Goal: Task Accomplishment & Management: Complete application form

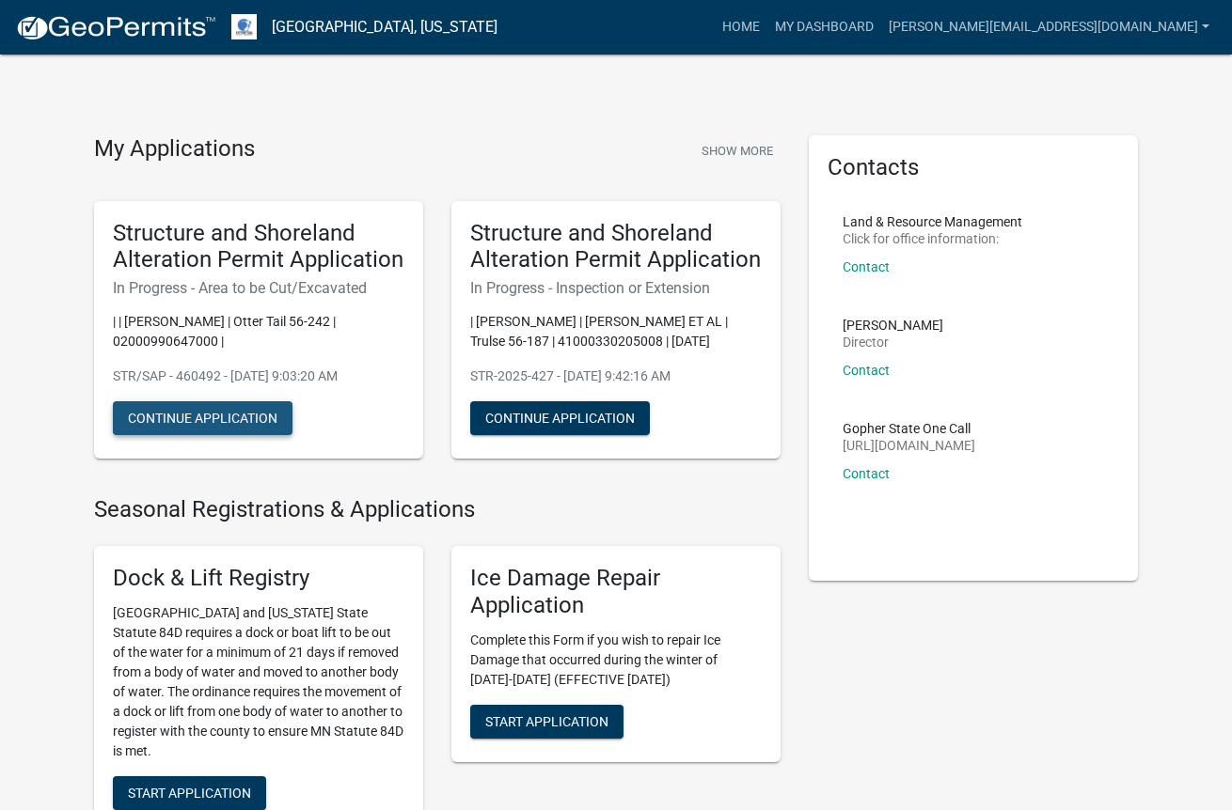
click at [242, 417] on button "Continue Application" at bounding box center [203, 418] width 180 height 34
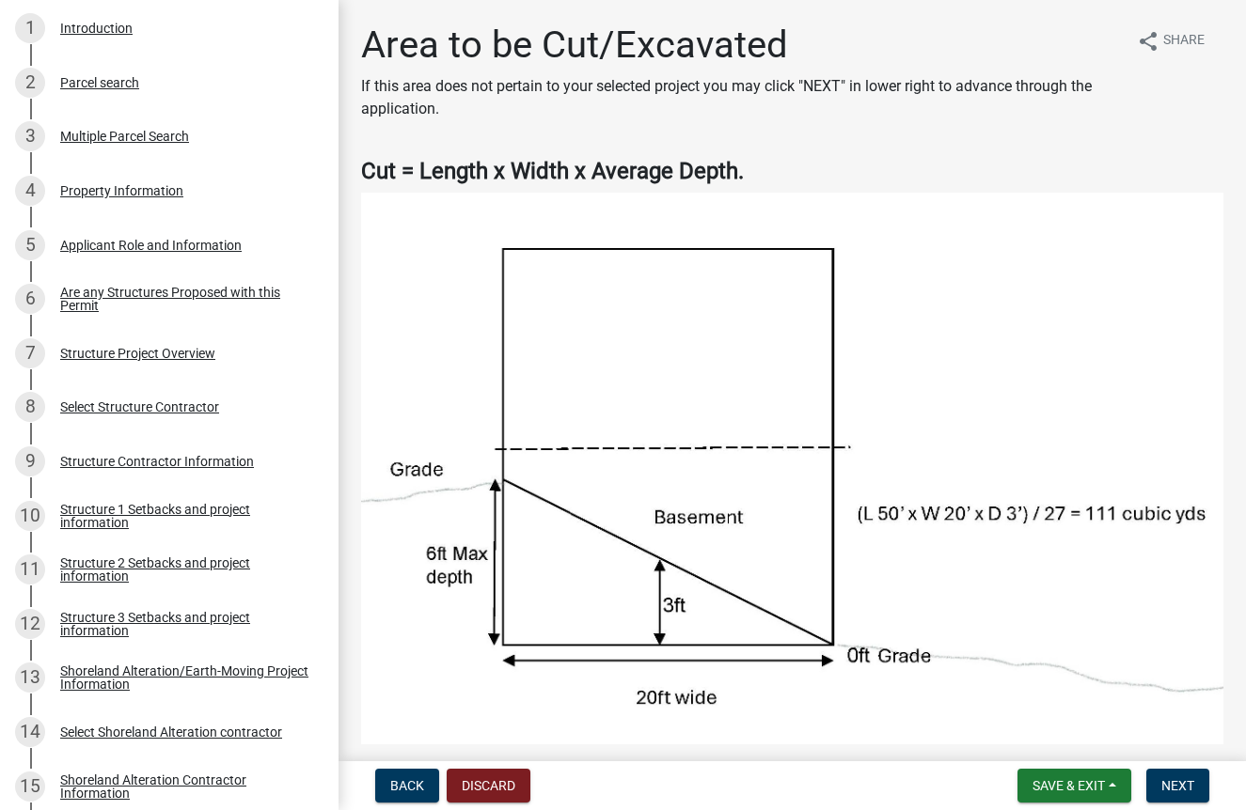
scroll to position [366, 0]
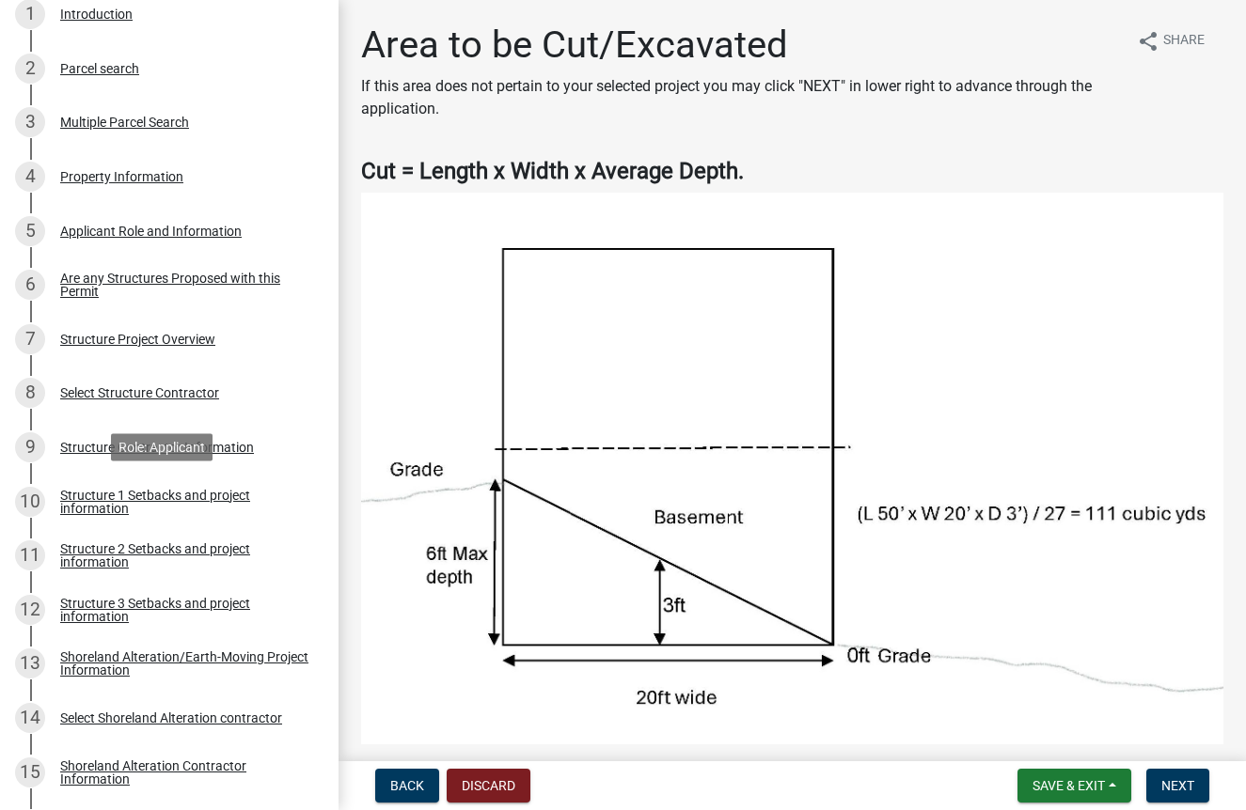
click at [196, 495] on div "Structure 1 Setbacks and project information" at bounding box center [184, 502] width 248 height 26
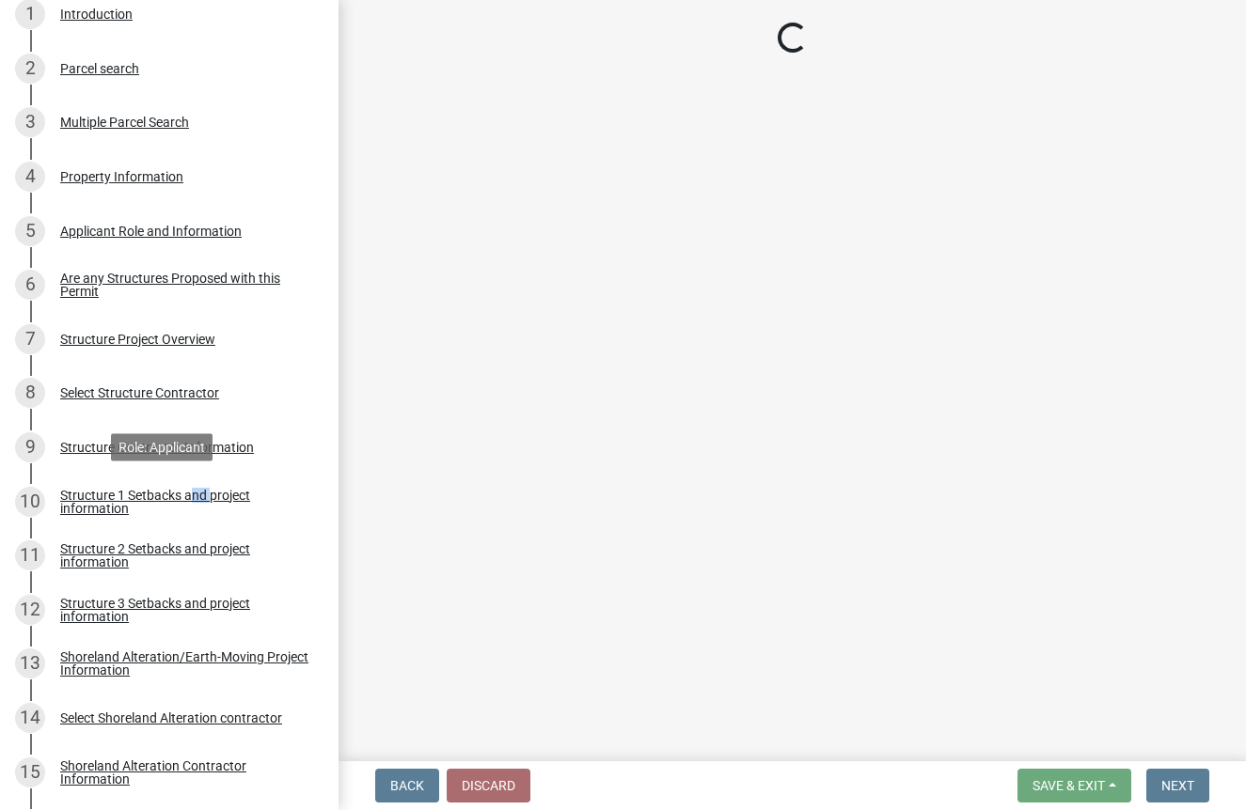
click at [196, 495] on div "Structure 1 Setbacks and project information" at bounding box center [184, 502] width 248 height 26
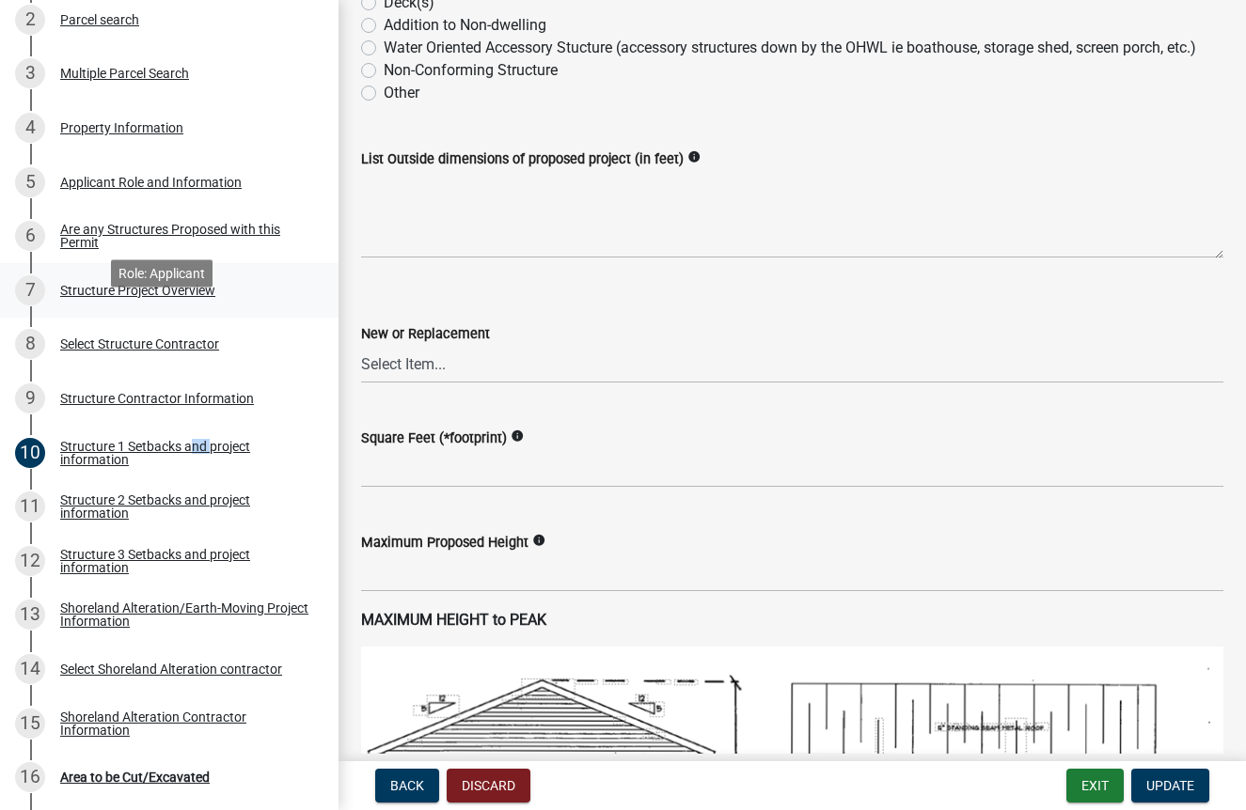
scroll to position [442, 0]
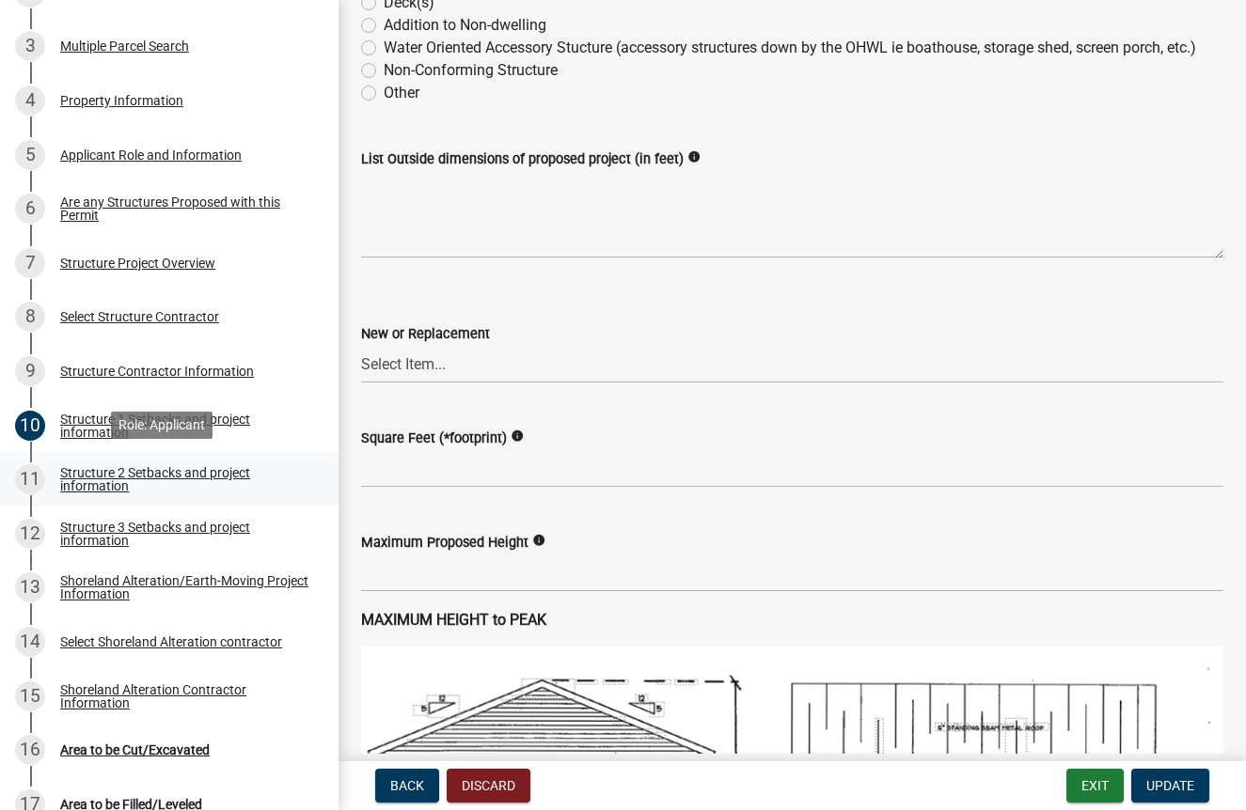
click at [160, 468] on div "Structure 2 Setbacks and project information" at bounding box center [184, 479] width 248 height 26
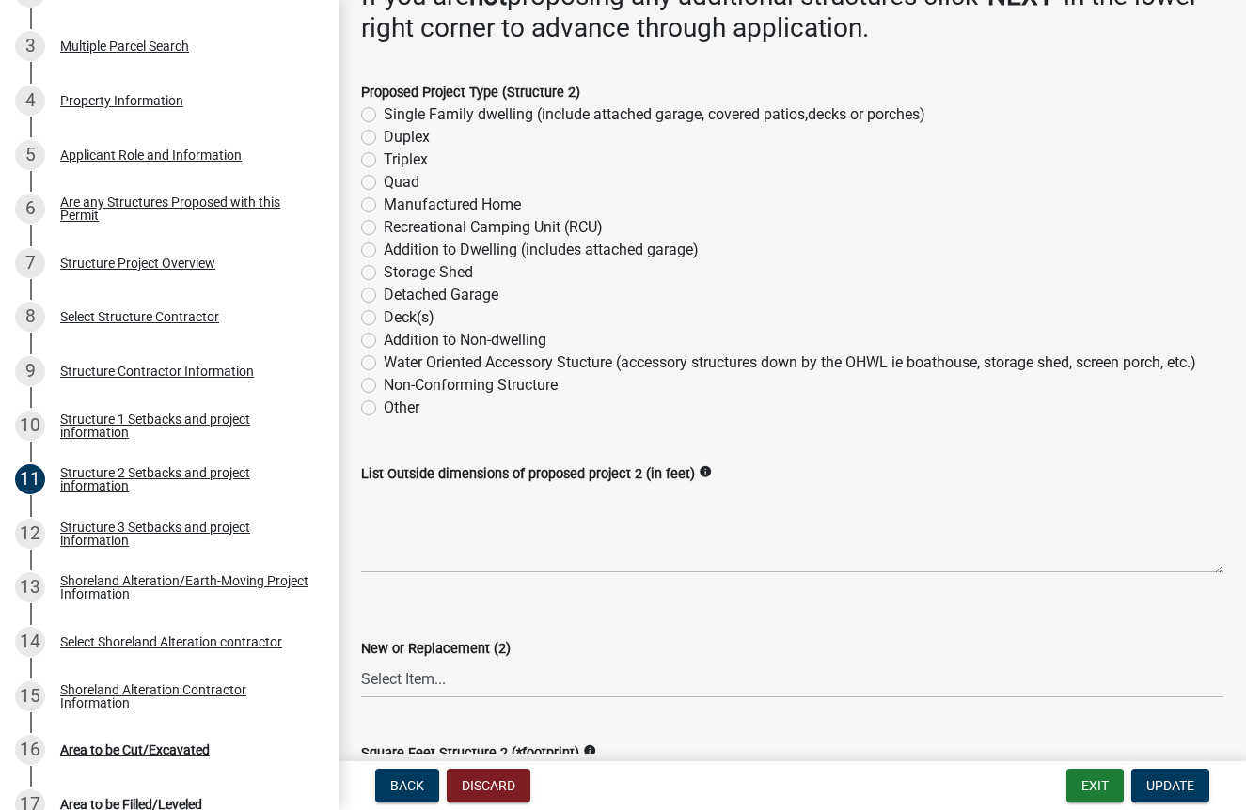
scroll to position [113, 0]
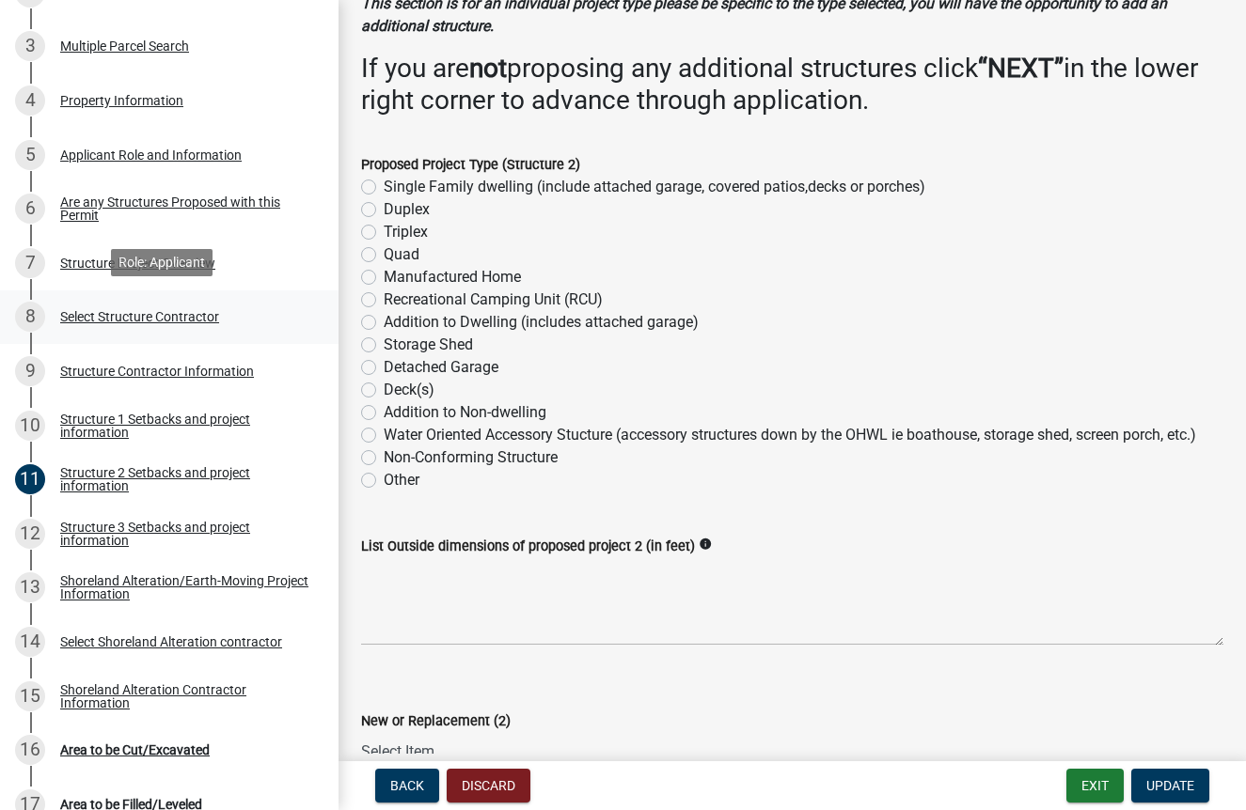
click at [157, 319] on div "Select Structure Contractor" at bounding box center [139, 316] width 159 height 13
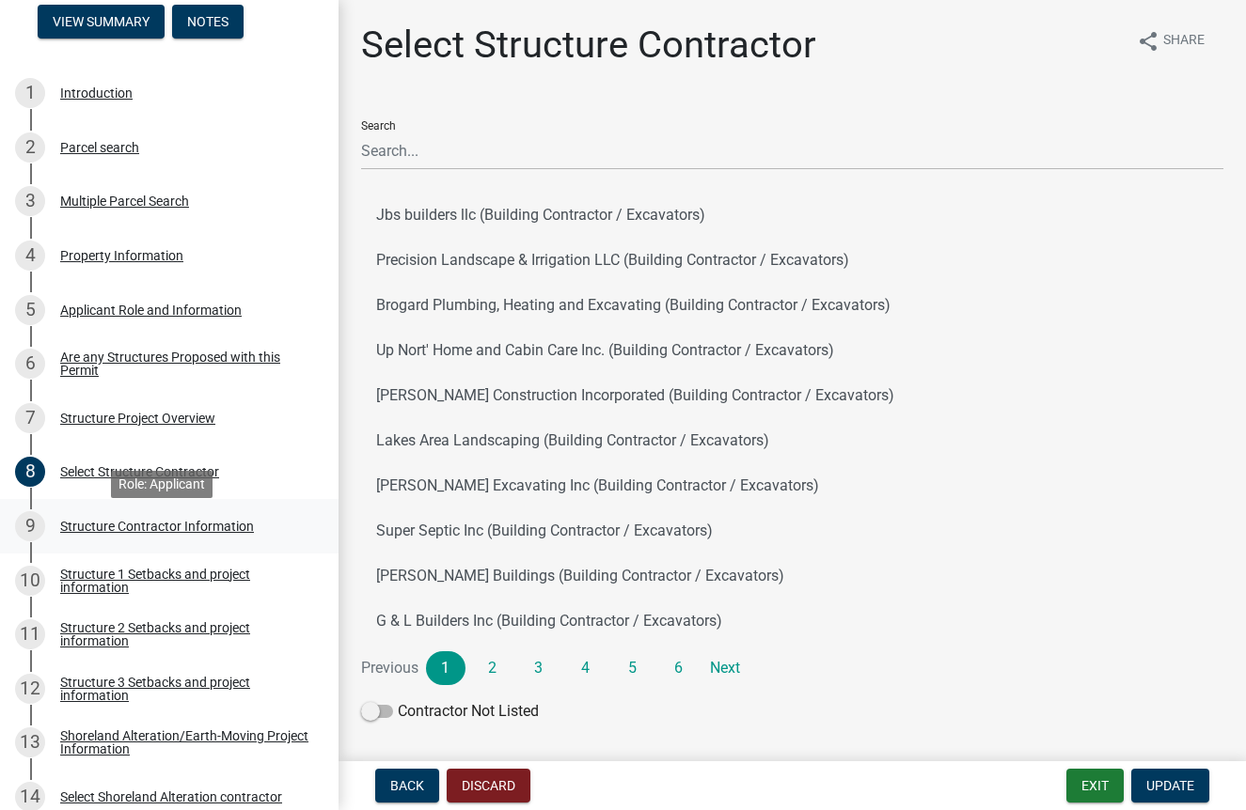
scroll to position [260, 0]
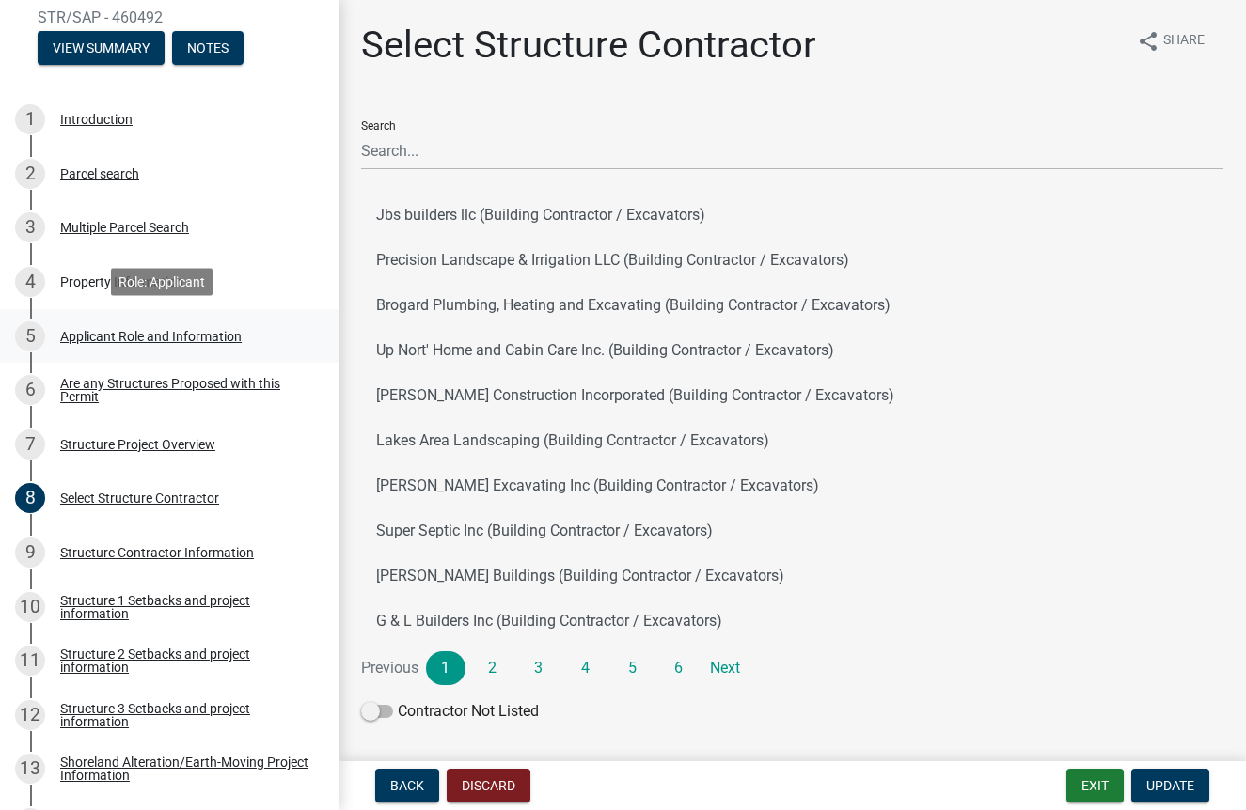
click at [166, 339] on div "Applicant Role and Information" at bounding box center [150, 336] width 181 height 13
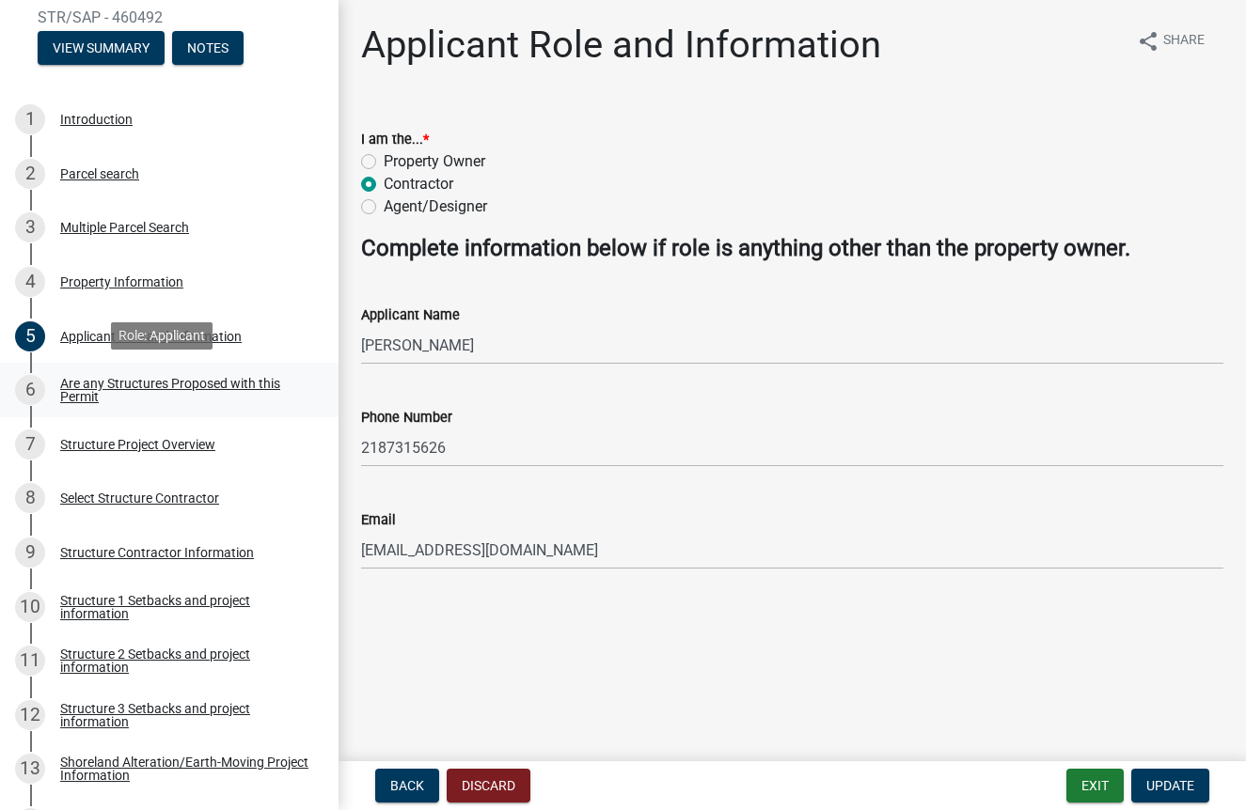
click at [173, 377] on div "Are any Structures Proposed with this Permit" at bounding box center [184, 390] width 248 height 26
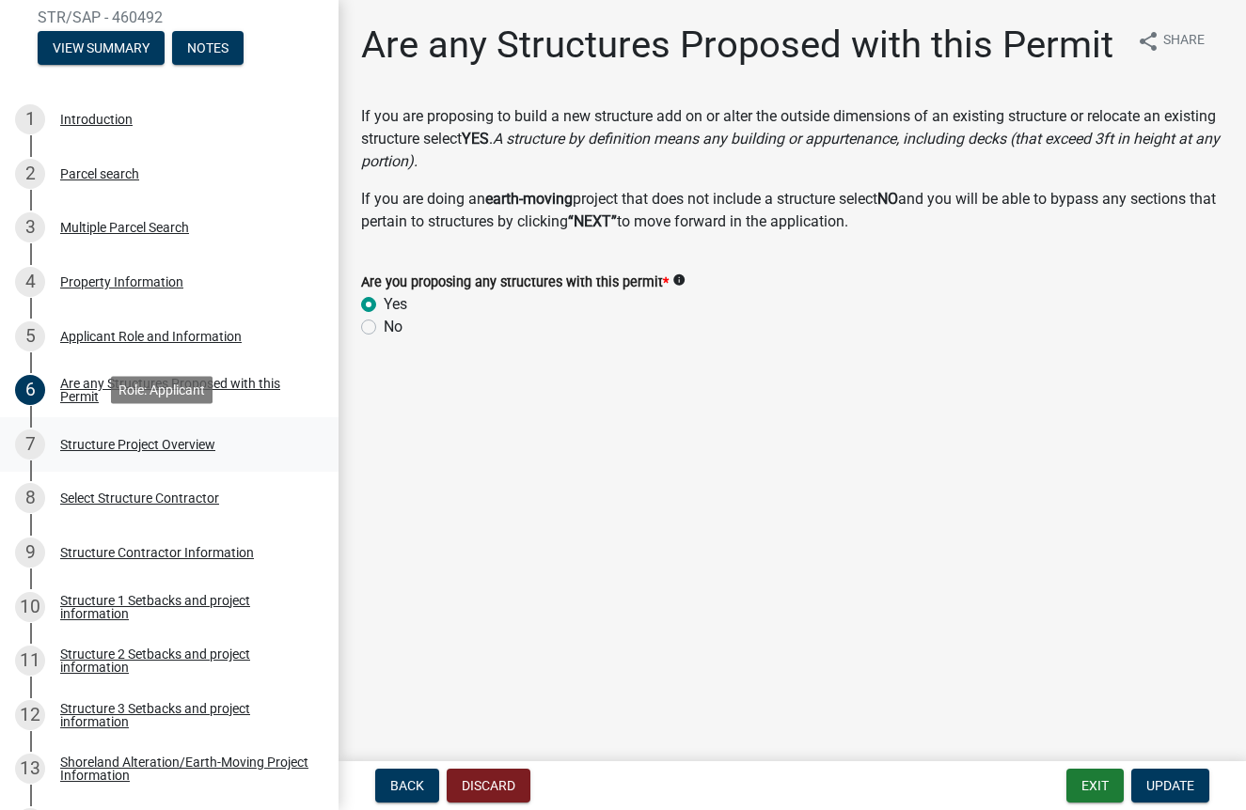
click at [170, 445] on div "Structure Project Overview" at bounding box center [137, 444] width 155 height 13
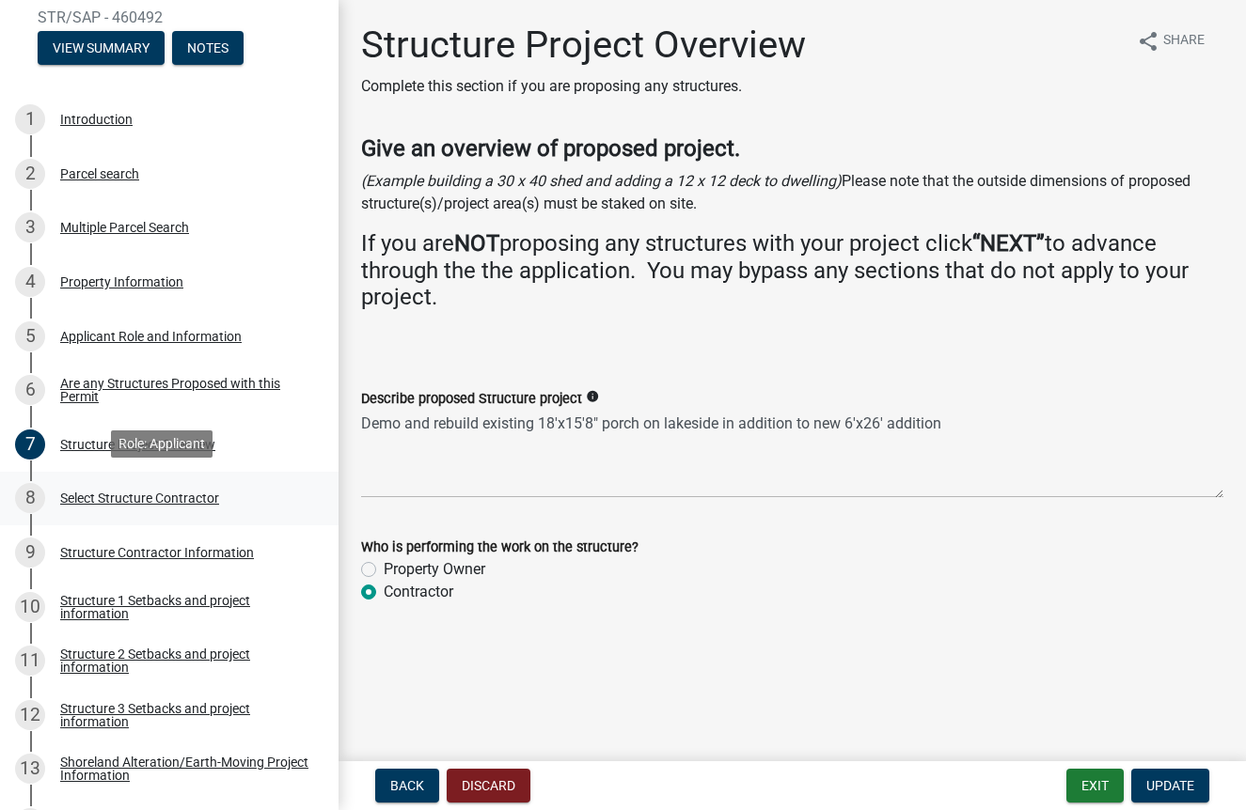
click at [178, 494] on div "Select Structure Contractor" at bounding box center [139, 498] width 159 height 13
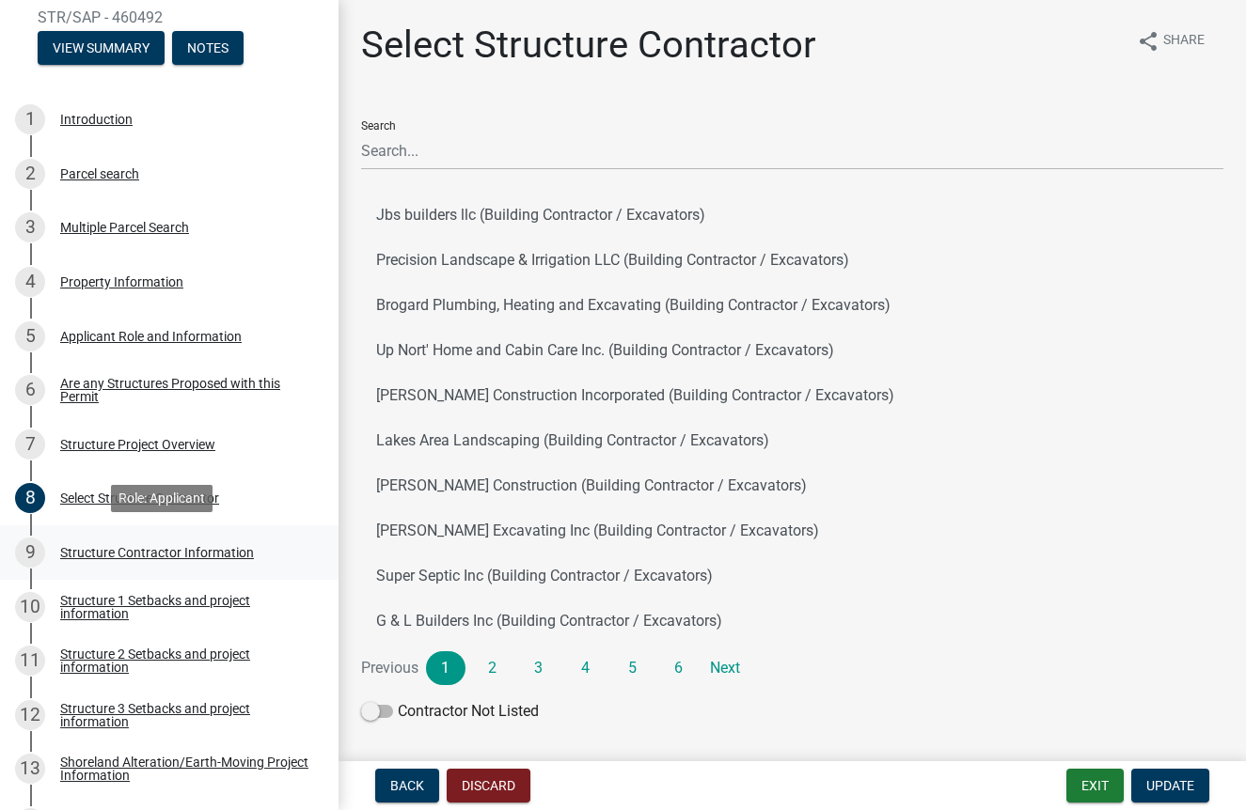
click at [167, 550] on div "Structure Contractor Information" at bounding box center [157, 552] width 194 height 13
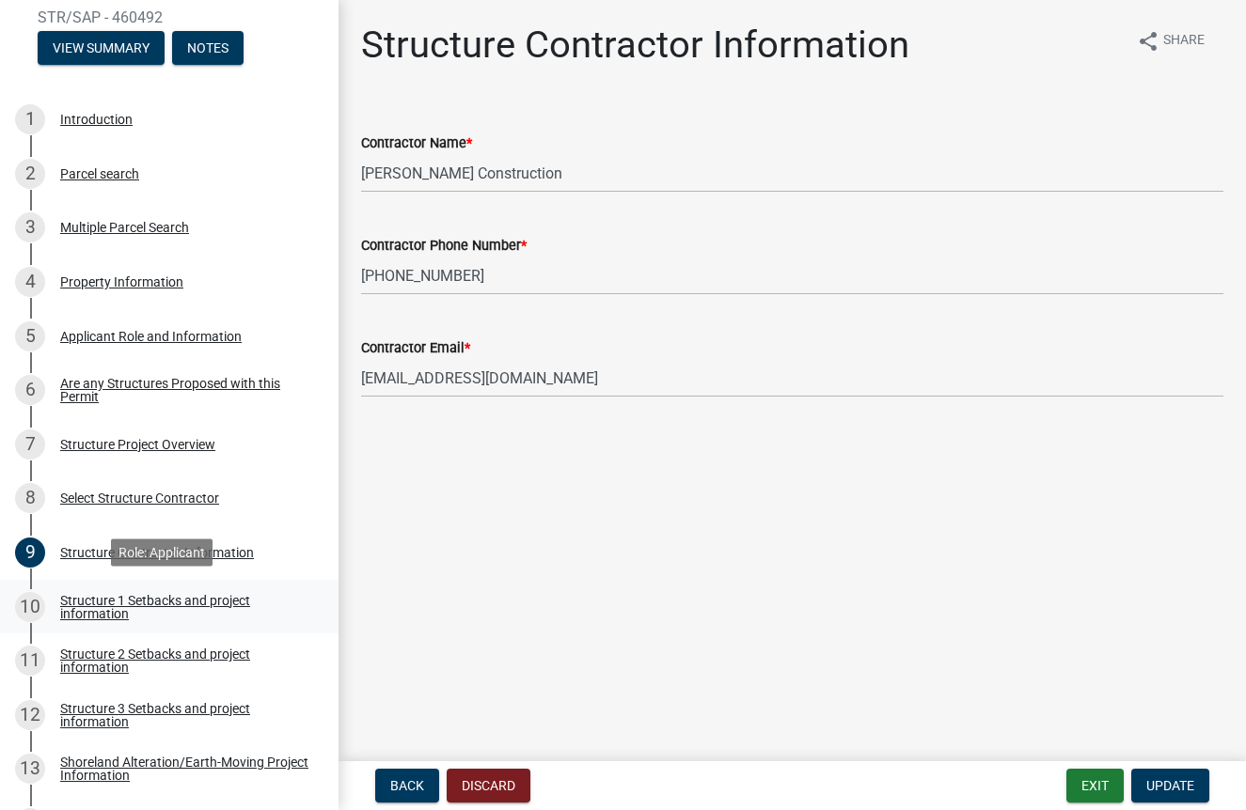
click at [170, 610] on div "Structure 1 Setbacks and project information" at bounding box center [184, 607] width 248 height 26
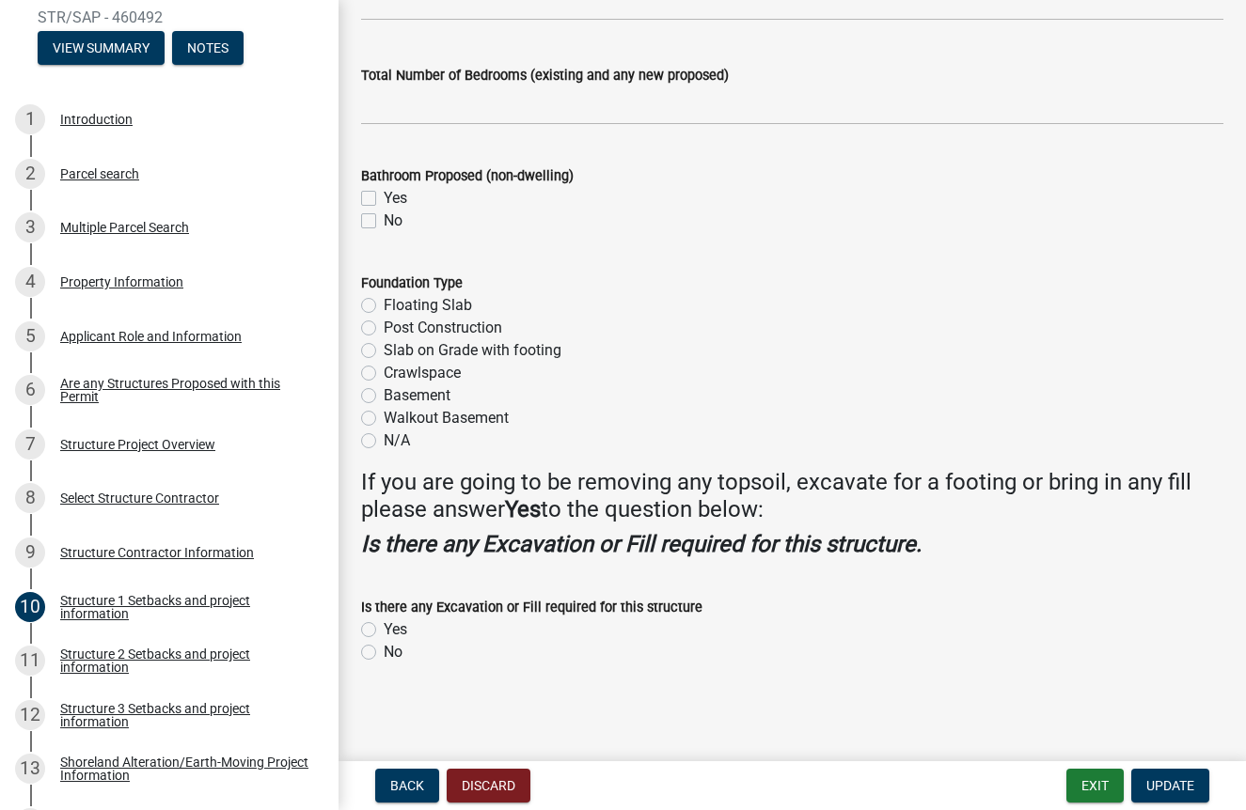
scroll to position [2328, 0]
click at [111, 230] on div "Multiple Parcel Search" at bounding box center [124, 227] width 129 height 13
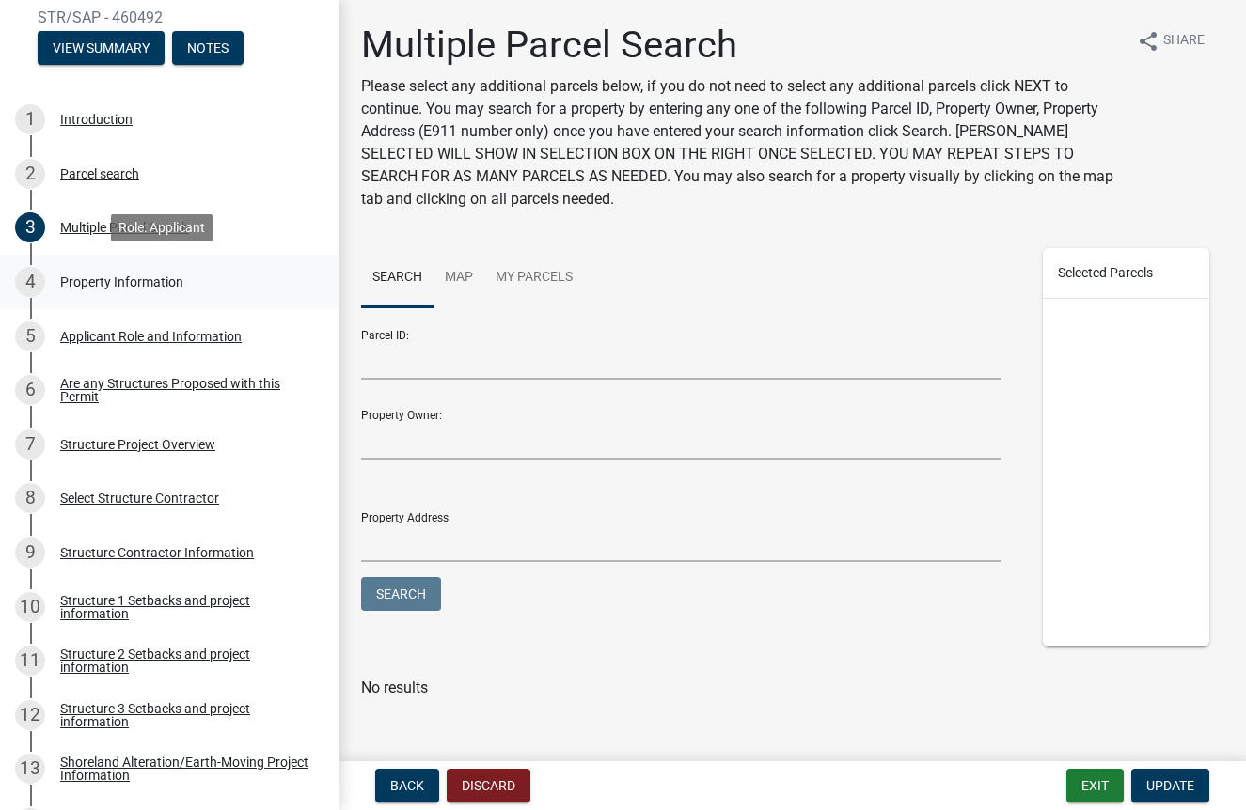
click at [123, 276] on div "Property Information" at bounding box center [121, 281] width 123 height 13
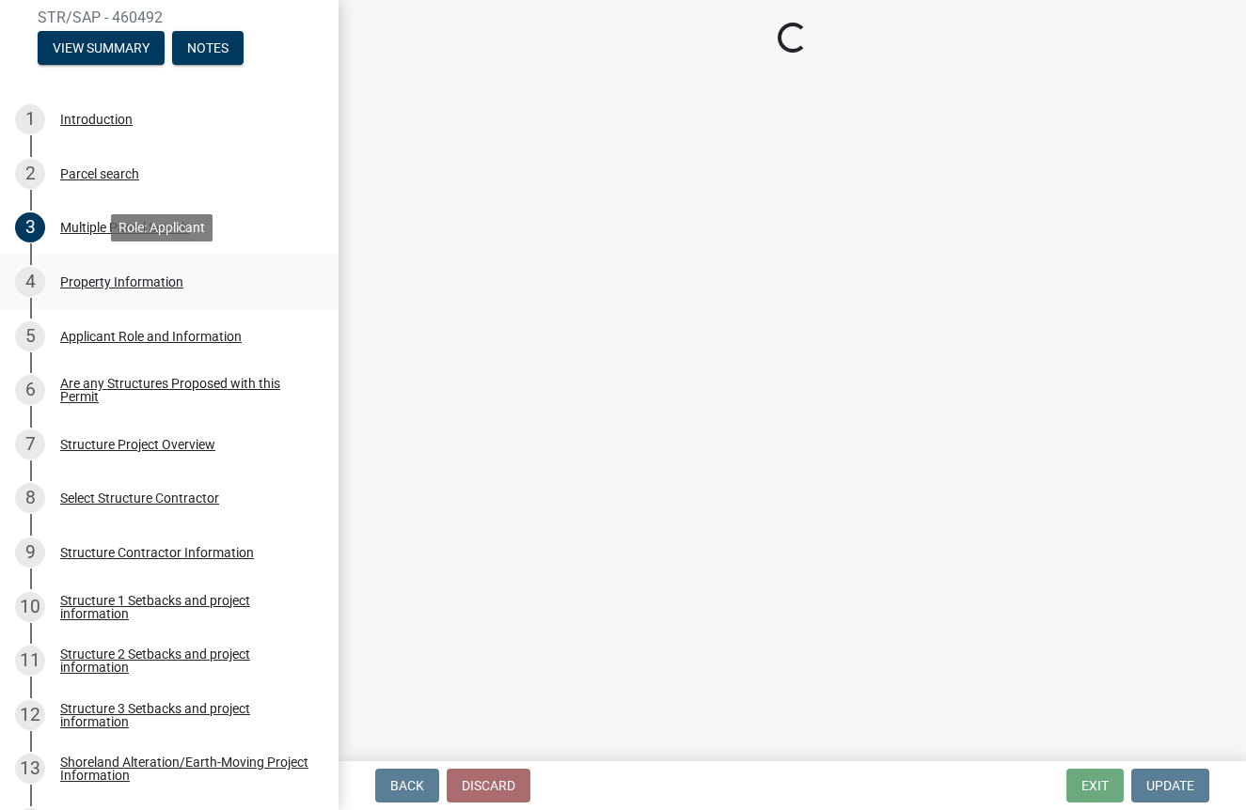
select select "ebef668c-e666-4f0f-b24a-d79aaee39ebe"
select select "bc365043-463f-4dd2-a146-228392936da3"
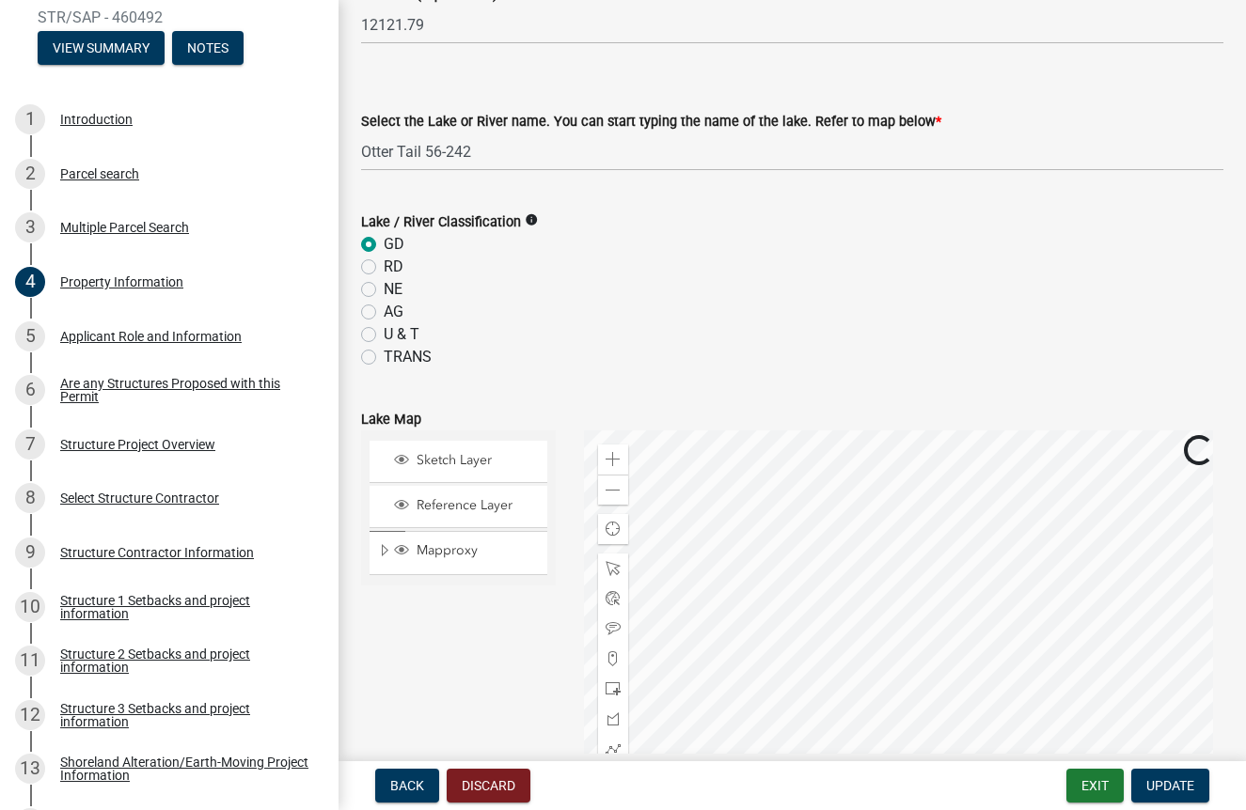
scroll to position [540, 0]
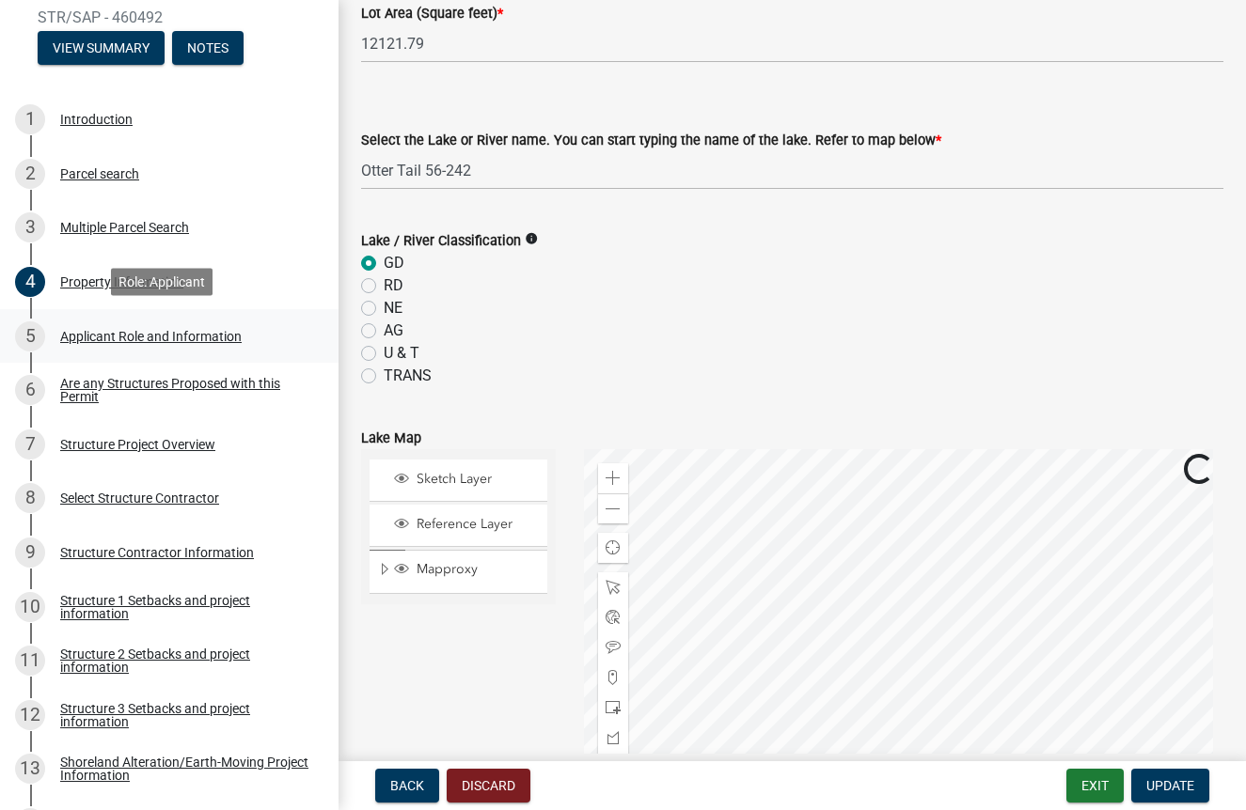
click at [133, 336] on div "Applicant Role and Information" at bounding box center [150, 336] width 181 height 13
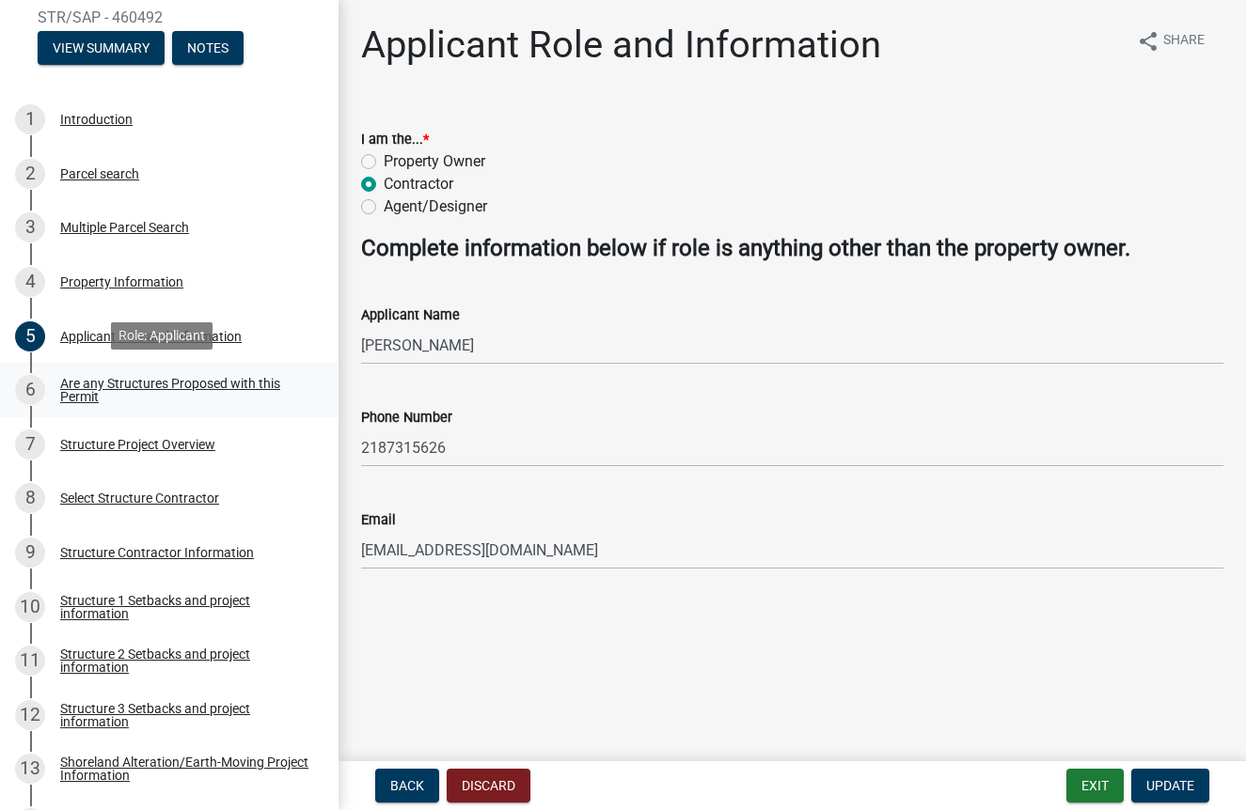
click at [145, 385] on div "Are any Structures Proposed with this Permit" at bounding box center [184, 390] width 248 height 26
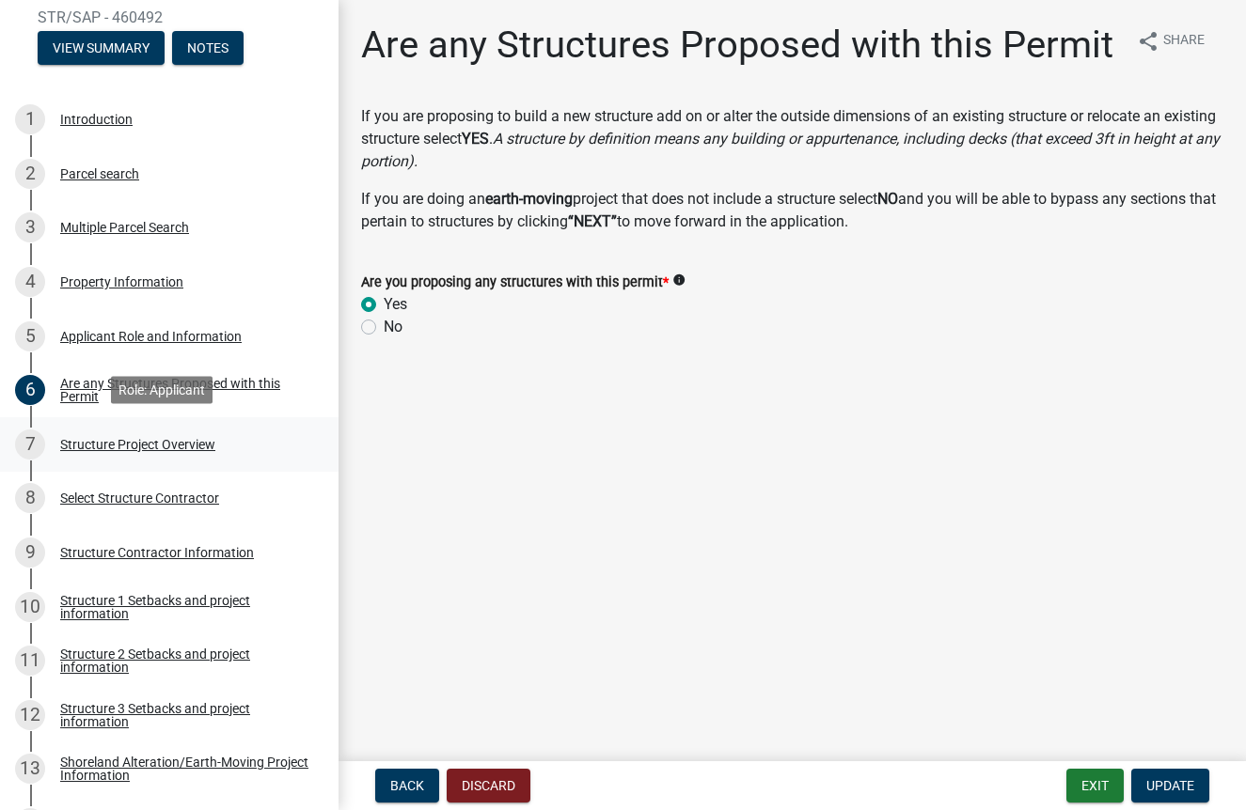
click at [155, 447] on div "Structure Project Overview" at bounding box center [137, 444] width 155 height 13
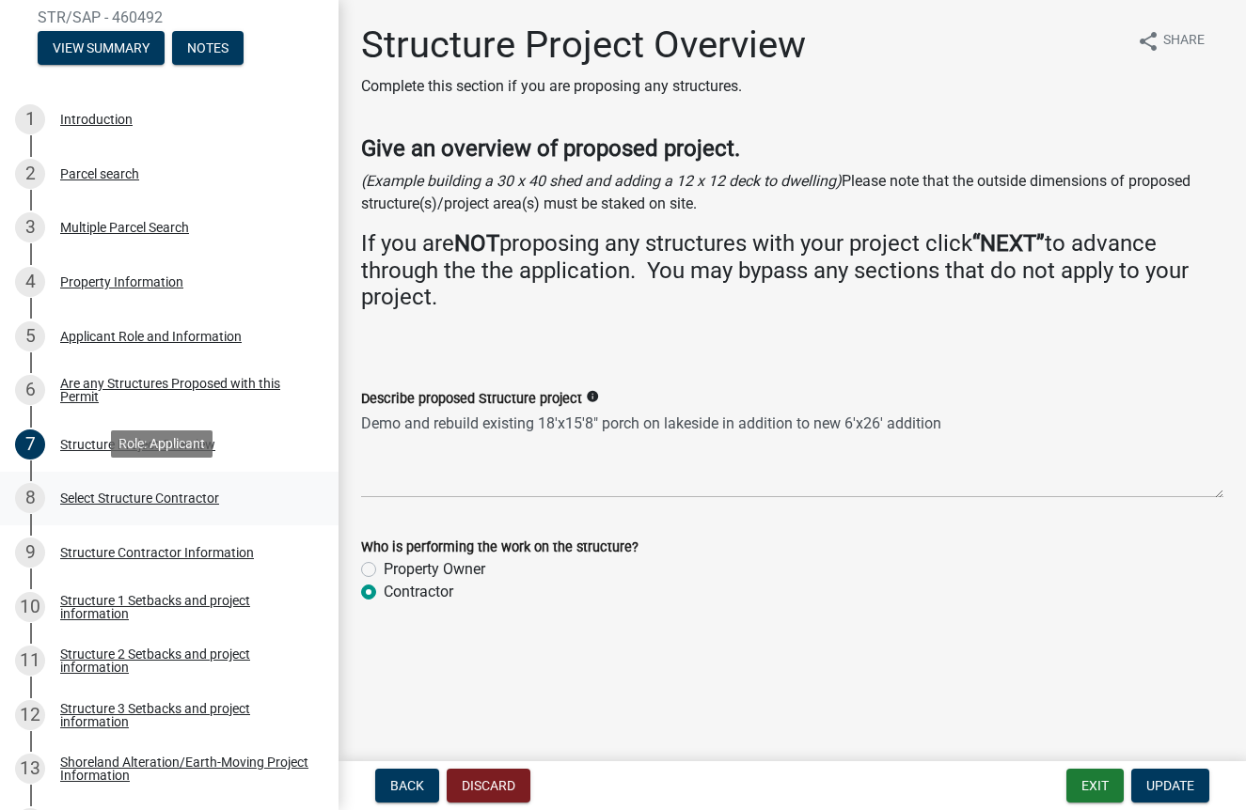
click at [155, 497] on div "Select Structure Contractor" at bounding box center [139, 498] width 159 height 13
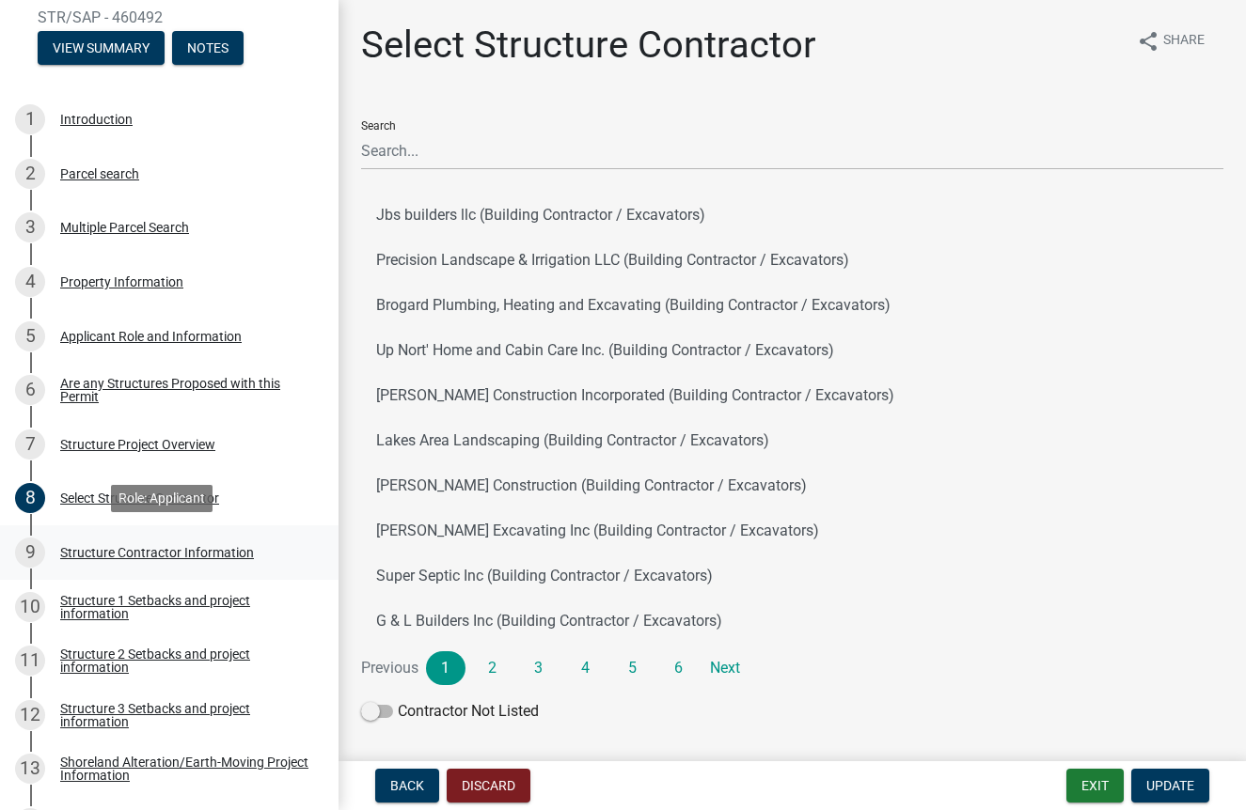
click at [162, 558] on div "9 Structure Contractor Information" at bounding box center [161, 553] width 293 height 30
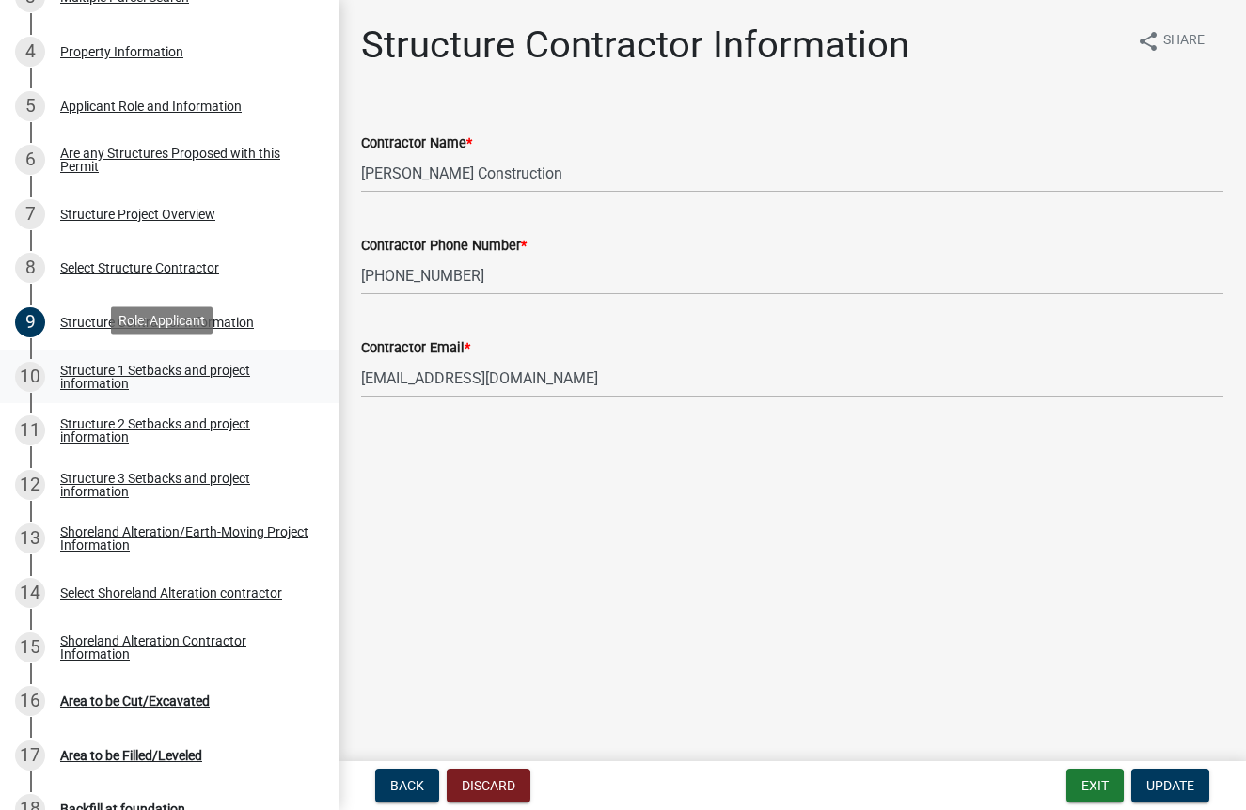
scroll to position [493, 0]
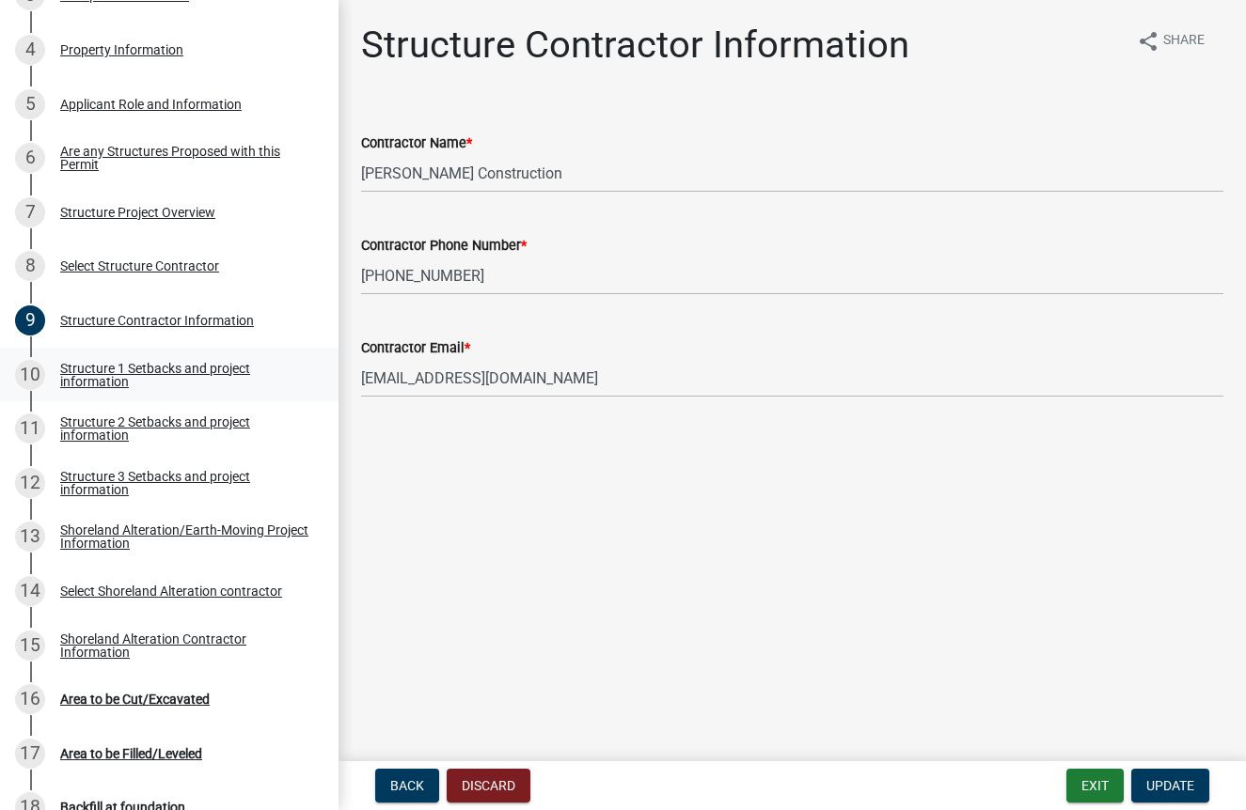
click at [136, 363] on div "Structure 1 Setbacks and project information" at bounding box center [184, 375] width 248 height 26
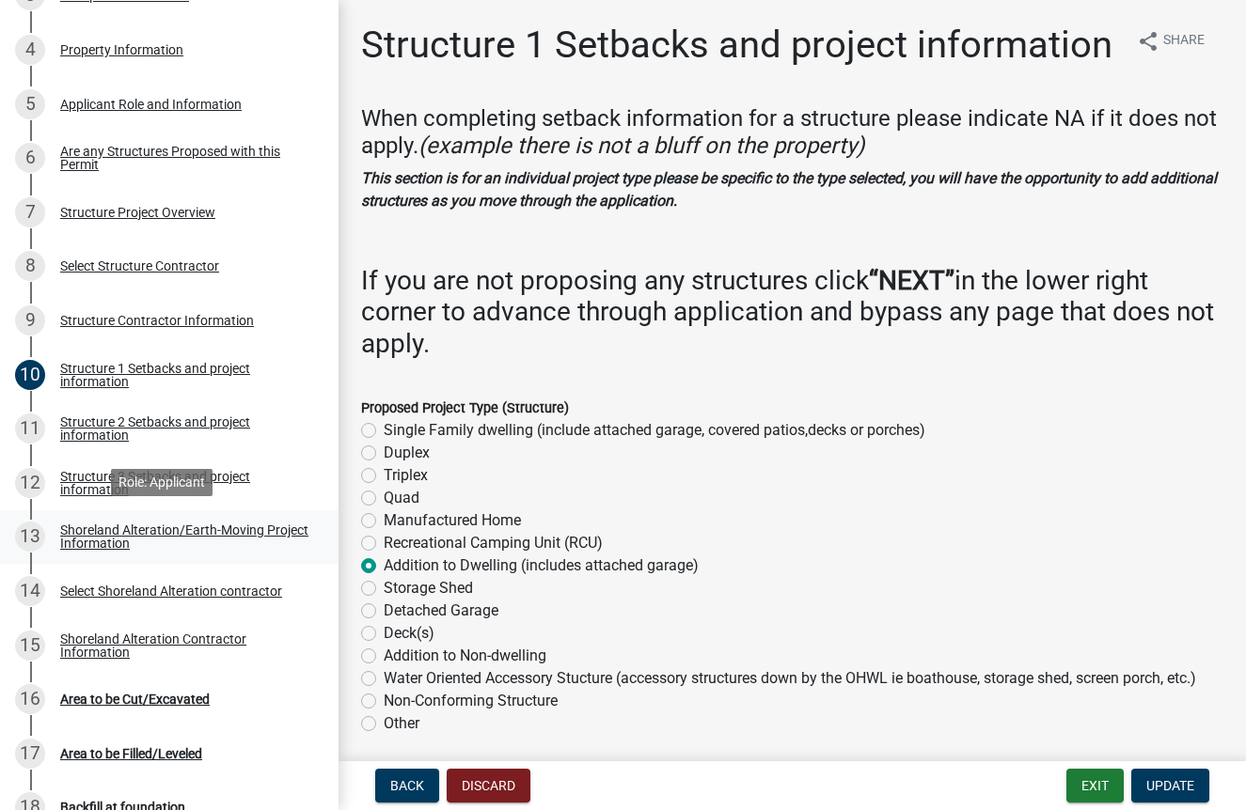
click at [156, 524] on div "Shoreland Alteration/Earth-Moving Project Information" at bounding box center [184, 537] width 248 height 26
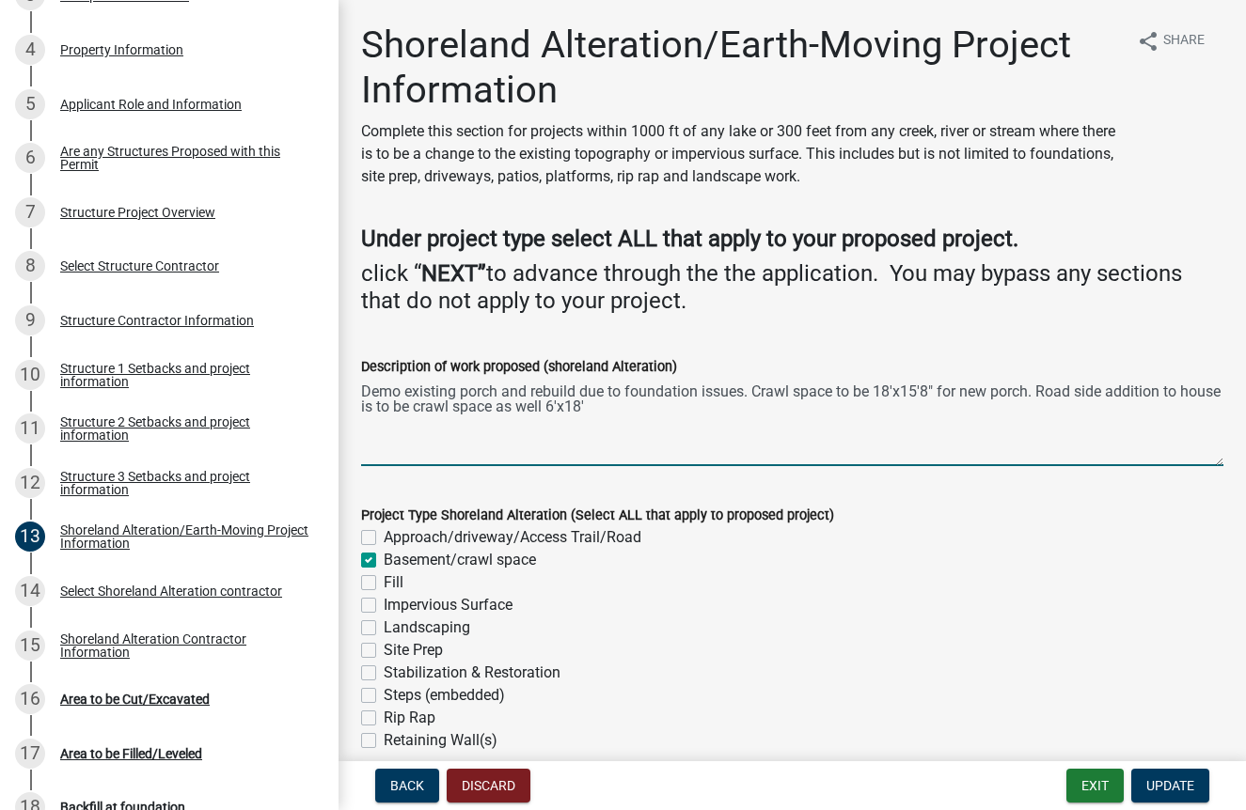
drag, startPoint x: 872, startPoint y: 390, endPoint x: 751, endPoint y: 394, distance: 121.3
click at [751, 394] on textarea "Demo existing porch and rebuild due to foundation issues. Crawl space to be 18'…" at bounding box center [792, 422] width 862 height 88
drag, startPoint x: 536, startPoint y: 407, endPoint x: 457, endPoint y: 413, distance: 79.2
click at [457, 413] on textarea "Demo existing porch and rebuild due to foundation issues. new footings and slab…" at bounding box center [792, 422] width 862 height 88
click at [631, 459] on textarea "Demo existing porch and rebuild due to foundation issues. new footings and slab…" at bounding box center [792, 422] width 862 height 88
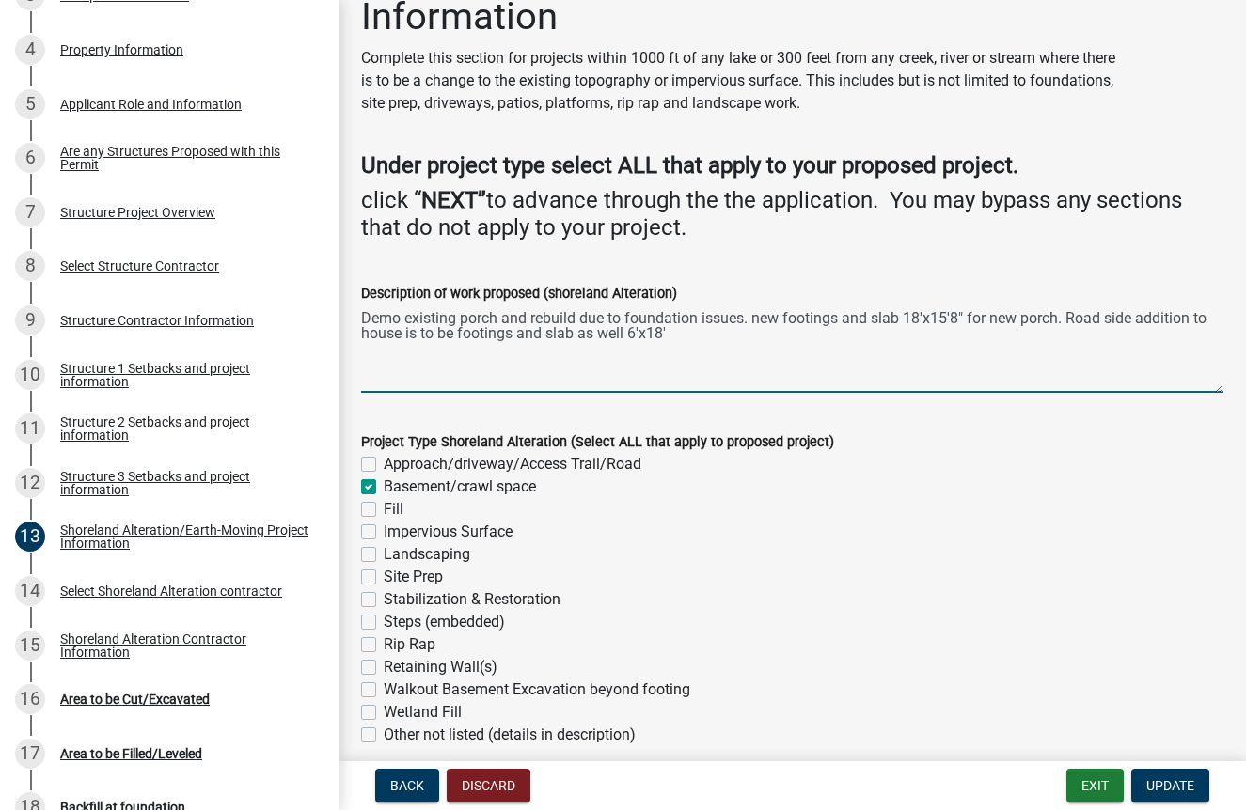
scroll to position [84, 0]
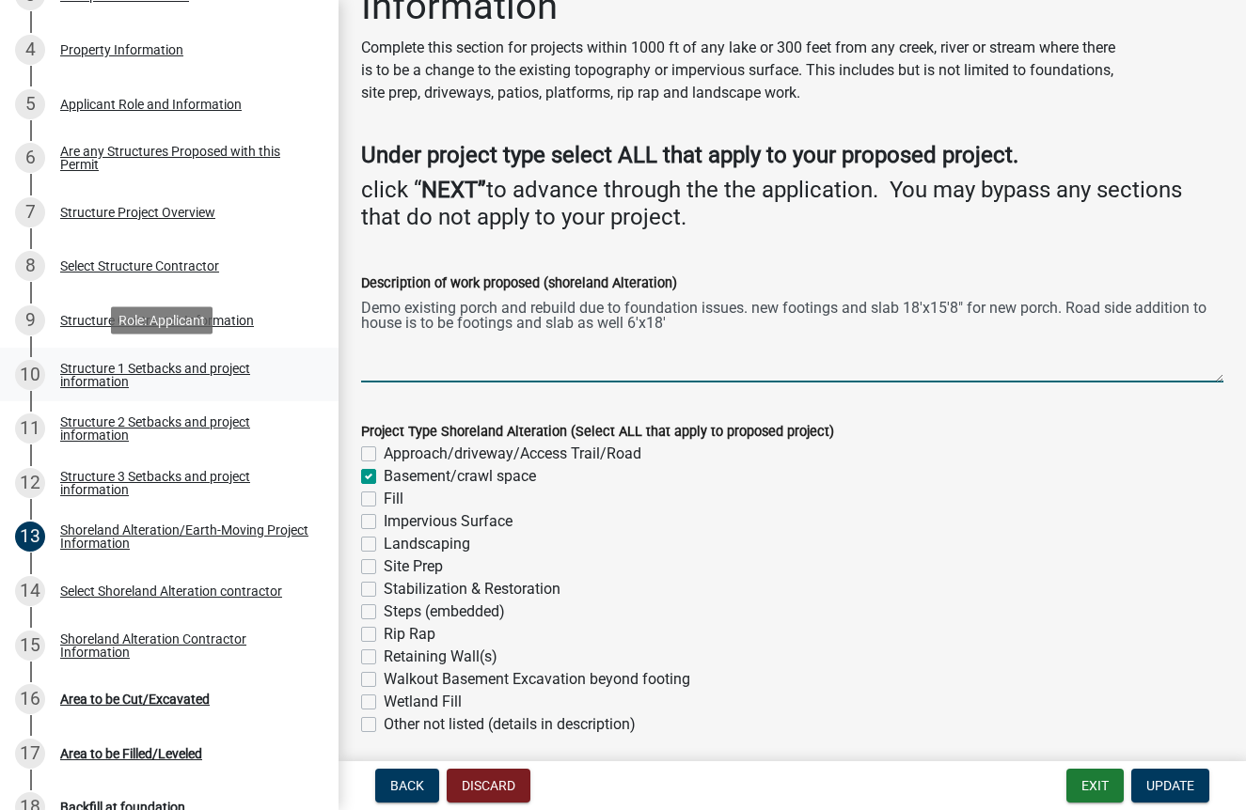
type textarea "Demo existing porch and rebuild due to foundation issues. new footings and slab…"
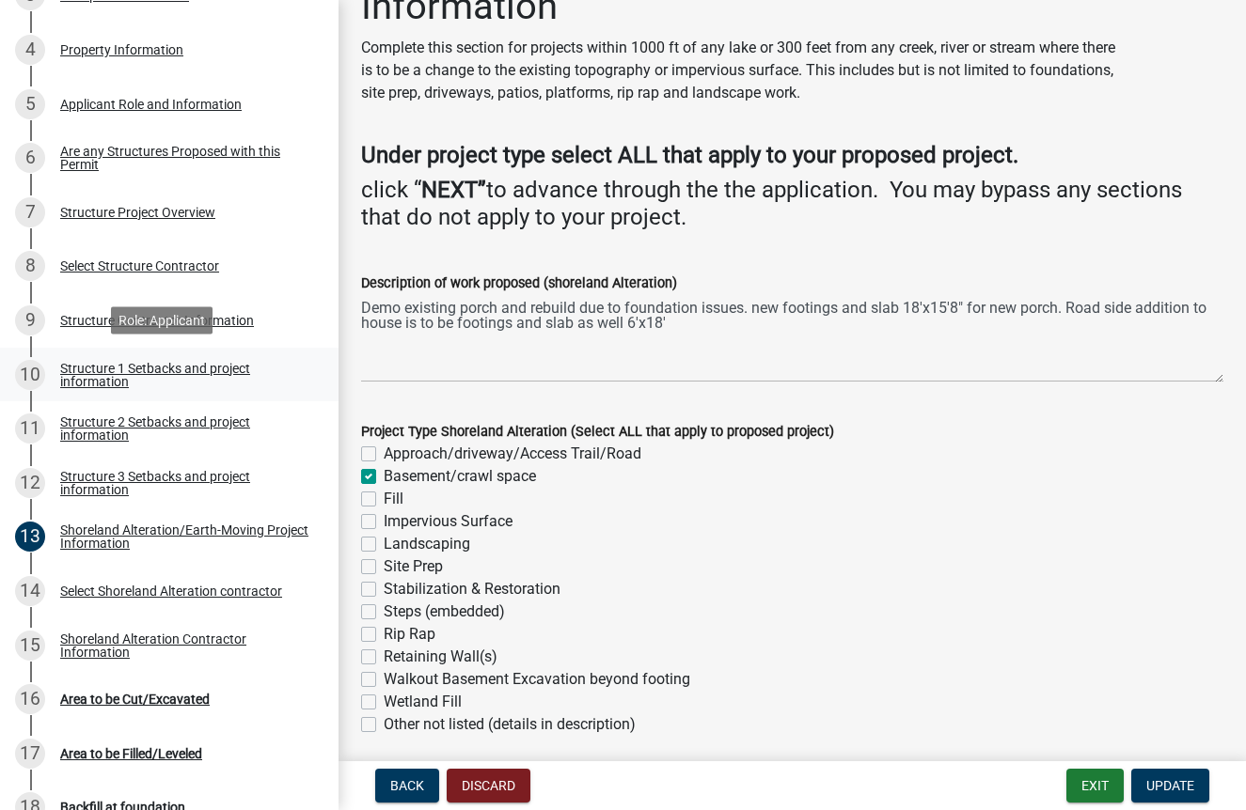
click at [126, 372] on div "Structure 1 Setbacks and project information" at bounding box center [184, 375] width 248 height 26
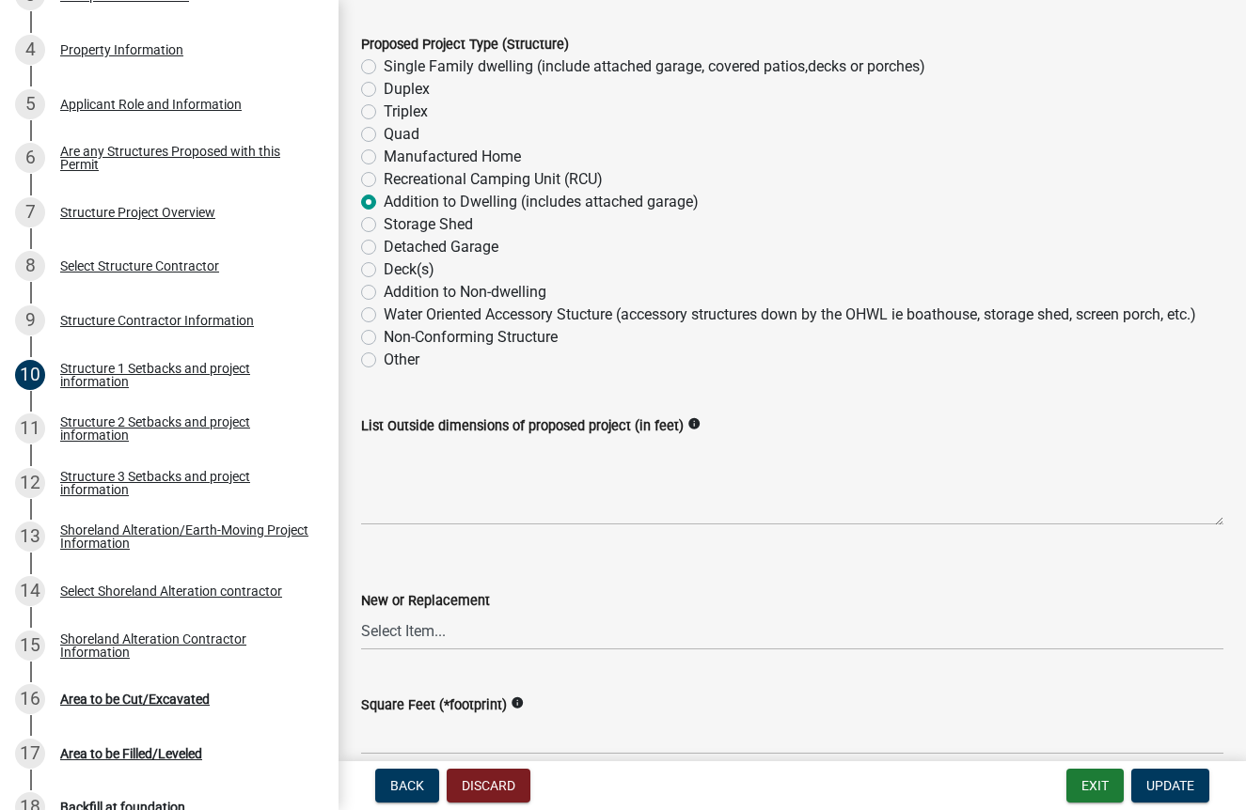
scroll to position [521, 0]
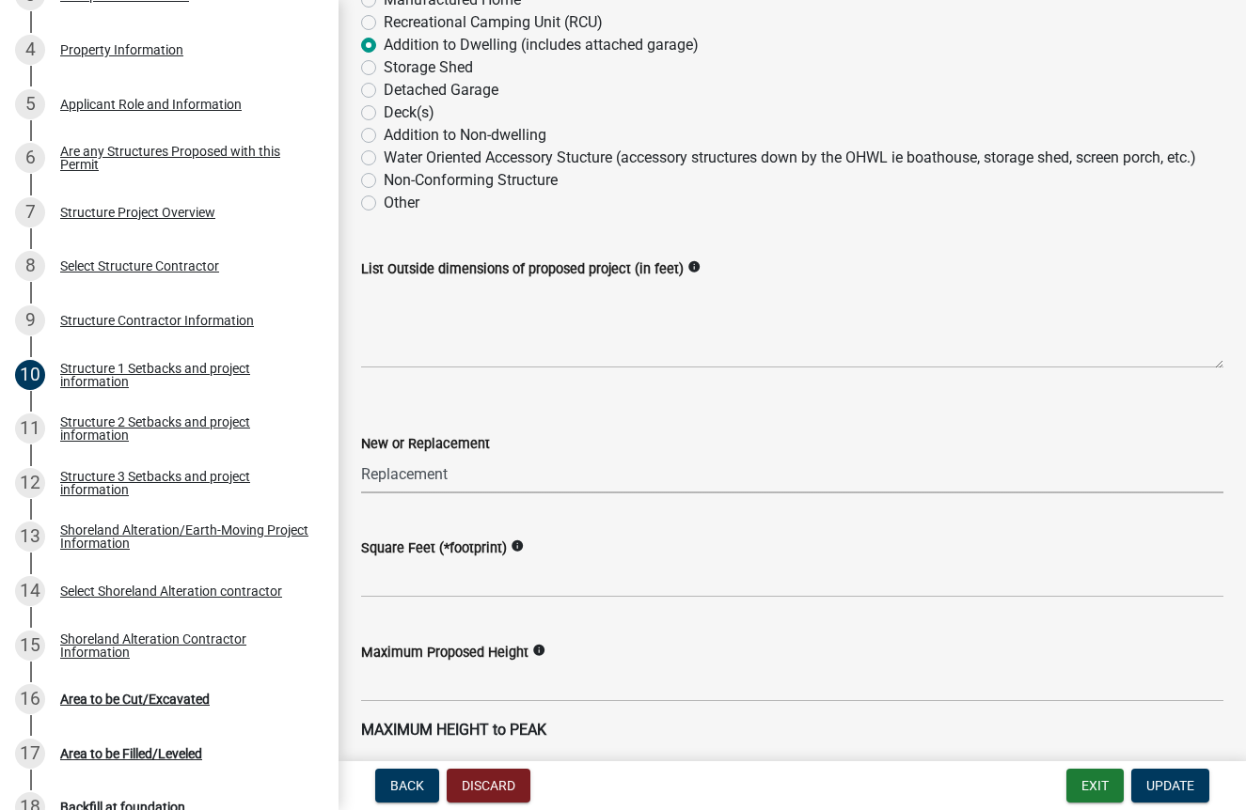
select select "a3cc236c-43aa-406a-8353-e0398d57c407"
click at [453, 369] on textarea "List Outside dimensions of proposed project (in feet)" at bounding box center [792, 324] width 862 height 88
type textarea "18'x15'8""
click at [569, 489] on form "New or Replacement Select Item... New Replacement" at bounding box center [792, 452] width 862 height 84
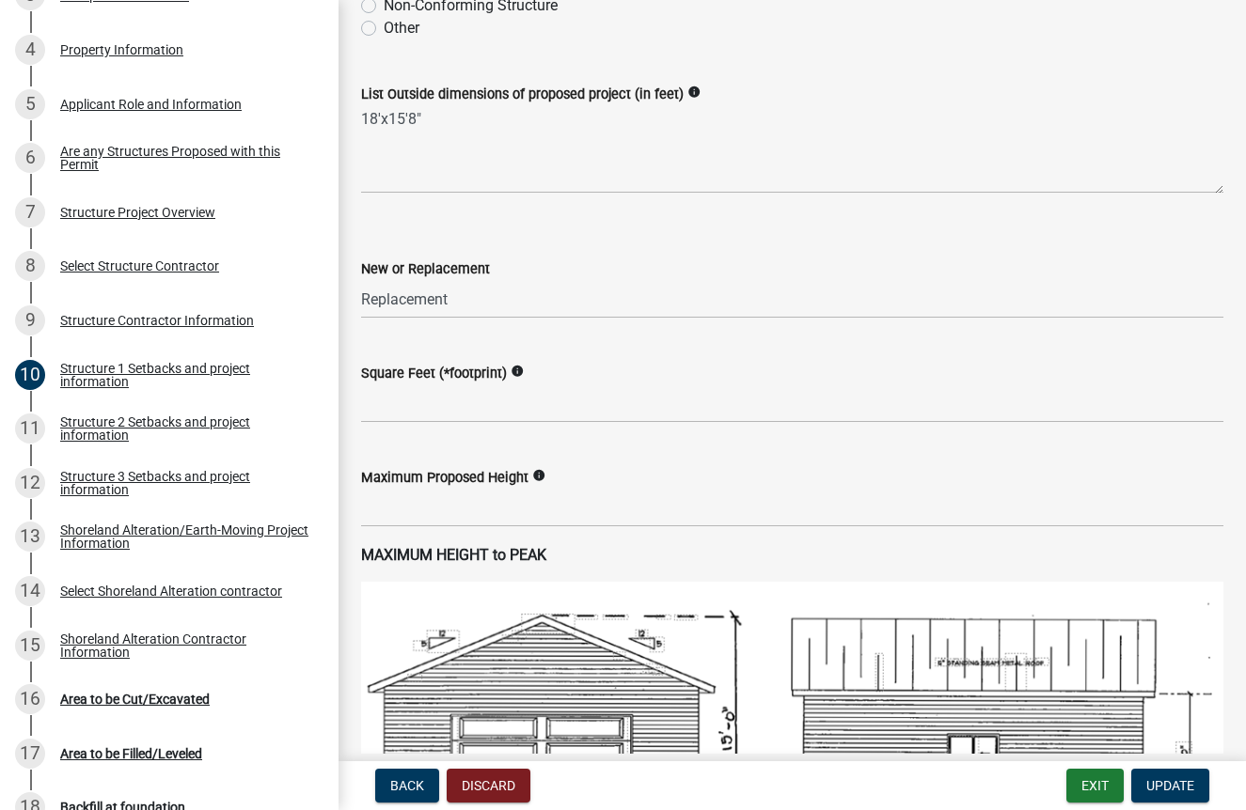
scroll to position [714, 0]
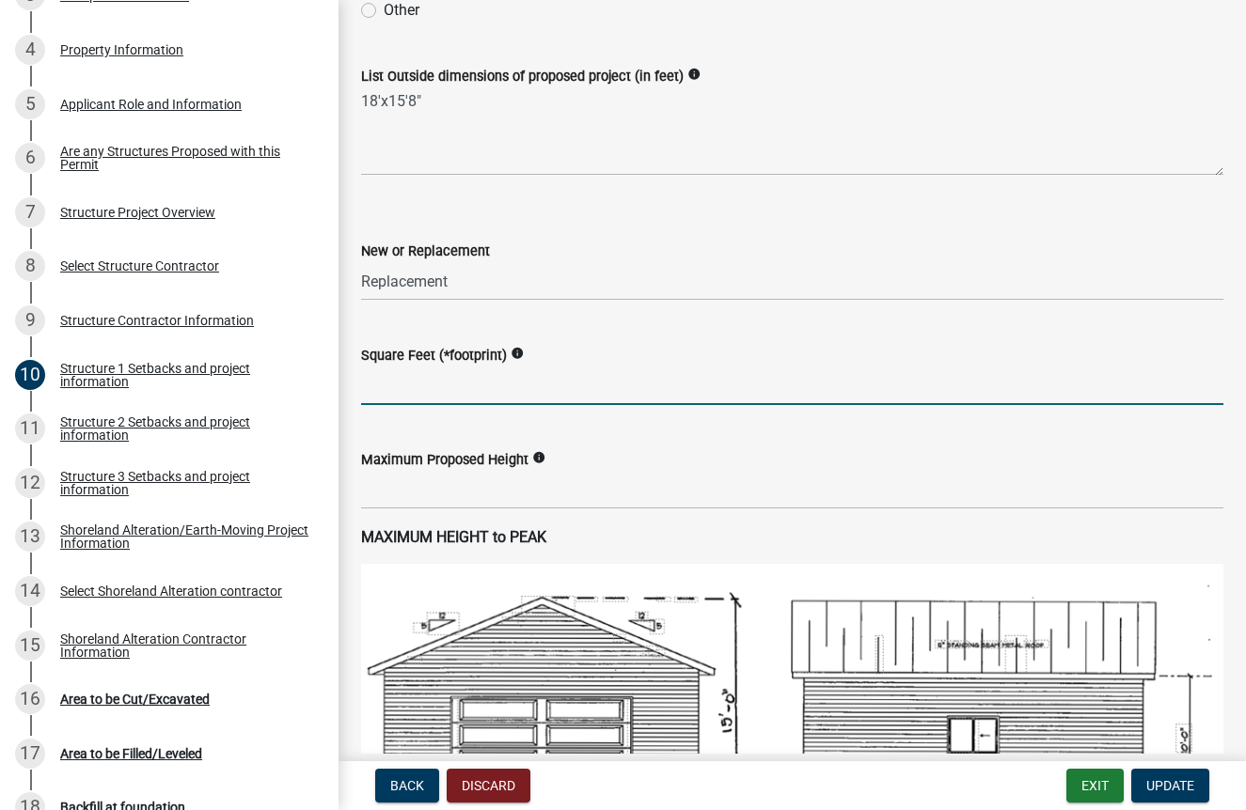
click at [499, 405] on input "text" at bounding box center [792, 386] width 862 height 39
type input "282"
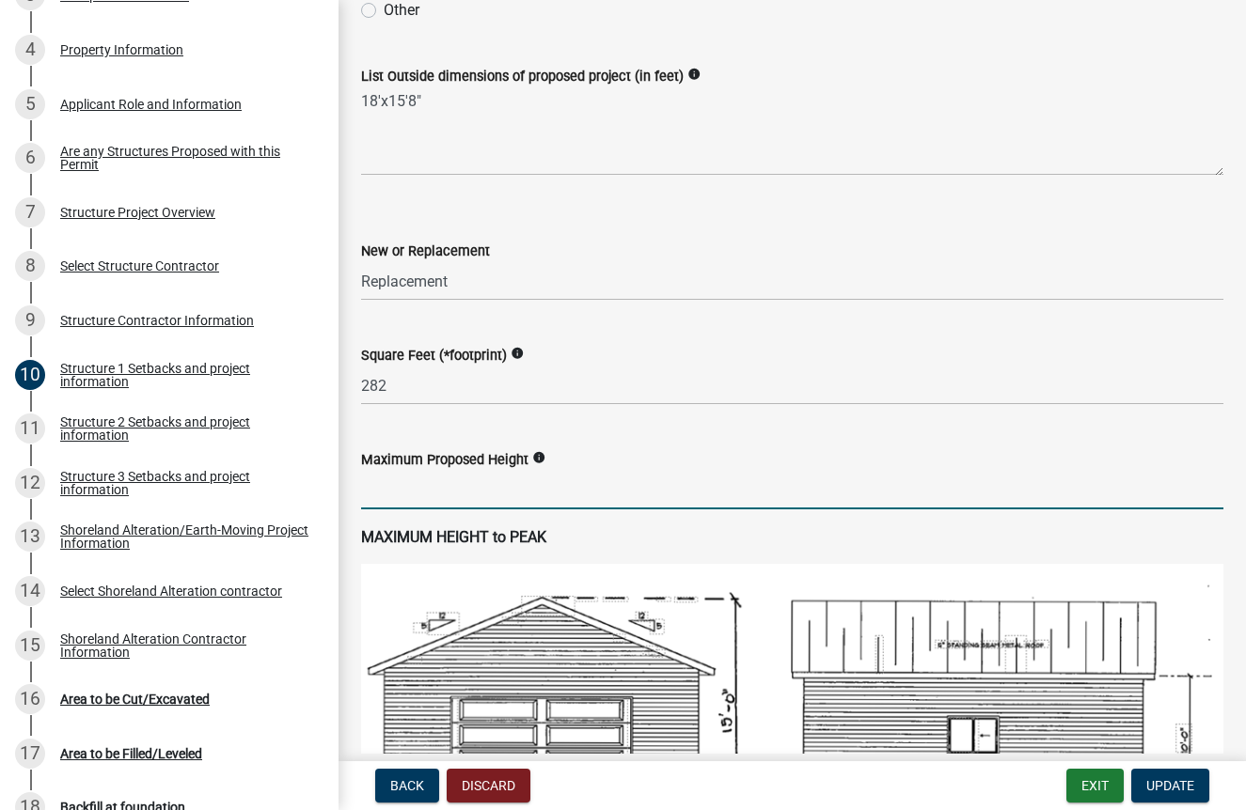
click at [514, 510] on input "text" at bounding box center [792, 490] width 862 height 39
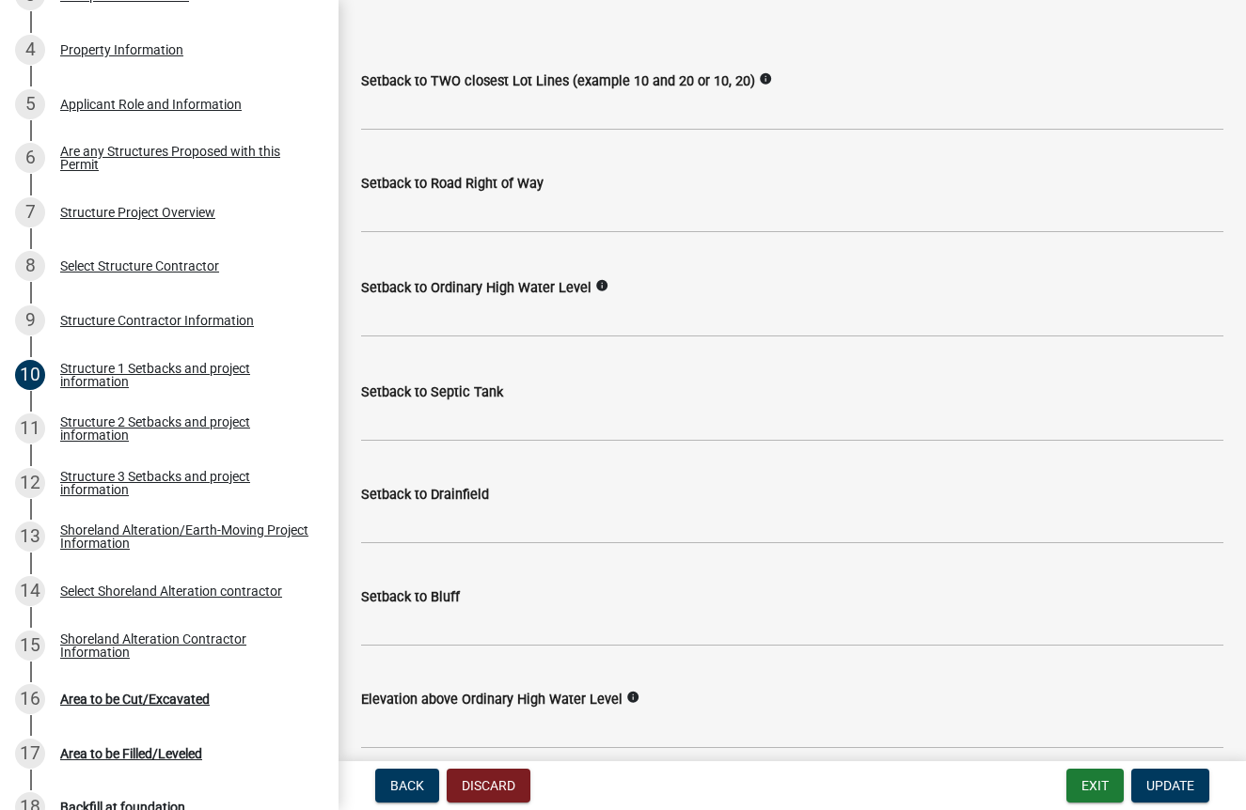
scroll to position [1529, 0]
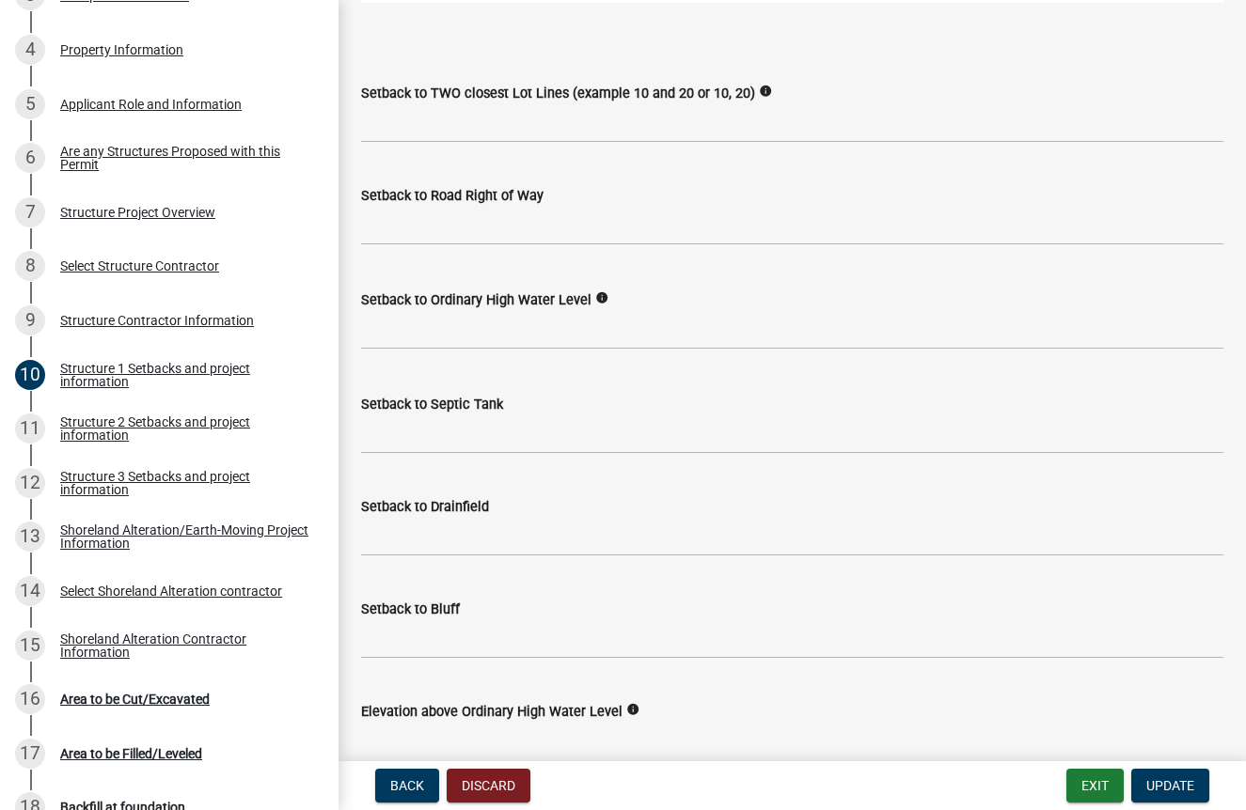
type input "11"
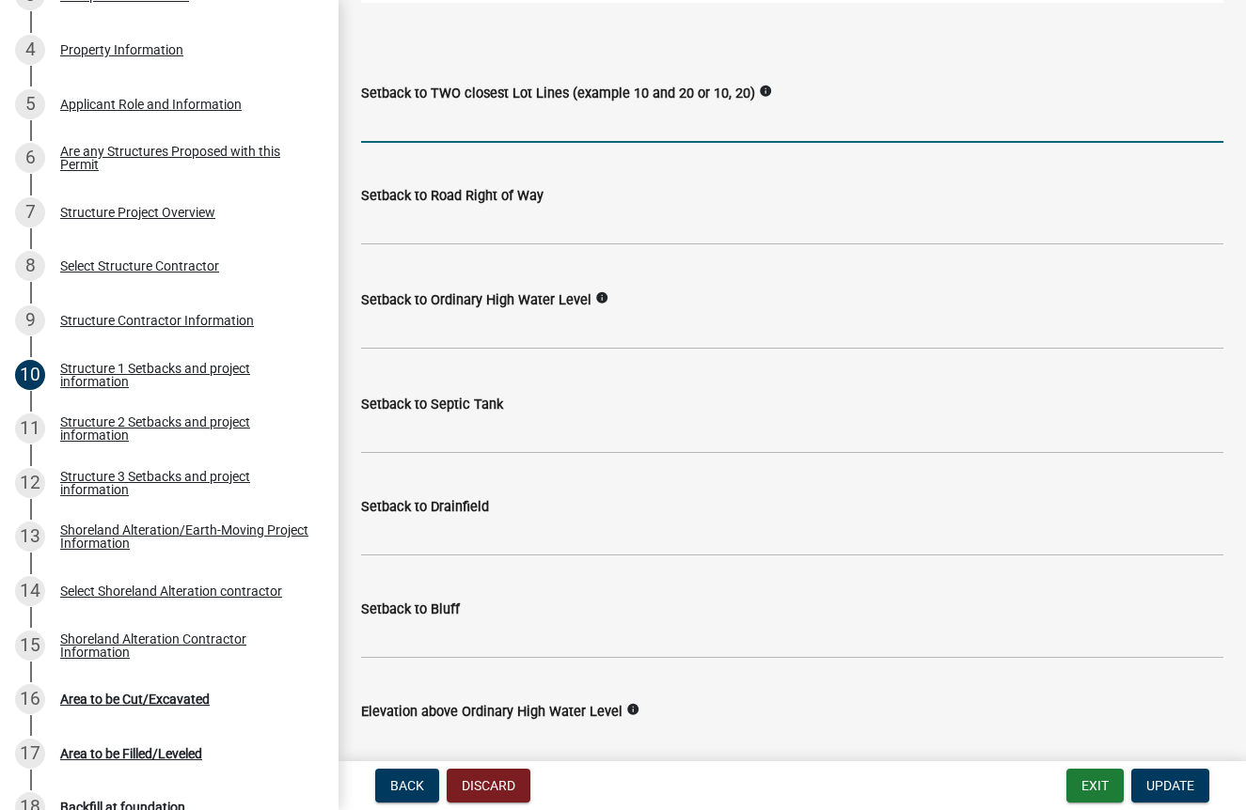
click at [506, 143] on input "Setback to TWO closest Lot Lines (example 10 and 20 or 10, 20)" at bounding box center [792, 123] width 862 height 39
type input "19 and 16"
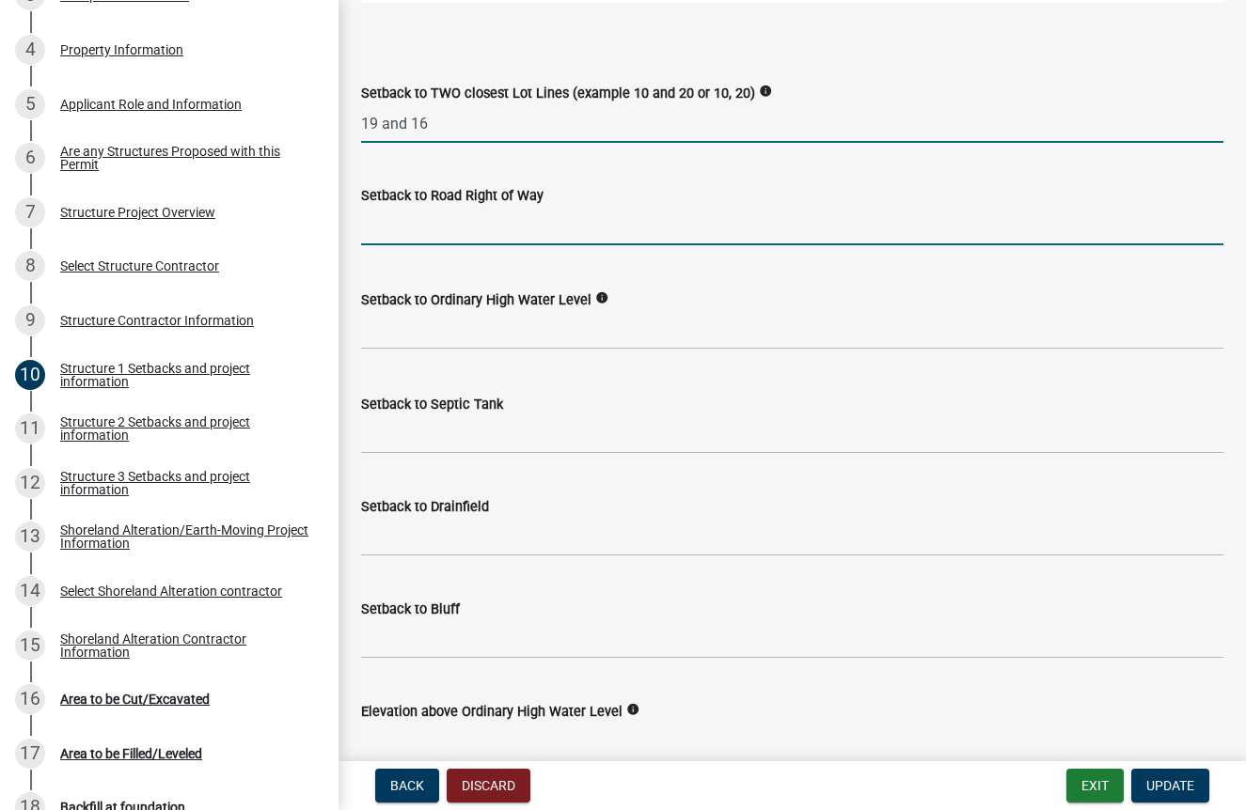
click at [492, 245] on input "text" at bounding box center [792, 226] width 862 height 39
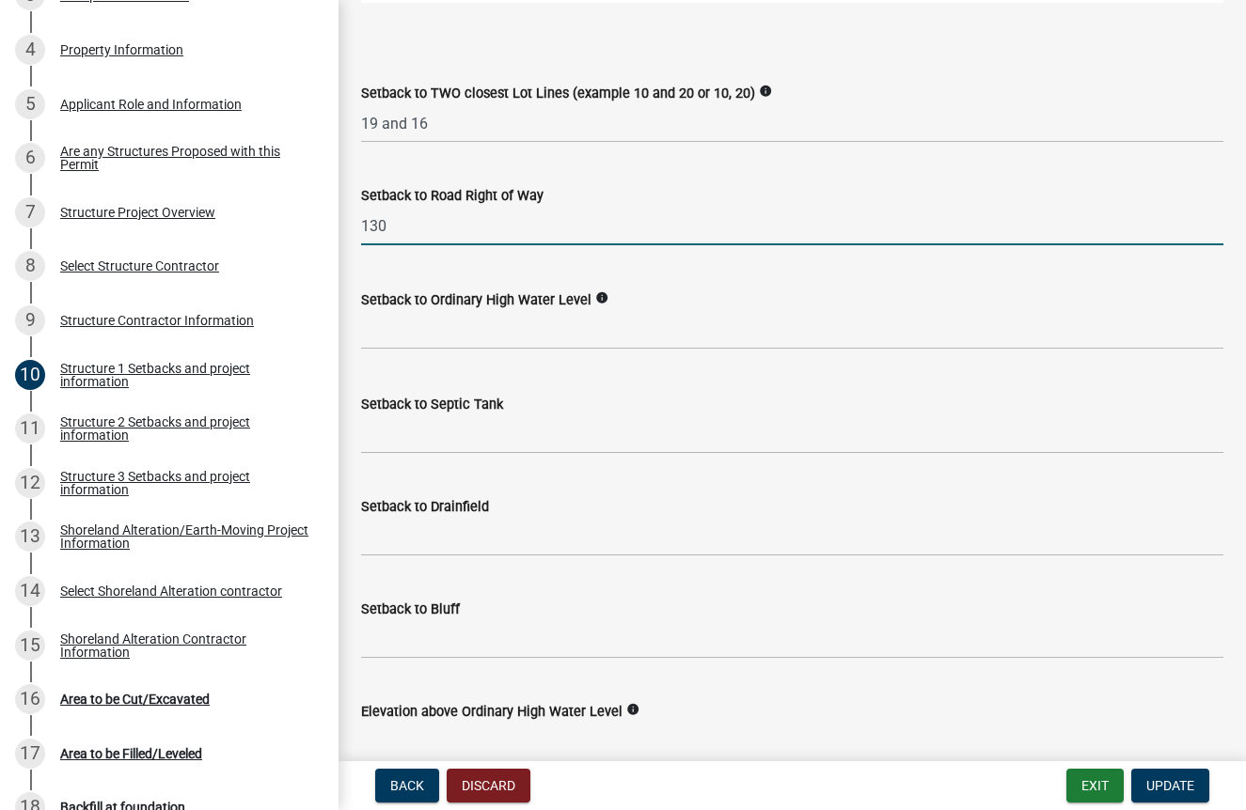
type input "130"
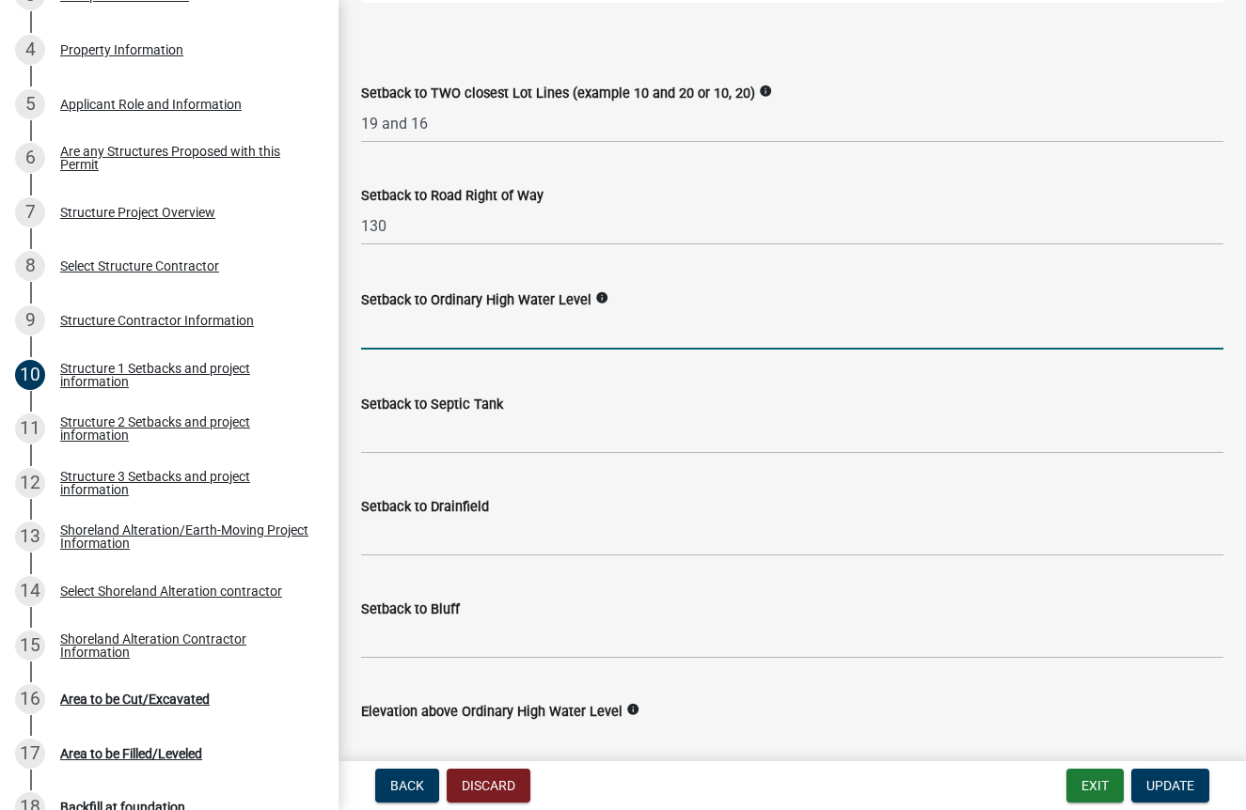
click at [464, 350] on input "text" at bounding box center [792, 330] width 862 height 39
type input "75"
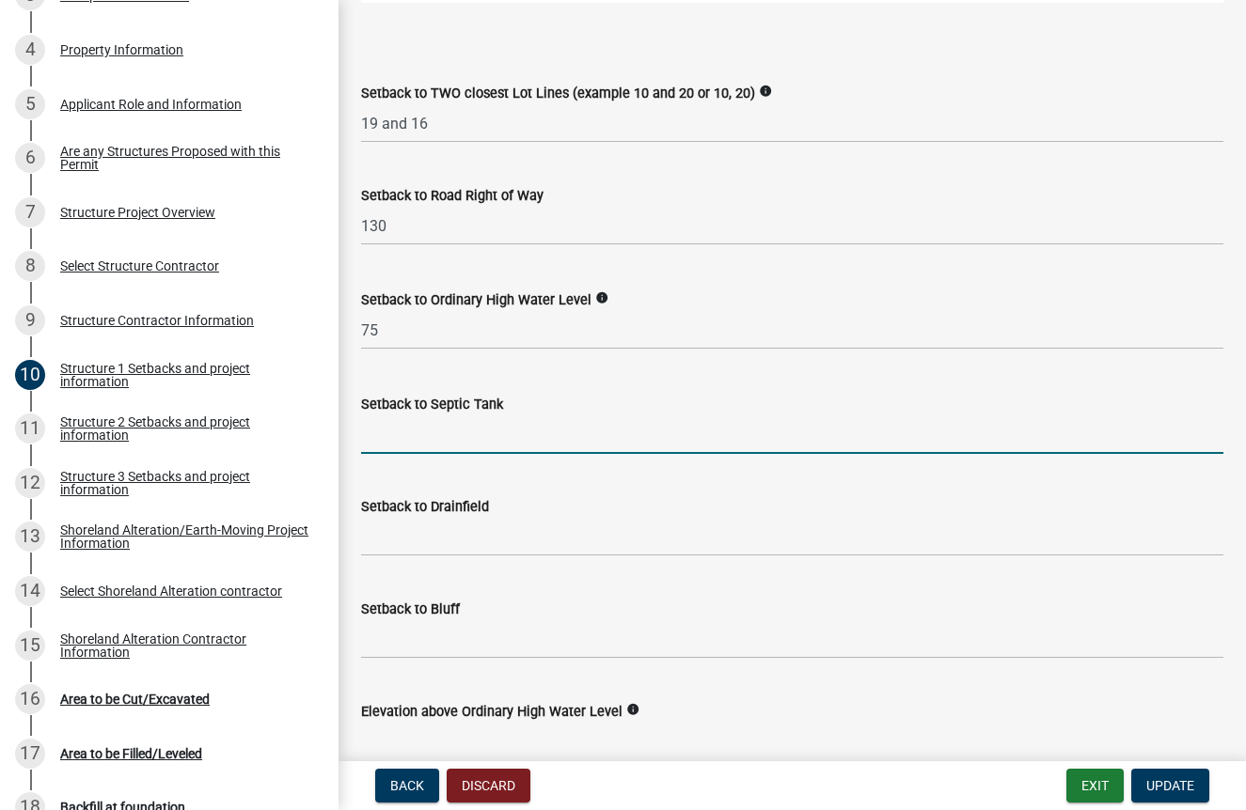
click at [483, 454] on input "Setback to Septic Tank" at bounding box center [792, 435] width 862 height 39
type input "110"
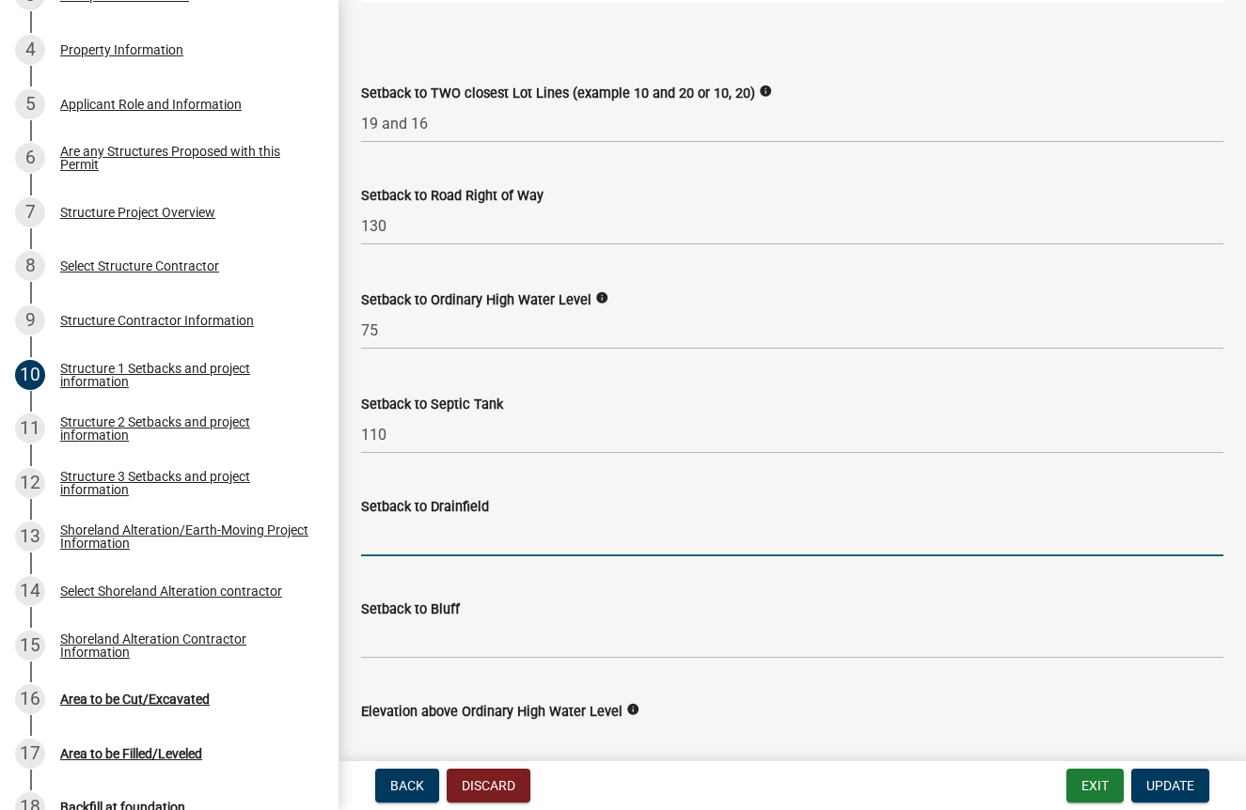
click at [460, 557] on input "Setback to Drainfield" at bounding box center [792, 537] width 862 height 39
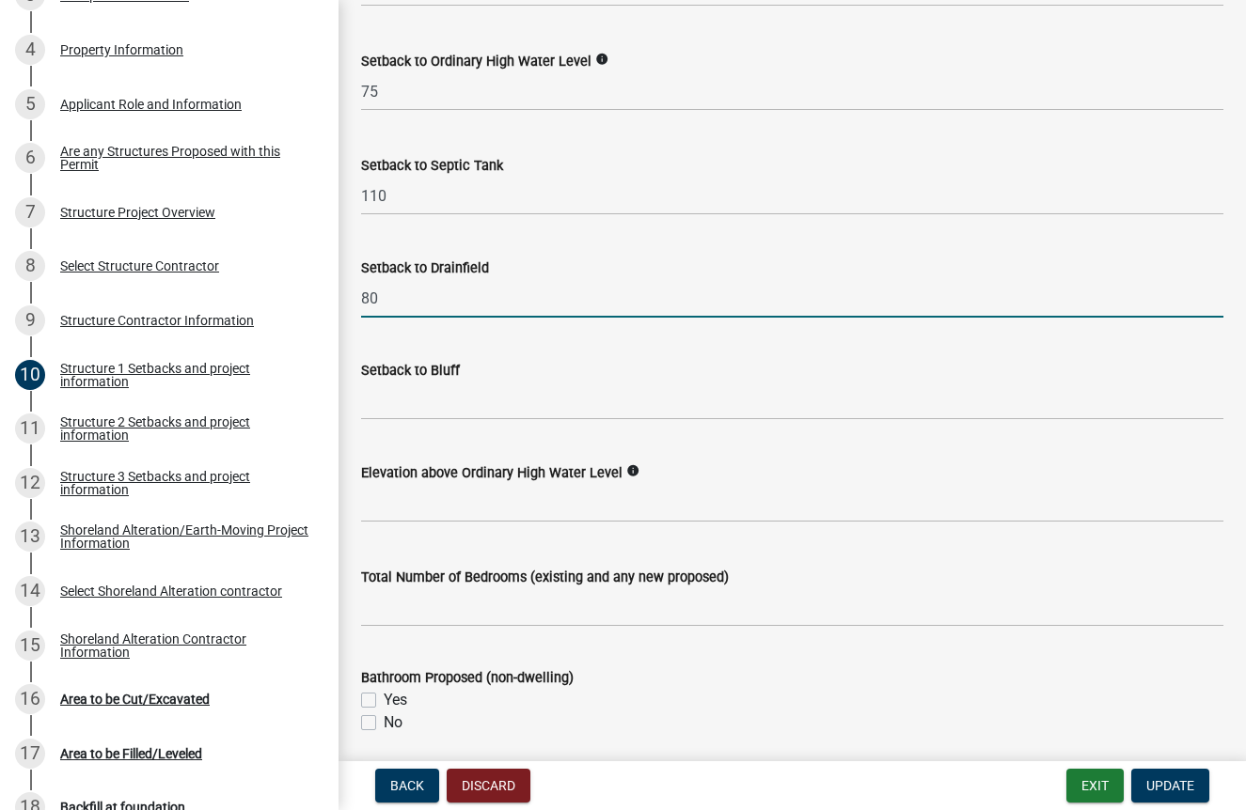
scroll to position [1795, 0]
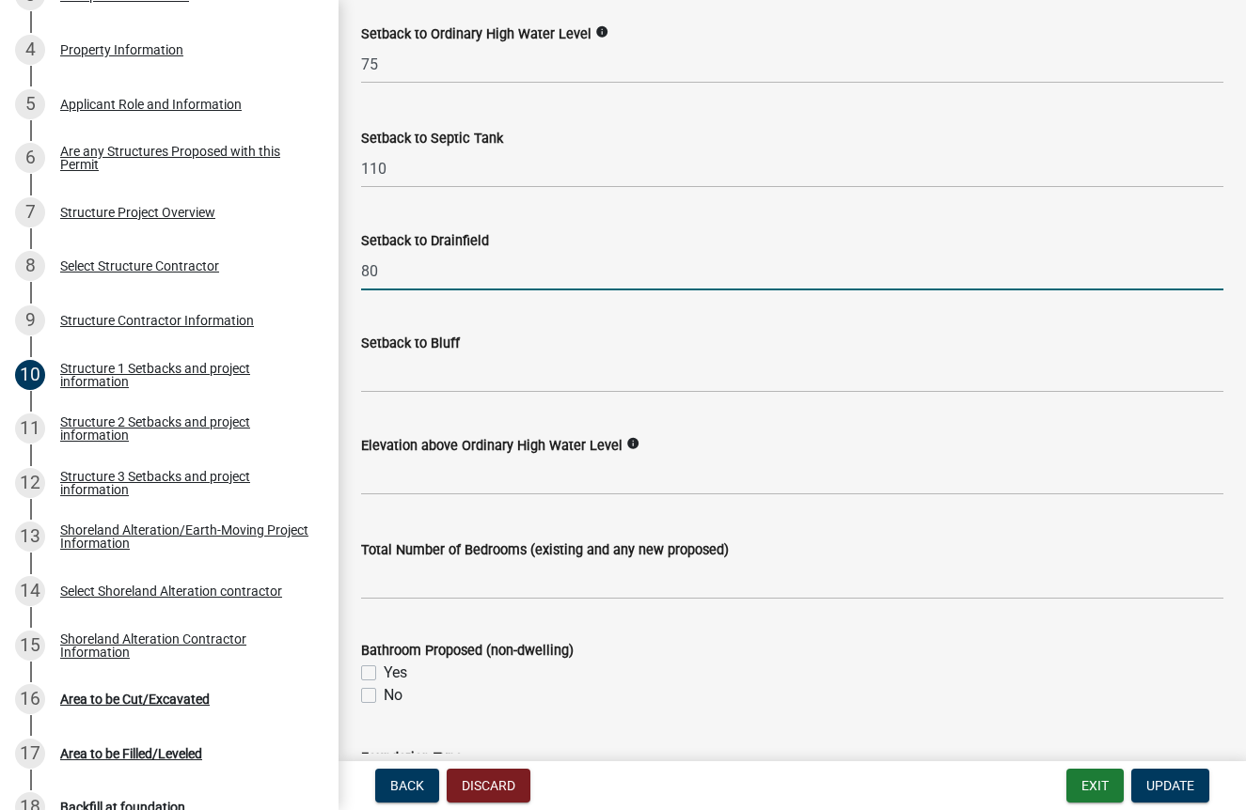
type input "80"
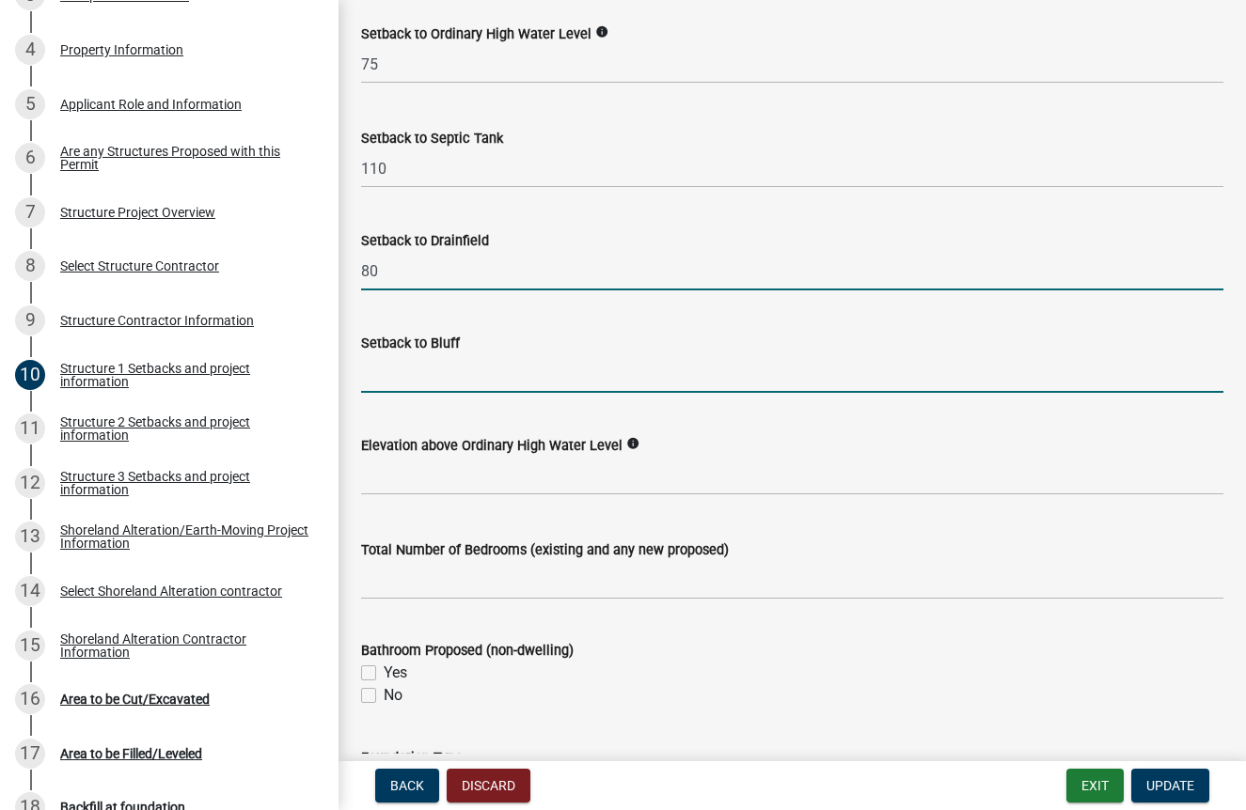
click at [471, 393] on input "Setback to Bluff" at bounding box center [792, 373] width 862 height 39
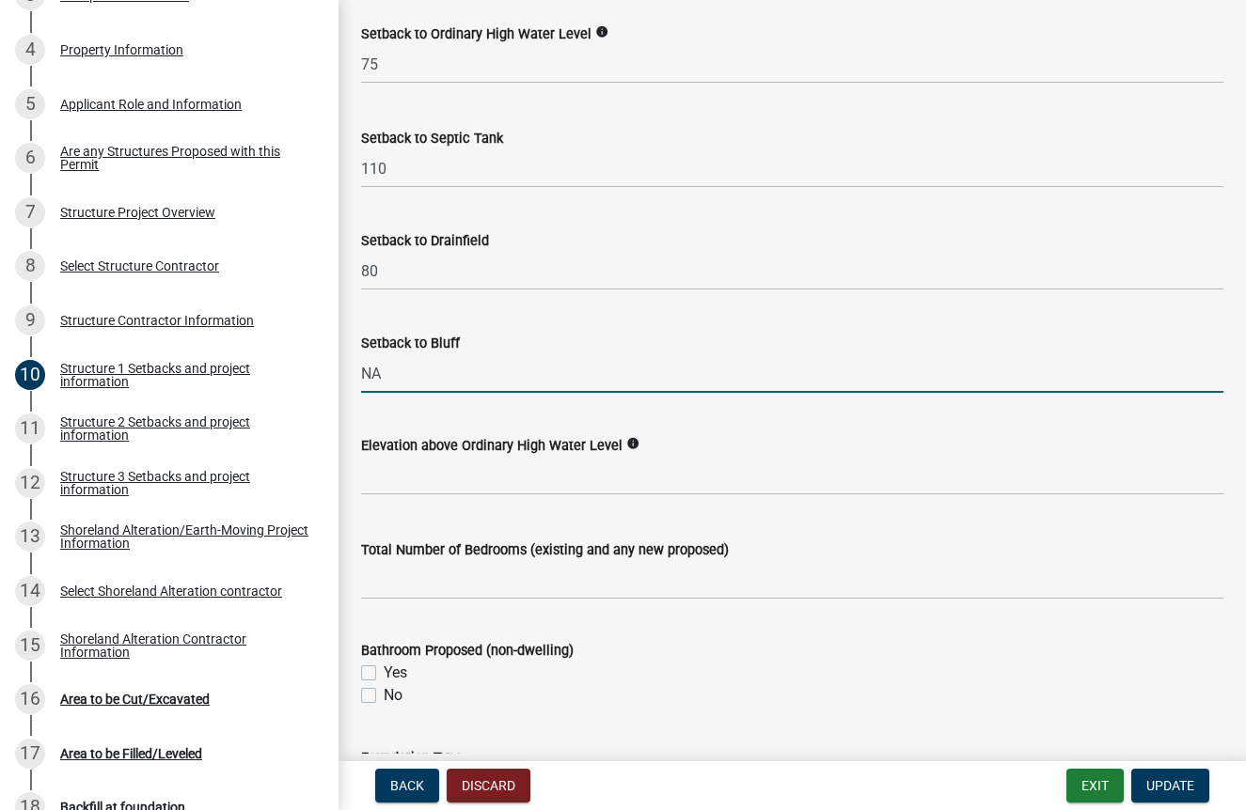
type input "NA"
click at [532, 495] on input "text" at bounding box center [792, 476] width 862 height 39
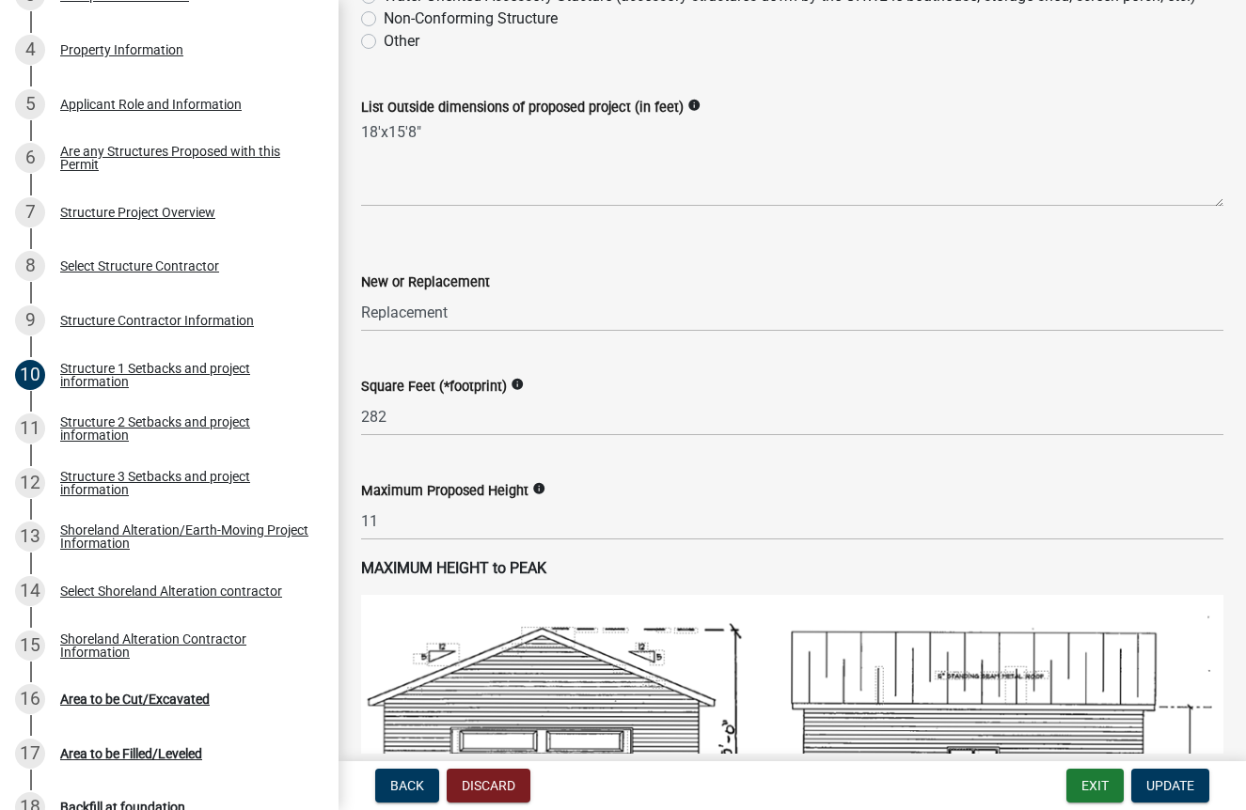
scroll to position [670, 0]
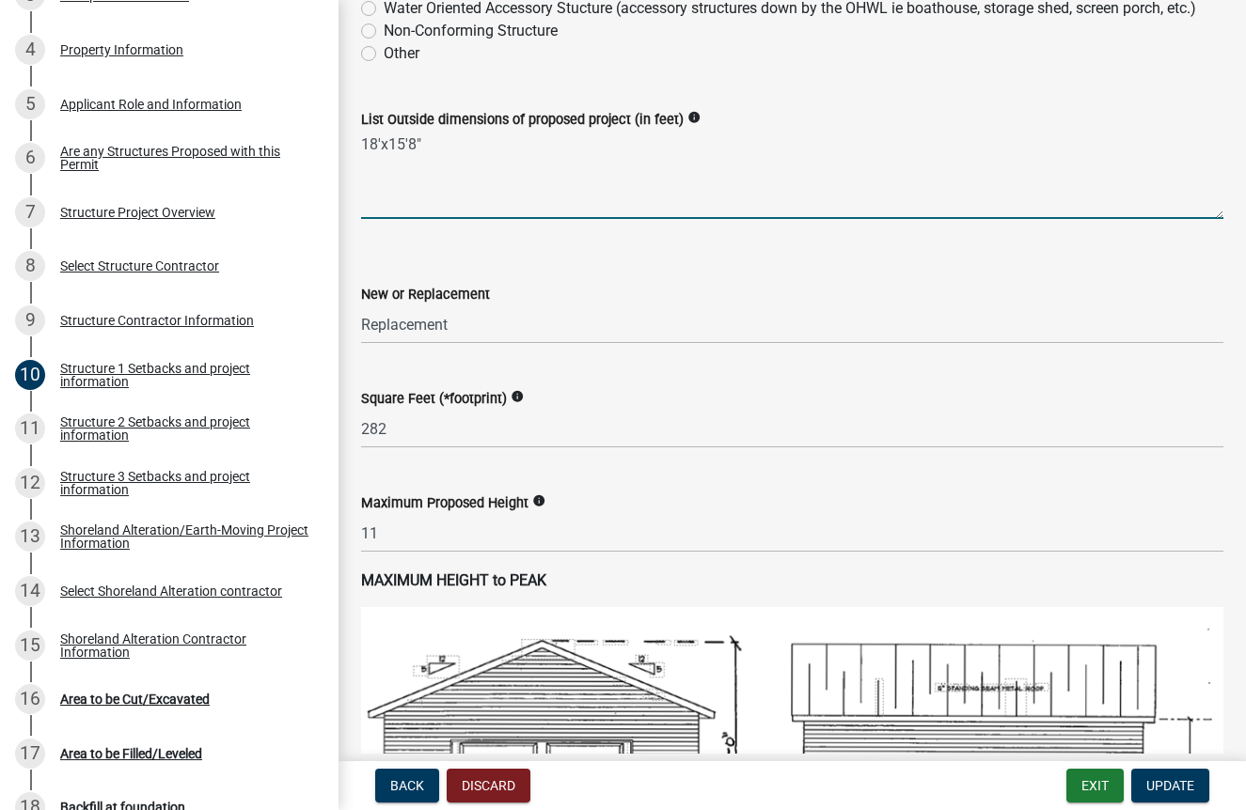
click at [463, 209] on textarea "18'x15'8"" at bounding box center [792, 175] width 862 height 88
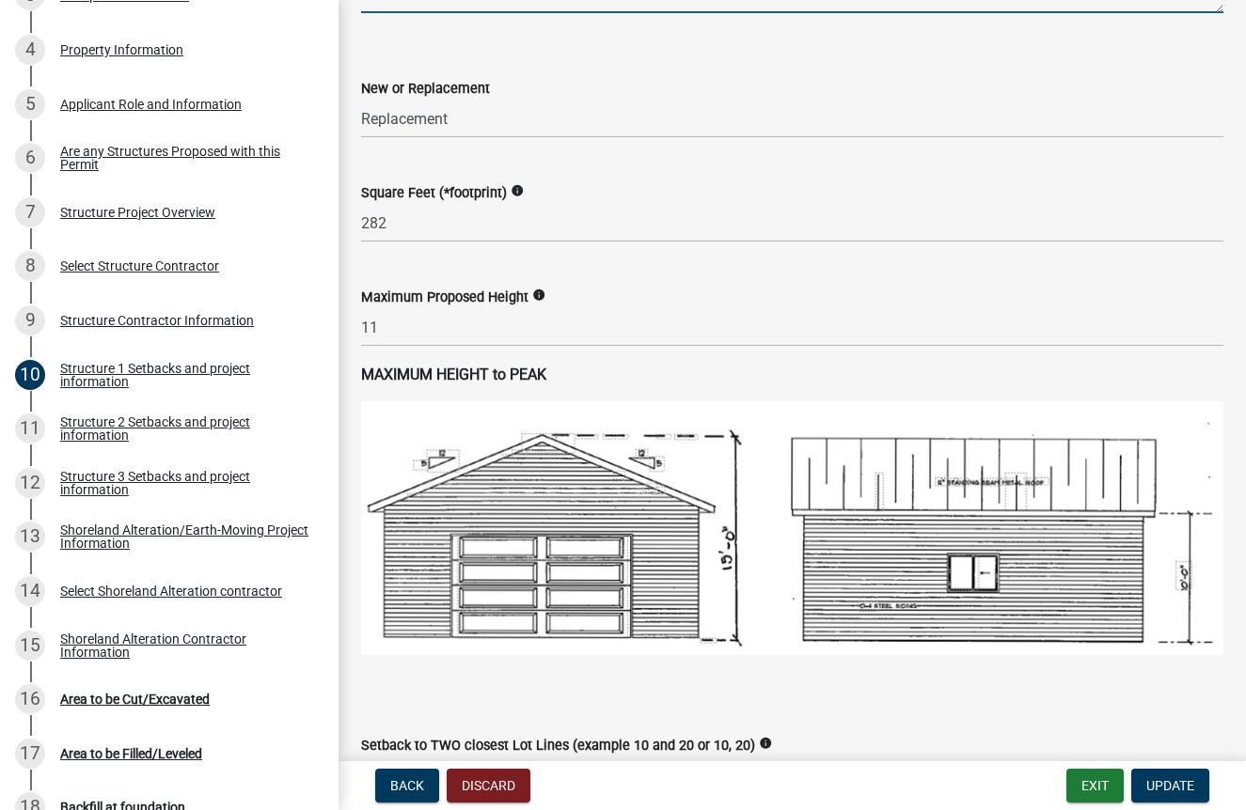
scroll to position [878, 0]
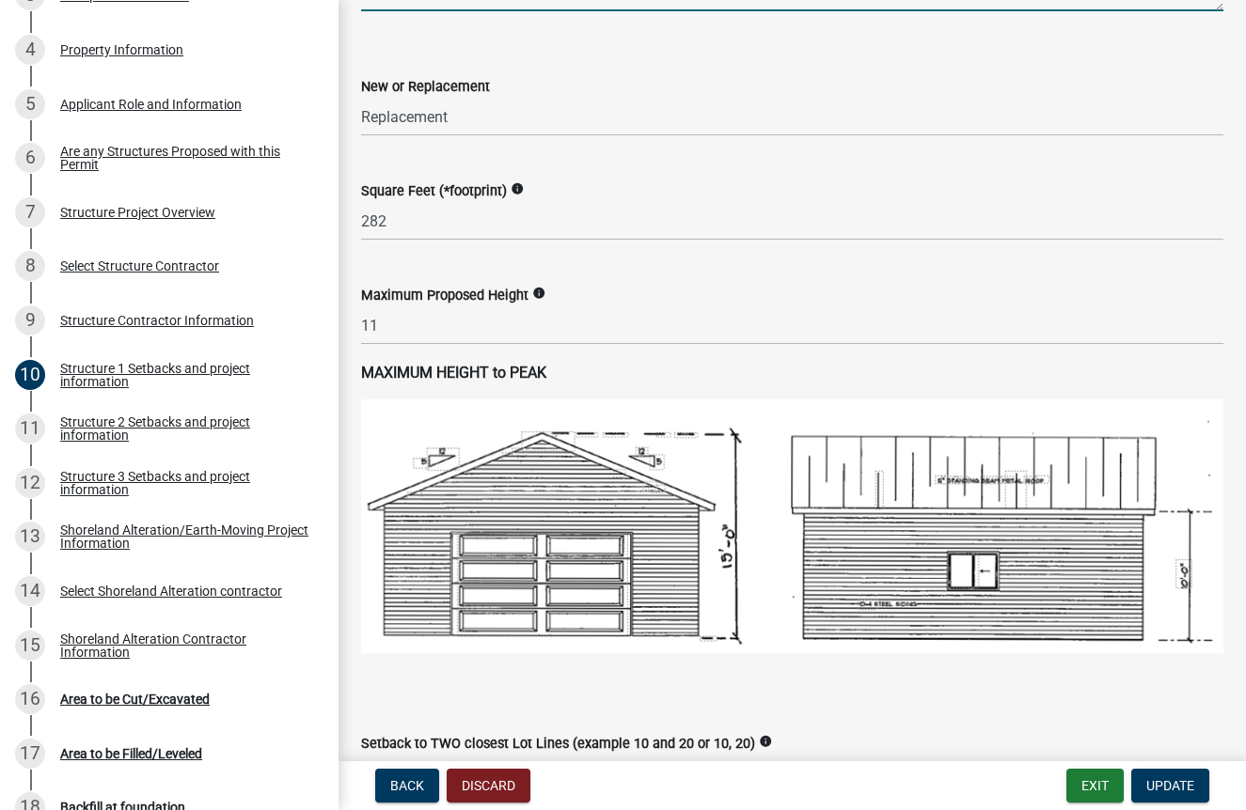
type textarea "18'x15'8" and 6'x26'"
click at [451, 241] on input "282" at bounding box center [792, 221] width 862 height 39
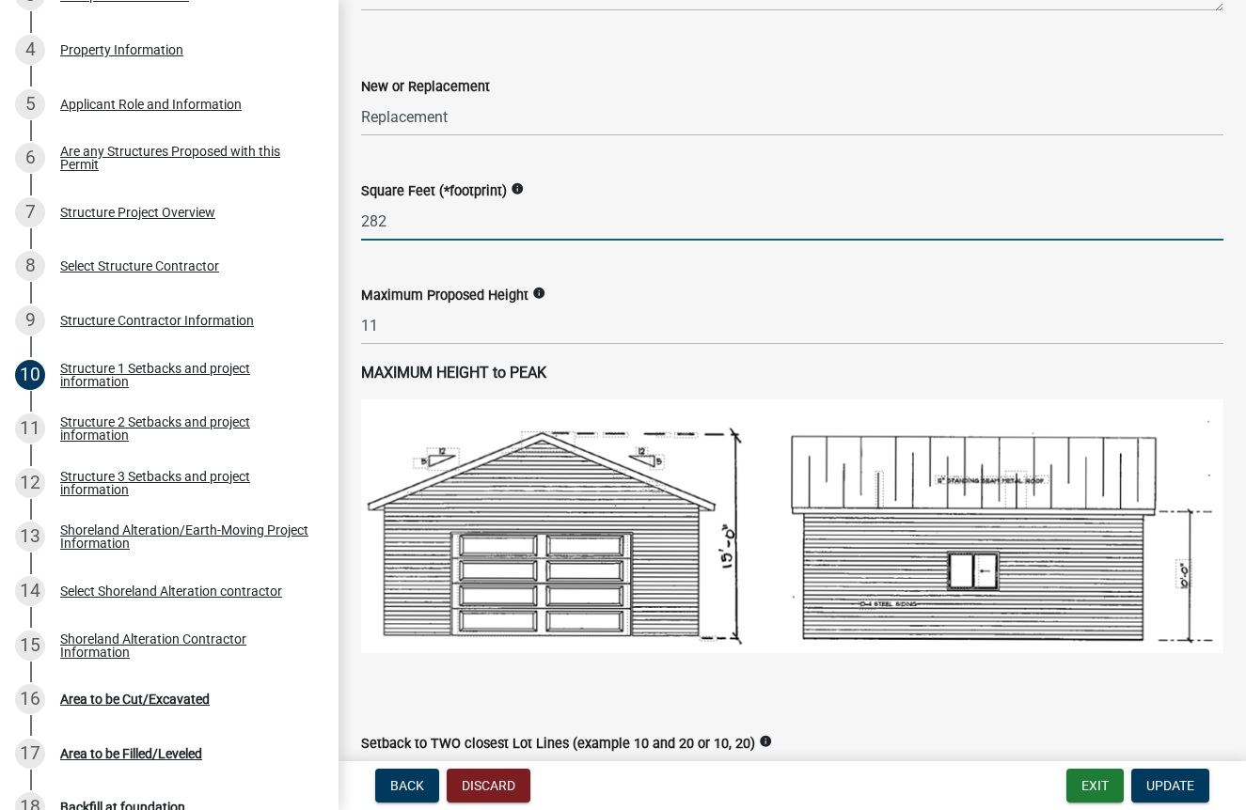
drag, startPoint x: 451, startPoint y: 294, endPoint x: 325, endPoint y: 292, distance: 126.0
click at [325, 292] on div "Structure and Shoreland Alteration Permit Application STR/SAP - 460492 View Sum…" at bounding box center [623, 405] width 1246 height 810
type input "450"
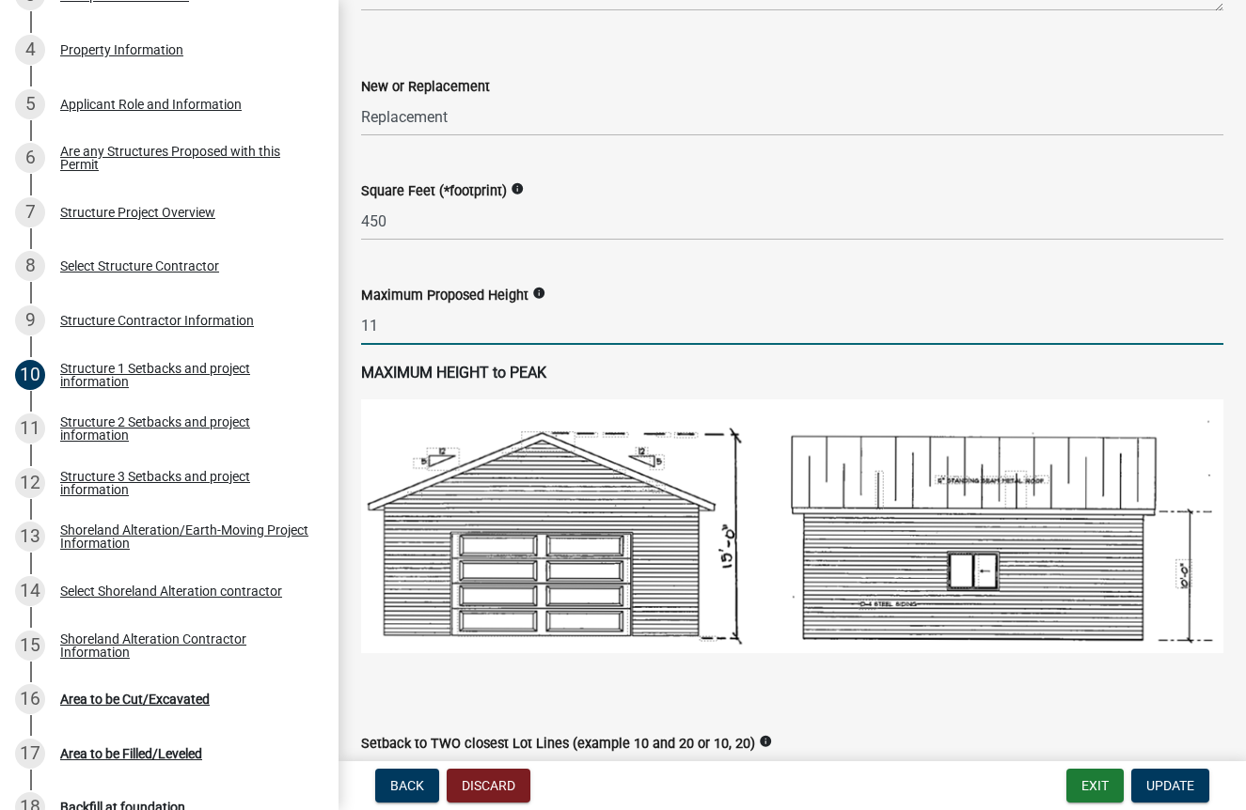
click at [419, 345] on input "11" at bounding box center [792, 325] width 862 height 39
drag, startPoint x: 509, startPoint y: 394, endPoint x: 274, endPoint y: 379, distance: 235.5
click at [274, 379] on div "Structure and Shoreland Alteration Permit Application STR/SAP - 460492 View Sum…" at bounding box center [623, 405] width 1246 height 810
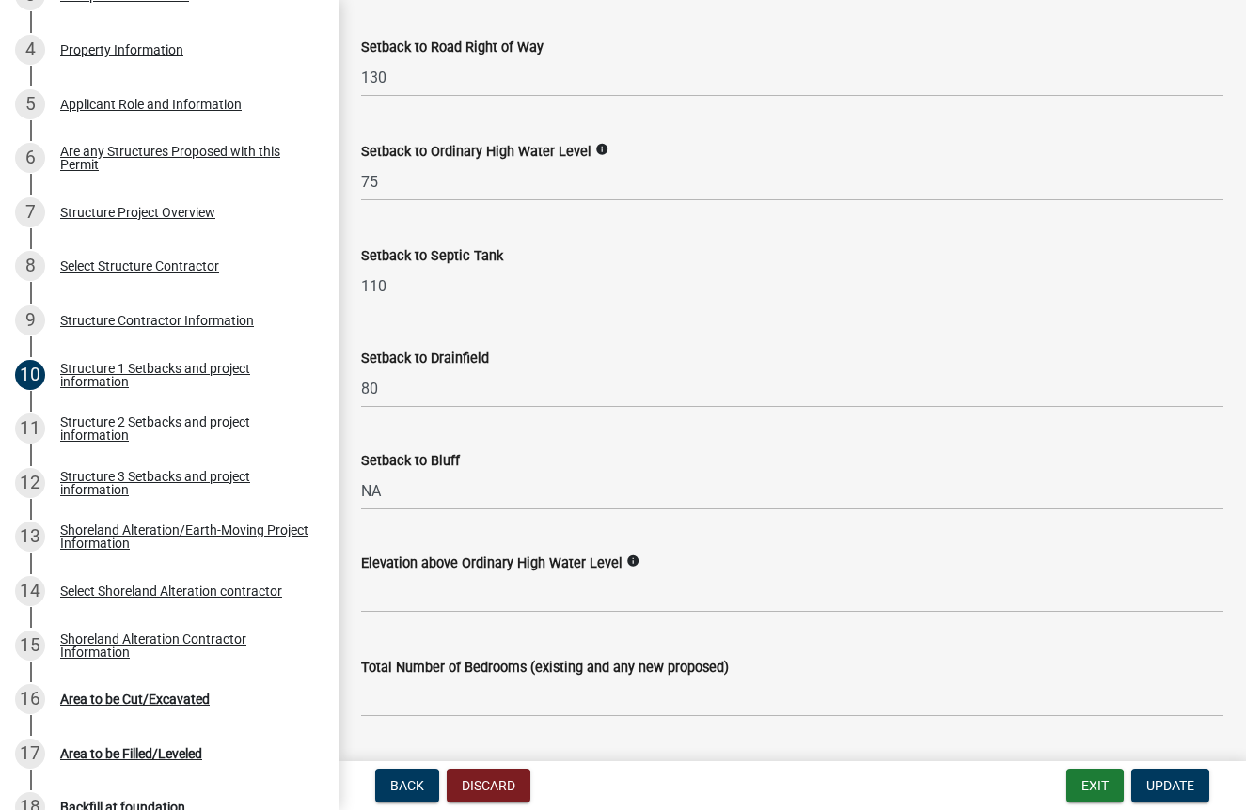
scroll to position [1681, 0]
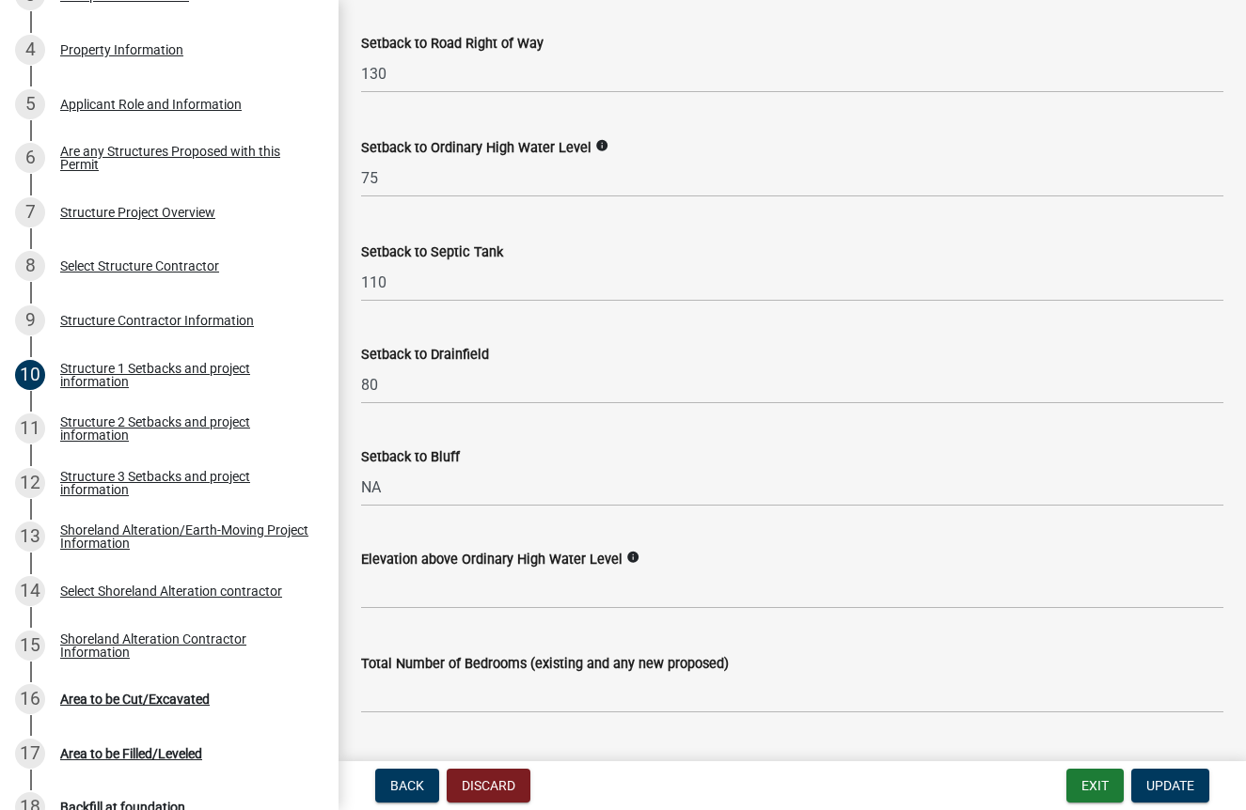
type input "198"
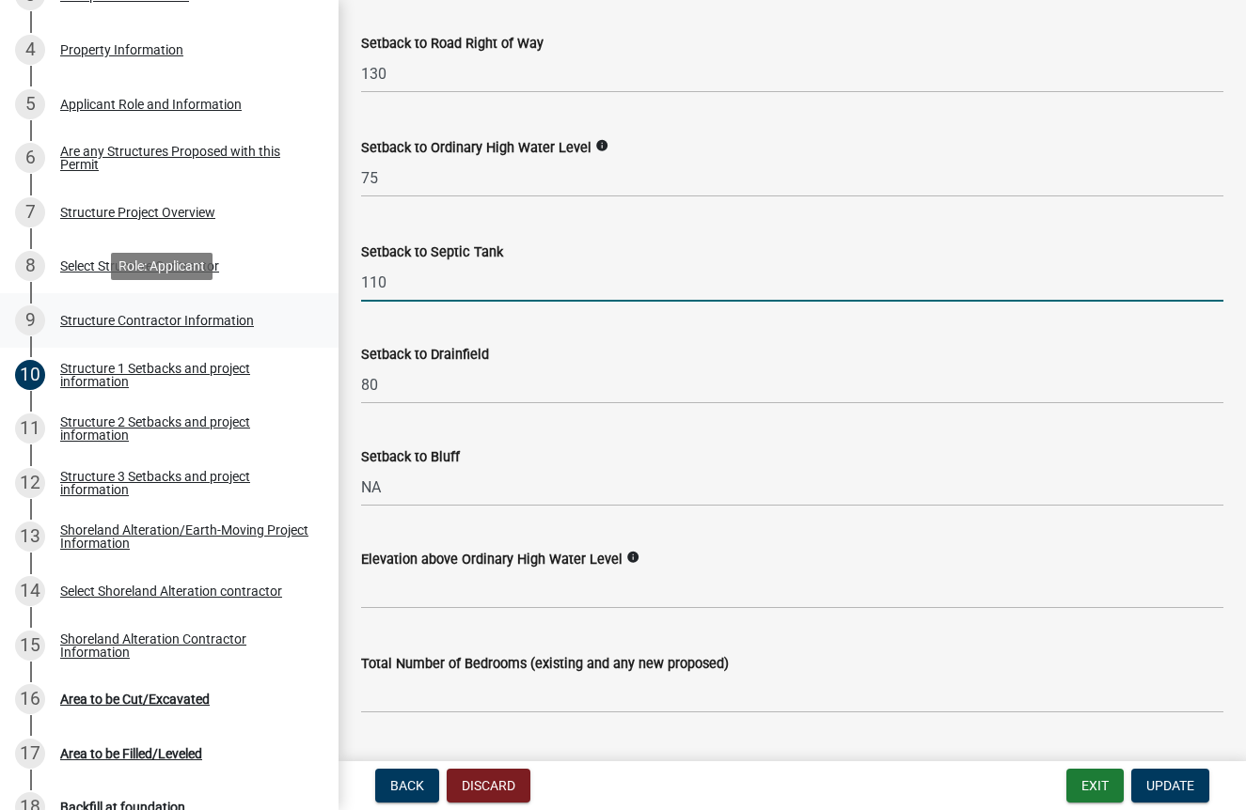
drag, startPoint x: 415, startPoint y: 339, endPoint x: 255, endPoint y: 339, distance: 159.8
click at [255, 339] on div "Structure and Shoreland Alteration Permit Application STR/SAP - 460492 View Sum…" at bounding box center [623, 405] width 1246 height 810
type input "64"
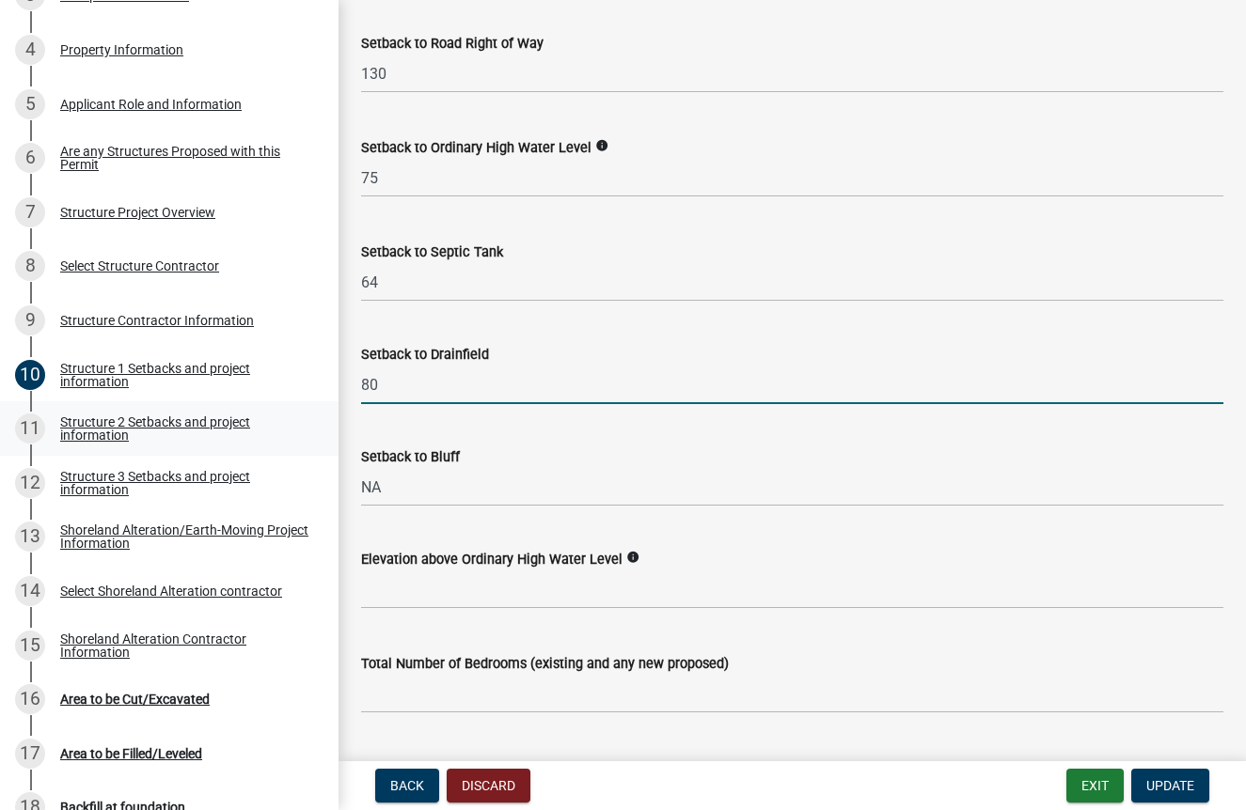
drag, startPoint x: 425, startPoint y: 449, endPoint x: 242, endPoint y: 445, distance: 183.4
click at [242, 445] on div "Structure and Shoreland Alteration Permit Application STR/SAP - 460492 View Sum…" at bounding box center [623, 405] width 1246 height 810
type input "50"
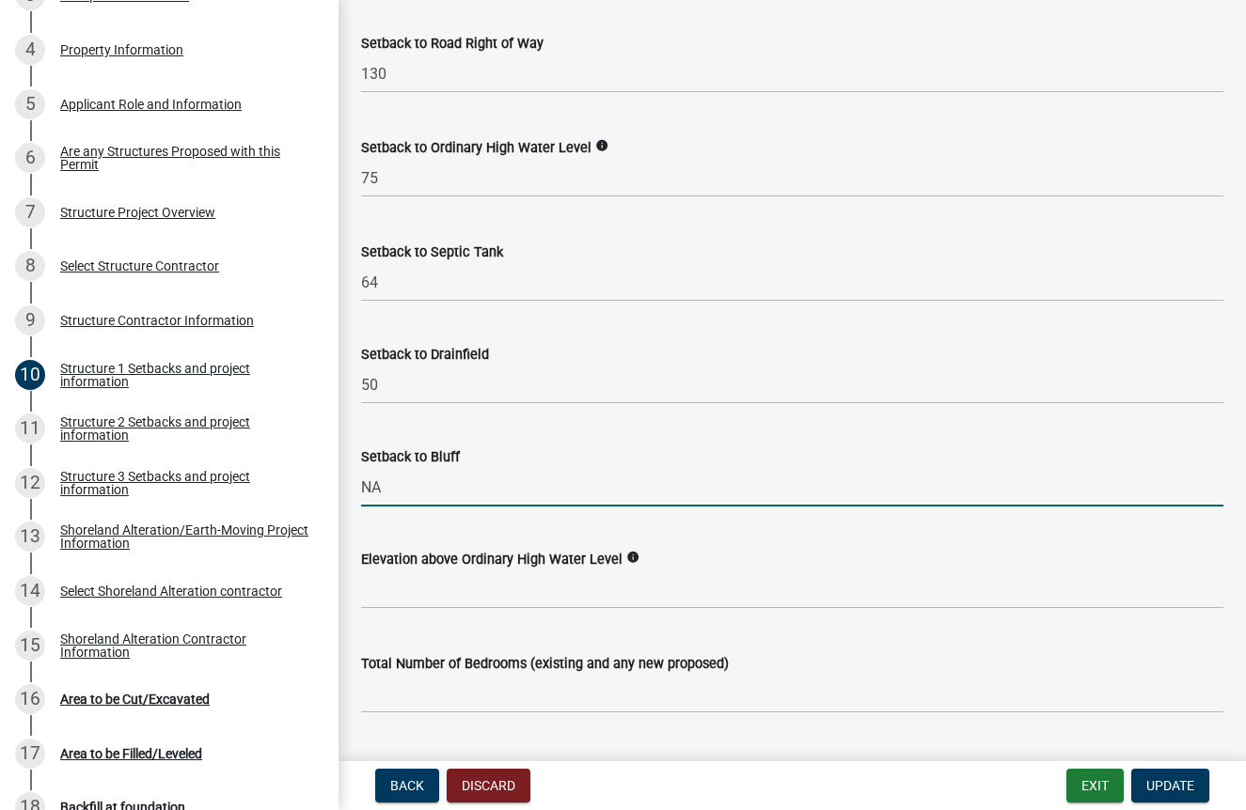
click at [408, 507] on input "NA" at bounding box center [792, 487] width 862 height 39
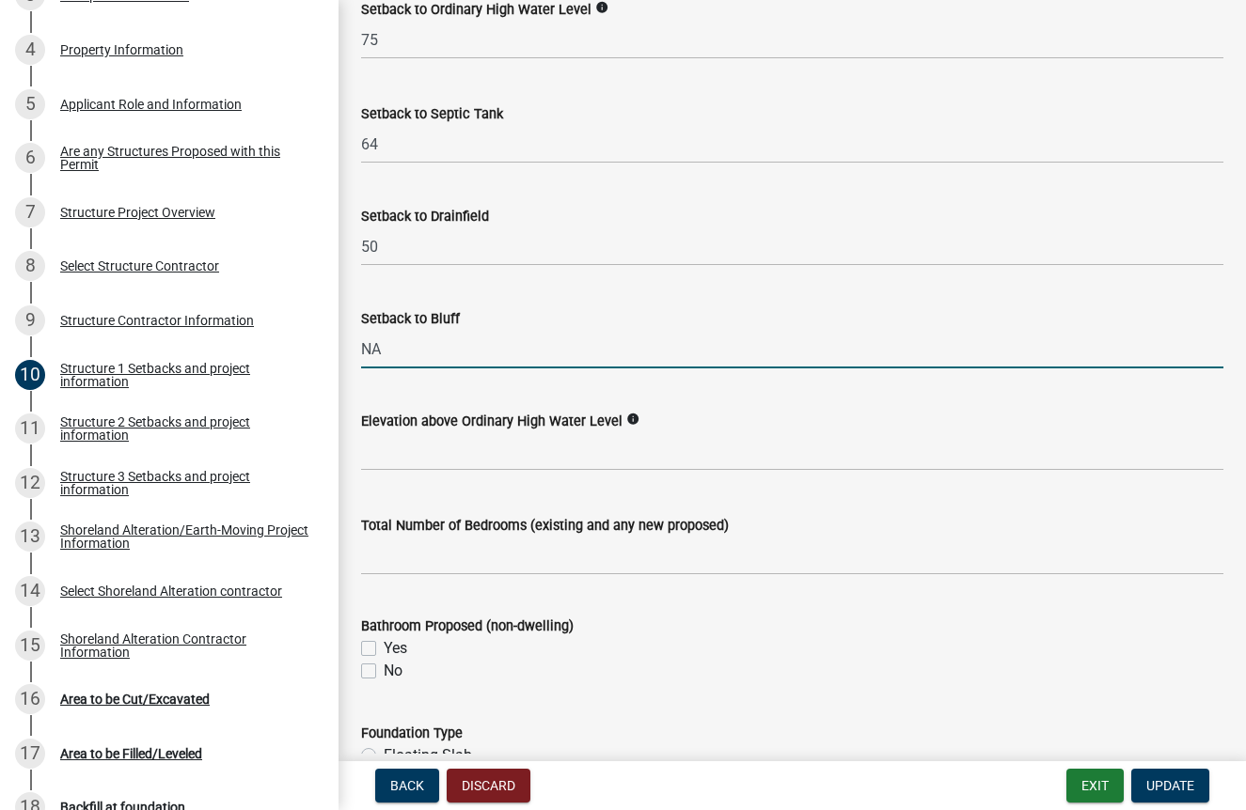
scroll to position [1839, 0]
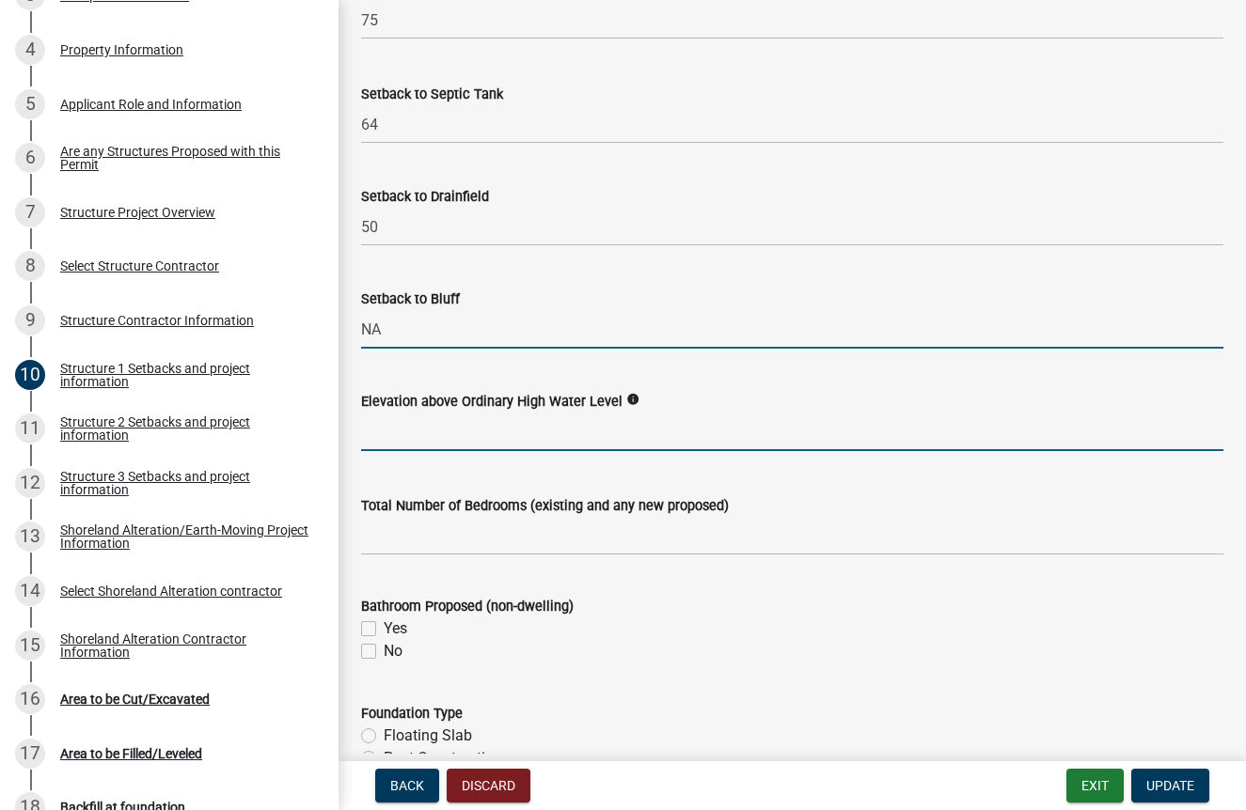
click at [528, 451] on input "text" at bounding box center [792, 432] width 862 height 39
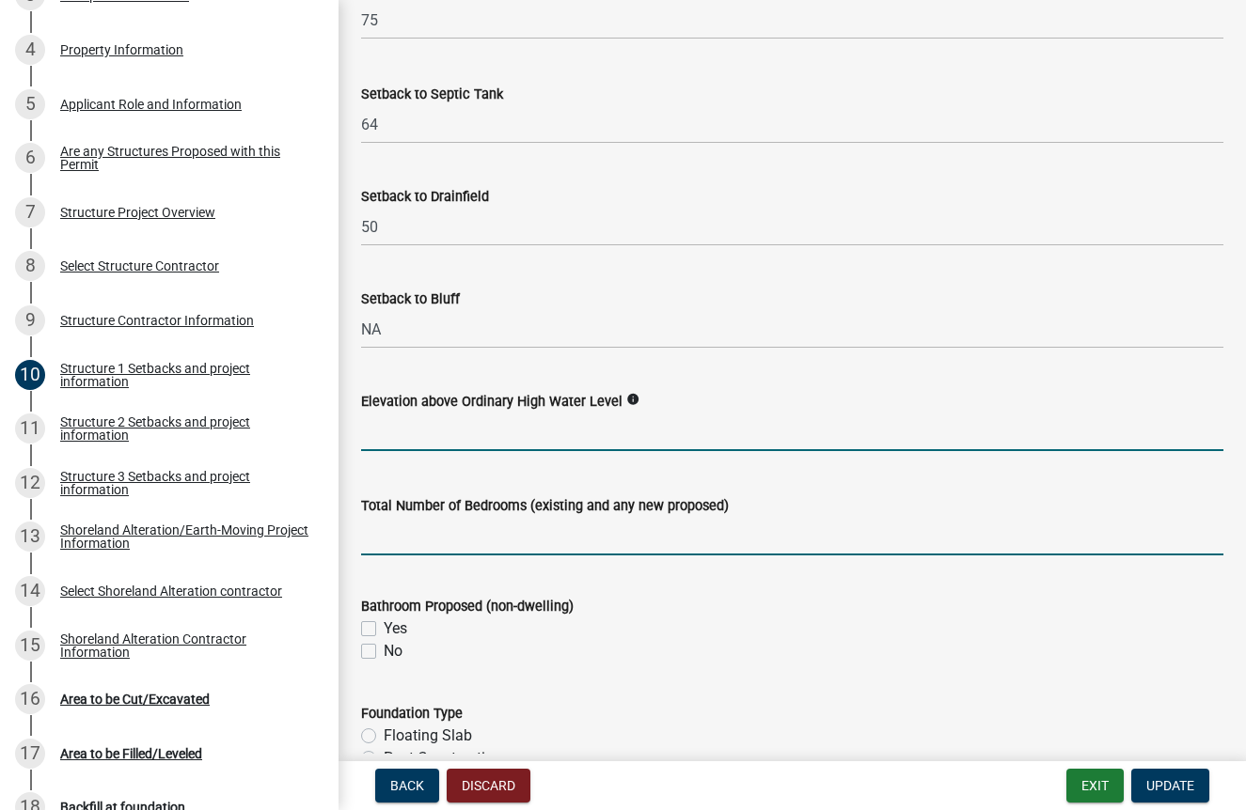
click at [469, 556] on input "text" at bounding box center [792, 536] width 862 height 39
type input "4"
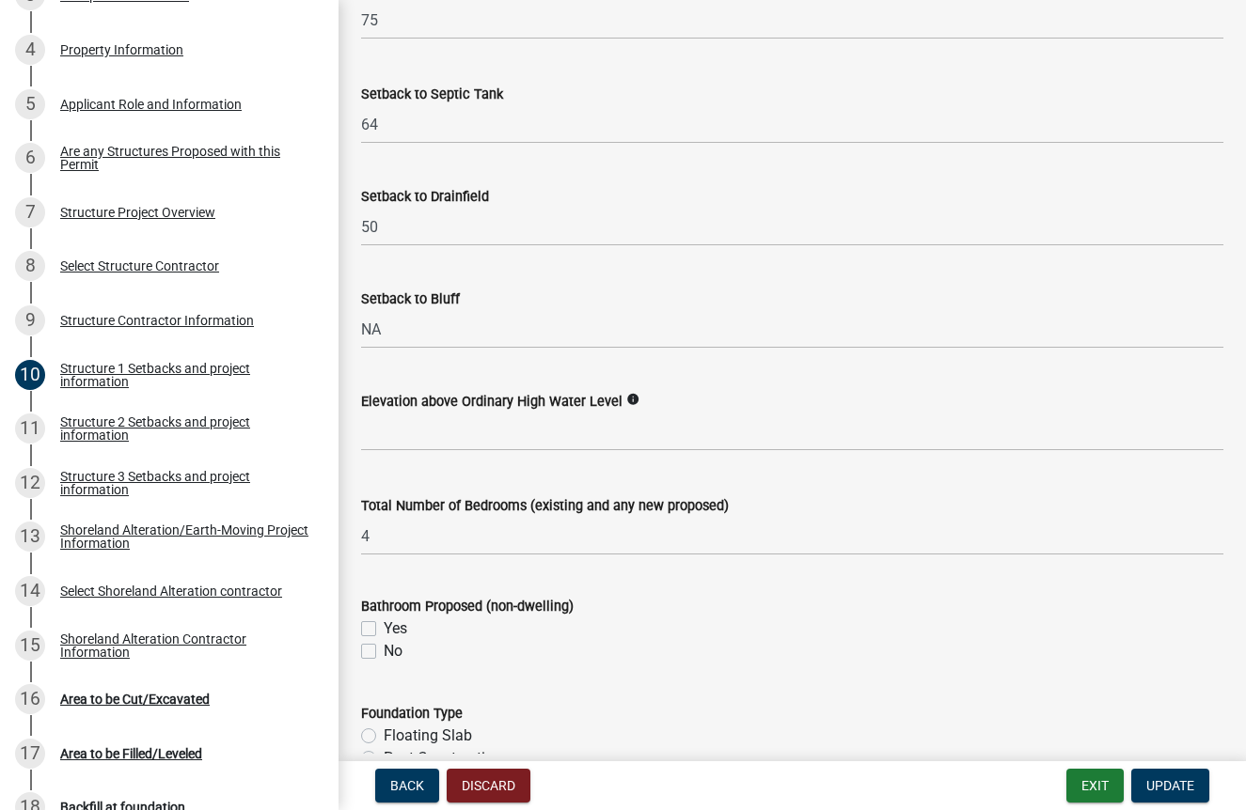
click at [384, 640] on label "Yes" at bounding box center [396, 629] width 24 height 23
click at [384, 630] on input "Yes" at bounding box center [390, 624] width 12 height 12
checkbox input "true"
checkbox input "false"
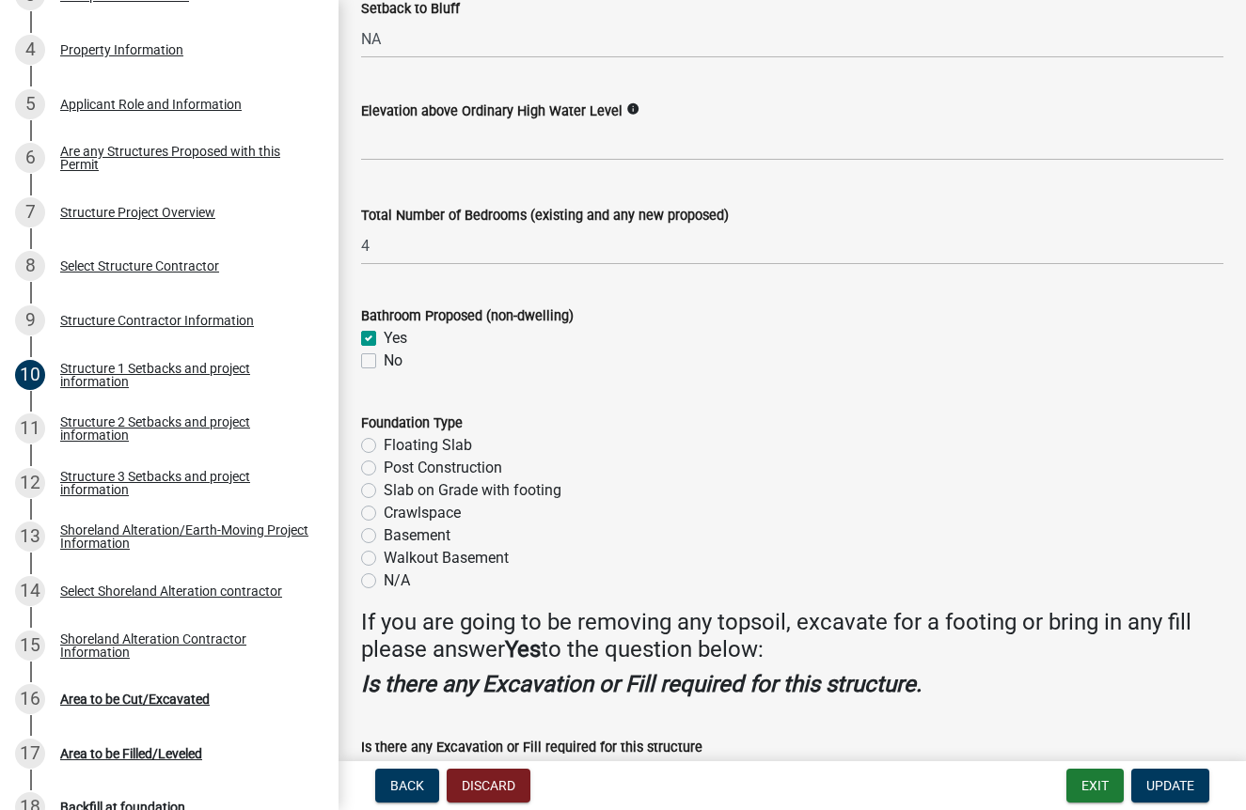
scroll to position [2256, 0]
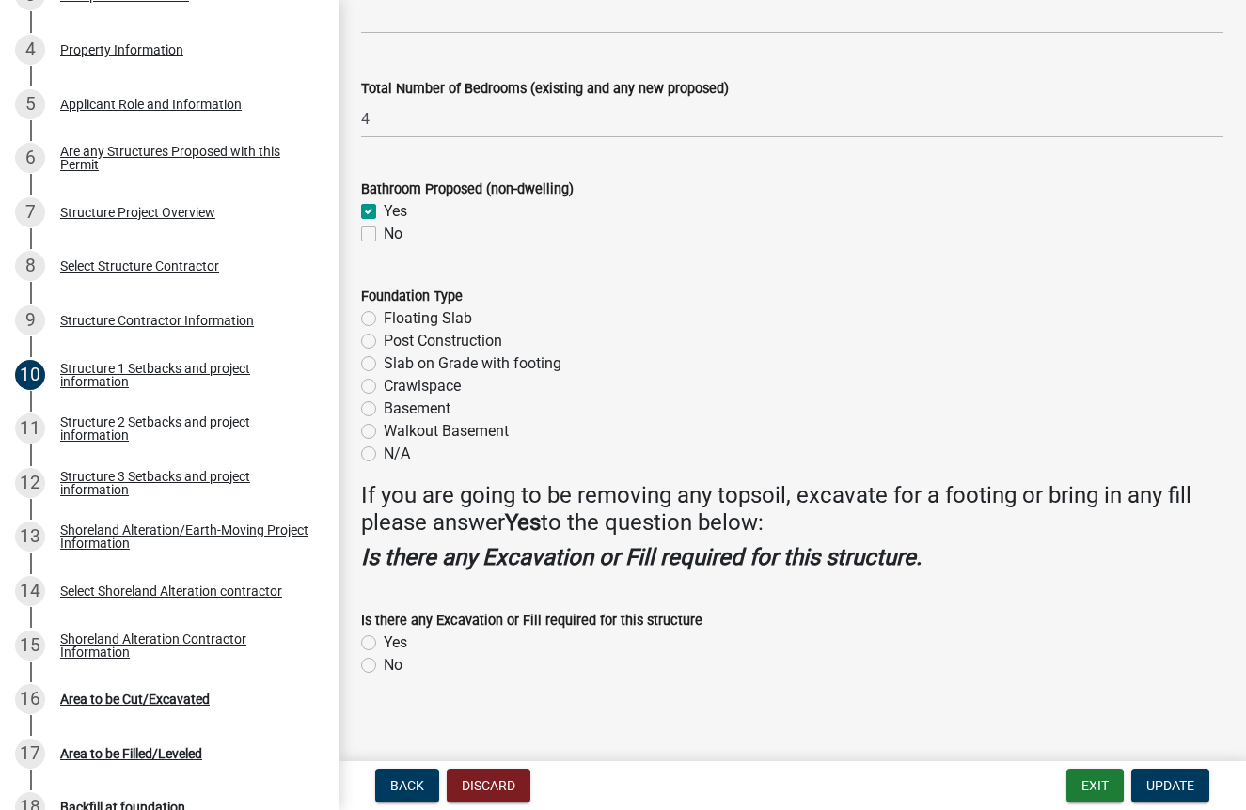
click at [384, 375] on label "Slab on Grade with footing" at bounding box center [473, 364] width 178 height 23
click at [384, 365] on input "Slab on Grade with footing" at bounding box center [390, 359] width 12 height 12
radio input "true"
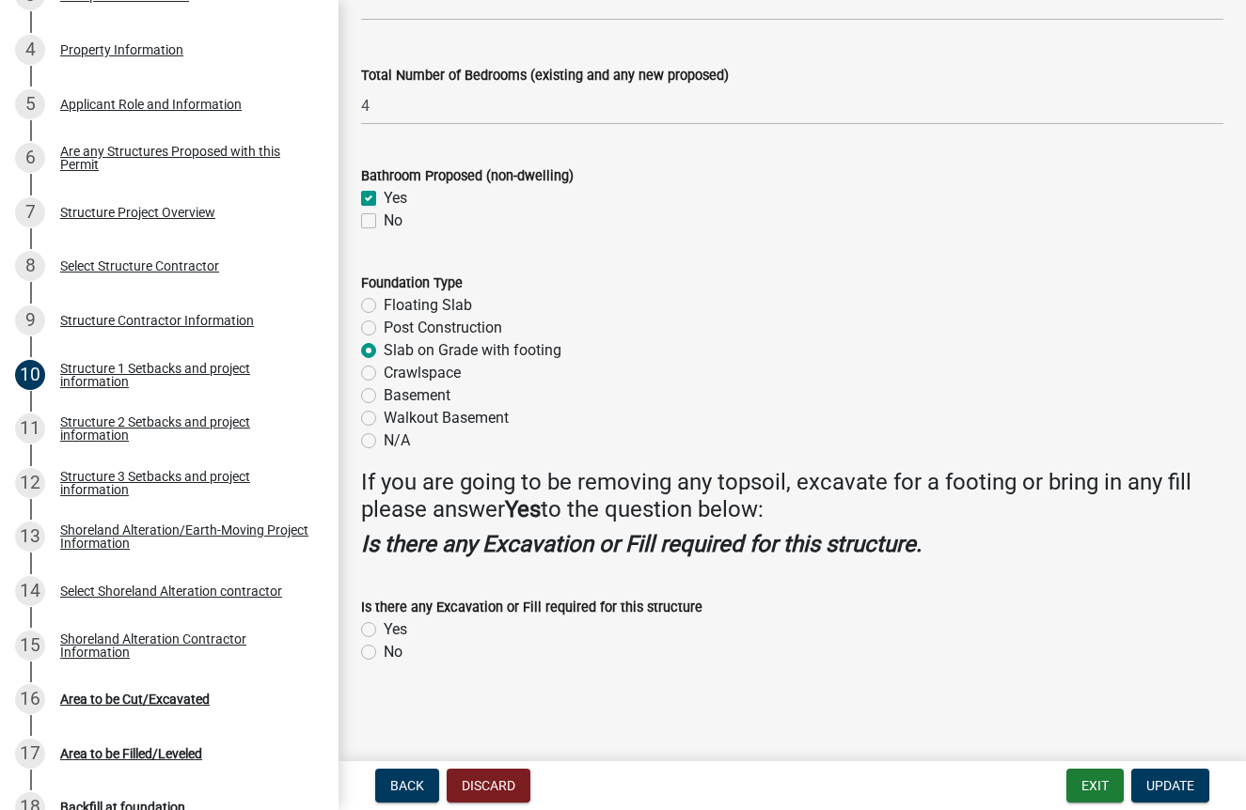
scroll to position [2328, 0]
click at [384, 627] on label "Yes" at bounding box center [396, 630] width 24 height 23
click at [384, 627] on input "Yes" at bounding box center [390, 625] width 12 height 12
radio input "true"
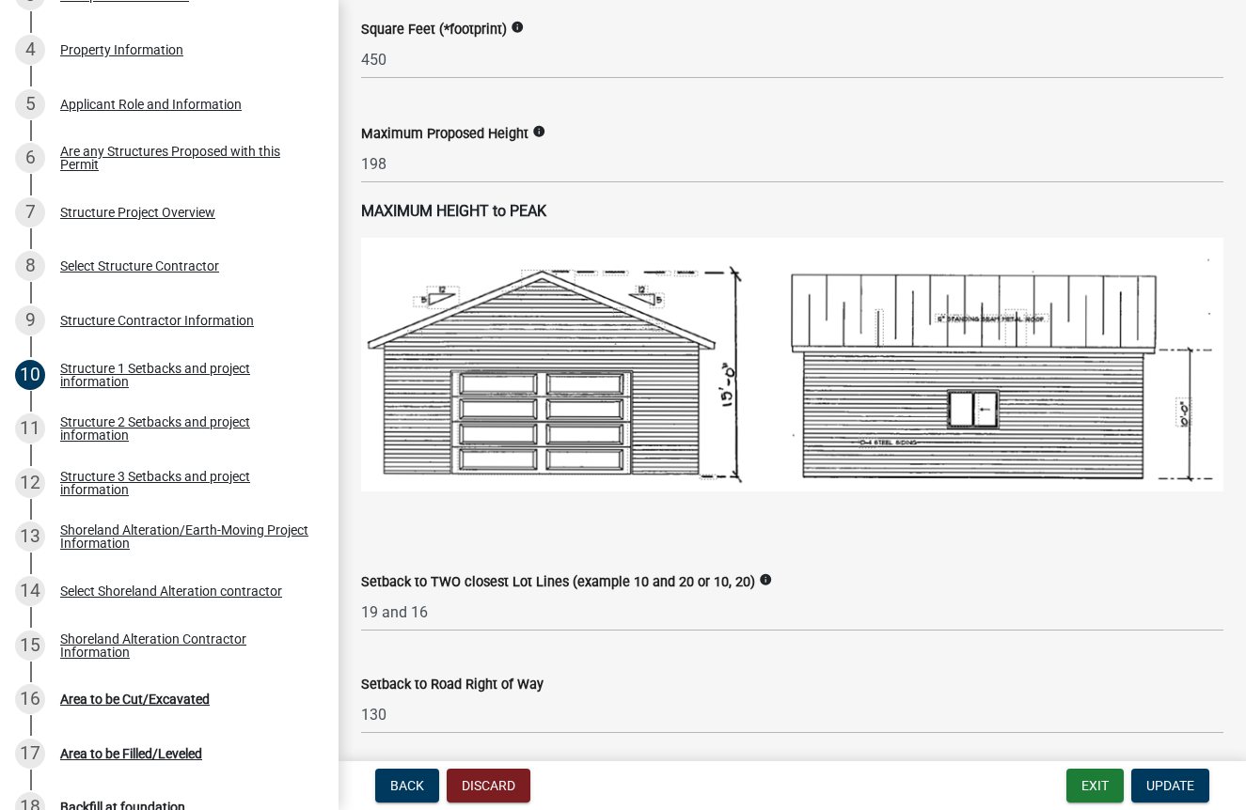
scroll to position [1102, 0]
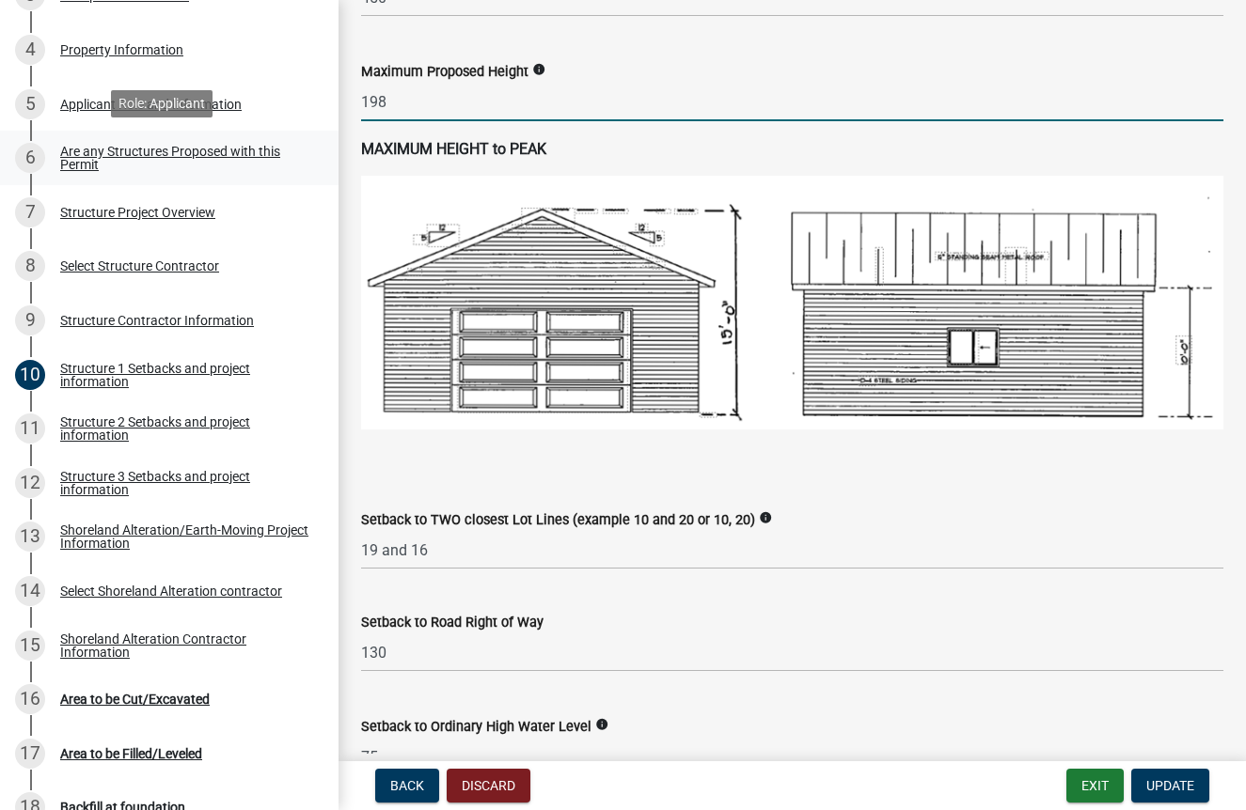
drag, startPoint x: 432, startPoint y: 172, endPoint x: 302, endPoint y: 172, distance: 129.7
click at [302, 172] on div "Structure and Shoreland Alteration Permit Application STR/SAP - 460492 View Sum…" at bounding box center [623, 405] width 1246 height 810
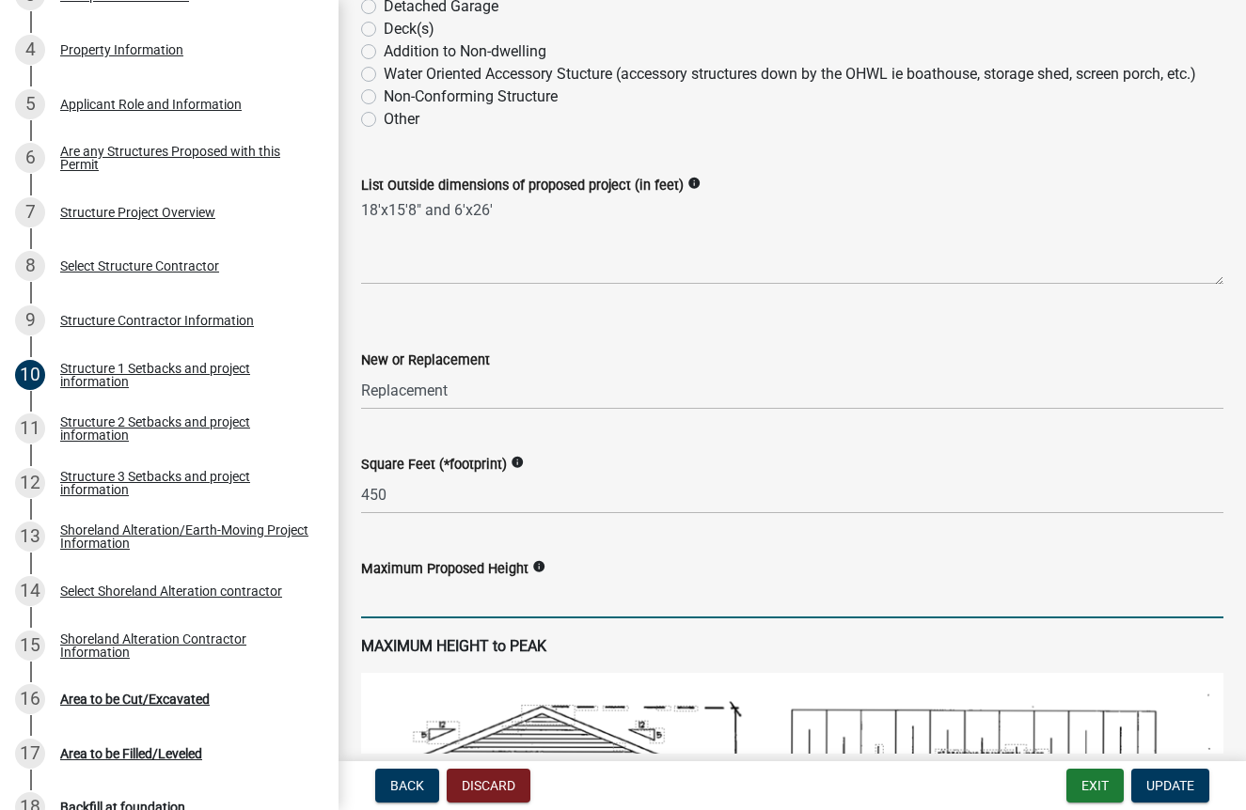
scroll to position [607, 0]
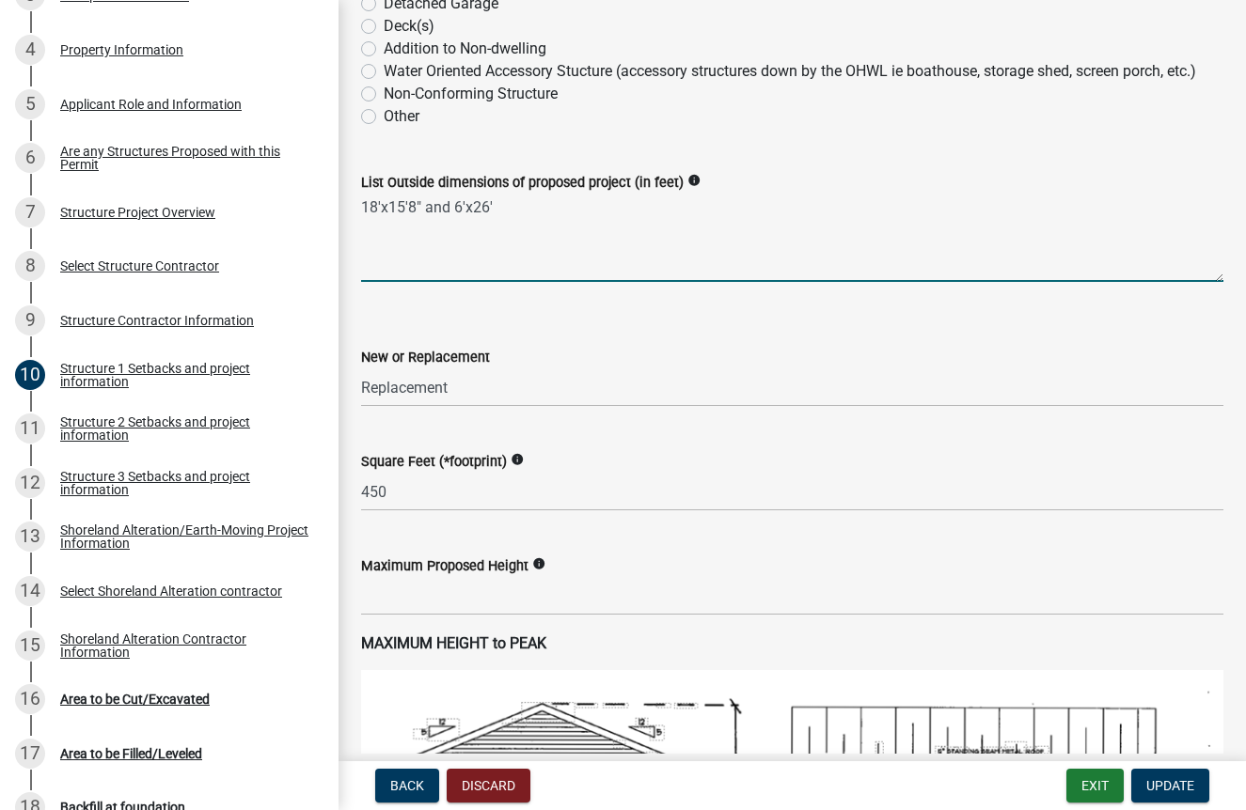
click at [514, 280] on textarea "18'x15'8" and 6'x26'" at bounding box center [792, 238] width 862 height 88
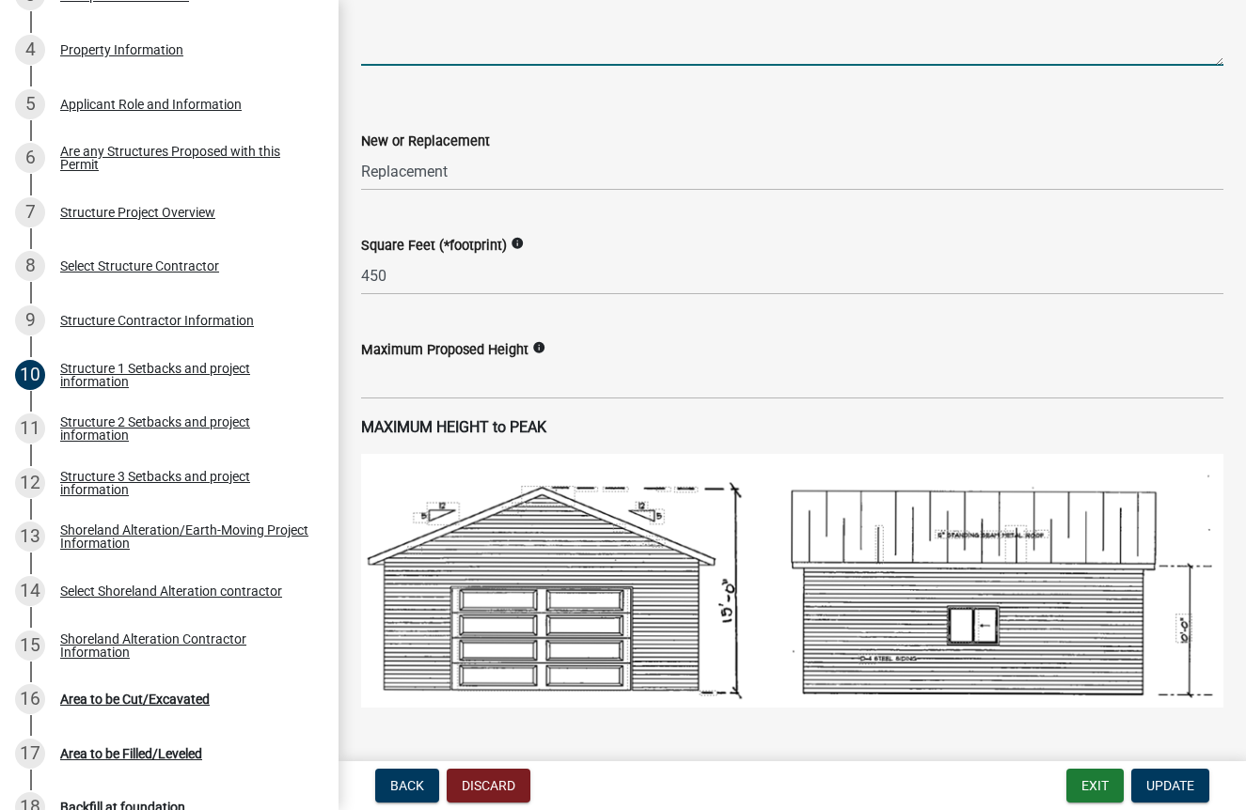
type textarea "18'x15'8""
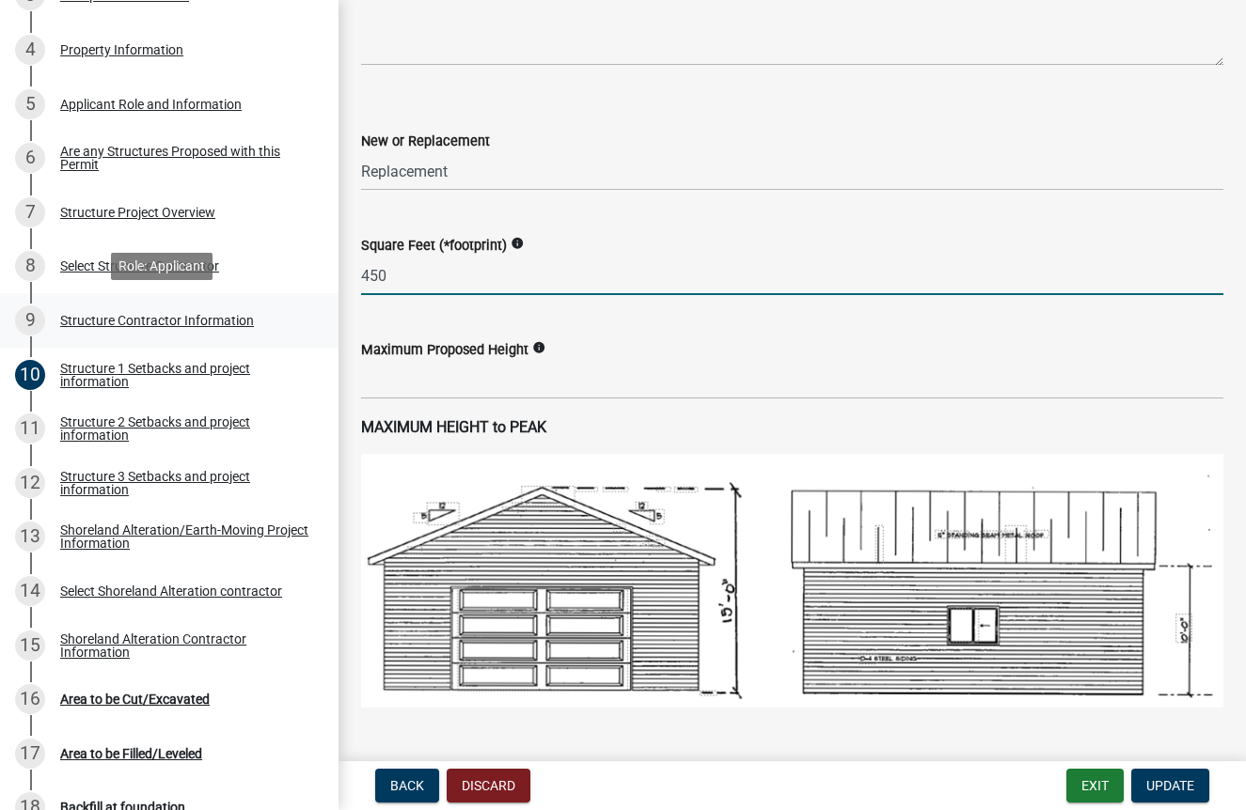
drag, startPoint x: 400, startPoint y: 344, endPoint x: 283, endPoint y: 342, distance: 116.6
click at [283, 342] on div "Structure and Shoreland Alteration Permit Application STR/SAP - 460492 View Sum…" at bounding box center [623, 405] width 1246 height 810
type input "282"
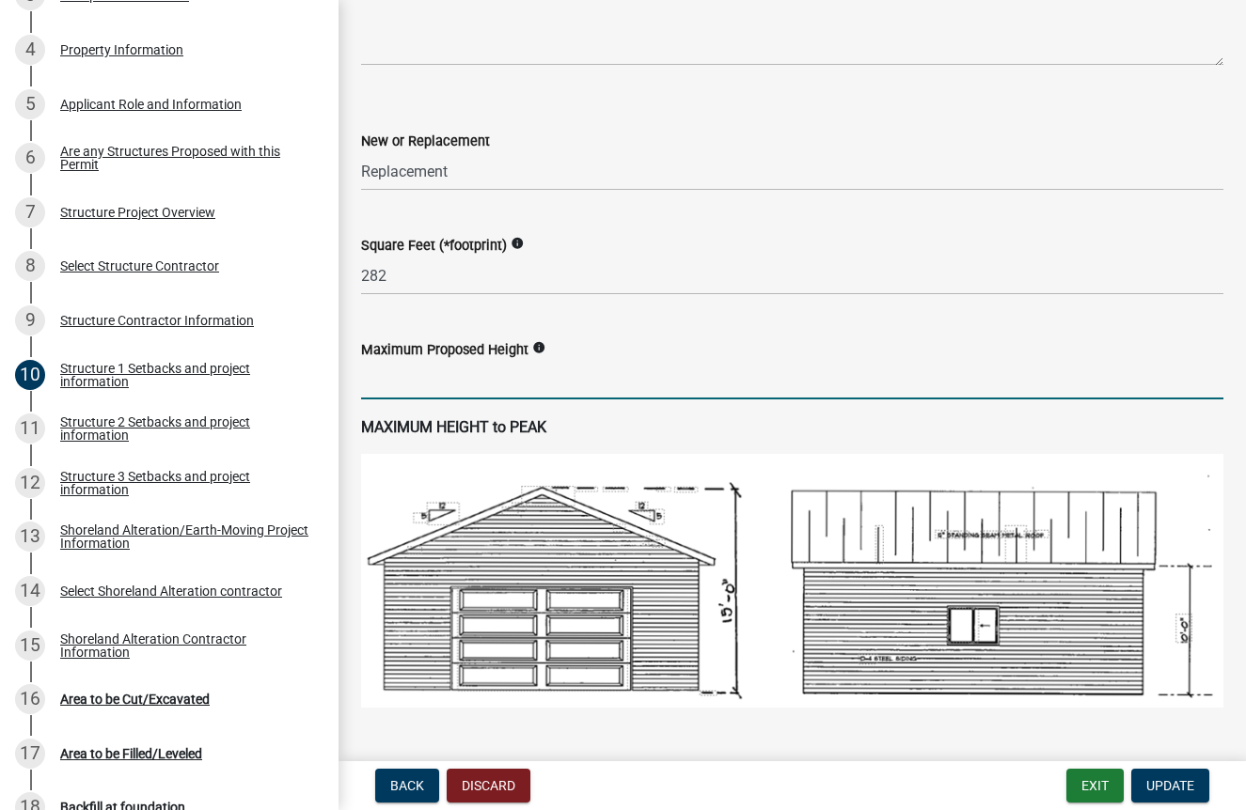
click at [601, 400] on input "text" at bounding box center [792, 380] width 862 height 39
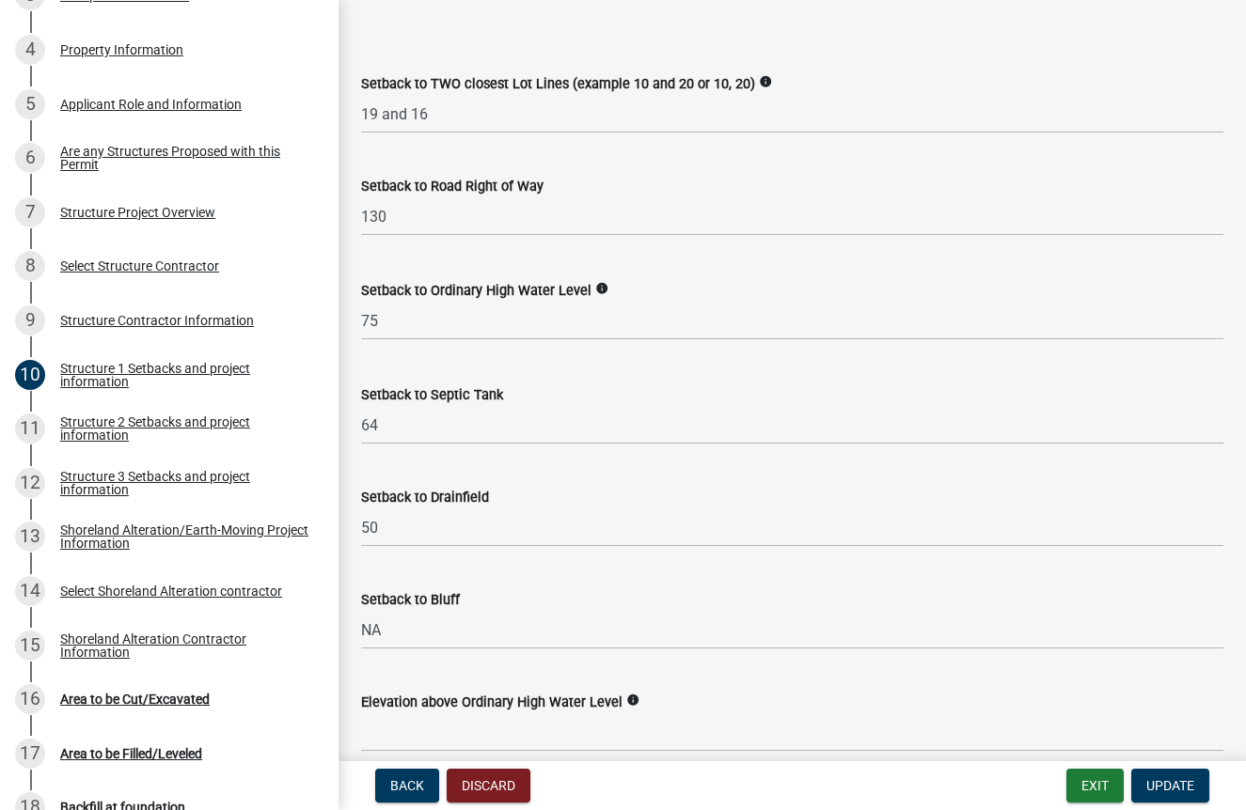
scroll to position [1543, 0]
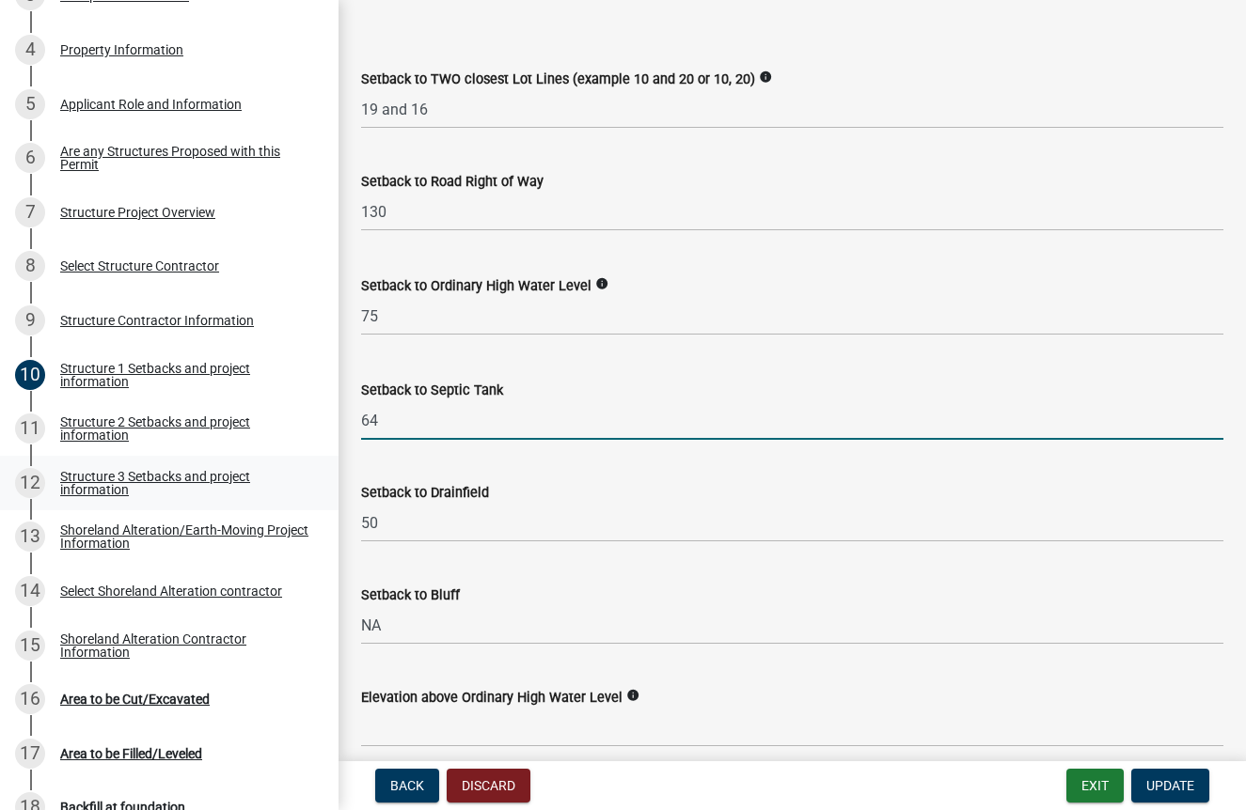
drag, startPoint x: 454, startPoint y: 487, endPoint x: 303, endPoint y: 498, distance: 151.8
click at [302, 498] on div "Structure and Shoreland Alteration Permit Application STR/SAP - 460492 View Sum…" at bounding box center [623, 405] width 1246 height 810
type input "6"
type input "110"
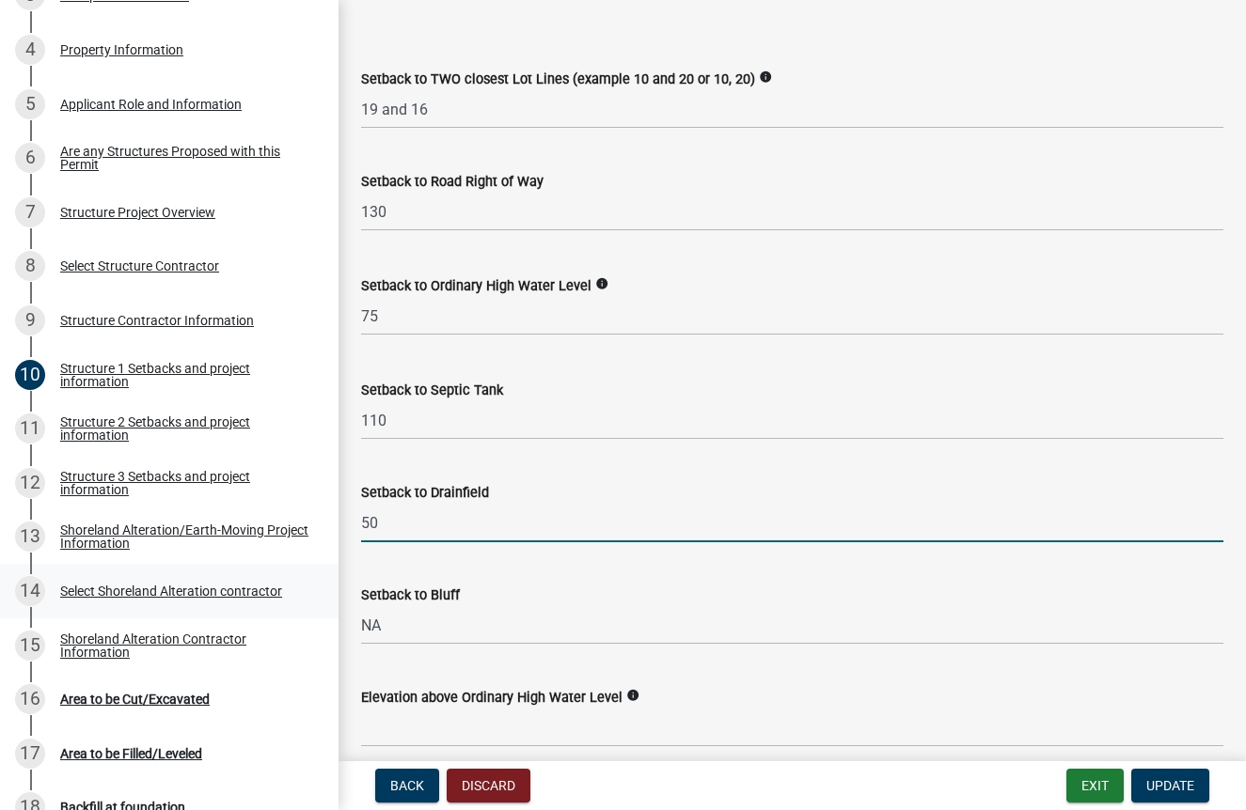
drag, startPoint x: 437, startPoint y: 587, endPoint x: 323, endPoint y: 587, distance: 113.8
click at [323, 587] on div "Structure and Shoreland Alteration Permit Application STR/SAP - 460492 View Sum…" at bounding box center [623, 405] width 1246 height 810
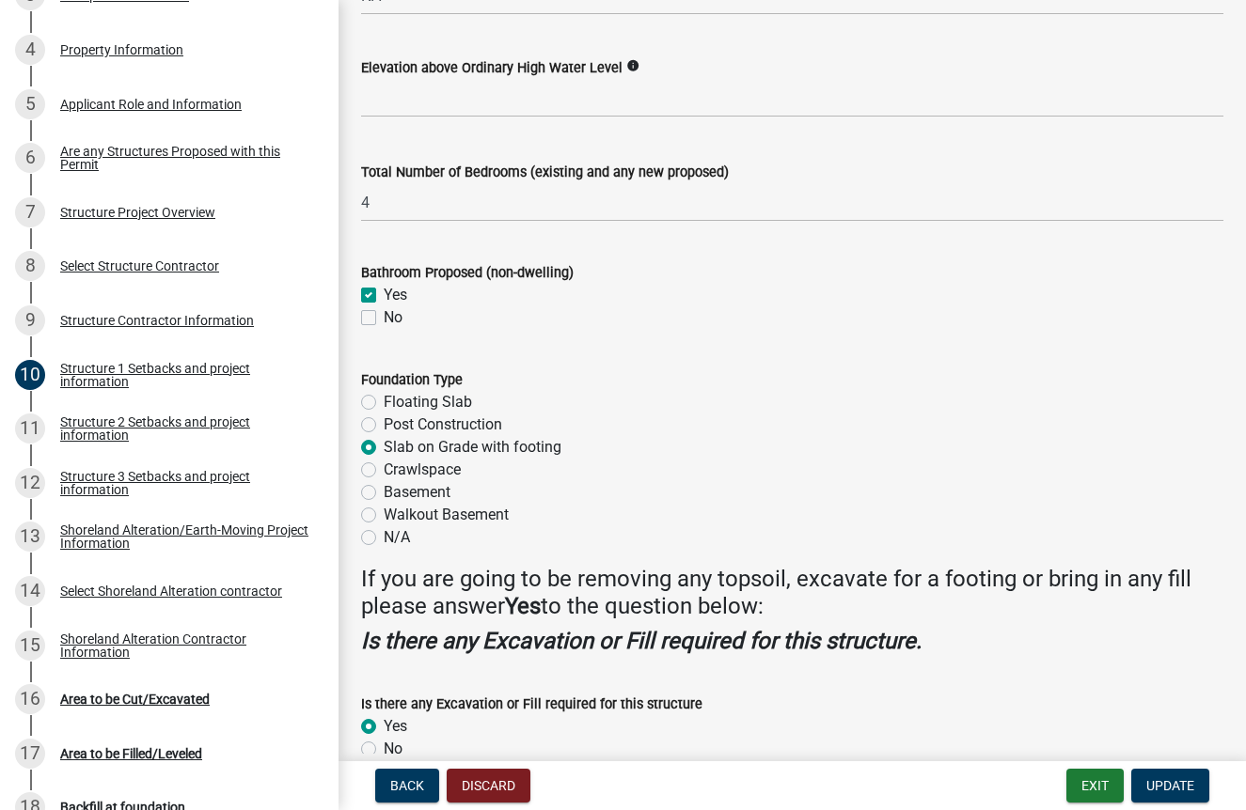
scroll to position [2198, 0]
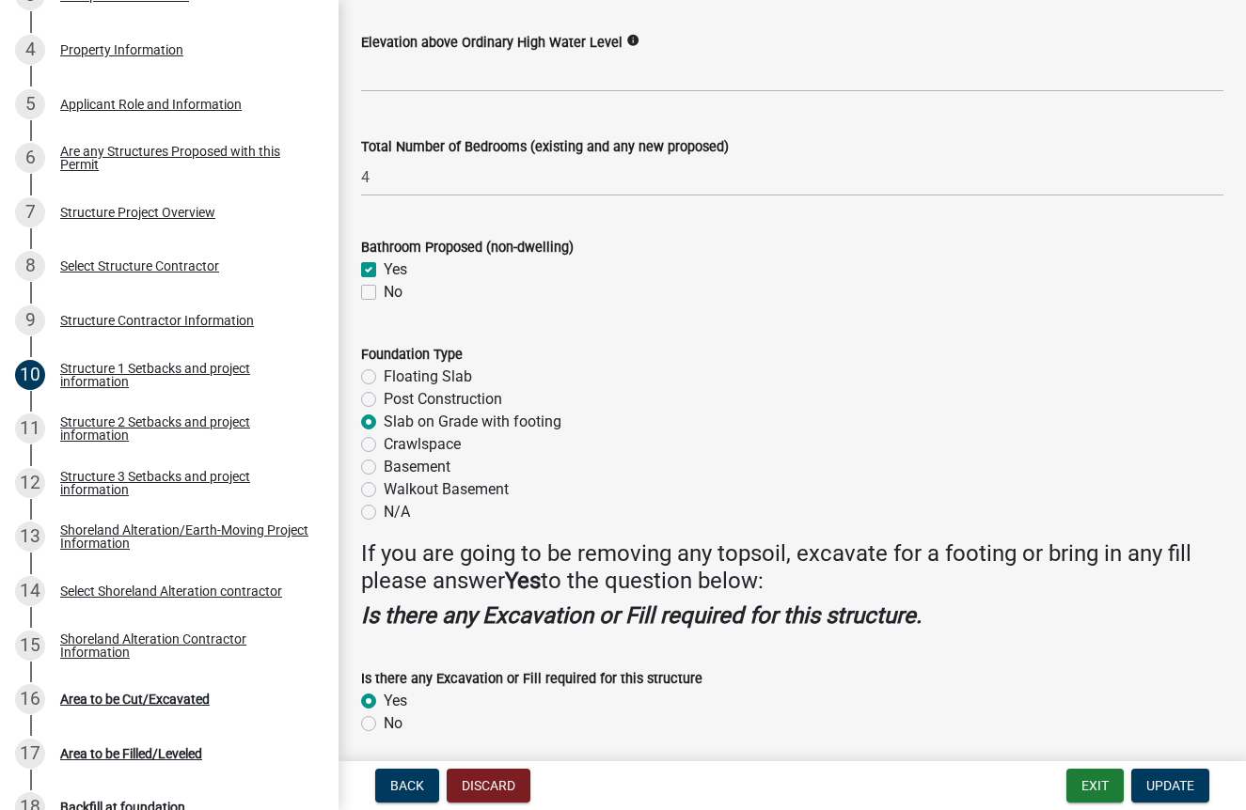
type input "85"
click at [384, 304] on label "No" at bounding box center [393, 292] width 19 height 23
click at [384, 293] on input "No" at bounding box center [390, 287] width 12 height 12
checkbox input "true"
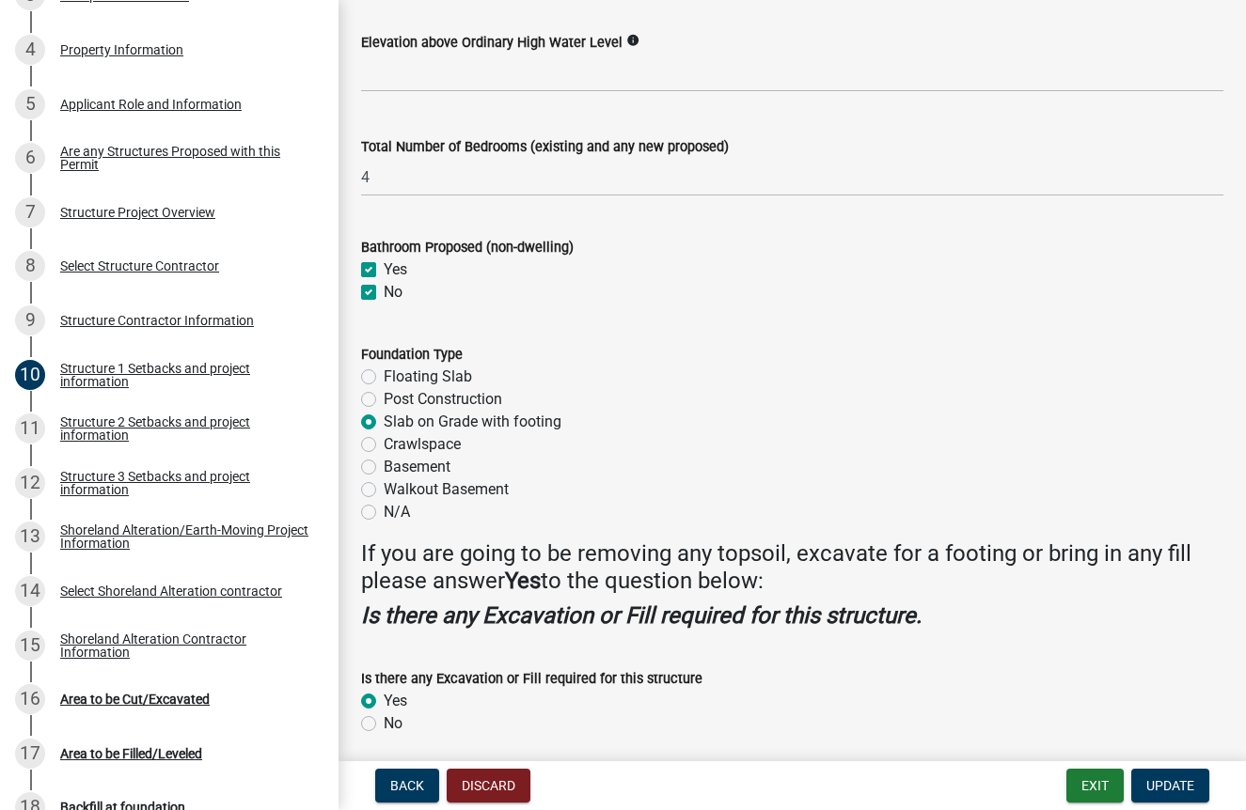
checkbox input "true"
click at [384, 281] on label "Yes" at bounding box center [396, 270] width 24 height 23
click at [384, 271] on input "Yes" at bounding box center [390, 265] width 12 height 12
checkbox input "false"
checkbox input "true"
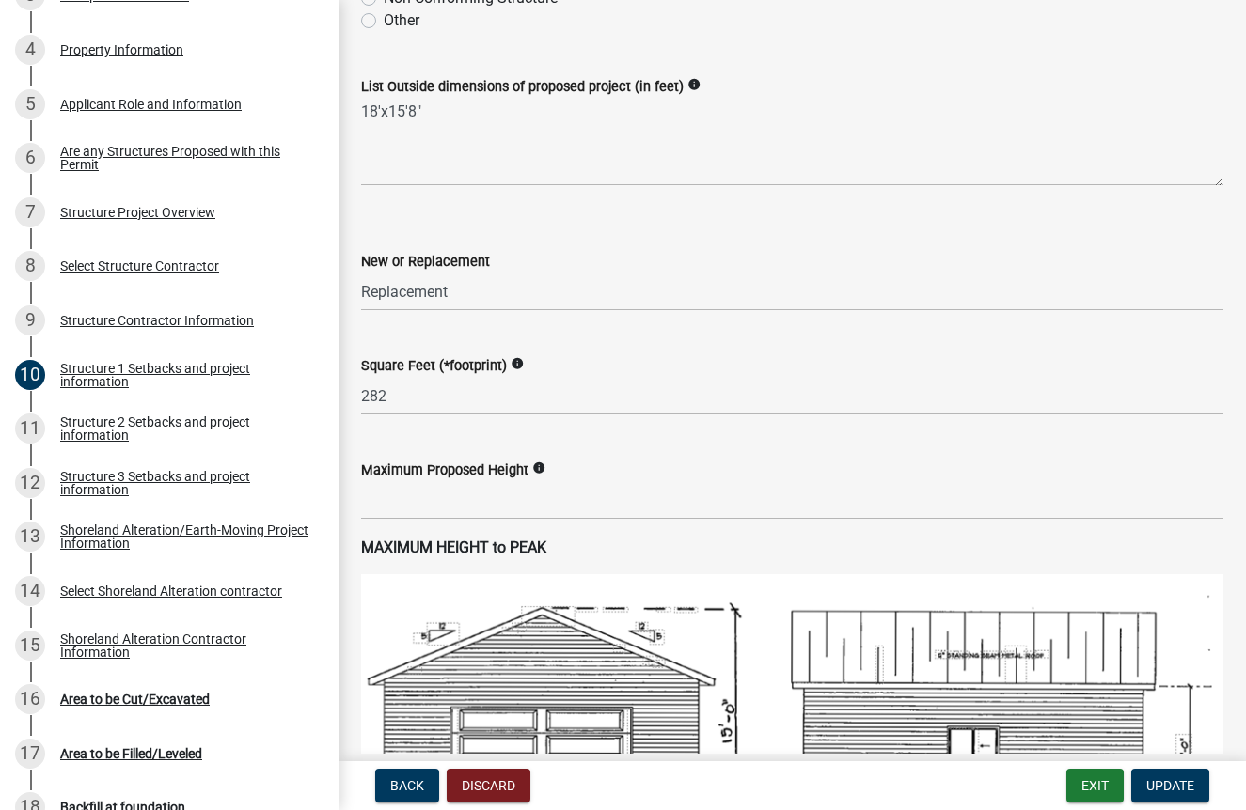
scroll to position [736, 0]
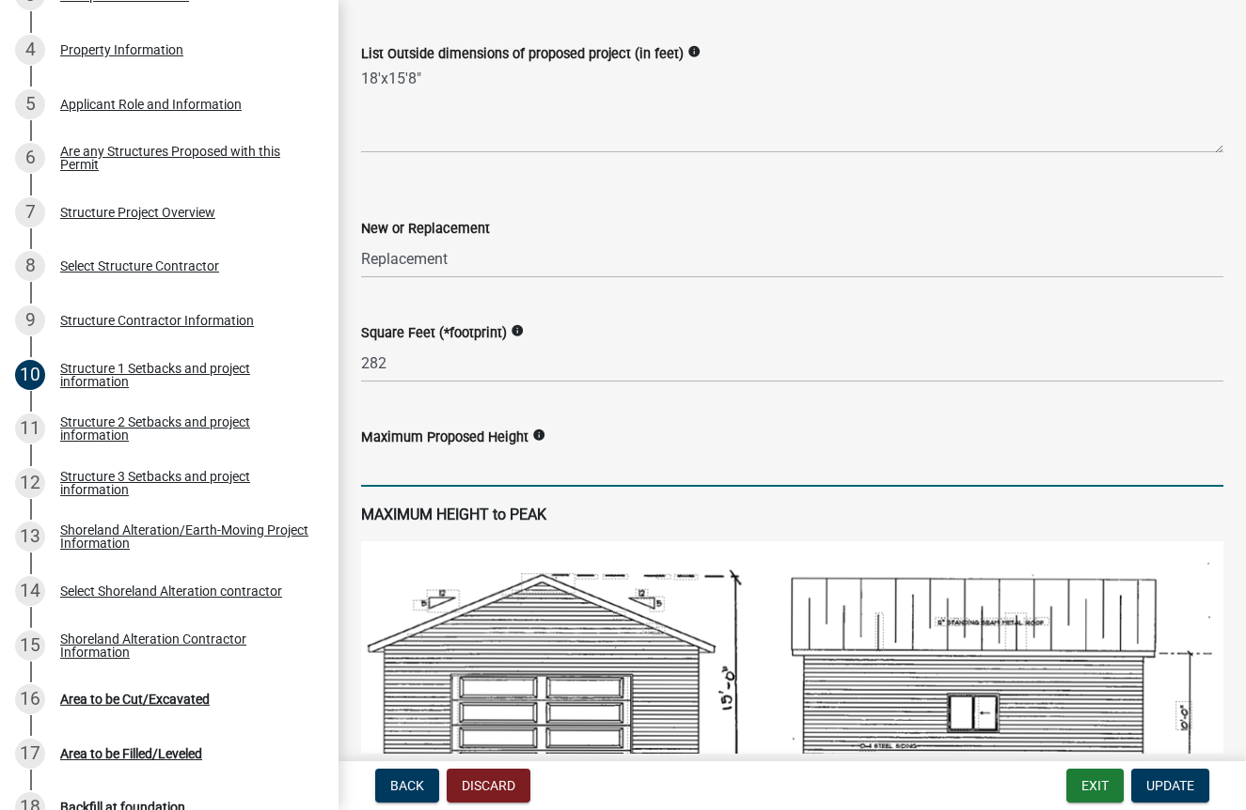
click at [409, 487] on input "text" at bounding box center [792, 467] width 862 height 39
type input "11"
click at [617, 504] on wm-data-entity-input "Maximum Proposed Height info 11" at bounding box center [792, 452] width 862 height 104
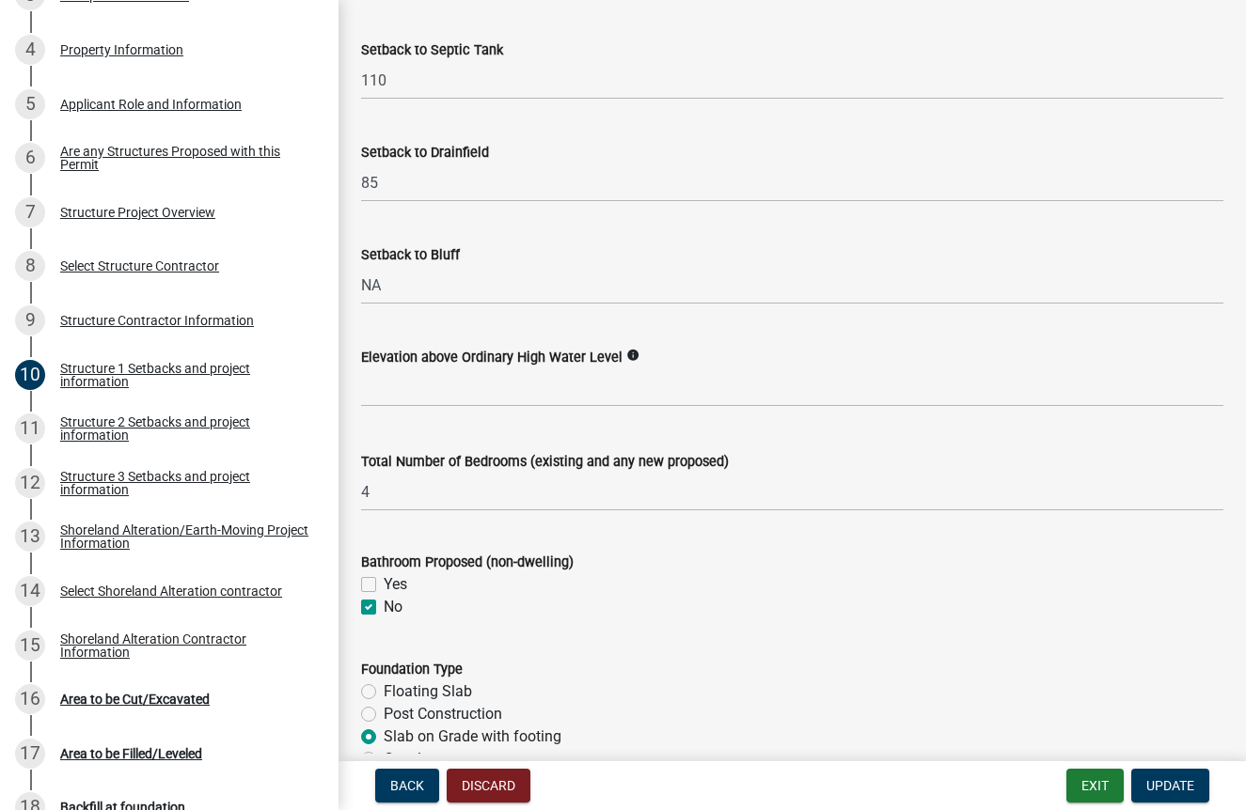
scroll to position [1886, 0]
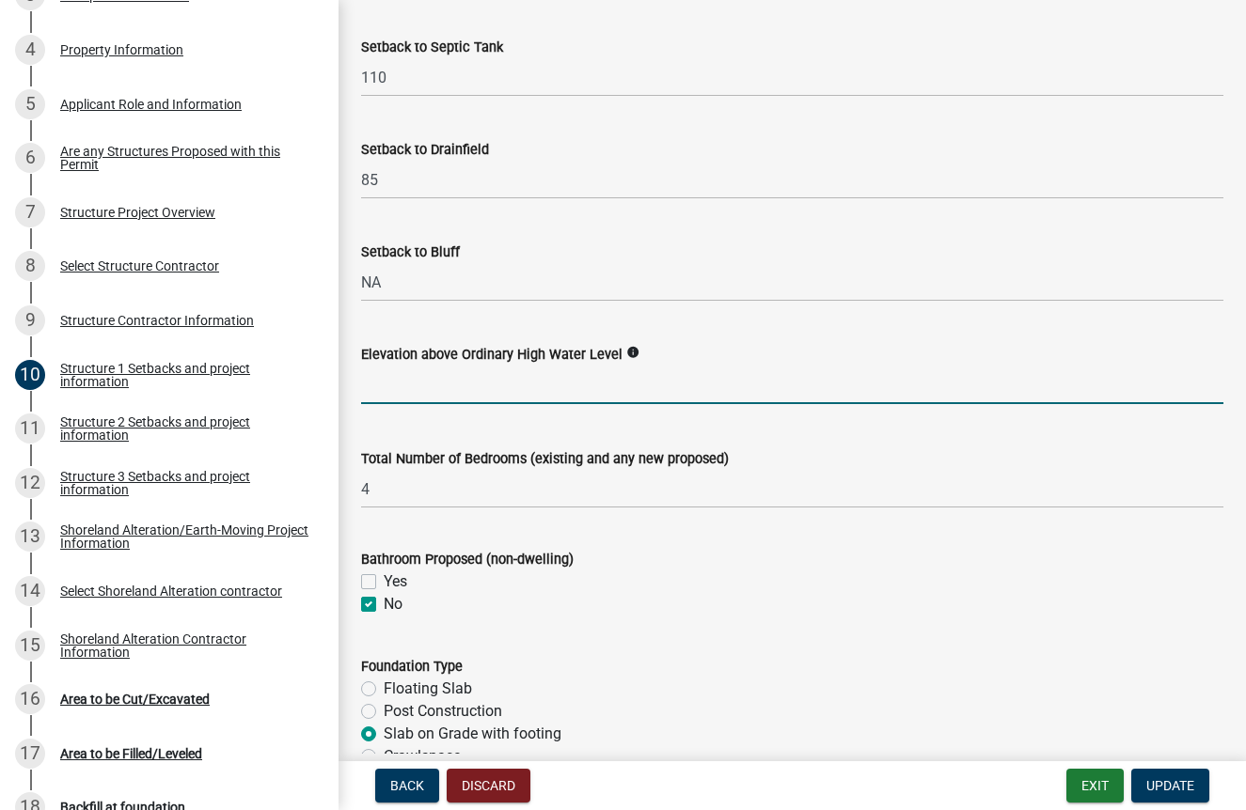
click at [423, 404] on input "text" at bounding box center [792, 385] width 862 height 39
type input "36.5"
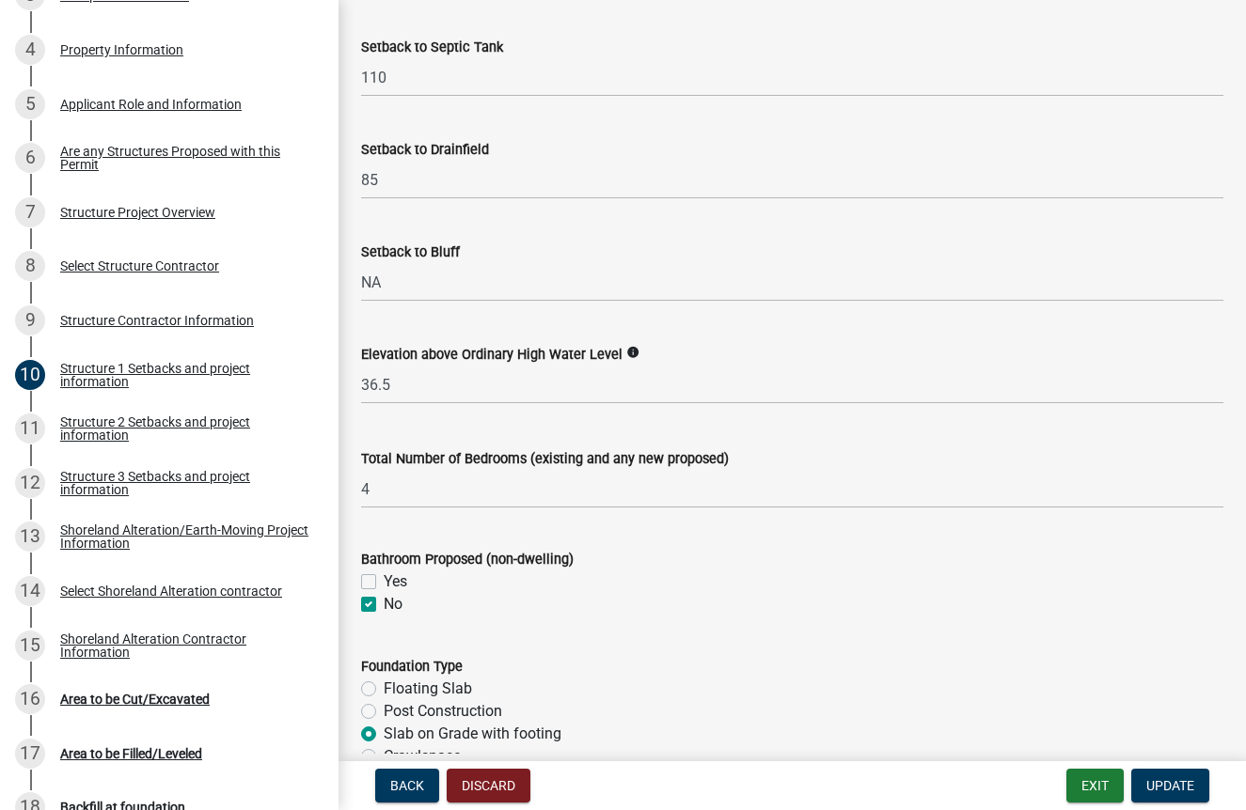
click at [707, 616] on div "No" at bounding box center [792, 604] width 862 height 23
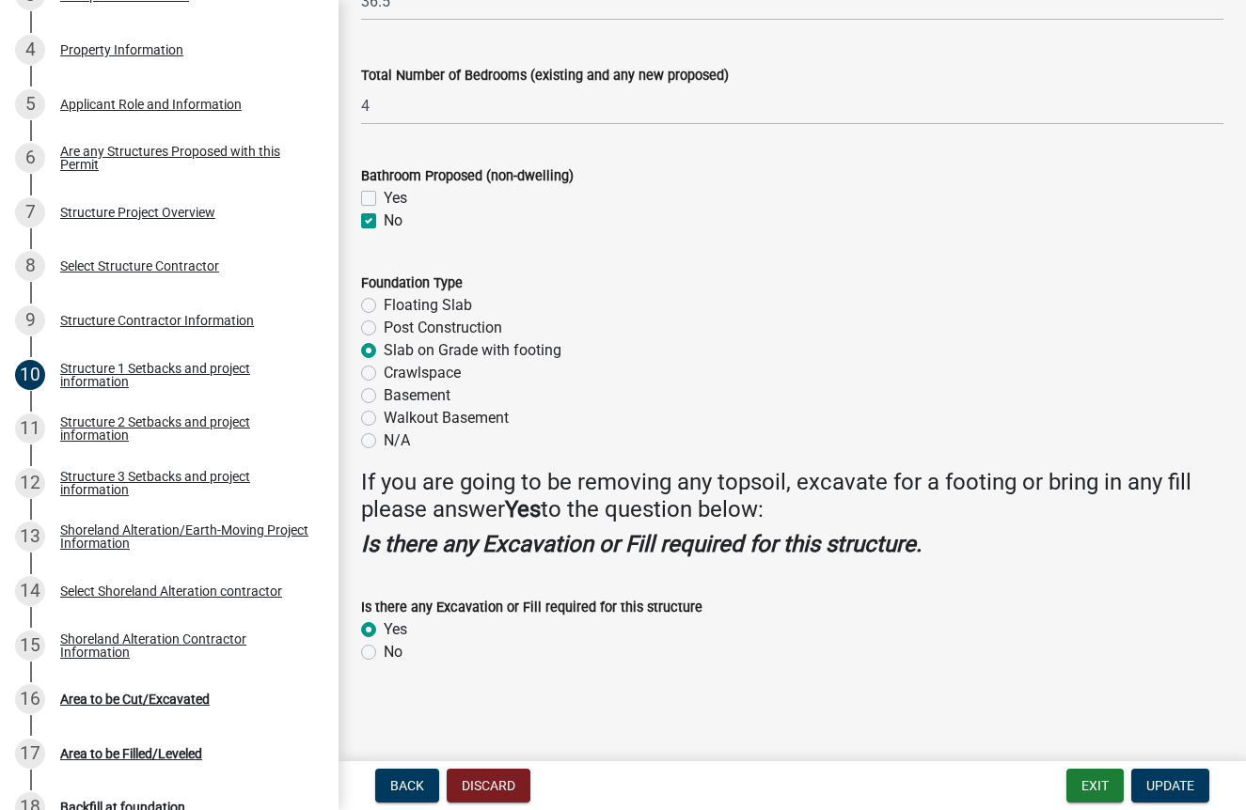
scroll to position [2328, 0]
click at [1176, 780] on span "Update" at bounding box center [1170, 785] width 48 height 15
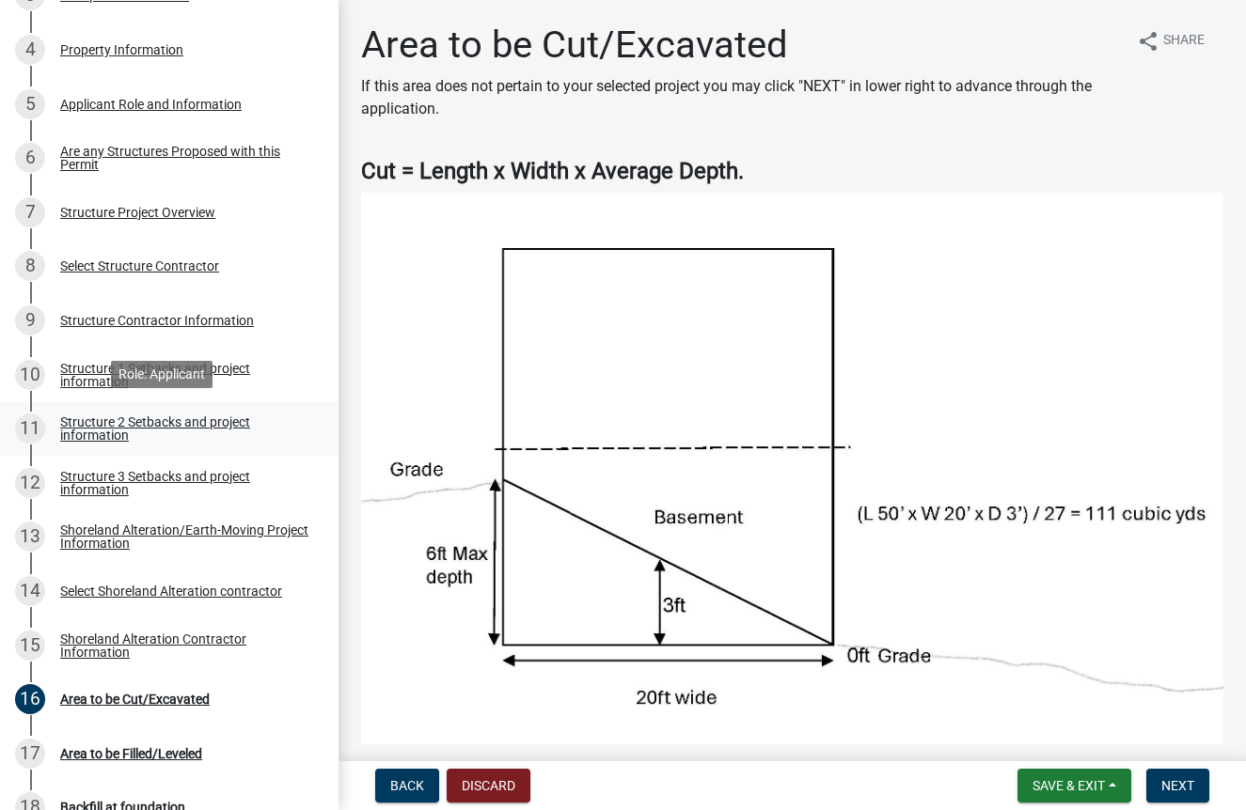
click at [148, 422] on div "Structure 2 Setbacks and project information" at bounding box center [184, 429] width 248 height 26
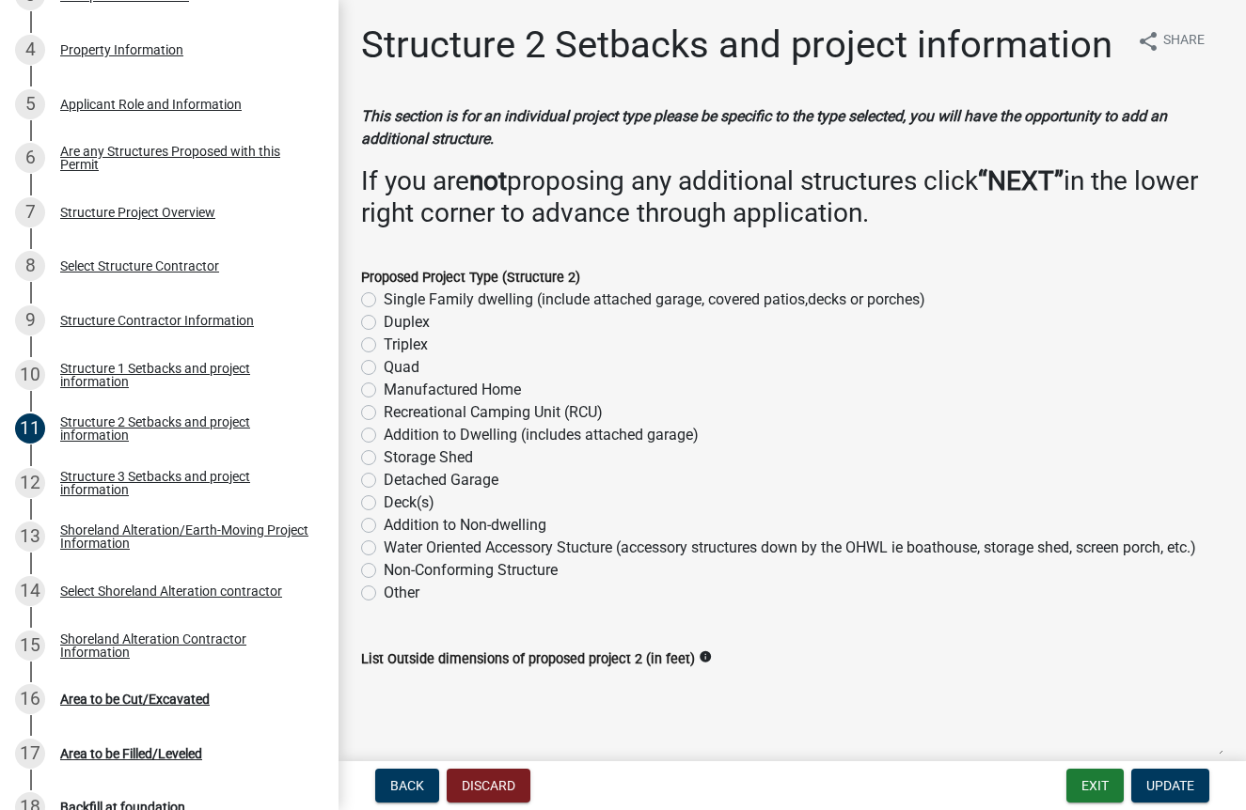
click at [384, 447] on label "Addition to Dwelling (includes attached garage)" at bounding box center [541, 435] width 315 height 23
click at [384, 436] on input "Addition to Dwelling (includes attached garage)" at bounding box center [390, 430] width 12 height 12
radio input "true"
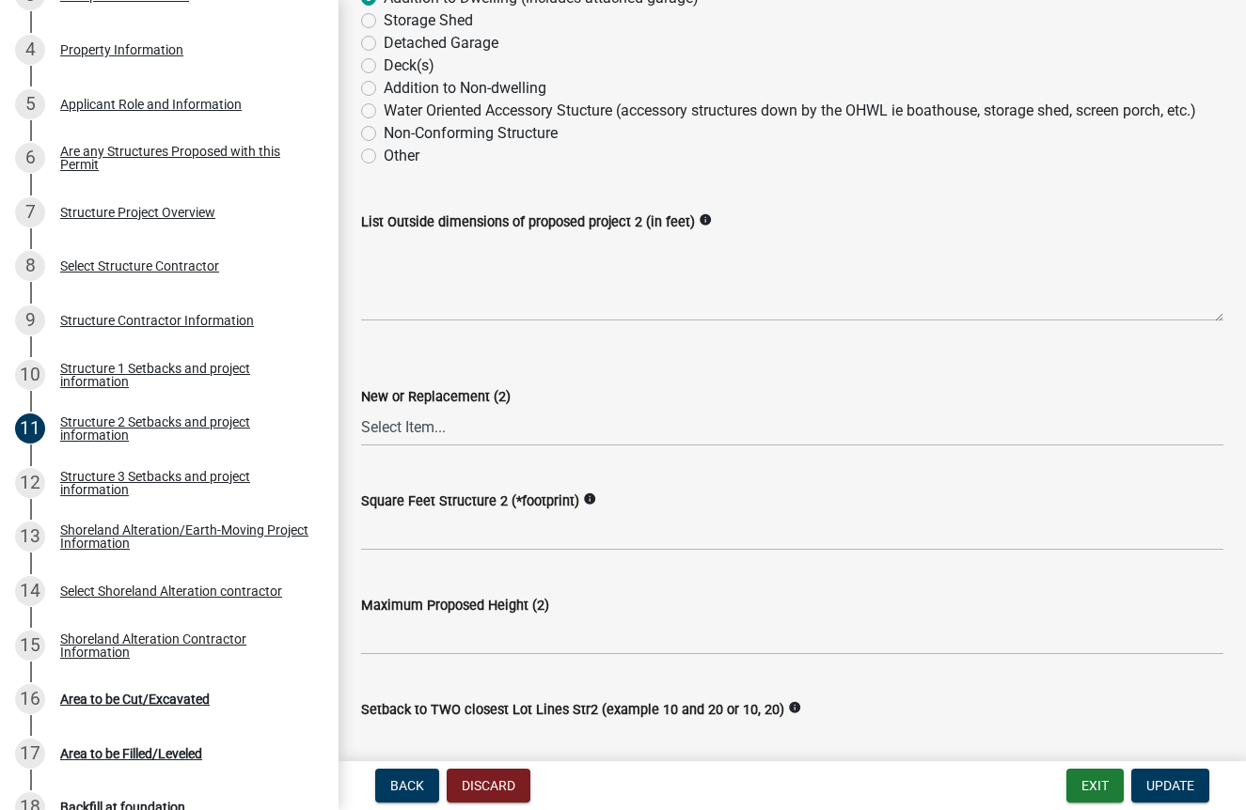
scroll to position [461, 0]
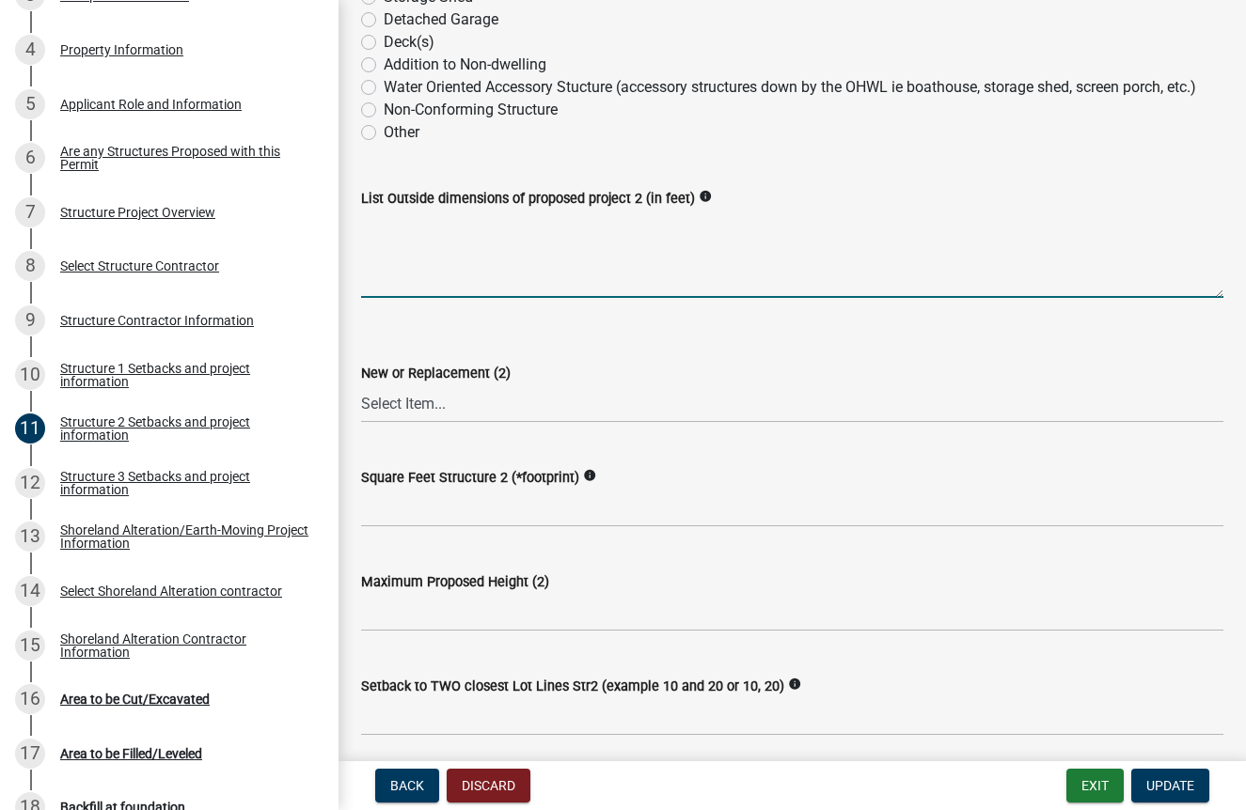
click at [400, 298] on textarea "List Outside dimensions of proposed project 2 (in feet)" at bounding box center [792, 254] width 862 height 88
type textarea "6x26"
select select "c185e313-3403-4239-bd61-bb563c58a77a"
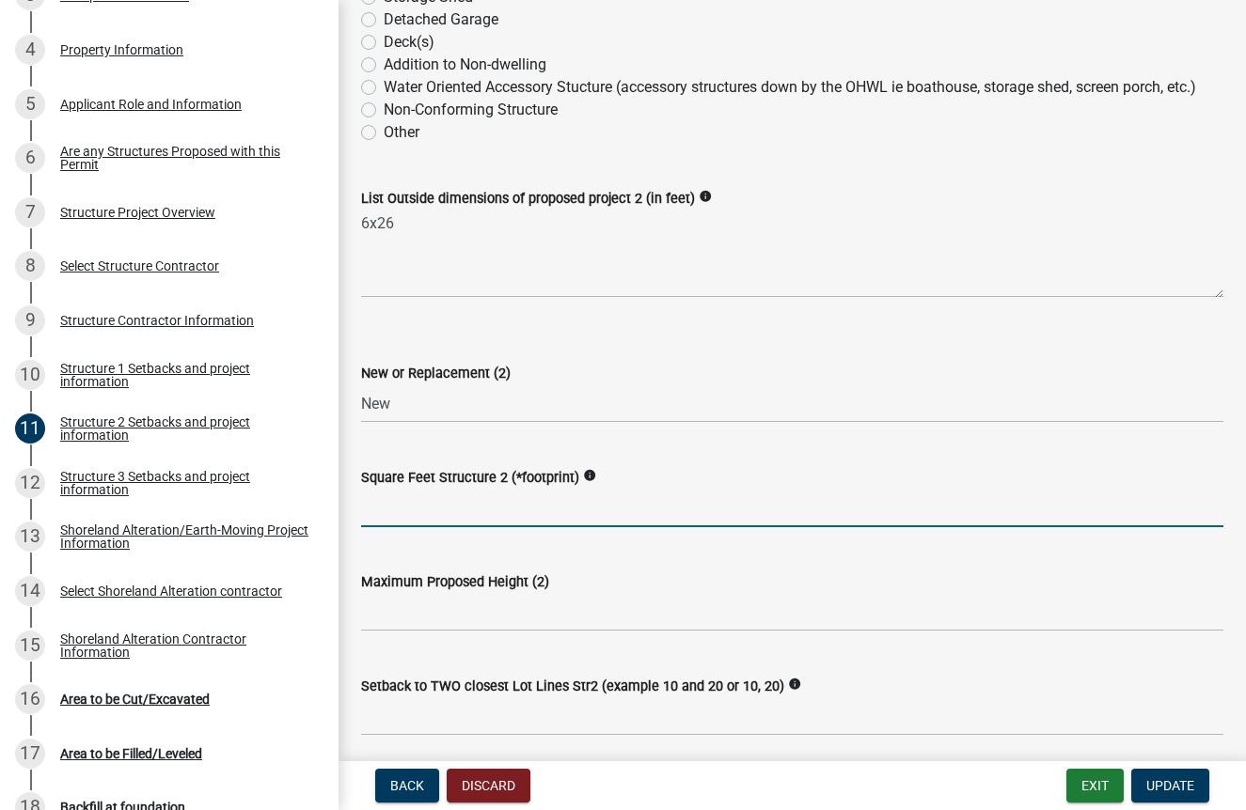
click at [497, 527] on input "text" at bounding box center [792, 508] width 862 height 39
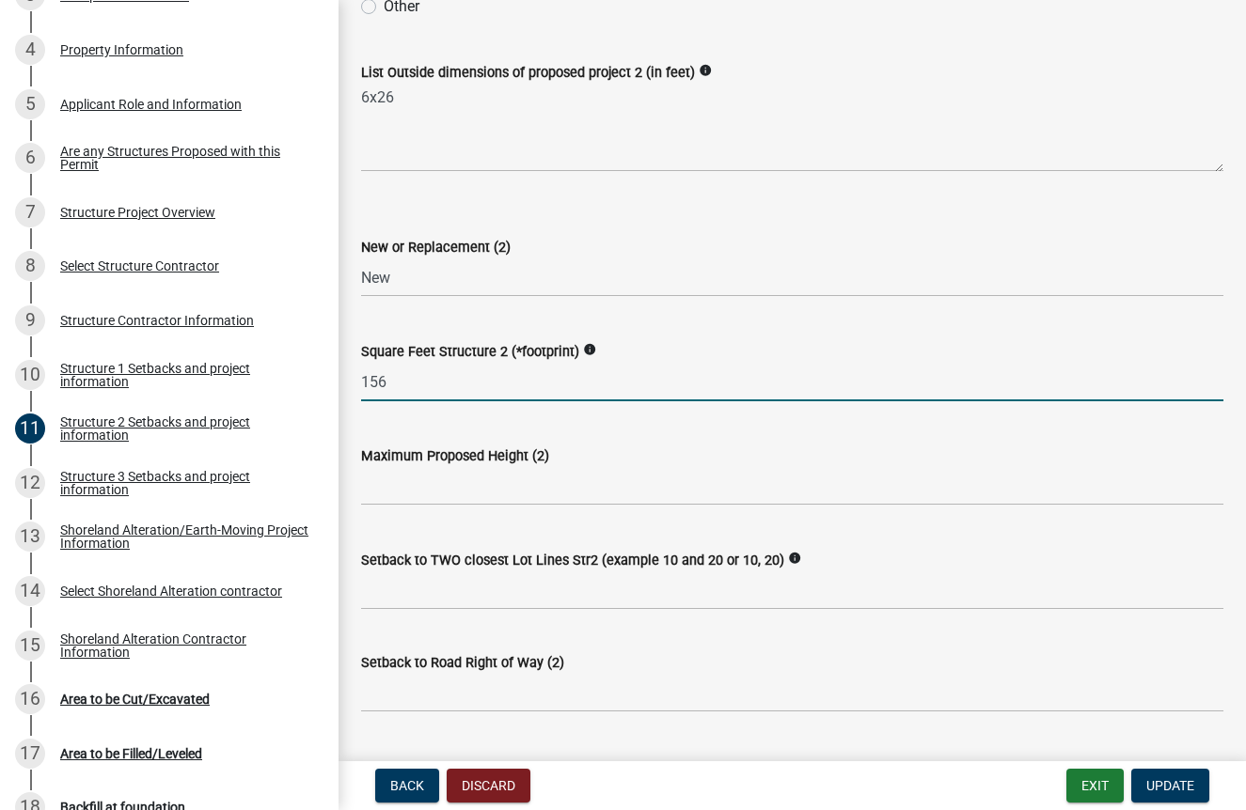
scroll to position [599, 0]
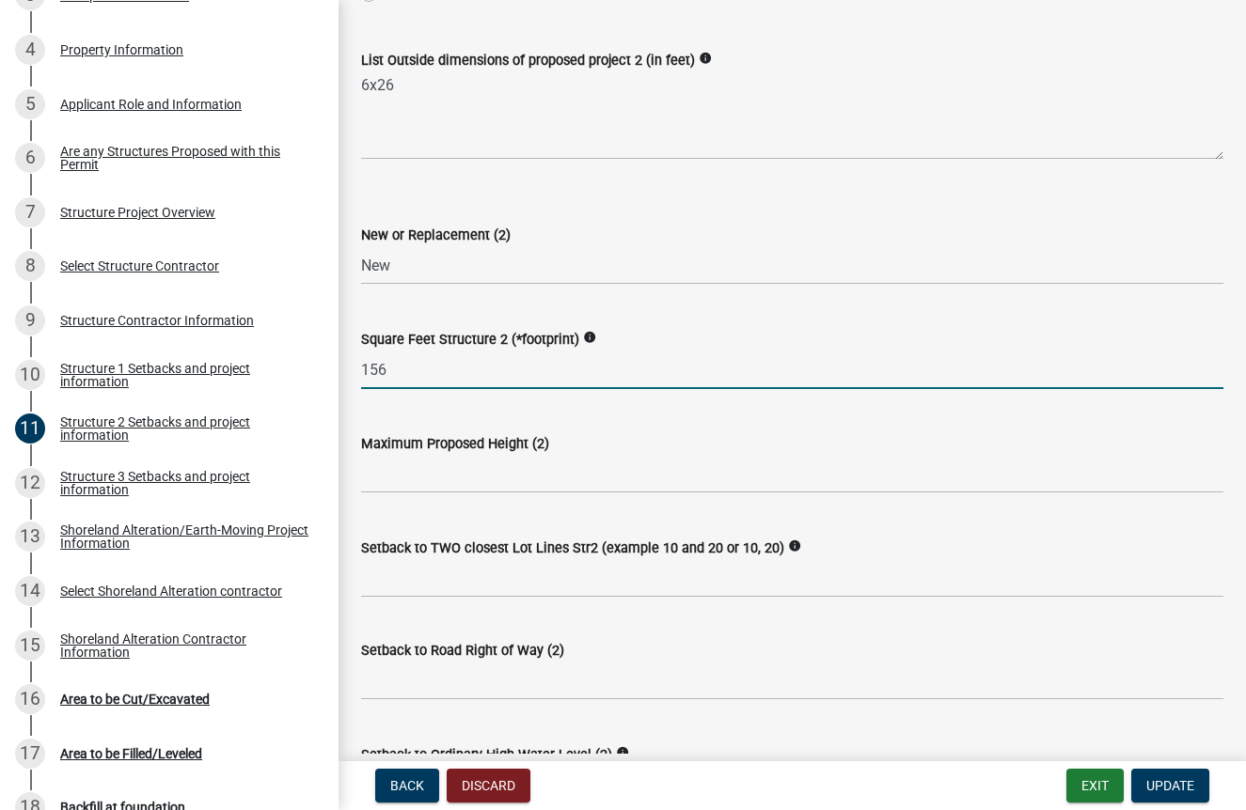
type input "156"
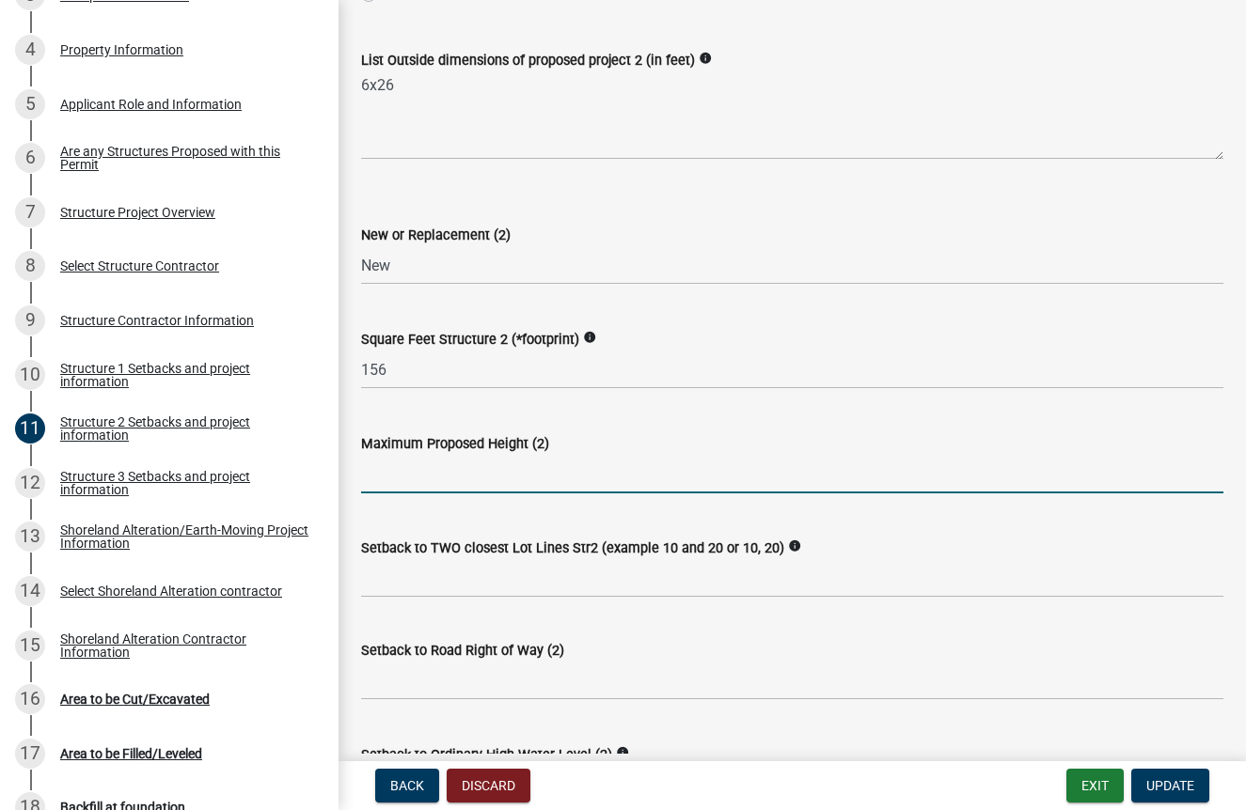
click at [488, 494] on input "text" at bounding box center [792, 474] width 862 height 39
type input "1"
type input "20"
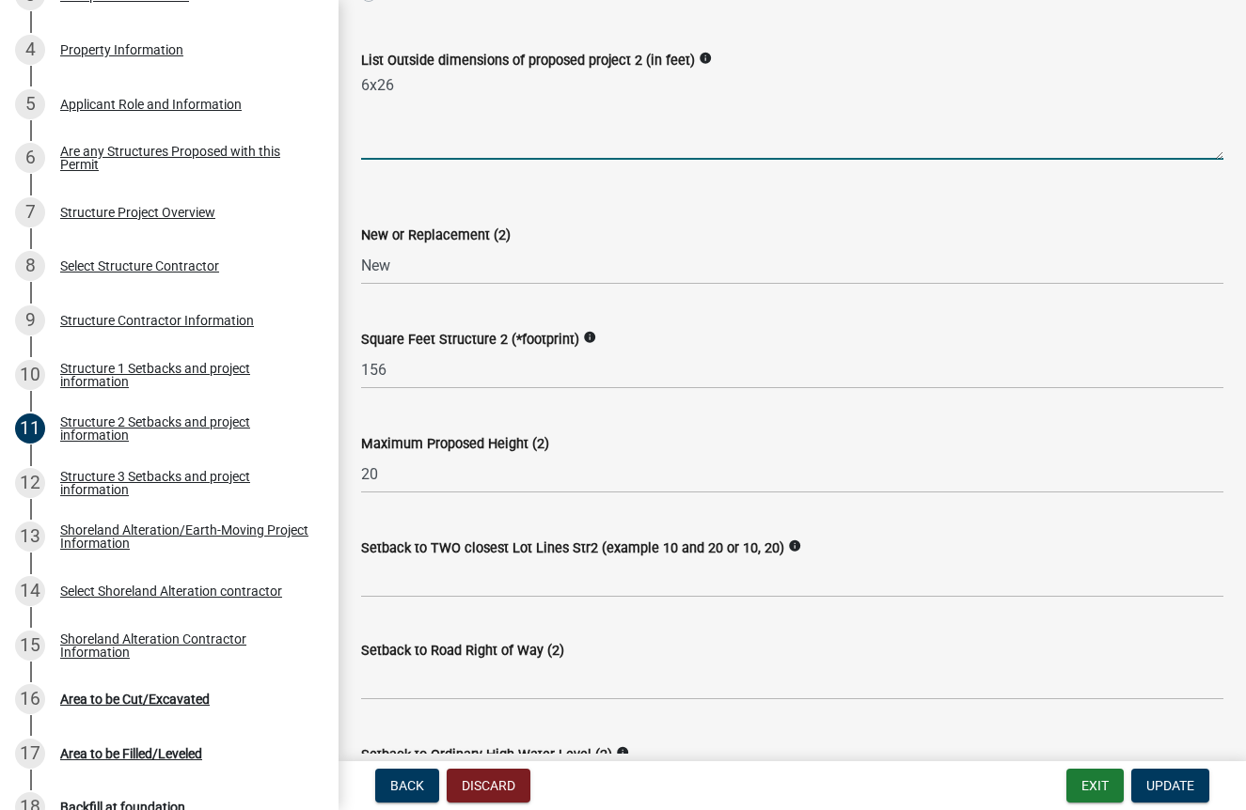
click at [944, 160] on textarea "6x26" at bounding box center [792, 115] width 862 height 88
click at [443, 598] on input "Setback to TWO closest Lot Lines Str2 (example 10 and 20 or 10, 20)" at bounding box center [792, 578] width 862 height 39
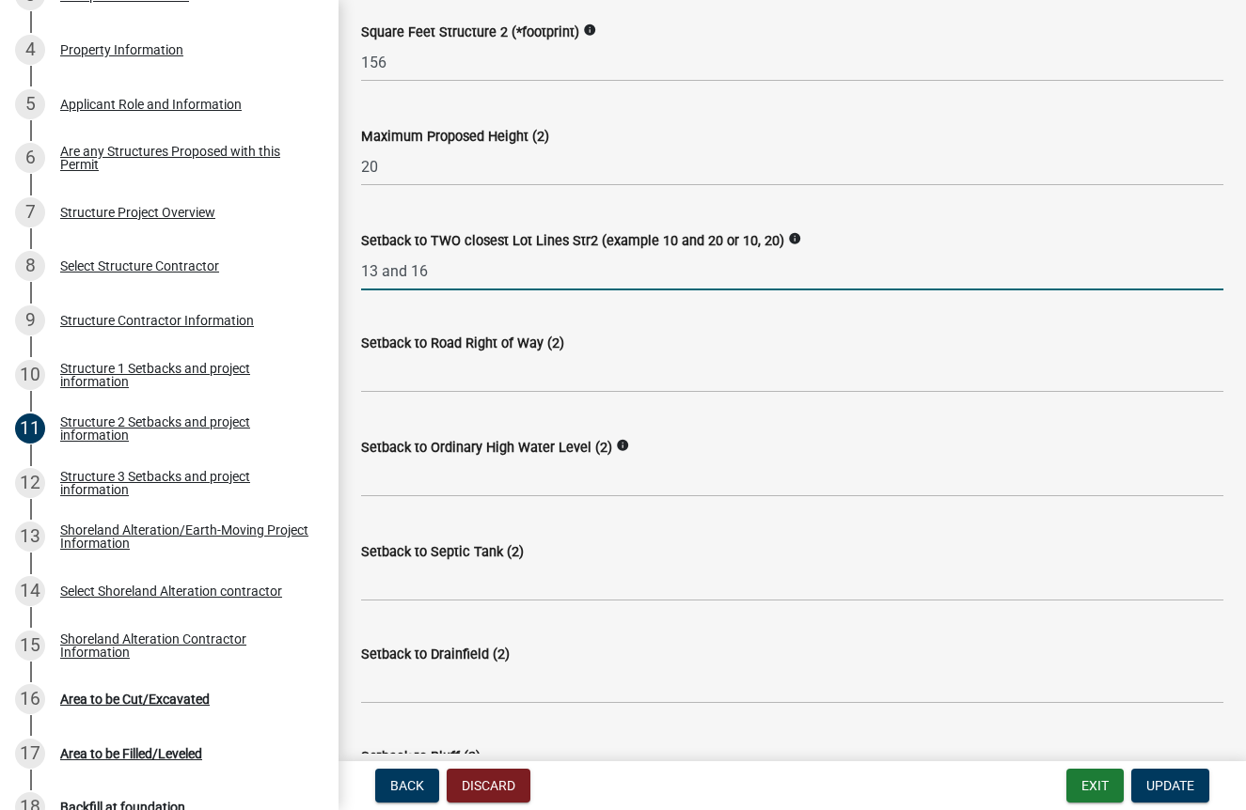
scroll to position [907, 0]
type input "13 and 16"
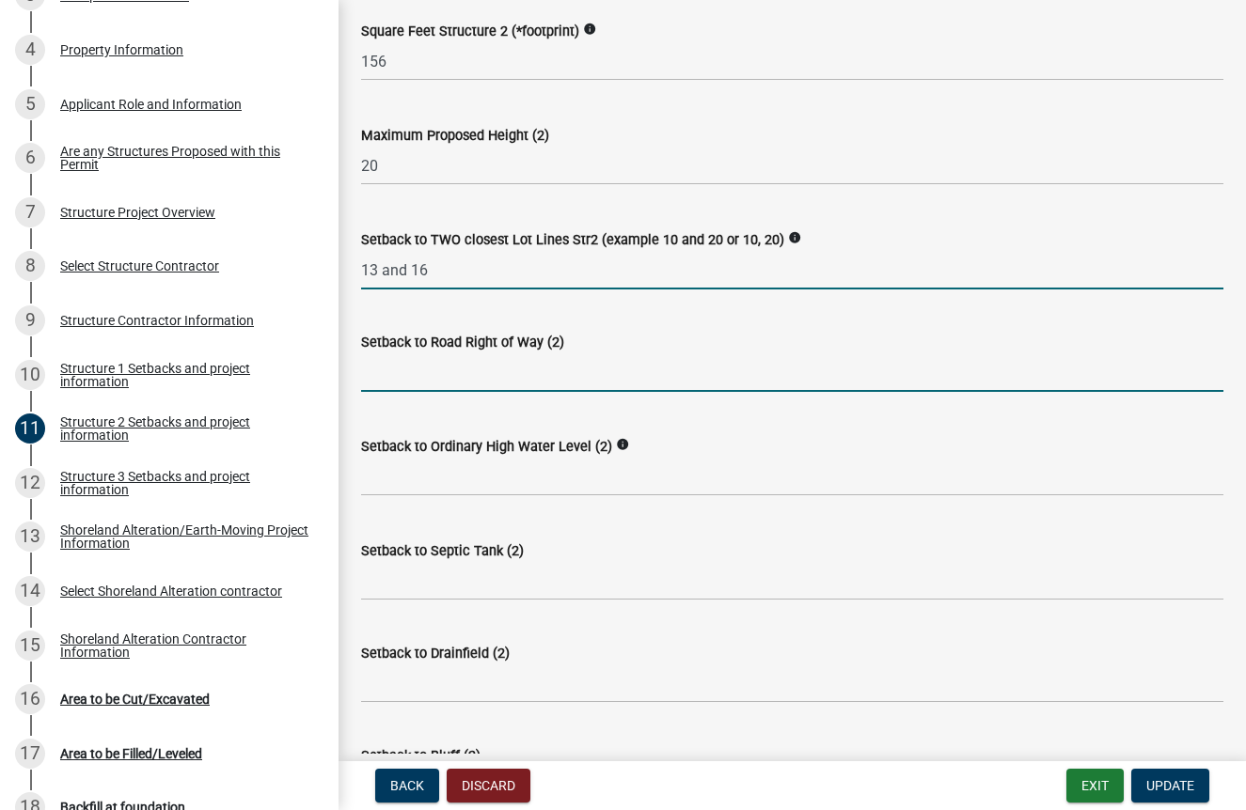
click at [530, 392] on input "text" at bounding box center [792, 372] width 862 height 39
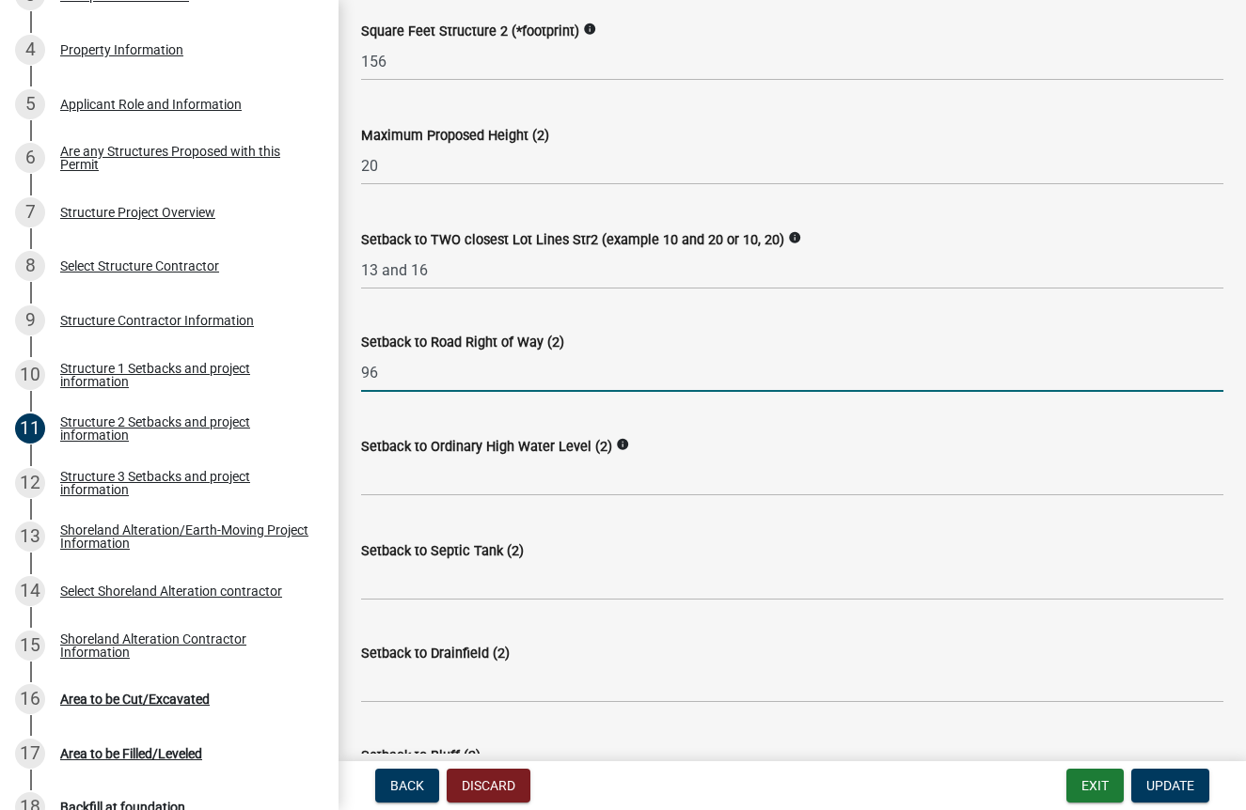
type input "96"
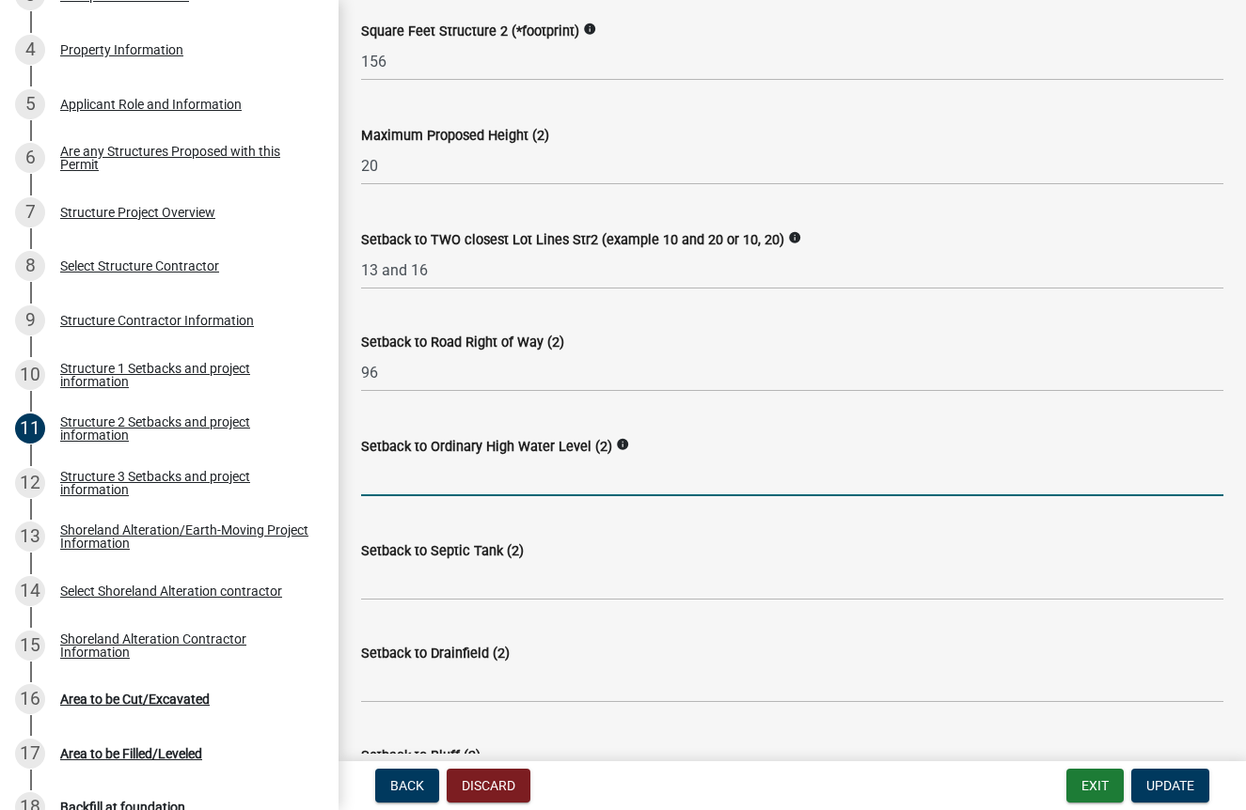
click at [456, 496] on input "text" at bounding box center [792, 477] width 862 height 39
type input "75"
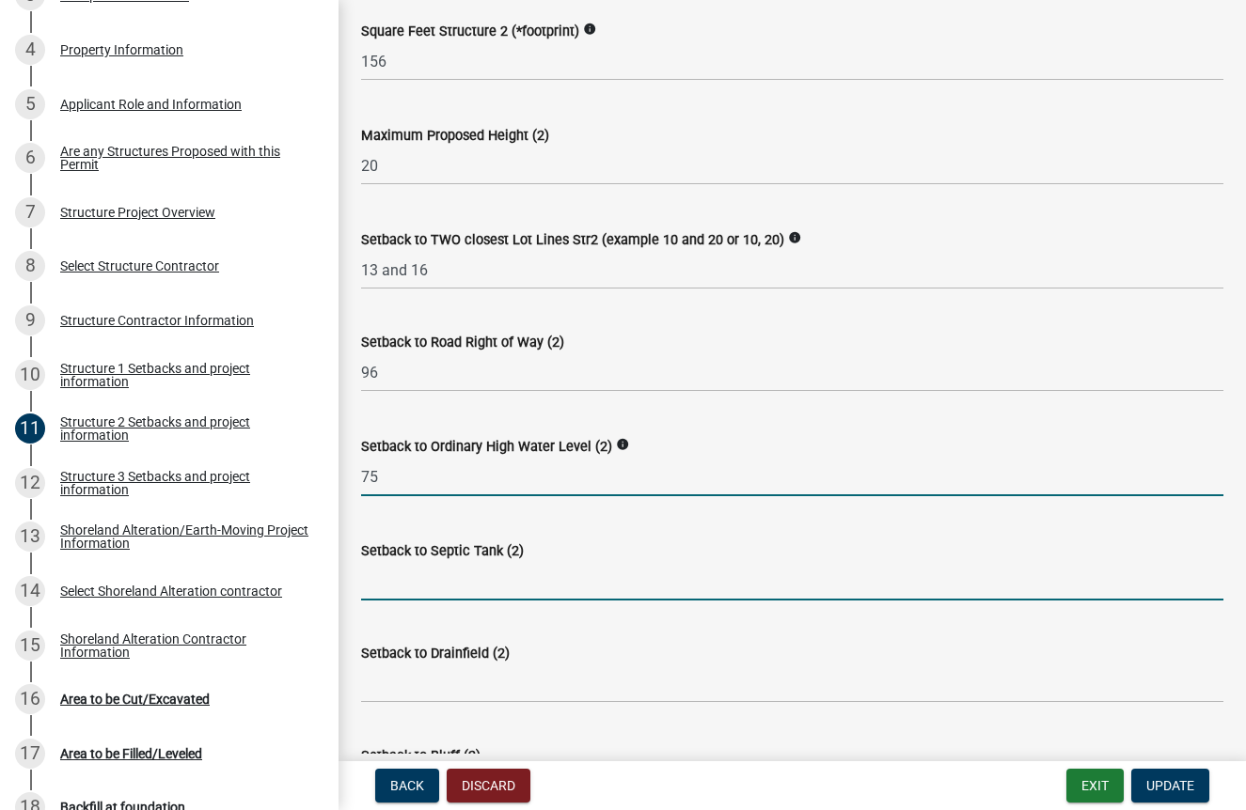
click at [495, 601] on input "Setback to Septic Tank (2)" at bounding box center [792, 581] width 862 height 39
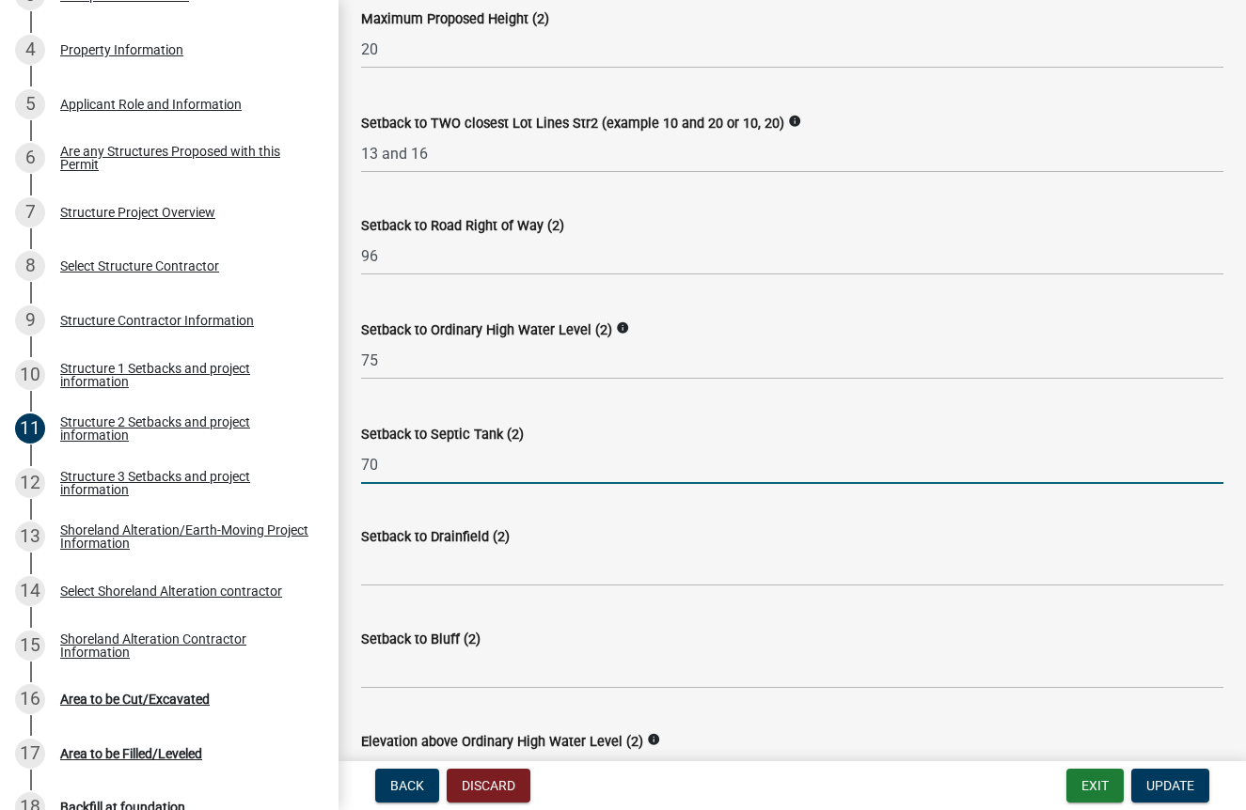
scroll to position [1028, 0]
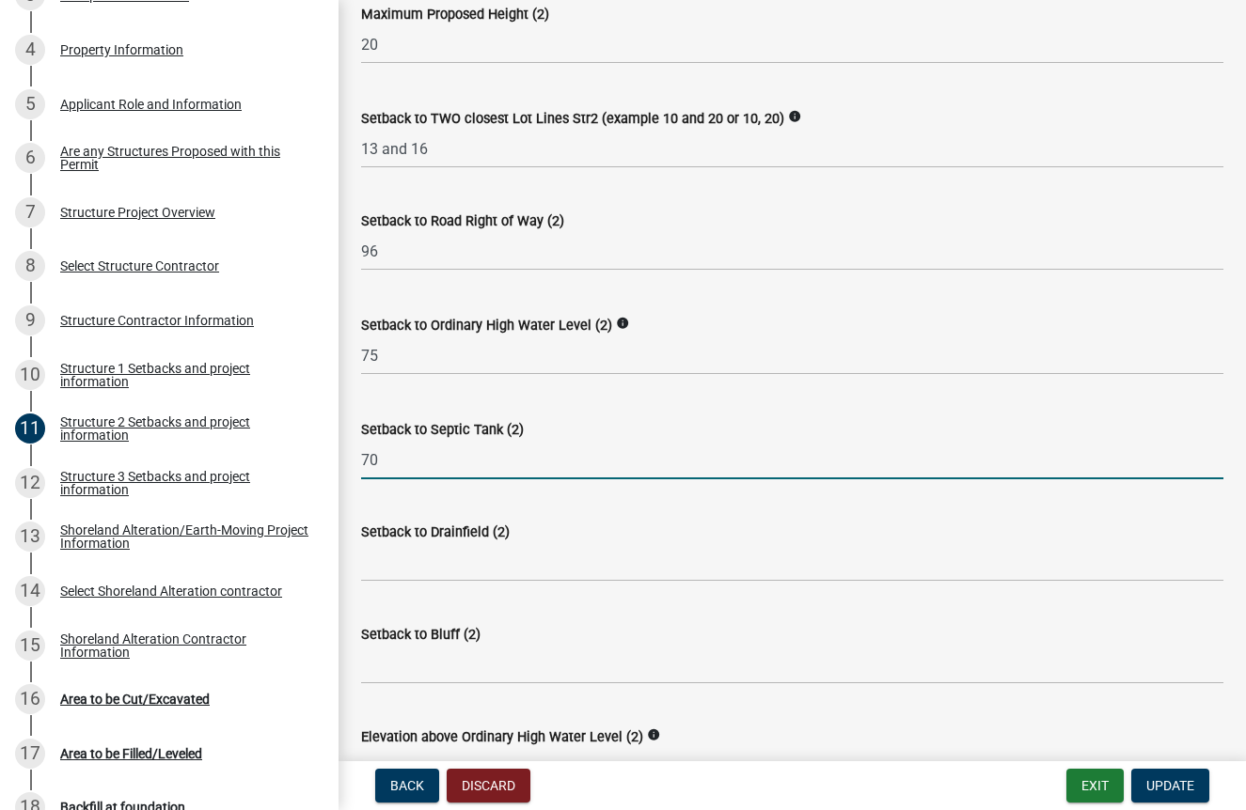
type input "70"
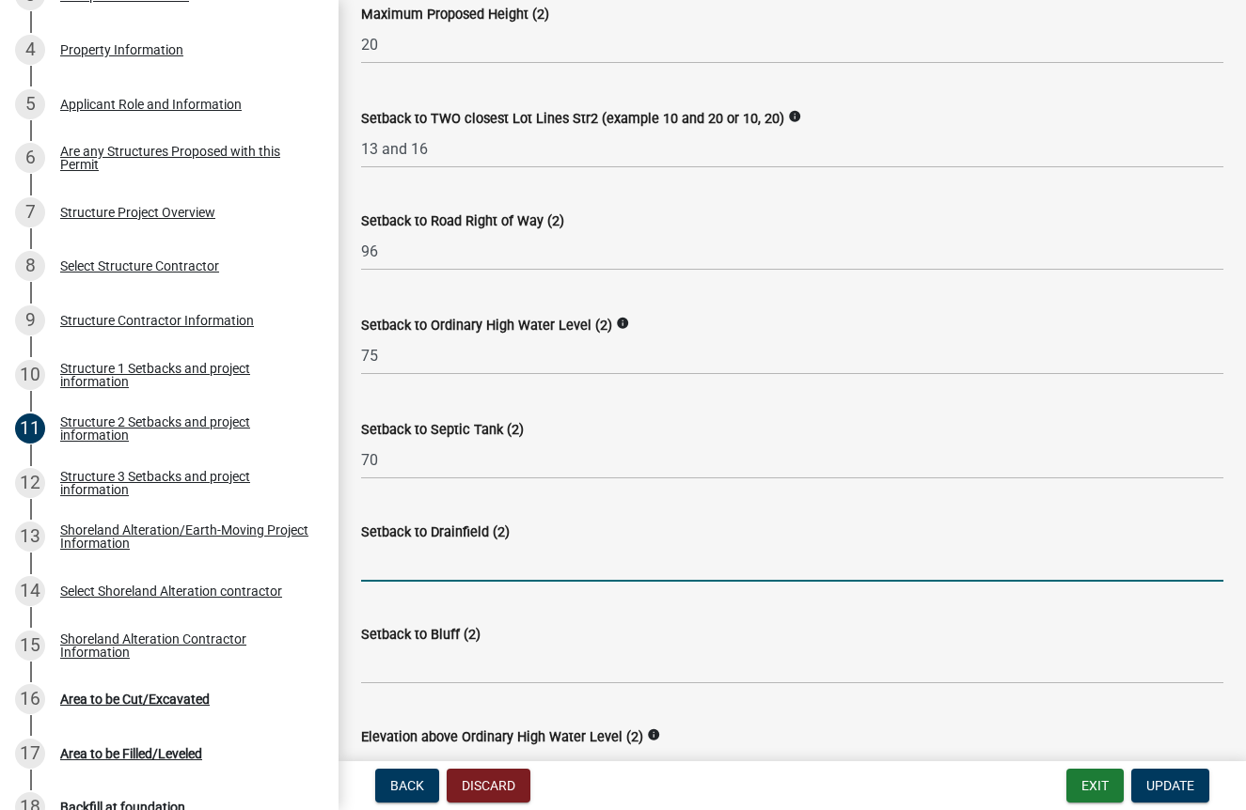
click at [426, 582] on input "Setback to Drainfield (2)" at bounding box center [792, 562] width 862 height 39
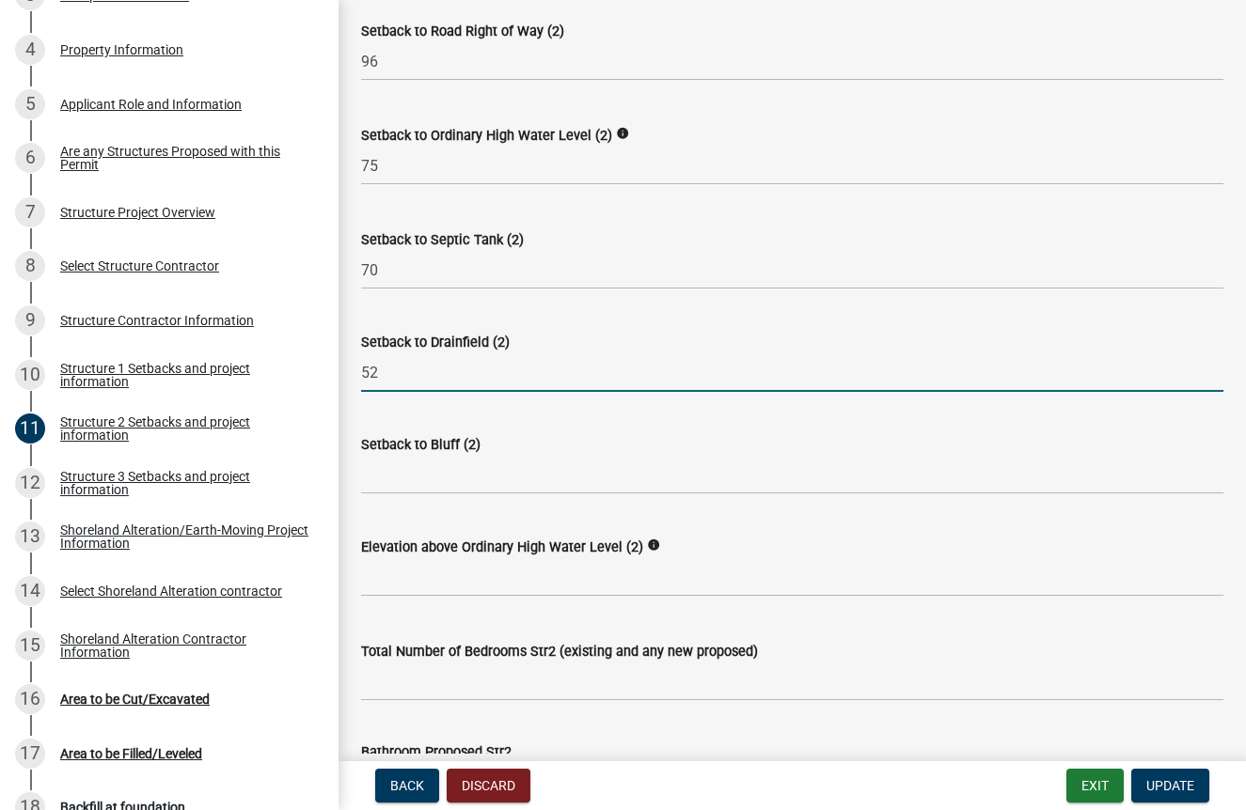
scroll to position [1274, 0]
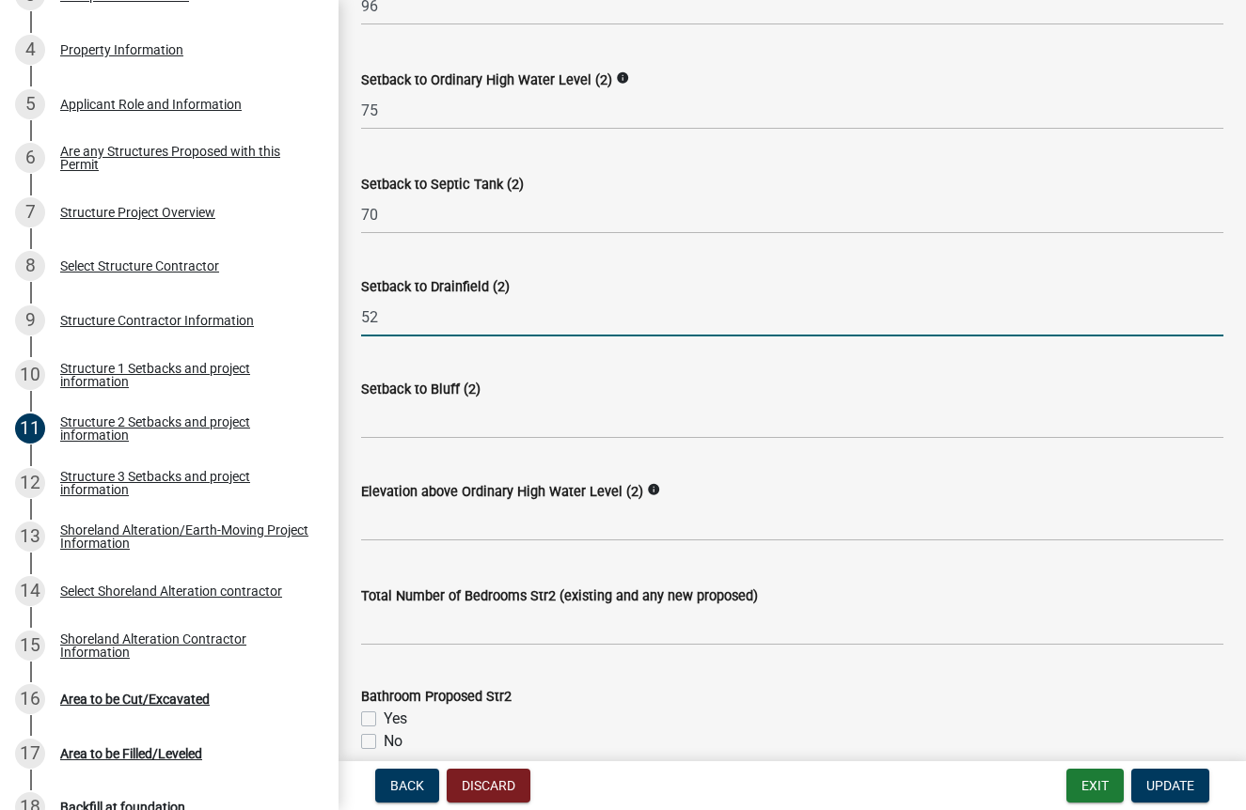
type input "52"
click at [432, 454] on wm-data-entity-input "Setback to Bluff (2)" at bounding box center [792, 403] width 862 height 102
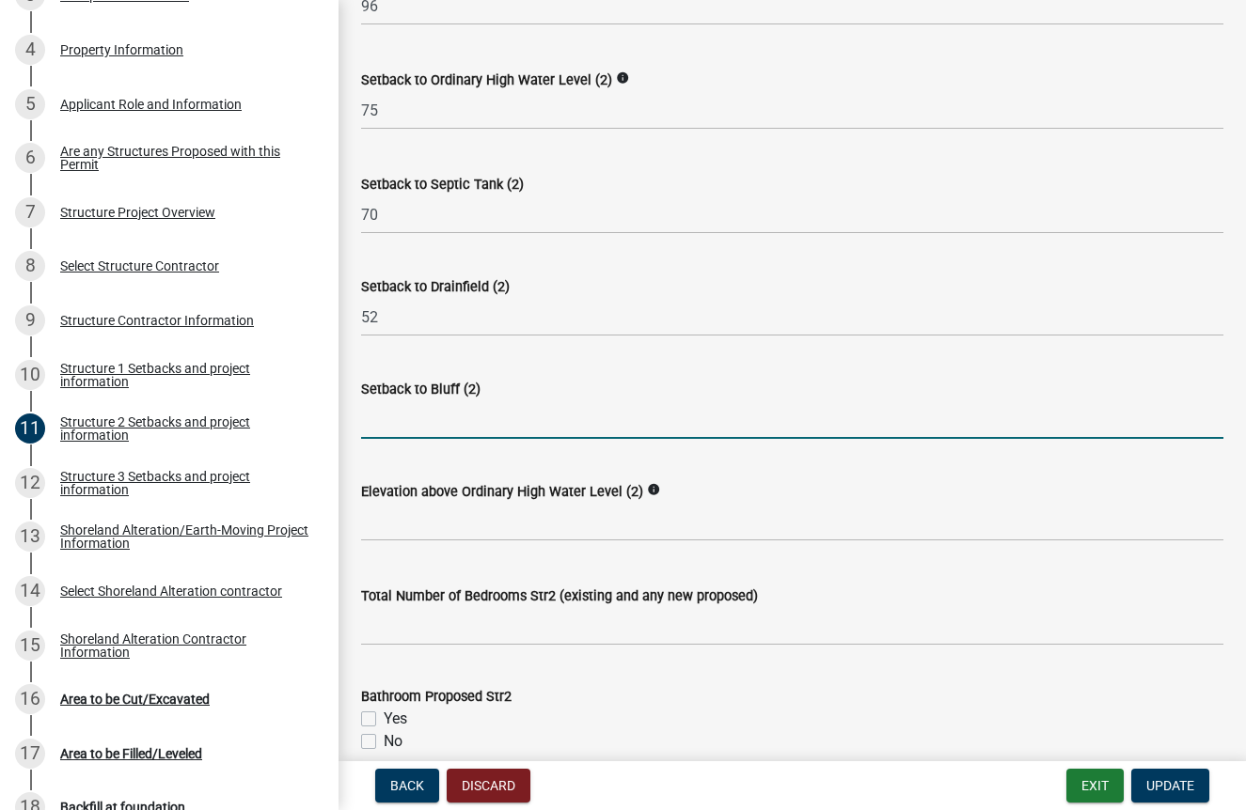
click at [432, 439] on input "Setback to Bluff (2)" at bounding box center [792, 419] width 862 height 39
type input "NA"
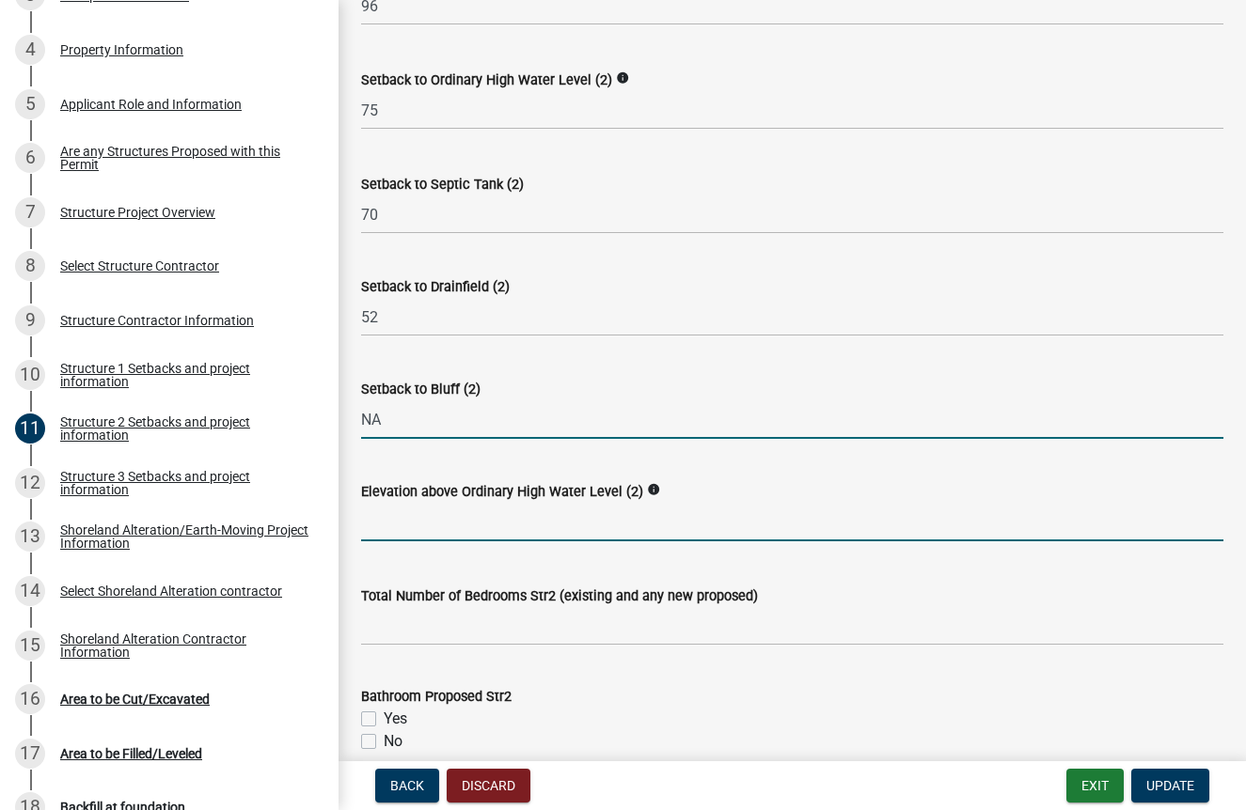
click at [489, 542] on input "text" at bounding box center [792, 522] width 862 height 39
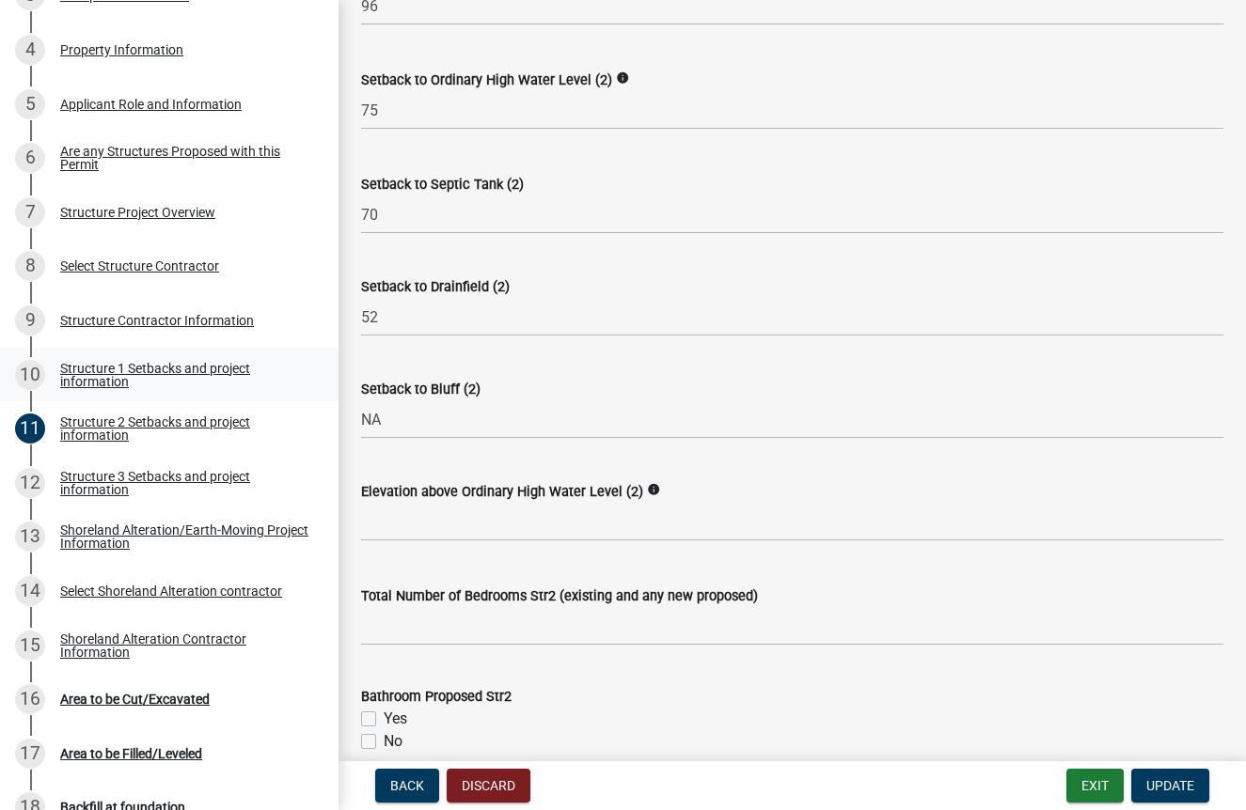
click at [136, 362] on div "Structure 1 Setbacks and project information" at bounding box center [184, 375] width 248 height 26
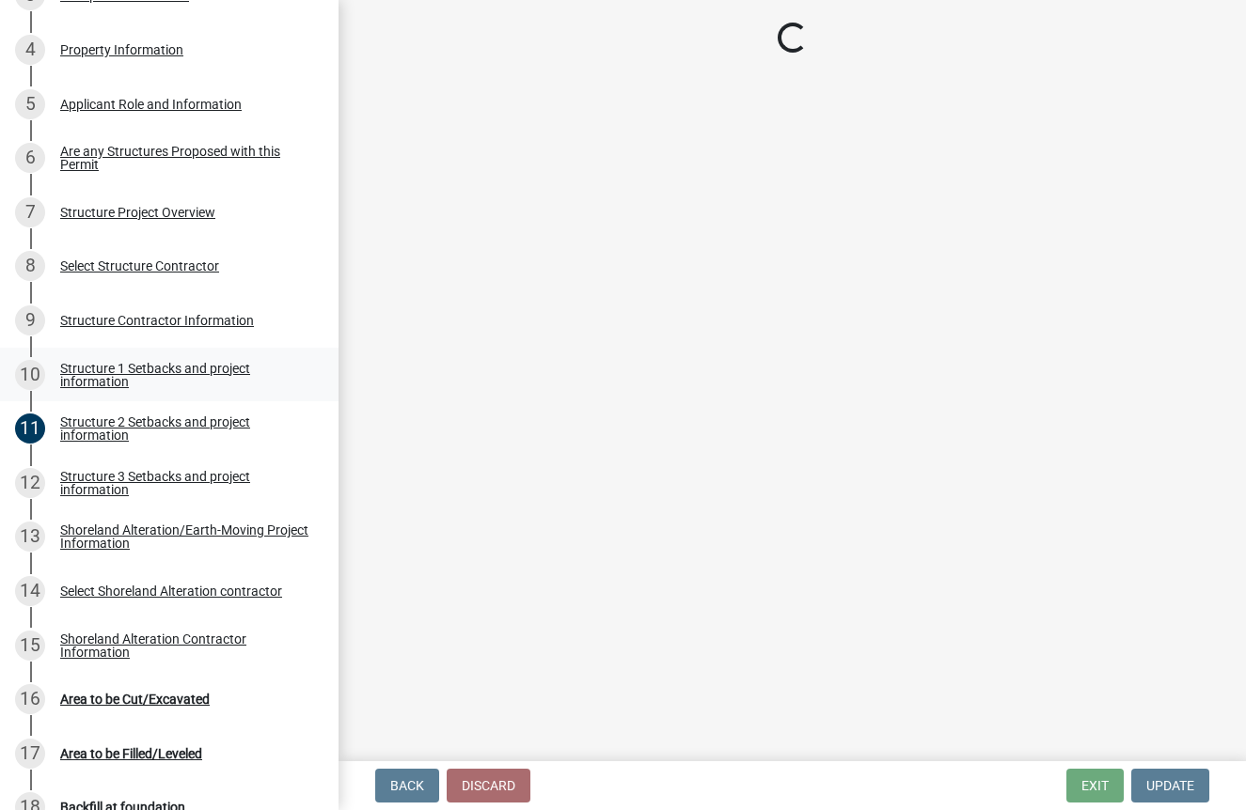
select select "a3cc236c-43aa-406a-8353-e0398d57c407"
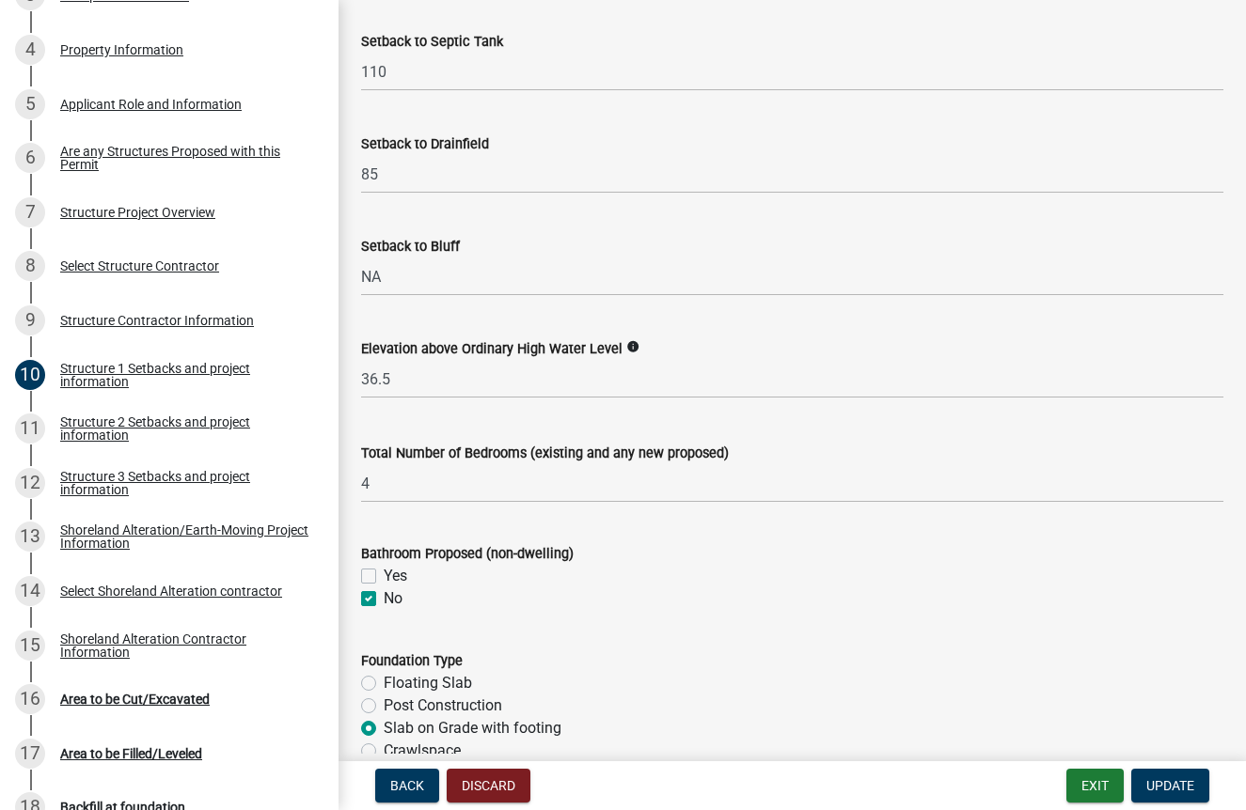
scroll to position [1881, 0]
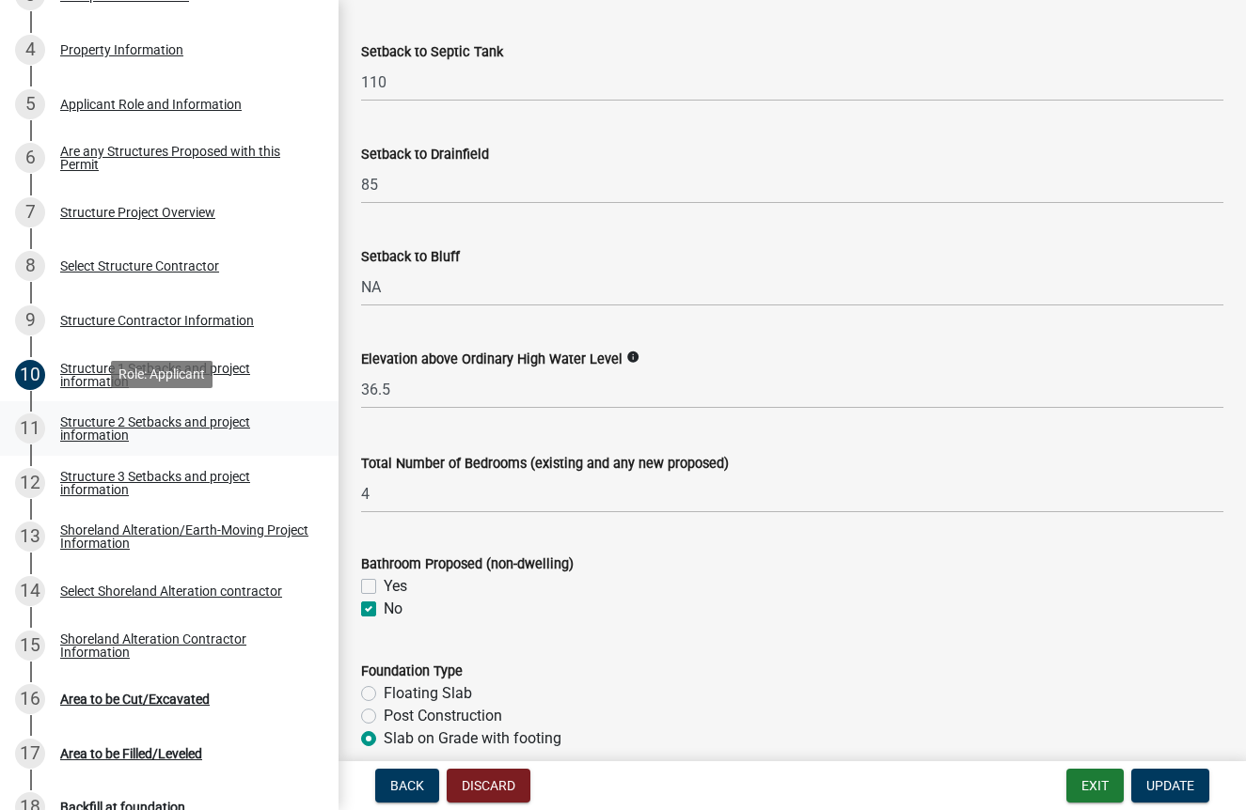
click at [134, 440] on div "11 Structure 2 Setbacks and project information" at bounding box center [161, 429] width 293 height 30
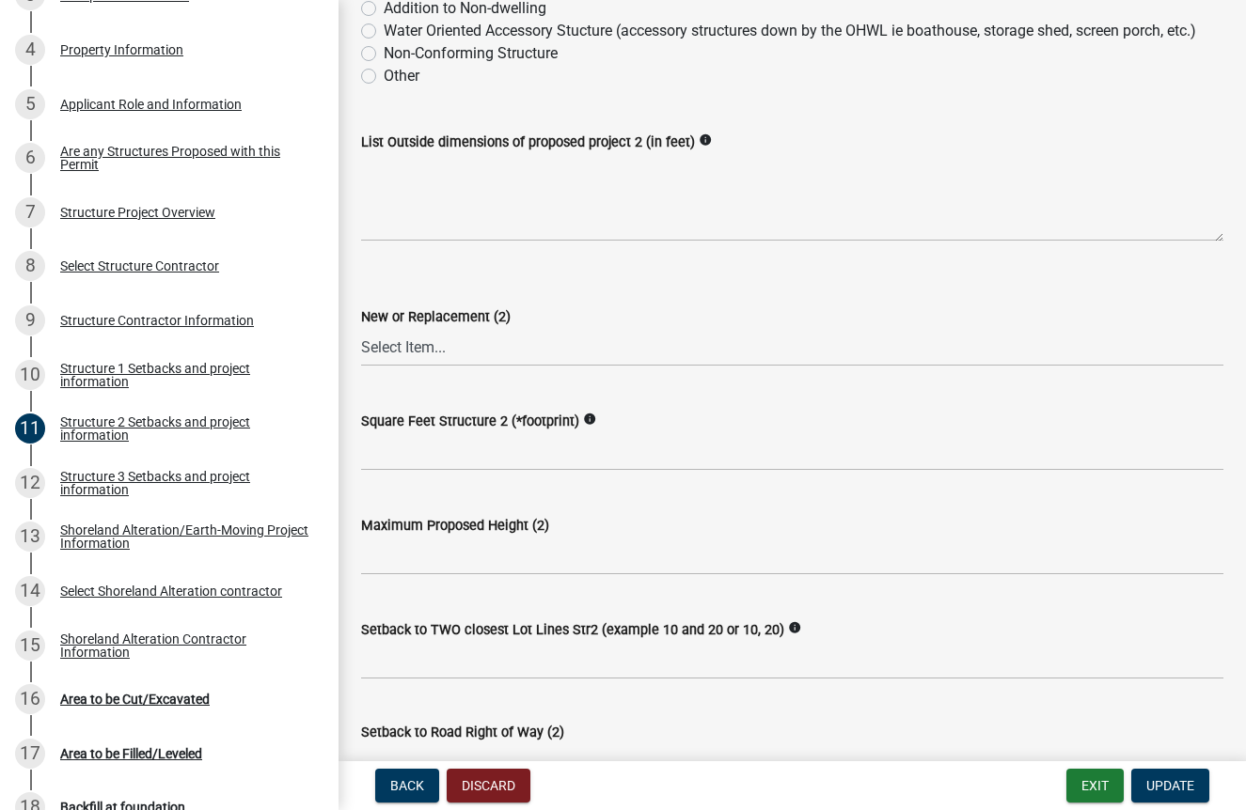
scroll to position [530, 0]
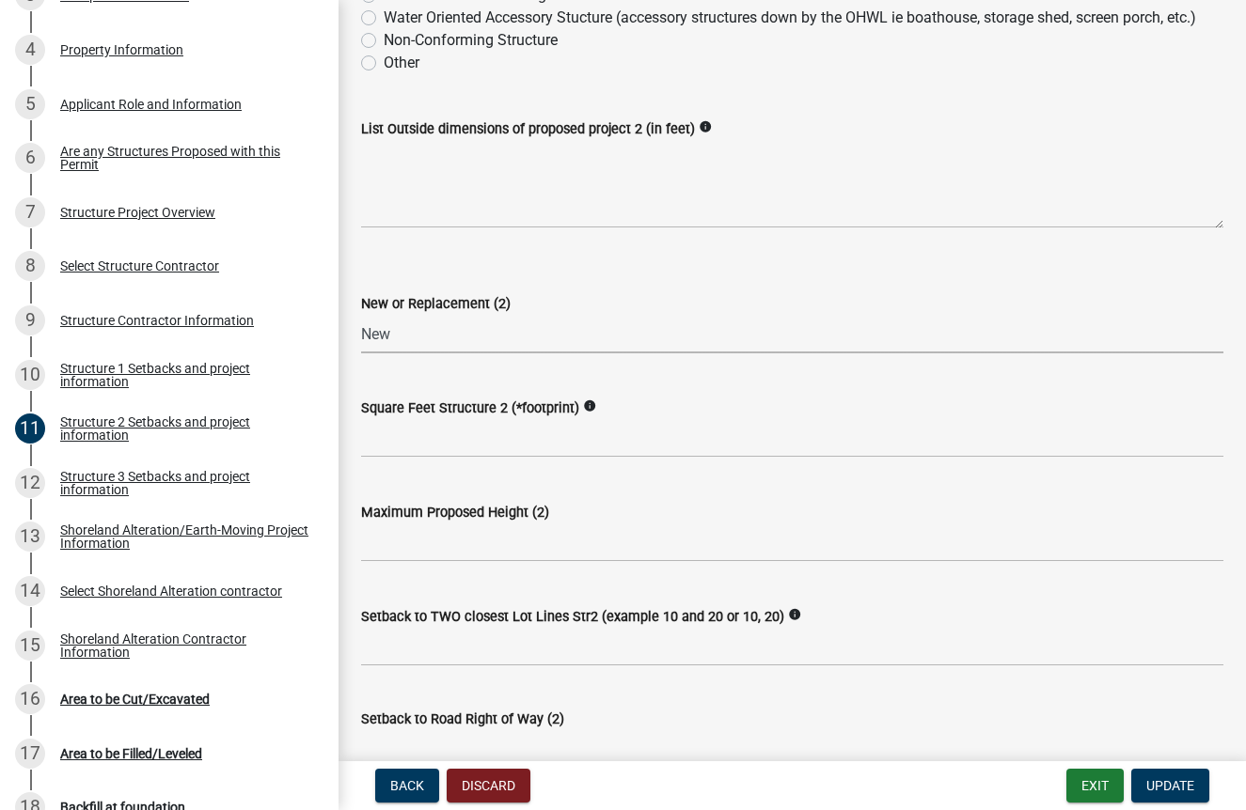
select select "c185e313-3403-4239-bd61-bb563c58a77a"
click at [446, 228] on textarea "List Outside dimensions of proposed project 2 (in feet)" at bounding box center [792, 184] width 862 height 88
type textarea "6x26"
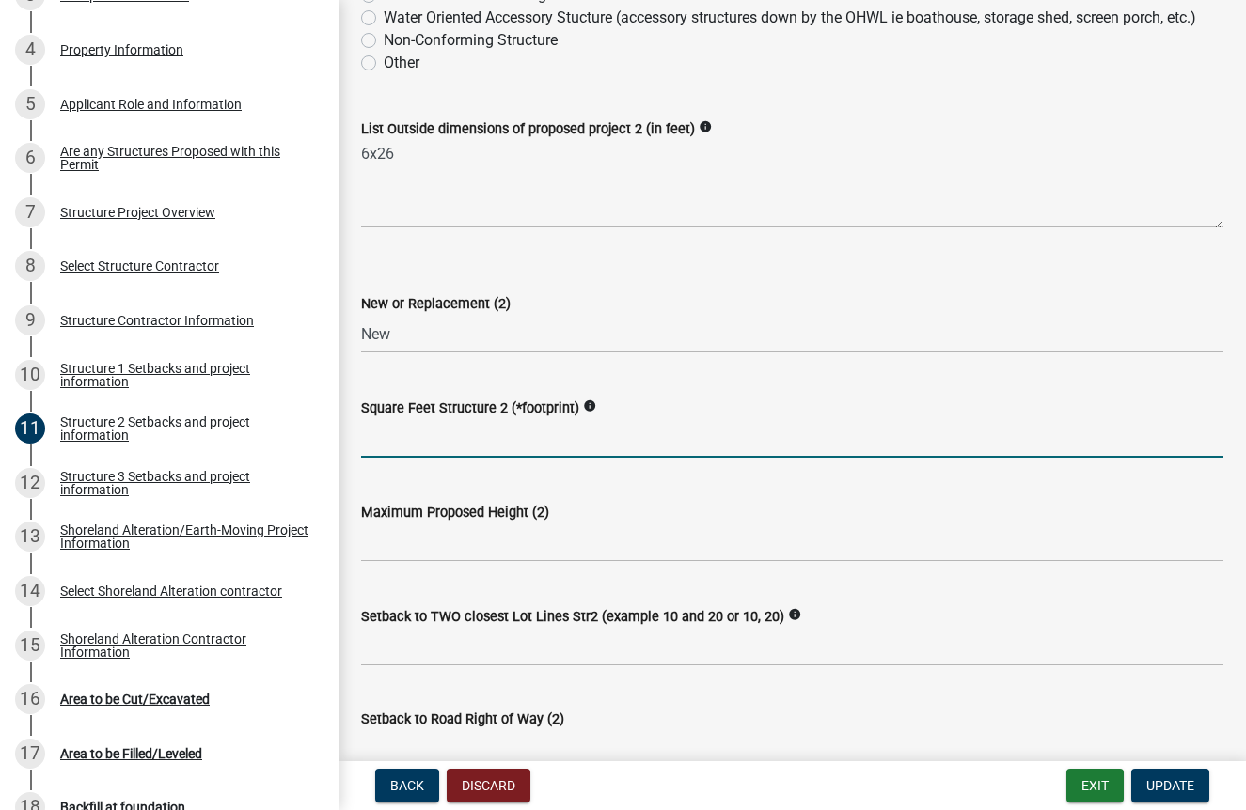
click at [496, 458] on input "text" at bounding box center [792, 438] width 862 height 39
type input "156"
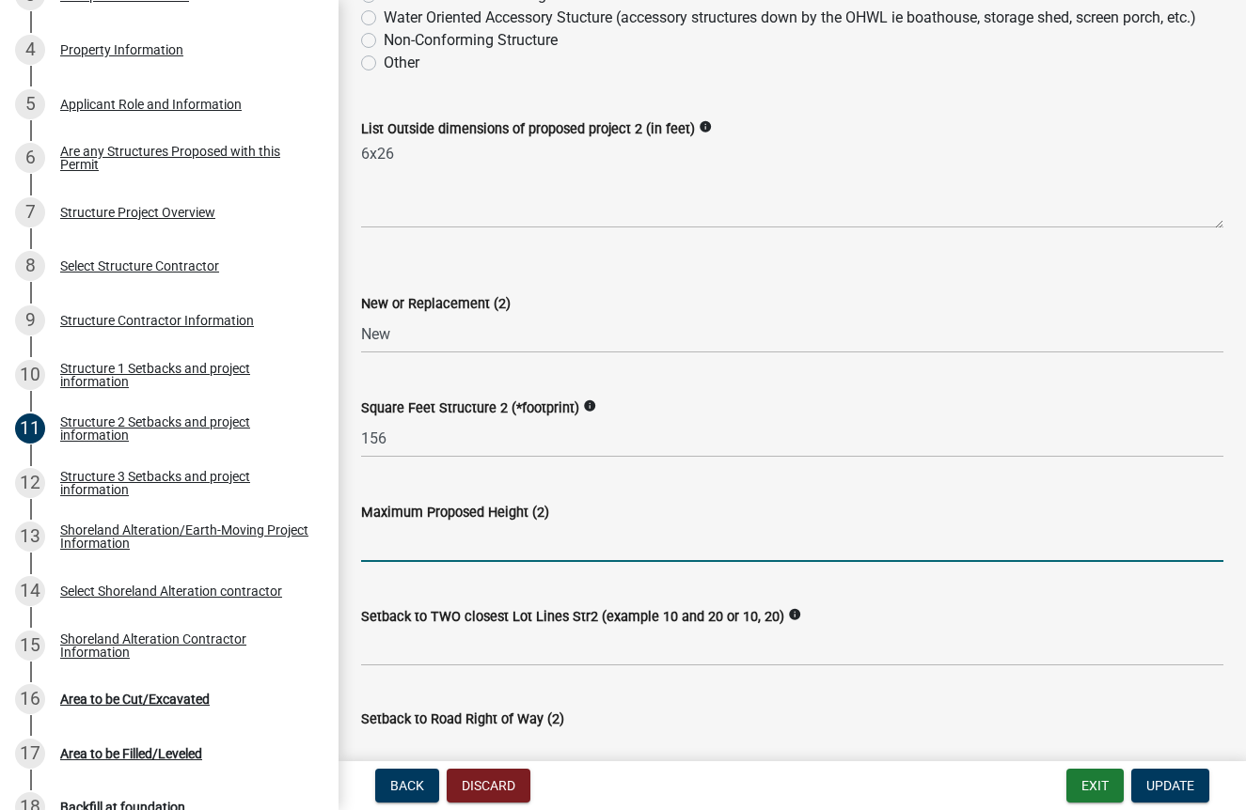
click at [535, 562] on input "text" at bounding box center [792, 543] width 862 height 39
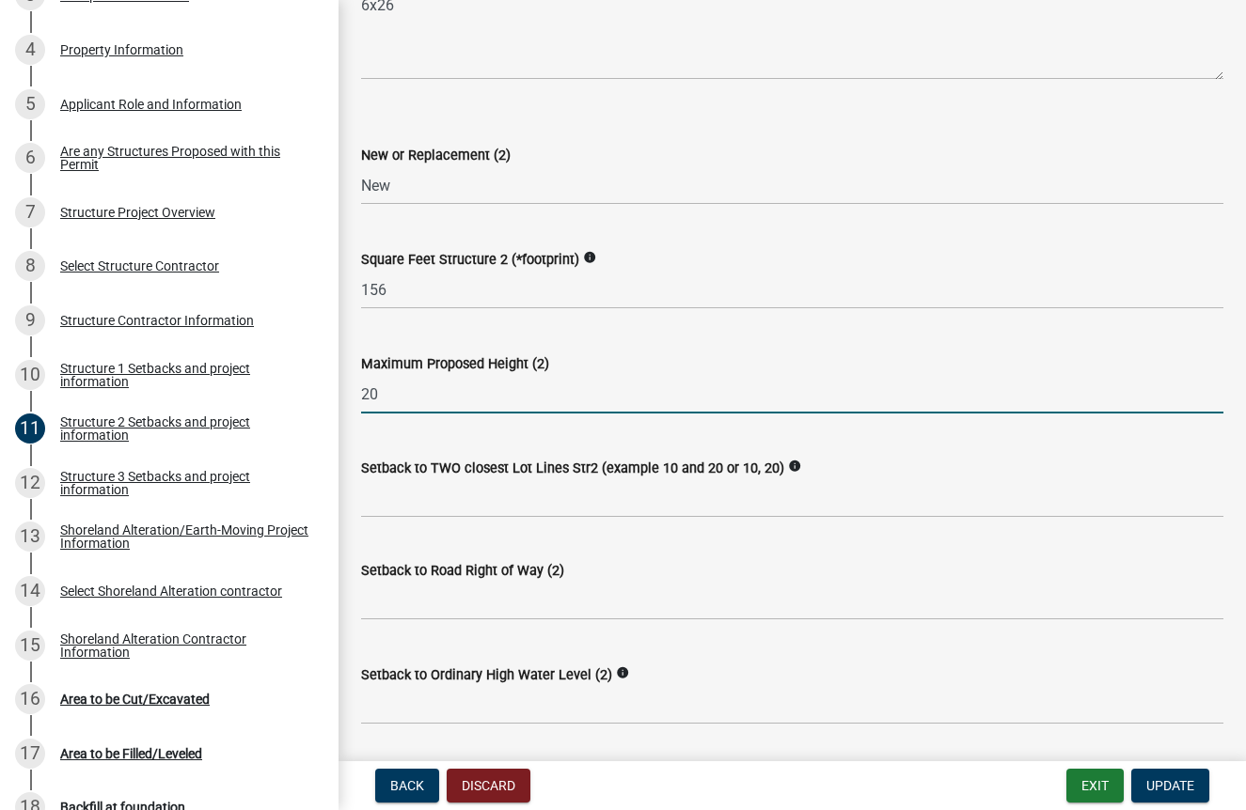
scroll to position [700, 0]
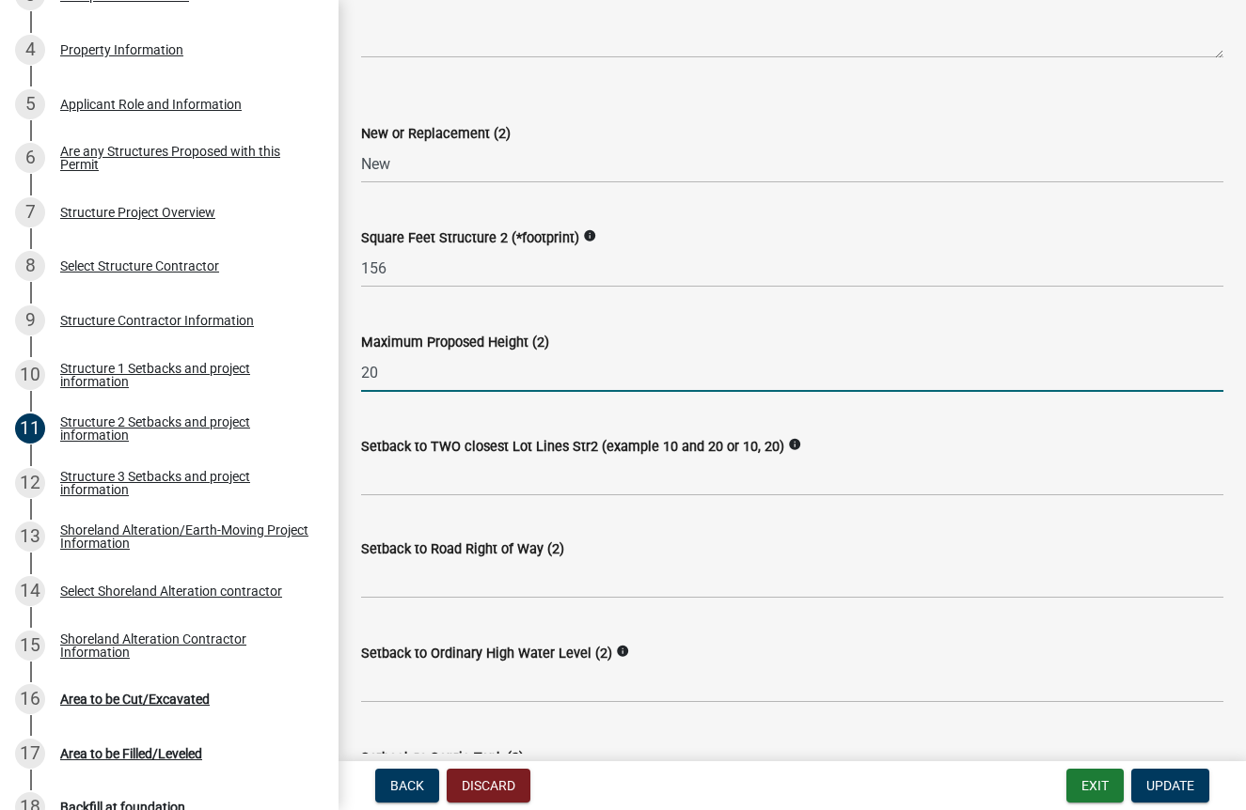
type input "20"
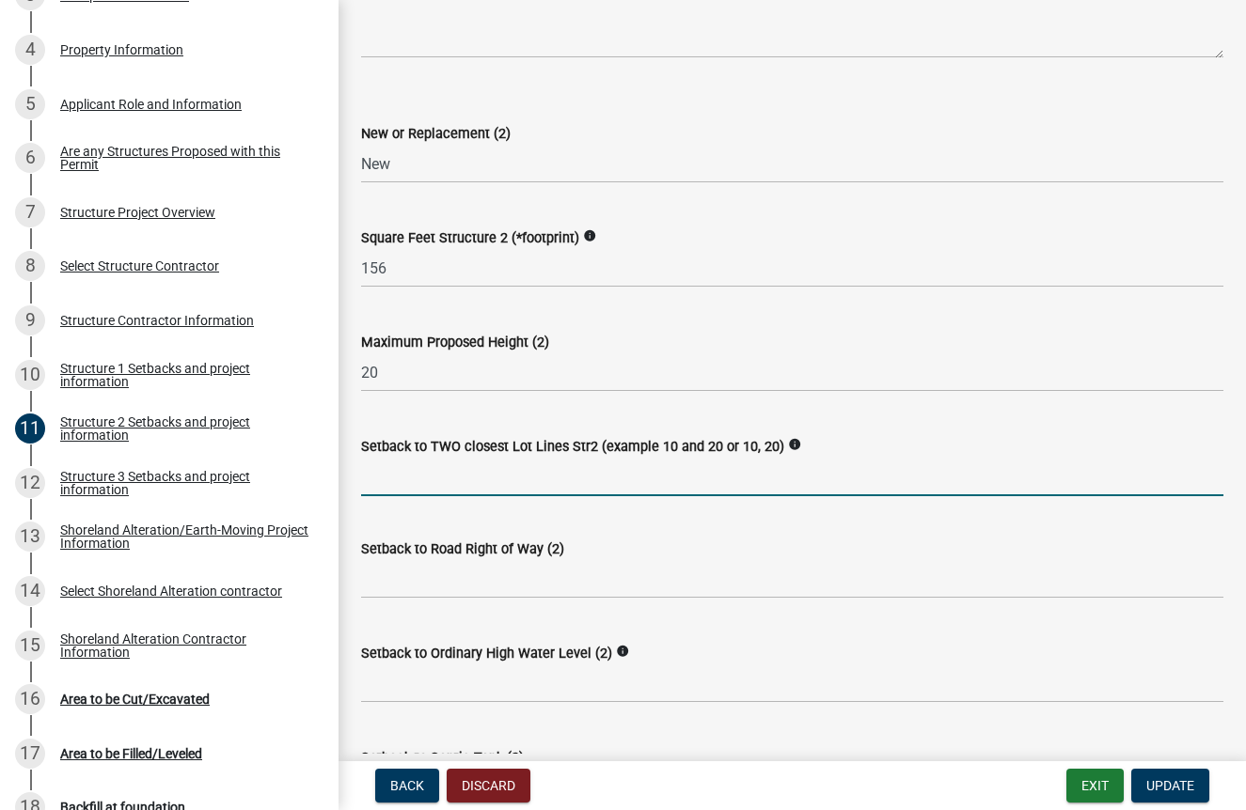
click at [456, 496] on input "Setback to TWO closest Lot Lines Str2 (example 10 and 20 or 10, 20)" at bounding box center [792, 477] width 862 height 39
click at [406, 458] on div "Setback to TWO closest Lot Lines Str2 (example 10 and 20 or 10, 20) info" at bounding box center [792, 446] width 862 height 23
click at [406, 496] on input "Setback to TWO closest Lot Lines Str2 (example 10 and 20 or 10, 20)" at bounding box center [792, 477] width 862 height 39
type input "16 and 19"
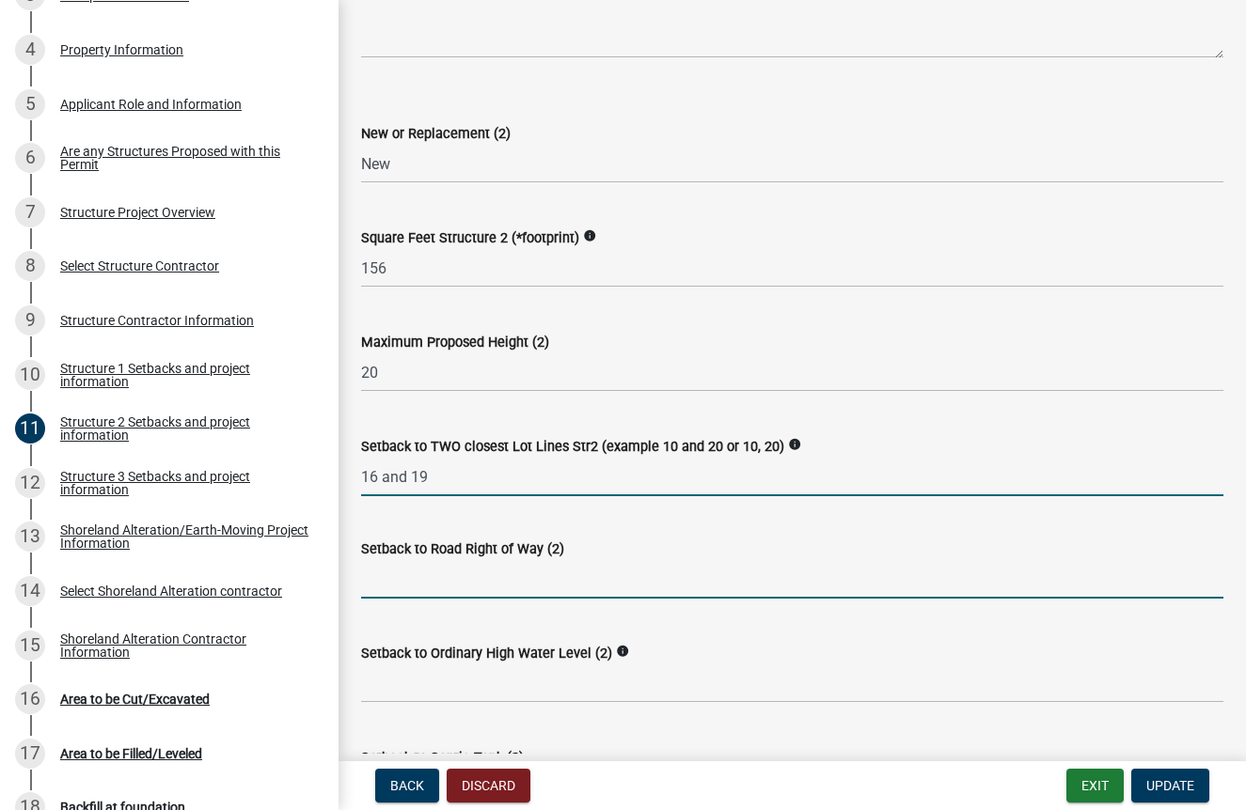
click at [432, 599] on input "text" at bounding box center [792, 579] width 862 height 39
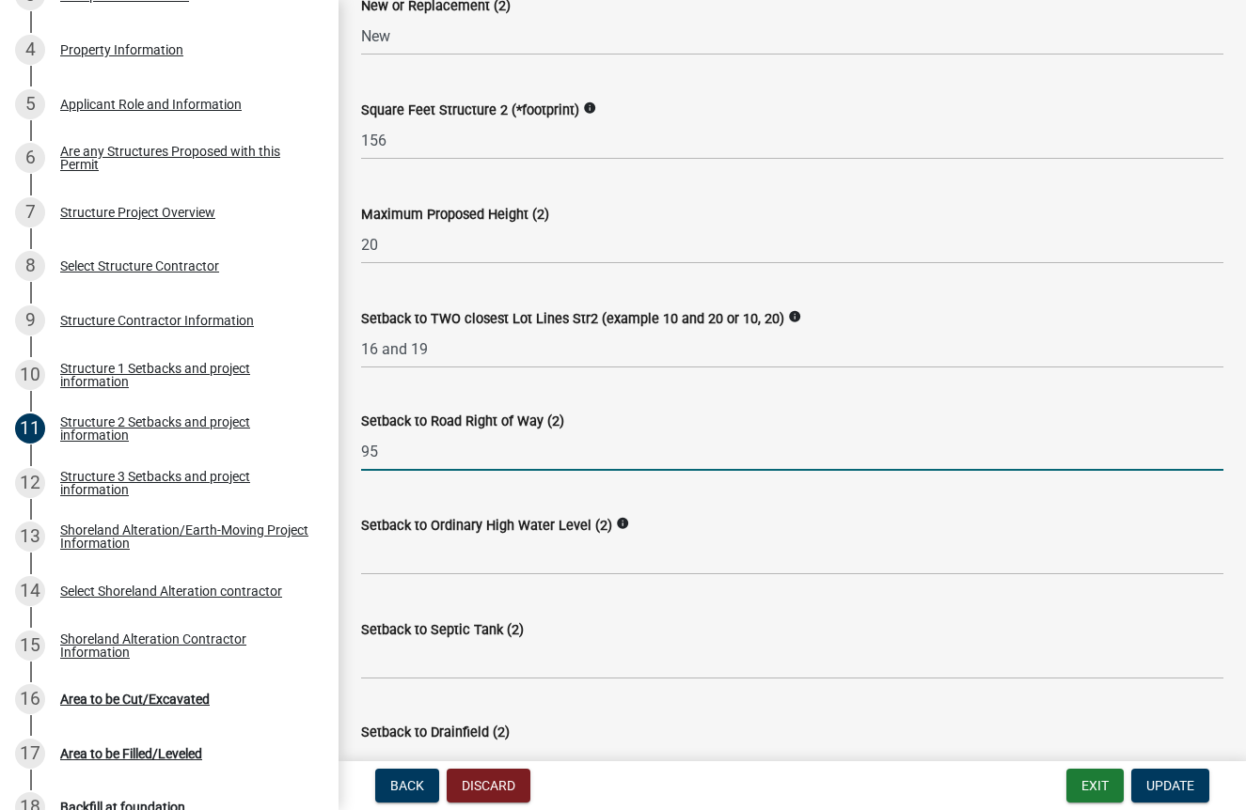
scroll to position [852, 0]
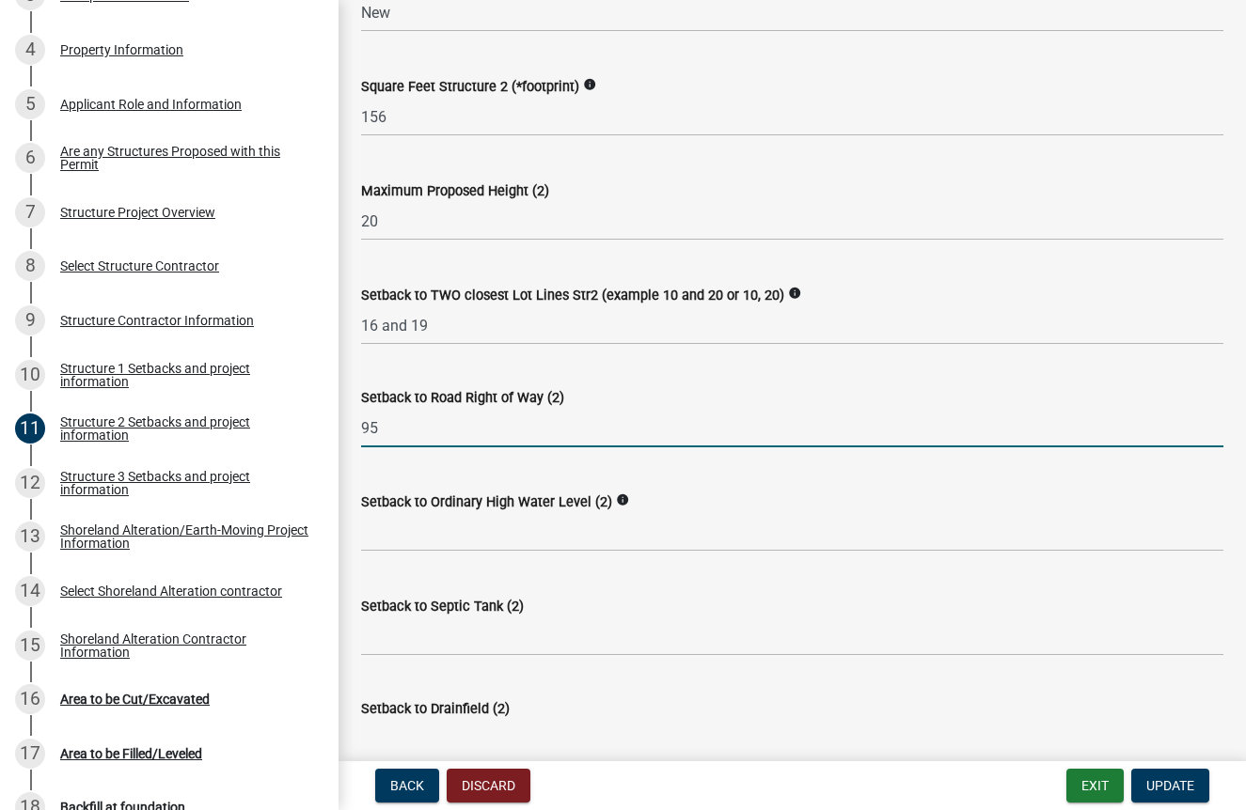
type input "95"
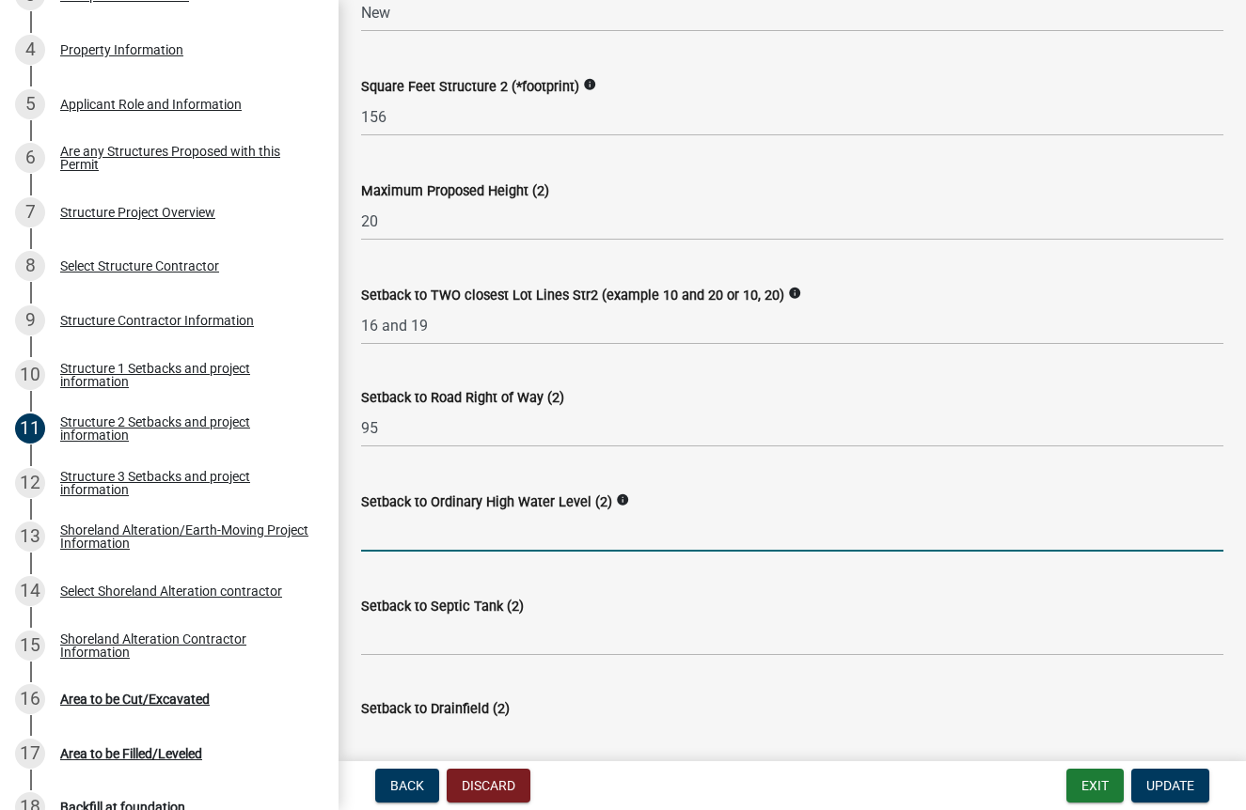
click at [496, 552] on input "text" at bounding box center [792, 532] width 862 height 39
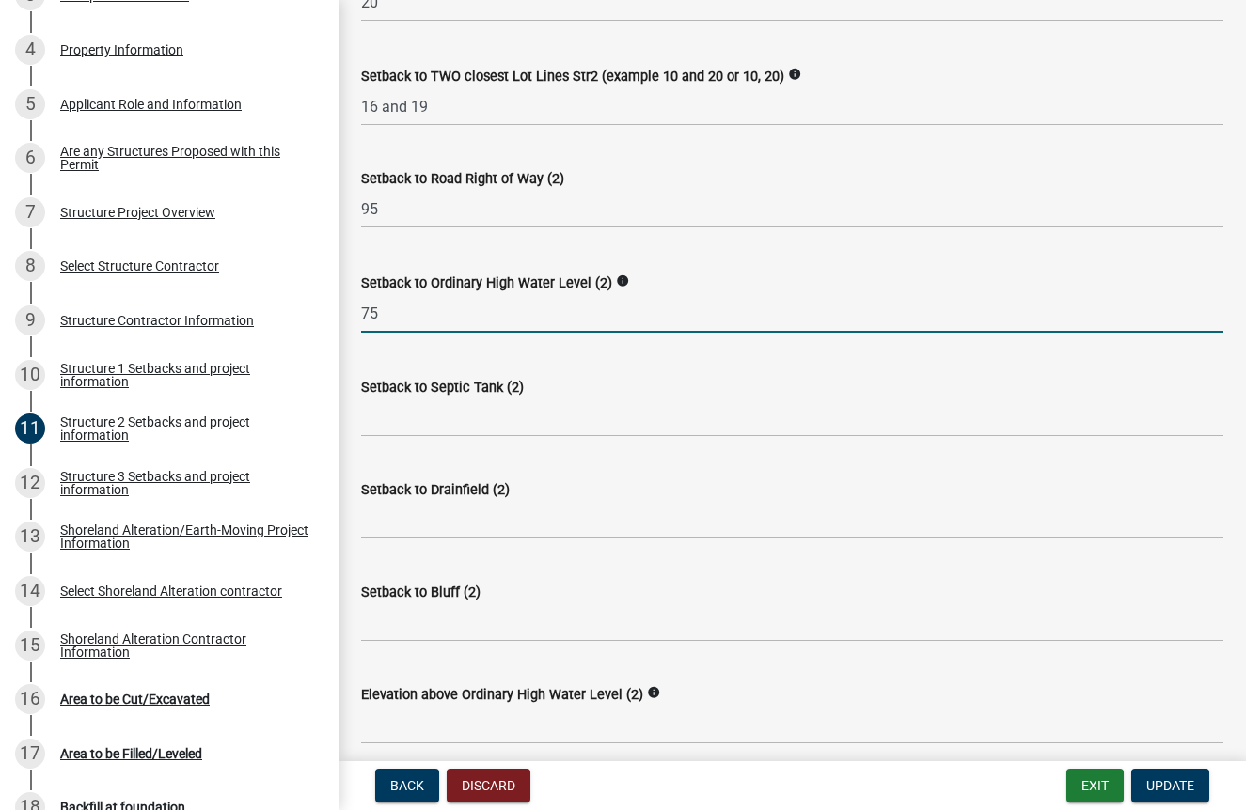
scroll to position [1072, 0]
type input "75"
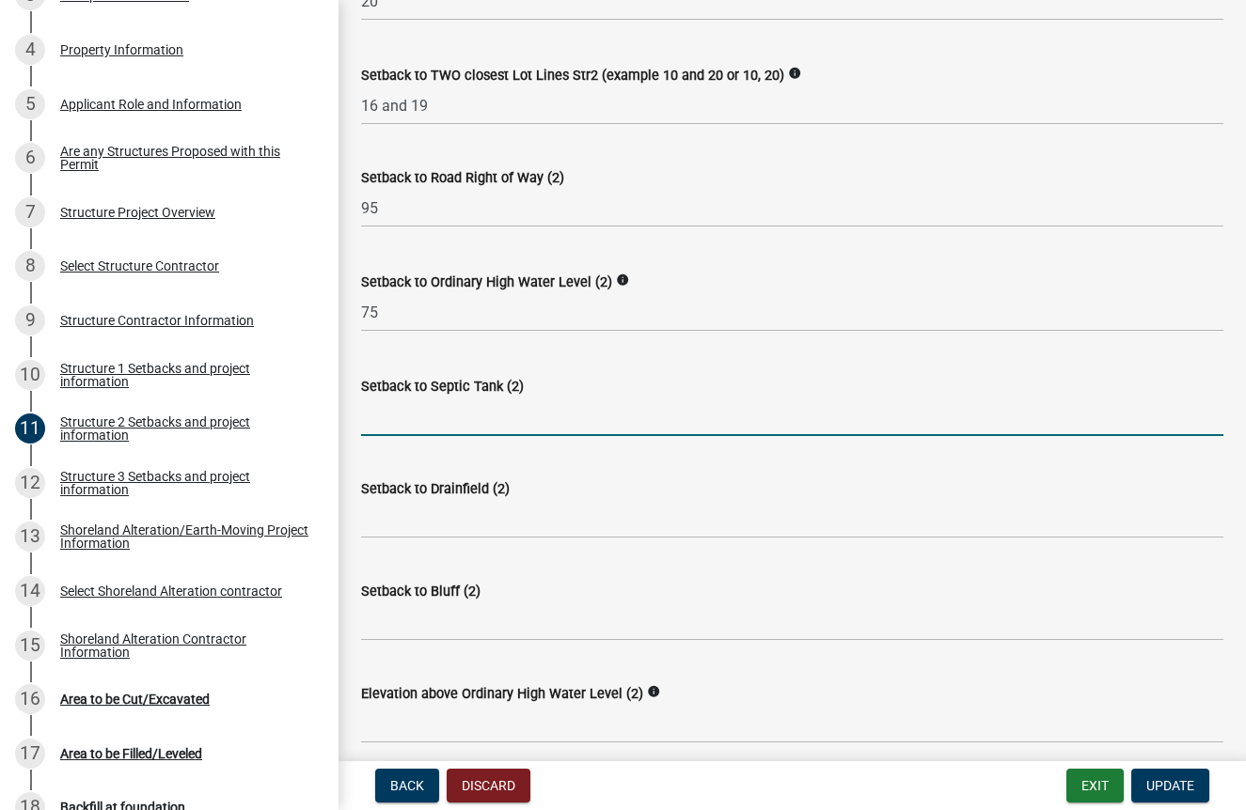
click at [446, 436] on input "Setback to Septic Tank (2)" at bounding box center [792, 417] width 862 height 39
type input "75"
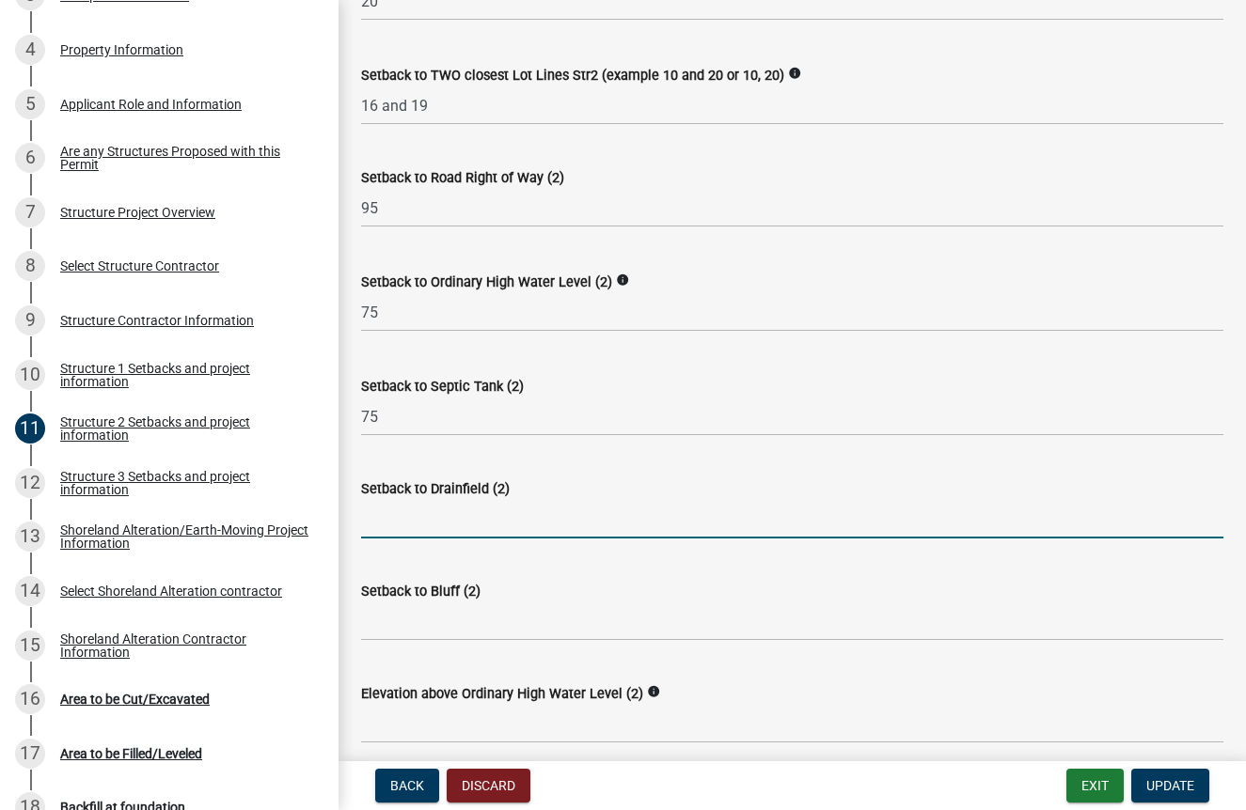
click at [438, 539] on input "Setback to Drainfield (2)" at bounding box center [792, 519] width 862 height 39
type input "55"
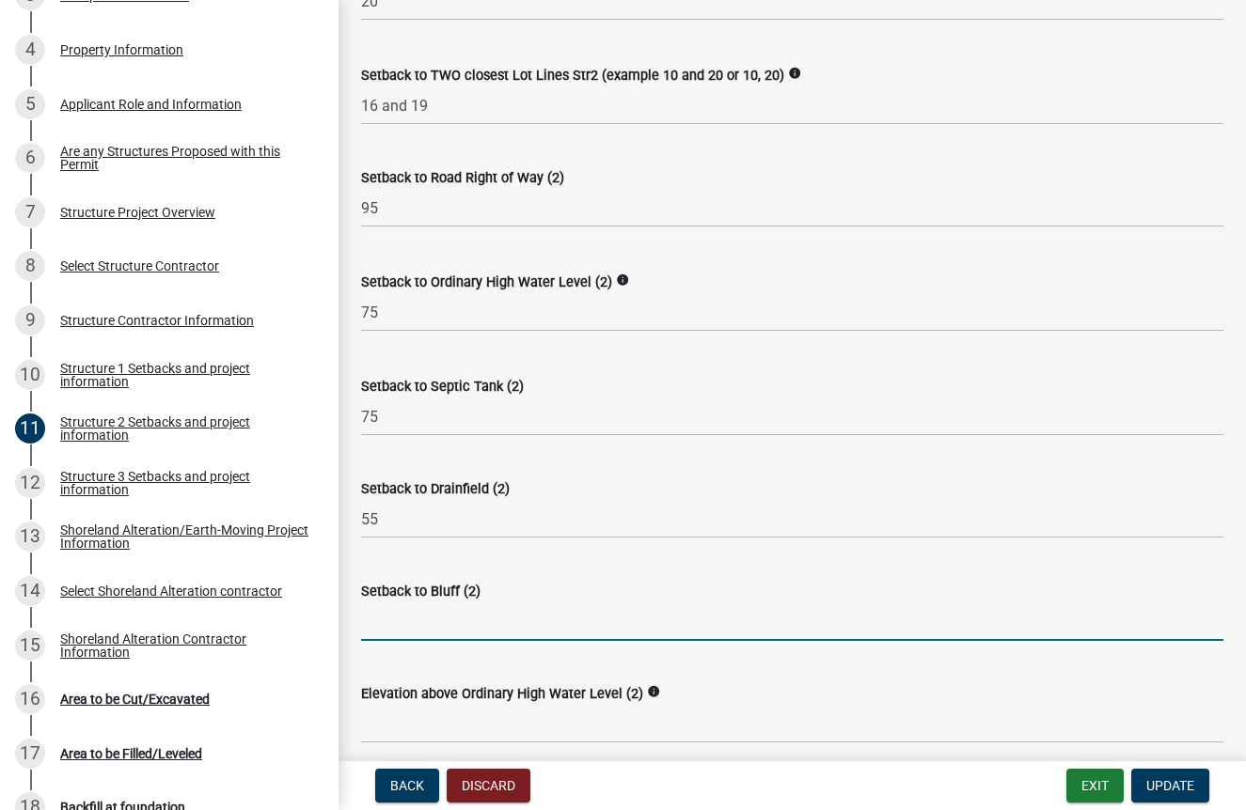
click at [444, 641] on input "Setback to Bluff (2)" at bounding box center [792, 622] width 862 height 39
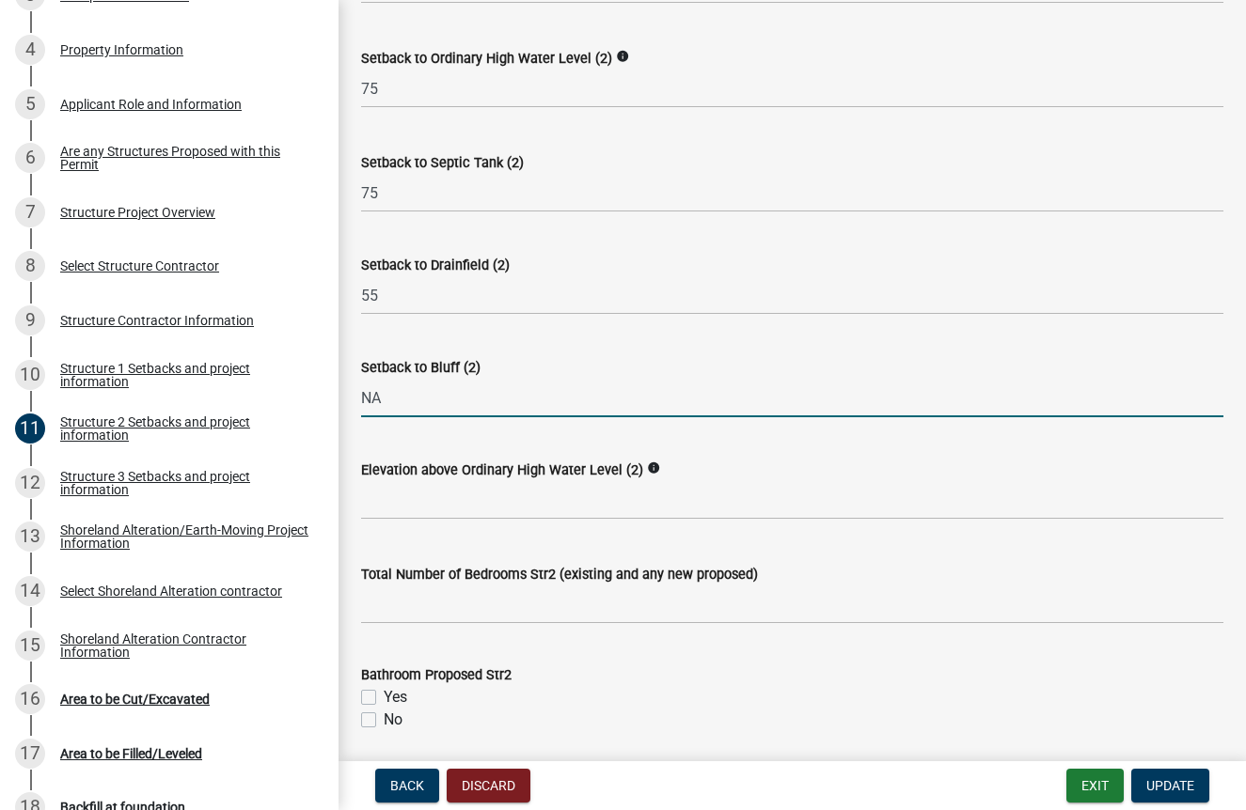
scroll to position [1299, 0]
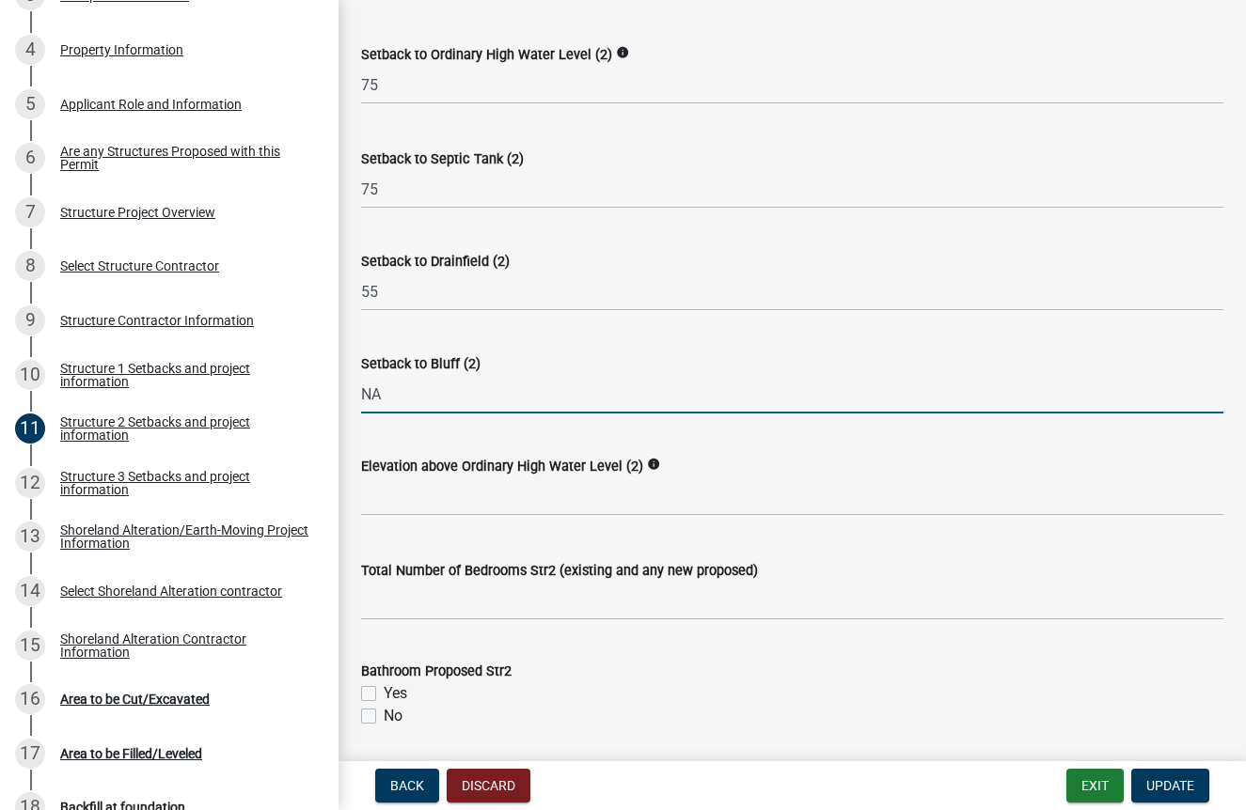
type input "NA"
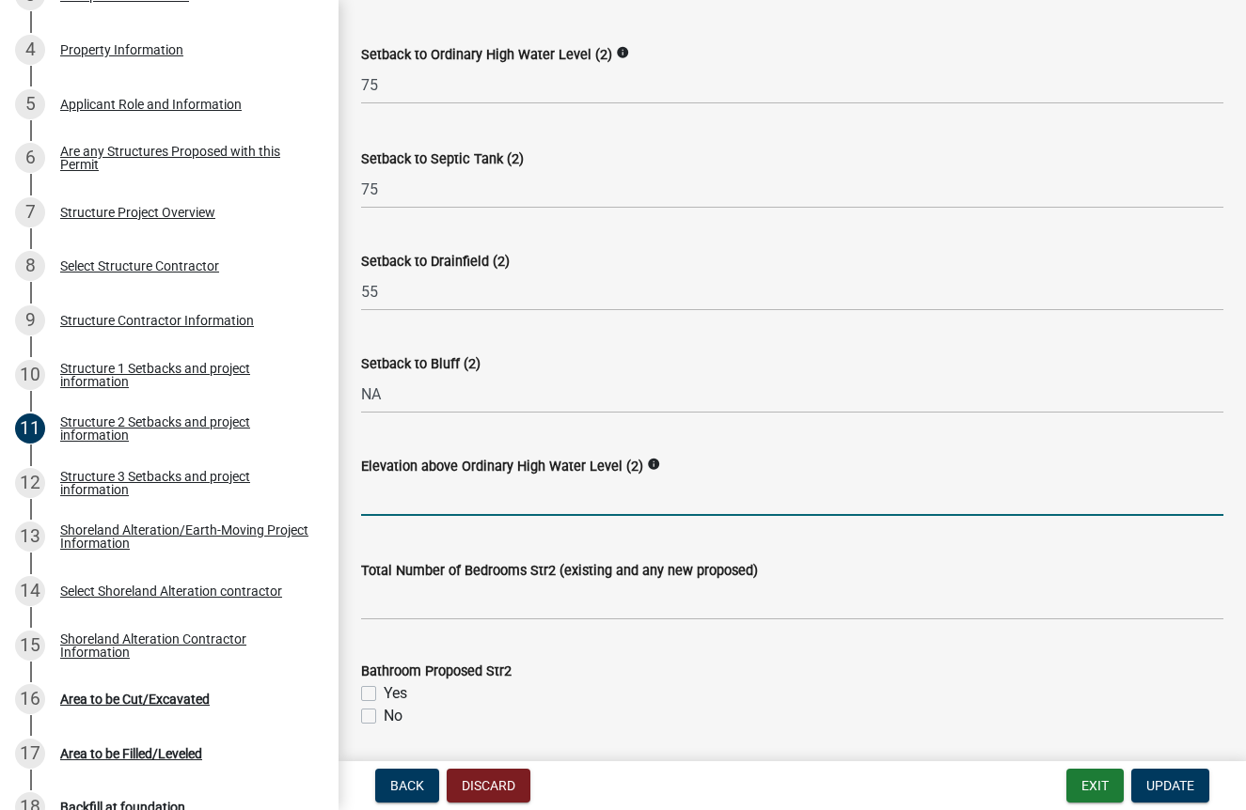
click at [463, 516] on input "text" at bounding box center [792, 497] width 862 height 39
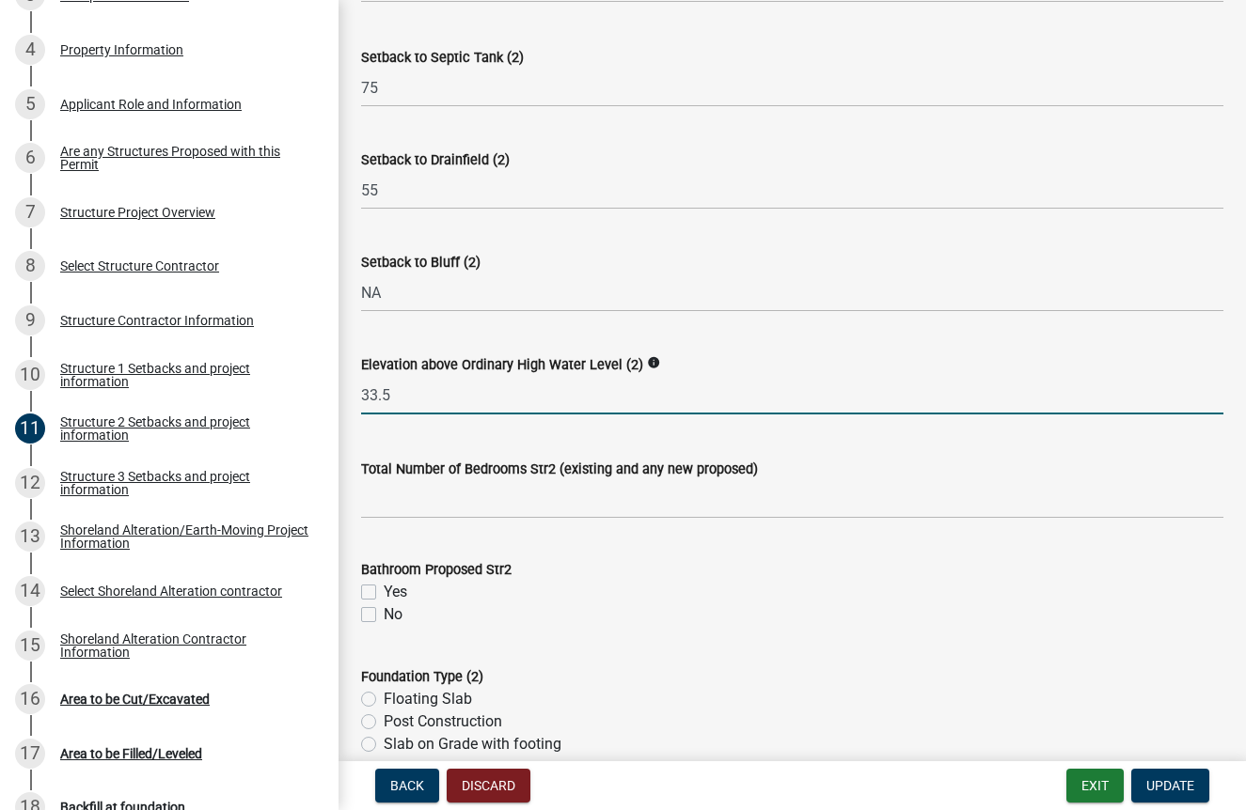
scroll to position [1412, 0]
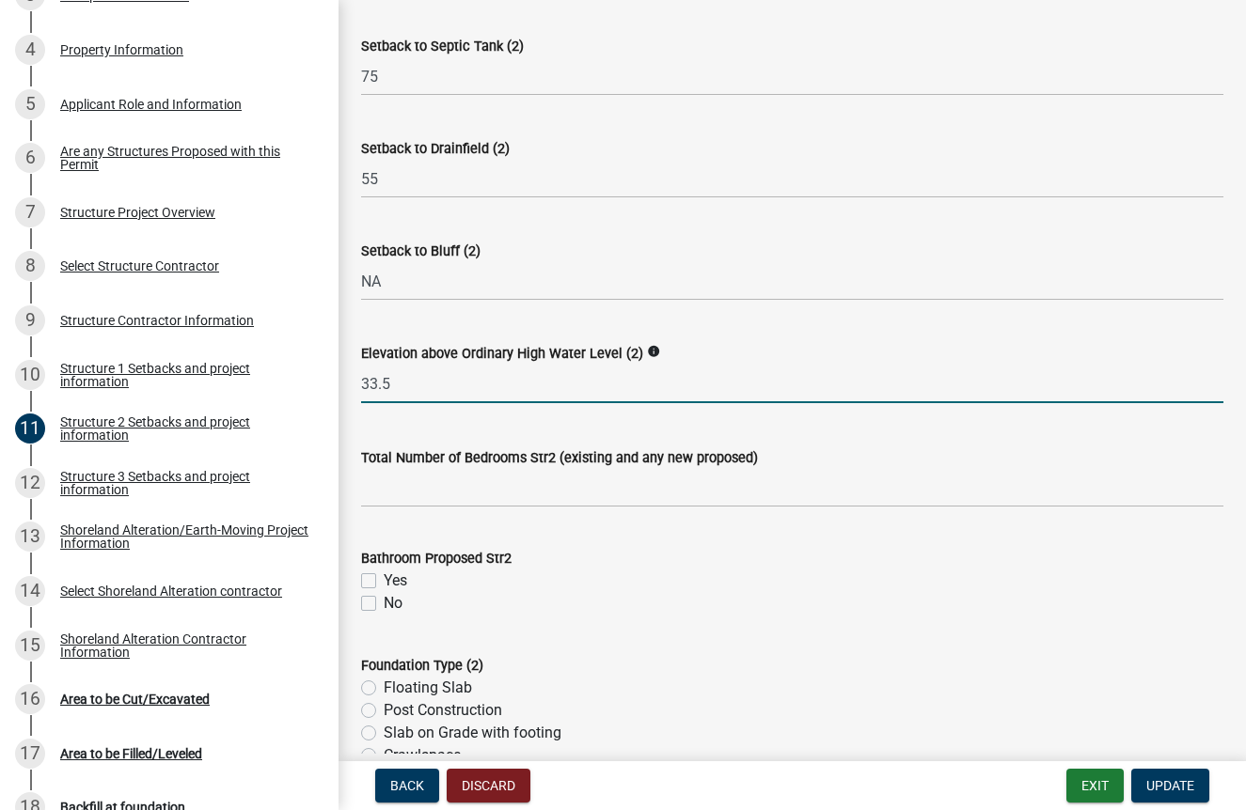
type input "33.5"
click at [415, 508] on input "text" at bounding box center [792, 488] width 862 height 39
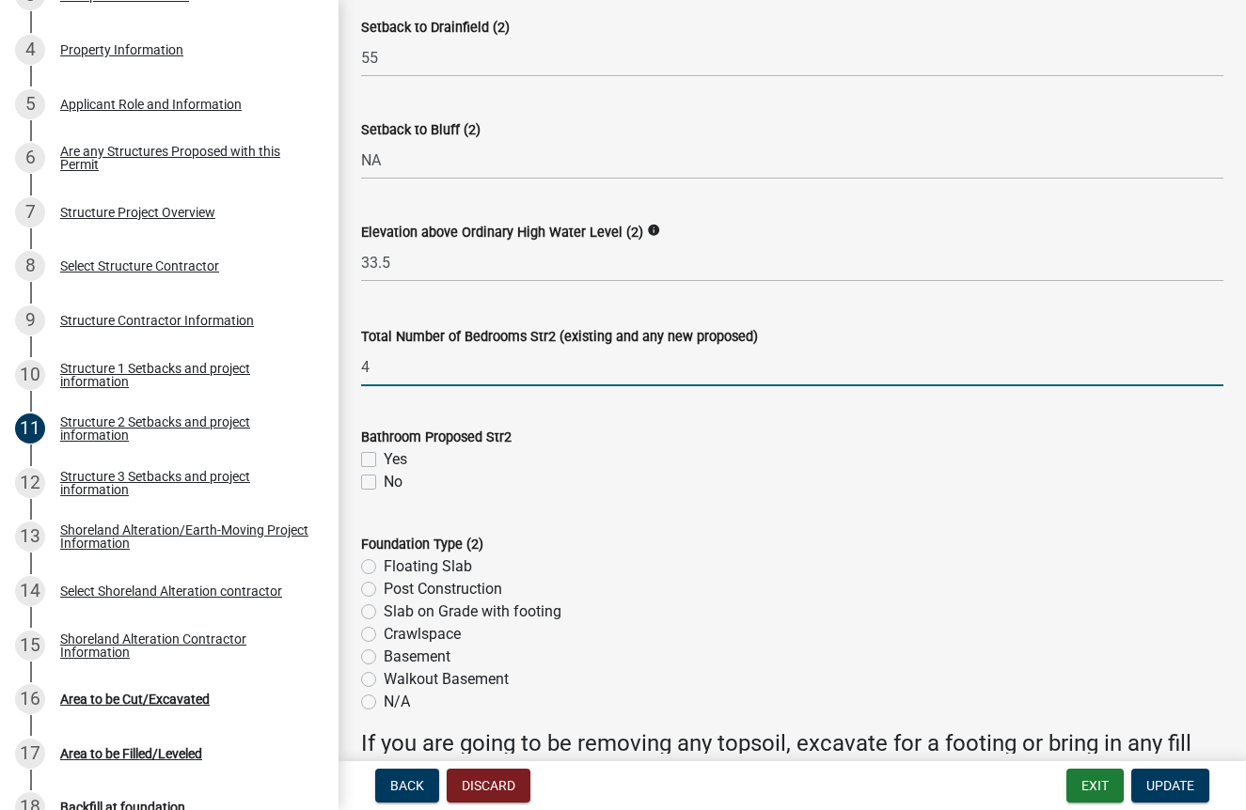
scroll to position [1535, 0]
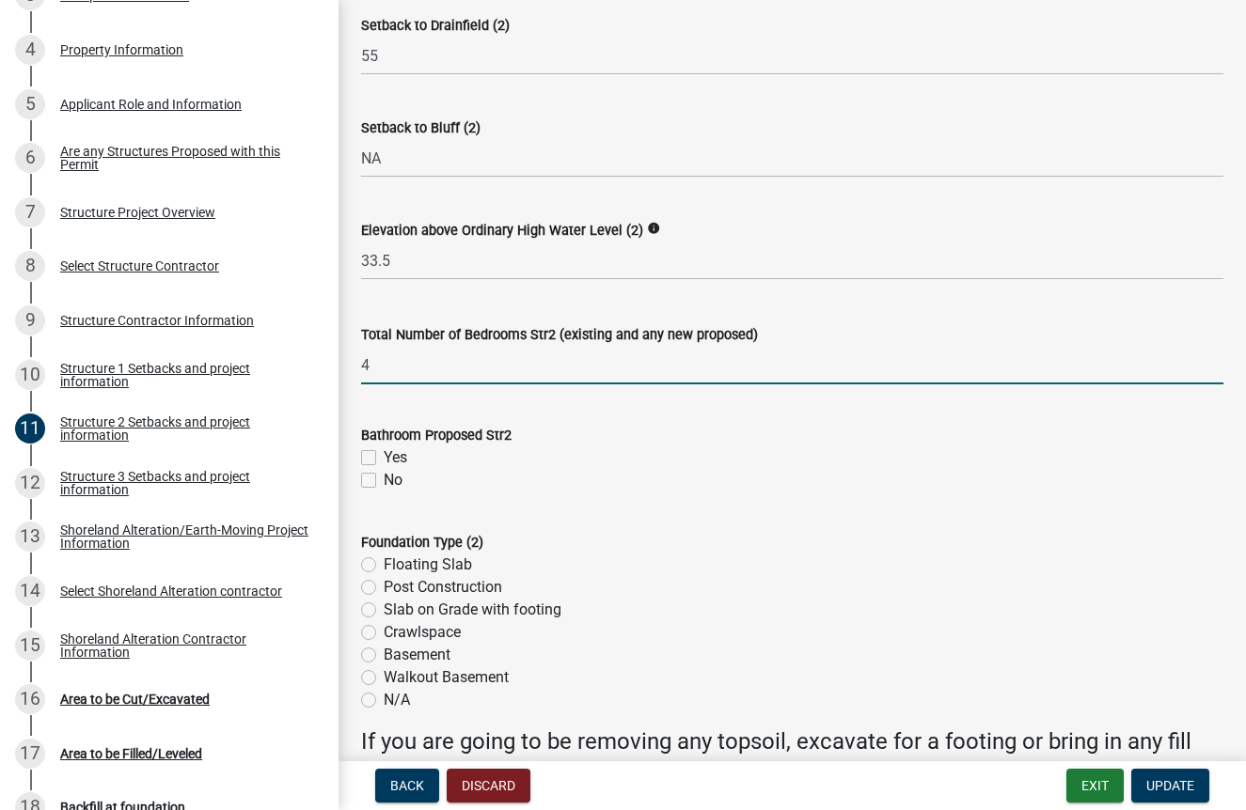
type input "4"
click at [384, 469] on label "Yes" at bounding box center [396, 458] width 24 height 23
click at [384, 459] on input "Yes" at bounding box center [390, 453] width 12 height 12
checkbox input "true"
checkbox input "false"
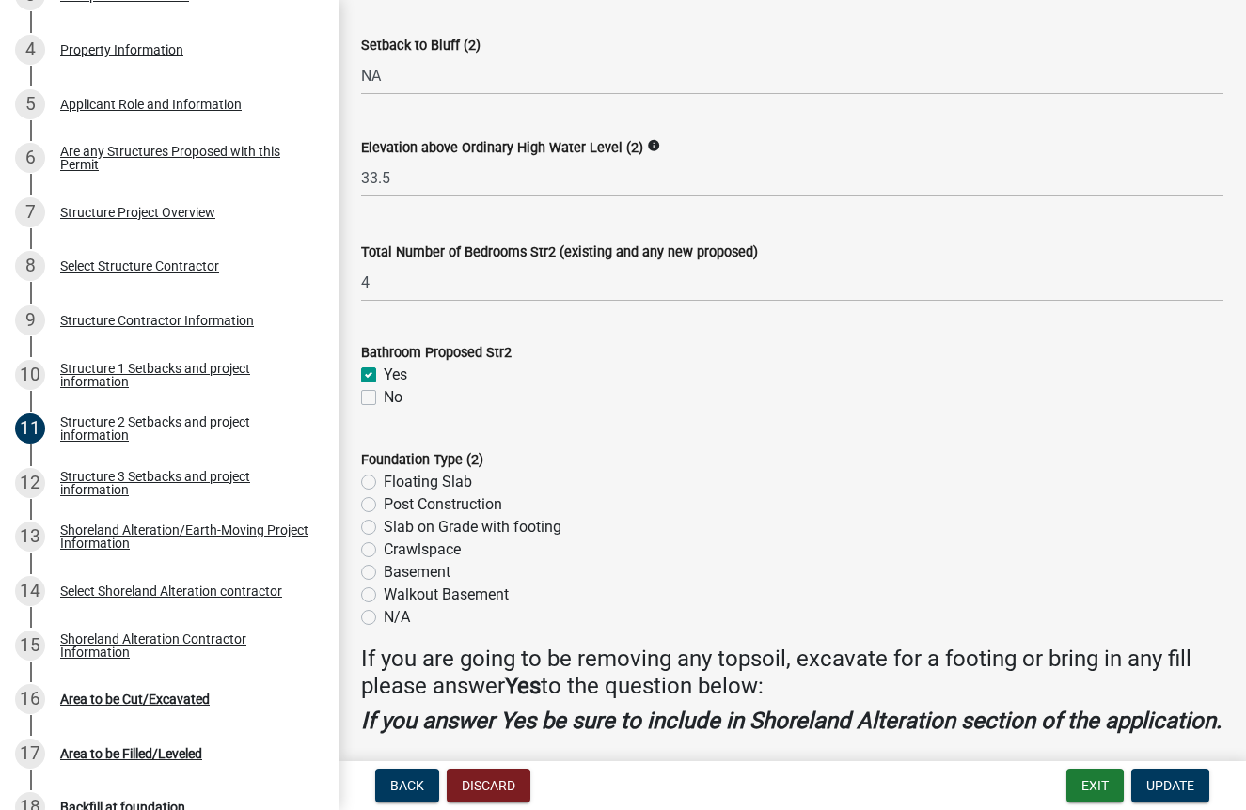
scroll to position [1623, 0]
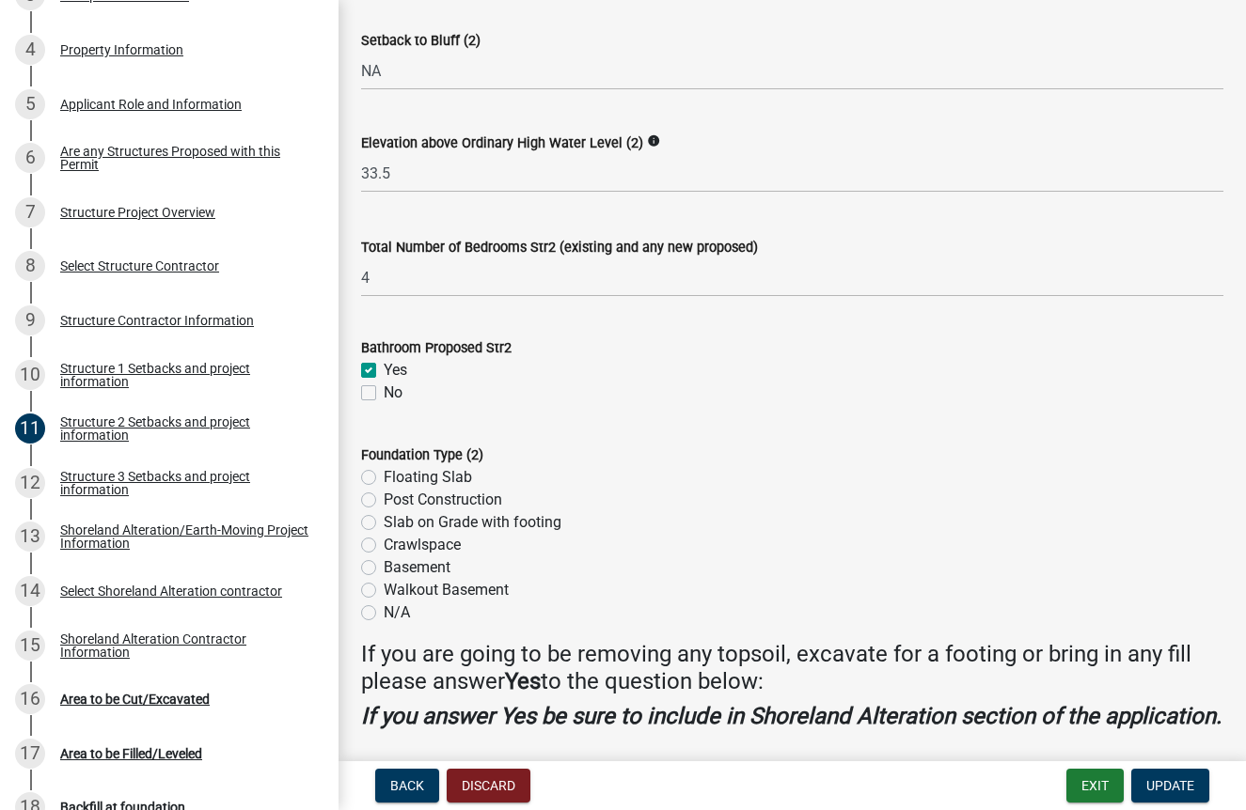
click at [384, 534] on label "Slab on Grade with footing" at bounding box center [473, 522] width 178 height 23
click at [384, 524] on input "Slab on Grade with footing" at bounding box center [390, 517] width 12 height 12
radio input "true"
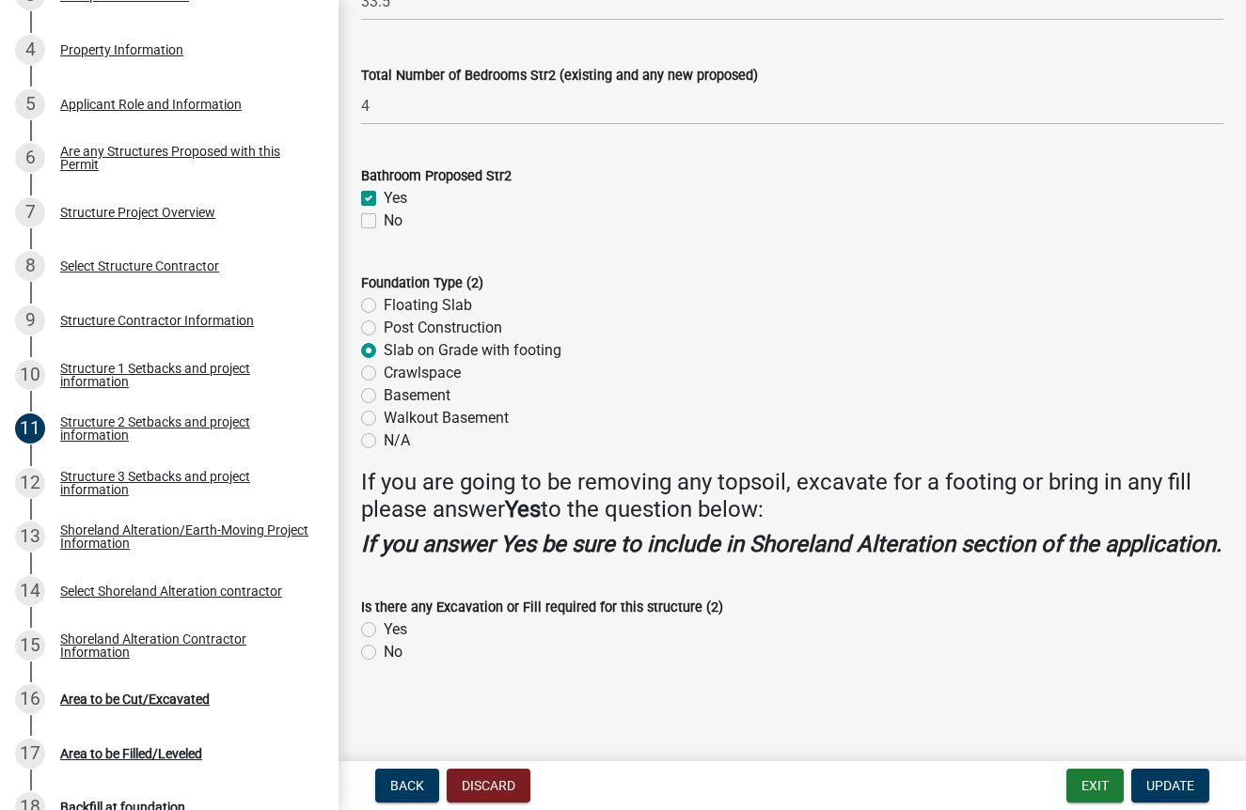
scroll to position [1863, 0]
click at [384, 641] on label "Yes" at bounding box center [396, 630] width 24 height 23
click at [384, 631] on input "Yes" at bounding box center [390, 625] width 12 height 12
radio input "true"
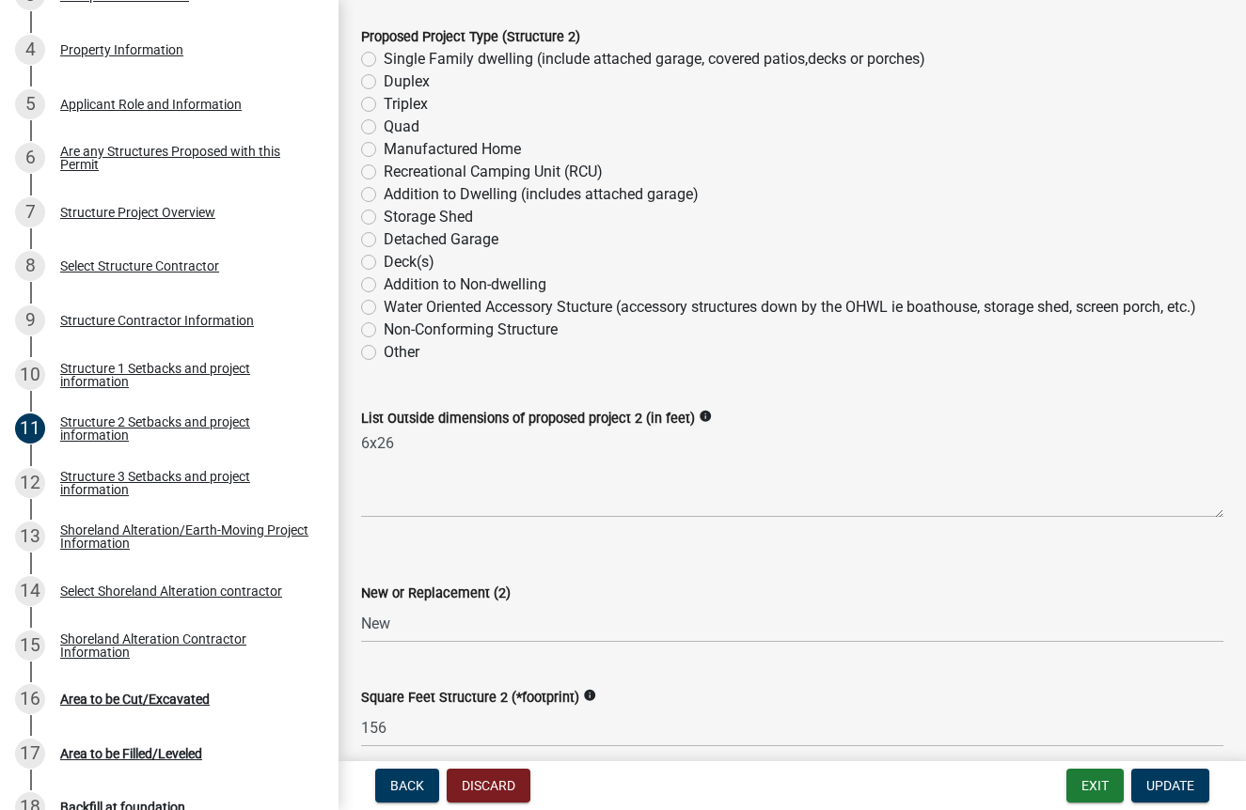
scroll to position [231, 0]
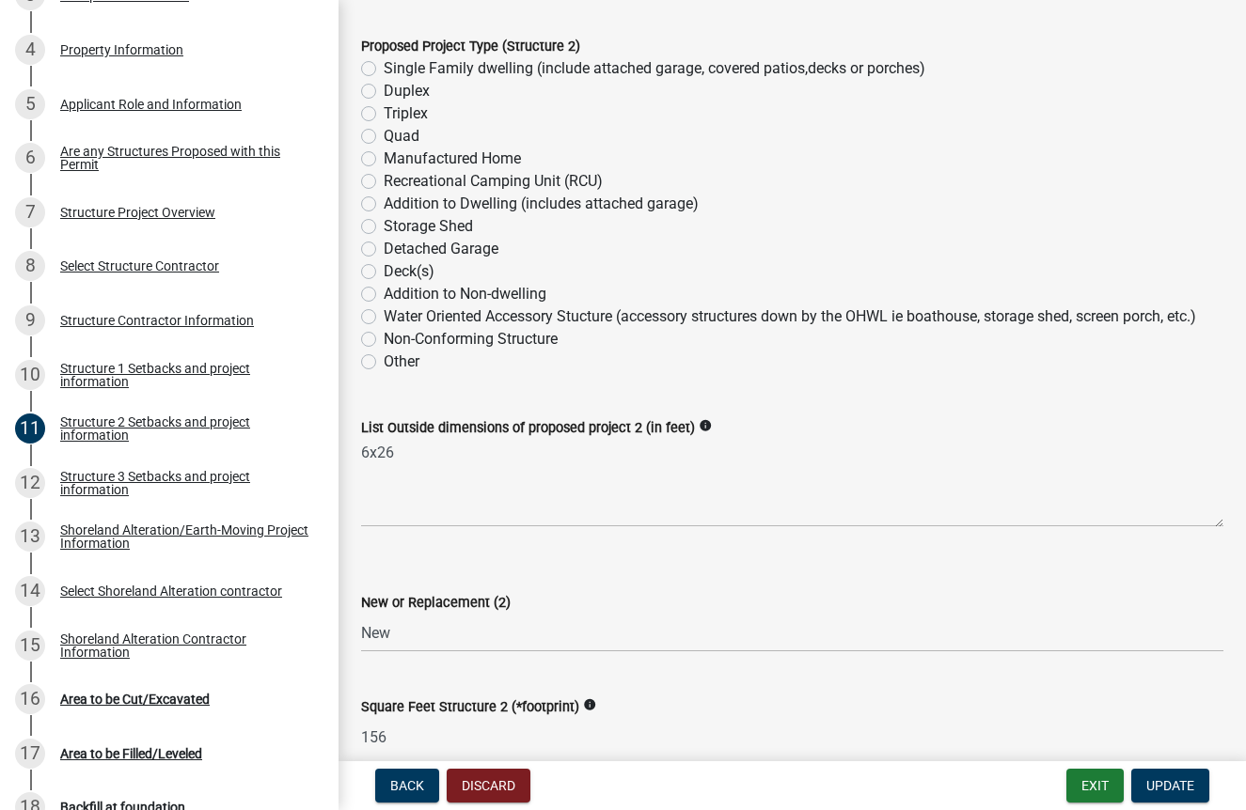
click at [384, 215] on label "Addition to Dwelling (includes attached garage)" at bounding box center [541, 204] width 315 height 23
click at [384, 205] on input "Addition to Dwelling (includes attached garage)" at bounding box center [390, 199] width 12 height 12
radio input "true"
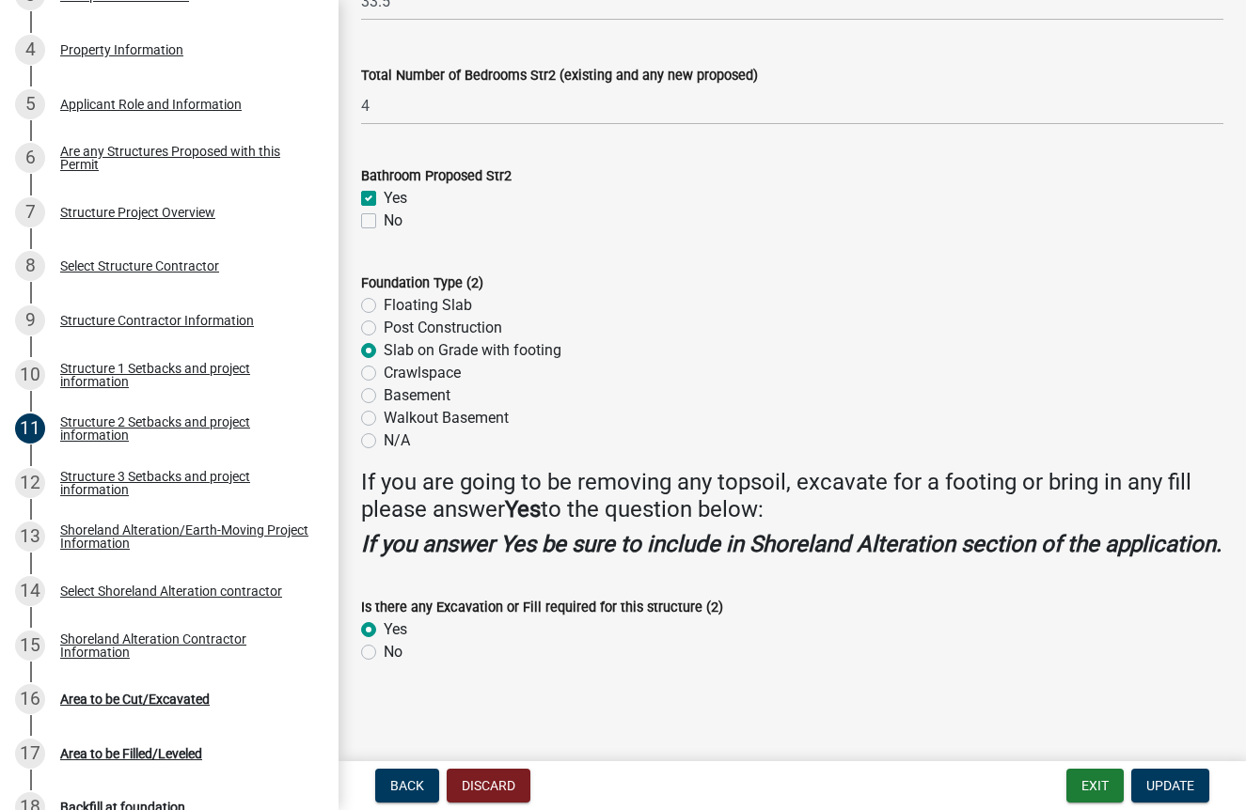
scroll to position [1885, 0]
click at [1171, 786] on span "Update" at bounding box center [1170, 785] width 48 height 15
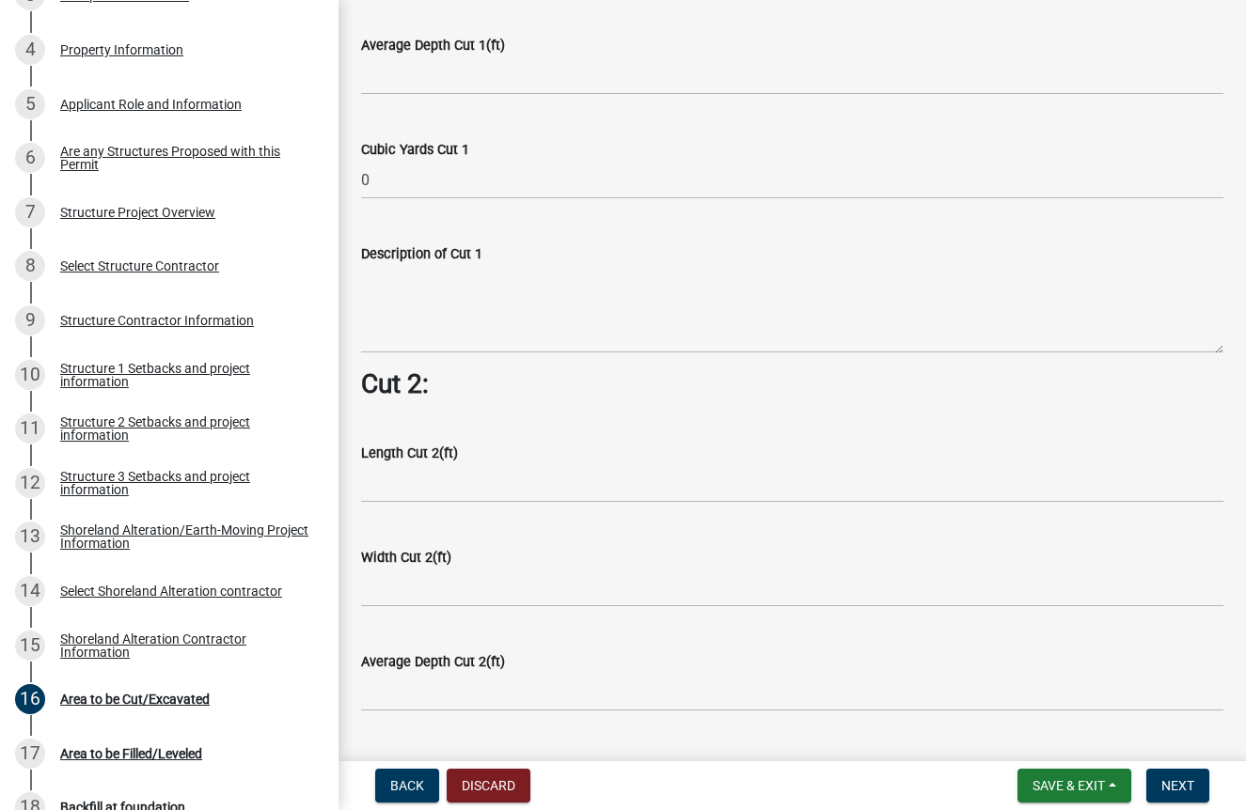
scroll to position [1193, 0]
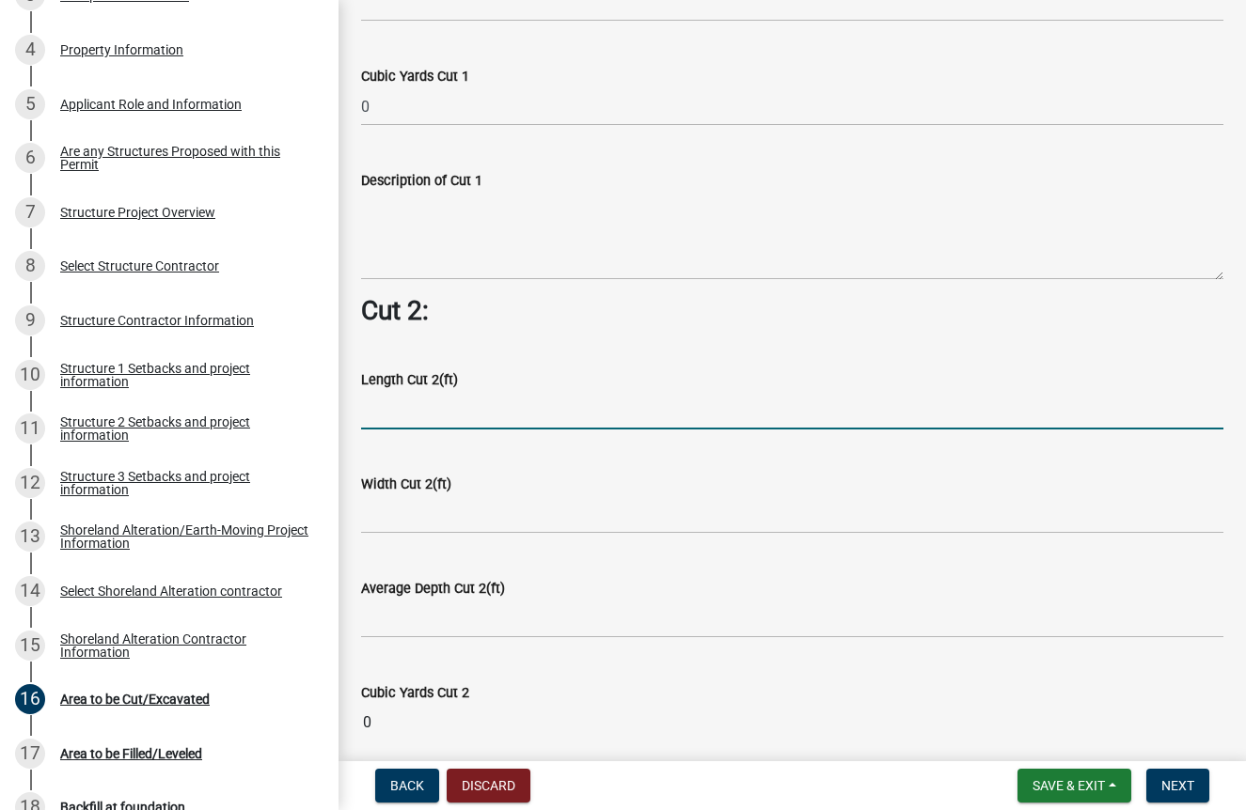
click at [392, 410] on input "text" at bounding box center [792, 410] width 862 height 39
type input "52"
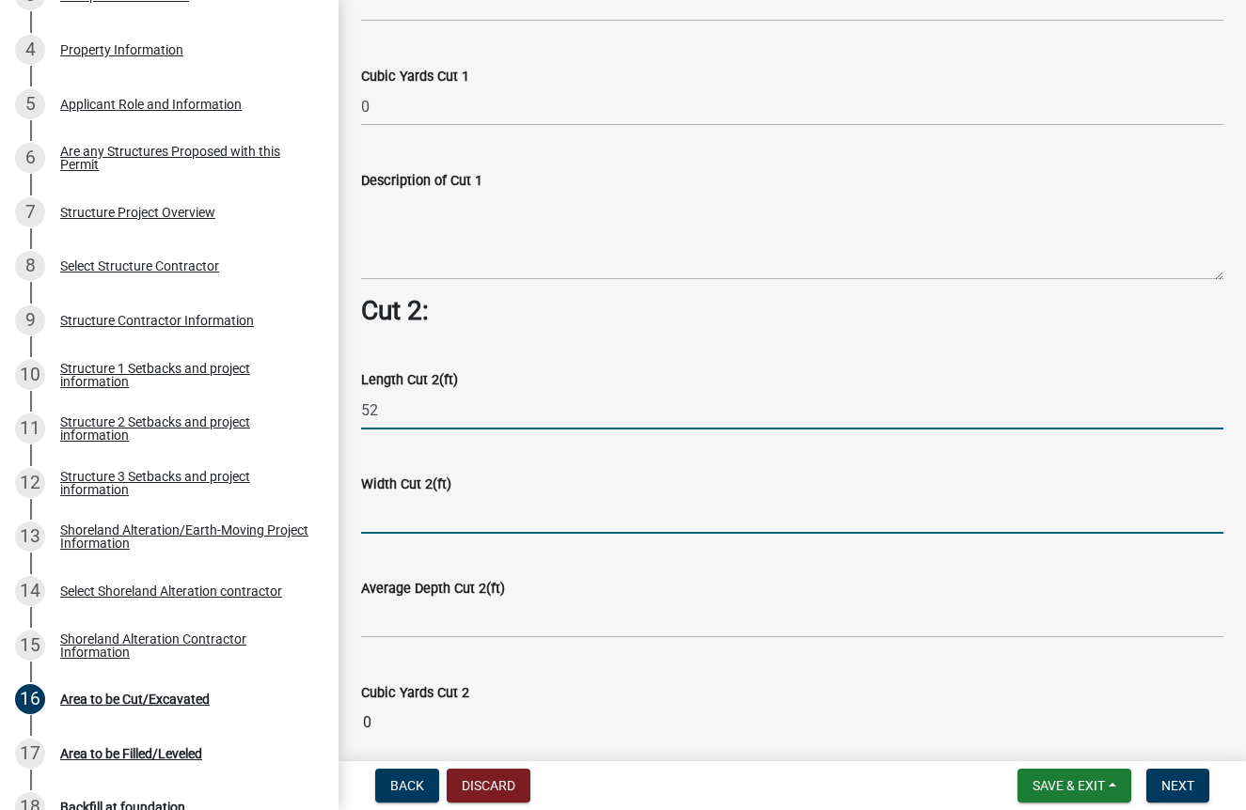
click at [426, 506] on input "text" at bounding box center [792, 514] width 862 height 39
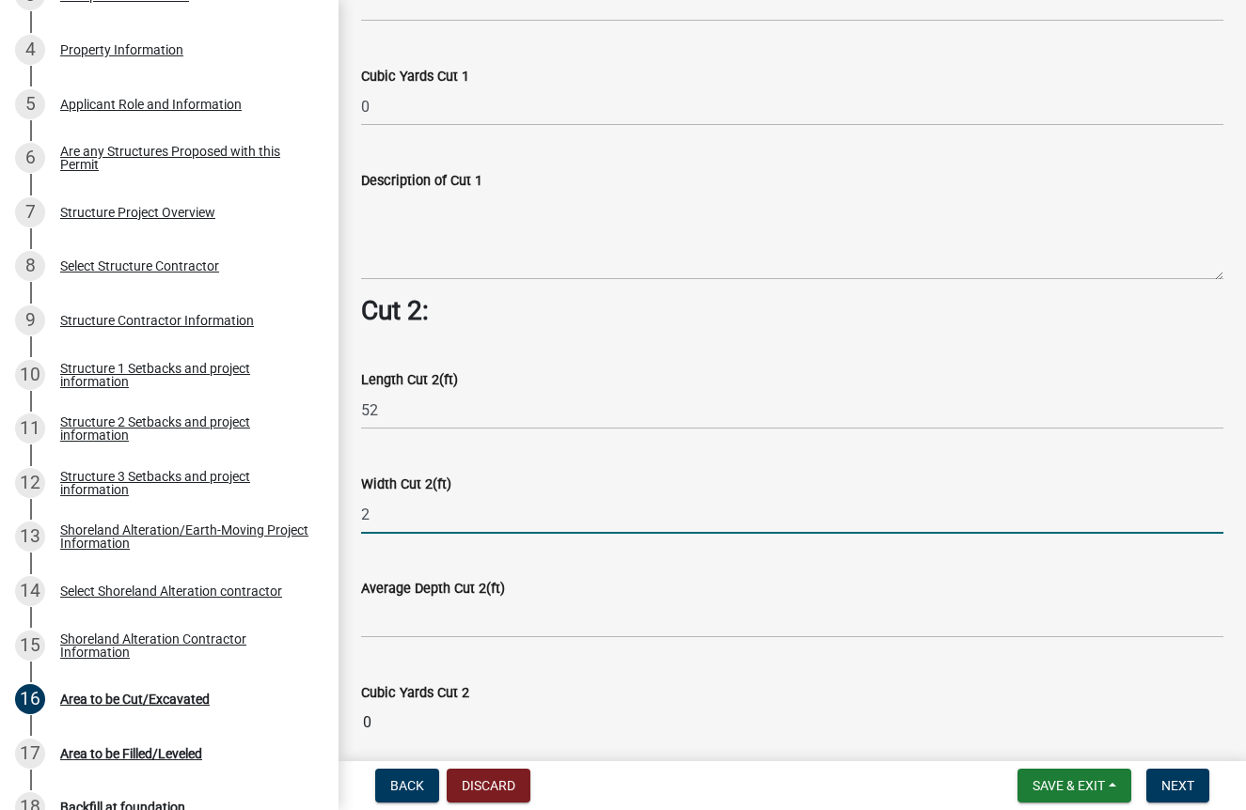
type input "2"
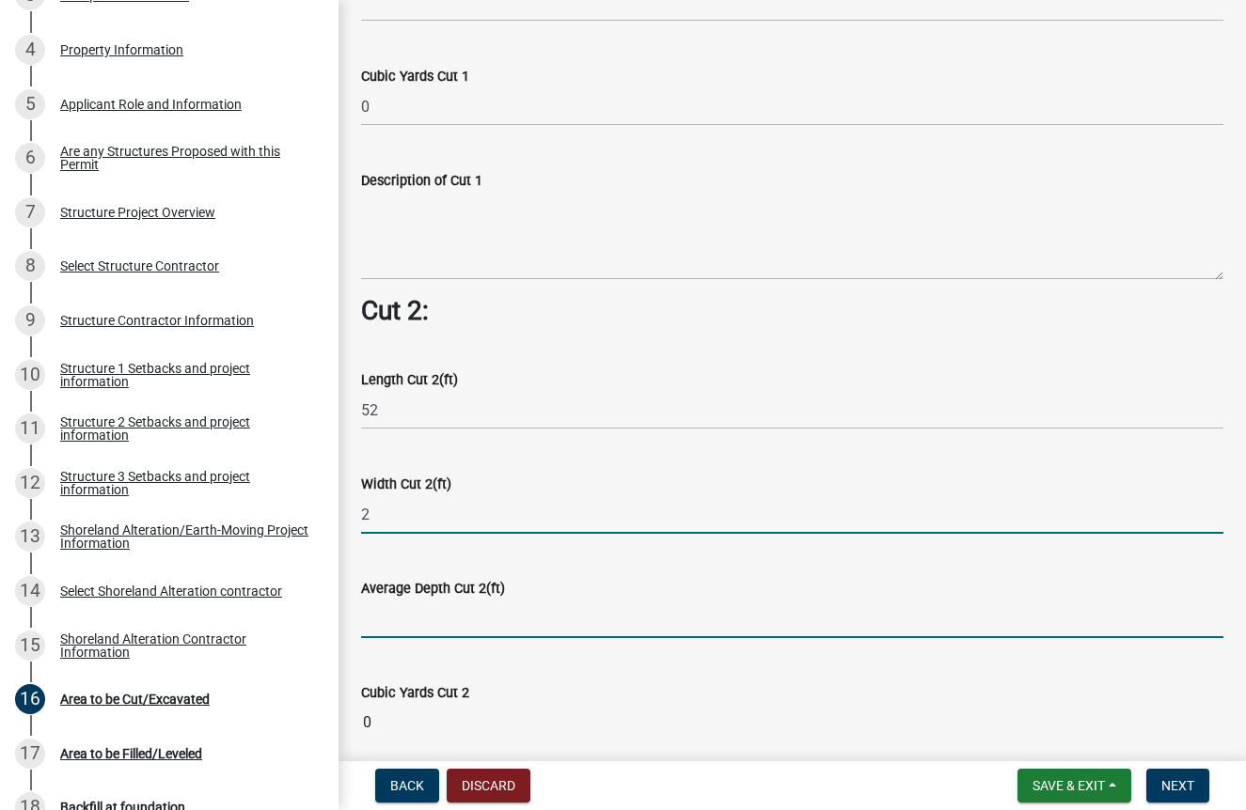
click at [425, 615] on input "text" at bounding box center [792, 619] width 862 height 39
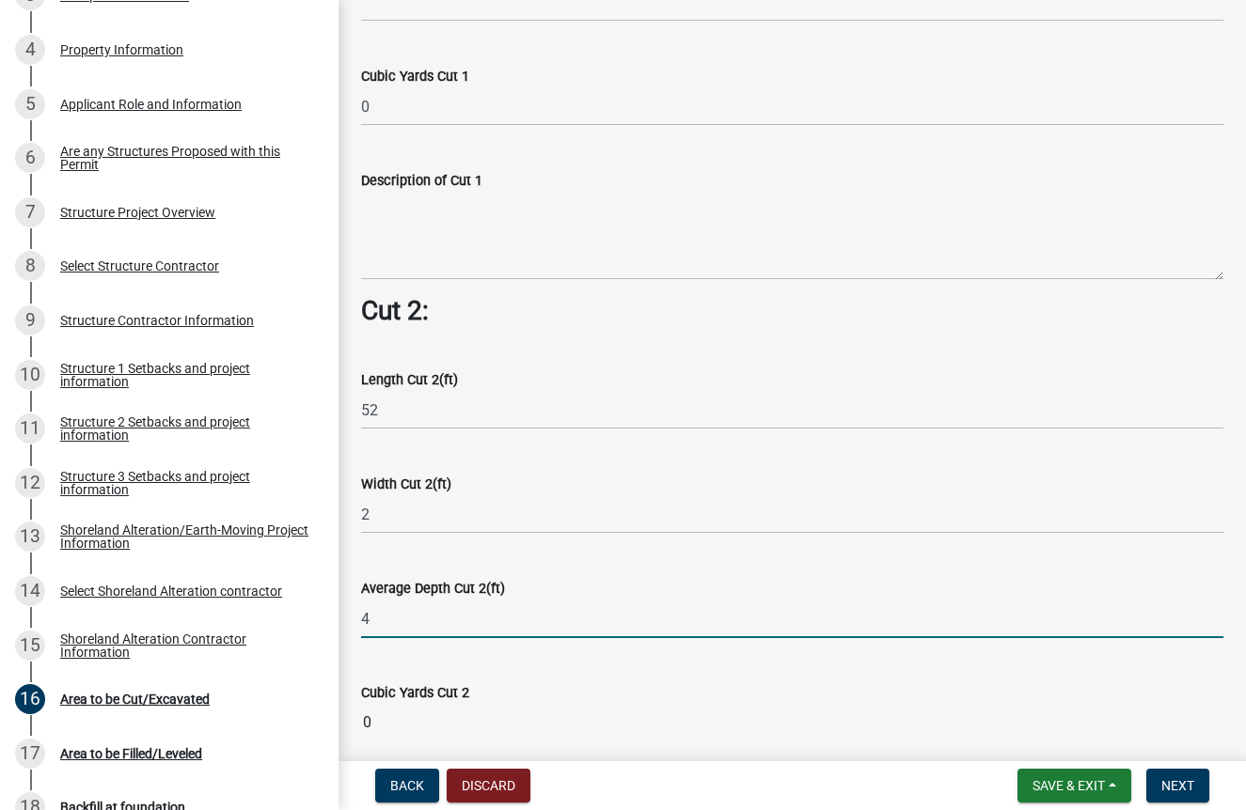
type input "4"
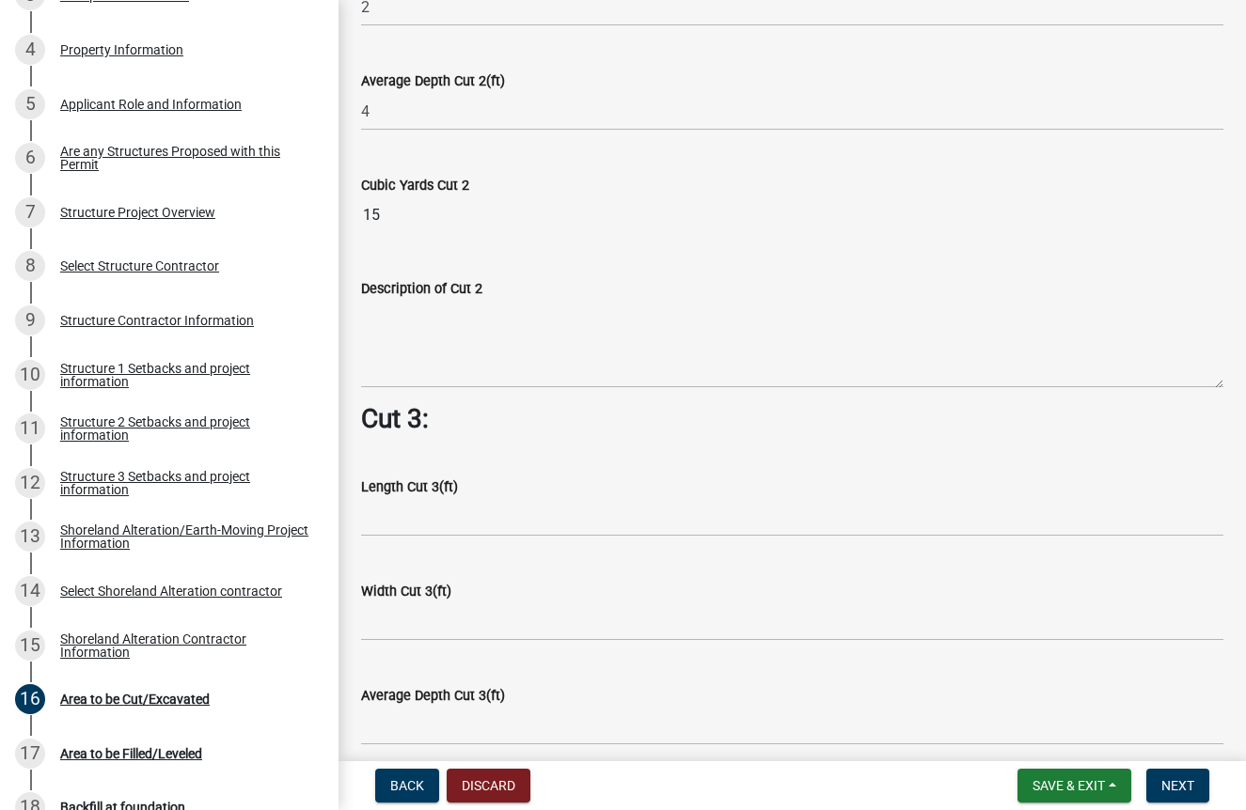
scroll to position [1705, 0]
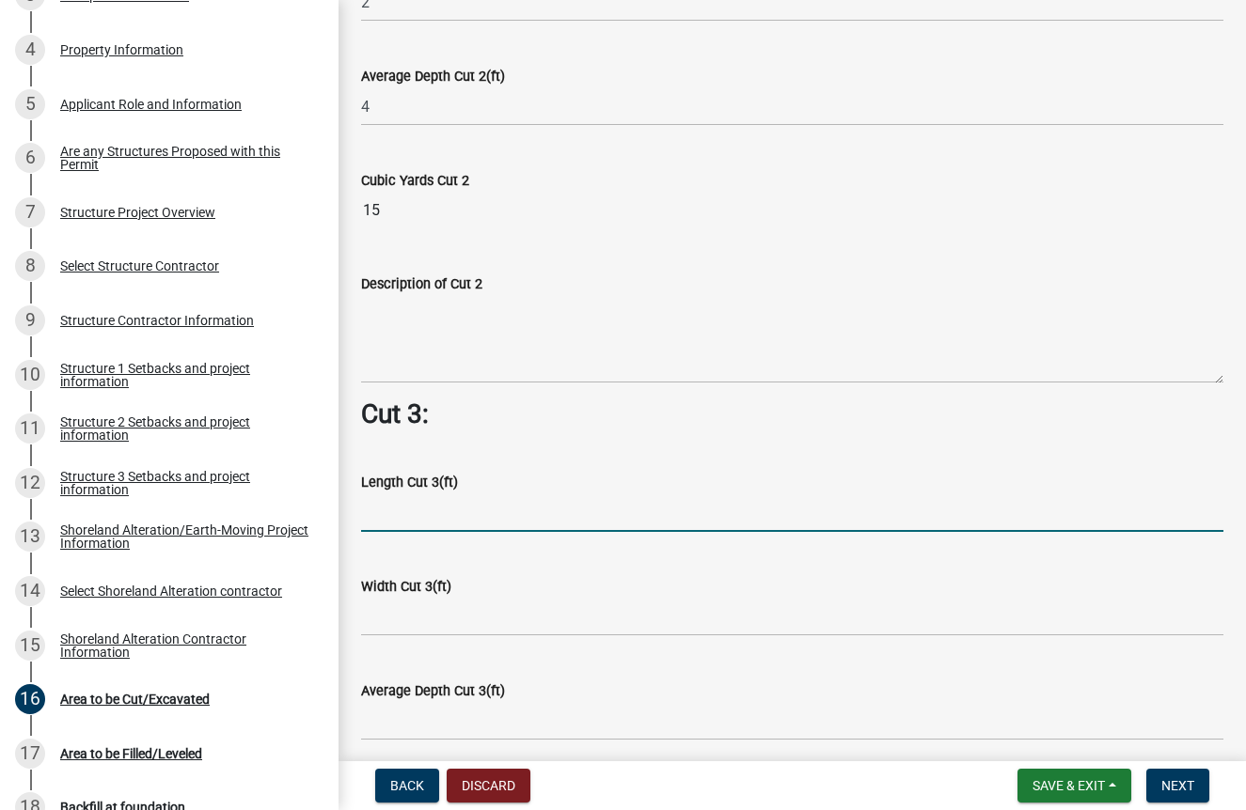
click at [425, 504] on input "text" at bounding box center [792, 513] width 862 height 39
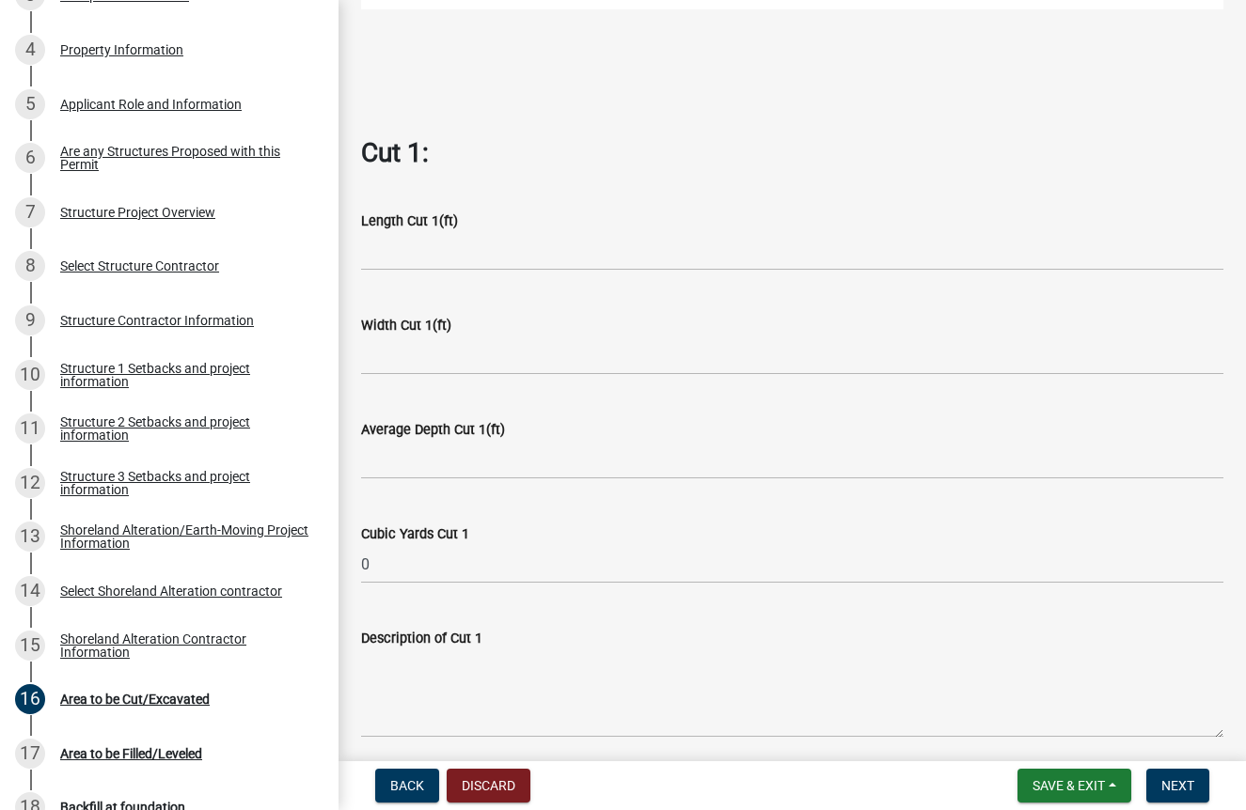
scroll to position [726, 0]
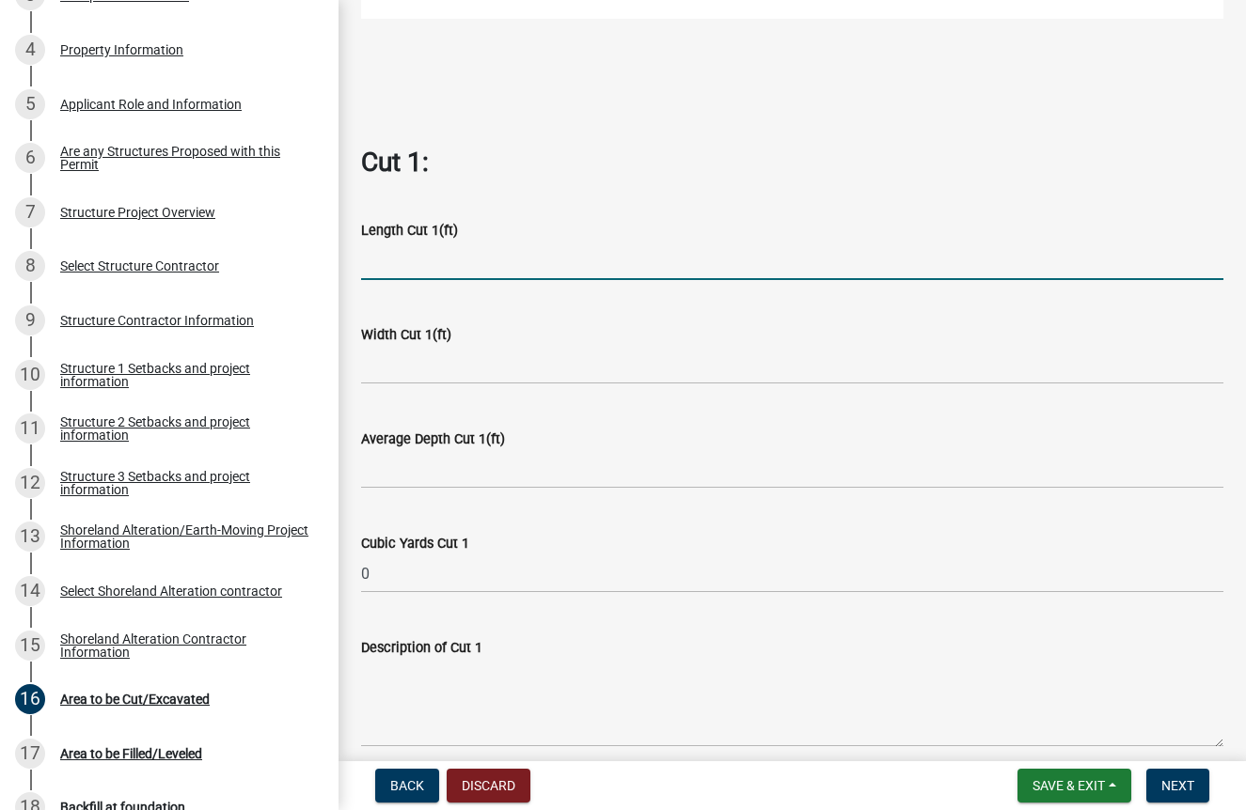
click at [407, 254] on input "text" at bounding box center [792, 261] width 862 height 39
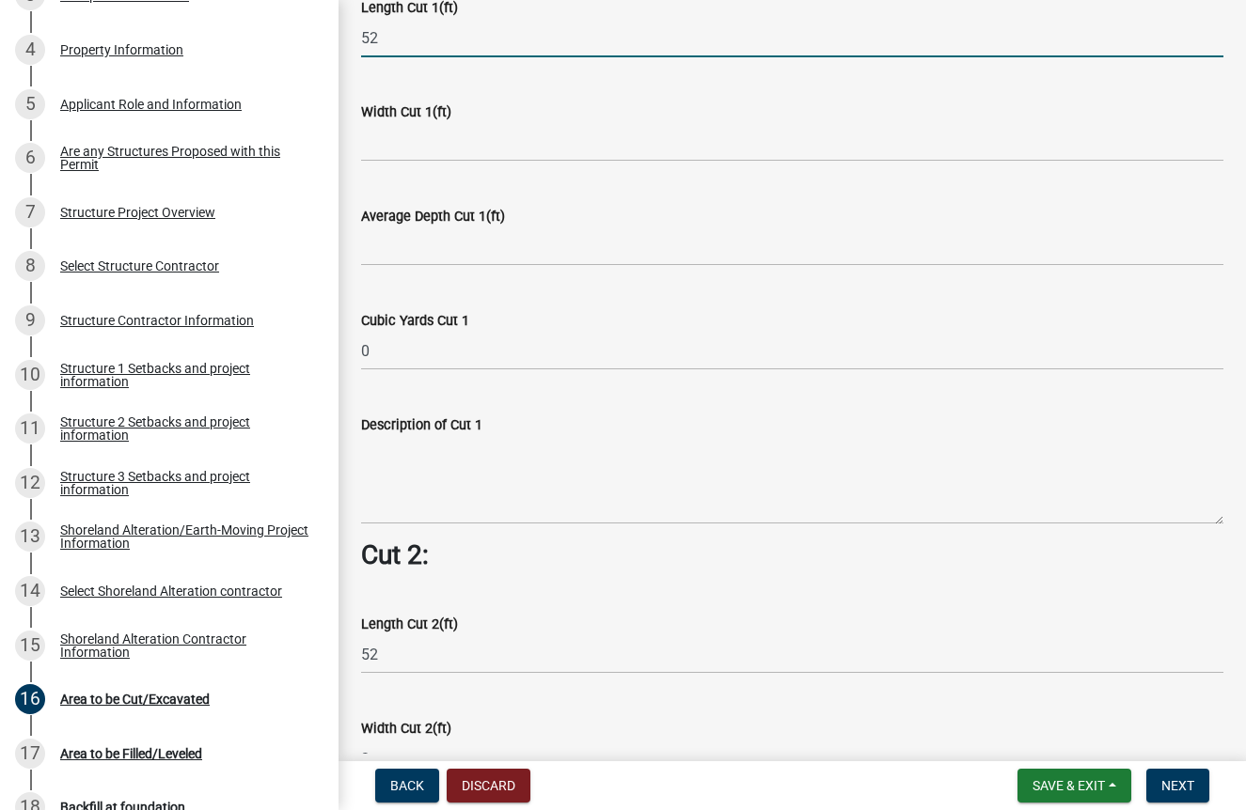
scroll to position [949, 0]
type input "52"
click at [431, 136] on input "text" at bounding box center [792, 142] width 862 height 39
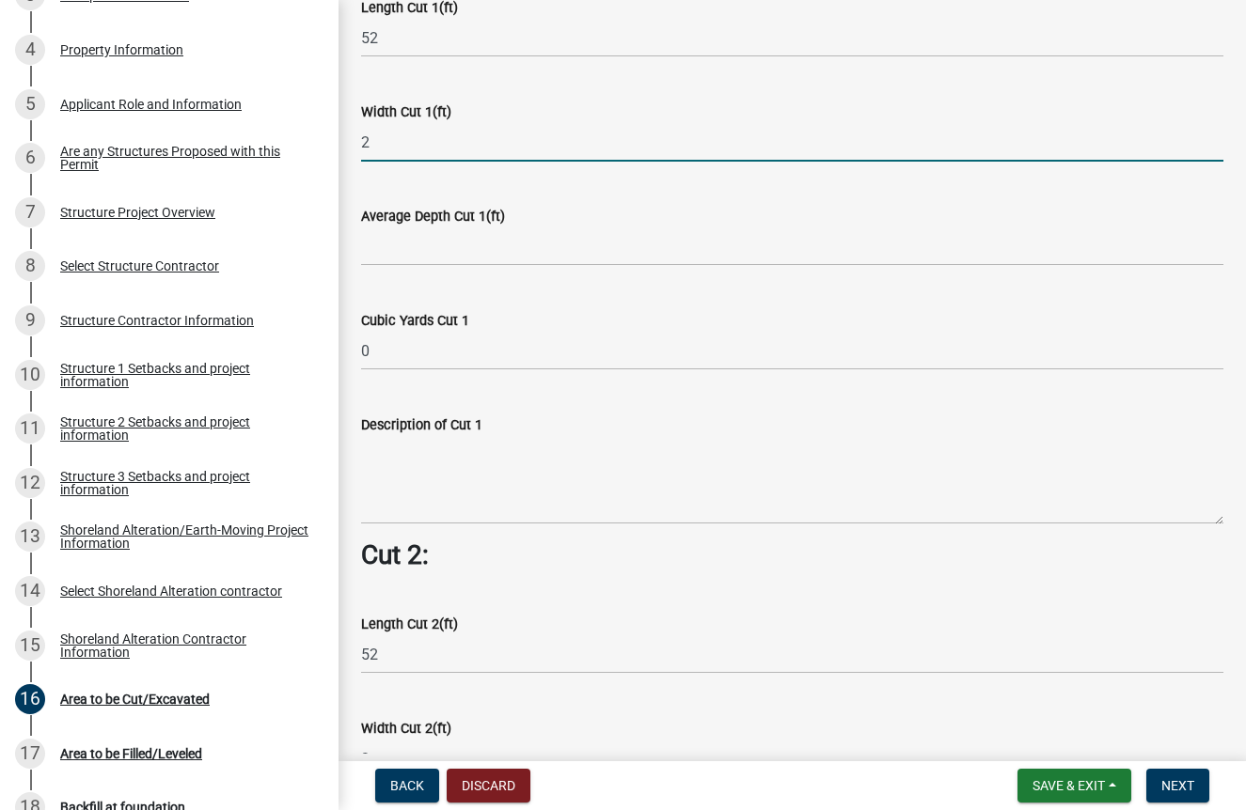
type input "2"
click at [409, 249] on input "text" at bounding box center [792, 247] width 862 height 39
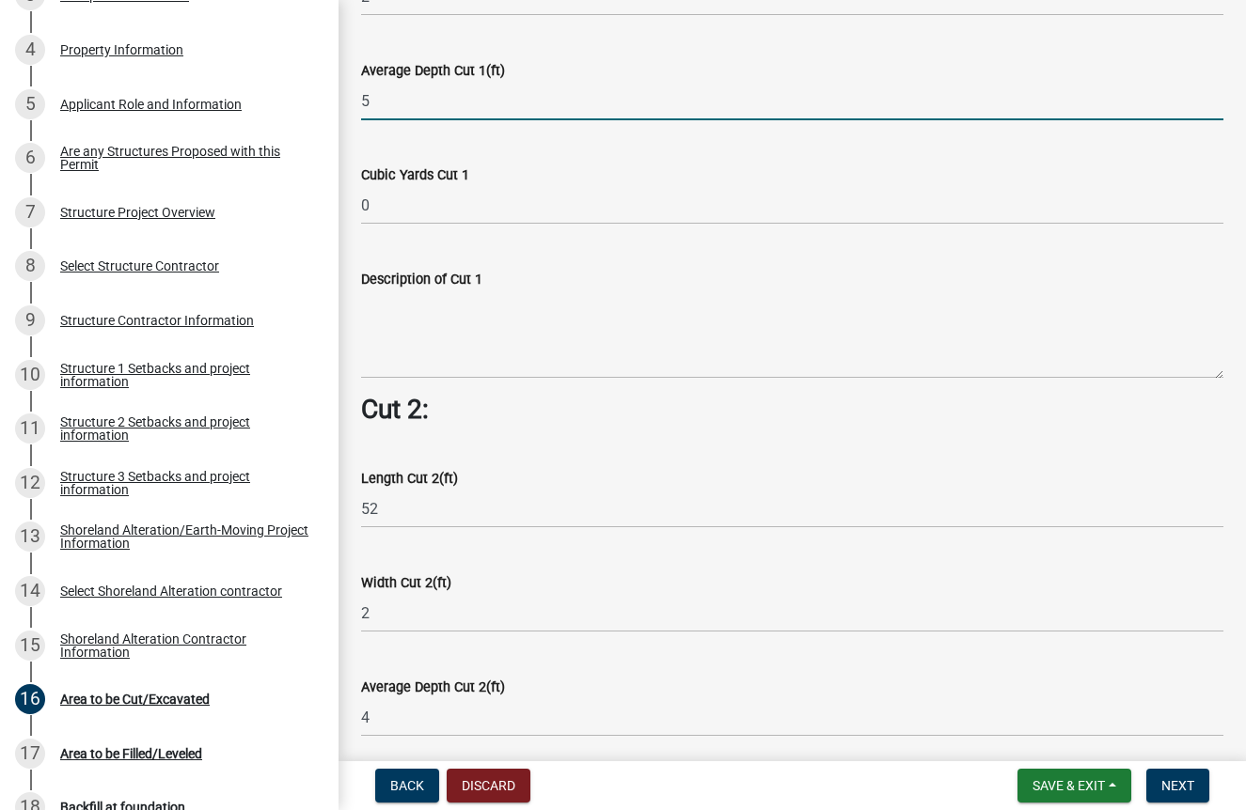
scroll to position [1102, 0]
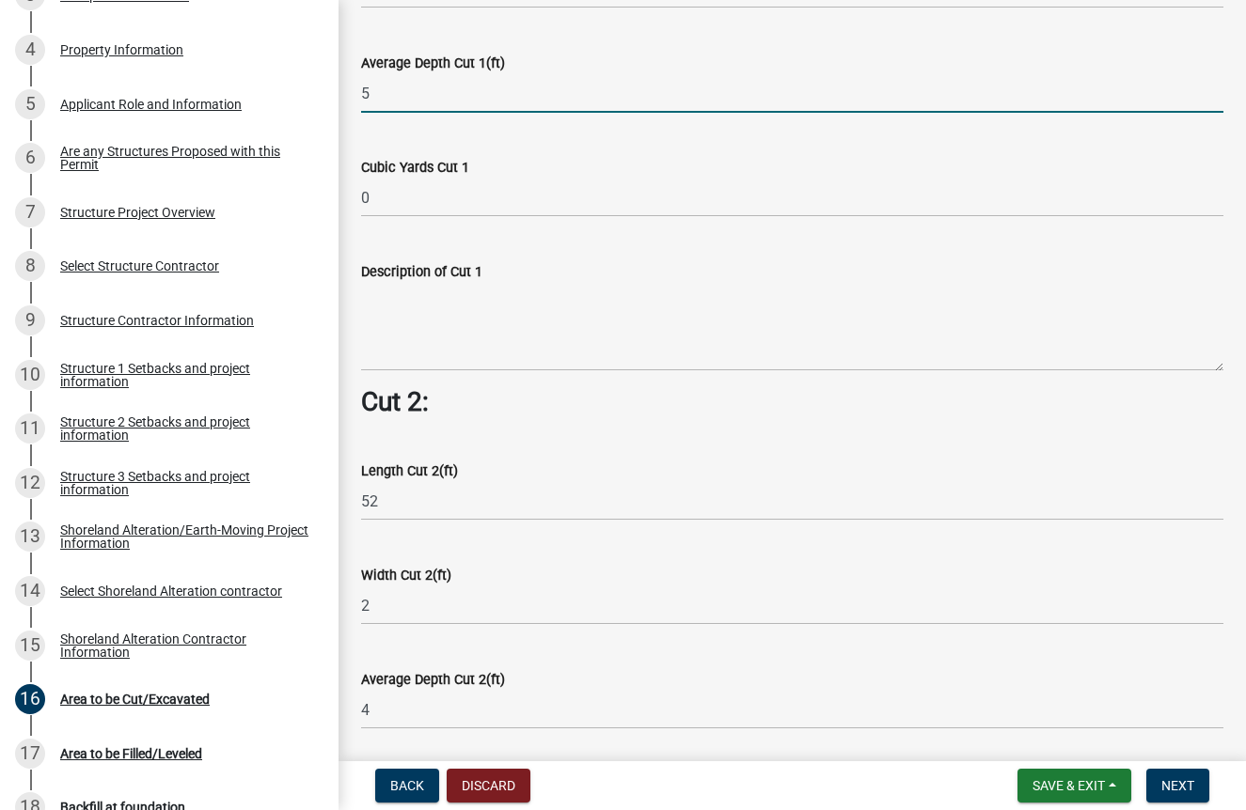
type input "5"
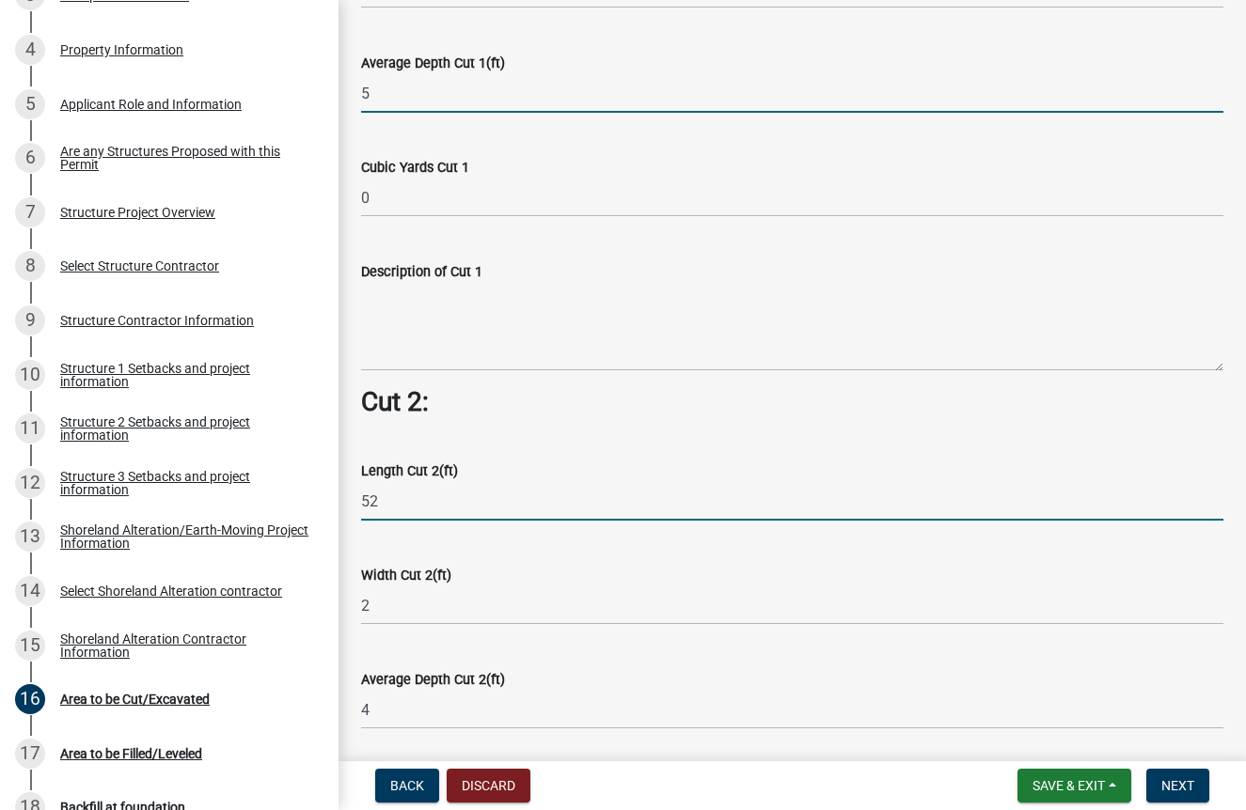
click at [410, 495] on wm-data-entity-input-list "Cut = Length x Width x Average Depth. Cut 1: Length Cut 1(ft) 52 Width Cut 1(ft…" at bounding box center [792, 388] width 862 height 2664
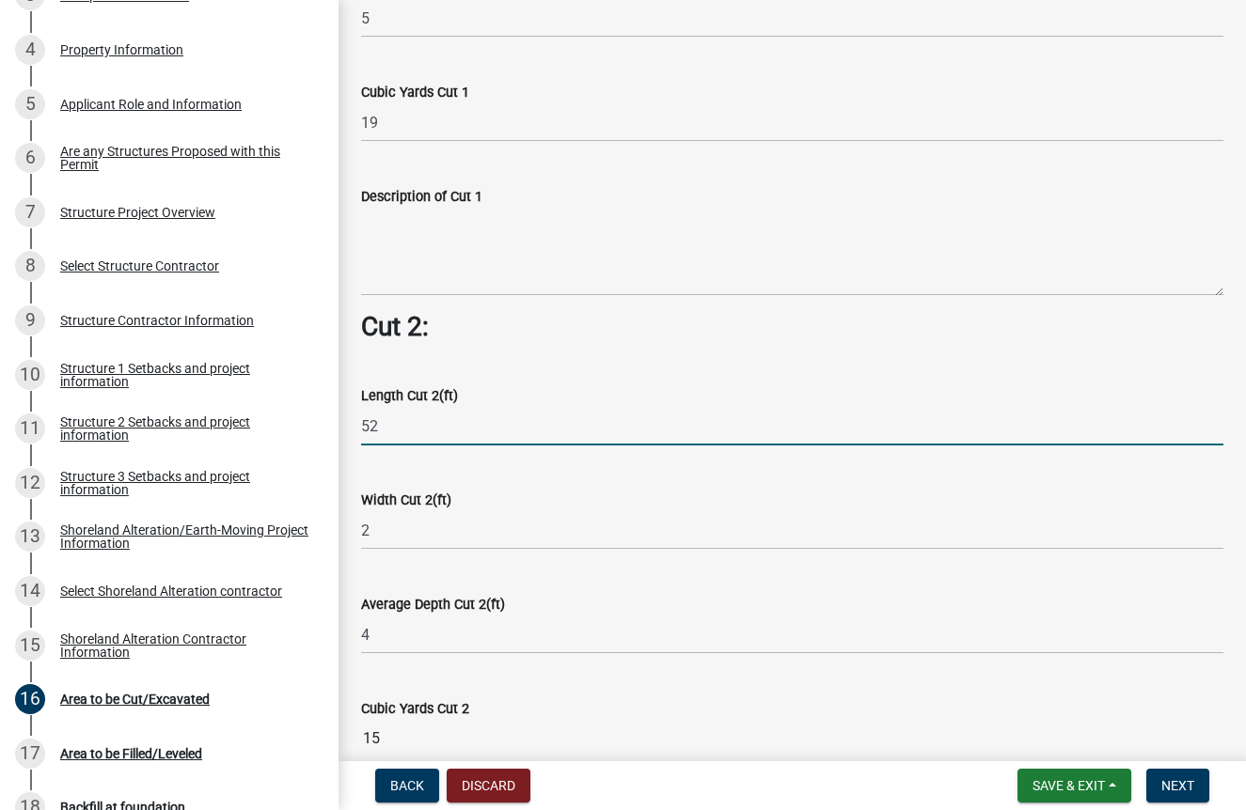
scroll to position [1179, 0]
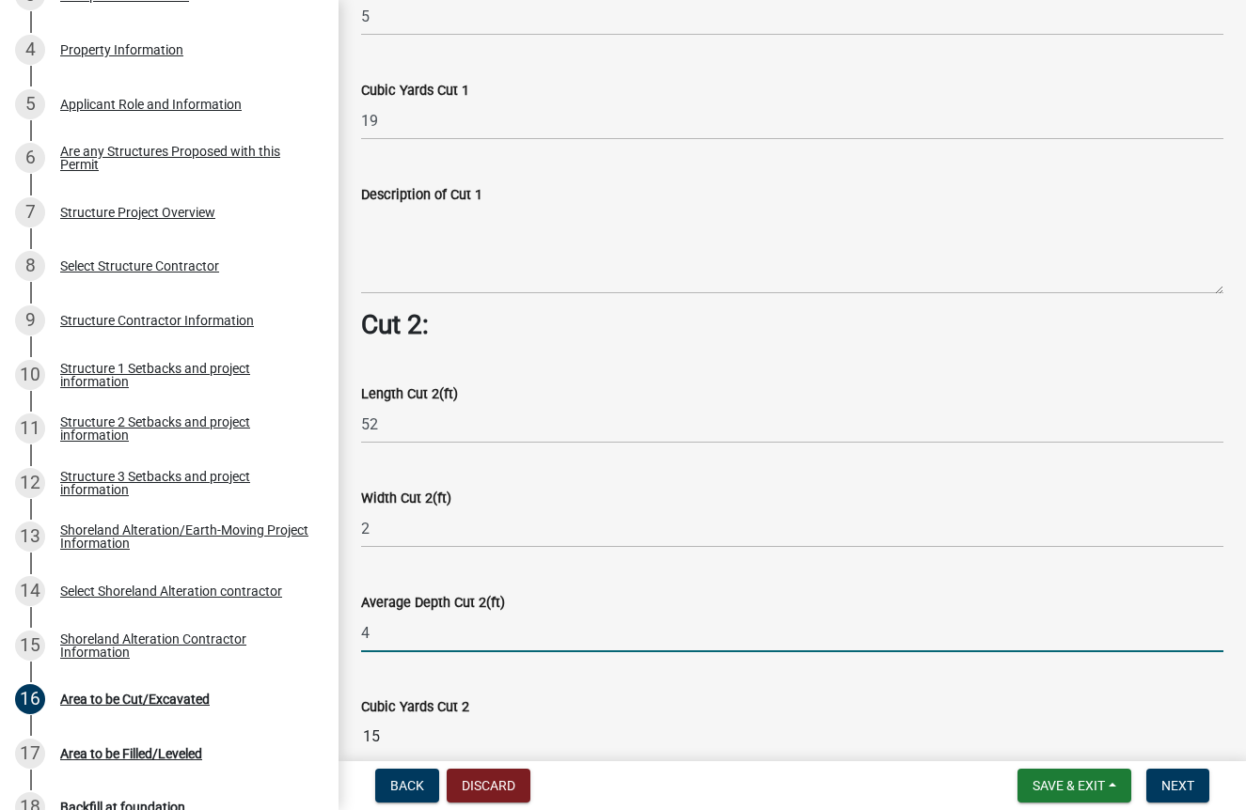
click at [397, 626] on input "4" at bounding box center [792, 633] width 862 height 39
type input "5"
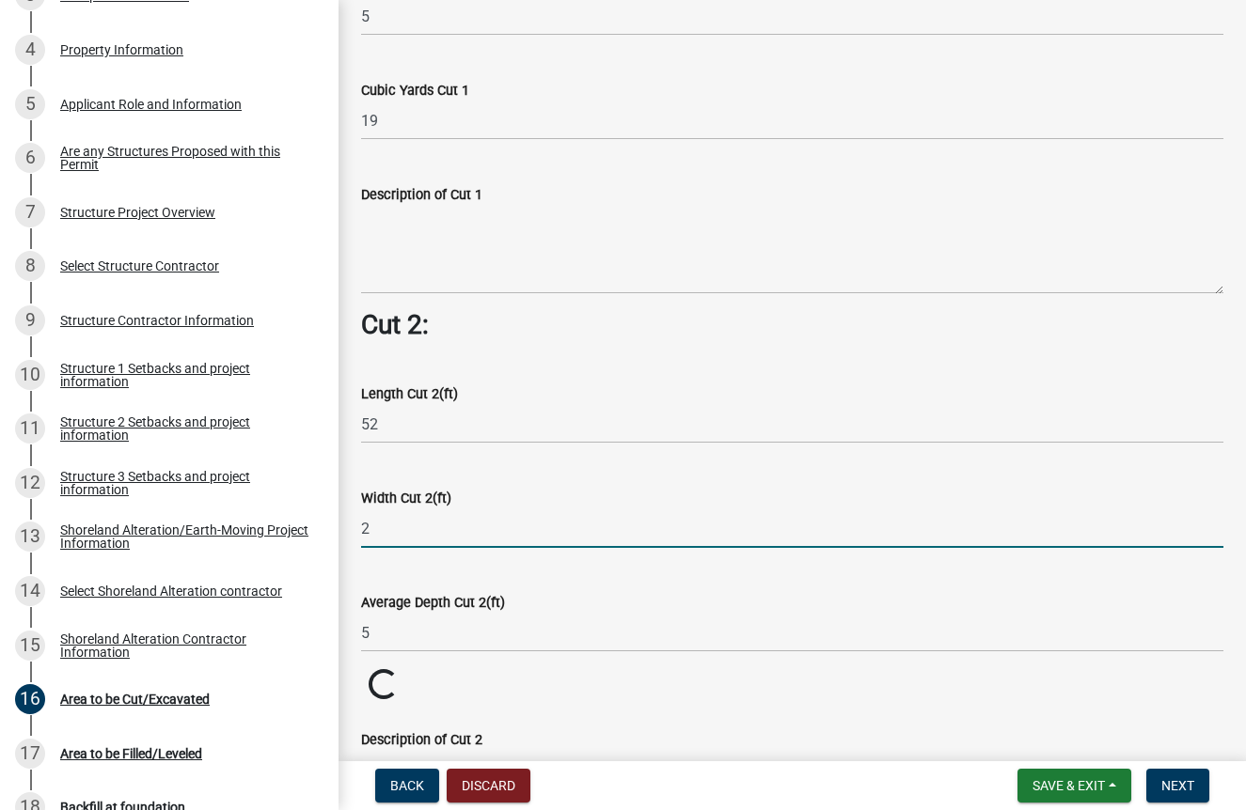
click at [384, 512] on input "2" at bounding box center [792, 529] width 862 height 39
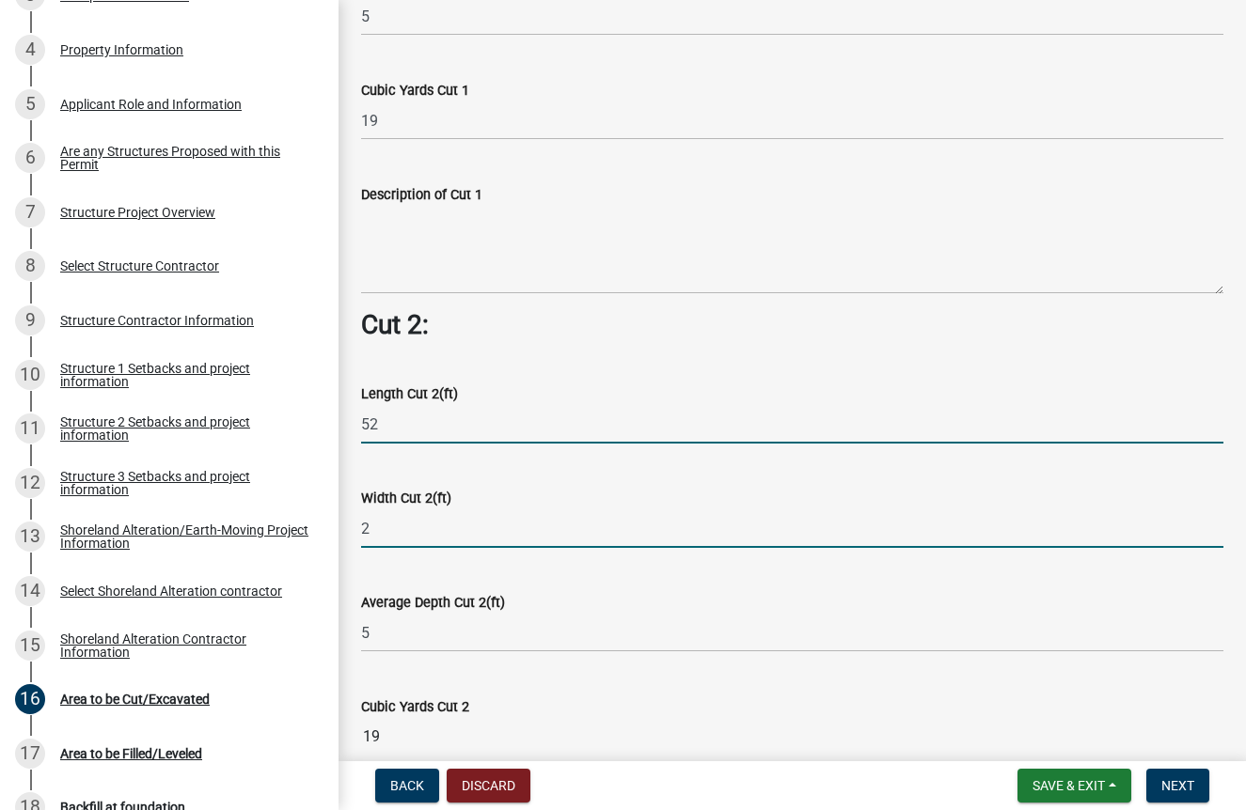
click at [394, 415] on input "52" at bounding box center [792, 424] width 862 height 39
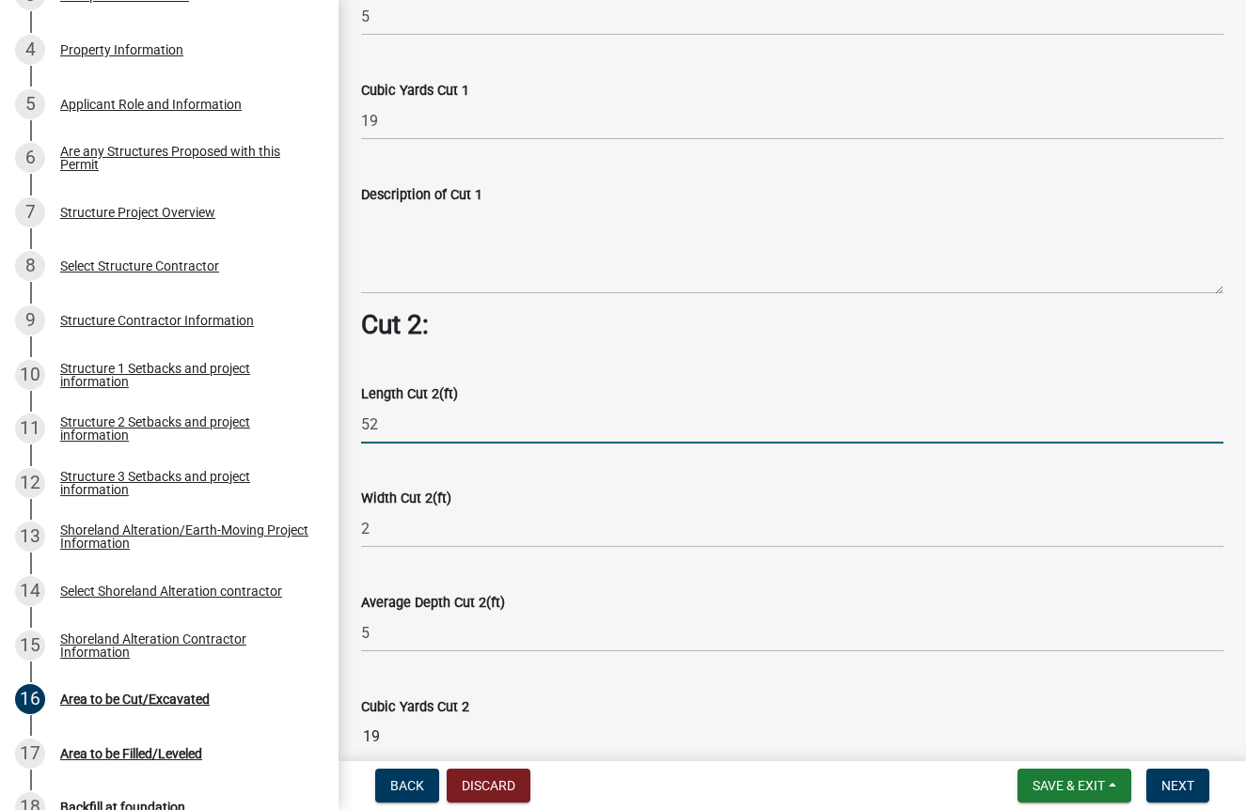
type input "5"
type input "48"
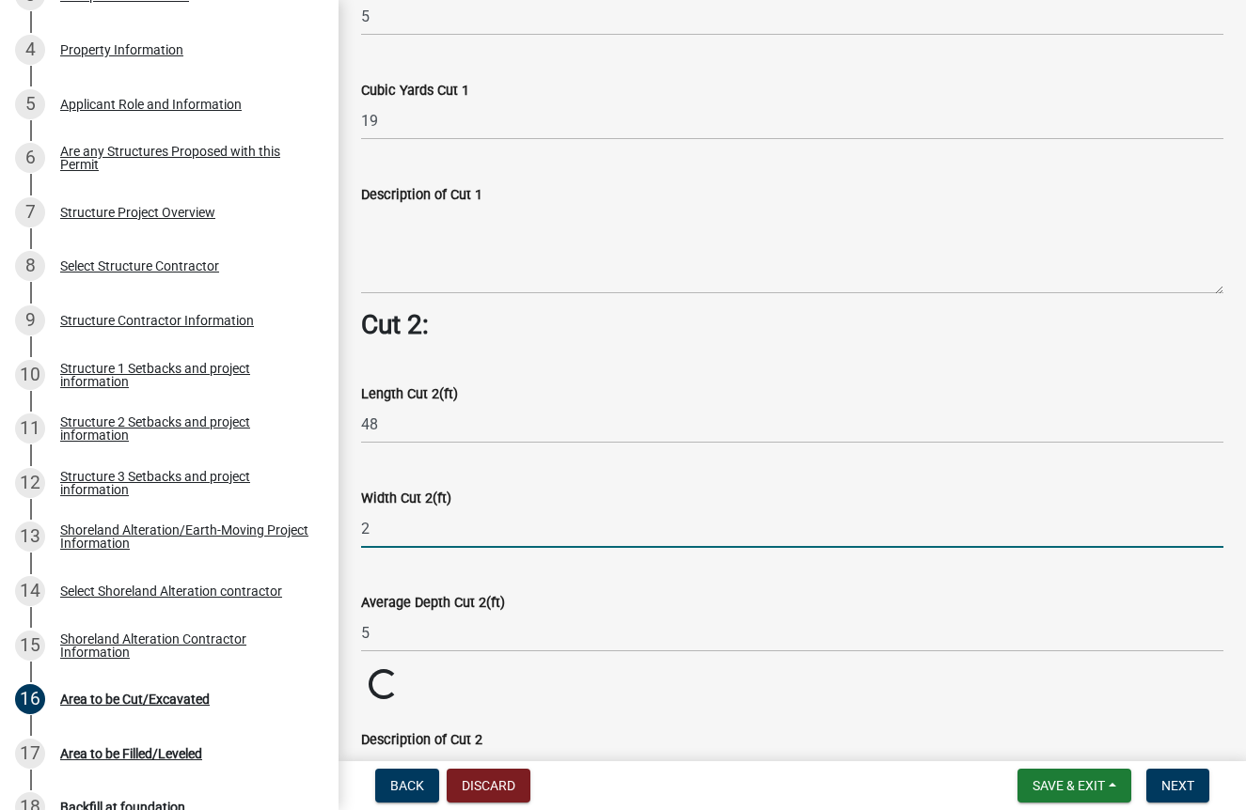
click at [483, 521] on input "2" at bounding box center [792, 529] width 862 height 39
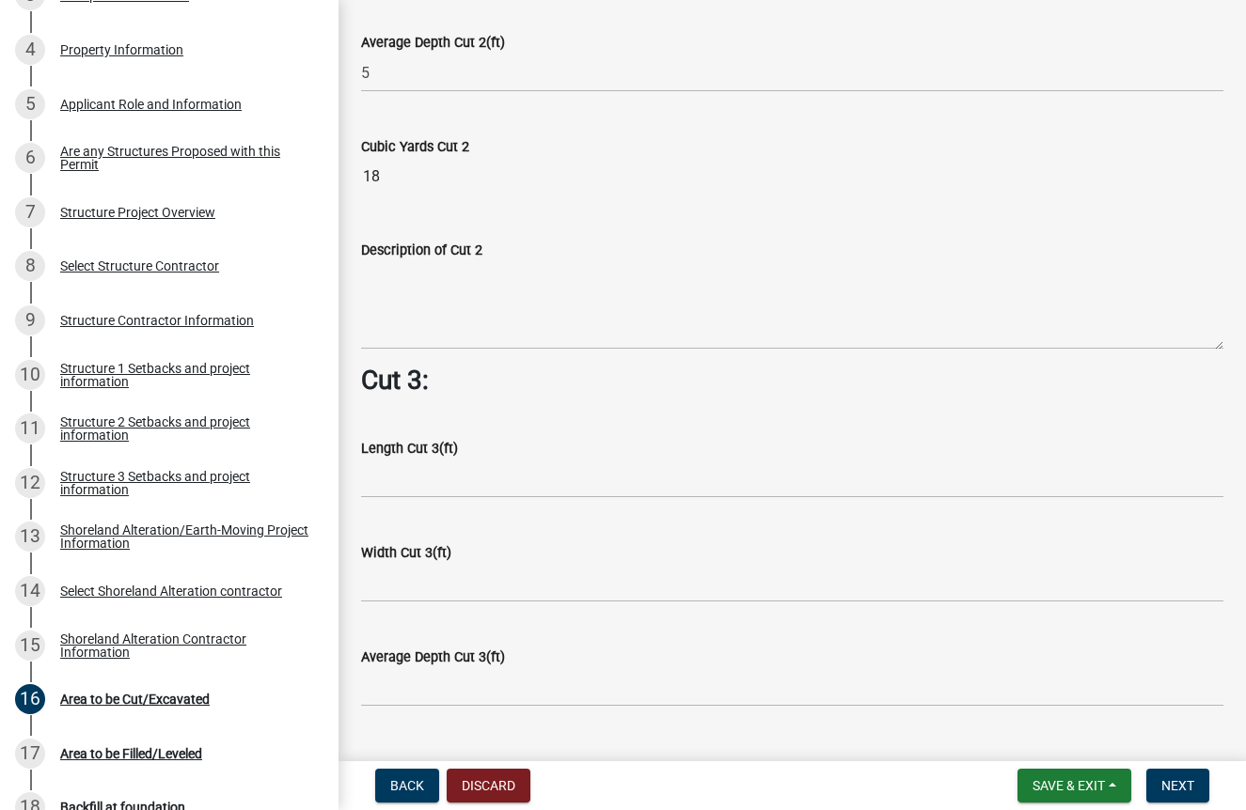
scroll to position [1745, 0]
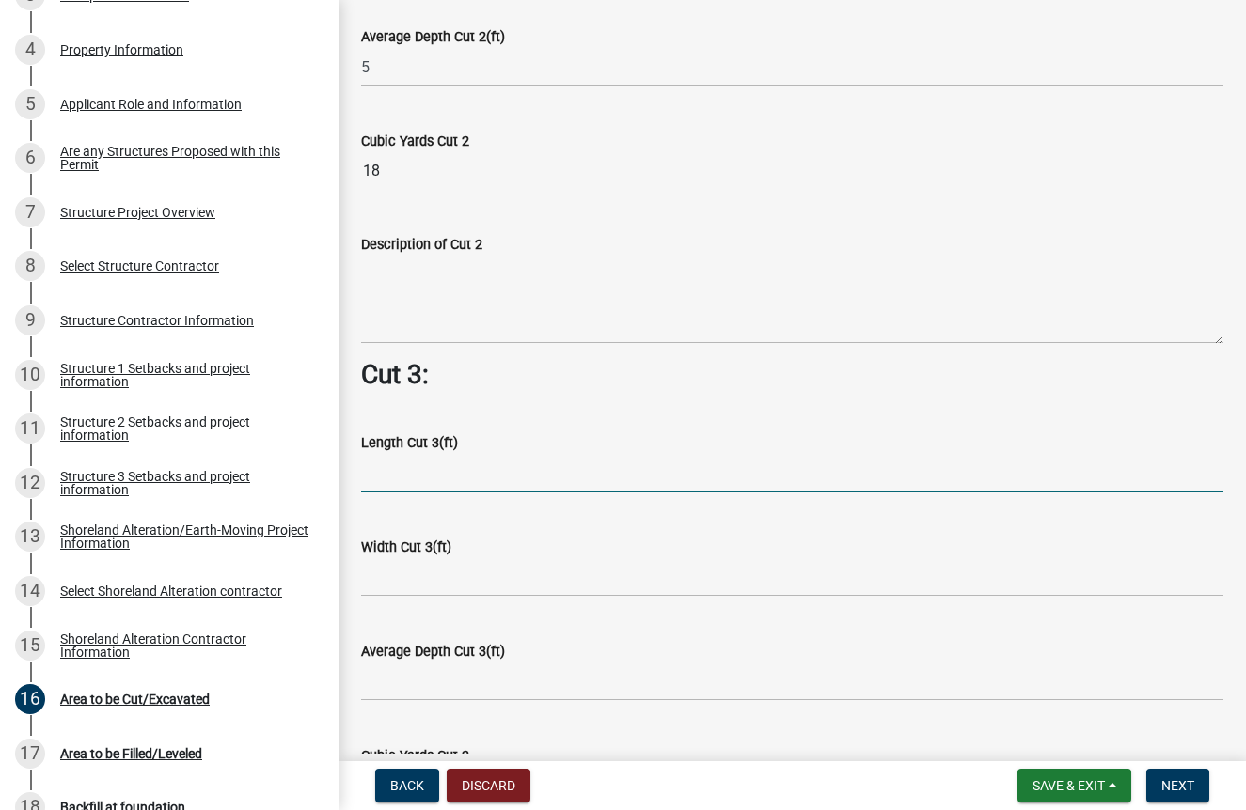
click at [432, 464] on input "text" at bounding box center [792, 473] width 862 height 39
type input "10"
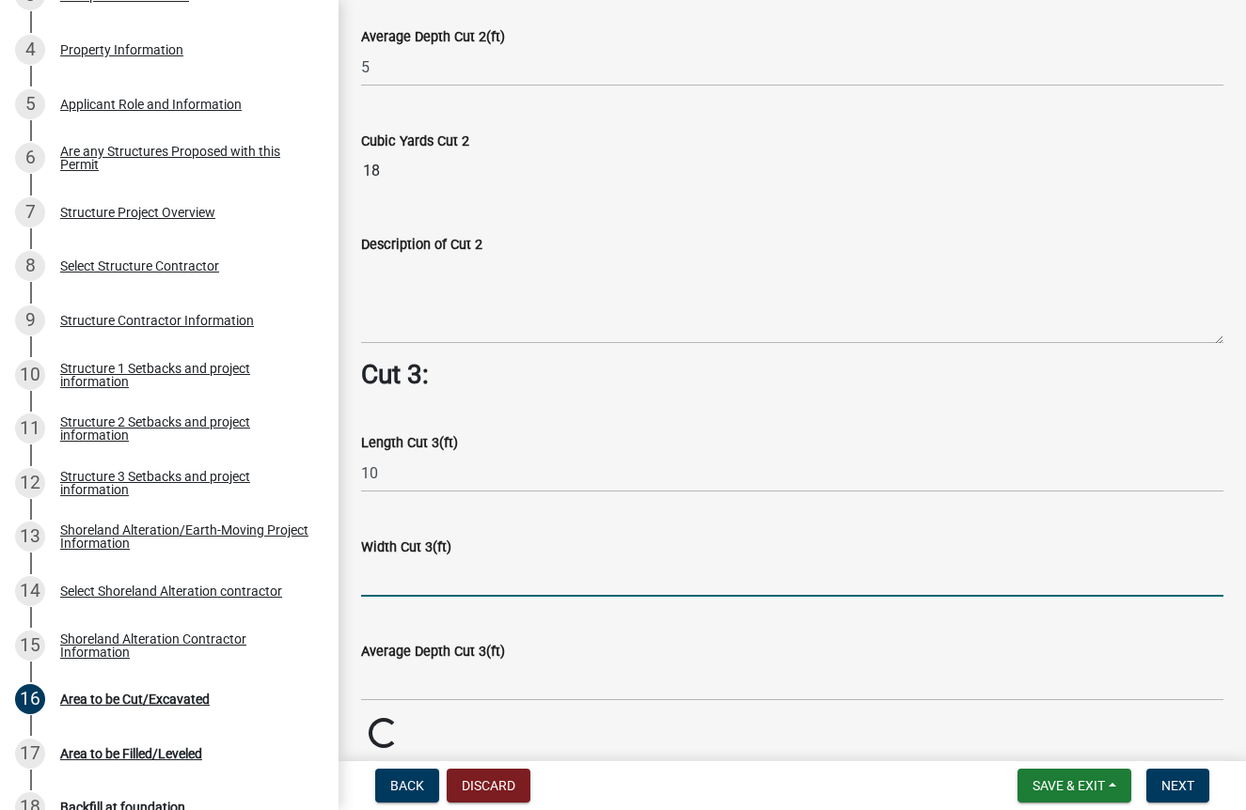
click at [432, 574] on input "text" at bounding box center [792, 577] width 862 height 39
type input "2"
click at [376, 692] on wm-data-entity-input "Average Depth Cut 3(ft)" at bounding box center [792, 666] width 862 height 104
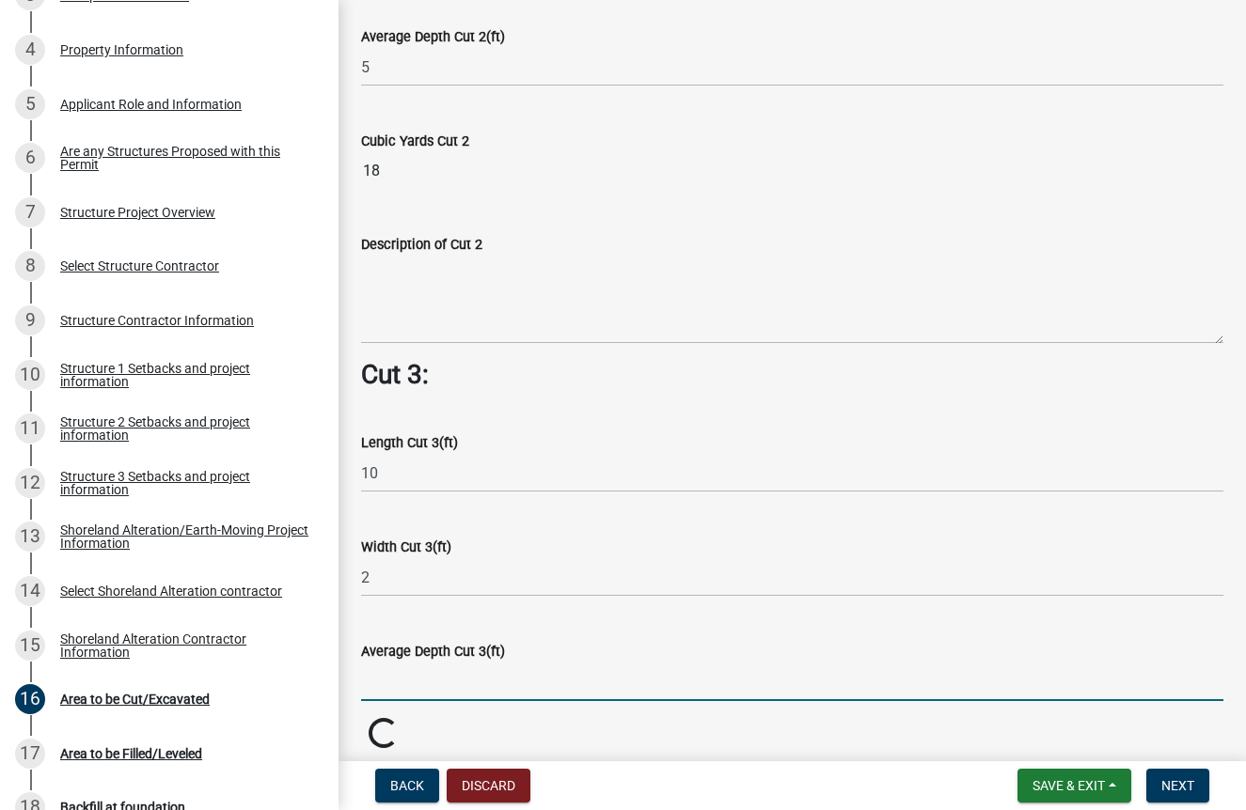
click at [393, 680] on input "text" at bounding box center [792, 682] width 862 height 39
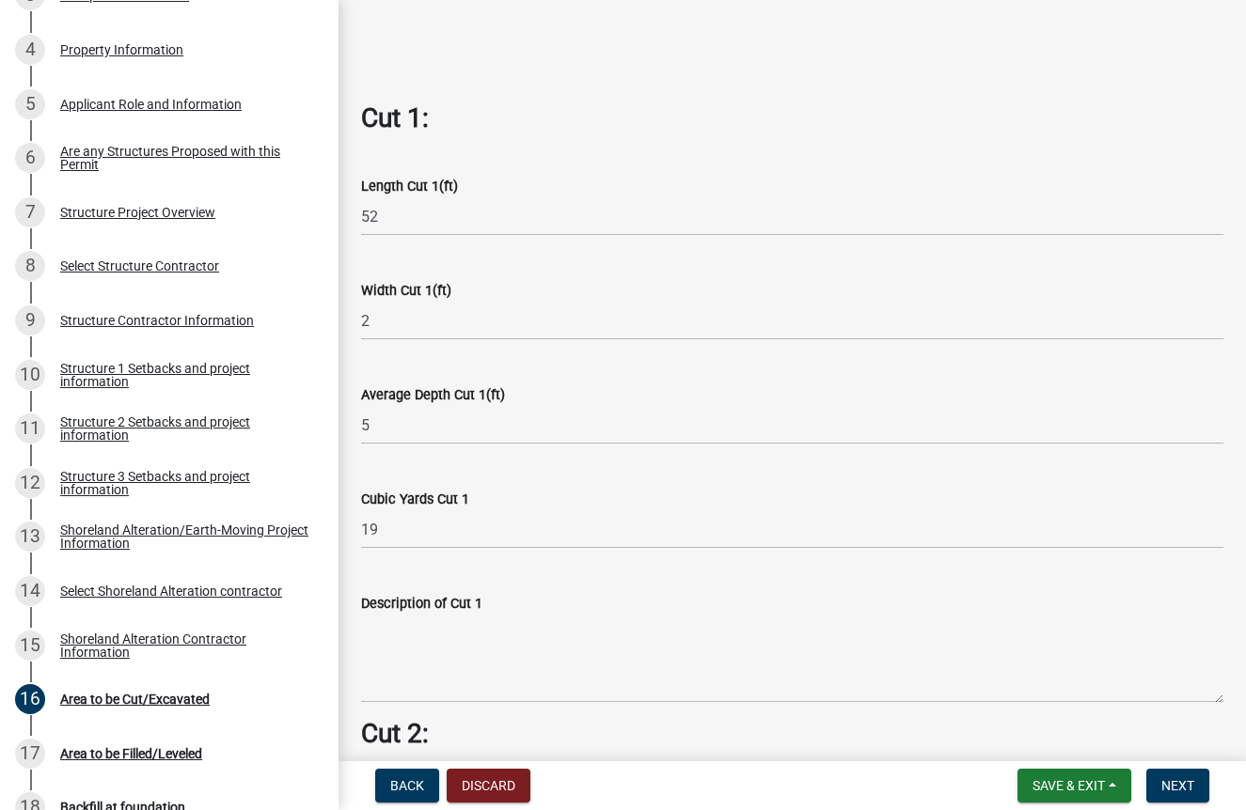
scroll to position [766, 0]
type input "5"
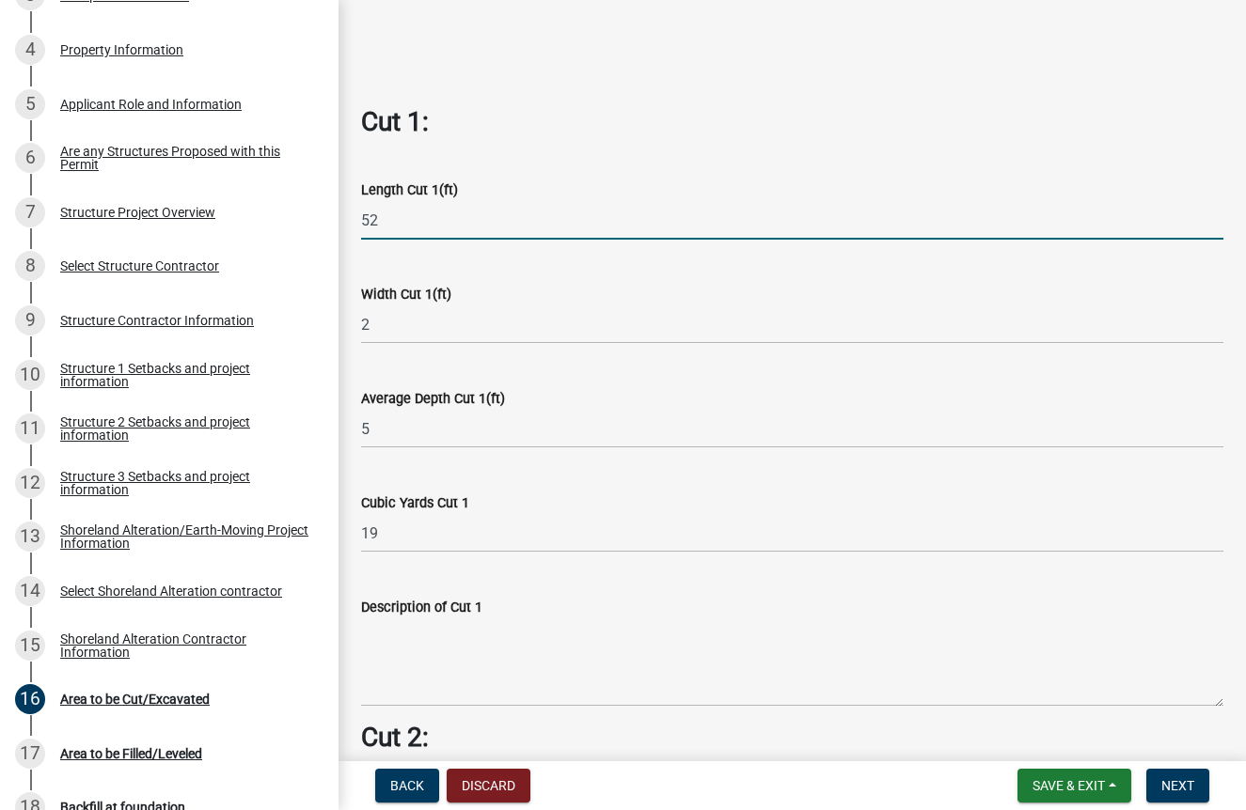
click at [370, 201] on input "52" at bounding box center [792, 220] width 862 height 39
drag, startPoint x: 383, startPoint y: 202, endPoint x: 321, endPoint y: 202, distance: 62.0
click at [321, 202] on div "Structure and Shoreland Alteration Permit Application STR/SAP - 460492 View Sum…" at bounding box center [623, 405] width 1246 height 810
type input "q"
type input "110"
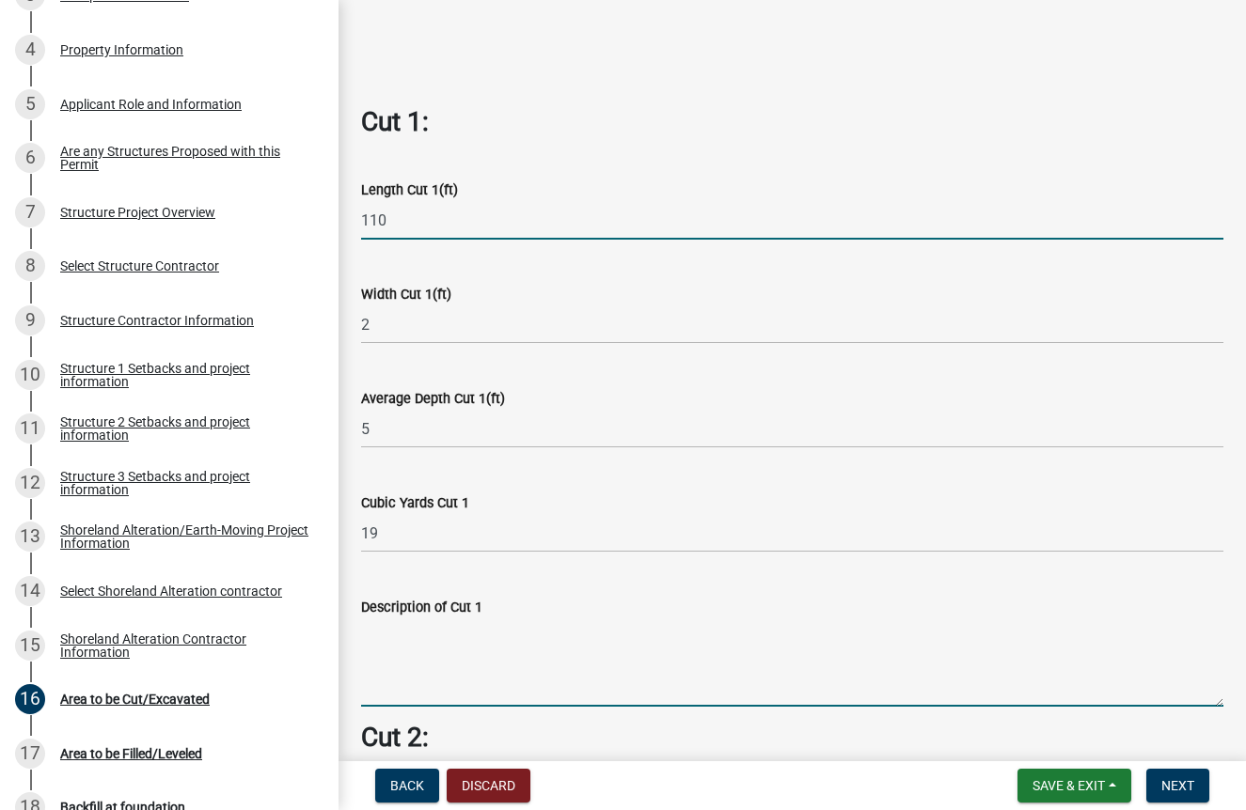
click at [510, 639] on wm-data-entity-input "Description of Cut 1" at bounding box center [792, 646] width 862 height 152
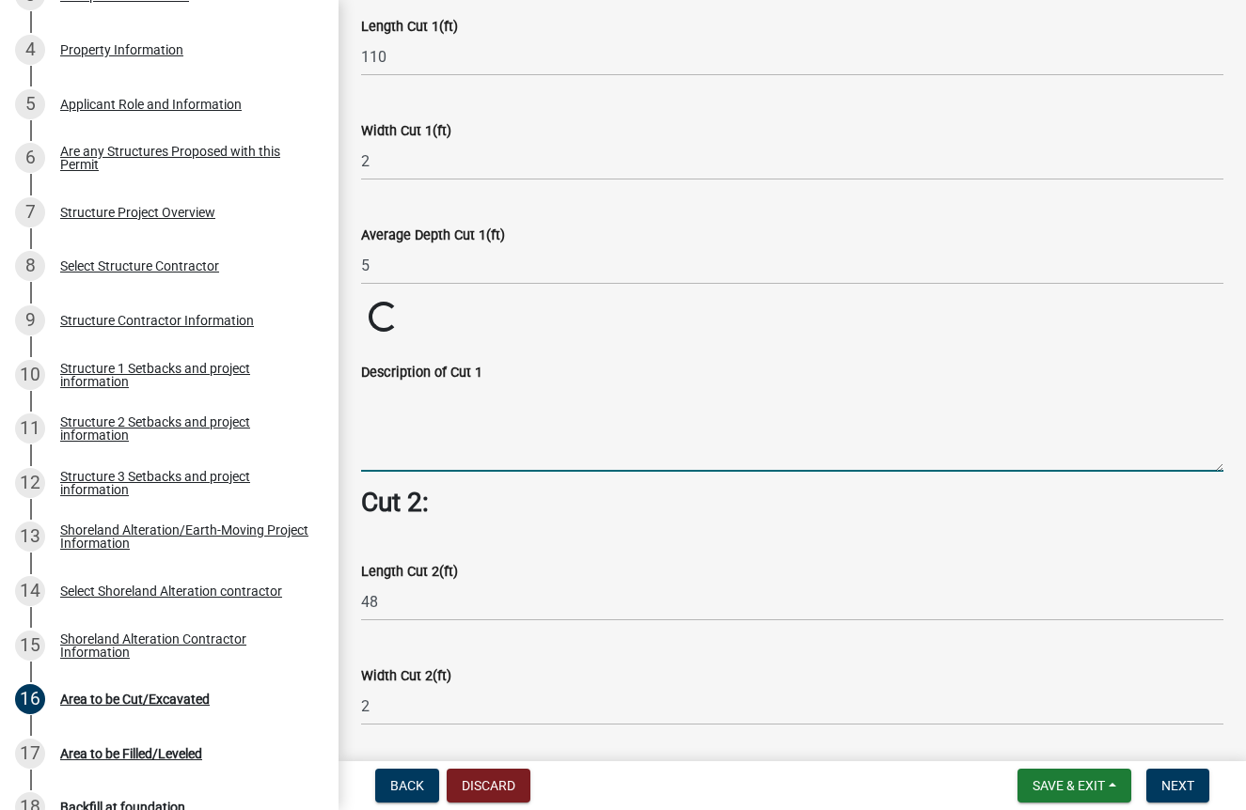
scroll to position [932, 0]
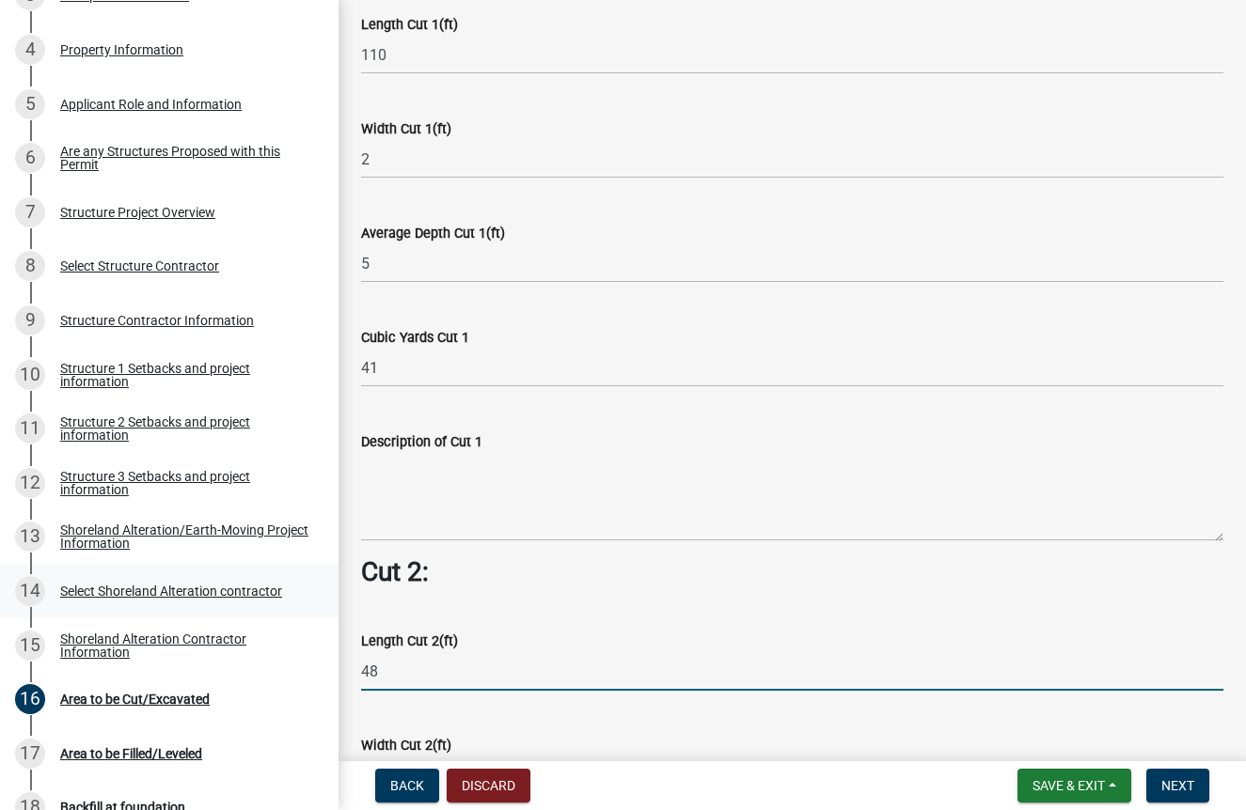
drag, startPoint x: 395, startPoint y: 585, endPoint x: 320, endPoint y: 587, distance: 75.2
click at [320, 587] on div "Structure and Shoreland Alteration Permit Application STR/SAP - 460492 View Sum…" at bounding box center [623, 405] width 1246 height 810
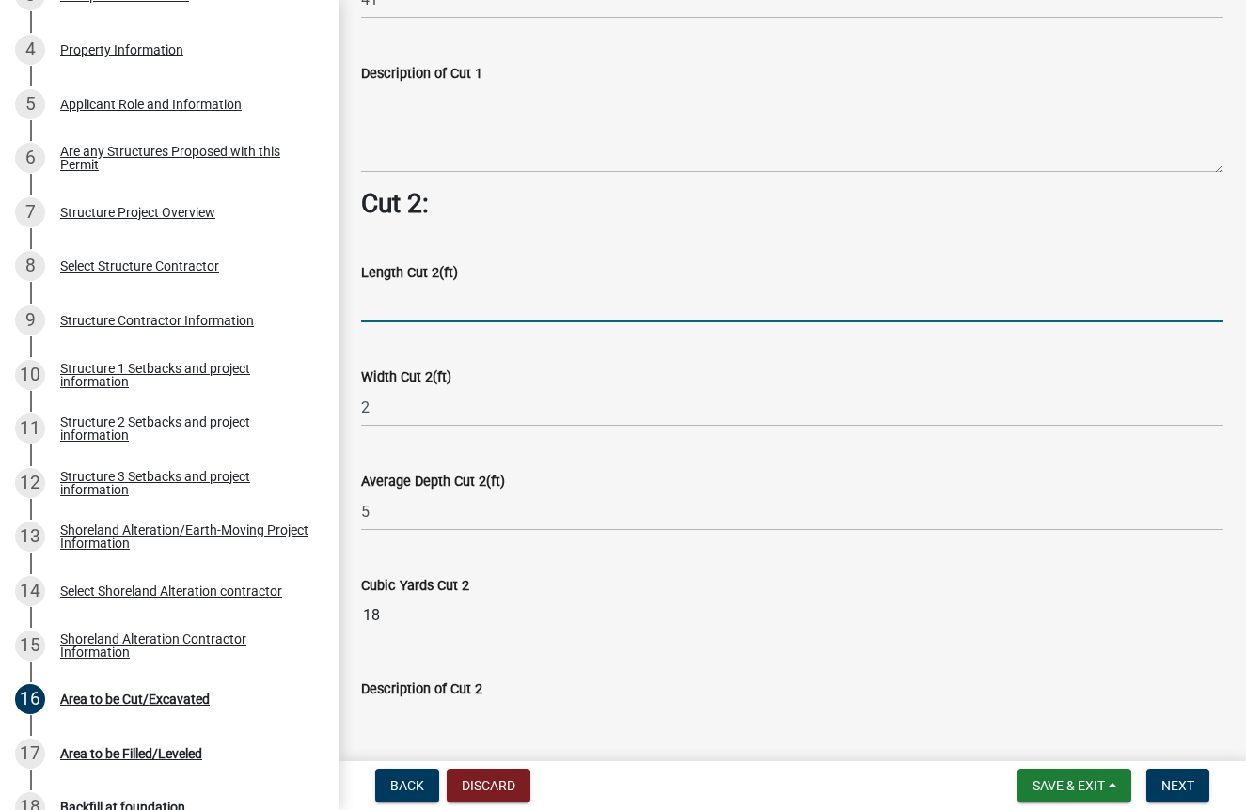
scroll to position [1381, 0]
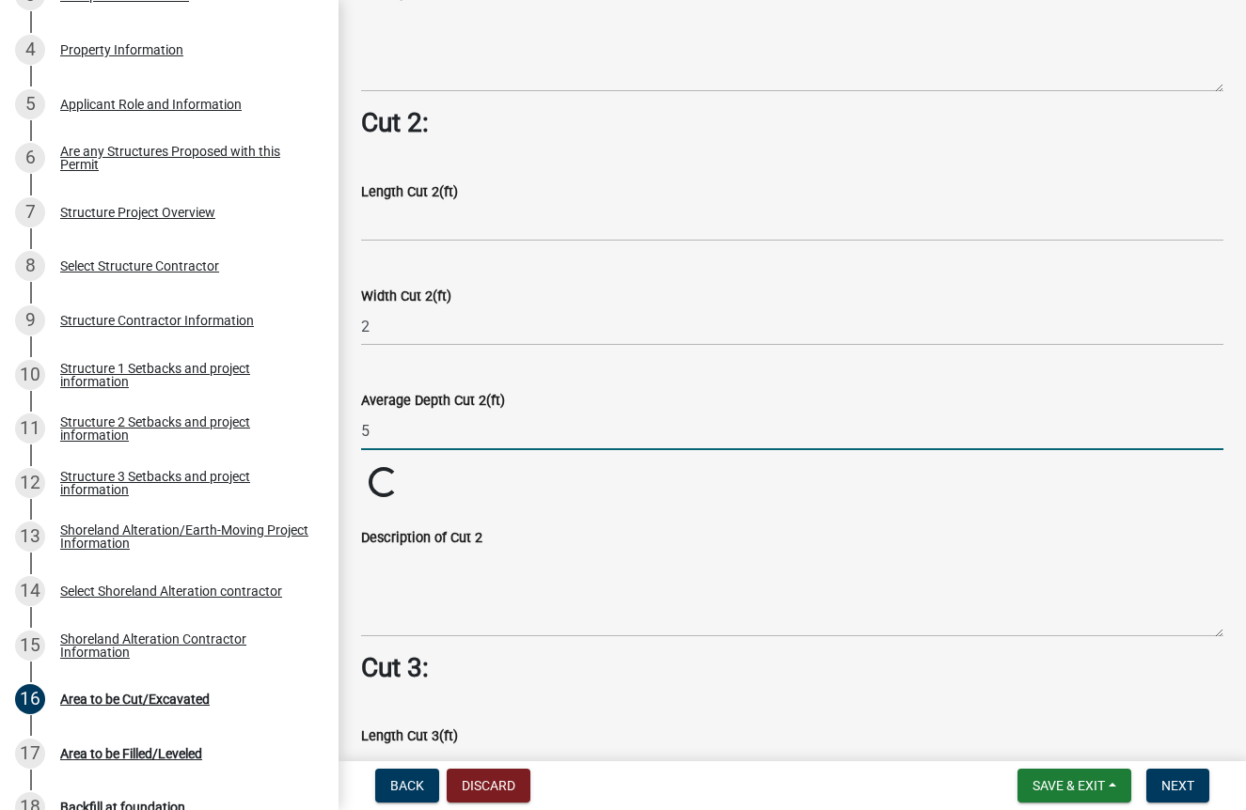
drag, startPoint x: 384, startPoint y: 412, endPoint x: 336, endPoint y: 412, distance: 47.9
click at [336, 412] on div "Structure and Shoreland Alteration Permit Application STR/SAP - 460492 View Sum…" at bounding box center [623, 405] width 1246 height 810
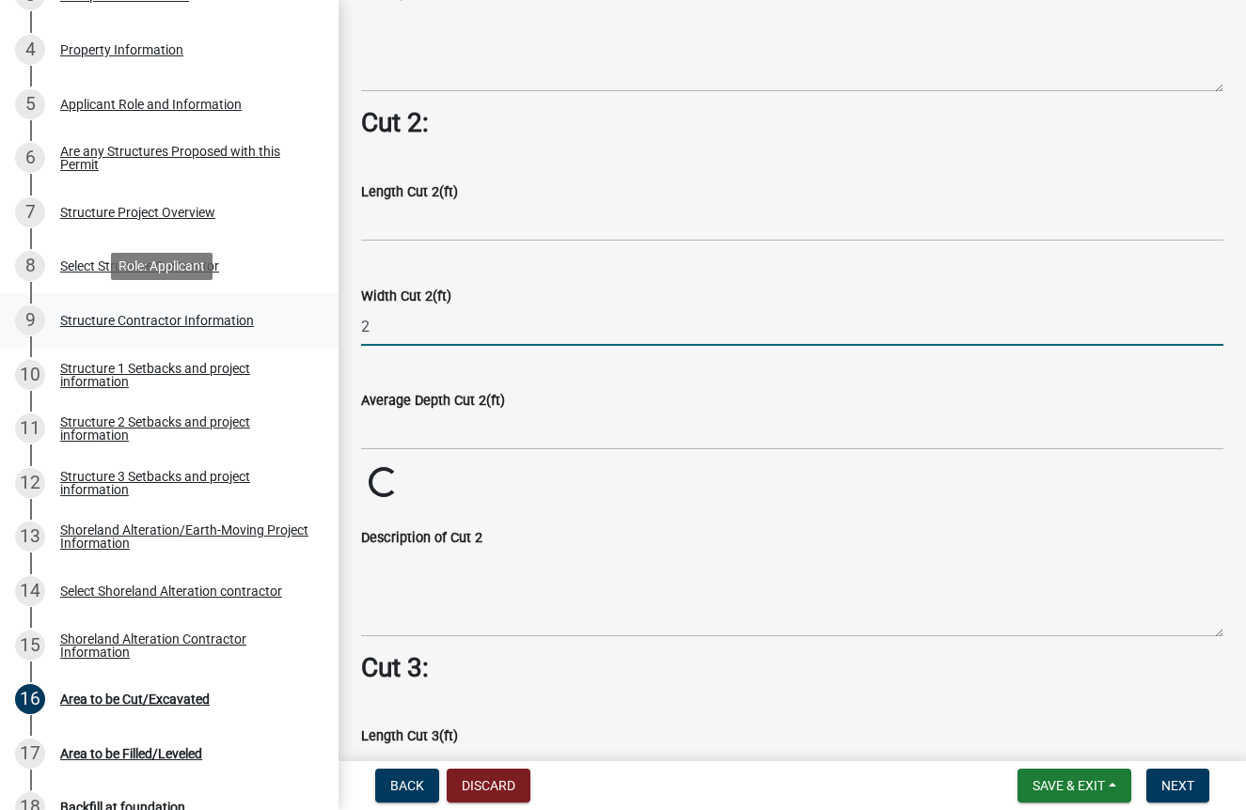
drag, startPoint x: 398, startPoint y: 305, endPoint x: 279, endPoint y: 306, distance: 118.5
click at [279, 306] on div "Structure and Shoreland Alteration Permit Application STR/SAP - 460492 View Sum…" at bounding box center [623, 405] width 1246 height 810
click at [386, 316] on input "2" at bounding box center [792, 326] width 862 height 39
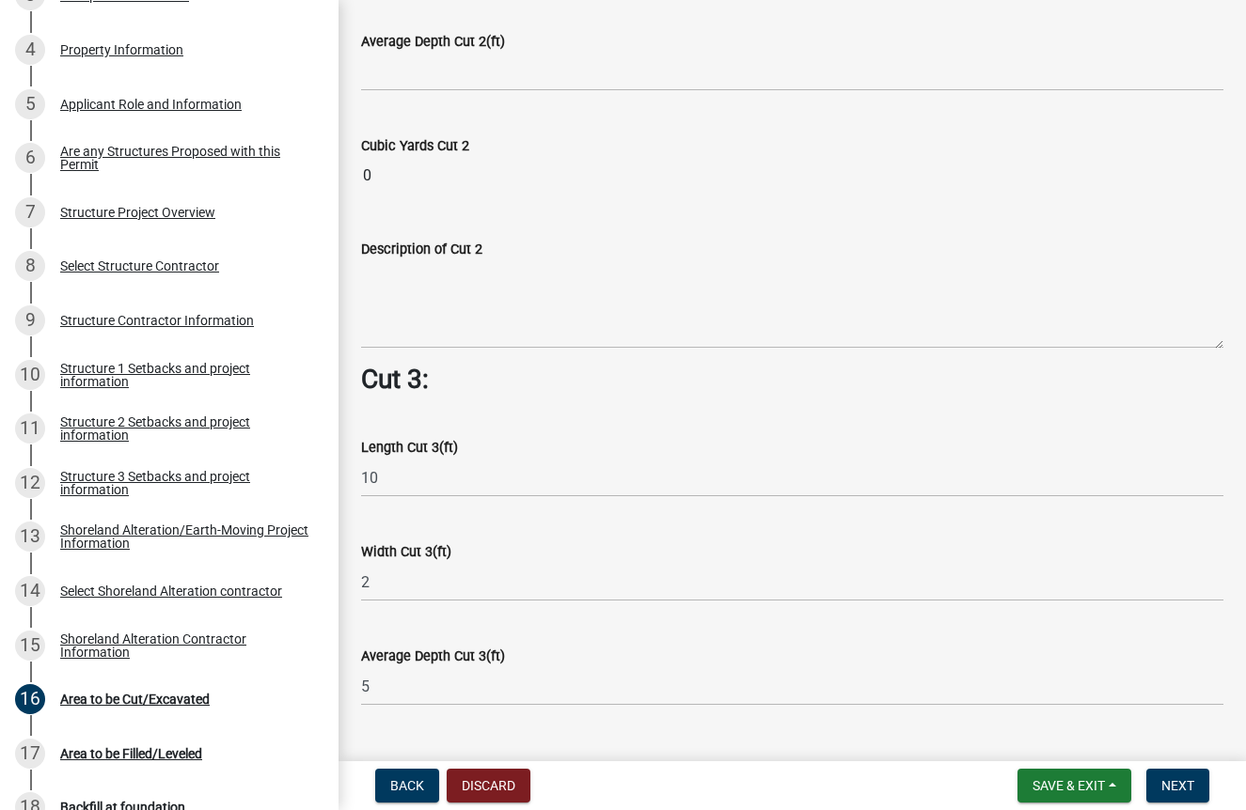
scroll to position [1740, 0]
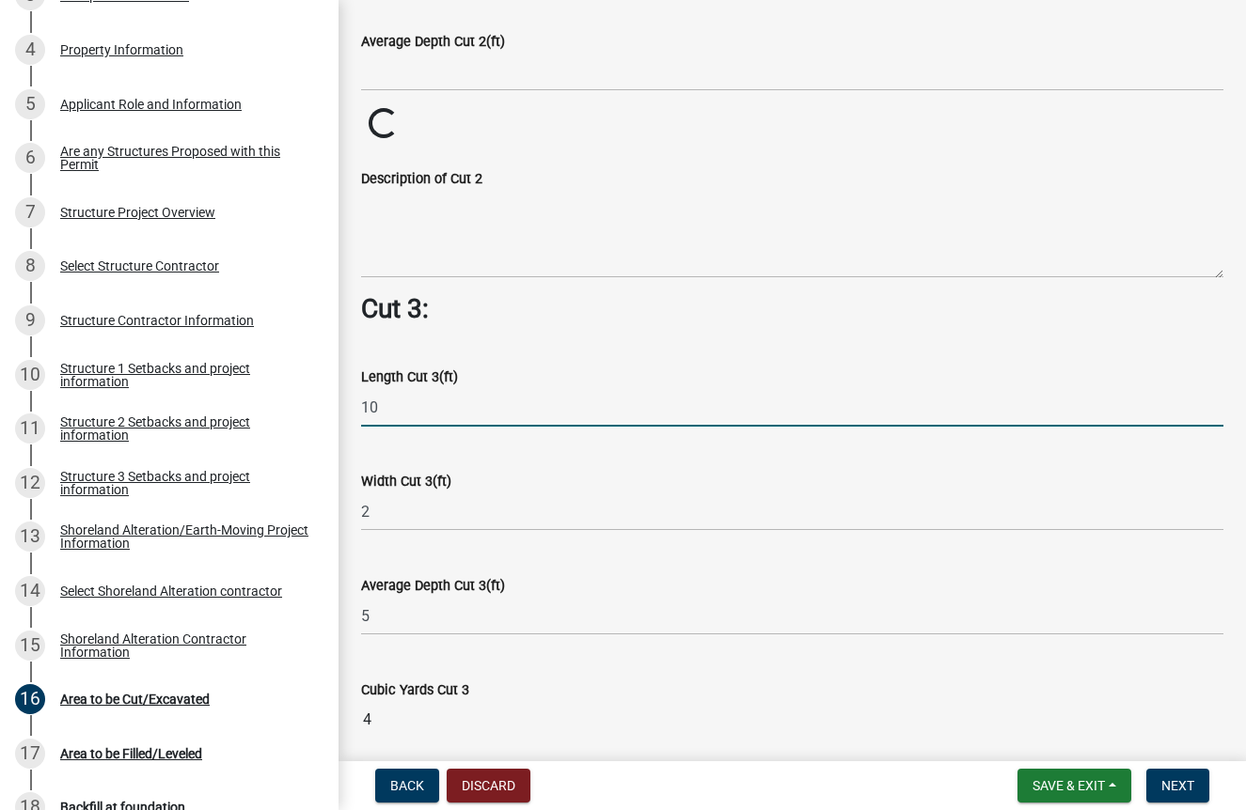
type input "1"
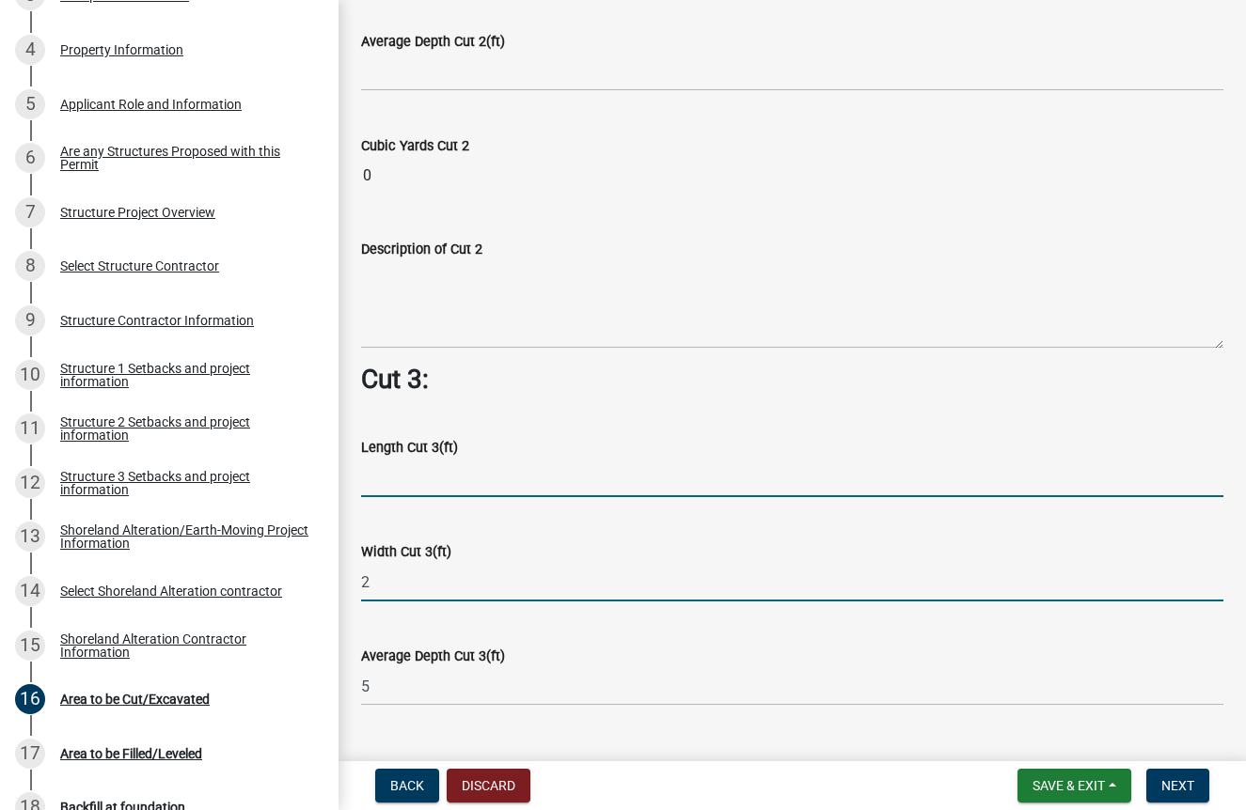
click at [396, 576] on input "2" at bounding box center [792, 582] width 862 height 39
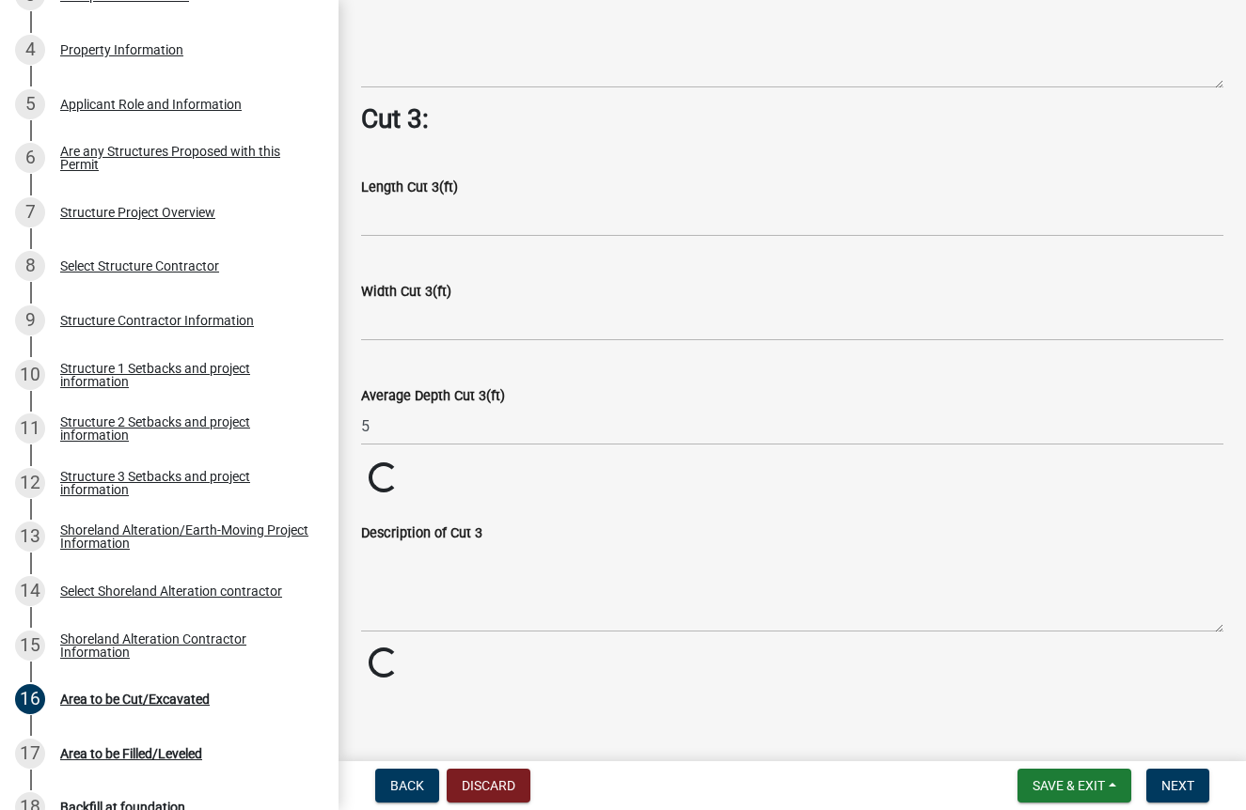
scroll to position [1956, 0]
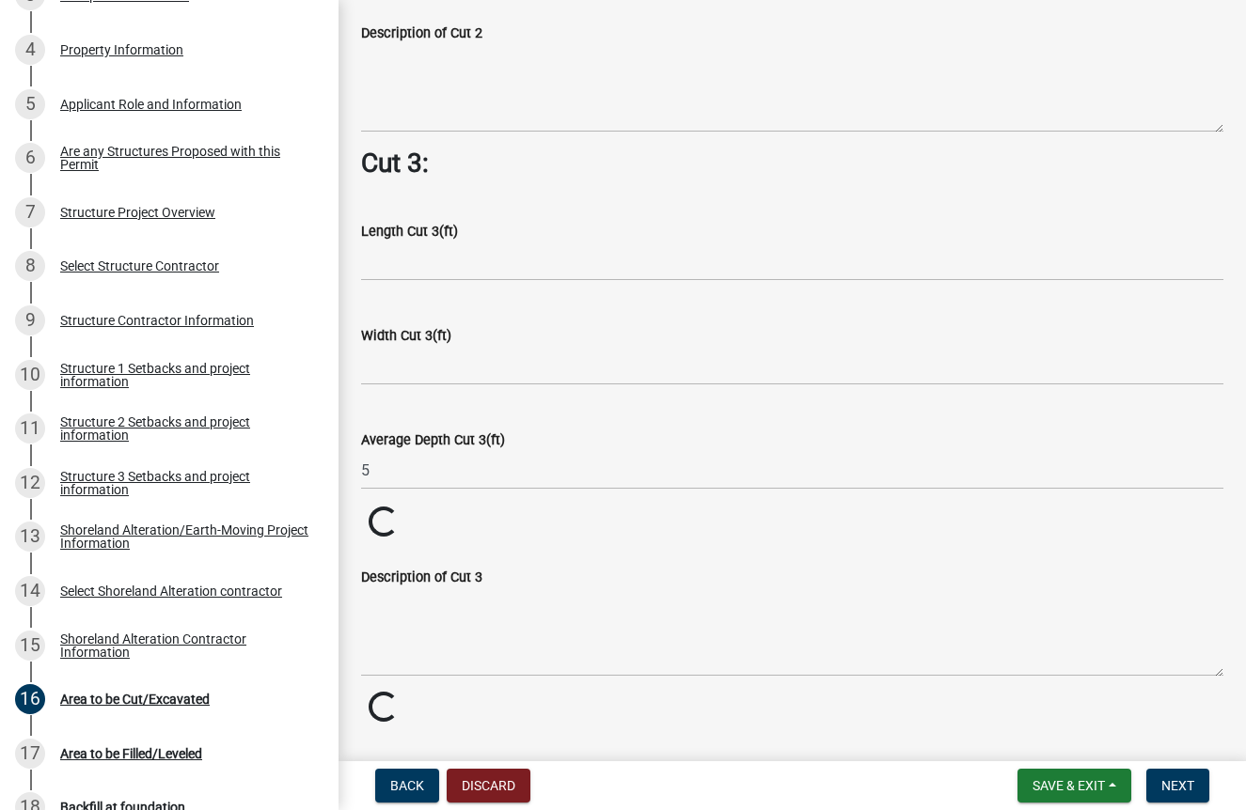
click at [379, 470] on input "5" at bounding box center [792, 470] width 862 height 39
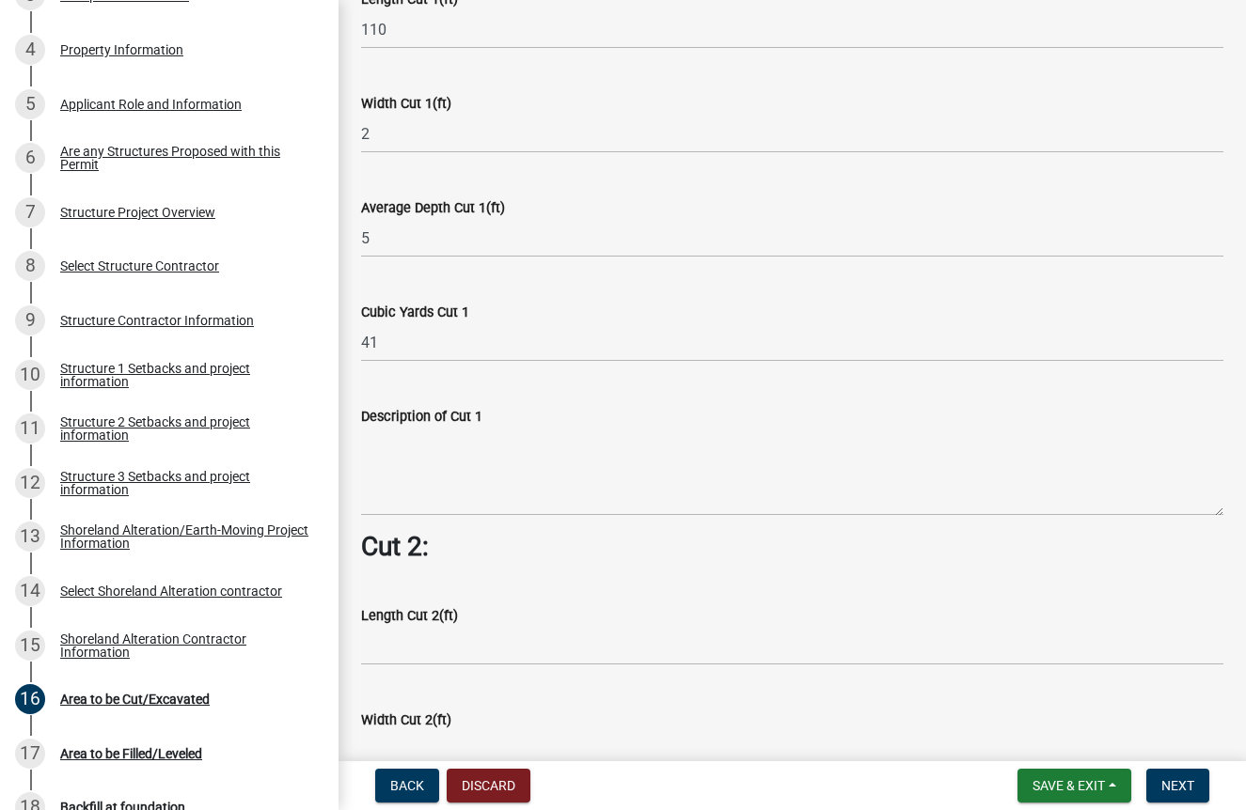
scroll to position [956, 0]
click at [415, 478] on textarea "Description of Cut 1" at bounding box center [792, 473] width 862 height 88
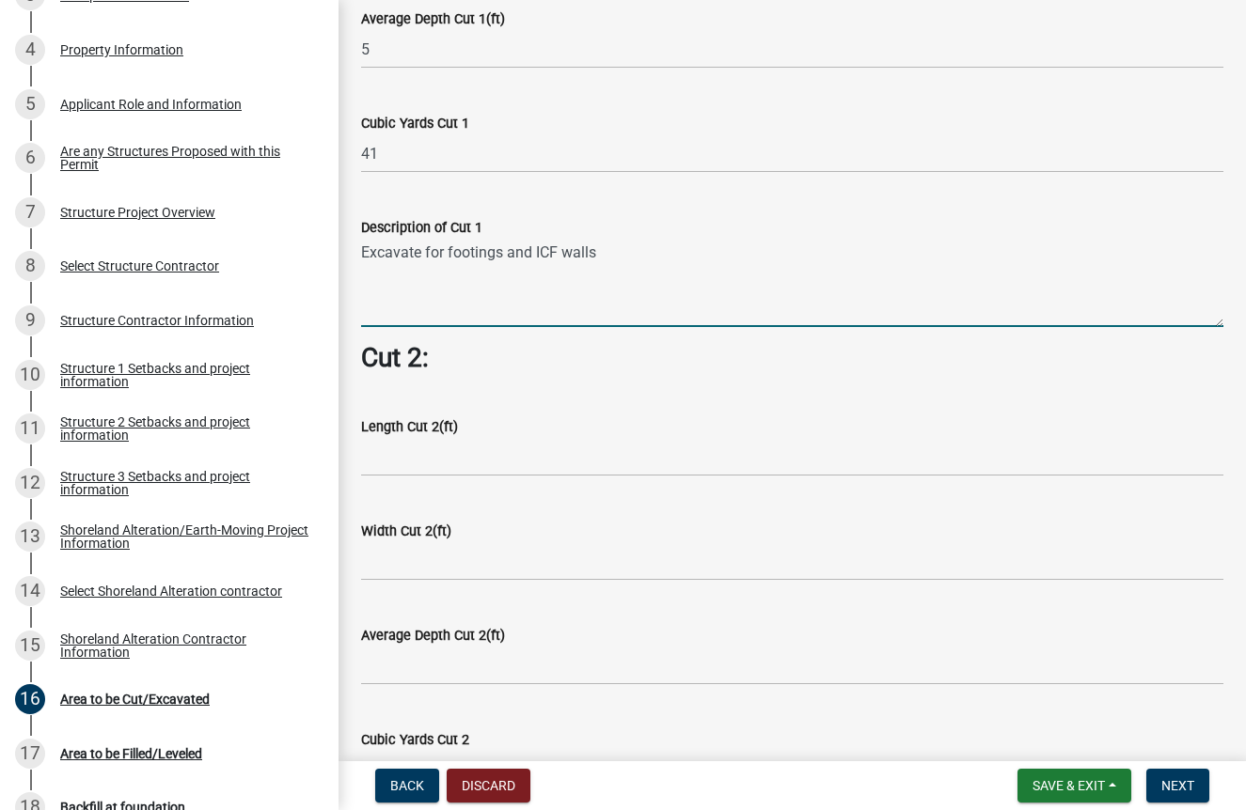
scroll to position [1145, 0]
type textarea "Excavate for footings and ICF walls"
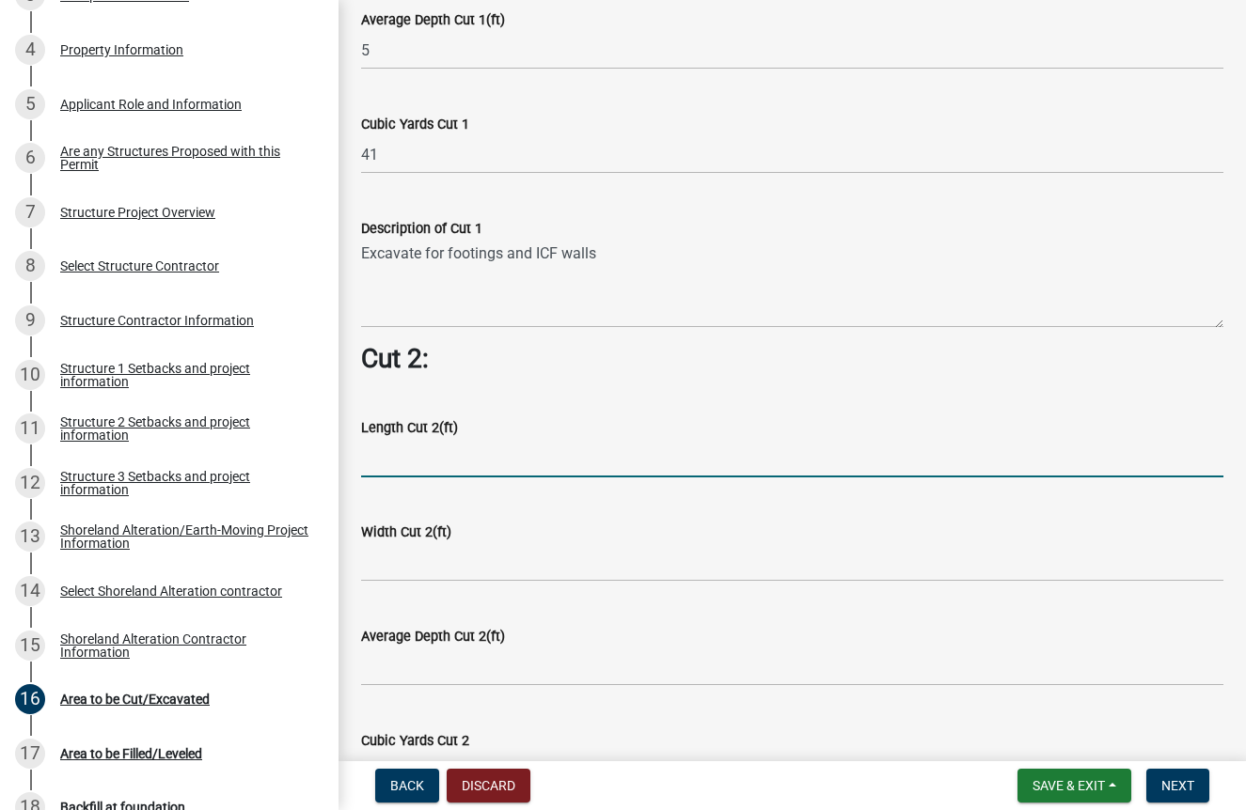
click at [385, 439] on input "text" at bounding box center [792, 458] width 862 height 39
type input "6"
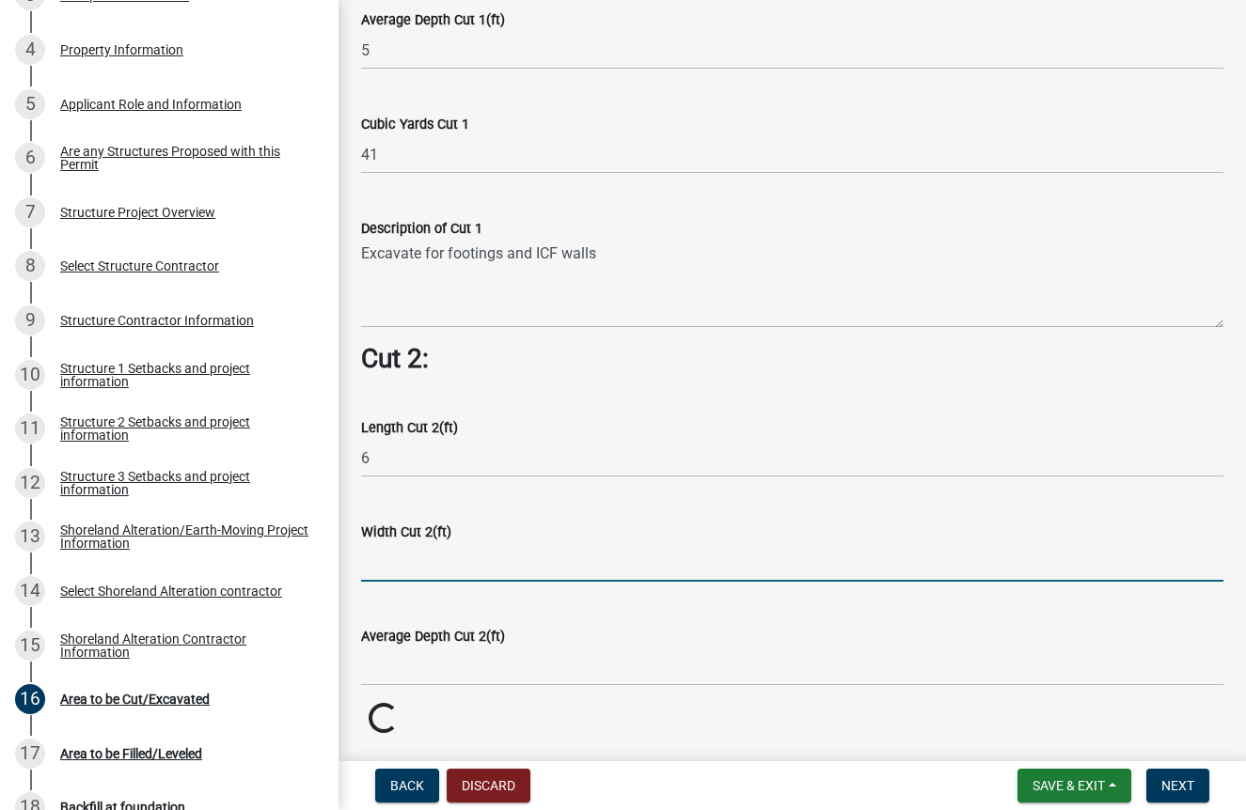
click at [392, 553] on input "text" at bounding box center [792, 562] width 862 height 39
type input "26"
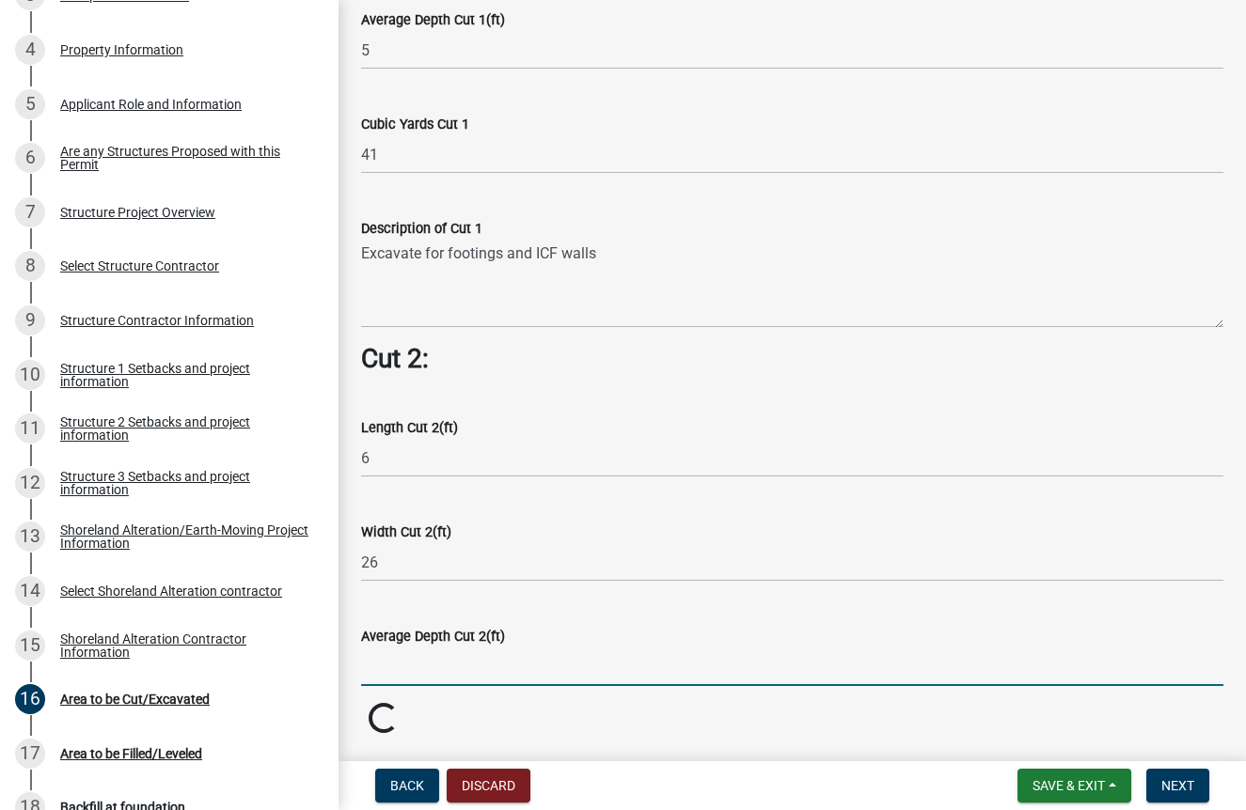
click at [396, 661] on input "text" at bounding box center [792, 667] width 862 height 39
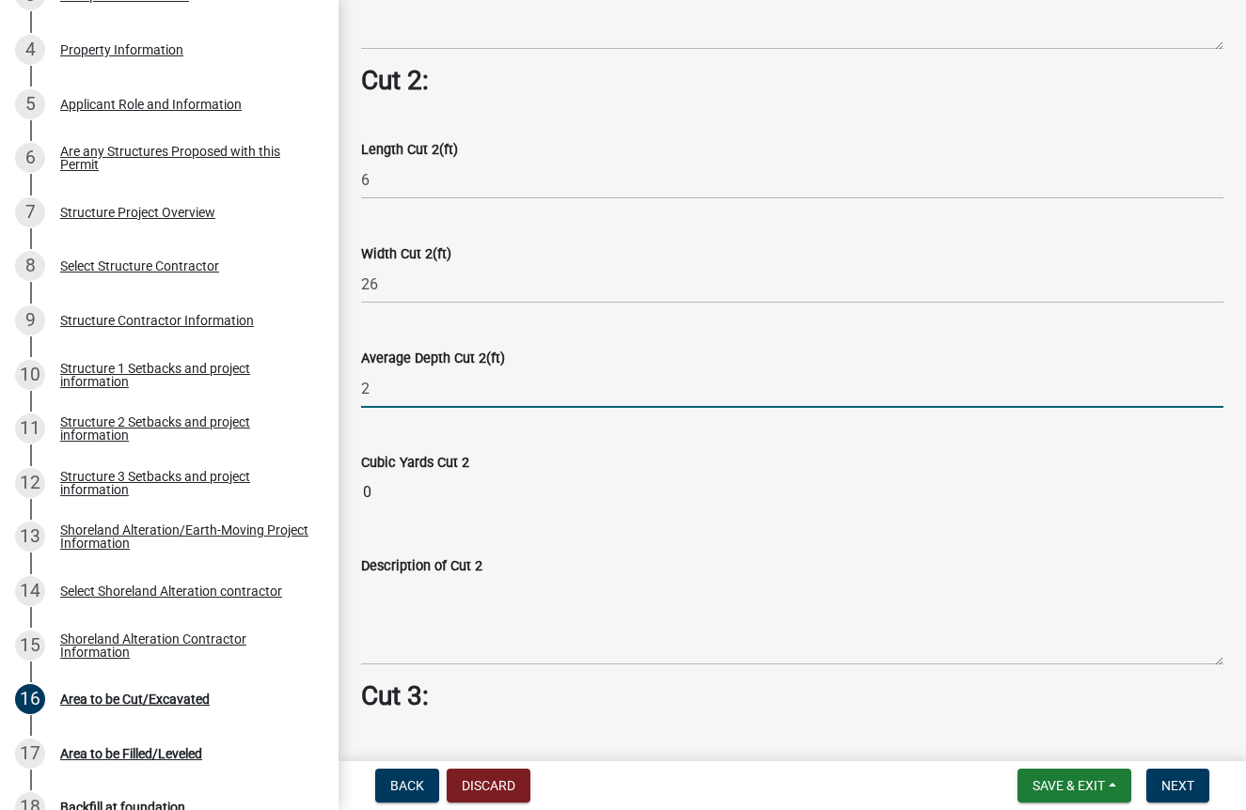
scroll to position [1543, 0]
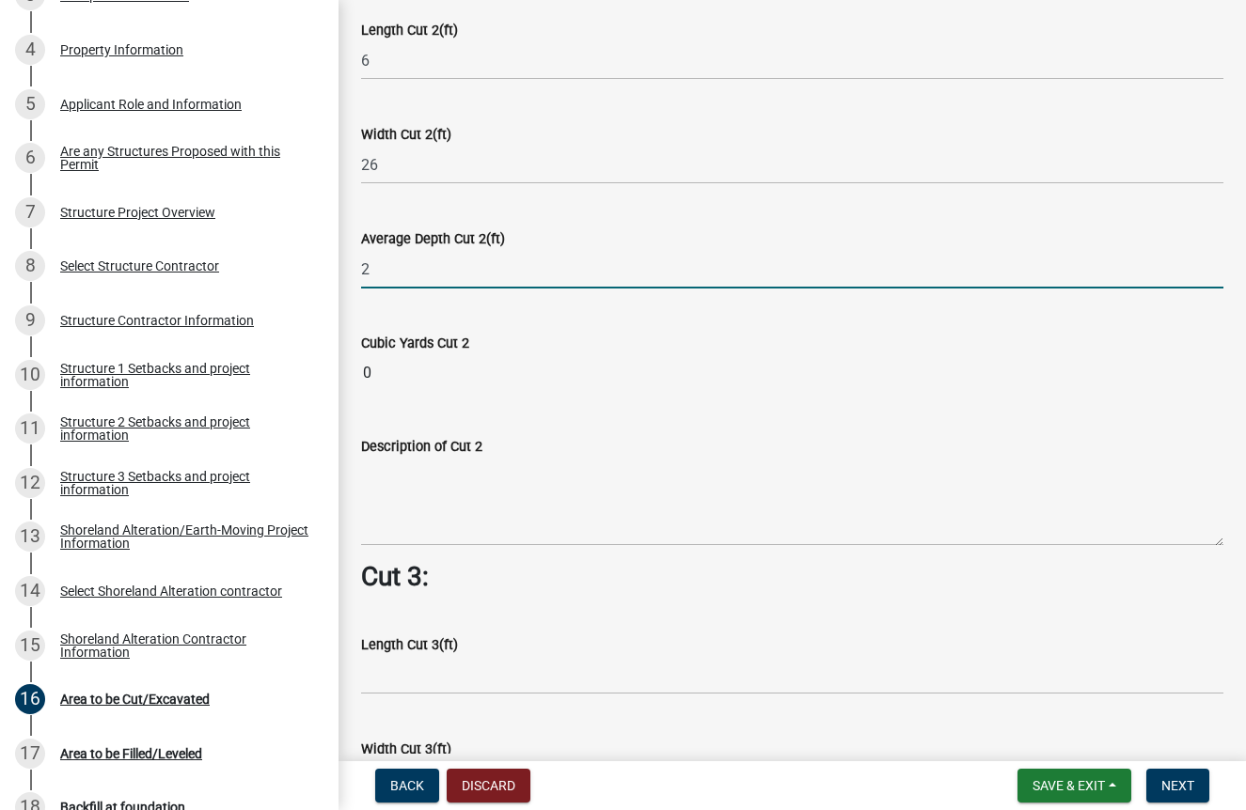
type input "2"
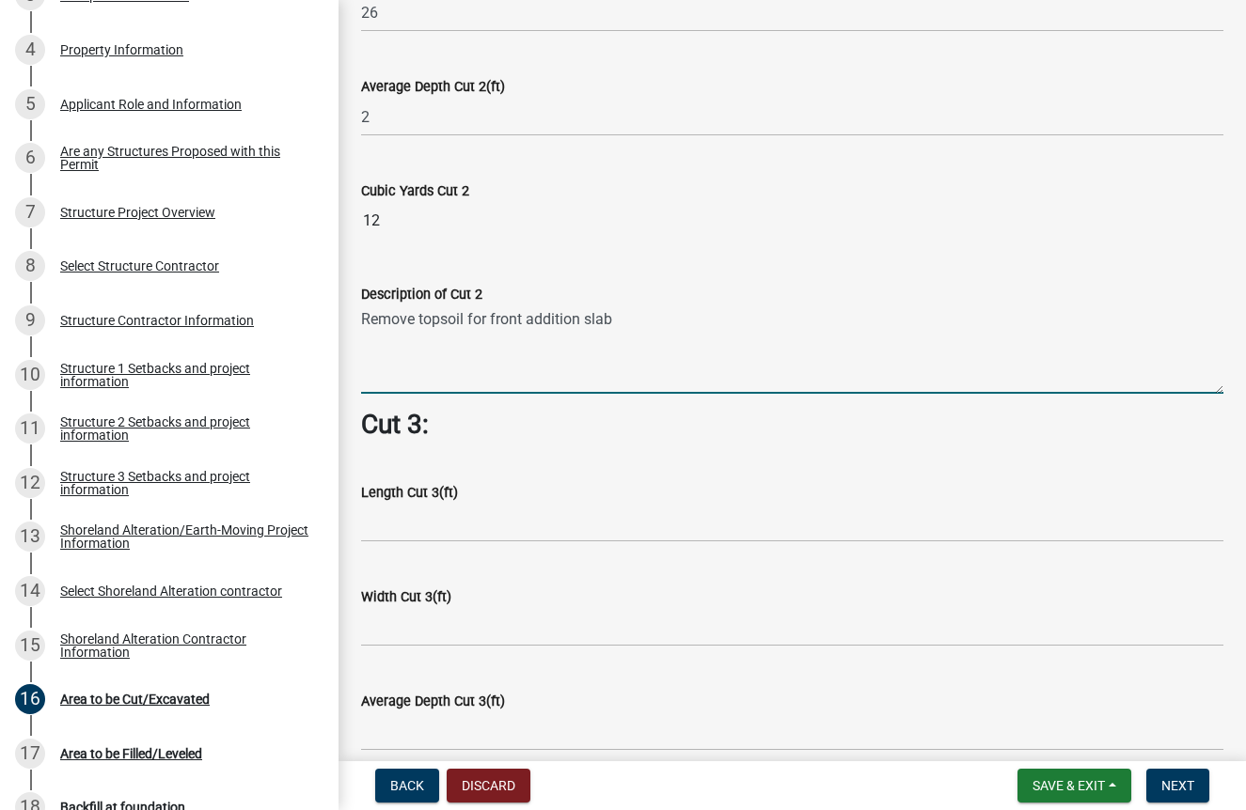
scroll to position [1706, 0]
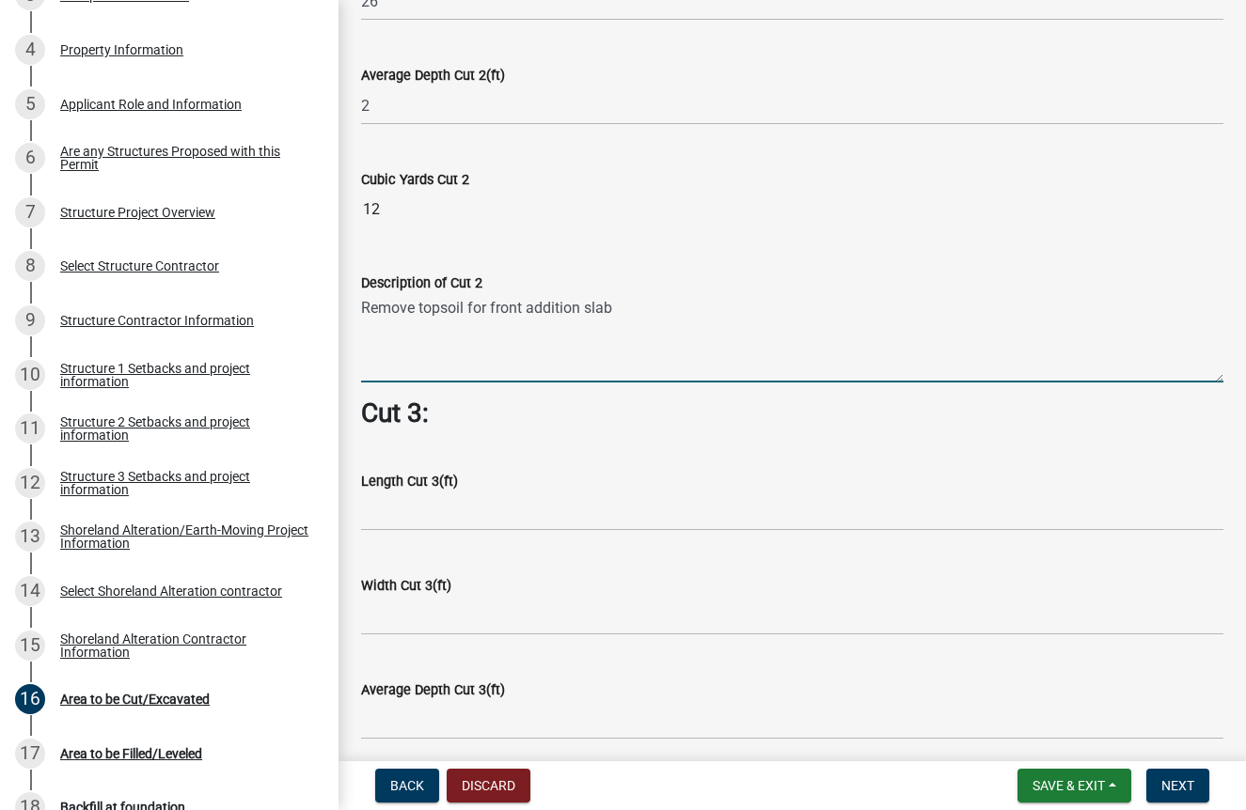
type textarea "Remove topsoil for front addition slab"
click at [400, 493] on input "text" at bounding box center [792, 512] width 862 height 39
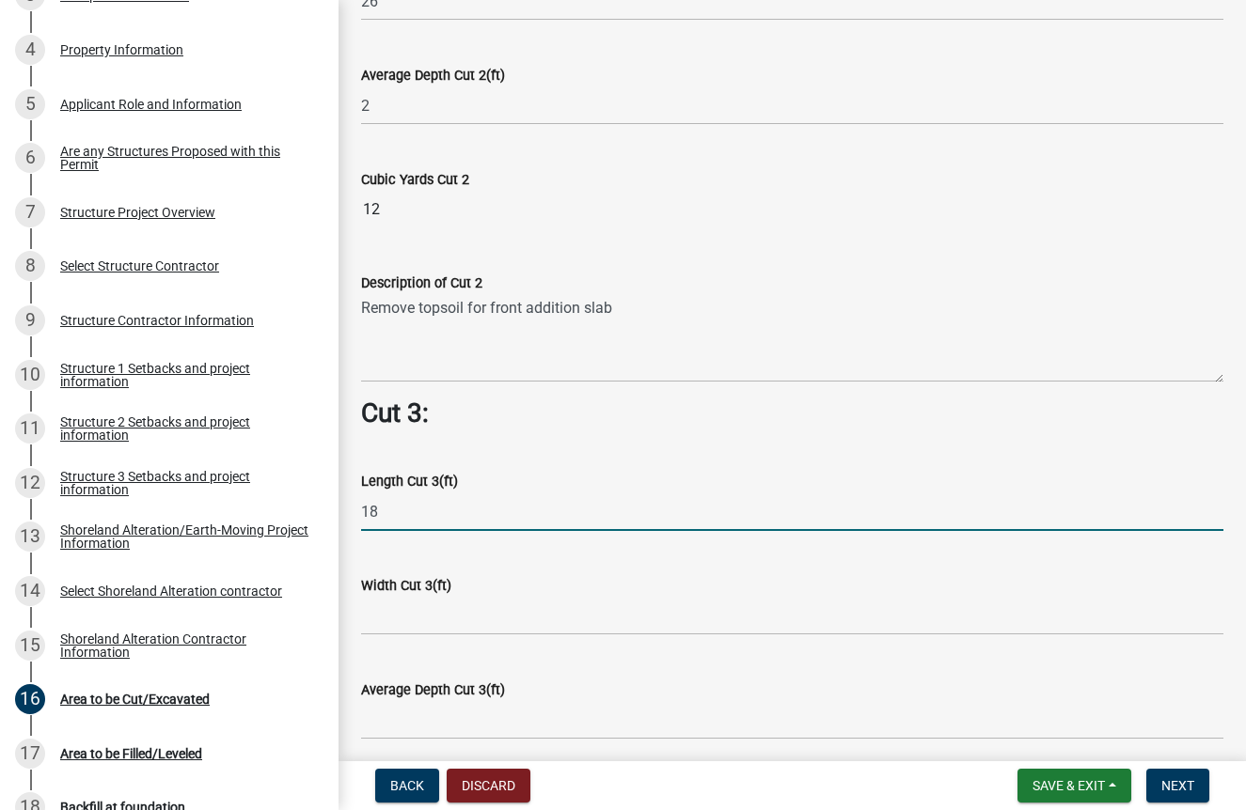
type input "18"
click at [415, 614] on input "text" at bounding box center [792, 616] width 862 height 39
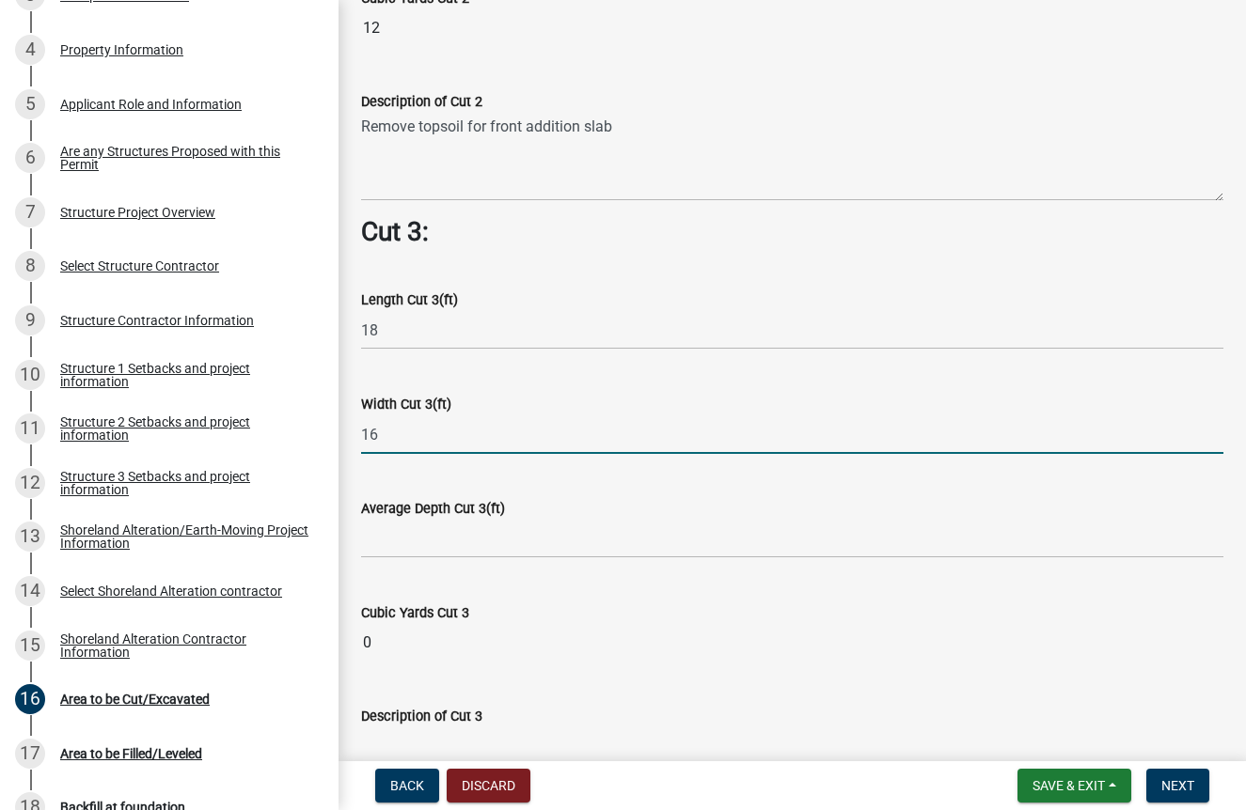
scroll to position [1914, 0]
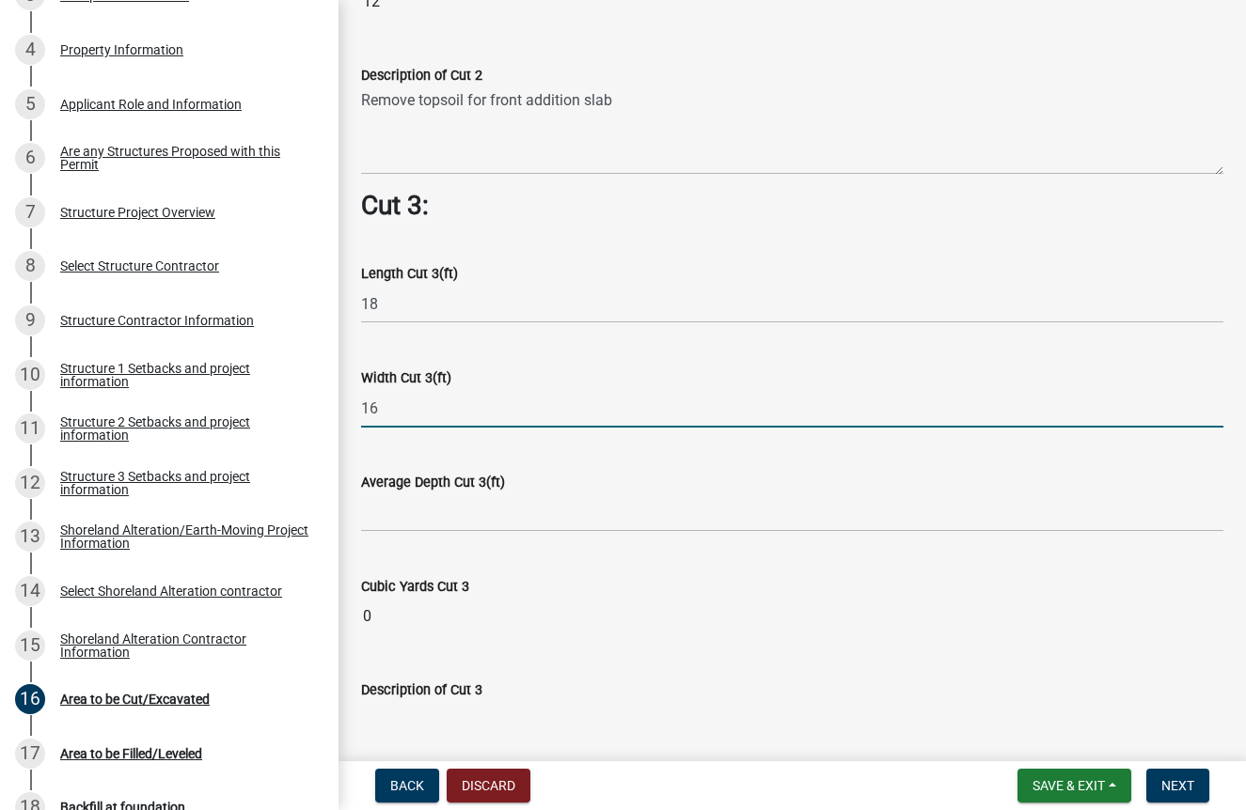
type input "16"
click at [428, 479] on label "Average Depth Cut 3(ft)" at bounding box center [433, 483] width 144 height 13
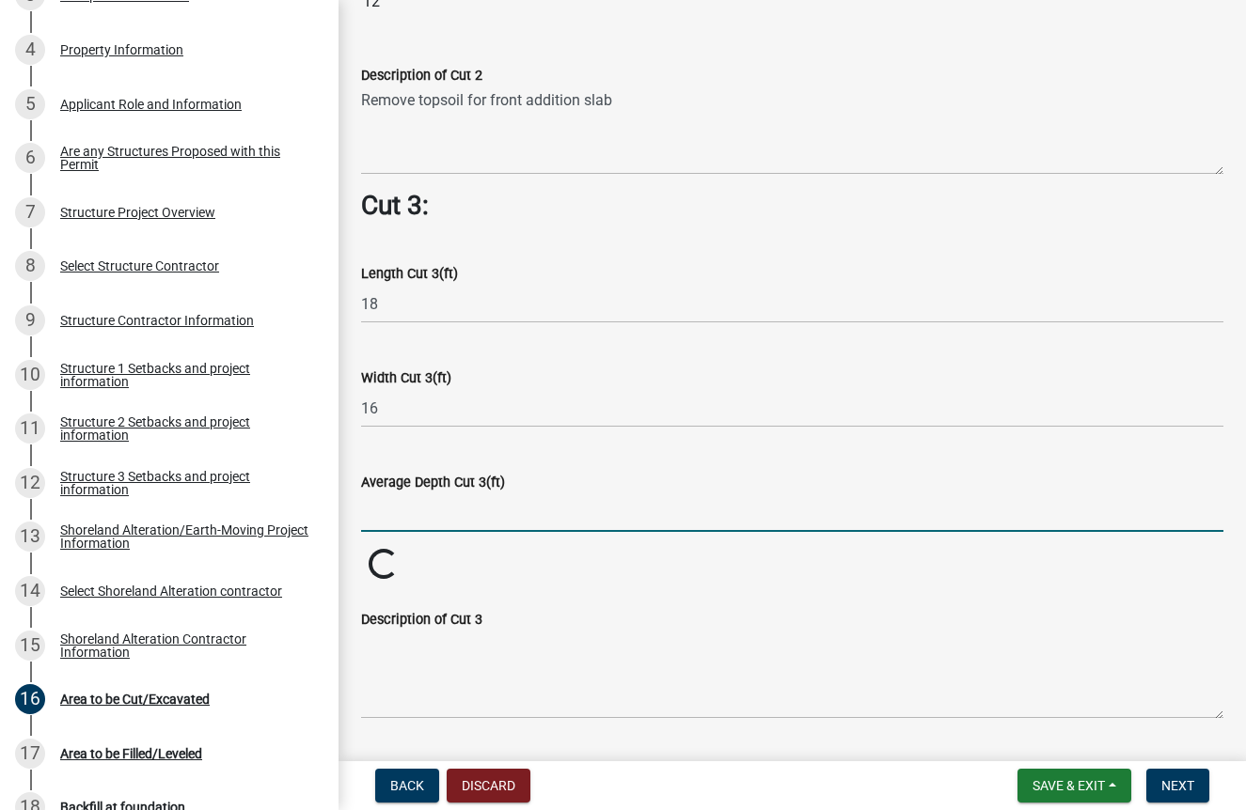
click at [420, 507] on input "text" at bounding box center [792, 513] width 862 height 39
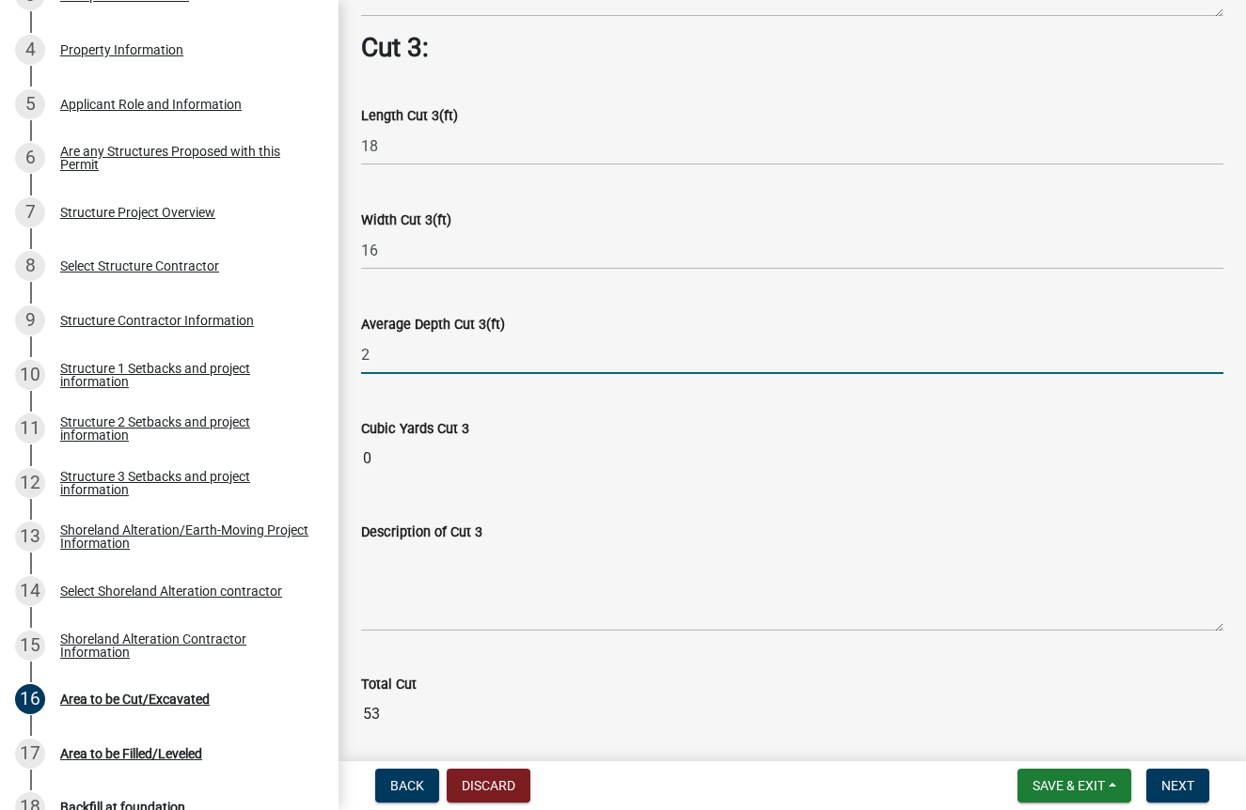
type input "2"
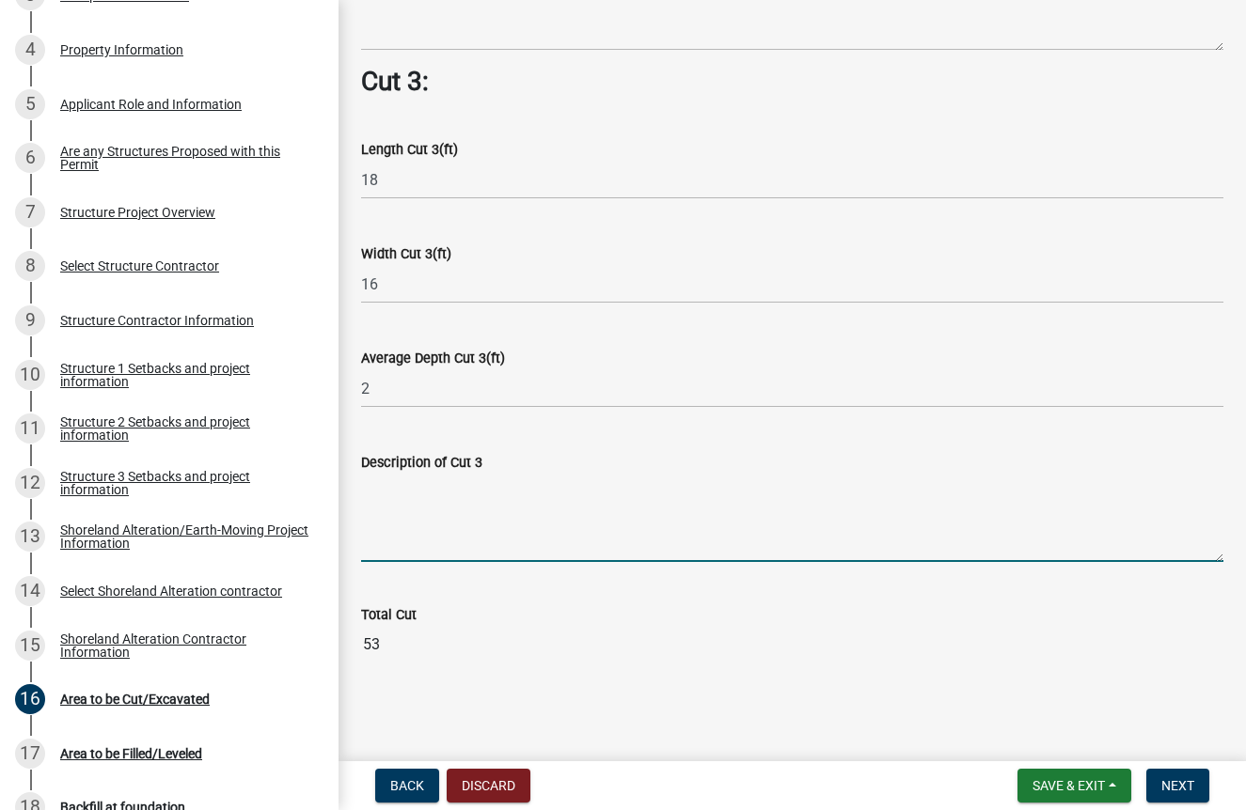
scroll to position [2027, 0]
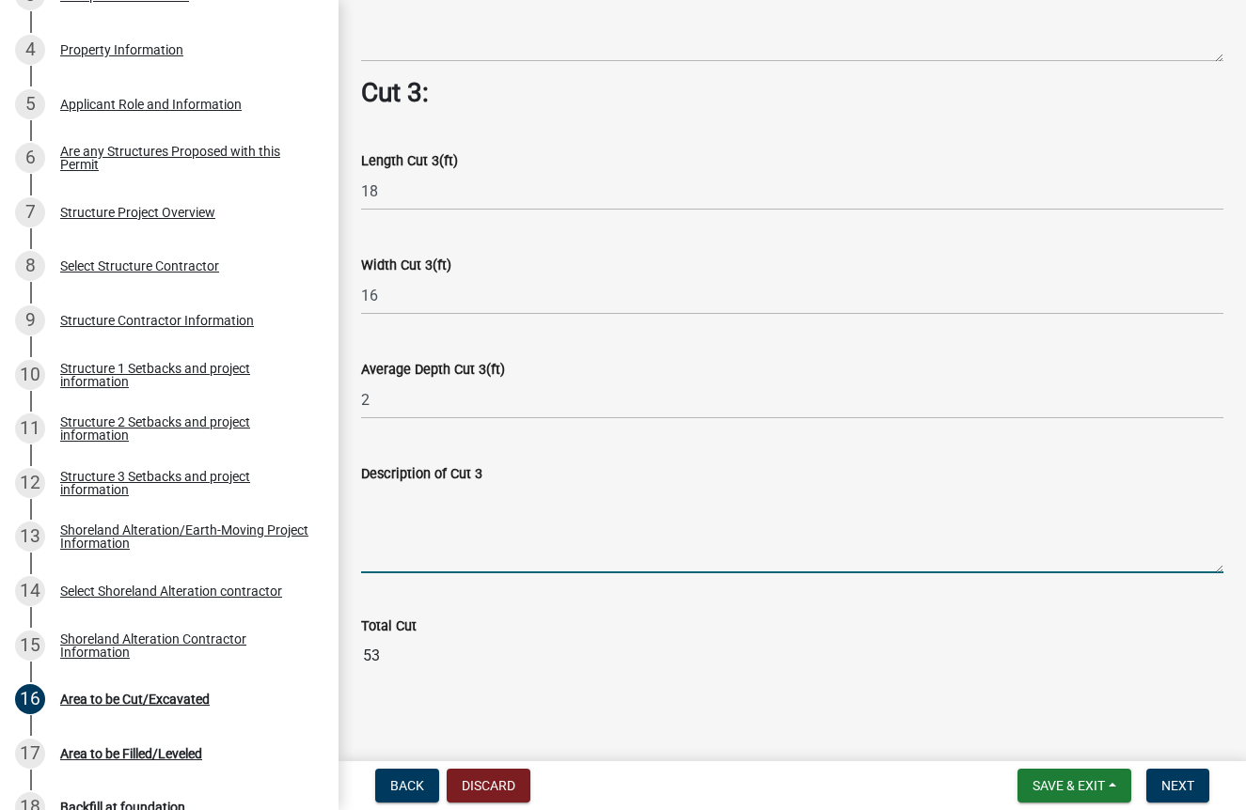
click at [412, 573] on textarea "Description of Cut 3" at bounding box center [792, 529] width 862 height 88
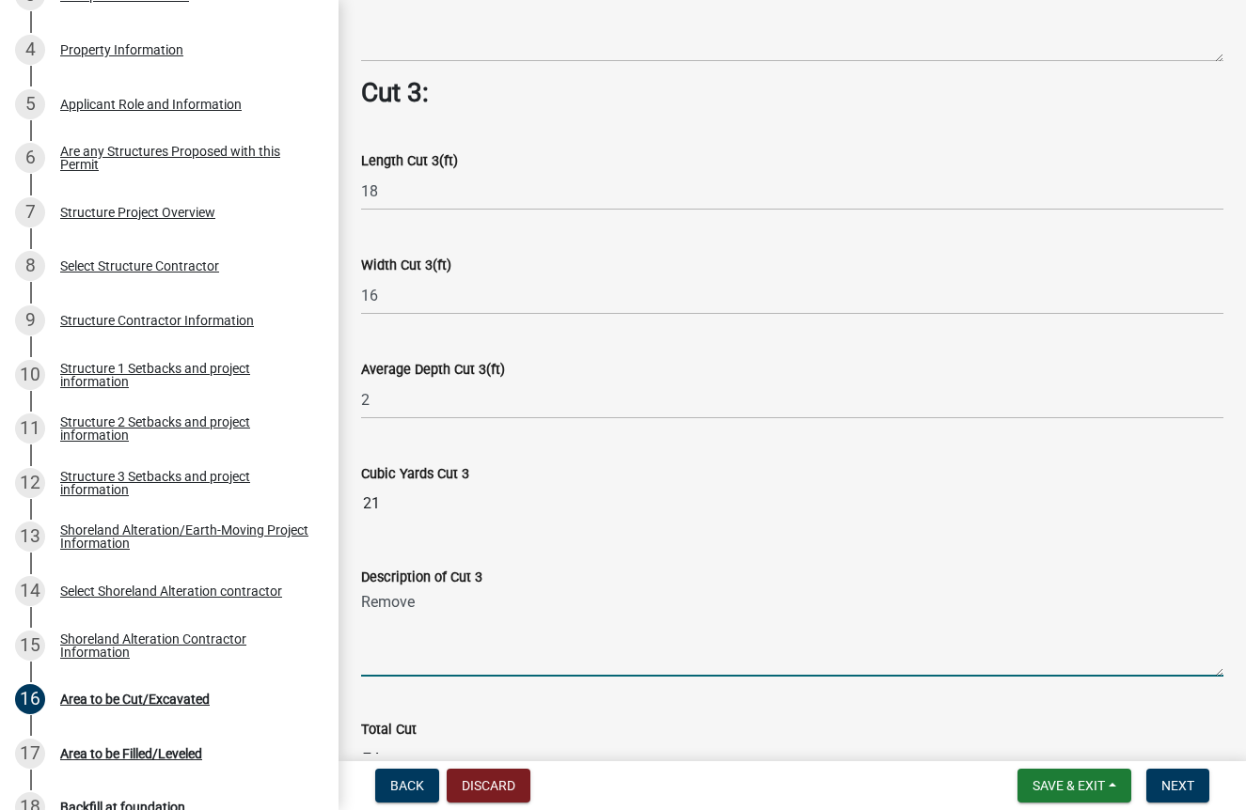
type textarea "Remove"
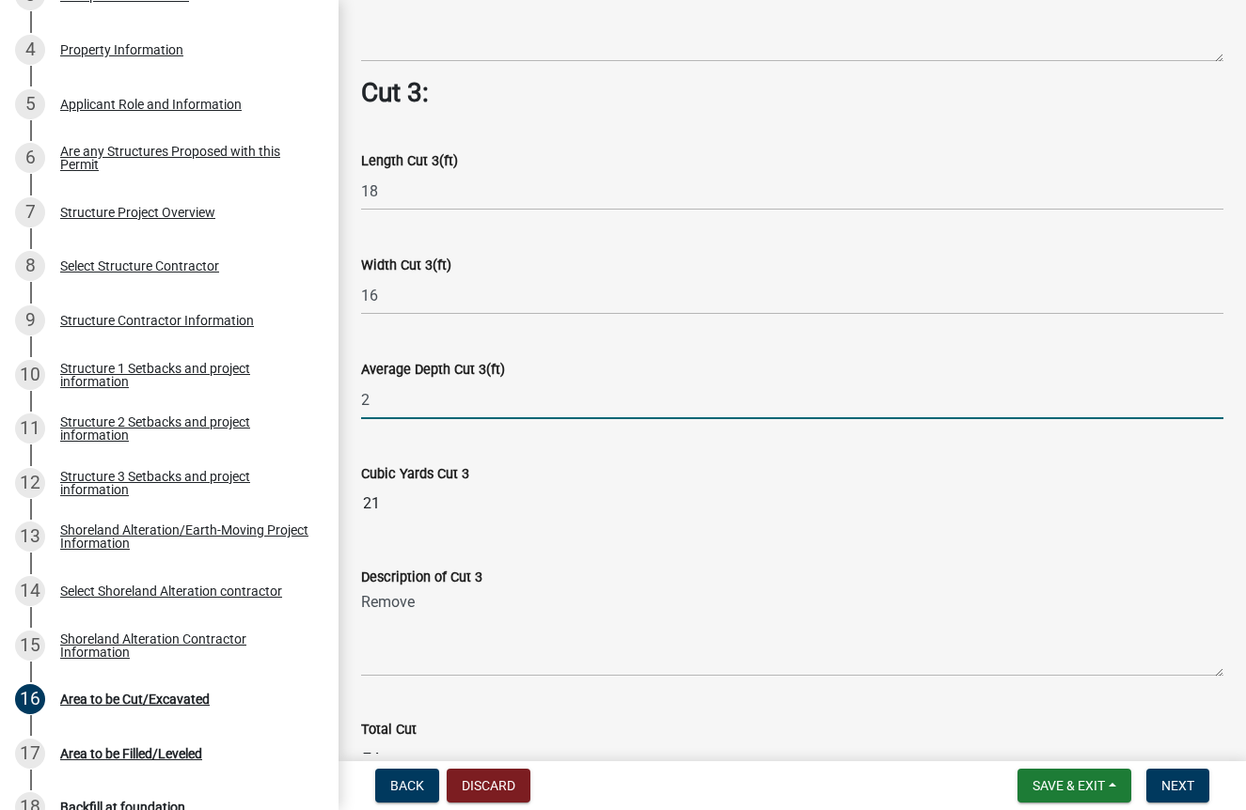
click at [397, 397] on input "2" at bounding box center [792, 400] width 862 height 39
type input "1"
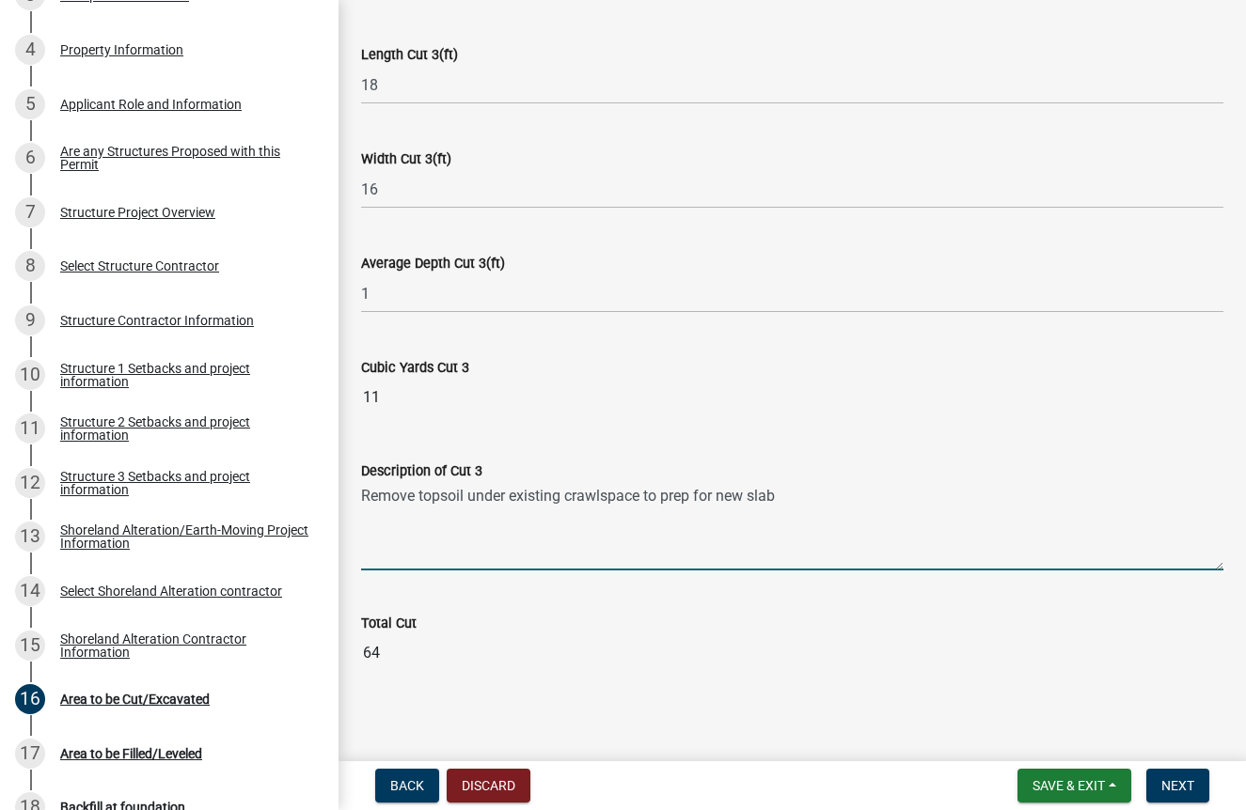
scroll to position [2130, 0]
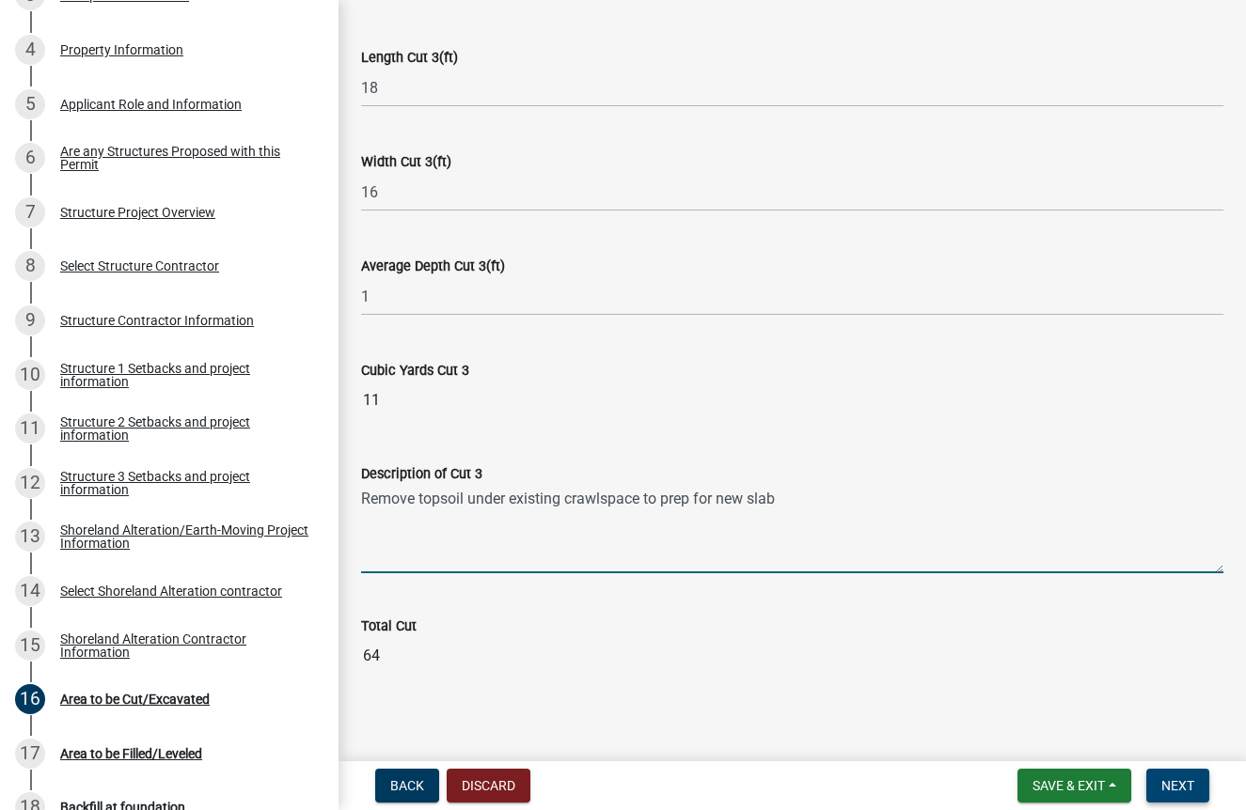
type textarea "Remove topsoil under existing crawlspace to prep for new slab"
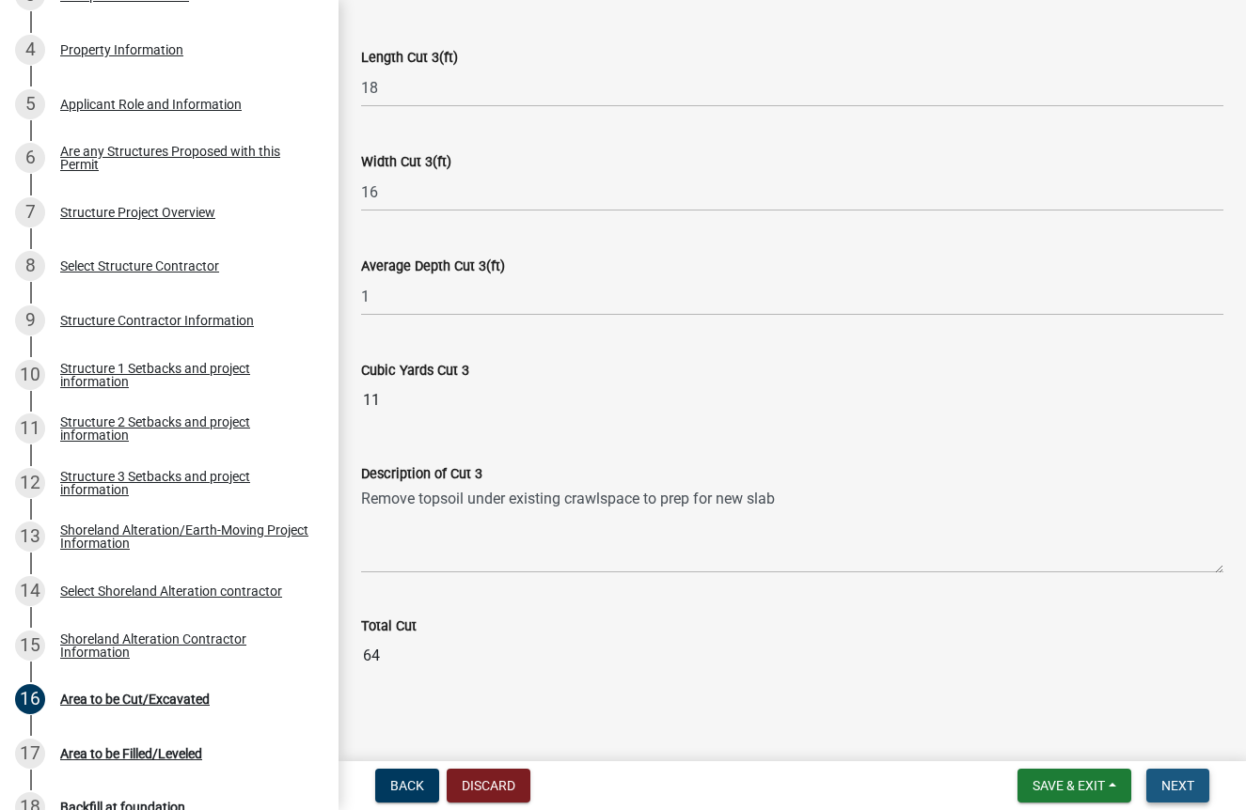
click at [1177, 789] on span "Next" at bounding box center [1177, 785] width 33 height 15
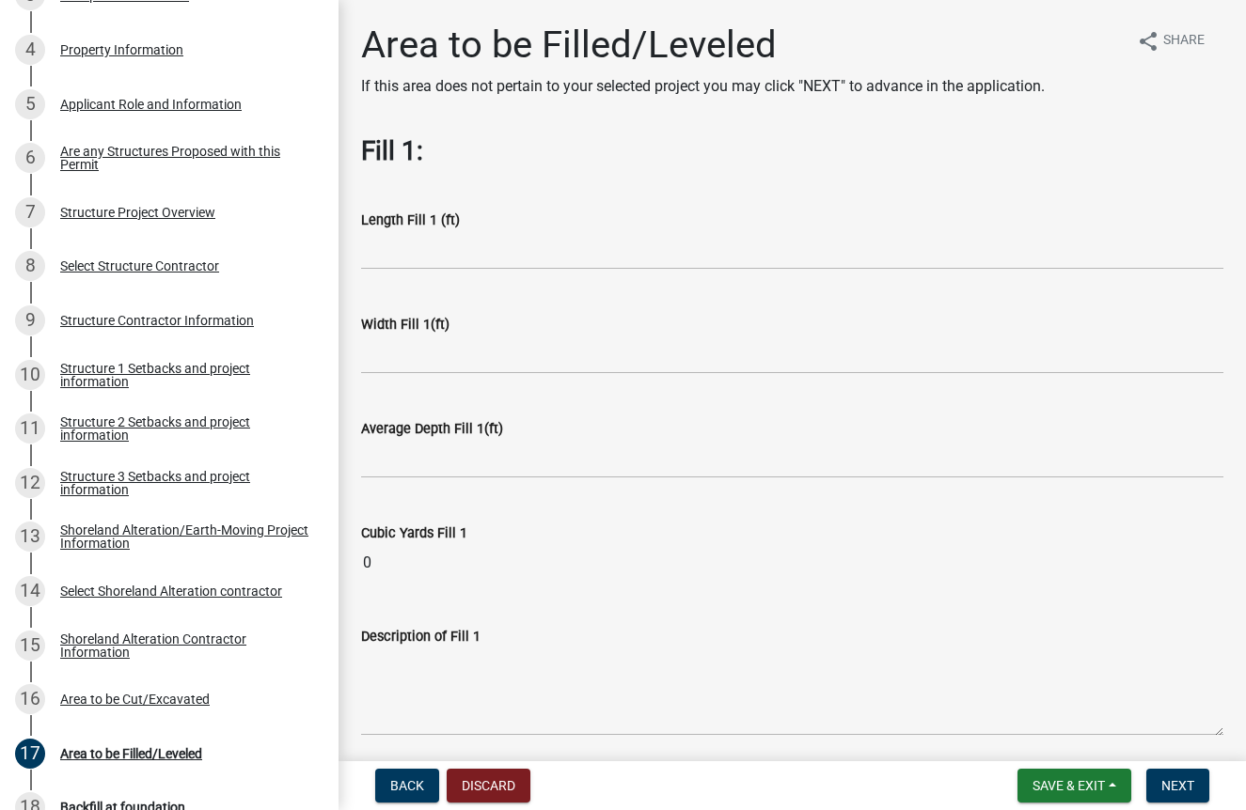
scroll to position [0, 0]
click at [448, 246] on input "text" at bounding box center [792, 250] width 862 height 39
type input "6"
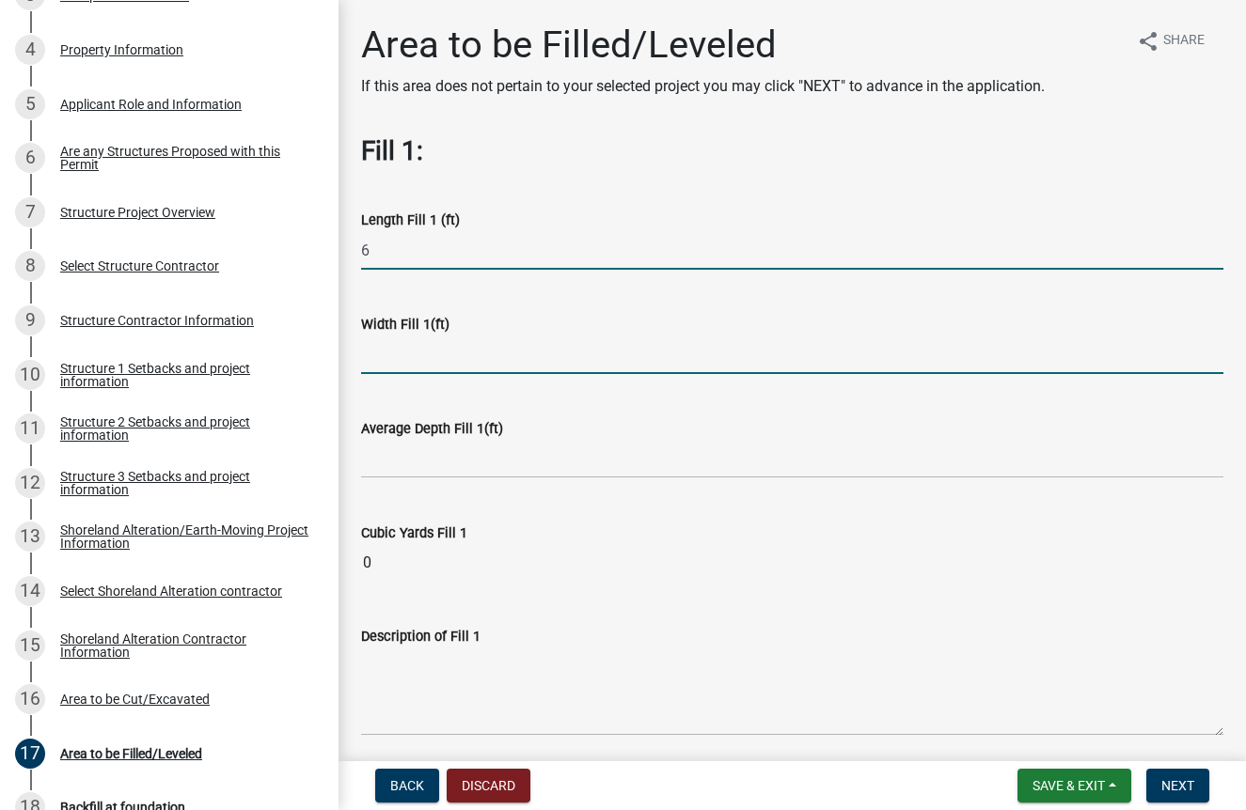
click at [413, 356] on input "text" at bounding box center [792, 355] width 862 height 39
type input "26"
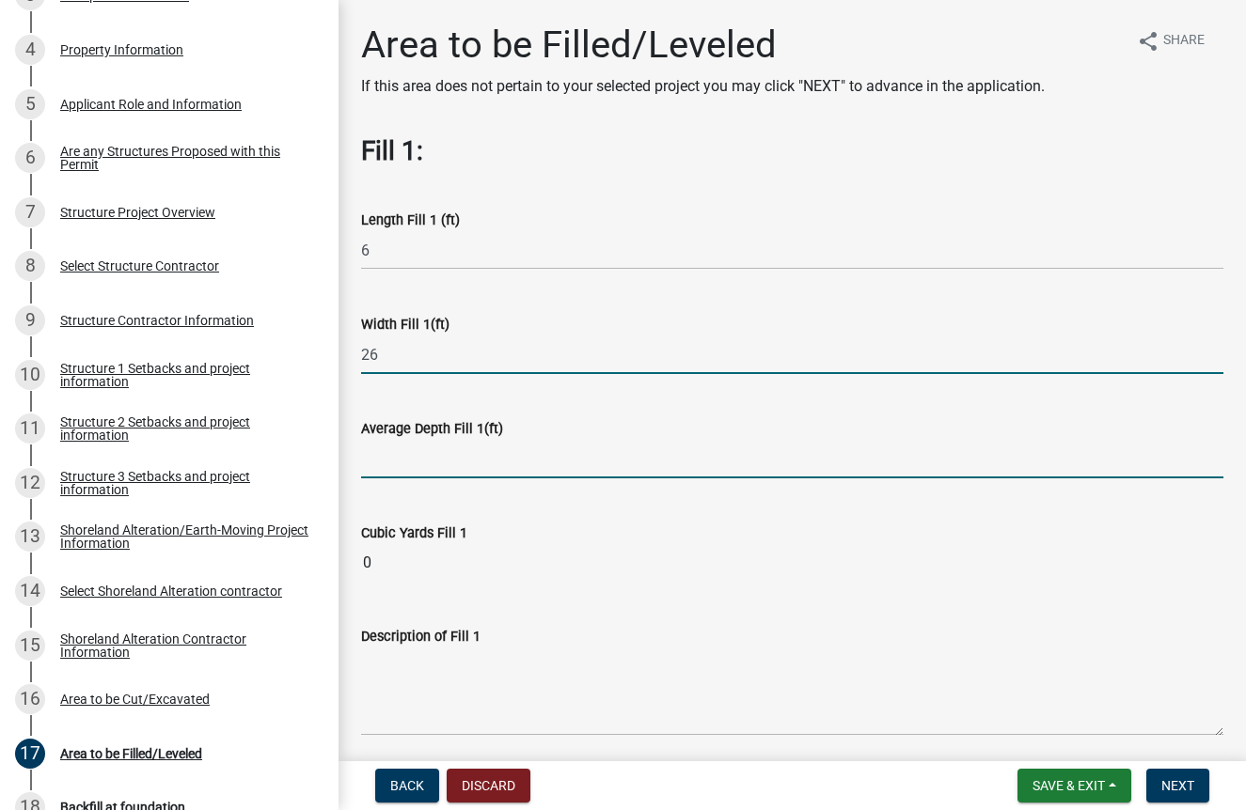
click at [397, 470] on input "text" at bounding box center [792, 459] width 862 height 39
type input "2"
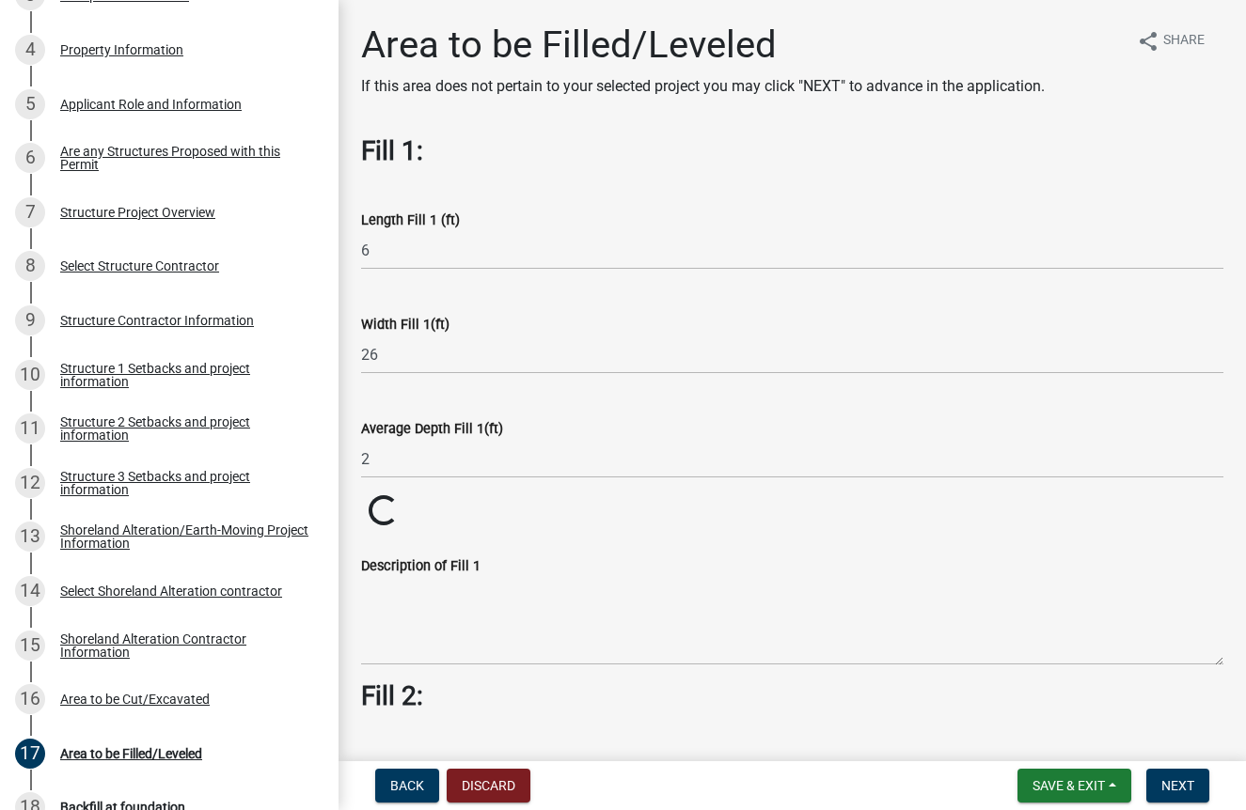
click at [509, 600] on div "Description of Fill 1" at bounding box center [792, 596] width 862 height 137
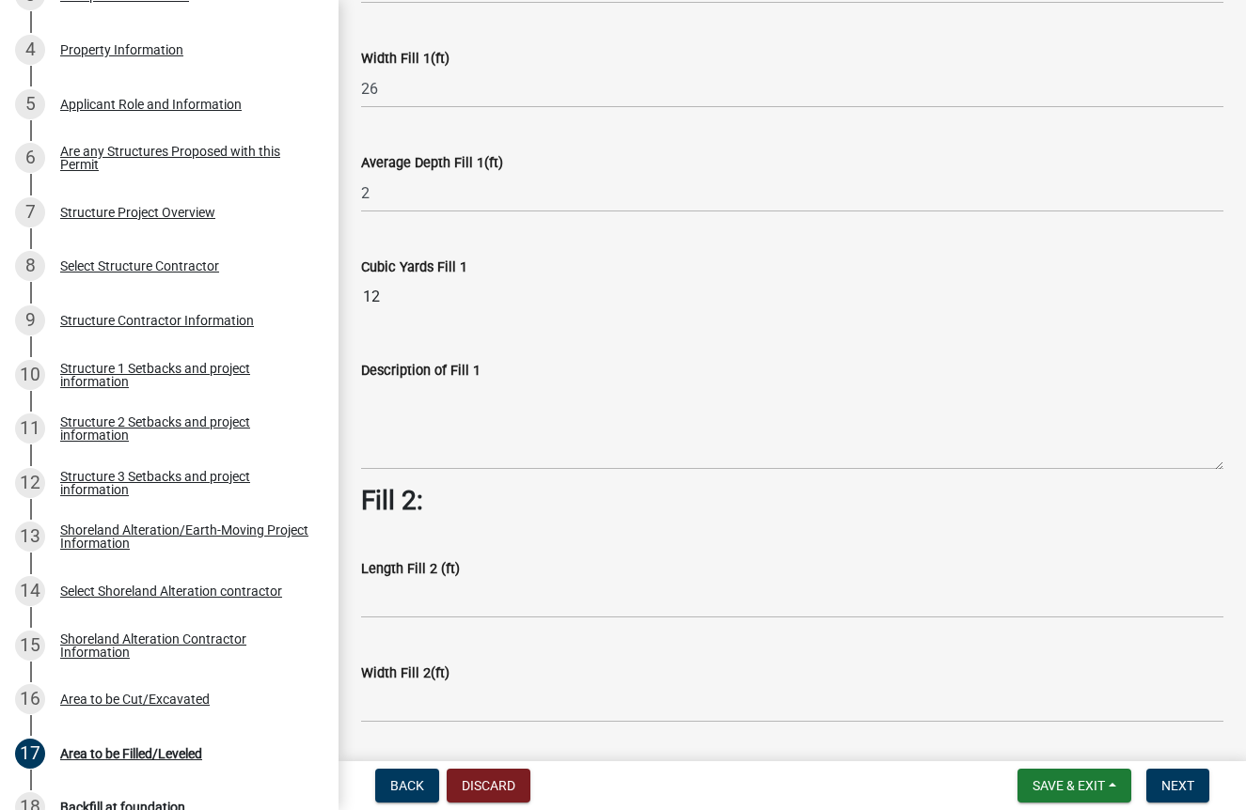
scroll to position [268, 0]
click at [426, 403] on textarea "Description of Fill 1" at bounding box center [792, 424] width 862 height 88
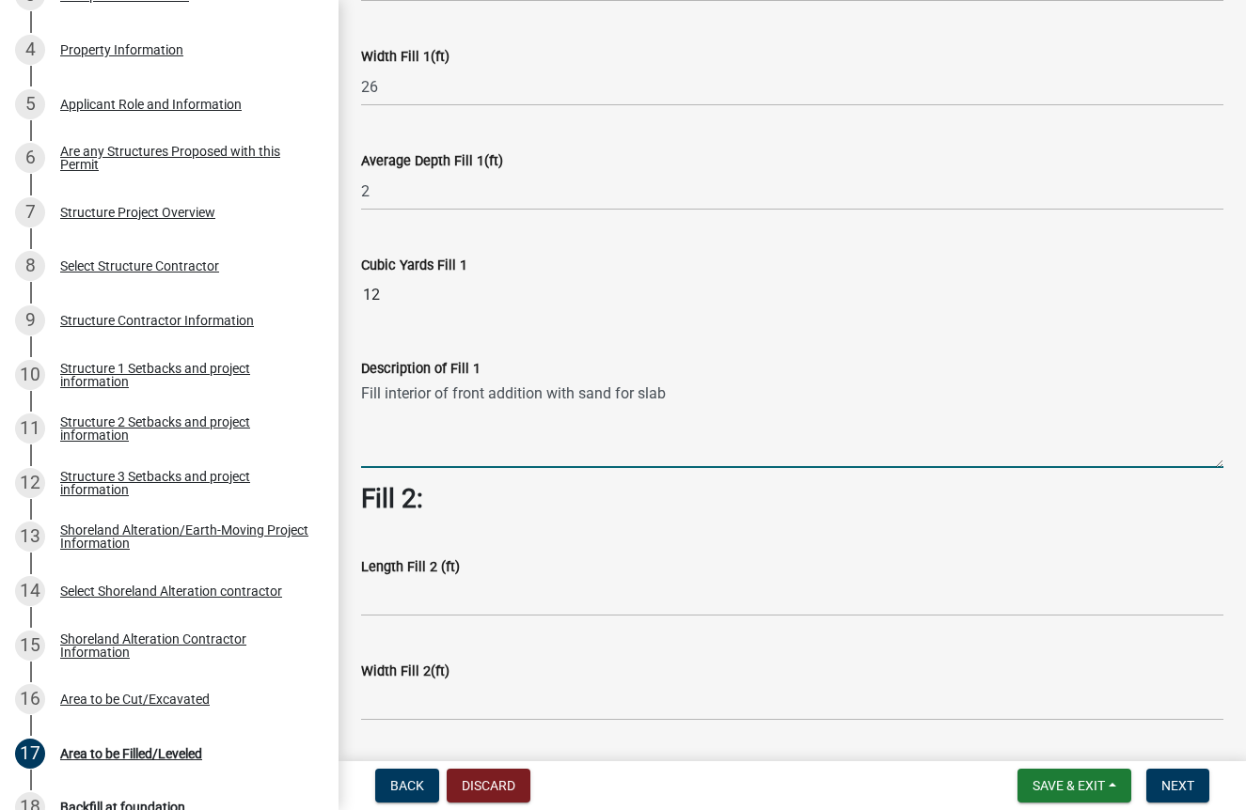
type textarea "Fill interior of front addition with sand for slab"
click at [389, 603] on input "text" at bounding box center [792, 597] width 862 height 39
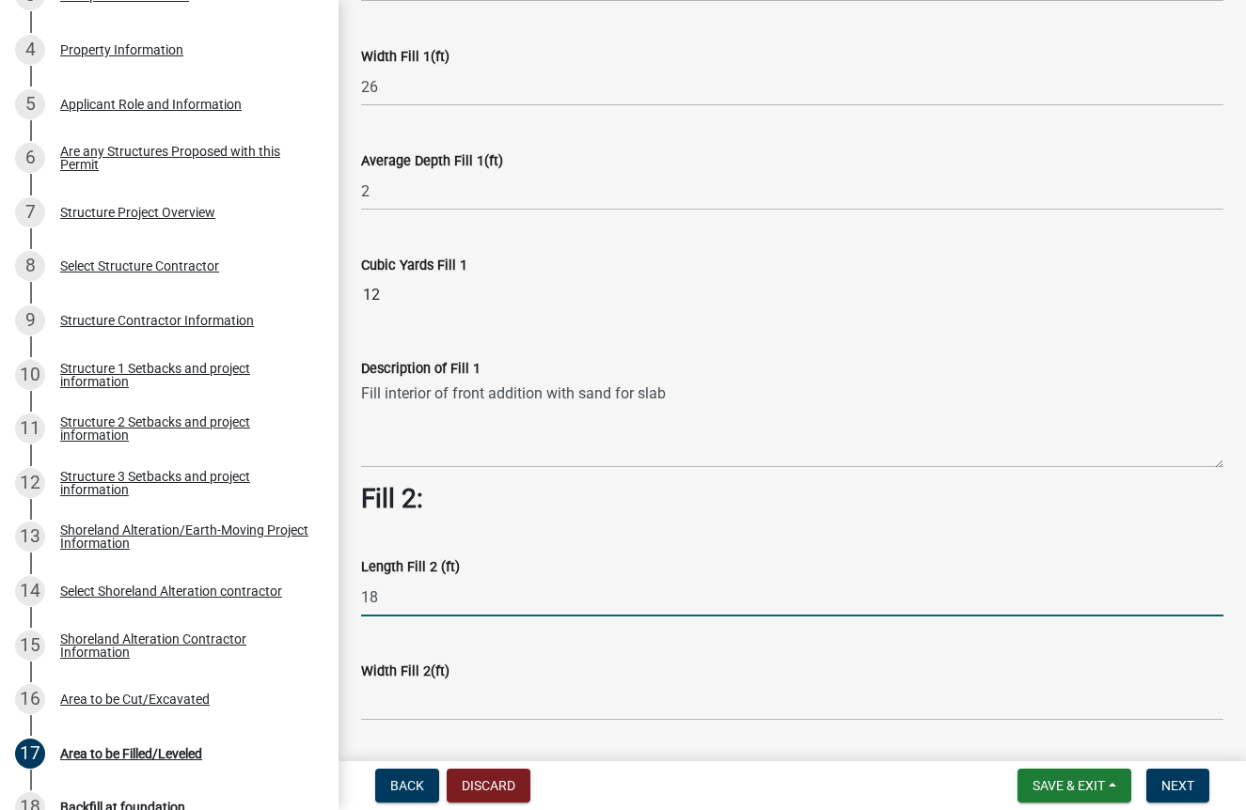
type input "18"
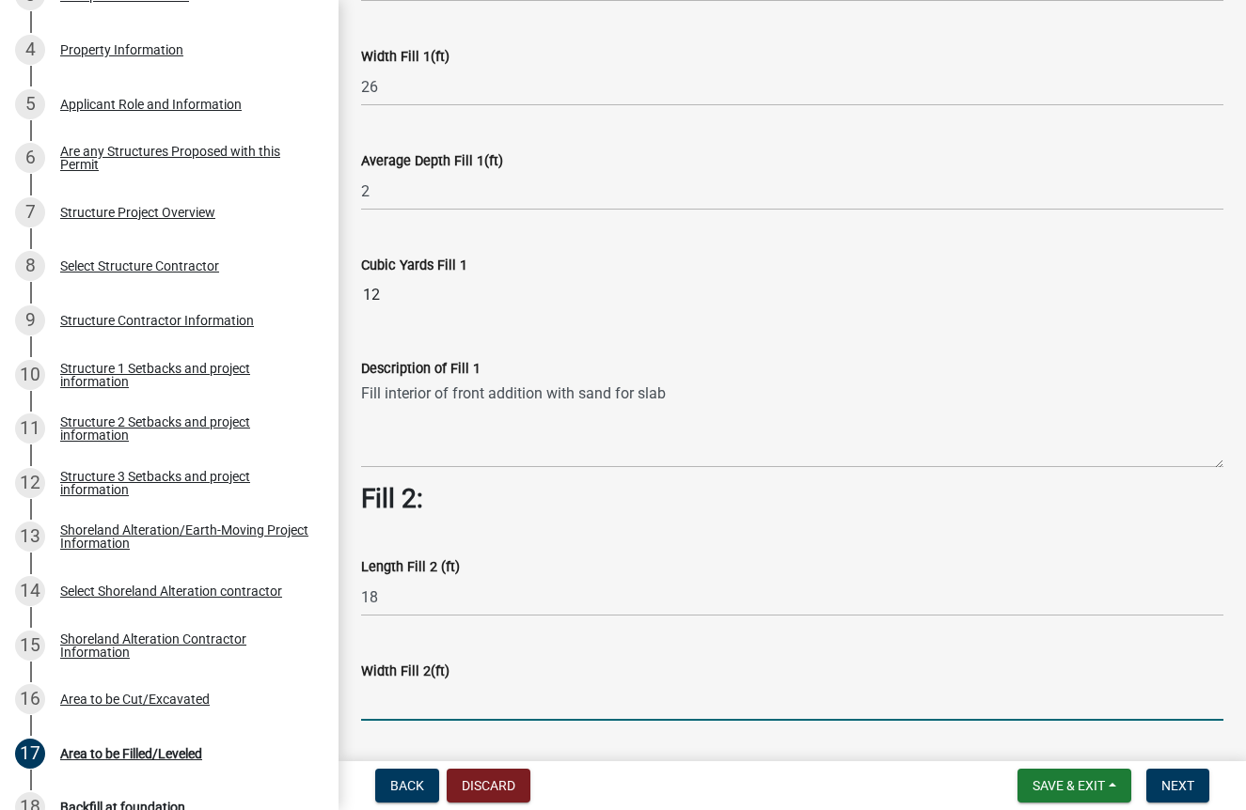
click at [385, 699] on input "text" at bounding box center [792, 702] width 862 height 39
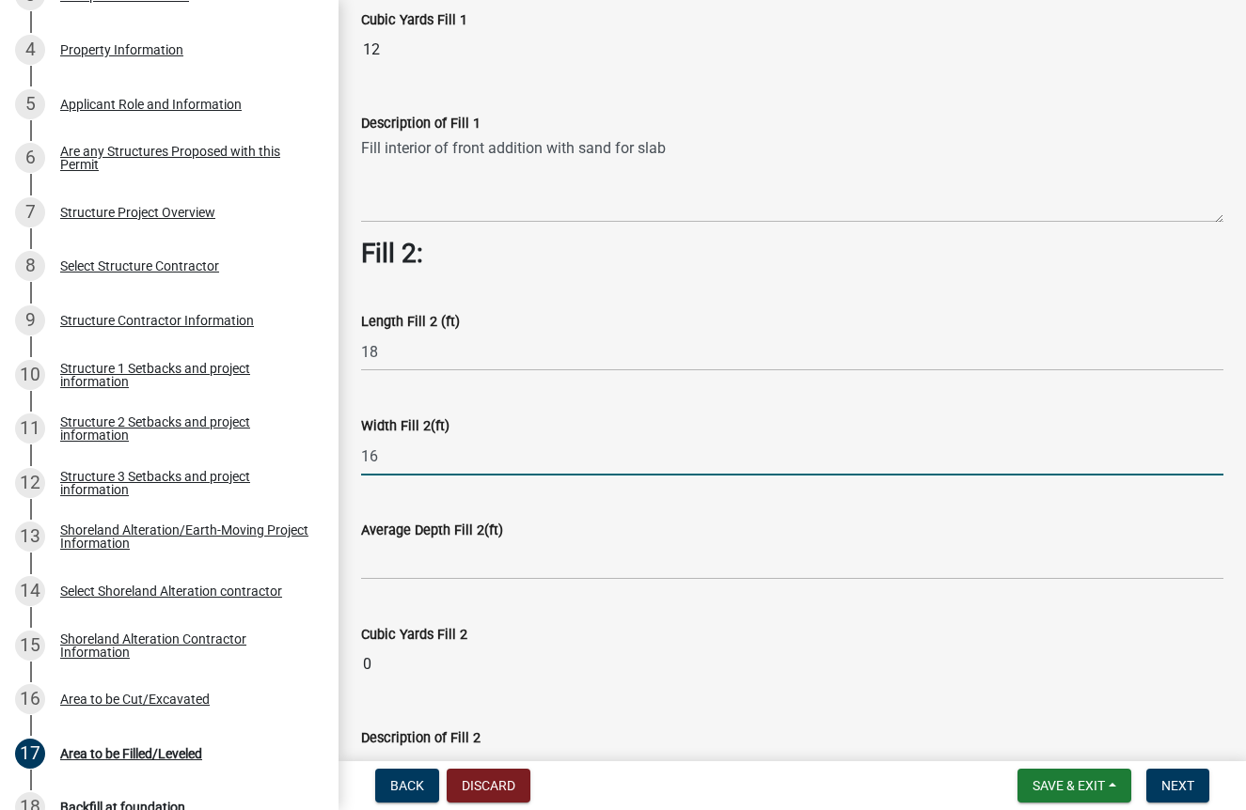
scroll to position [517, 0]
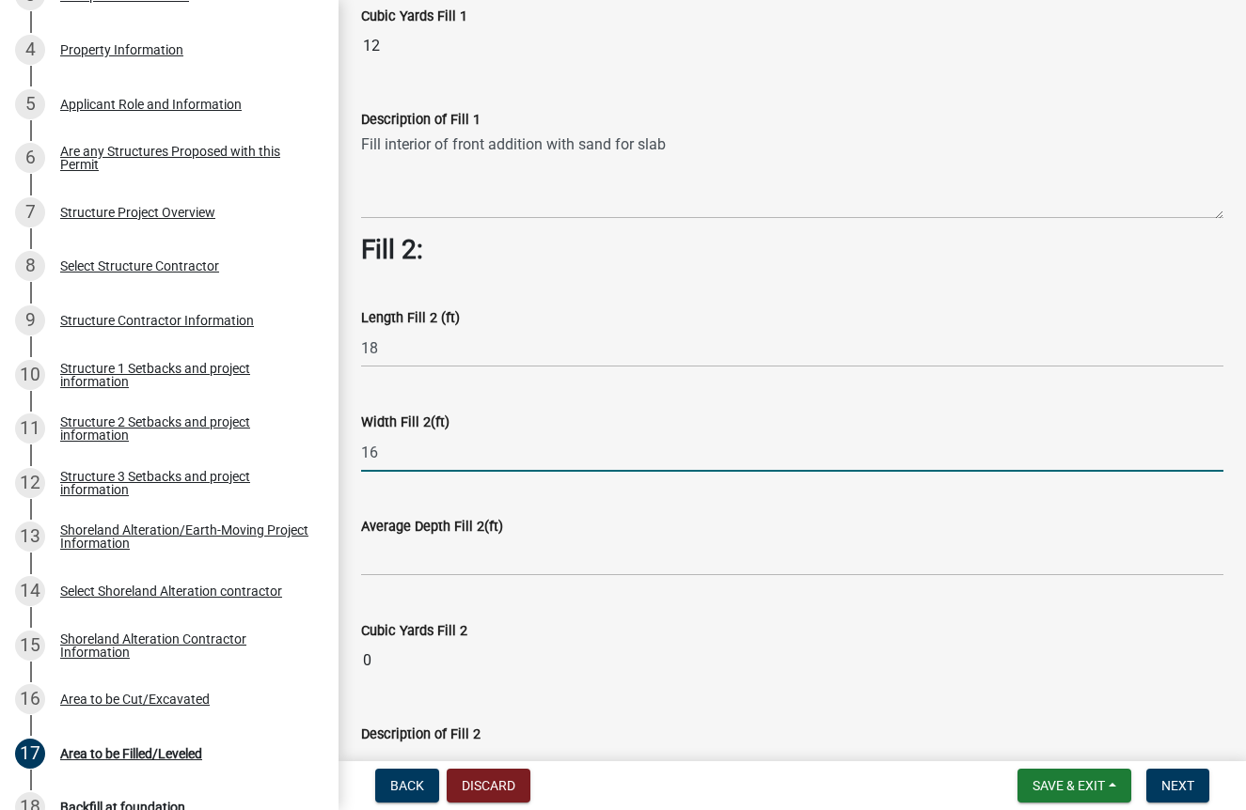
type input "16"
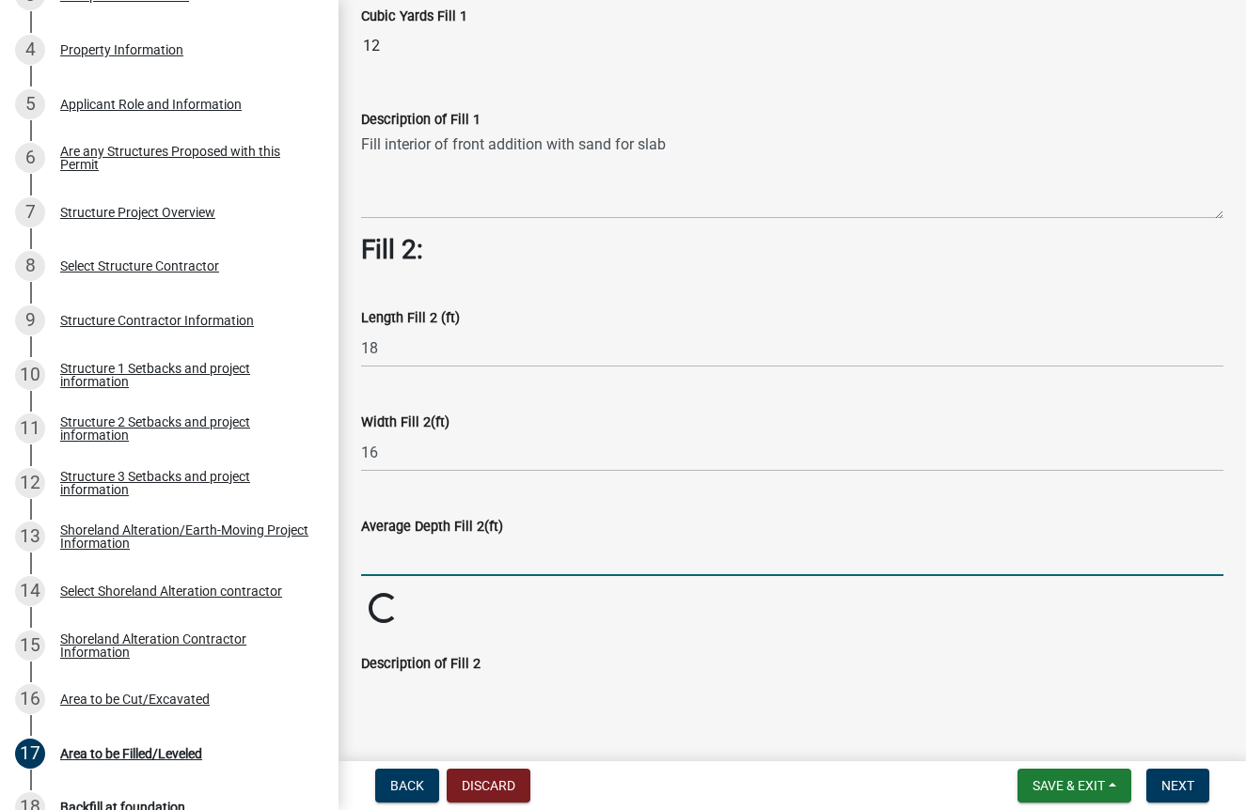
click at [422, 565] on input "text" at bounding box center [792, 557] width 862 height 39
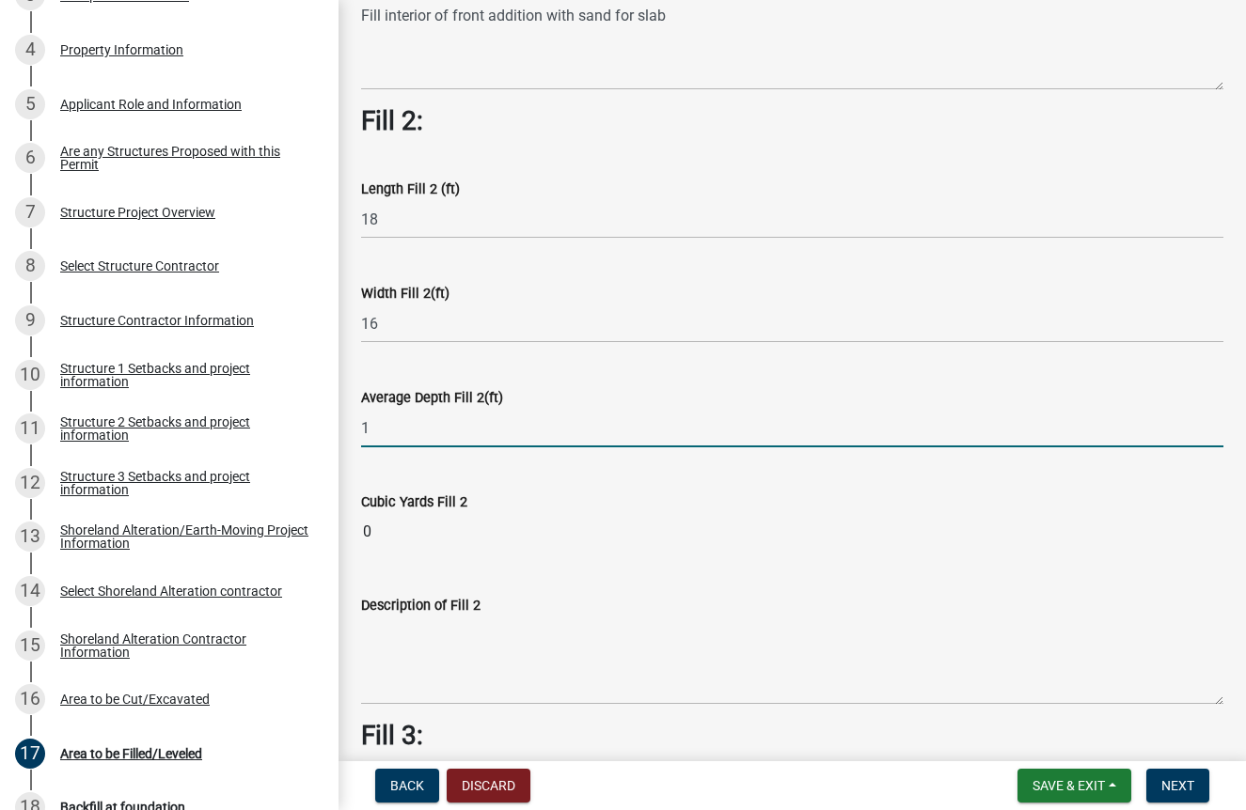
scroll to position [647, 0]
type input "1"
click at [416, 660] on wm-data-entity-input-list "Fill 1: Length Fill 1 (ft) 6 Width Fill 1(ft) 26 Average Depth Fill 1(ft) 2 Cub…" at bounding box center [792, 464] width 862 height 1950
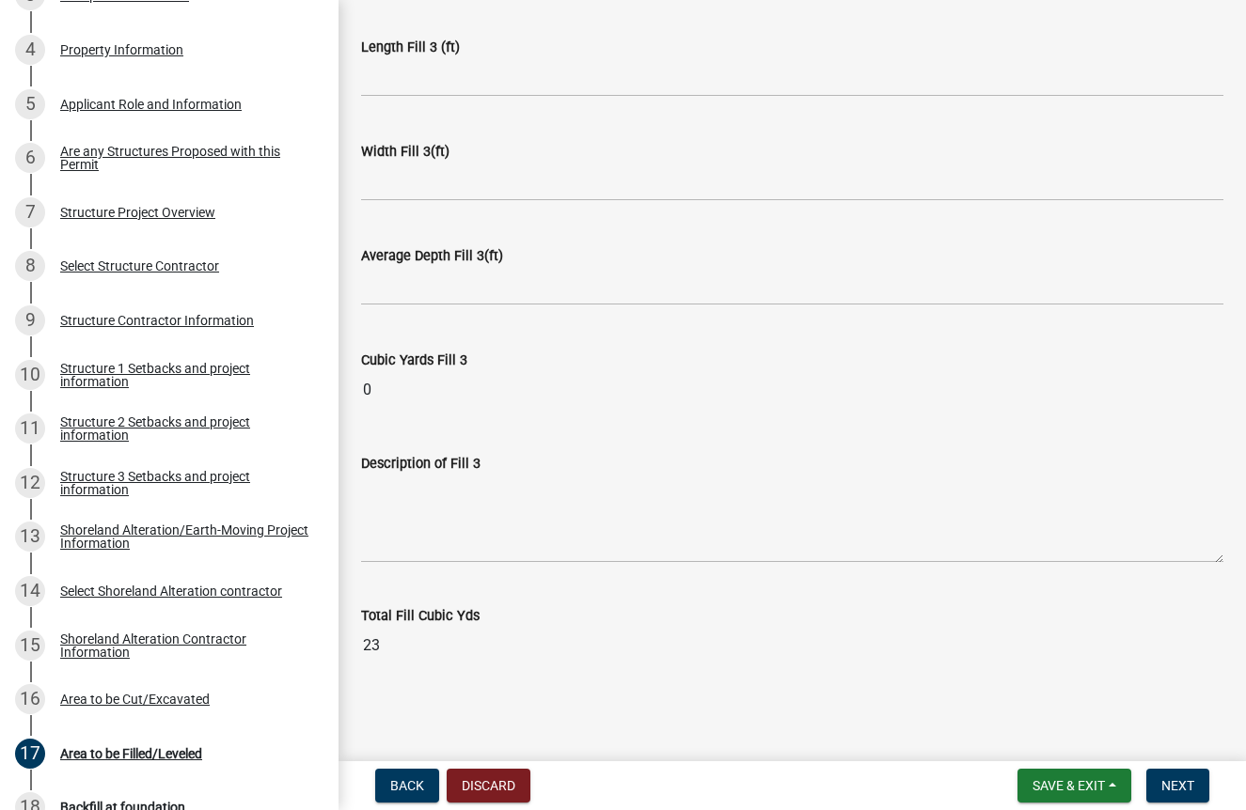
scroll to position [1403, 0]
type textarea "Fill interior of porch addition to prep for slab"
click at [1185, 786] on span "Next" at bounding box center [1177, 785] width 33 height 15
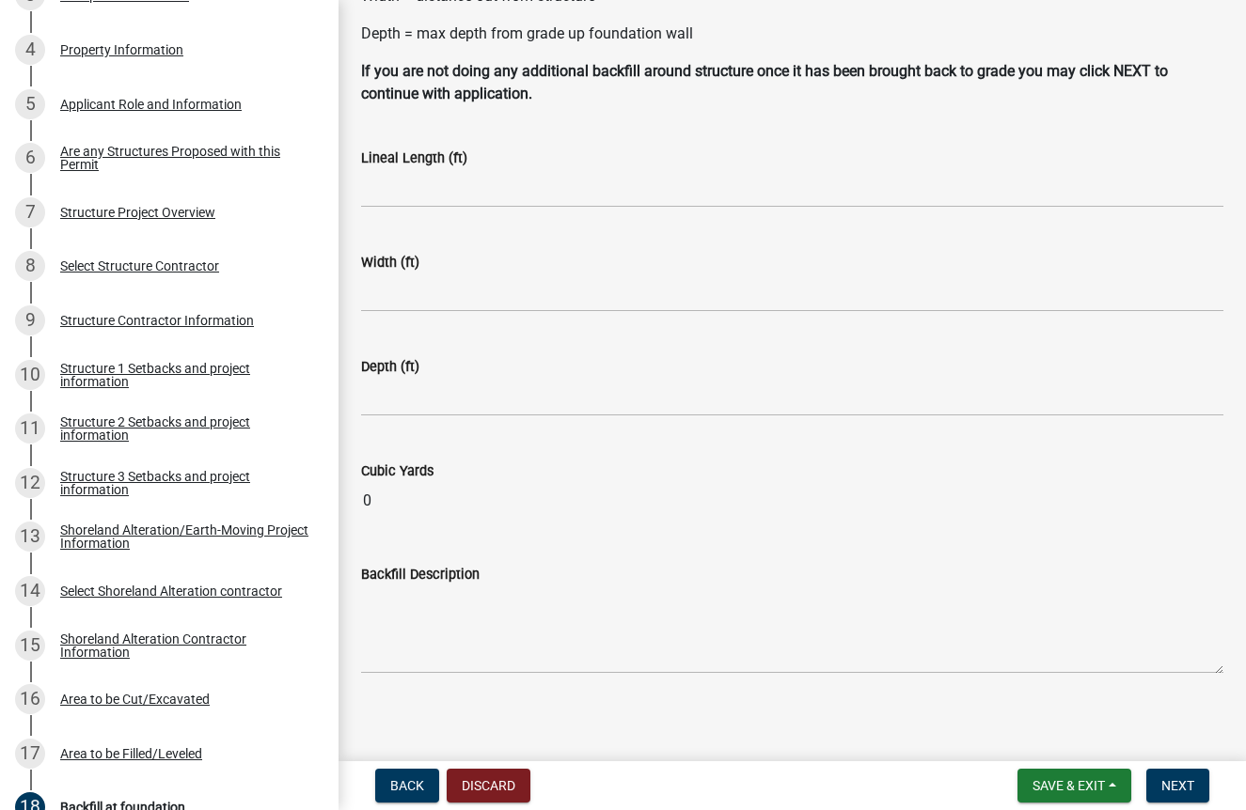
scroll to position [194, 0]
click at [1187, 787] on span "Next" at bounding box center [1177, 785] width 33 height 15
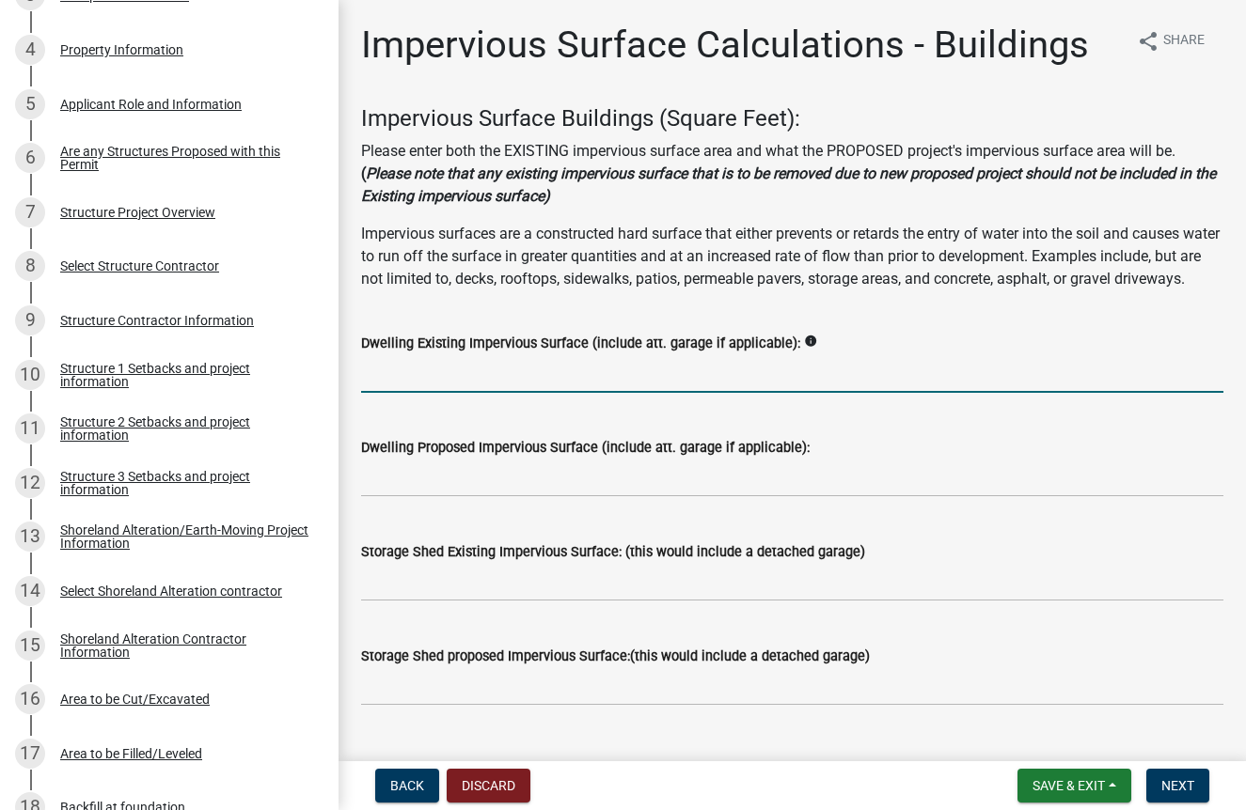
click at [443, 393] on input "text" at bounding box center [792, 373] width 862 height 39
type input "533.02"
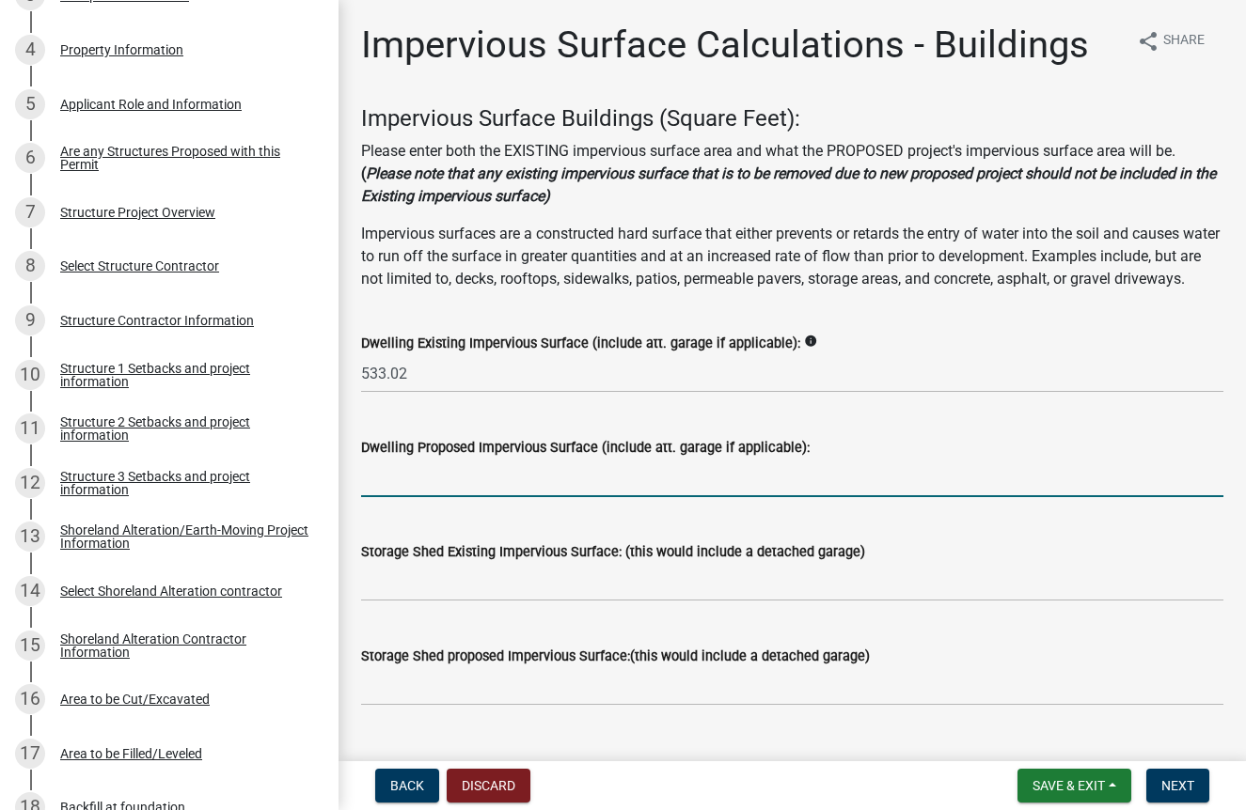
click at [438, 497] on input "text" at bounding box center [792, 478] width 862 height 39
type input "438"
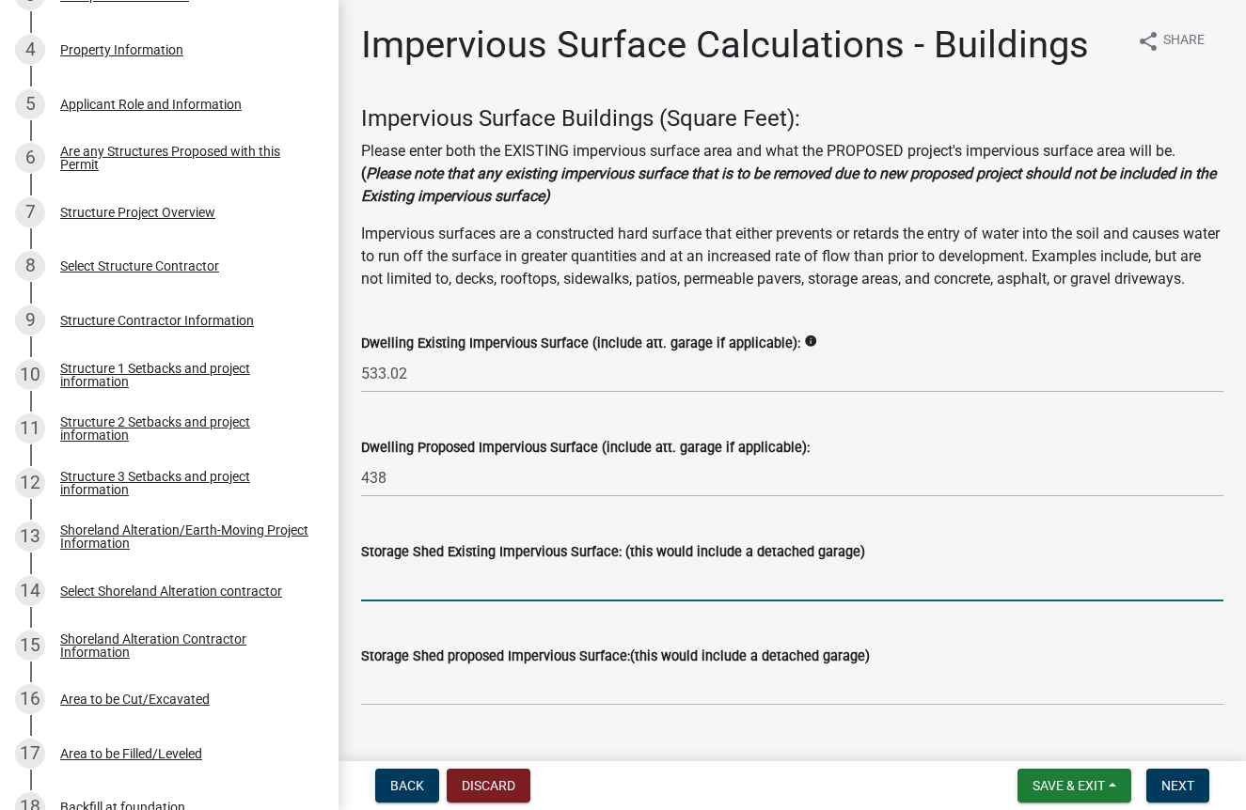
click at [440, 602] on input "text" at bounding box center [792, 582] width 862 height 39
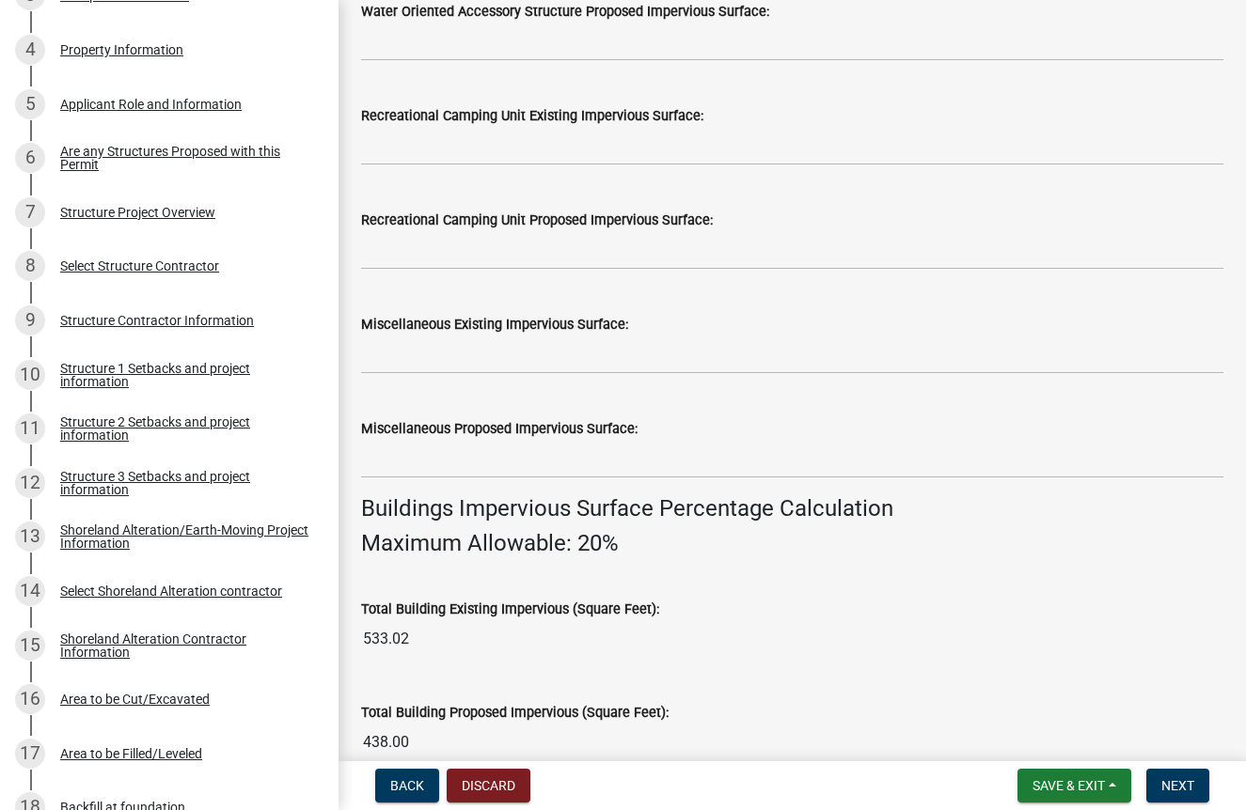
scroll to position [874, 0]
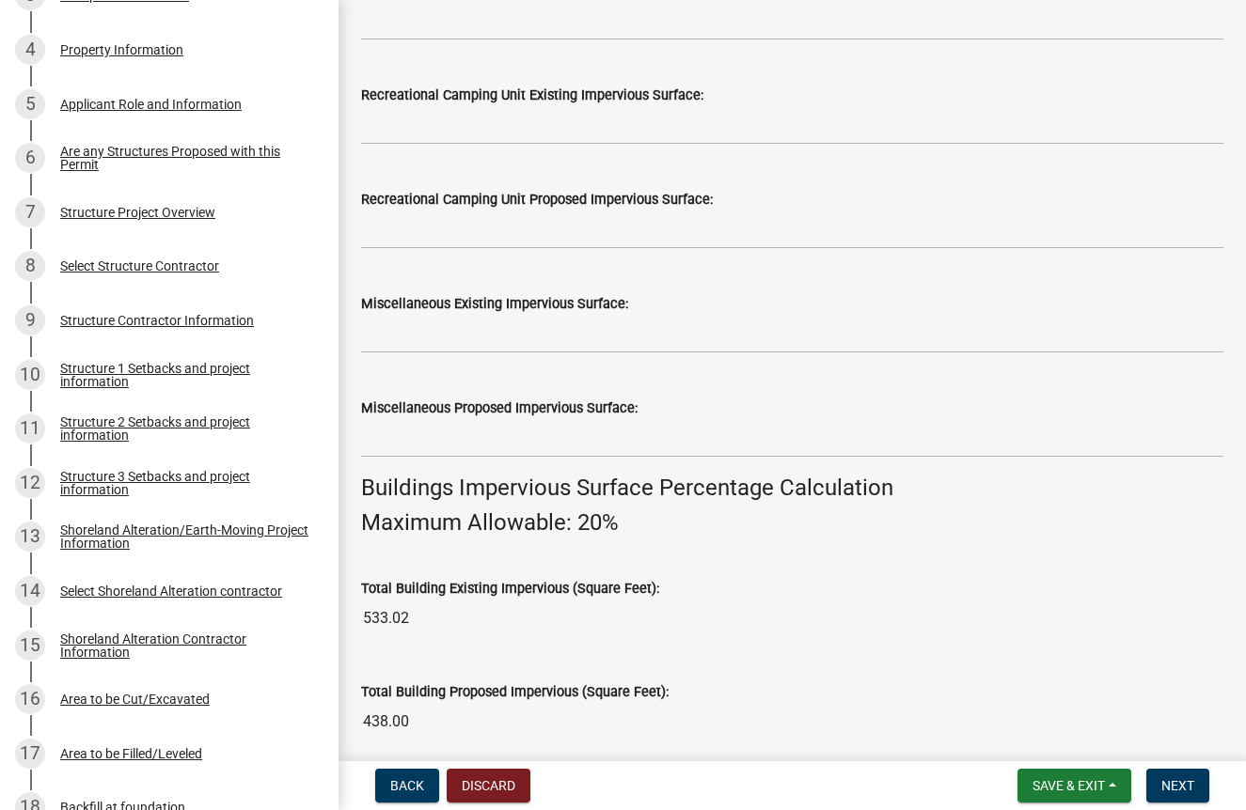
type input "240"
click at [744, 611] on wm-data-entity-input-list "Impervious Surface Buildings (Square Feet): Please enter both the EXISTING impe…" at bounding box center [792, 201] width 862 height 1941
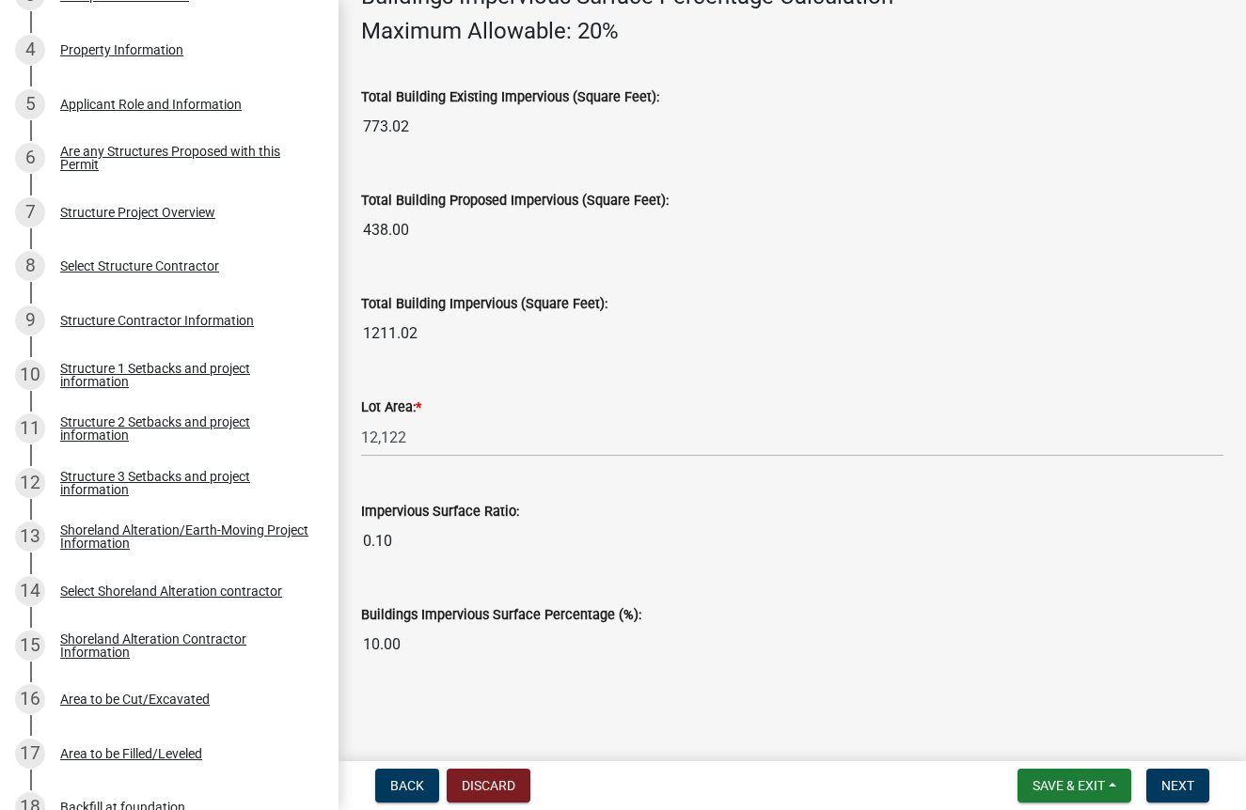
scroll to position [0, 0]
click at [1184, 787] on span "Next" at bounding box center [1177, 785] width 33 height 15
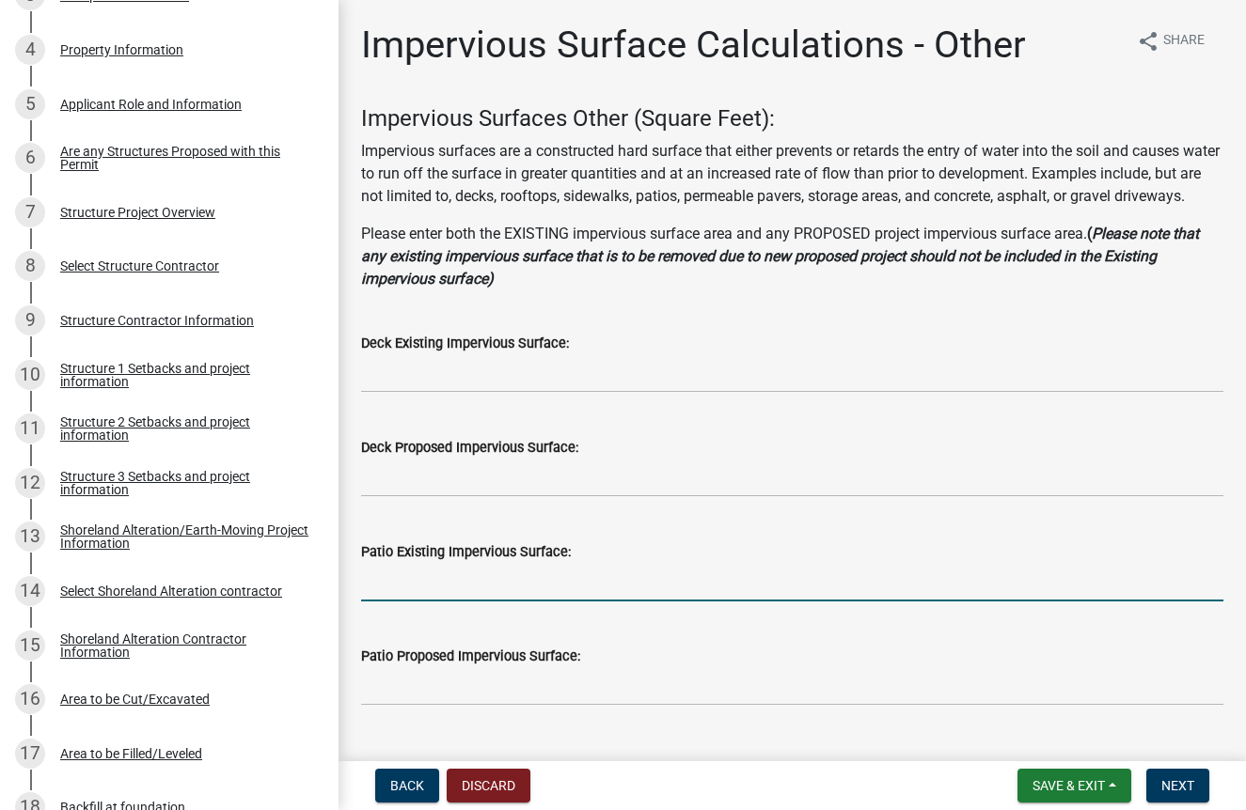
click at [437, 602] on input "text" at bounding box center [792, 582] width 862 height 39
type input "0"
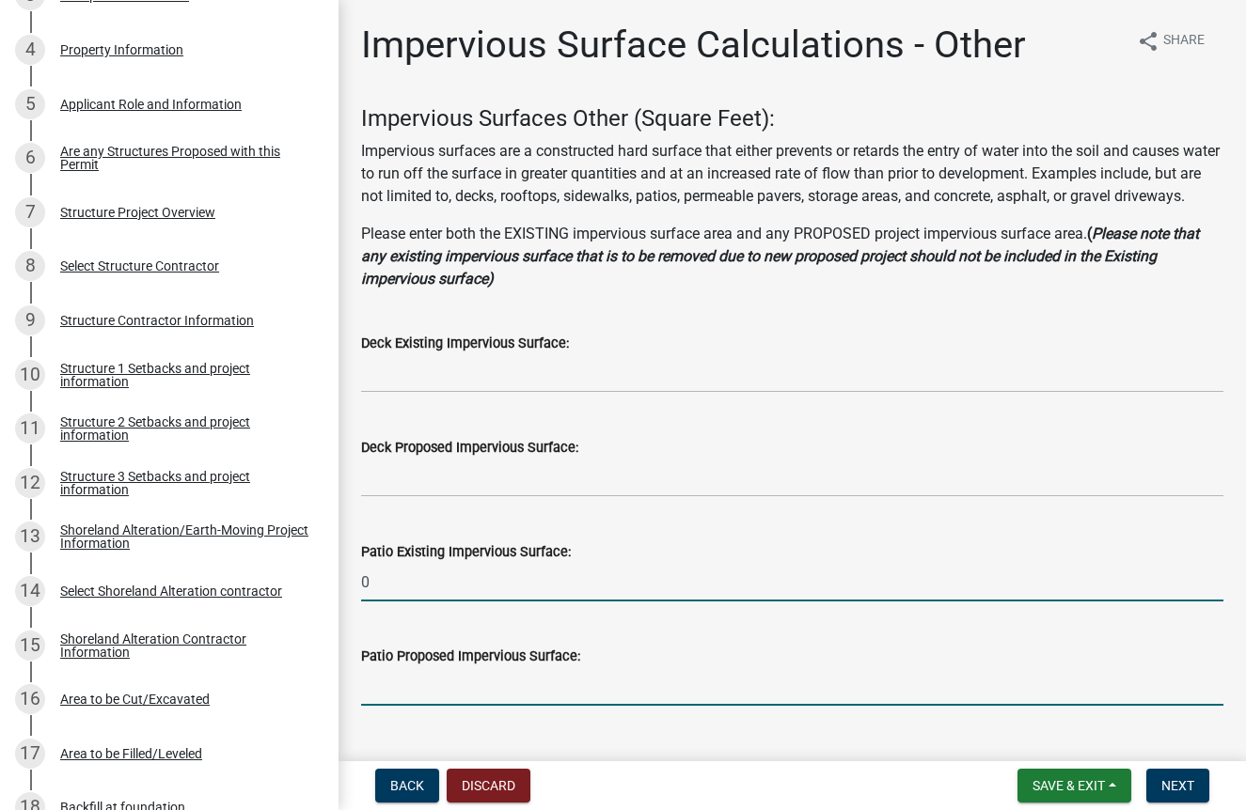
click at [408, 706] on input "text" at bounding box center [792, 686] width 862 height 39
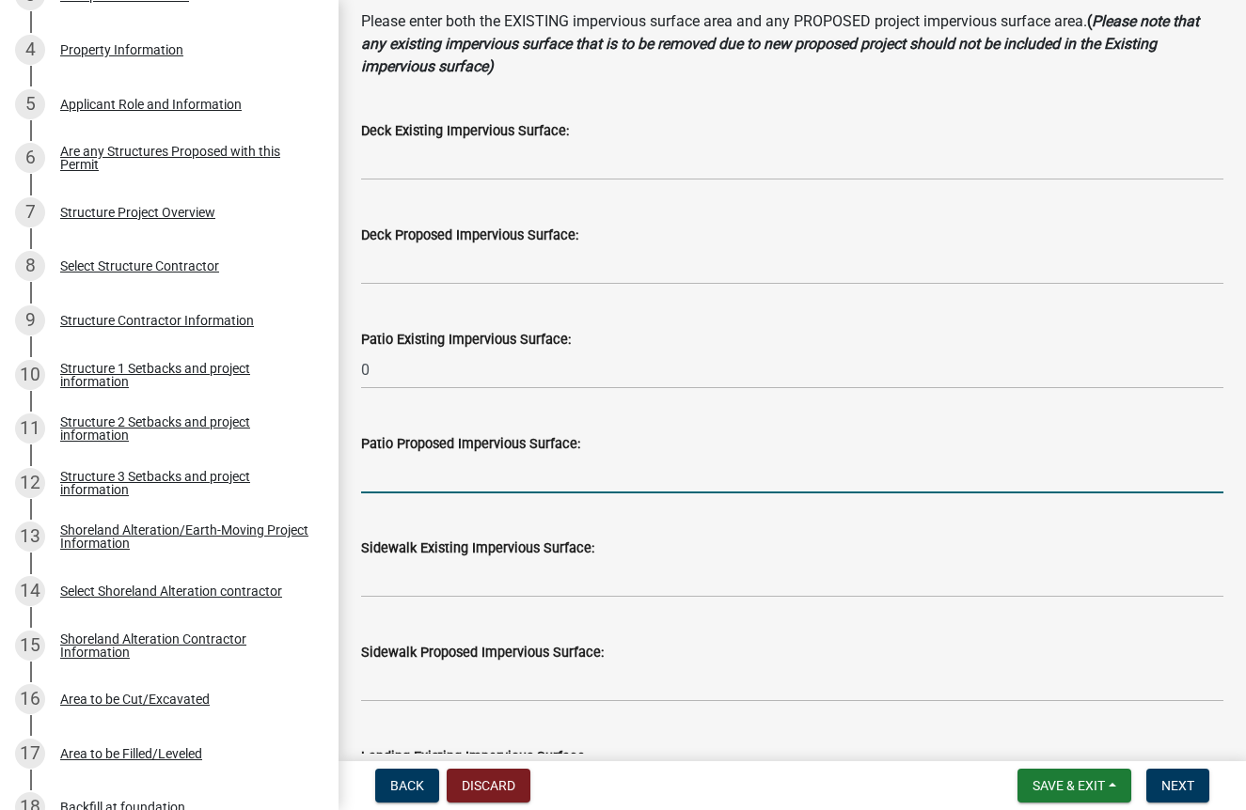
scroll to position [217, 0]
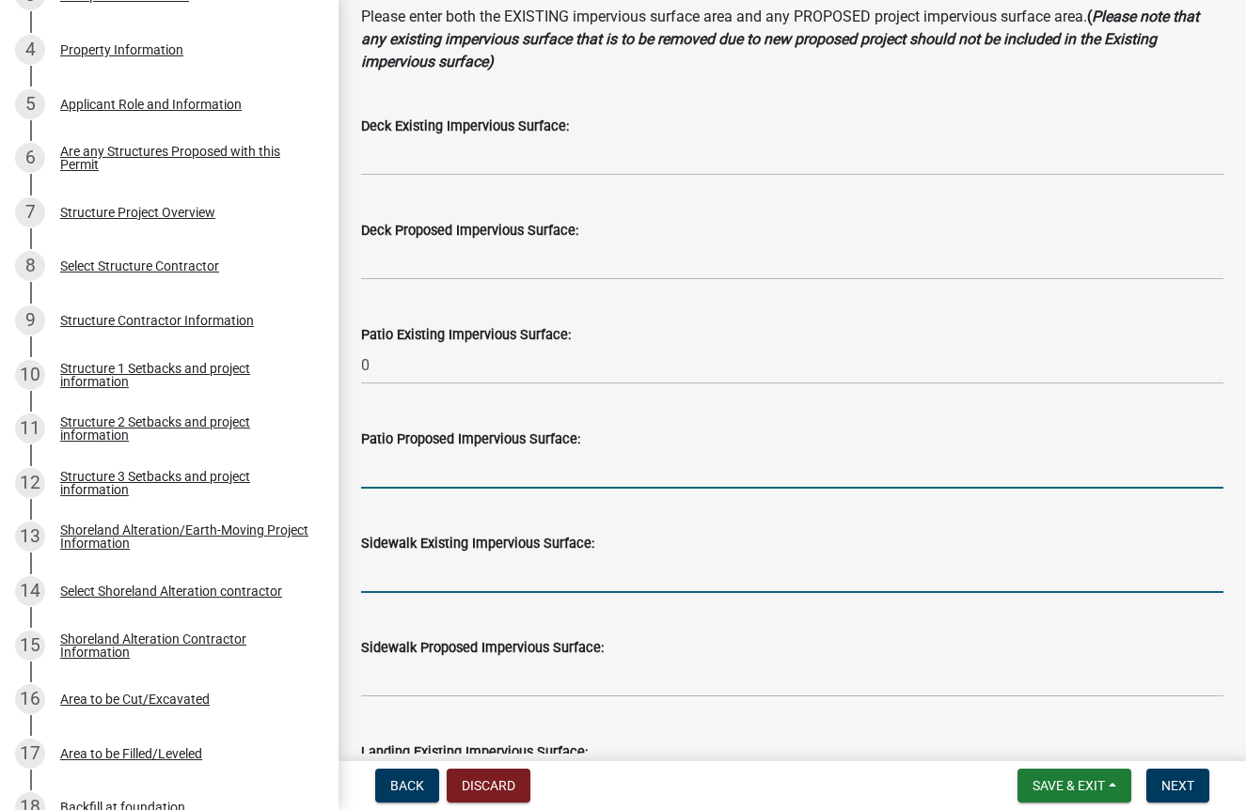
click at [505, 593] on input "text" at bounding box center [792, 574] width 862 height 39
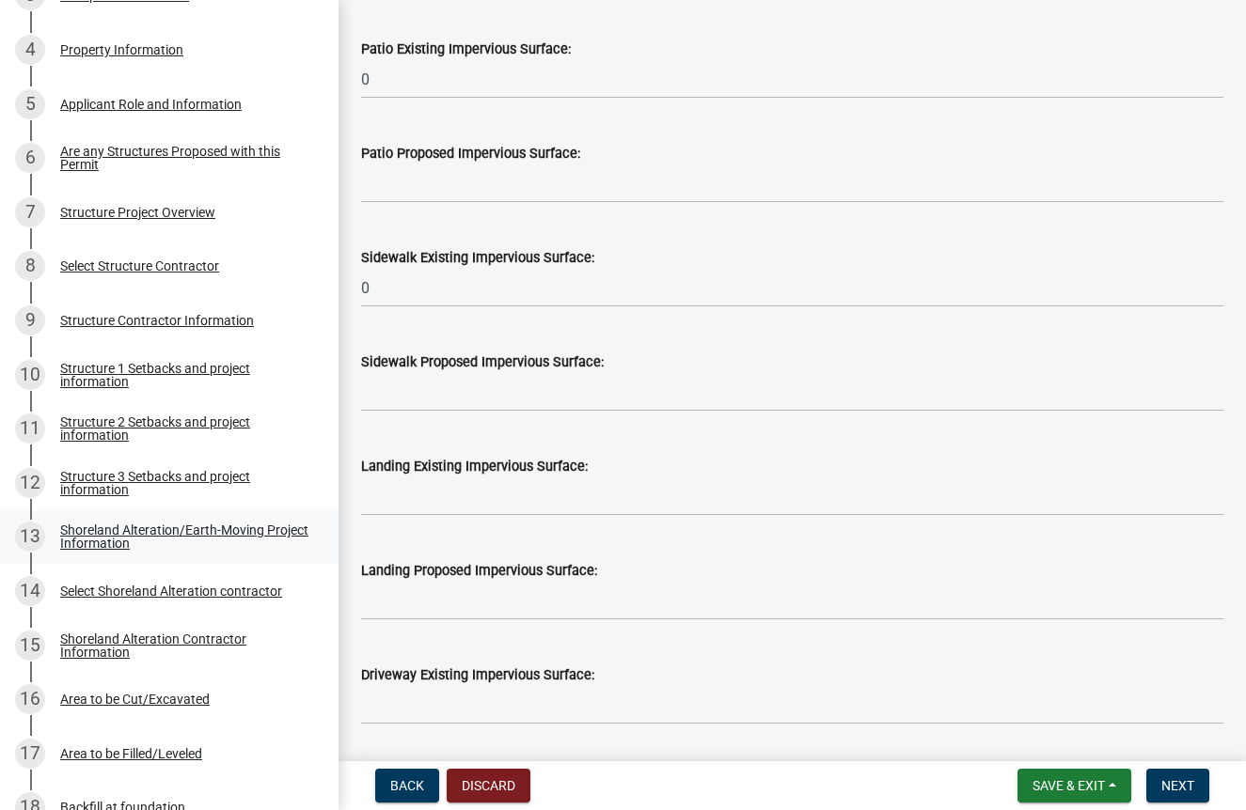
scroll to position [500, 0]
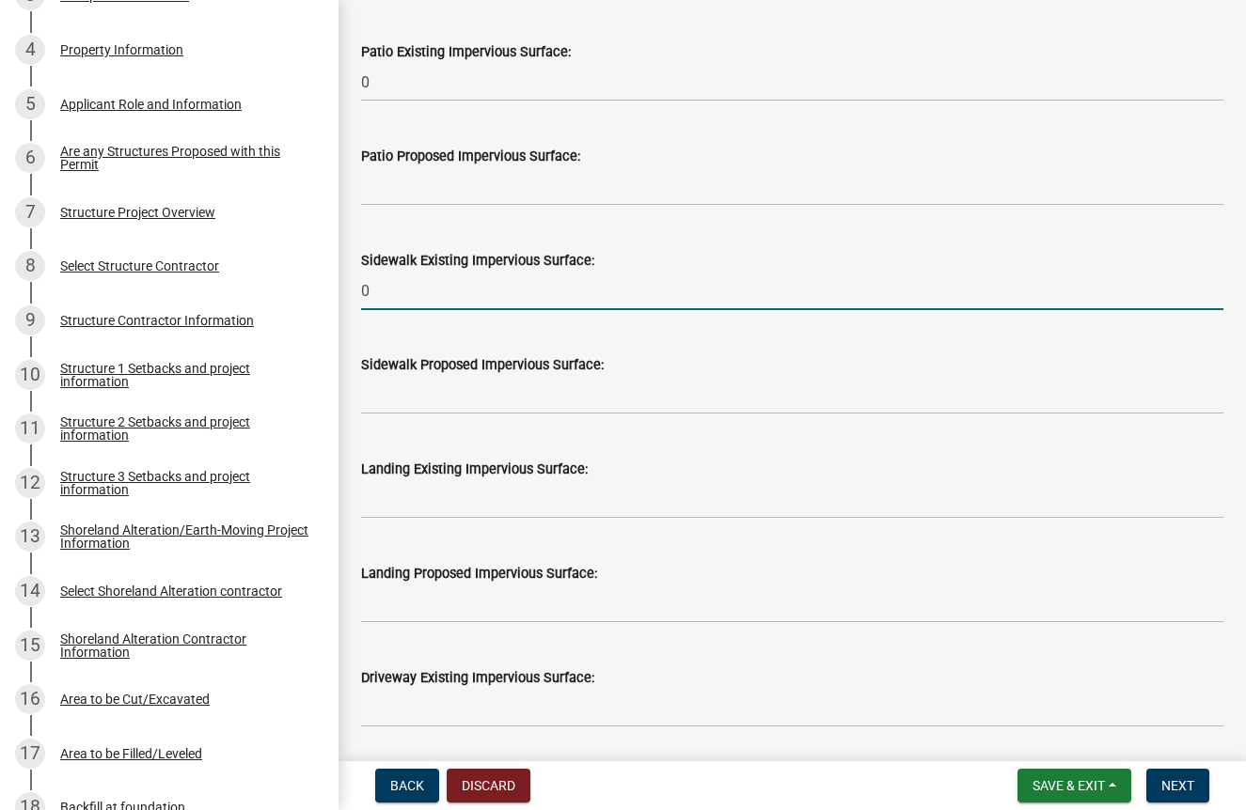
type input "0"
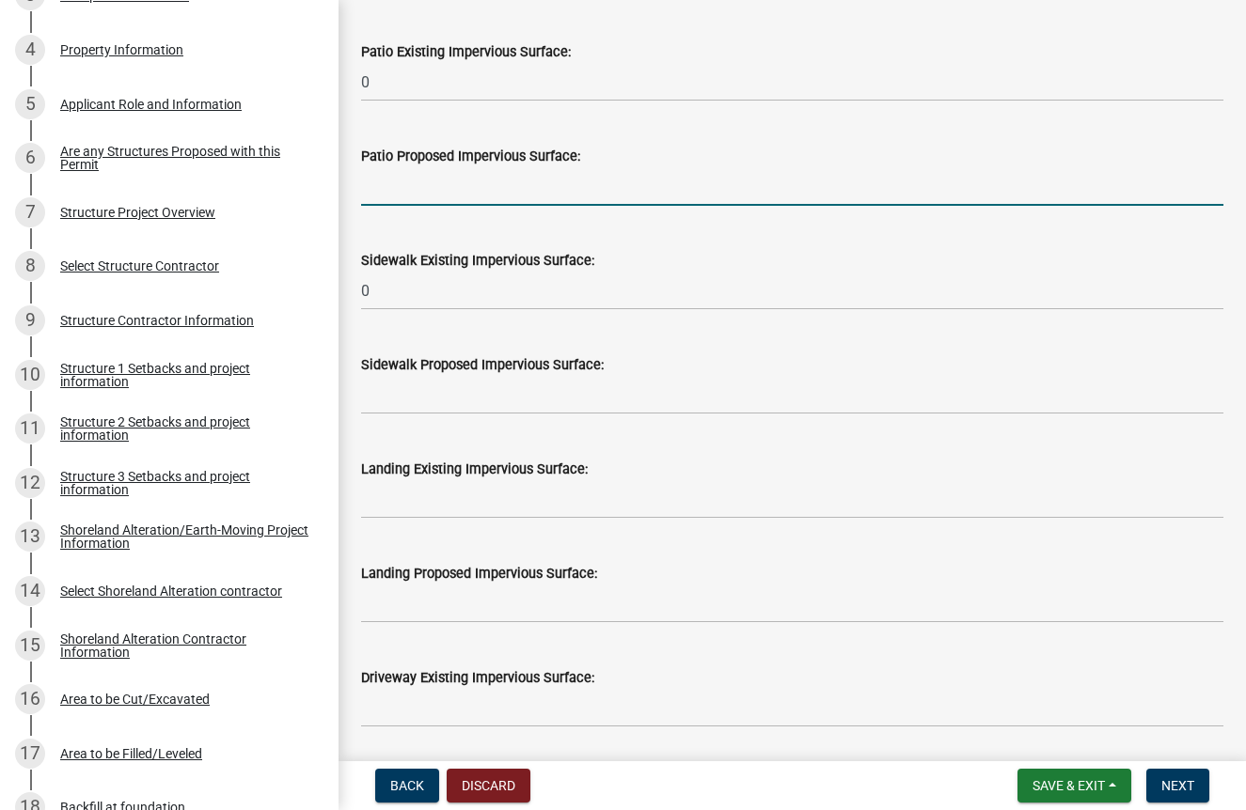
click at [379, 206] on input "text" at bounding box center [792, 186] width 862 height 39
type input "159"
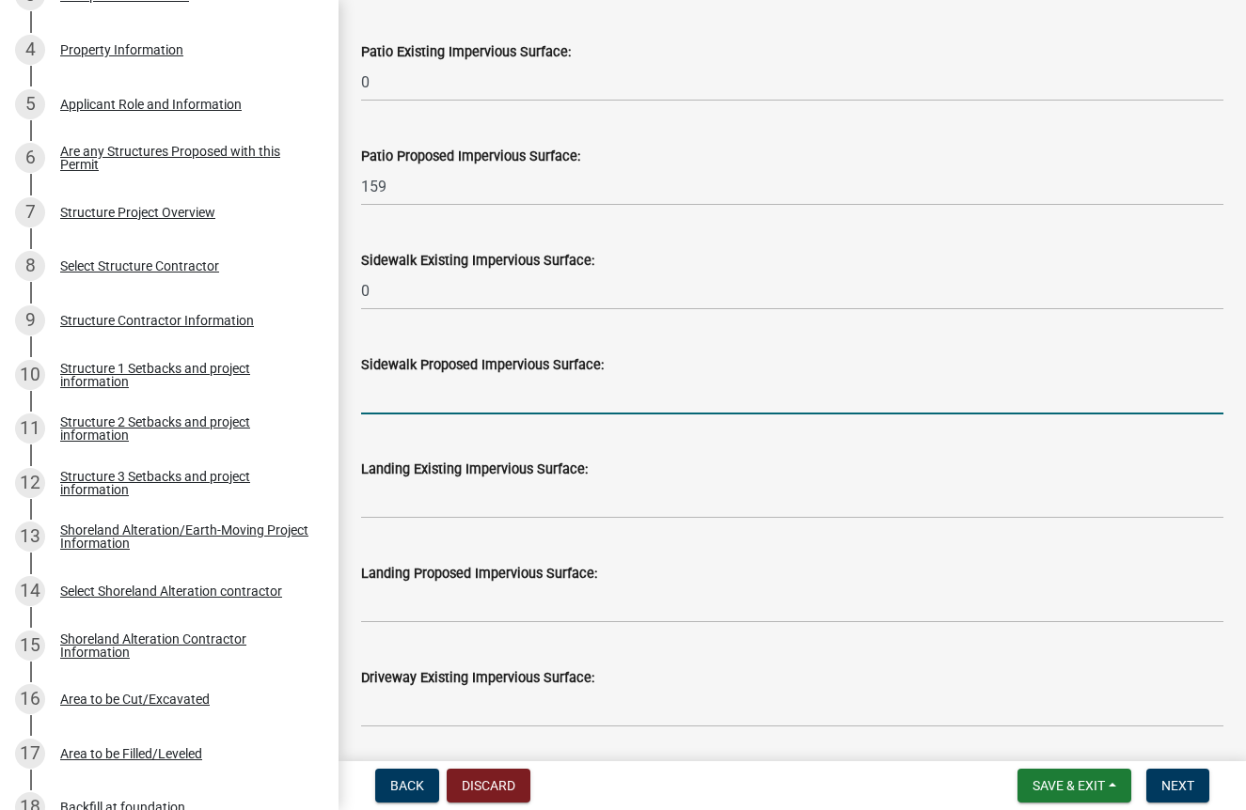
click at [442, 415] on input "text" at bounding box center [792, 395] width 862 height 39
type input "156"
click at [713, 575] on div "Landing Proposed Impervious Surface:" at bounding box center [792, 579] width 862 height 87
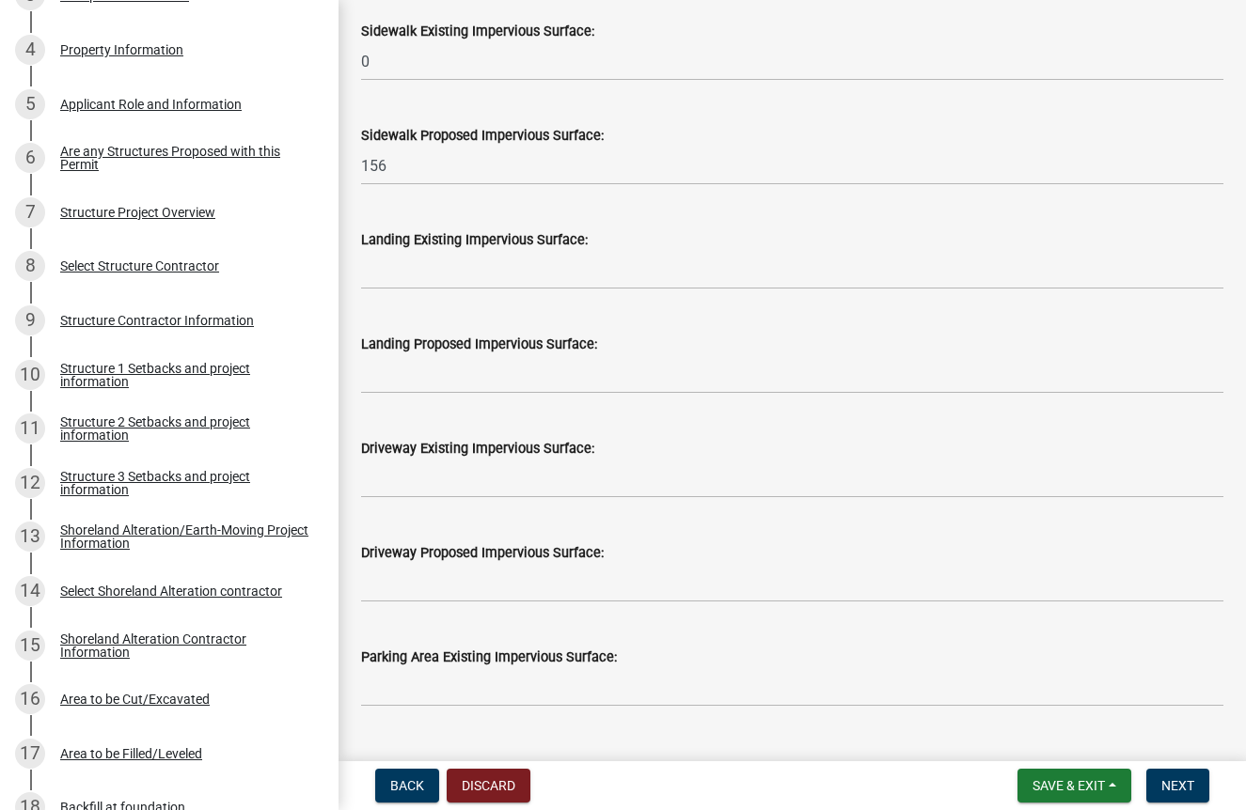
scroll to position [740, 0]
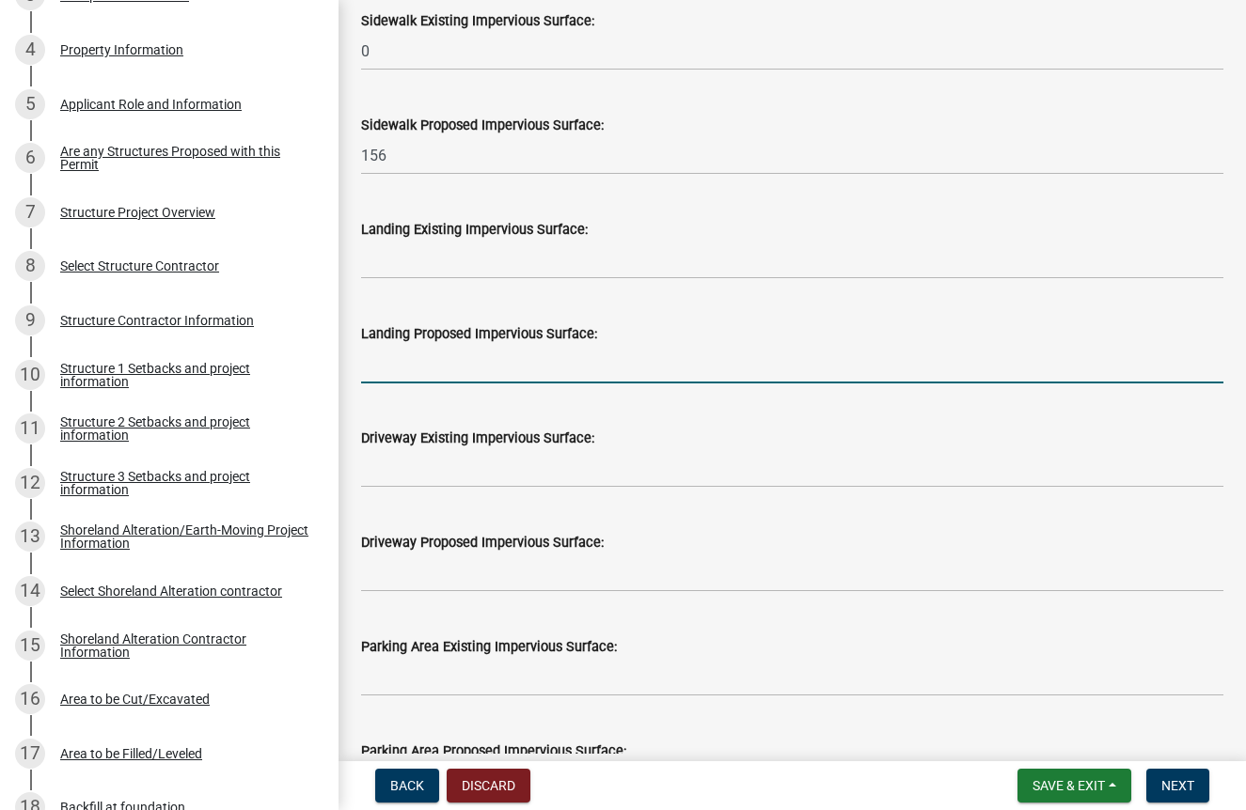
click at [424, 384] on input "text" at bounding box center [792, 364] width 862 height 39
click at [405, 279] on input "text" at bounding box center [792, 260] width 862 height 39
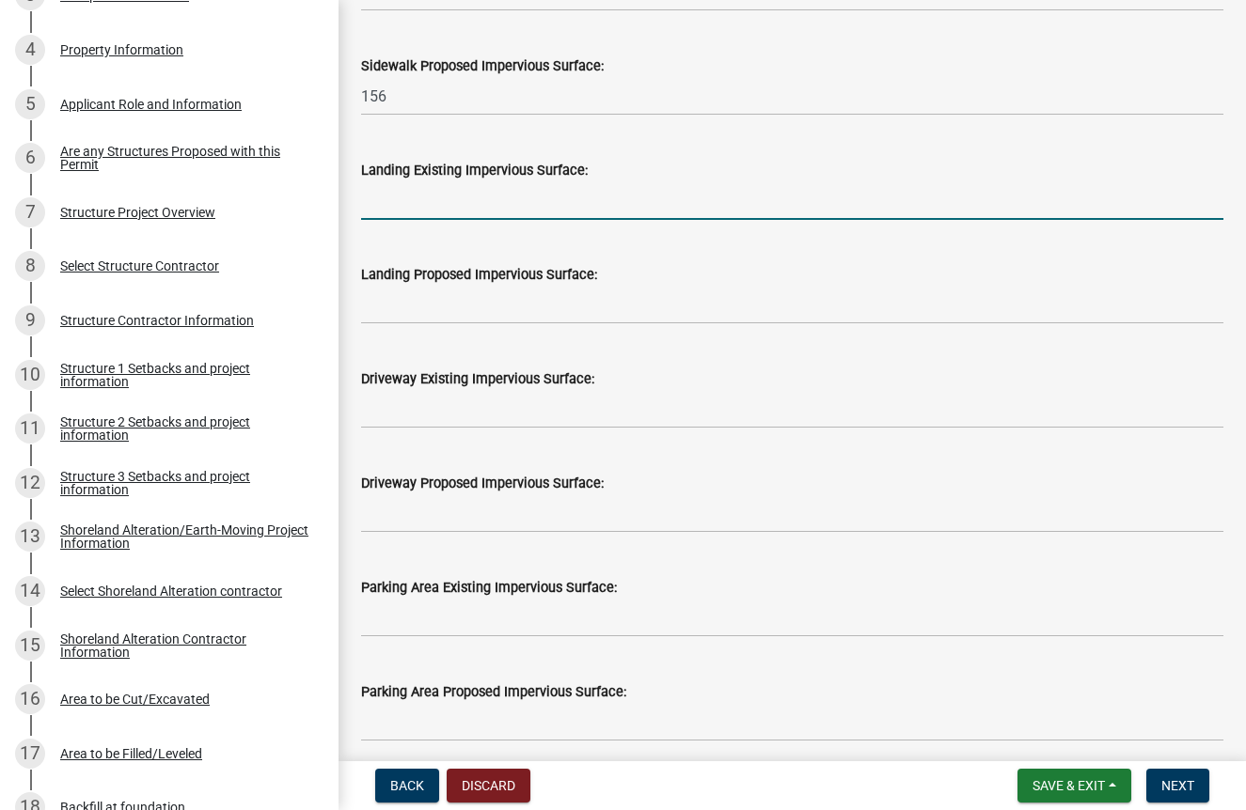
scroll to position [807, 0]
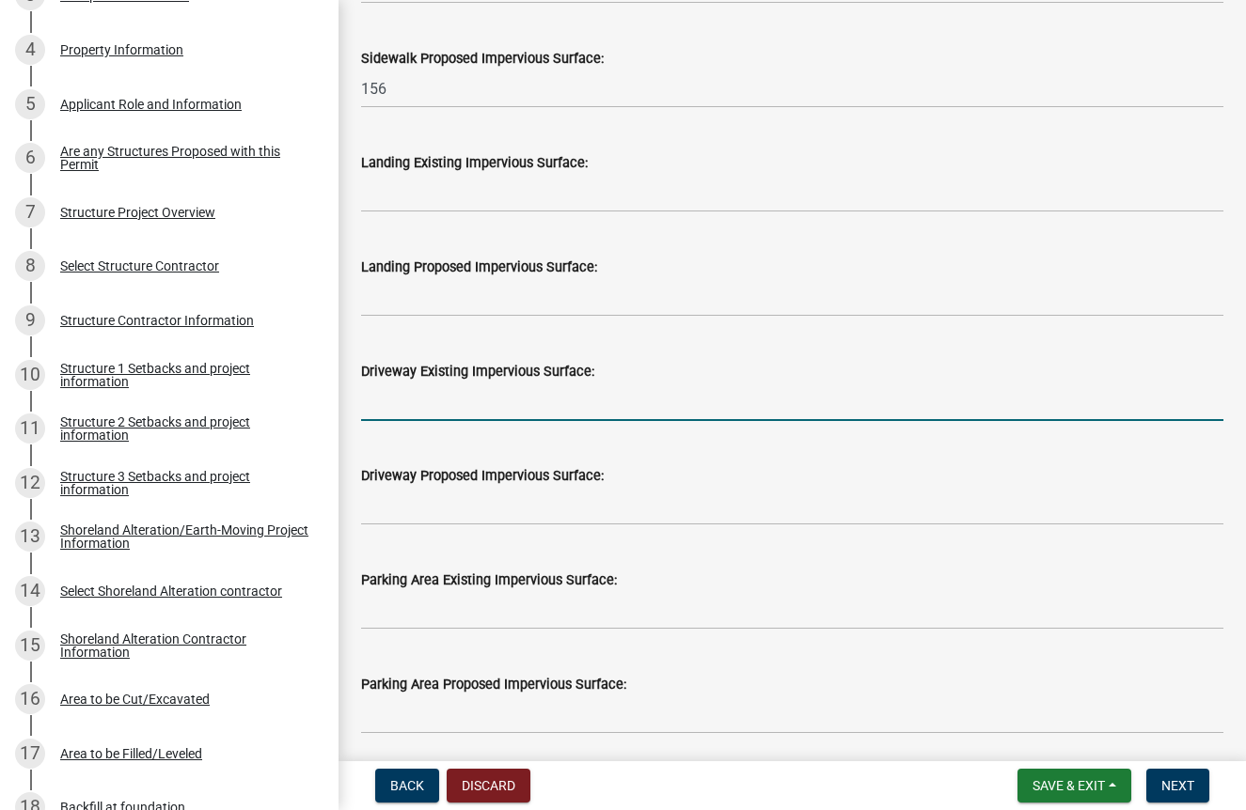
click at [429, 421] on input "text" at bounding box center [792, 402] width 862 height 39
type input "1883.5"
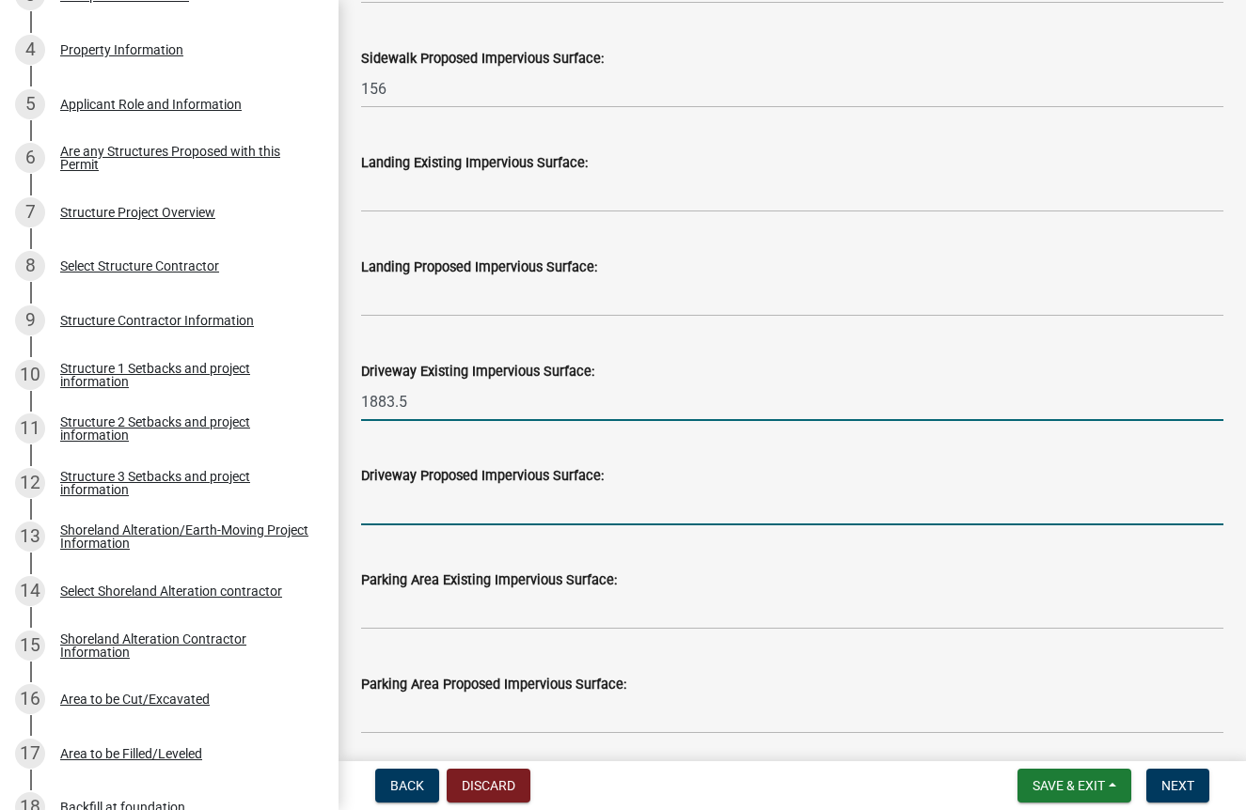
click at [540, 526] on input "text" at bounding box center [792, 506] width 862 height 39
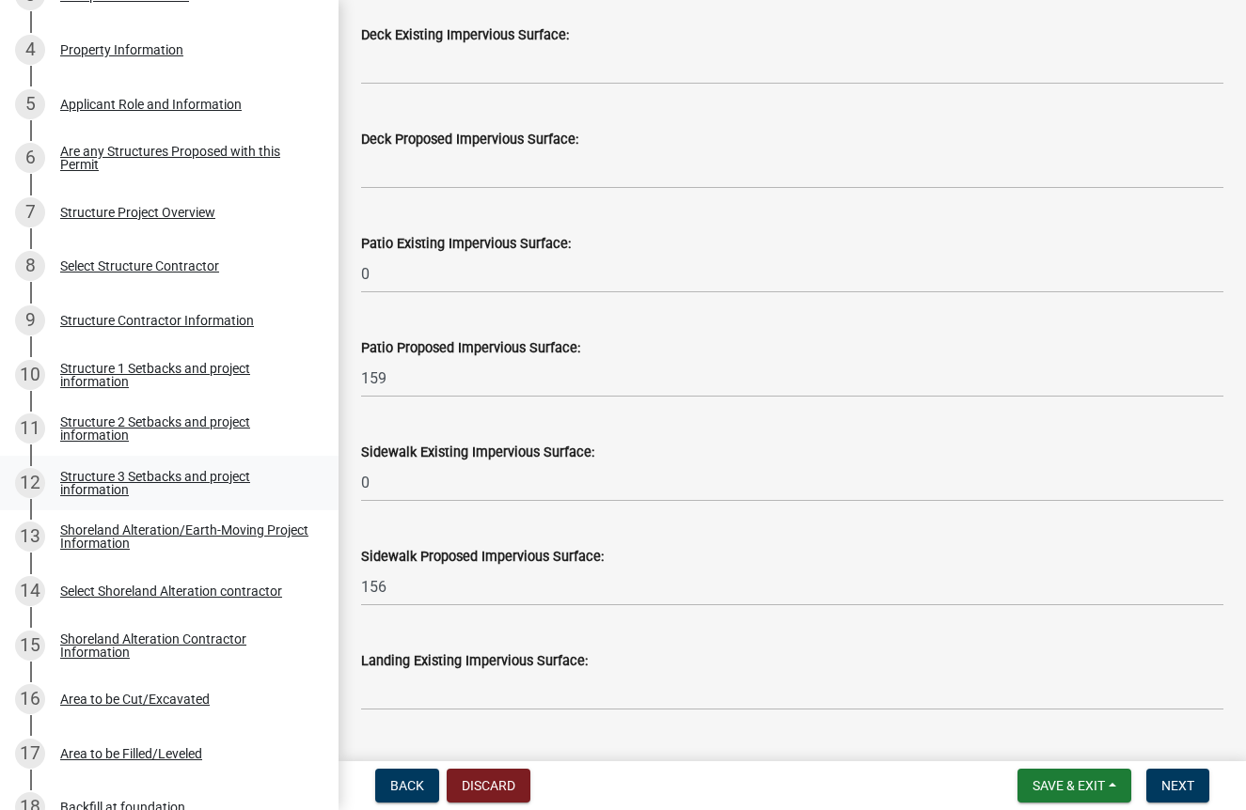
scroll to position [302, 0]
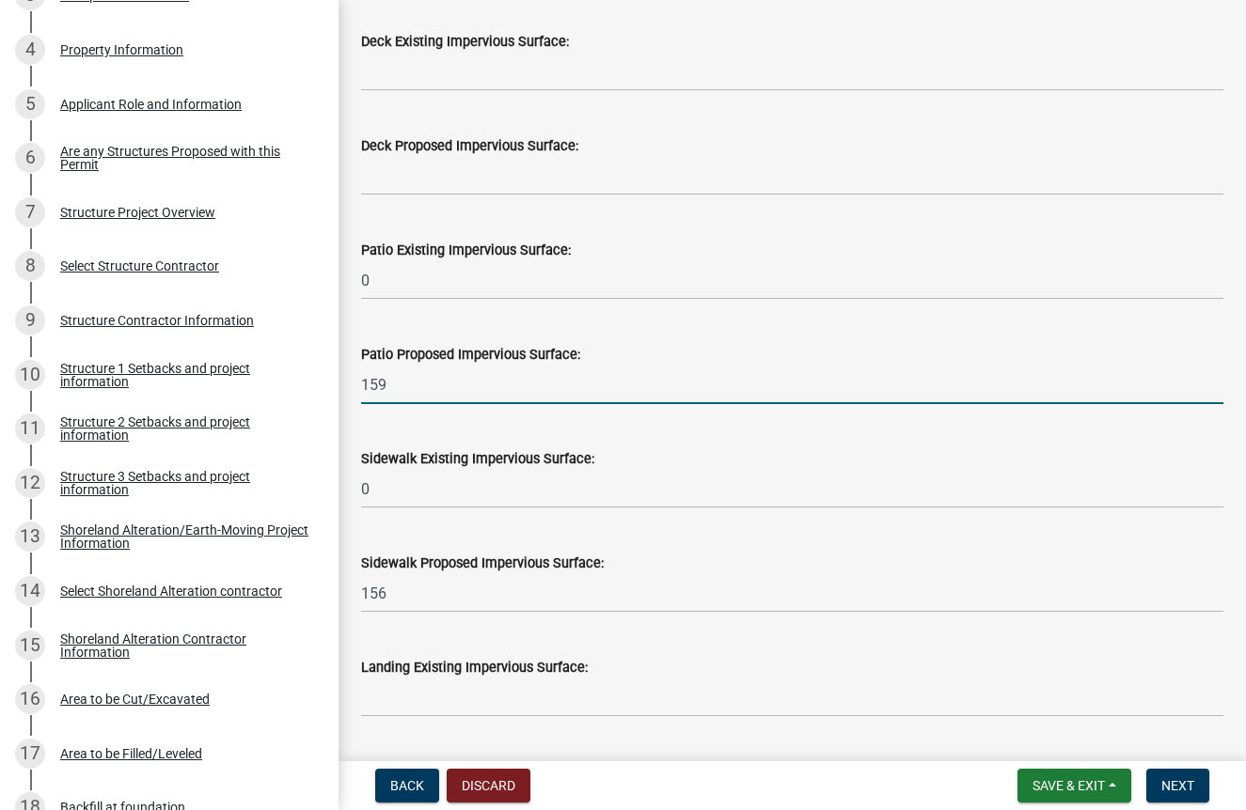
click at [411, 400] on input "159" at bounding box center [792, 385] width 862 height 39
drag, startPoint x: 411, startPoint y: 400, endPoint x: 294, endPoint y: 400, distance: 116.6
click at [294, 400] on div "Structure and Shoreland Alteration Permit Application STR/SAP - 460492 View Sum…" at bounding box center [623, 405] width 1246 height 810
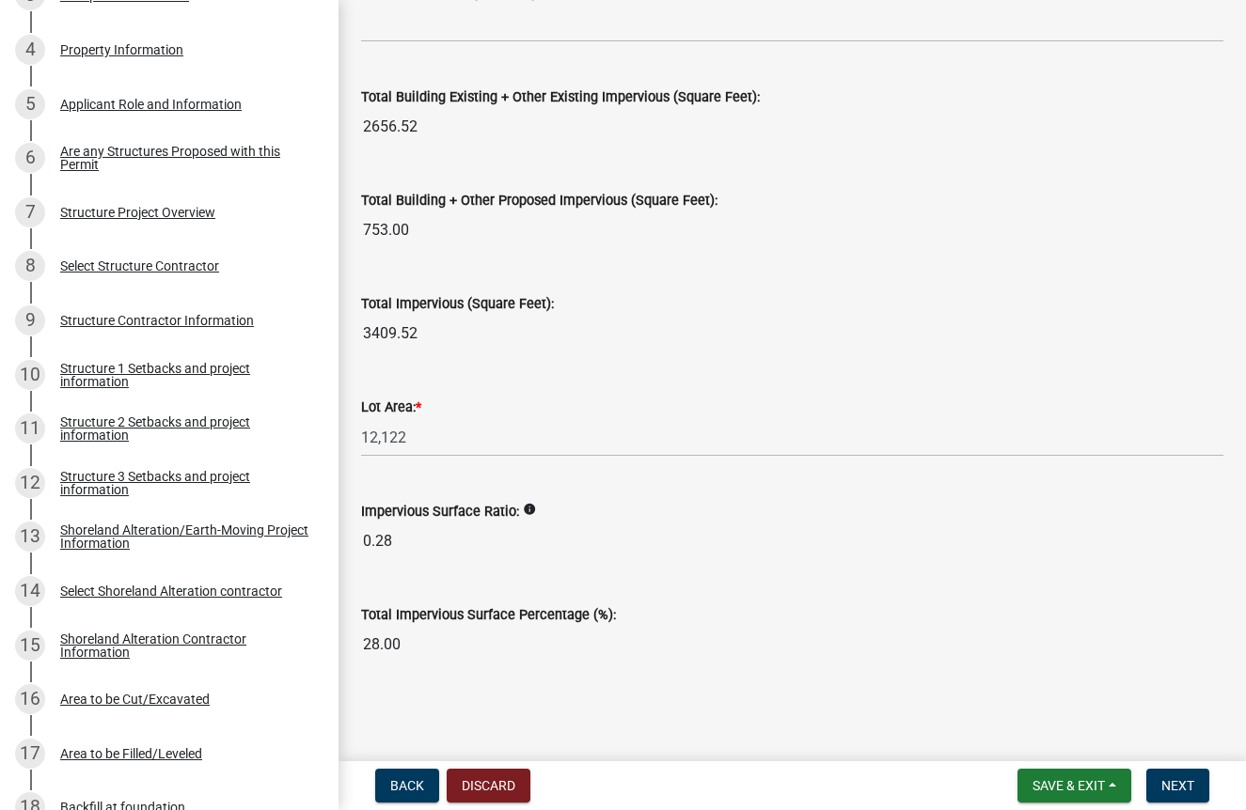
type input "0"
click at [887, 699] on main "Impervious Surface Calculations - Other share Share Impervious Surfaces Other (…" at bounding box center [791, 377] width 907 height 754
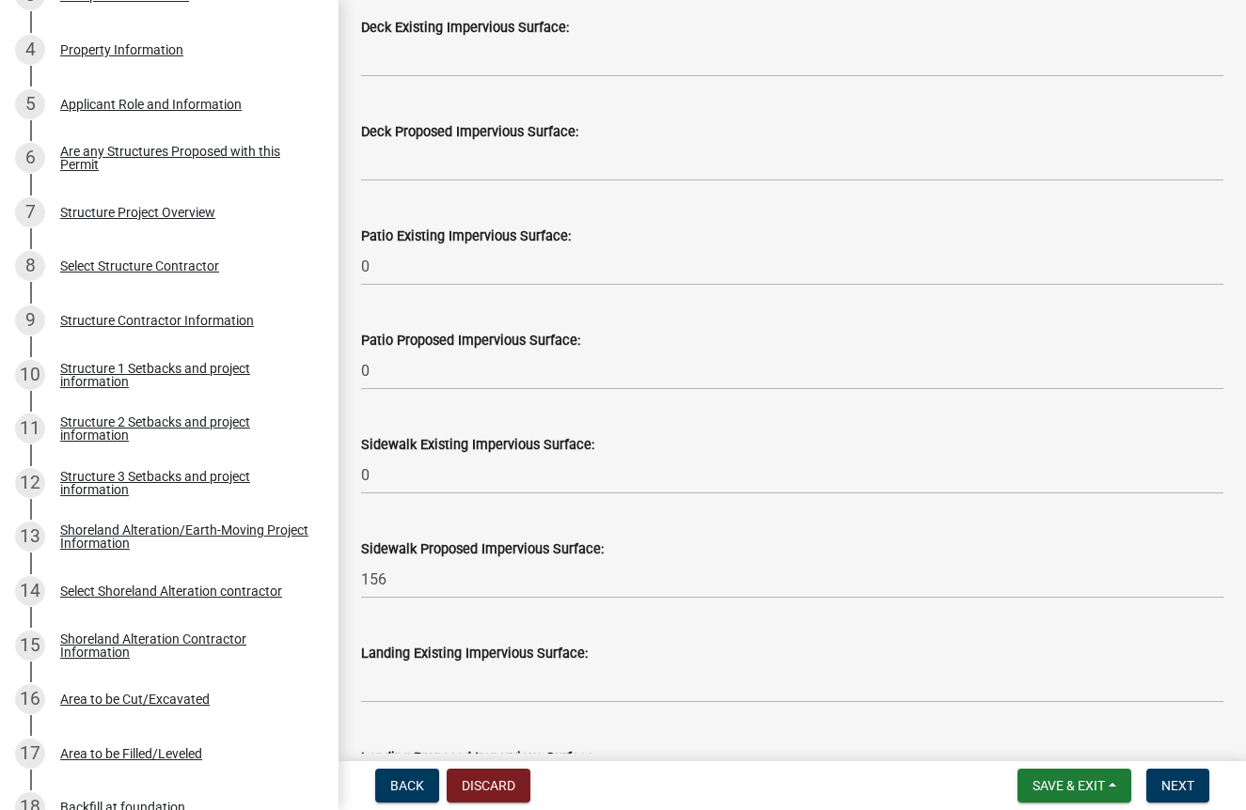
scroll to position [317, 0]
drag, startPoint x: 425, startPoint y: 596, endPoint x: 275, endPoint y: 596, distance: 150.4
click at [275, 596] on div "Structure and Shoreland Alteration Permit Application STR/SAP - 460492 View Sum…" at bounding box center [623, 405] width 1246 height 810
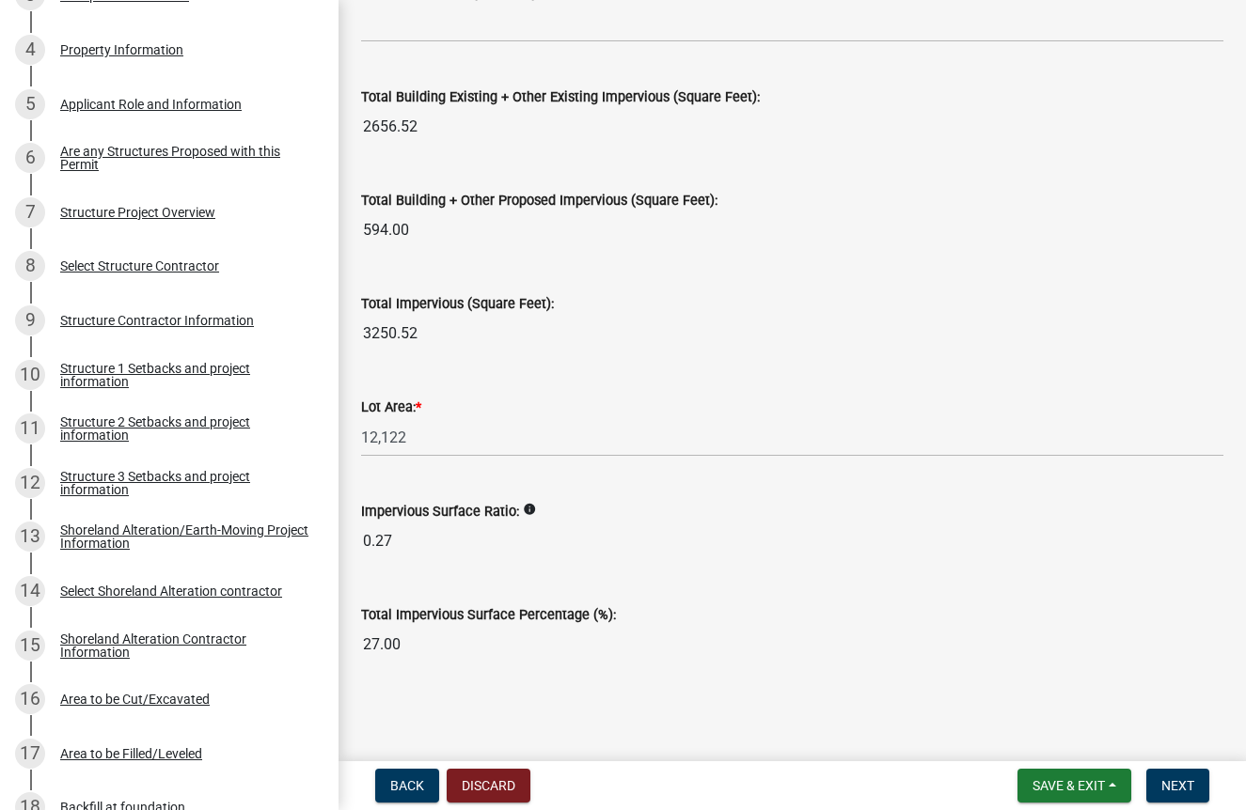
type input "0"
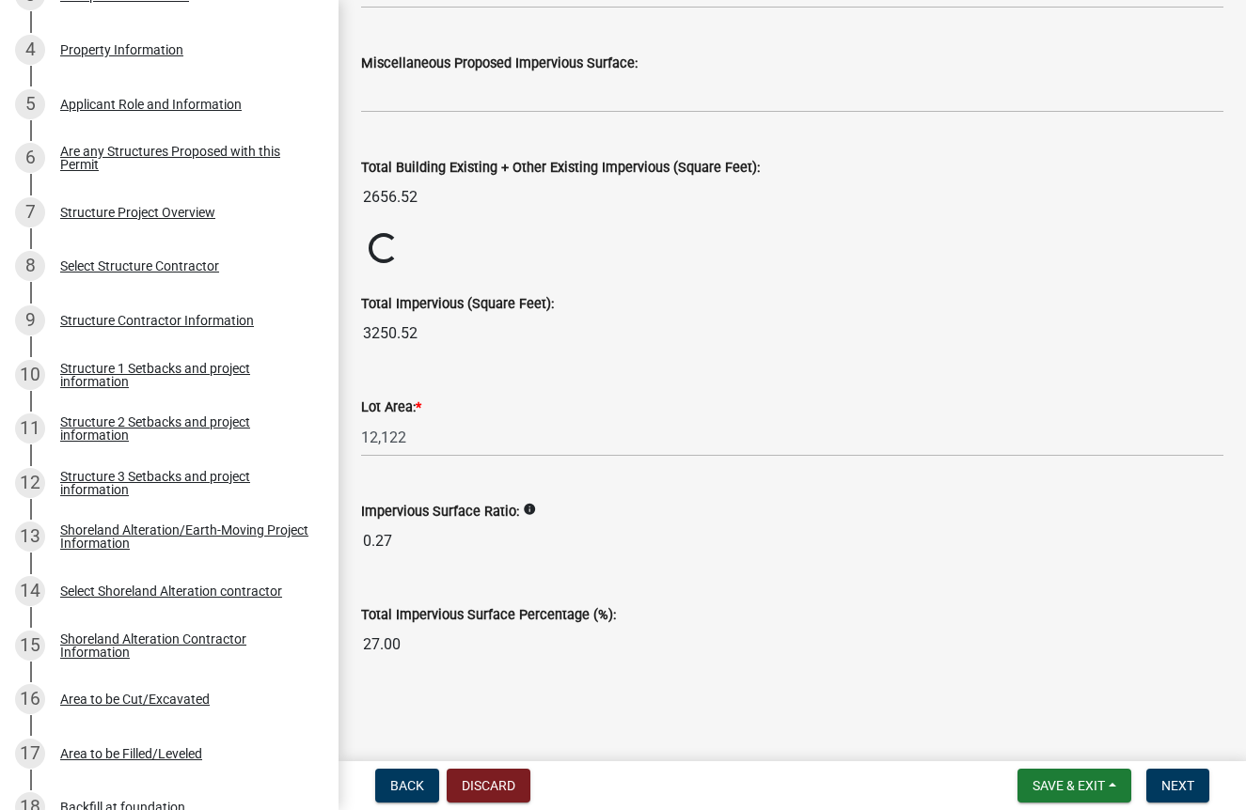
click at [802, 677] on wm-data-entity-input "Total Impervious Surface Percentage (%): 27.00" at bounding box center [792, 628] width 862 height 103
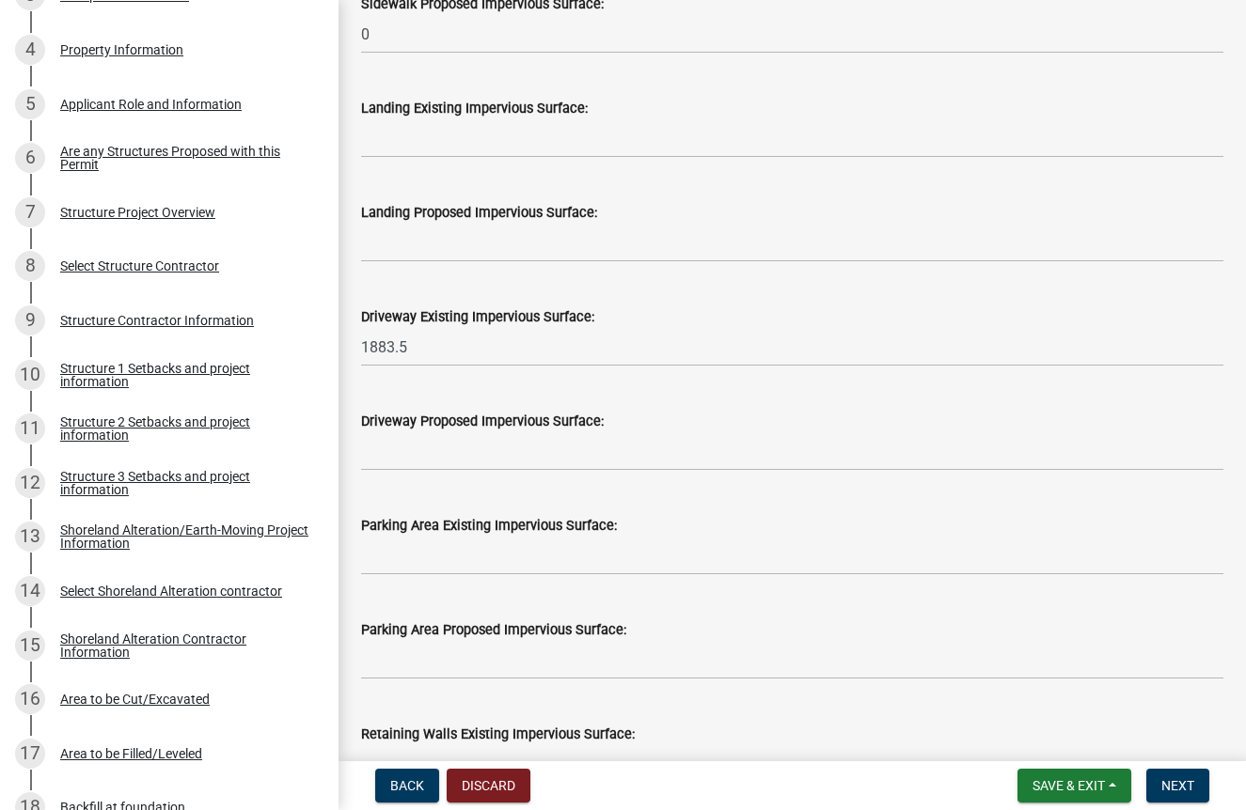
scroll to position [482, 0]
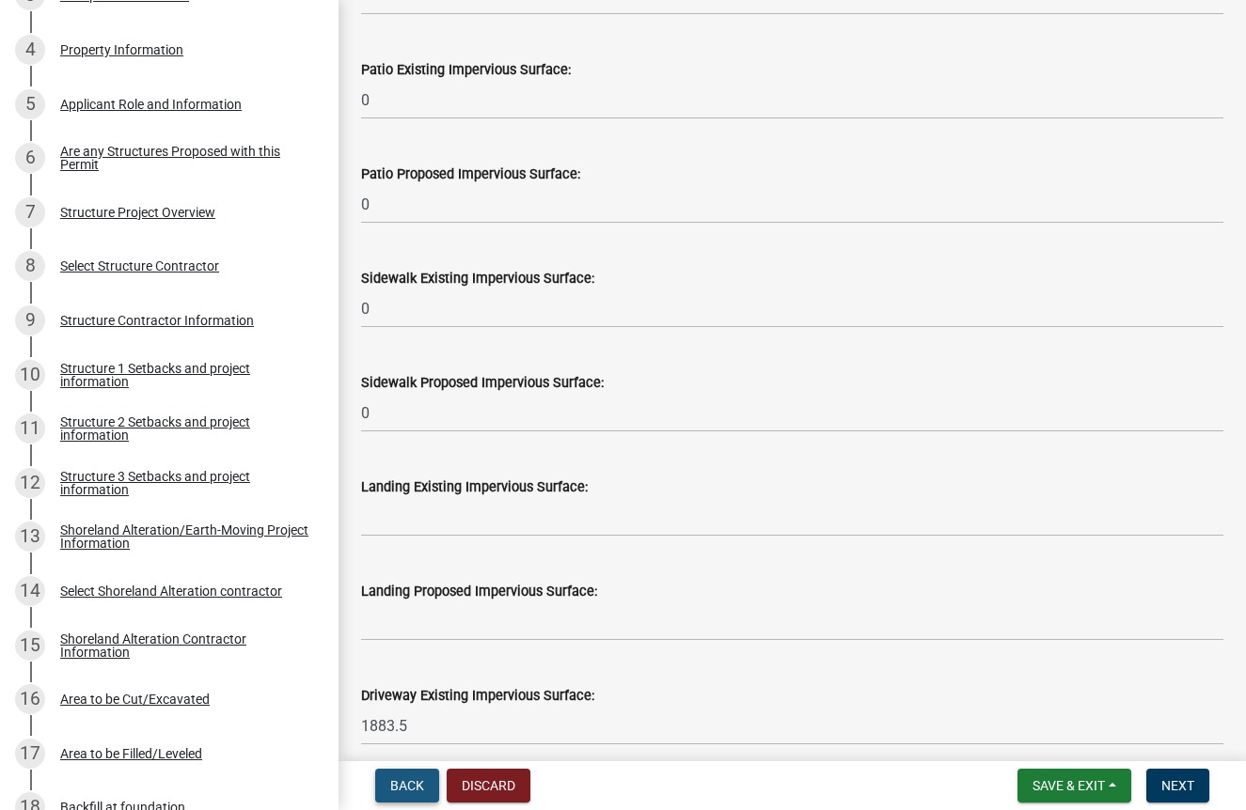
click at [408, 785] on span "Back" at bounding box center [407, 785] width 34 height 15
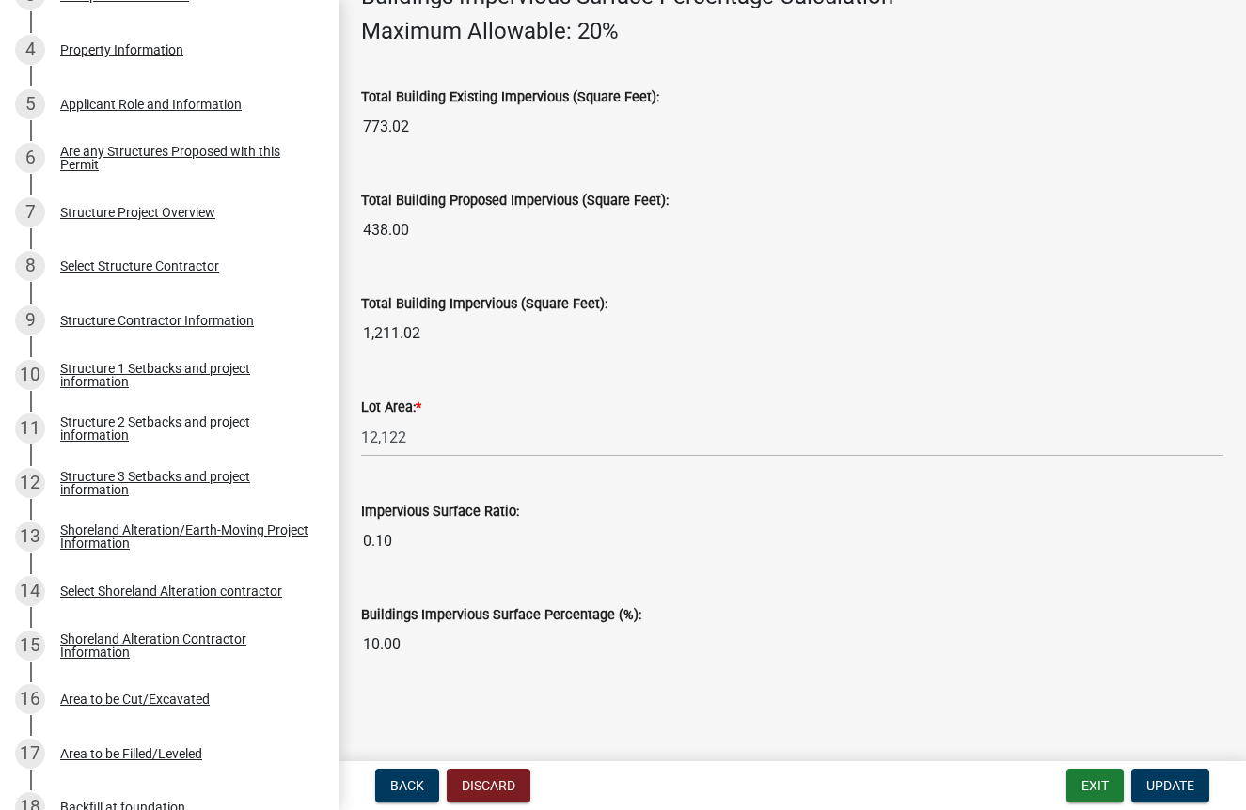
scroll to position [1387, 0]
click at [1177, 800] on button "Update" at bounding box center [1170, 786] width 78 height 34
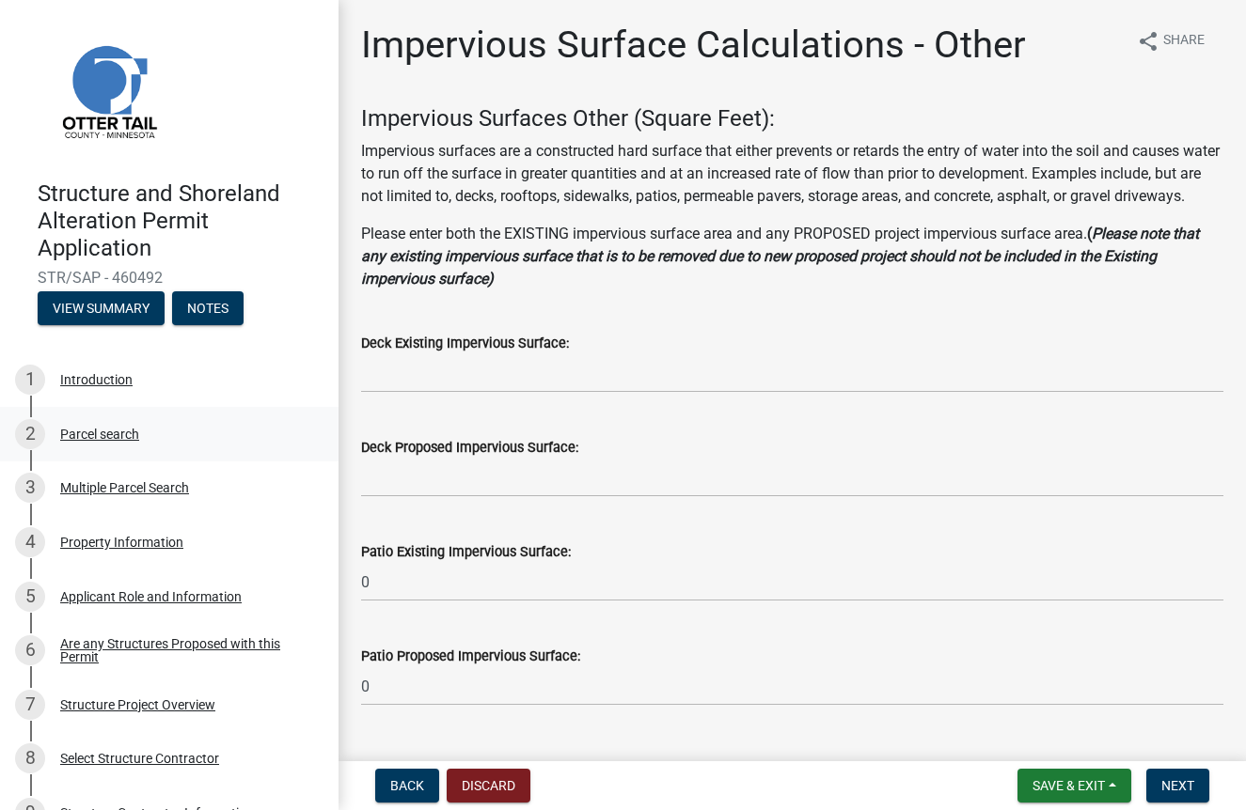
scroll to position [0, 0]
click at [129, 486] on div "Multiple Parcel Search" at bounding box center [124, 487] width 129 height 13
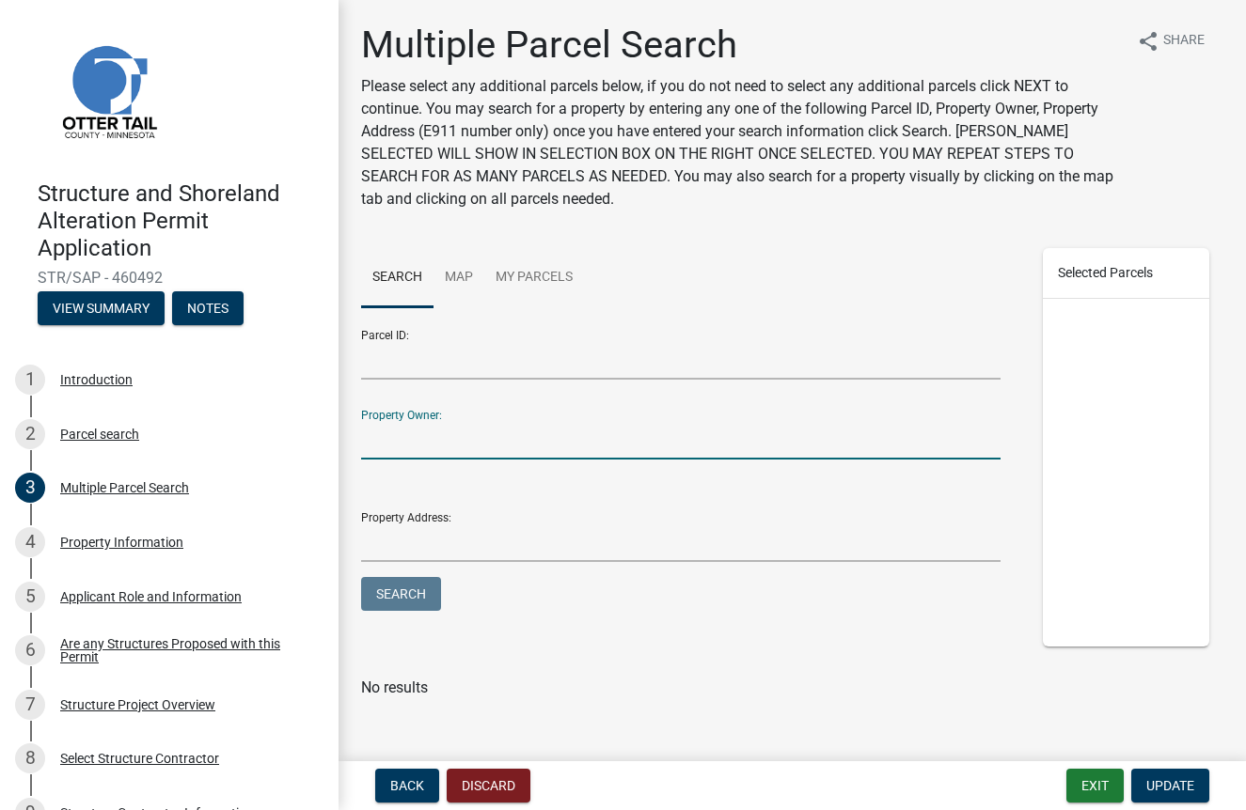
click at [434, 454] on input "Property Owner:" at bounding box center [680, 440] width 639 height 39
type input "[PERSON_NAME]"
click at [400, 594] on button "Search" at bounding box center [401, 594] width 80 height 34
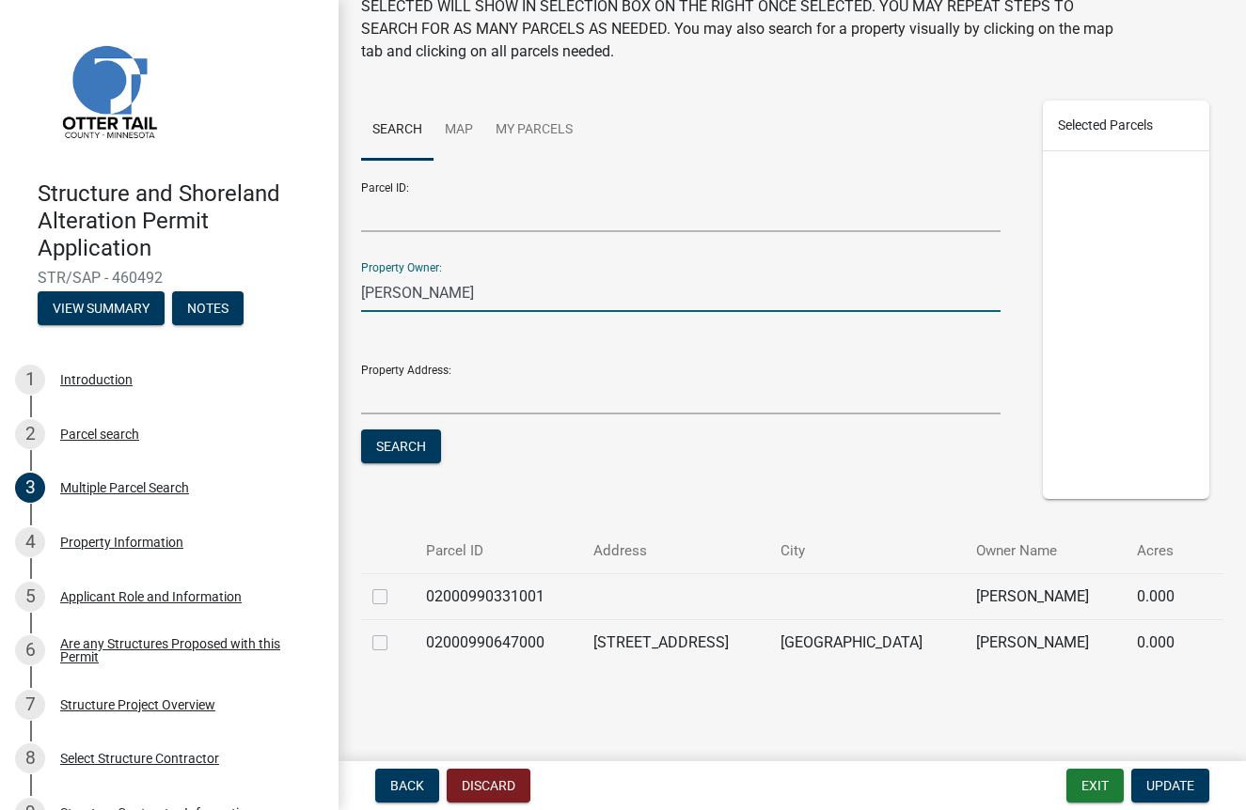
scroll to position [147, 0]
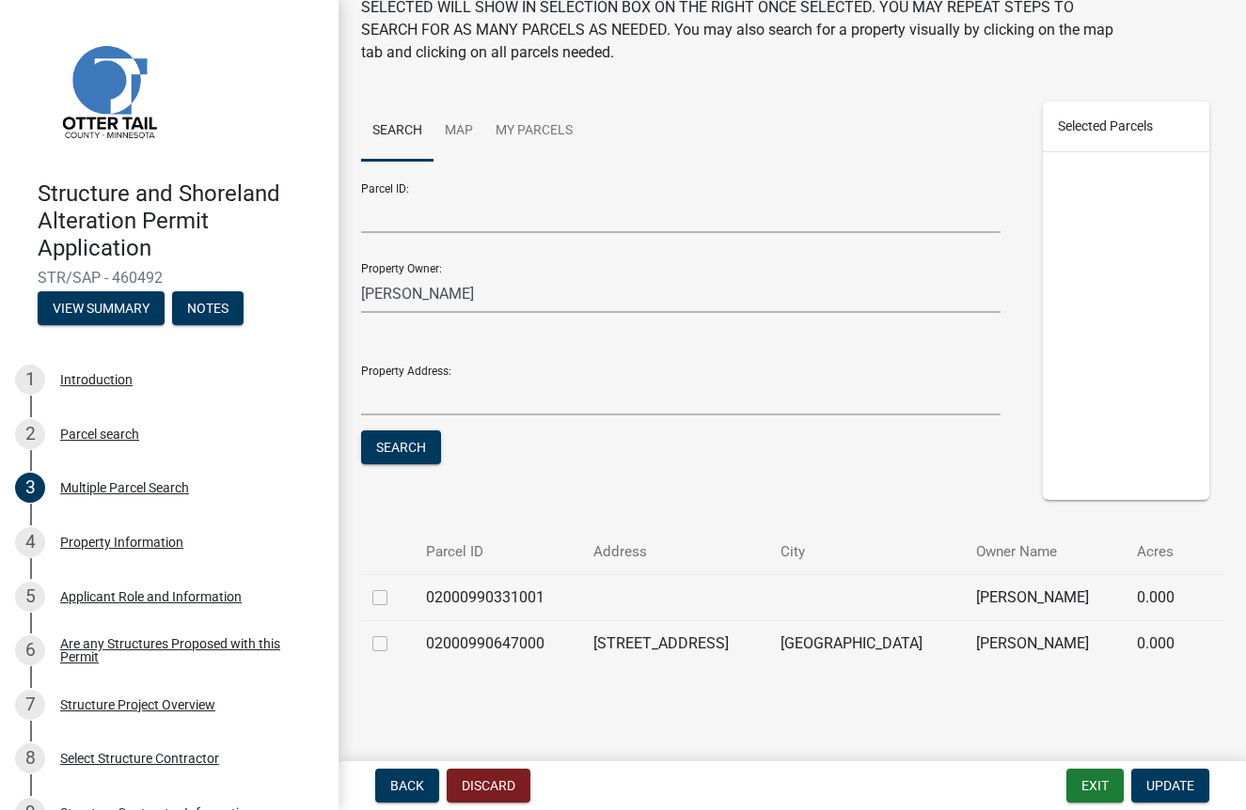
click at [395, 587] on label at bounding box center [395, 587] width 0 height 0
click at [395, 596] on input "checkbox" at bounding box center [401, 593] width 12 height 12
checkbox input "true"
click at [1167, 785] on span "Update" at bounding box center [1170, 785] width 48 height 15
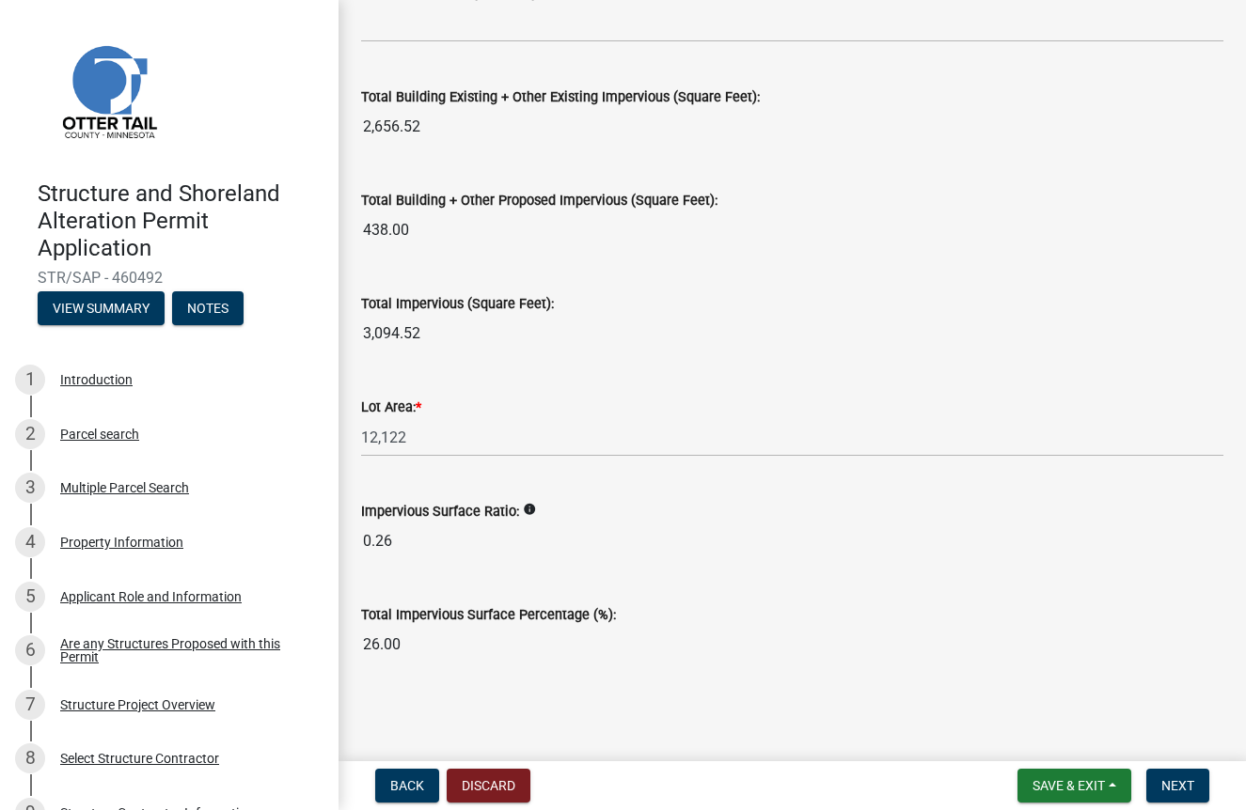
scroll to position [0, 0]
click at [133, 491] on div "Multiple Parcel Search" at bounding box center [124, 487] width 129 height 13
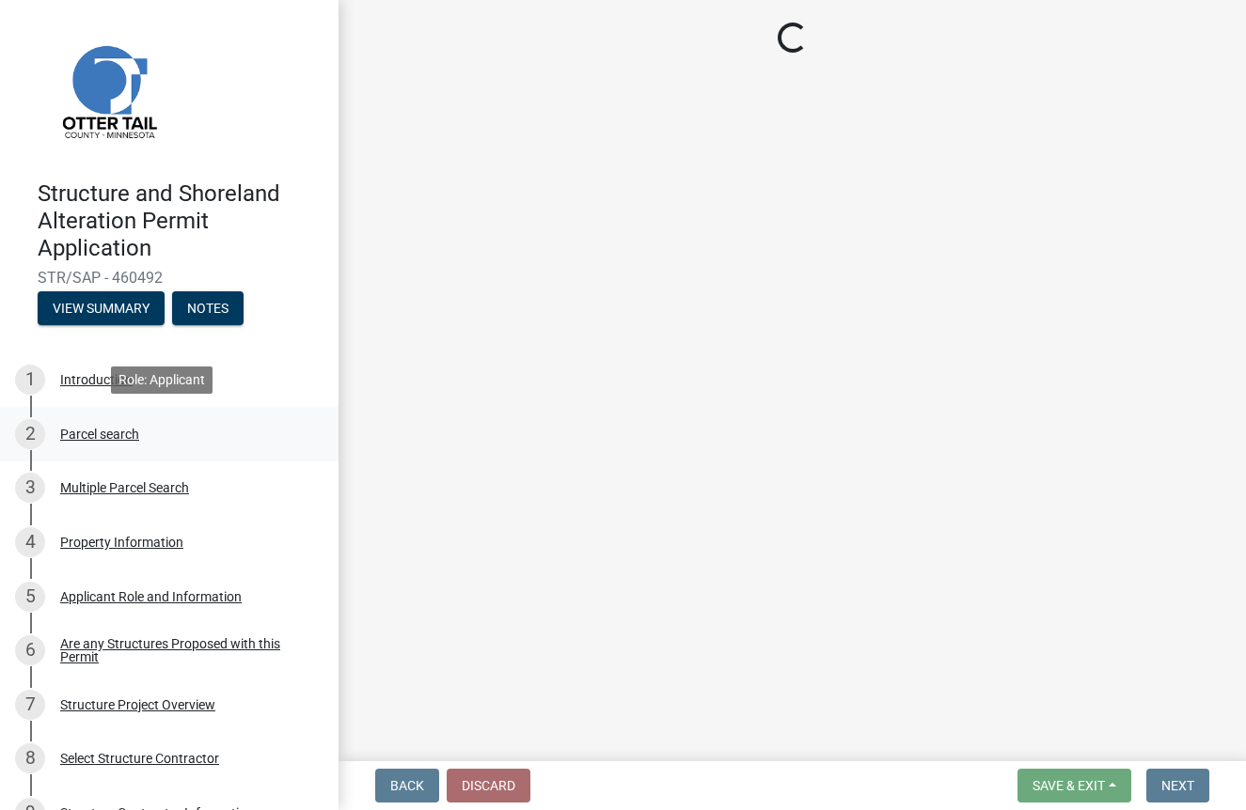
scroll to position [101, 0]
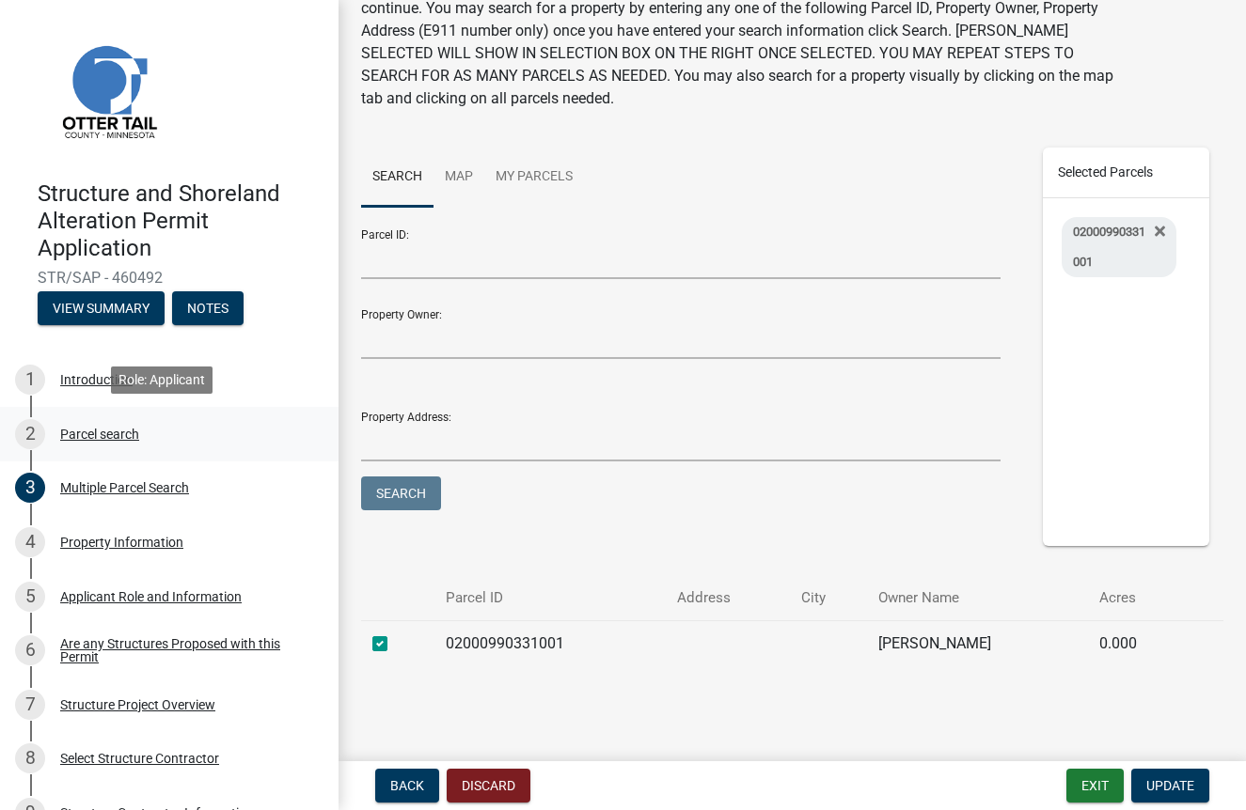
click at [93, 434] on div "Parcel search" at bounding box center [99, 434] width 79 height 13
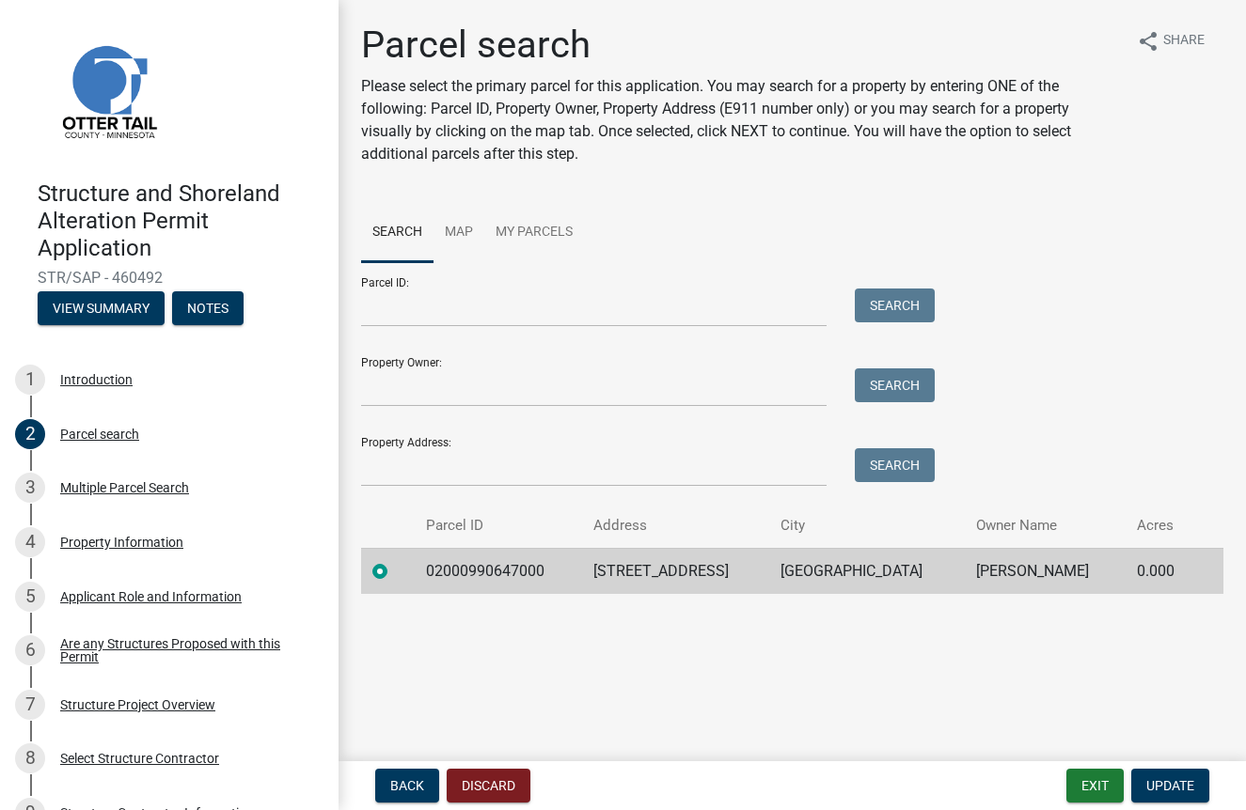
scroll to position [0, 0]
click at [113, 495] on div "3 Multiple Parcel Search" at bounding box center [161, 488] width 293 height 30
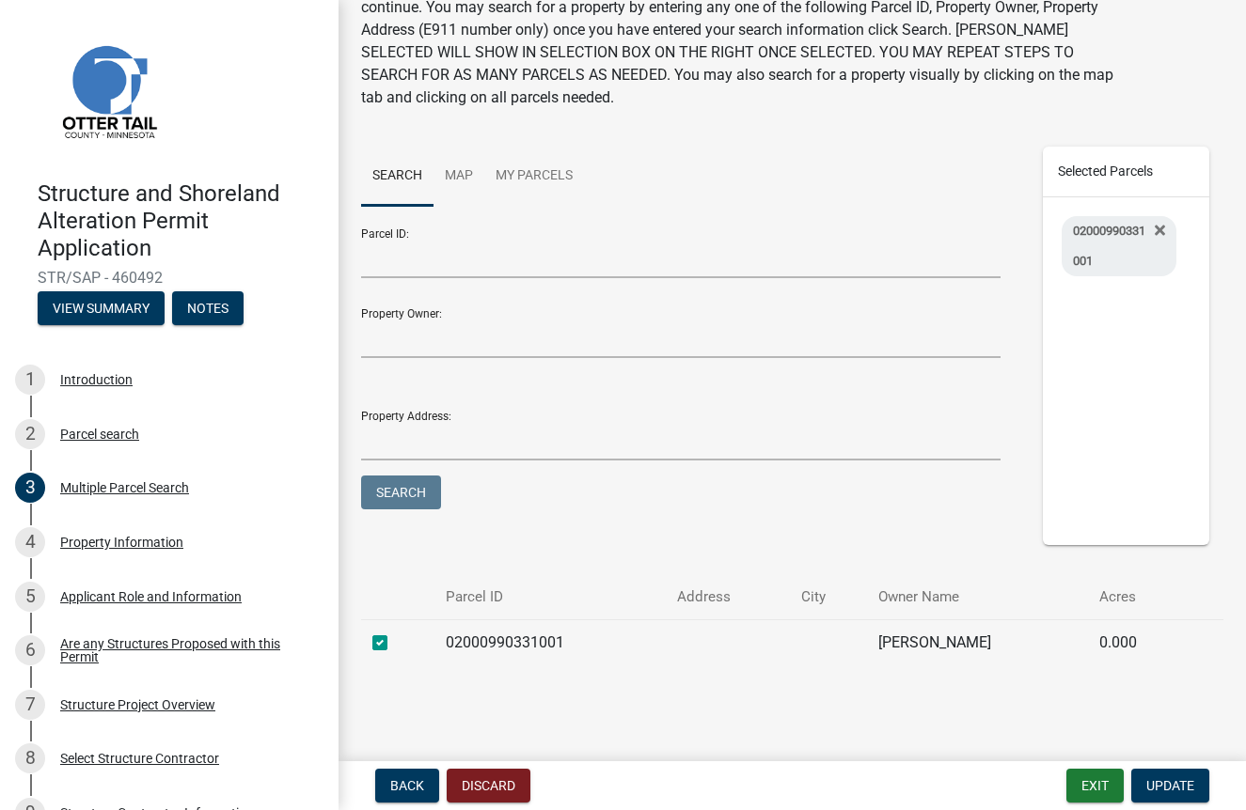
scroll to position [101, 0]
click at [89, 550] on div "4 Property Information" at bounding box center [161, 542] width 293 height 30
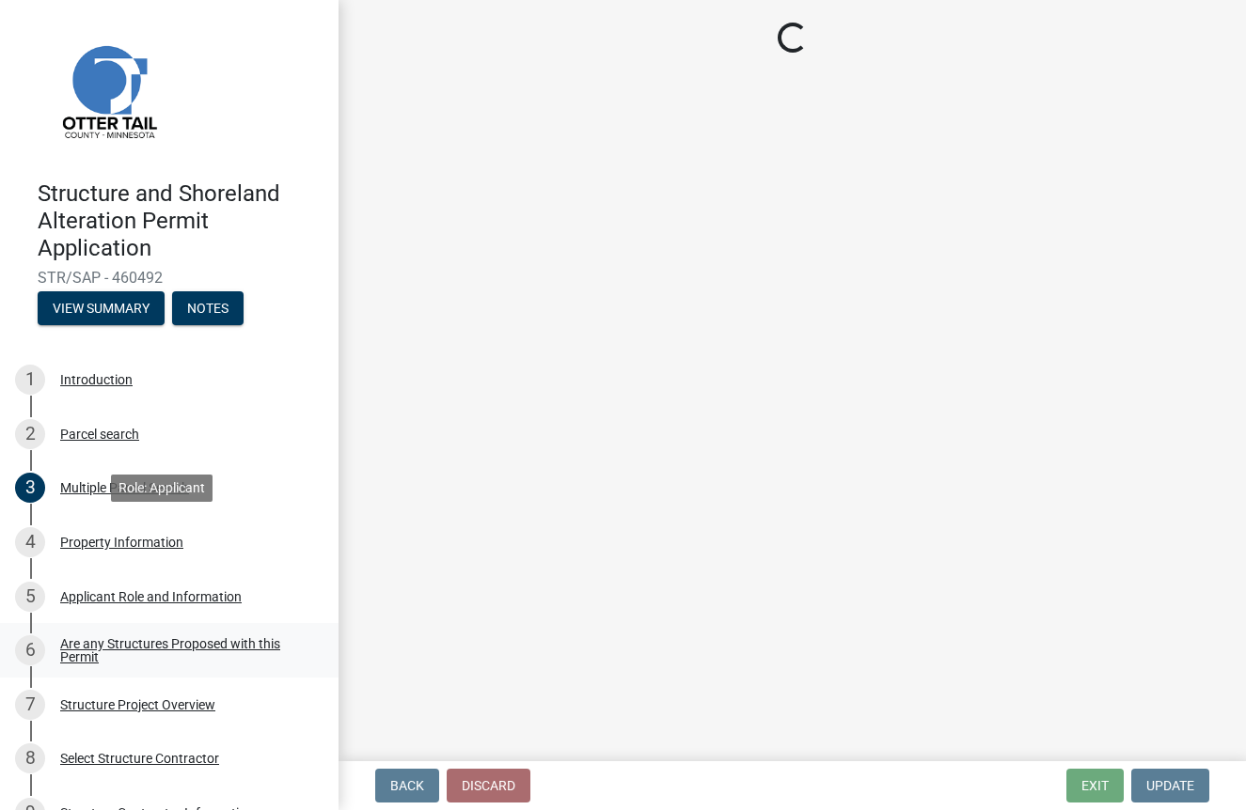
select select "ebef668c-e666-4f0f-b24a-d79aaee39ebe"
select select "bc365043-463f-4dd2-a146-228392936da3"
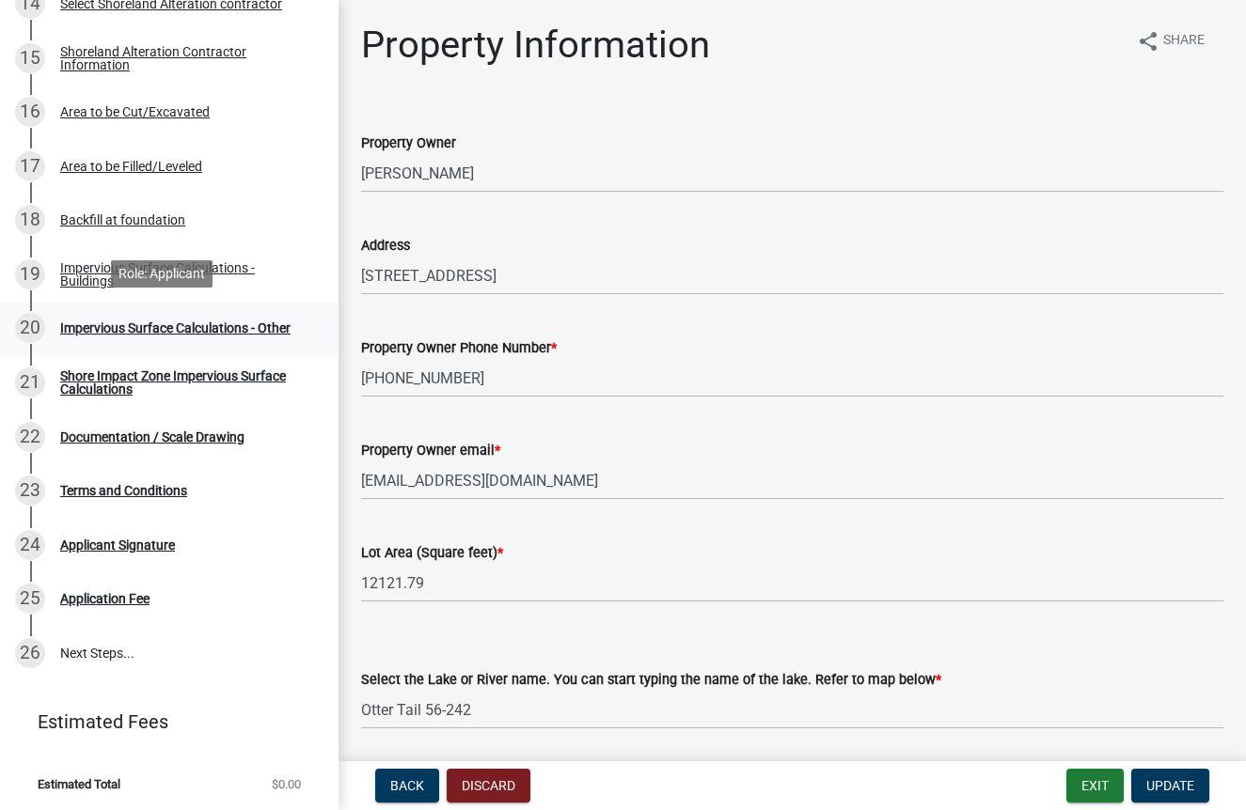
click at [124, 330] on div "Impervious Surface Calculations - Other" at bounding box center [175, 328] width 230 height 13
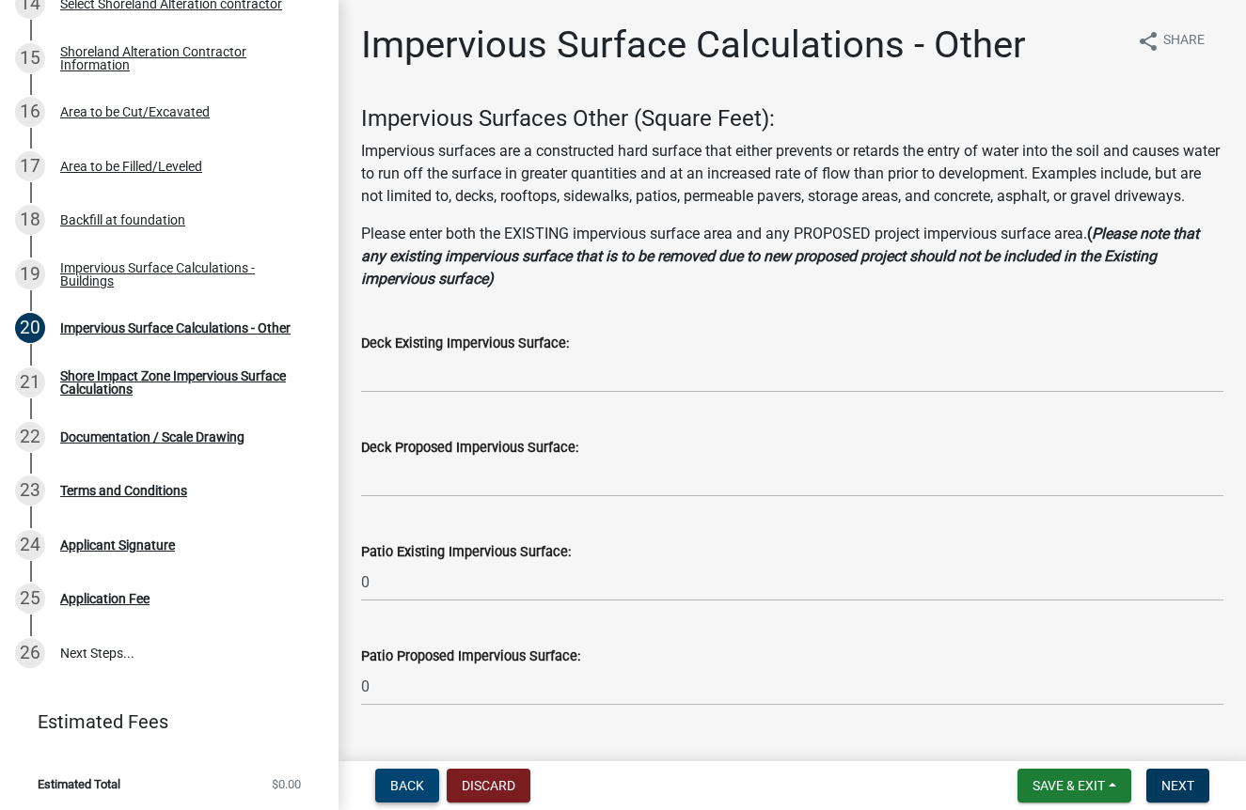
click at [416, 788] on span "Back" at bounding box center [407, 785] width 34 height 15
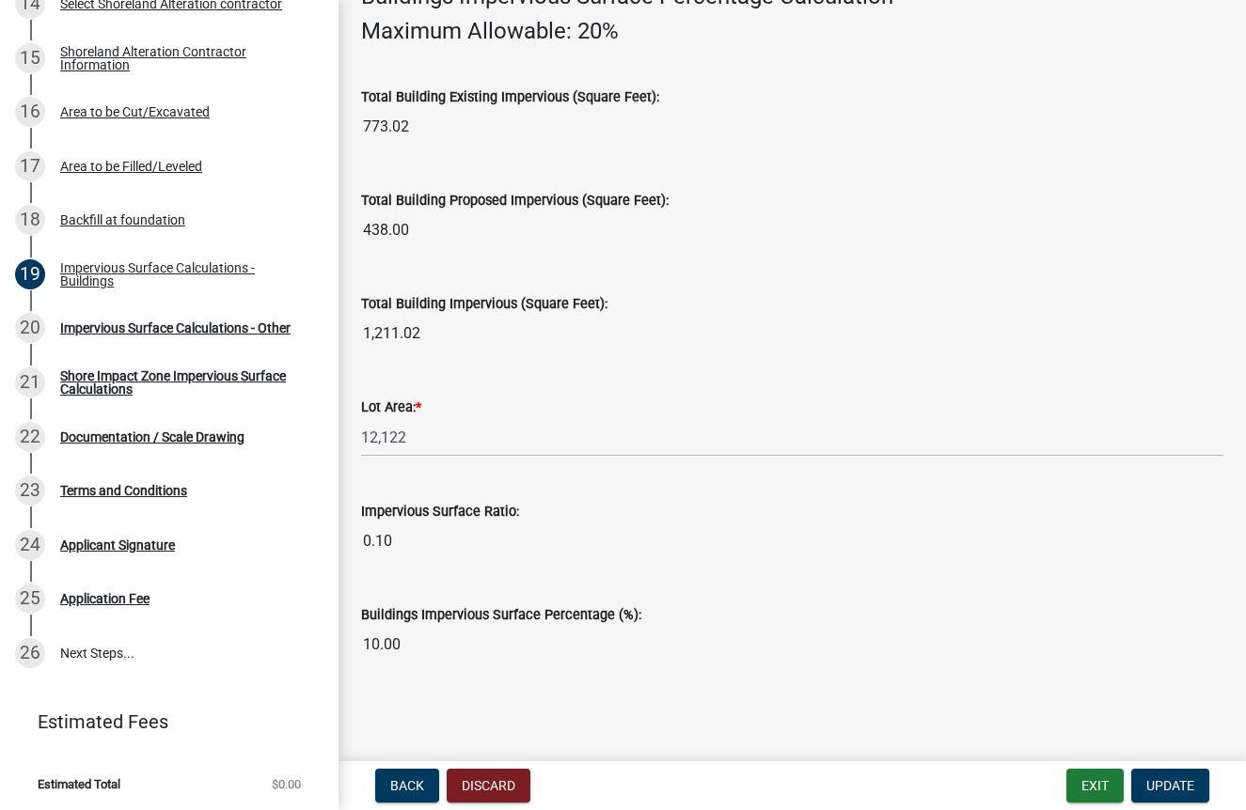
scroll to position [1387, 0]
click at [1182, 776] on button "Update" at bounding box center [1170, 786] width 78 height 34
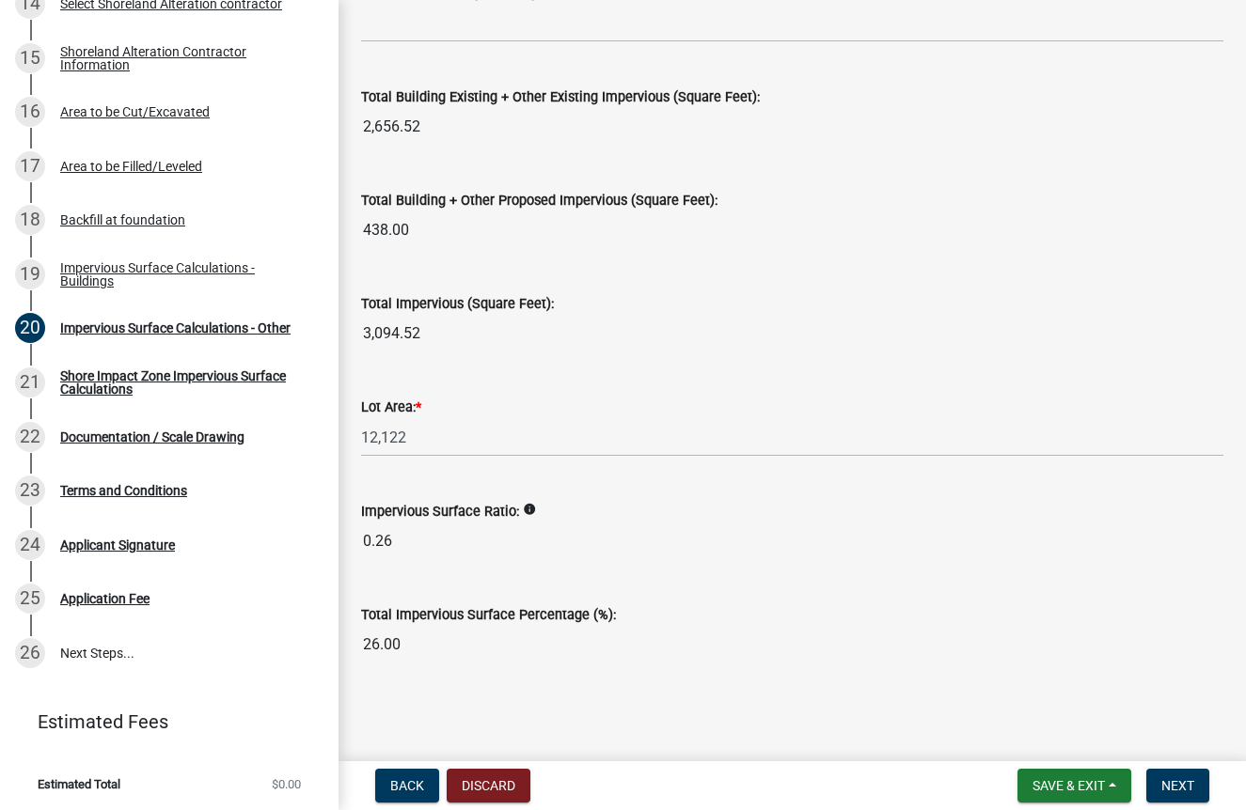
scroll to position [2146, 0]
click at [1187, 793] on button "Next" at bounding box center [1177, 786] width 63 height 34
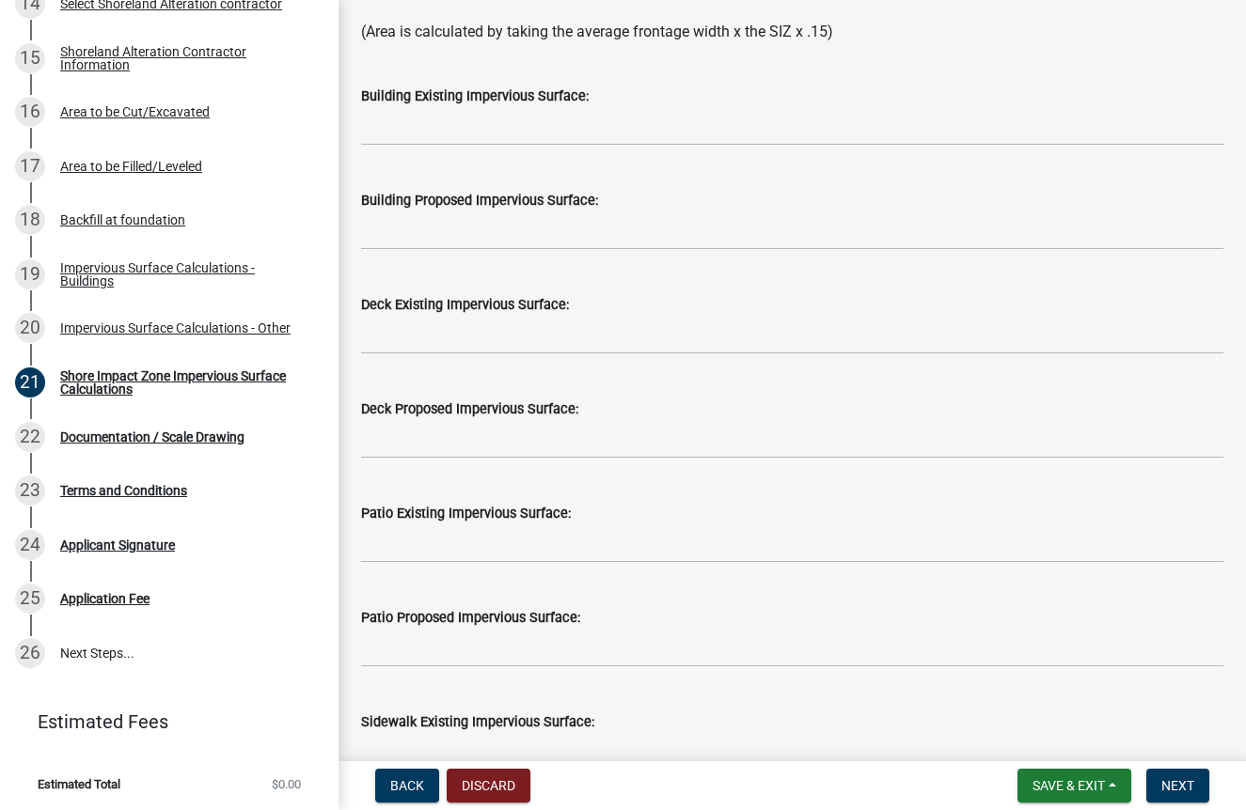
scroll to position [455, 0]
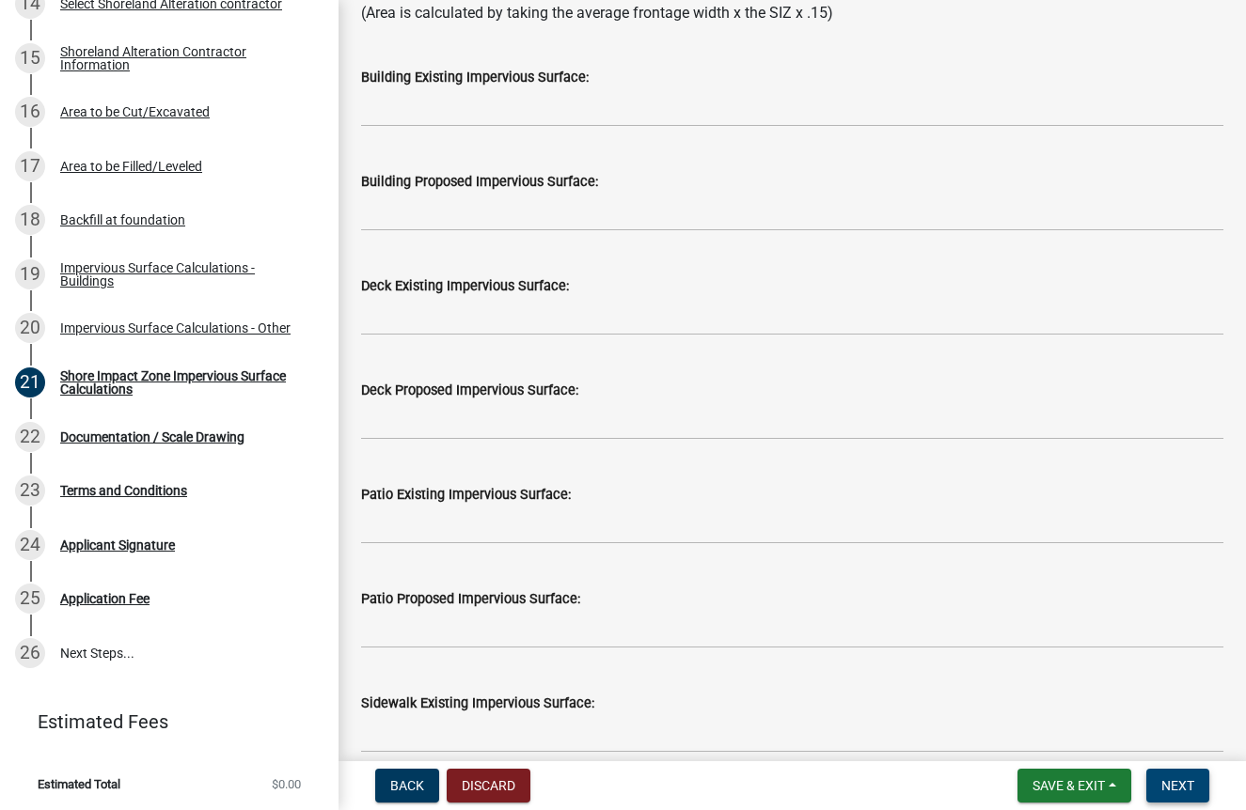
click at [1185, 793] on span "Next" at bounding box center [1177, 785] width 33 height 15
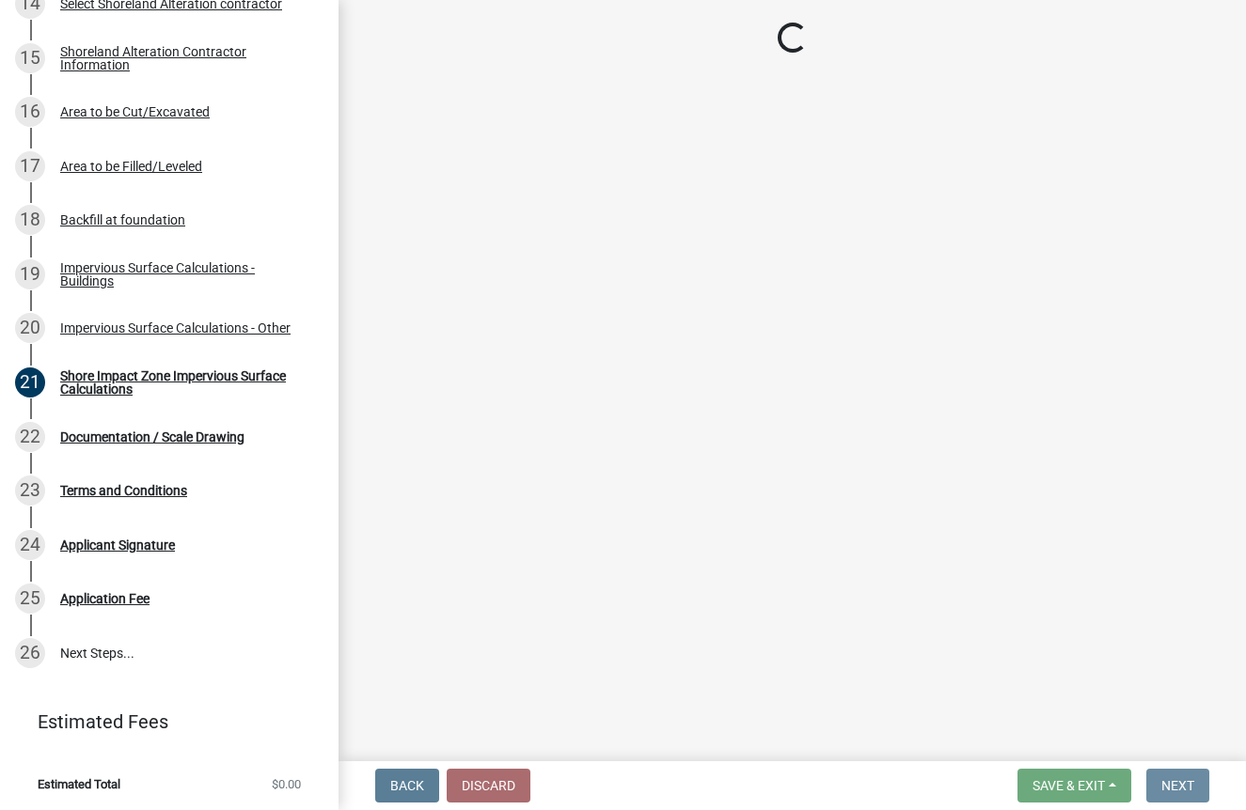
scroll to position [0, 0]
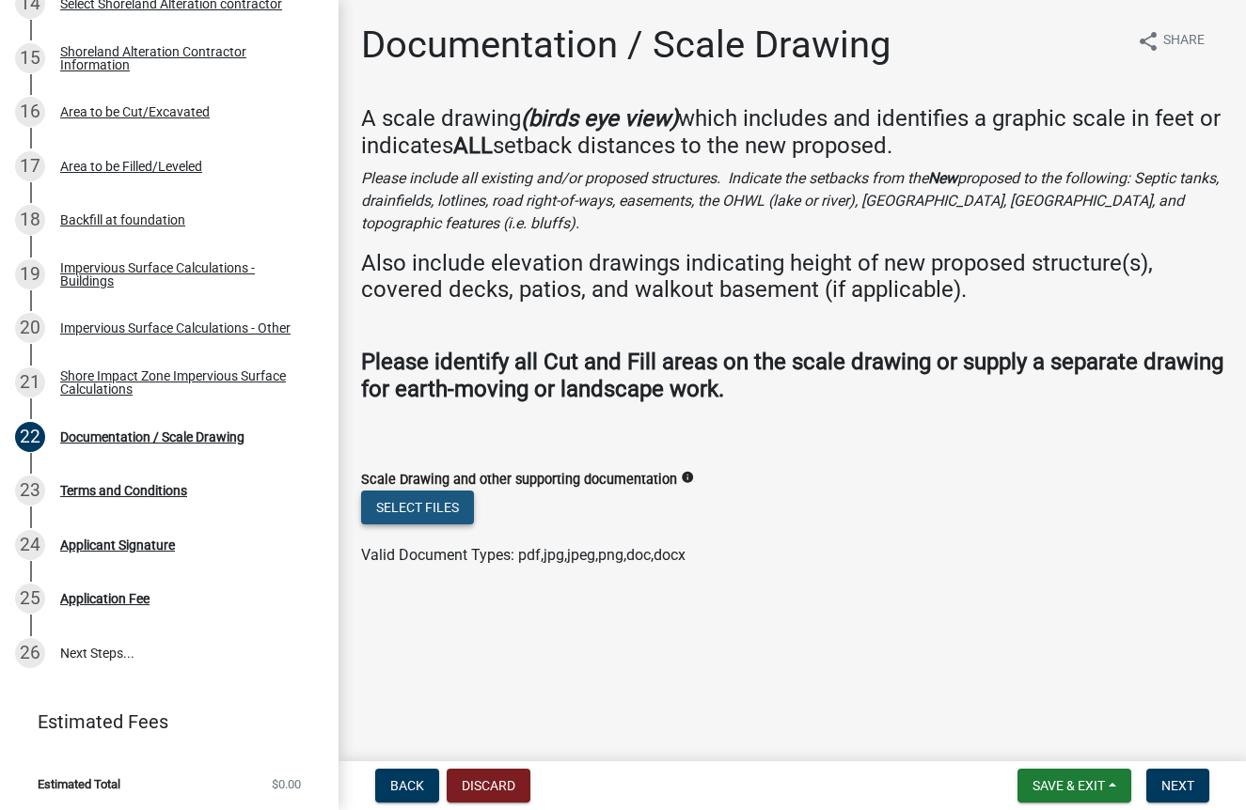
click at [428, 502] on button "Select files" at bounding box center [417, 508] width 113 height 34
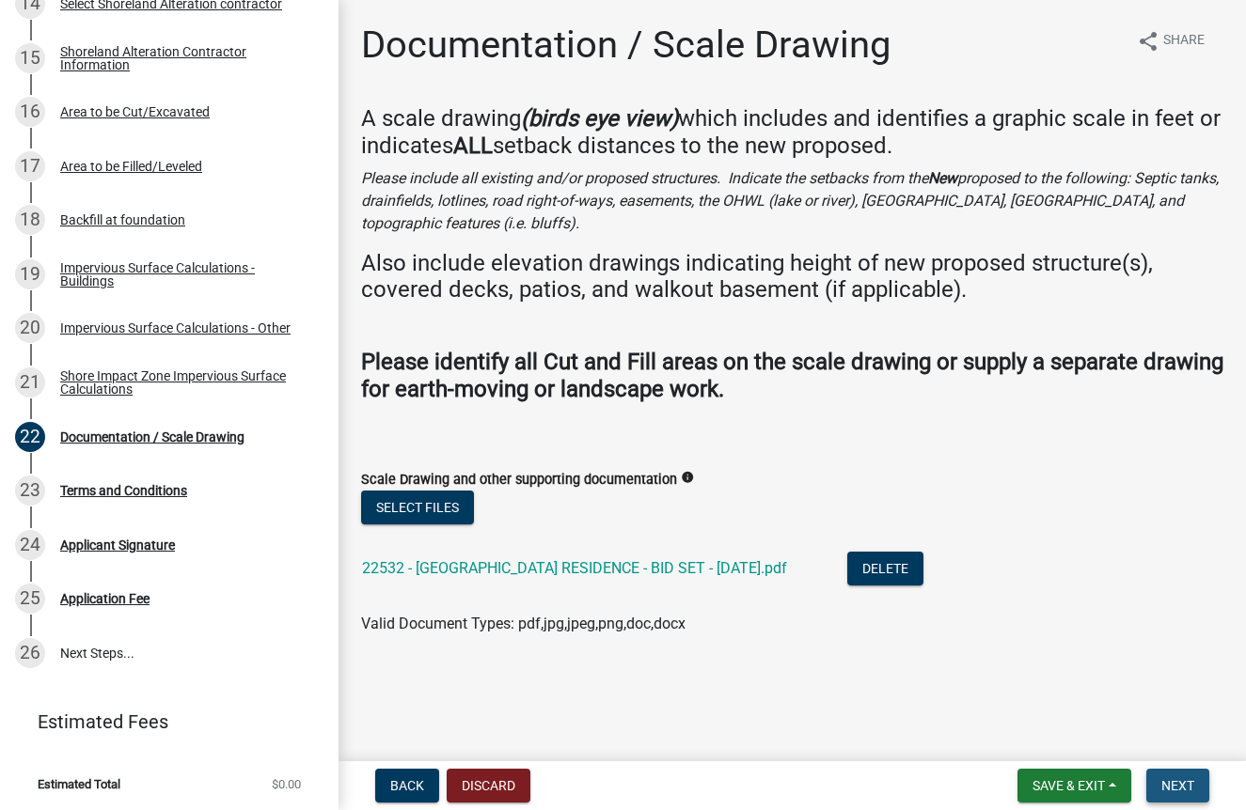
click at [1187, 793] on span "Next" at bounding box center [1177, 785] width 33 height 15
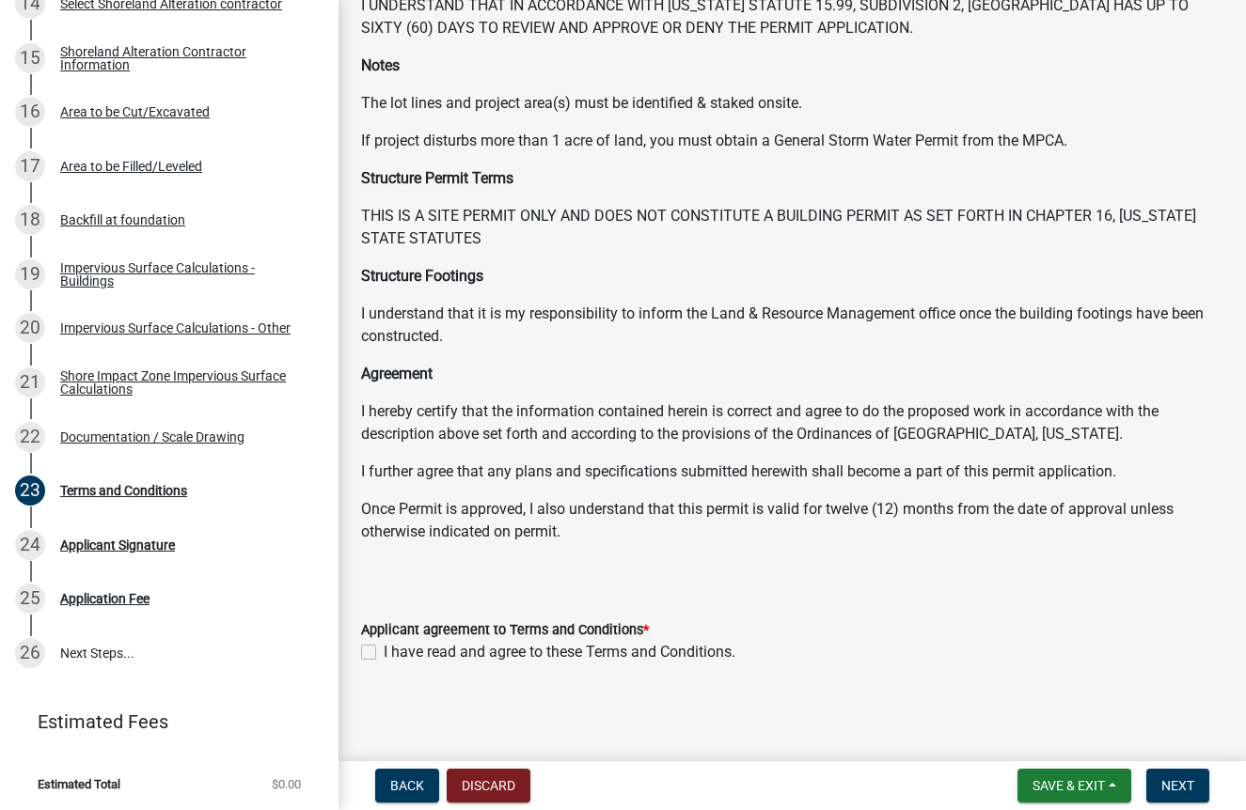
scroll to position [145, 0]
click at [384, 655] on label "I have read and agree to these Terms and Conditions." at bounding box center [560, 653] width 352 height 23
click at [384, 654] on input "I have read and agree to these Terms and Conditions." at bounding box center [390, 648] width 12 height 12
checkbox input "true"
click at [1178, 787] on span "Next" at bounding box center [1177, 785] width 33 height 15
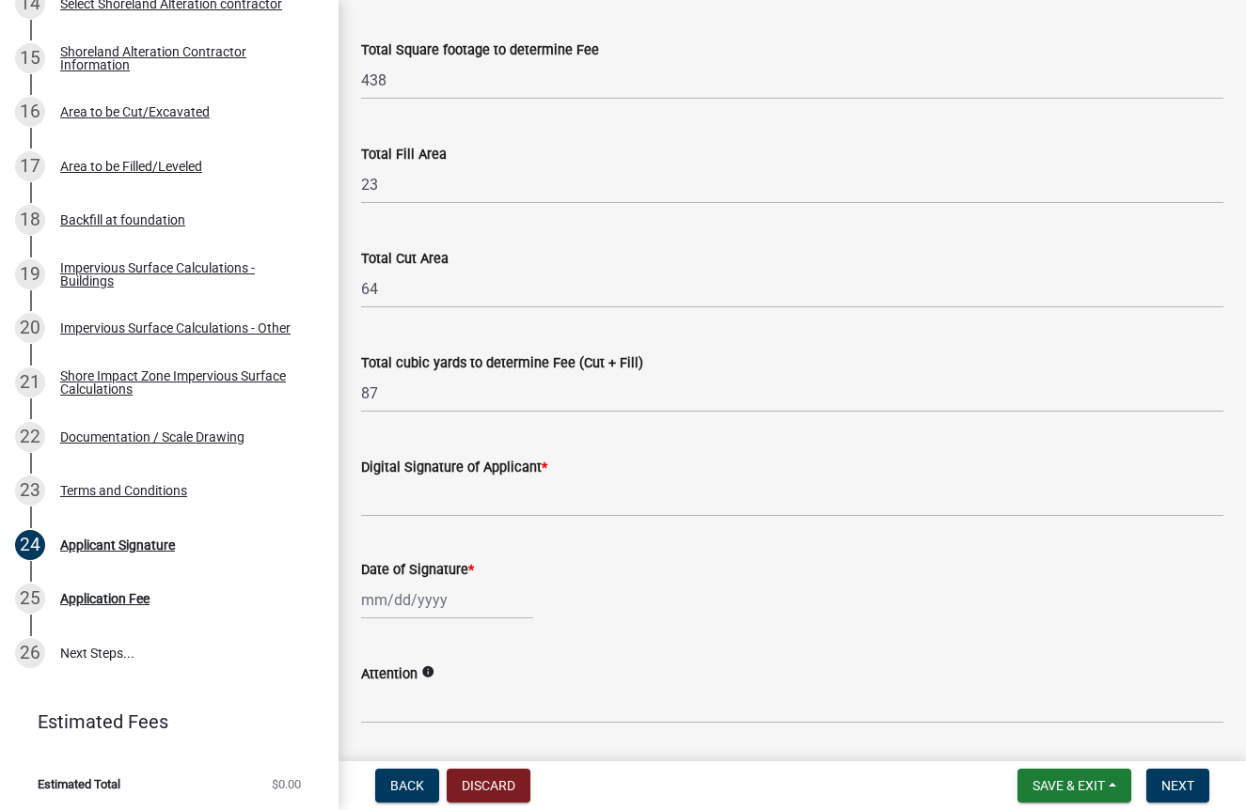
scroll to position [131, 0]
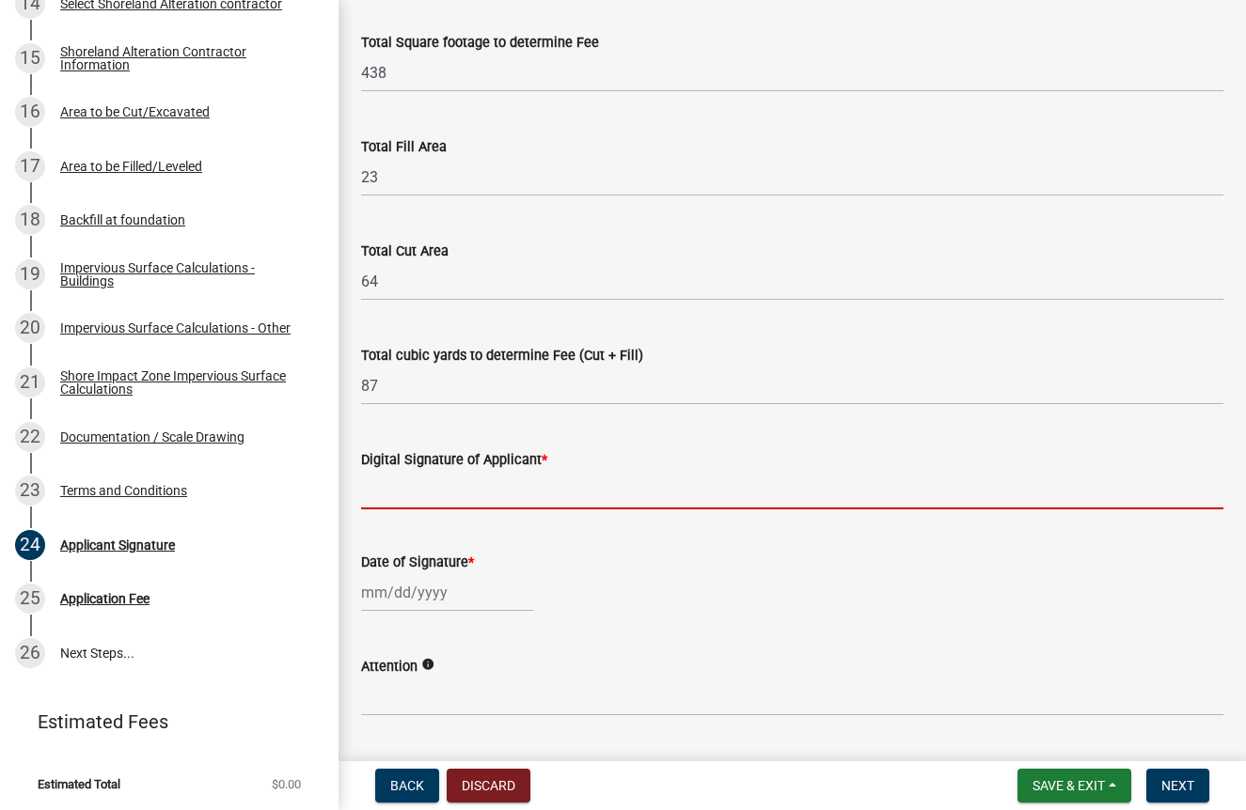
click at [489, 503] on input "Digital Signature of Applicant *" at bounding box center [792, 490] width 862 height 39
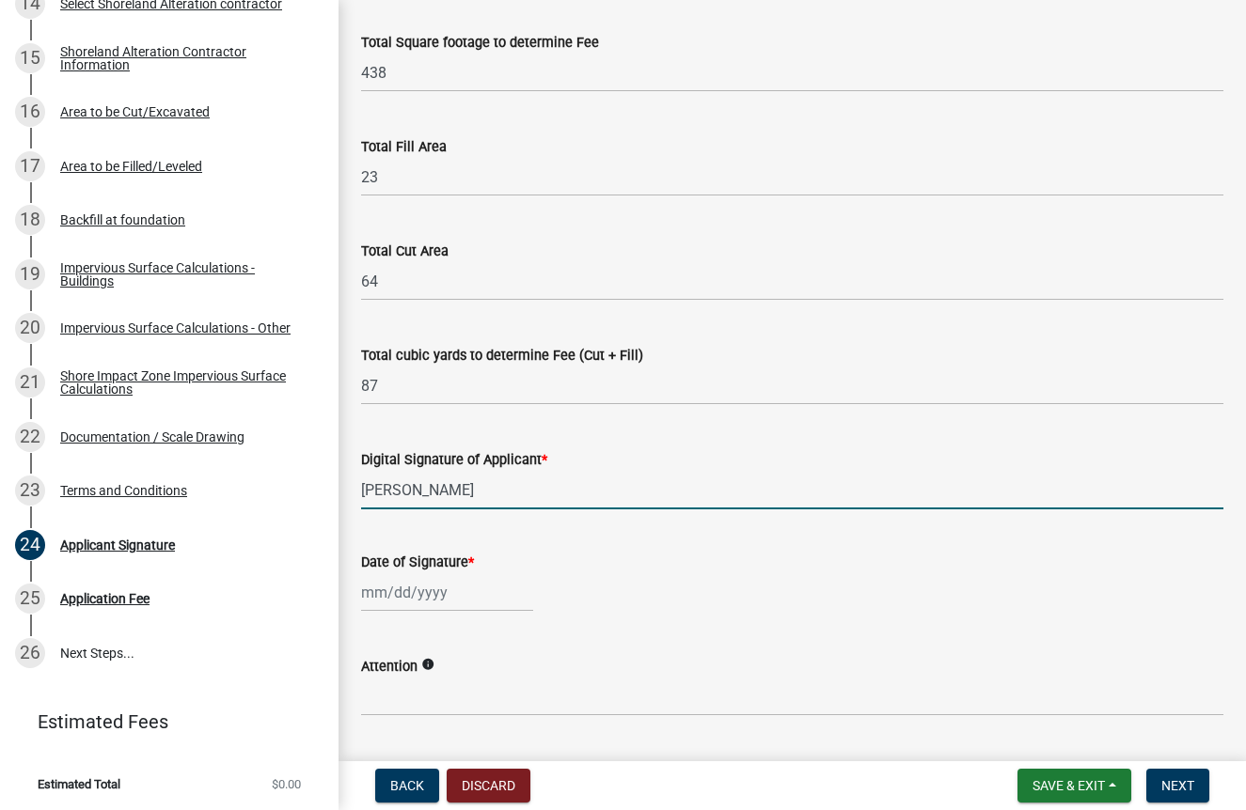
type input "[PERSON_NAME]"
select select "8"
select select "2025"
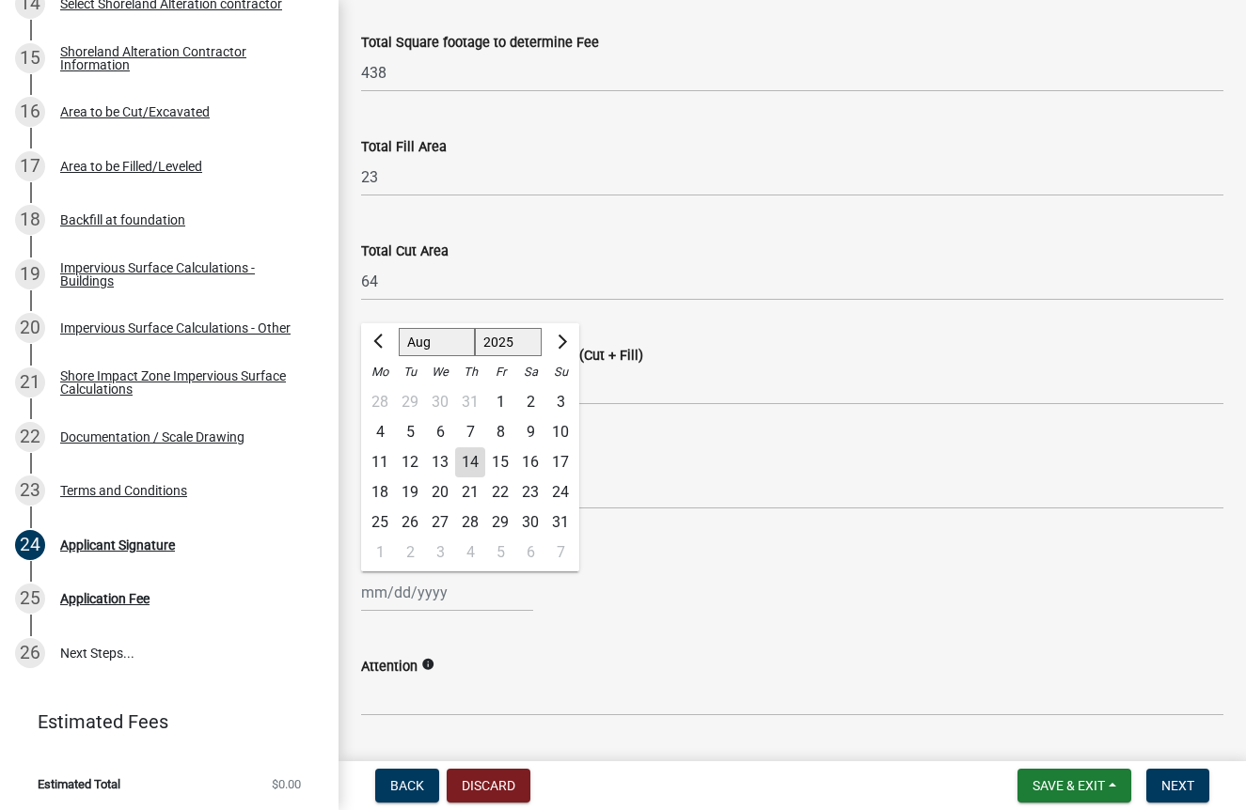
click at [437, 593] on div "[PERSON_NAME] Feb Mar Apr [PERSON_NAME][DATE] Oct Nov [DATE] 1526 1527 1528 152…" at bounding box center [447, 592] width 172 height 39
click at [474, 460] on div "14" at bounding box center [470, 462] width 30 height 30
type input "[DATE]"
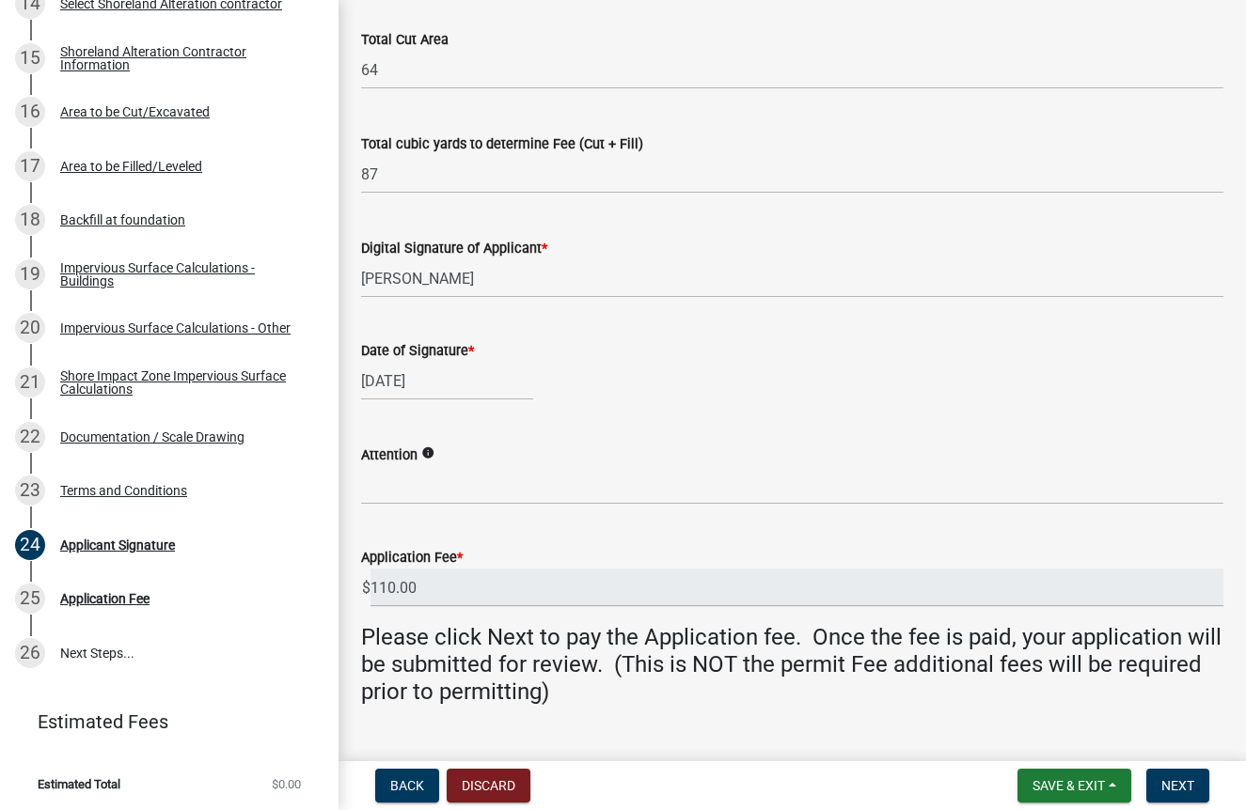
scroll to position [345, 0]
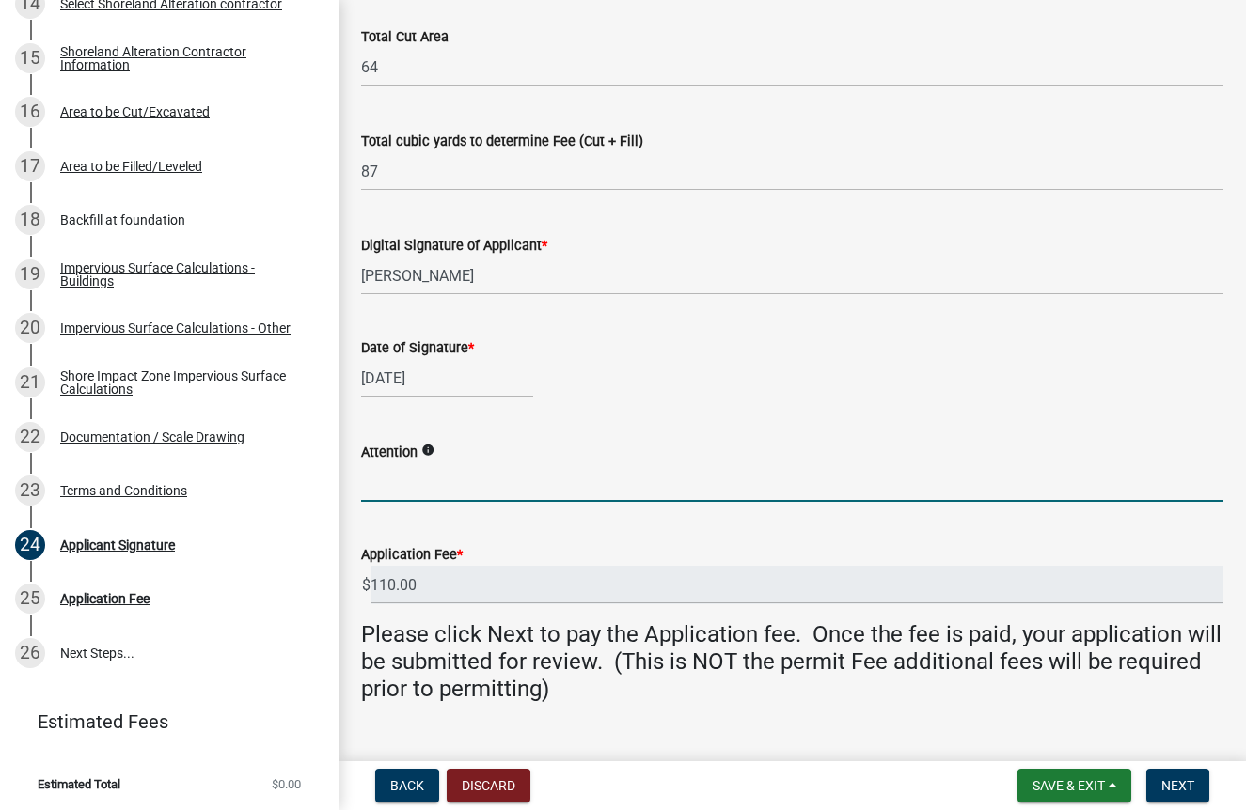
click at [422, 488] on input "Attention" at bounding box center [792, 482] width 862 height 39
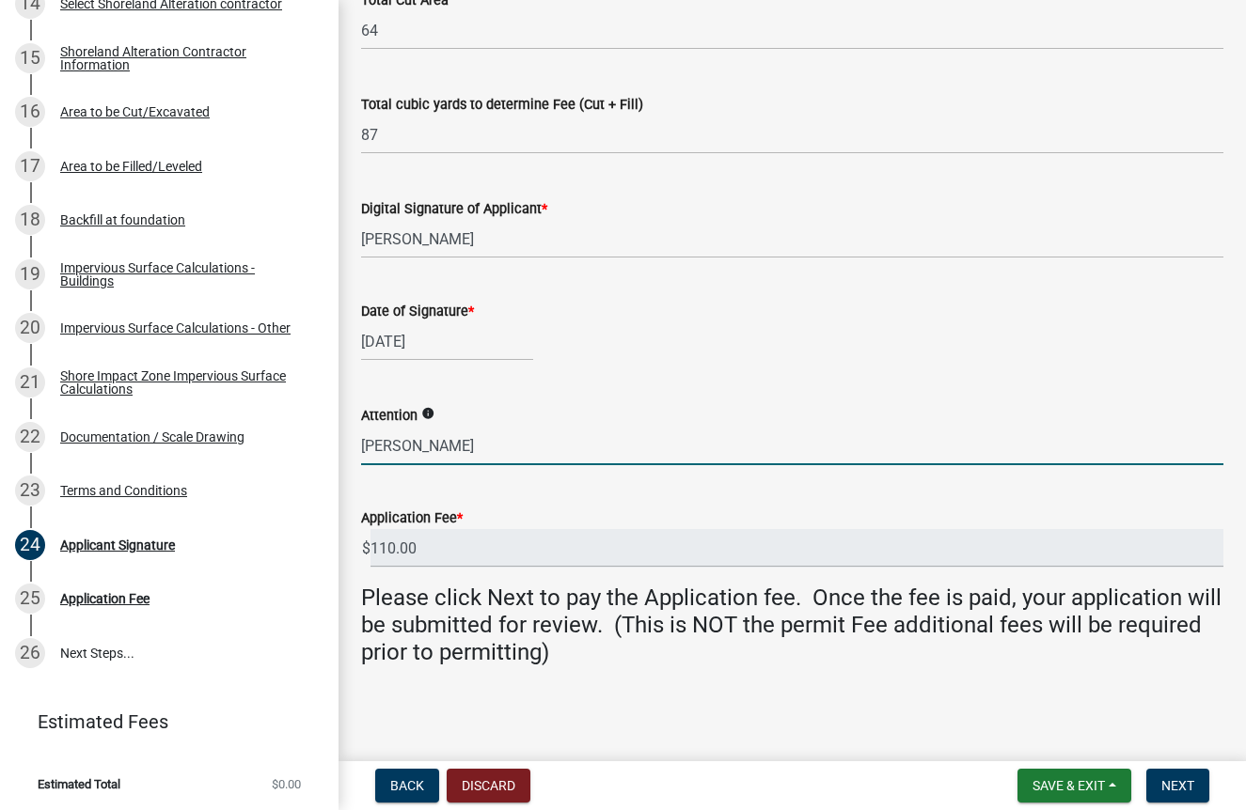
scroll to position [380, 0]
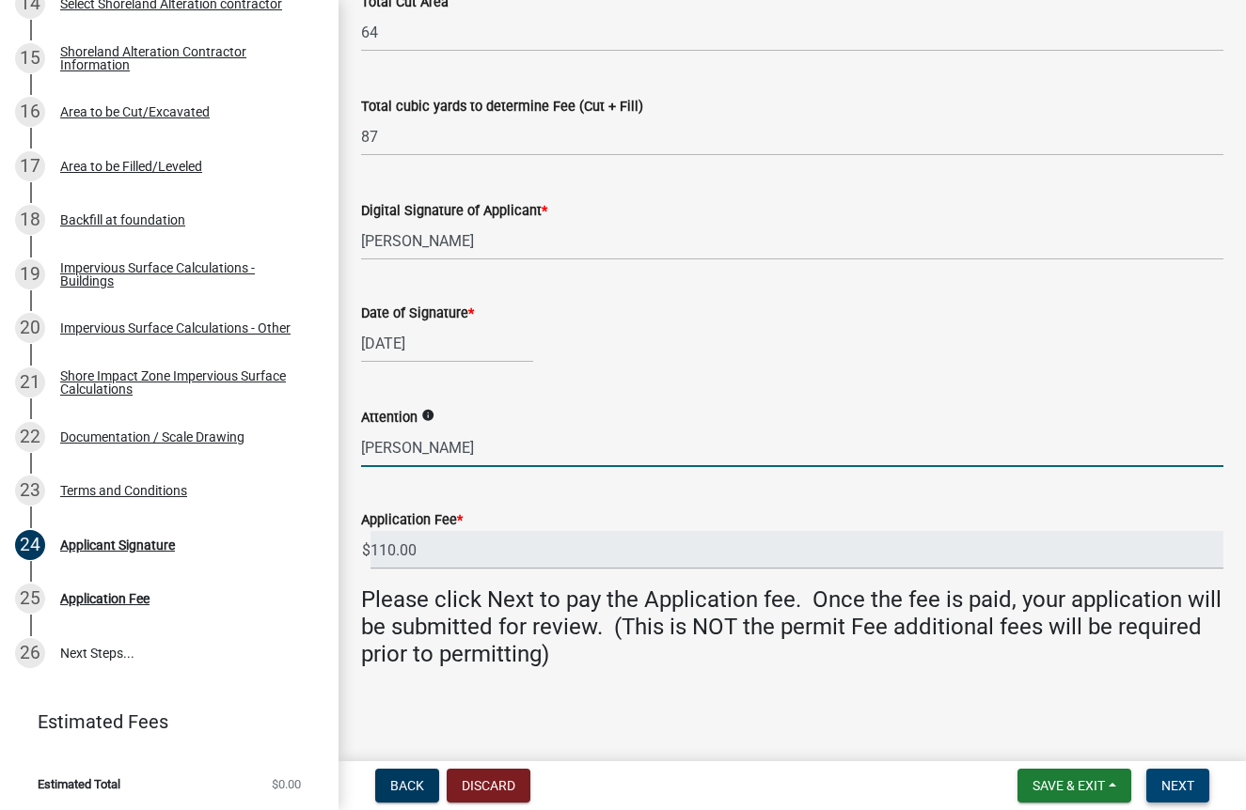
type input "[PERSON_NAME]"
click at [1182, 784] on span "Next" at bounding box center [1177, 785] width 33 height 15
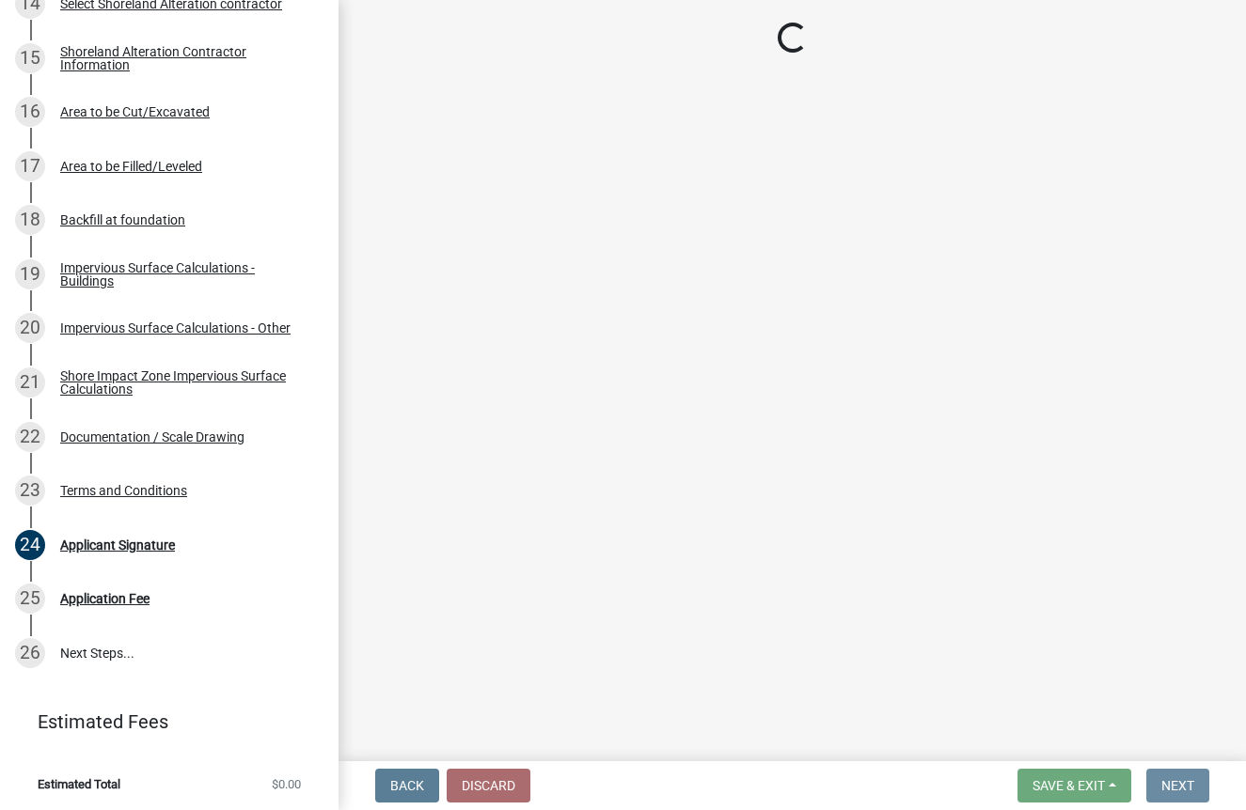
scroll to position [0, 0]
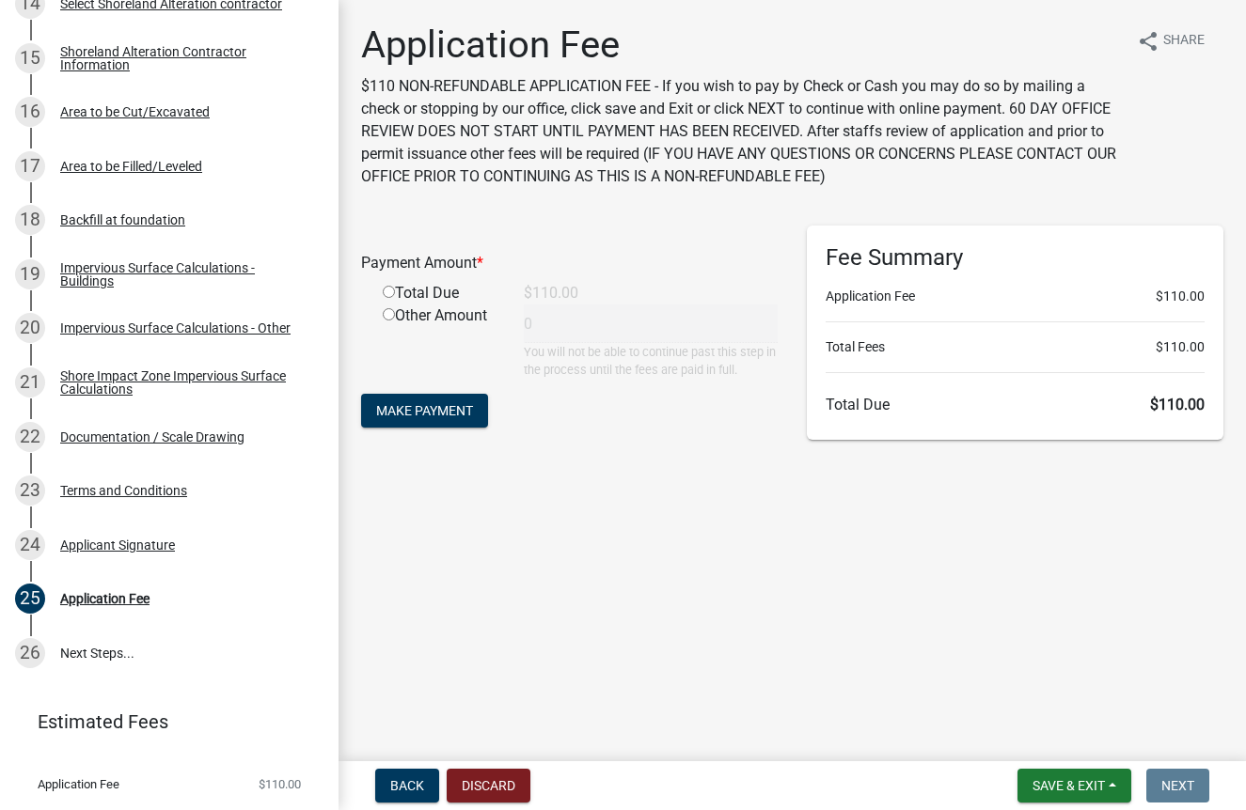
click at [386, 290] on input "radio" at bounding box center [389, 292] width 12 height 12
radio input "true"
type input "110"
click at [426, 407] on span "Make Payment" at bounding box center [424, 410] width 97 height 15
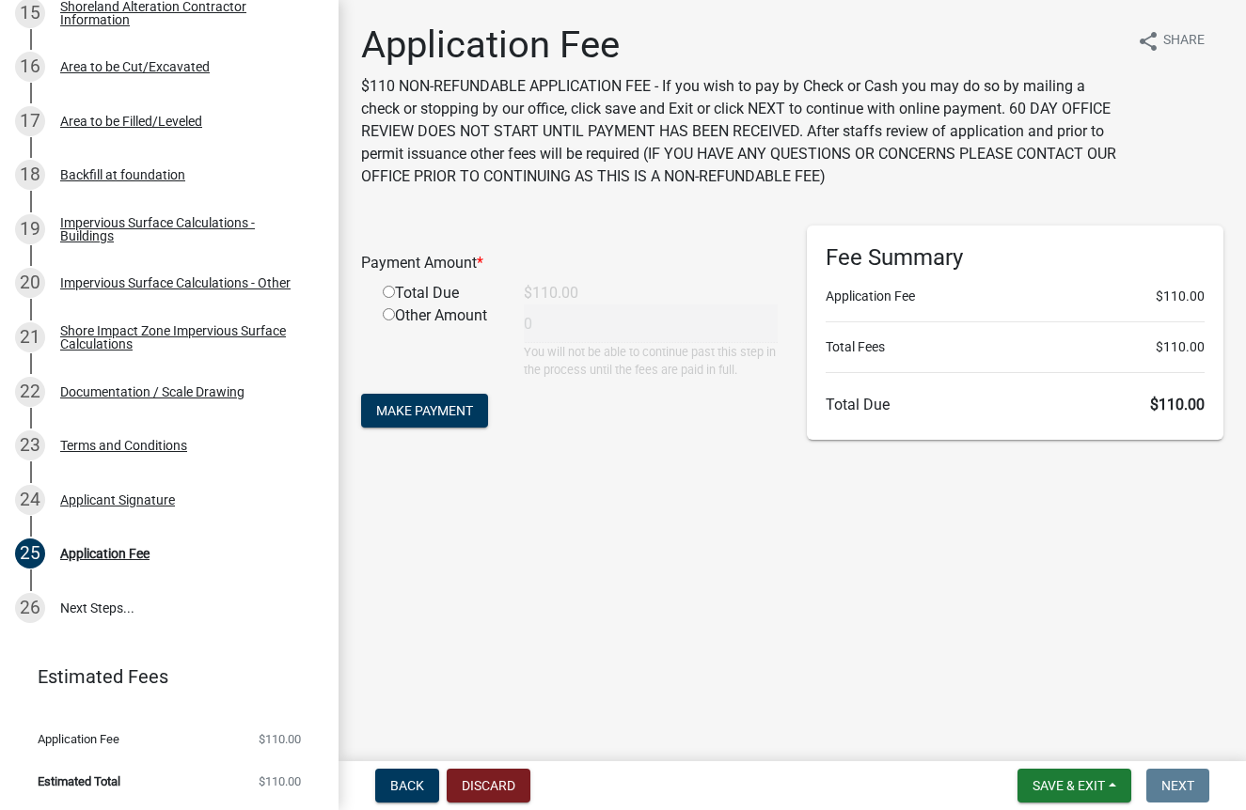
scroll to position [1123, 0]
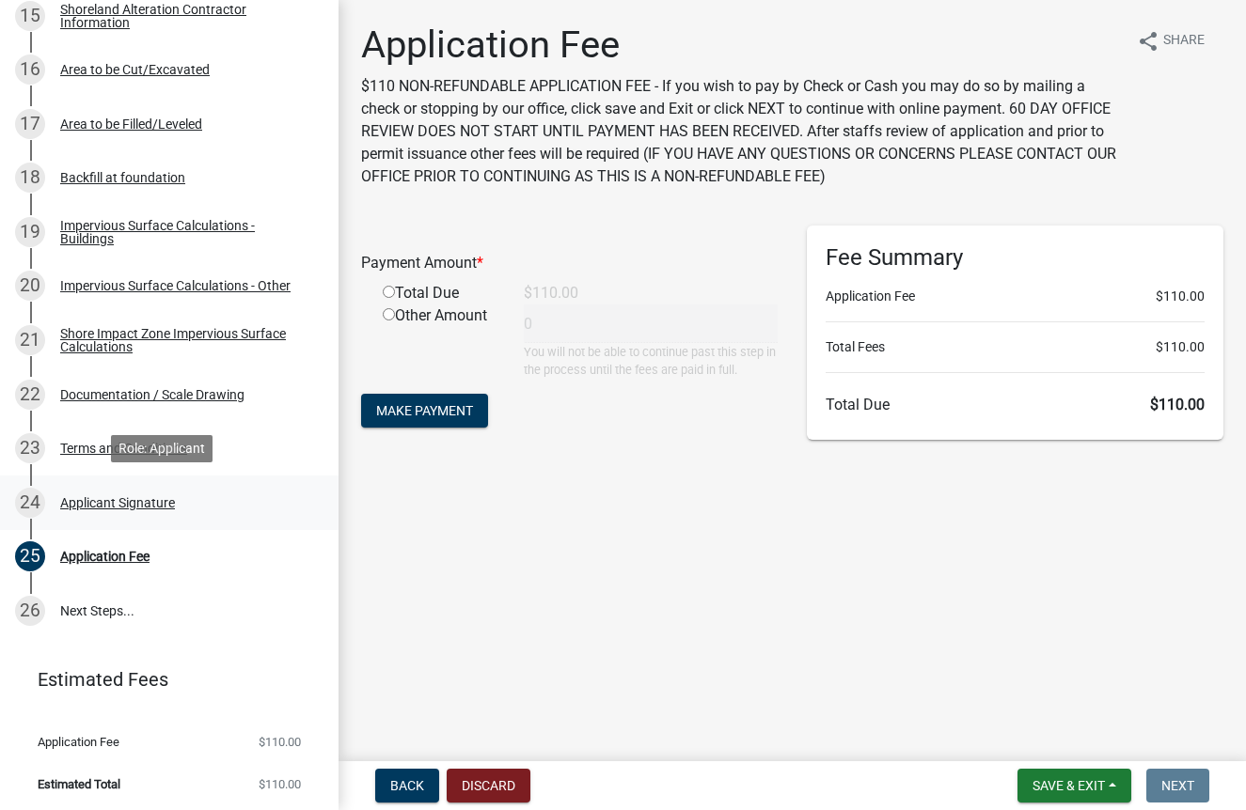
click at [135, 501] on div "Applicant Signature" at bounding box center [117, 502] width 115 height 13
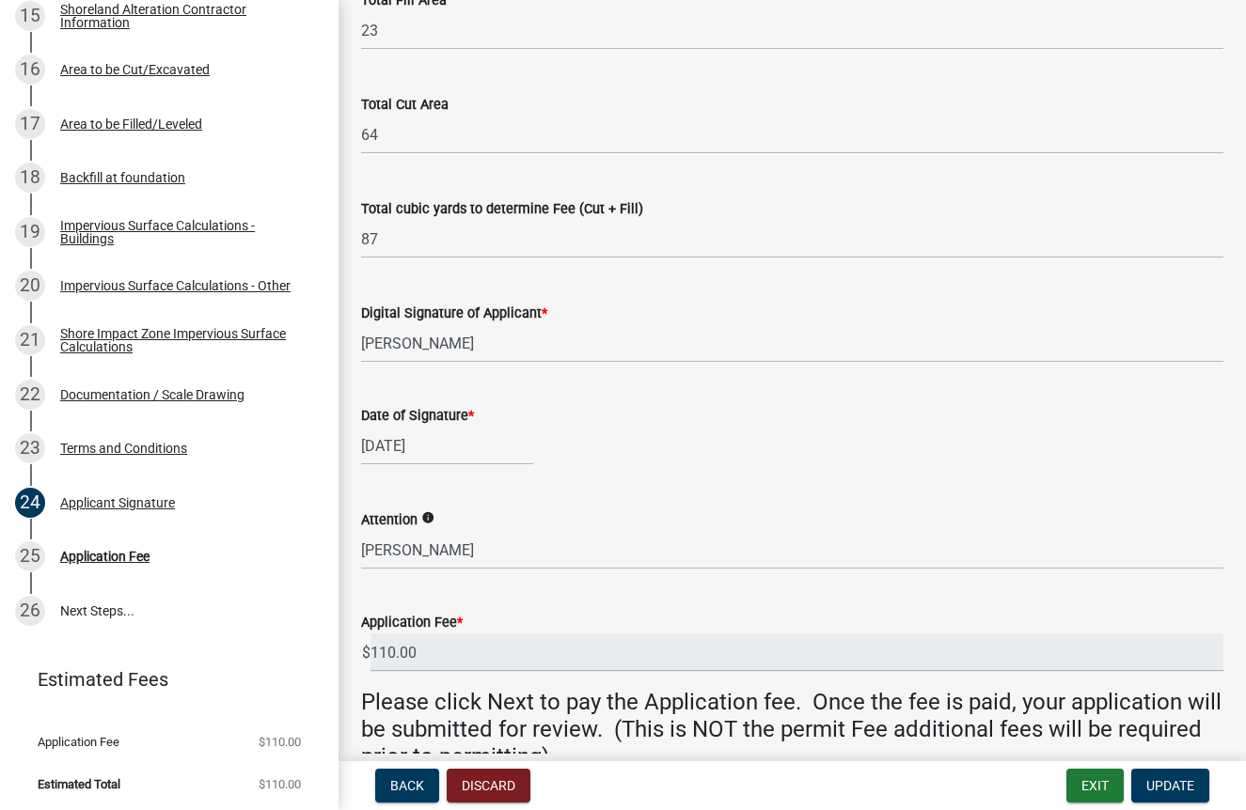
scroll to position [364, 0]
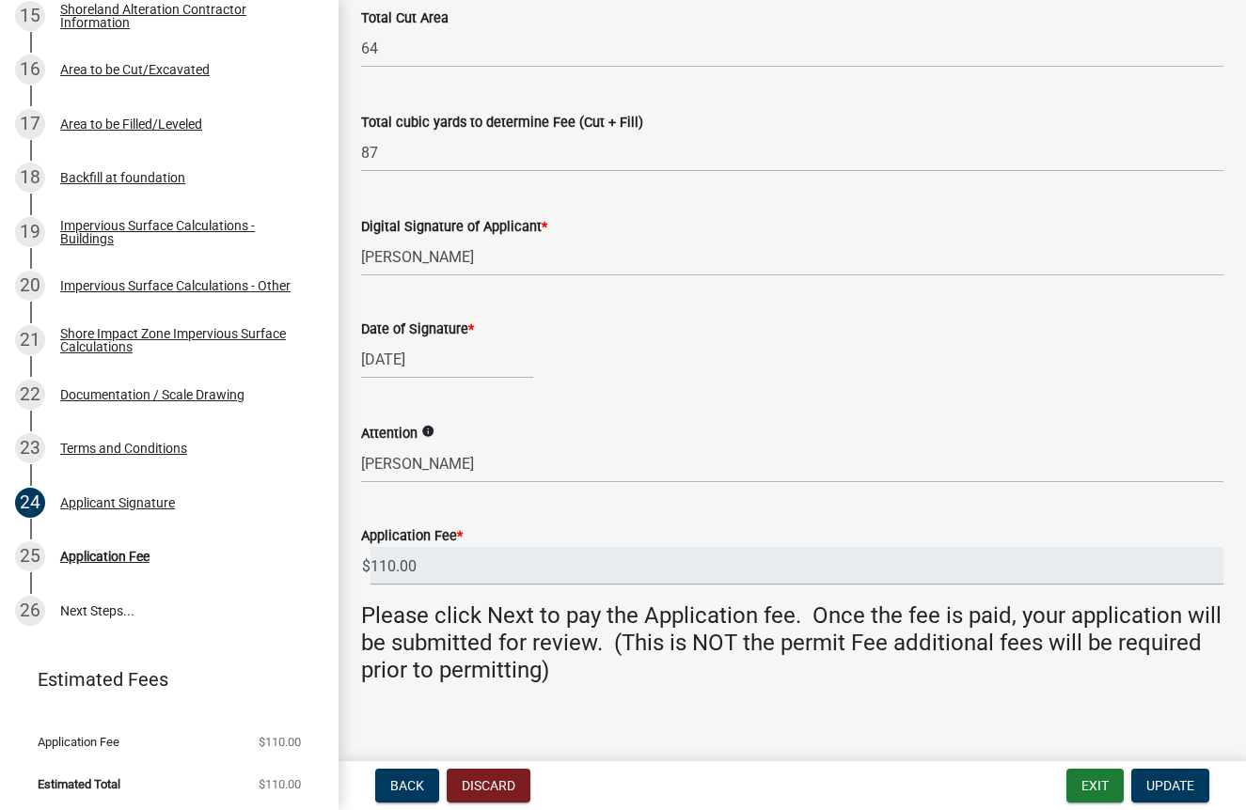
click at [432, 434] on icon "info" at bounding box center [427, 431] width 13 height 13
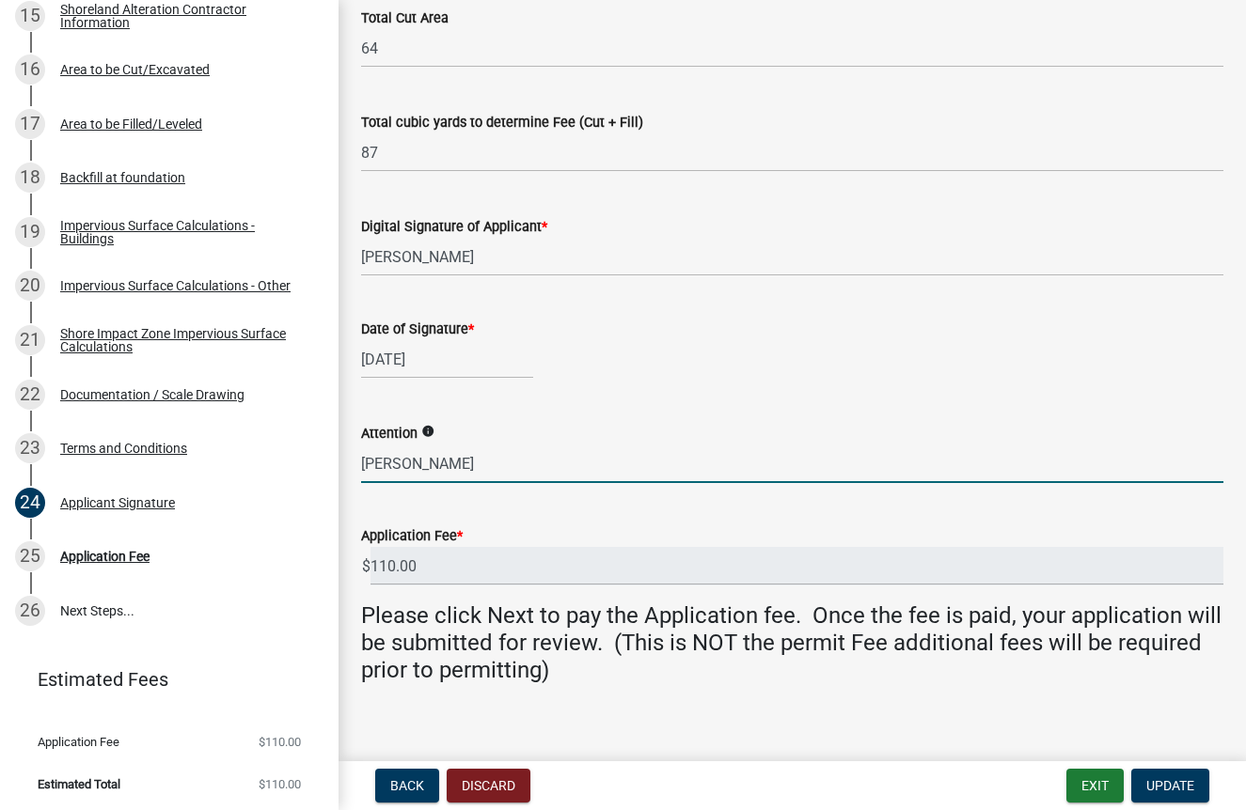
click at [484, 479] on input "[PERSON_NAME]" at bounding box center [792, 464] width 862 height 39
type input "D"
paste input "[PERSON_NAME]"
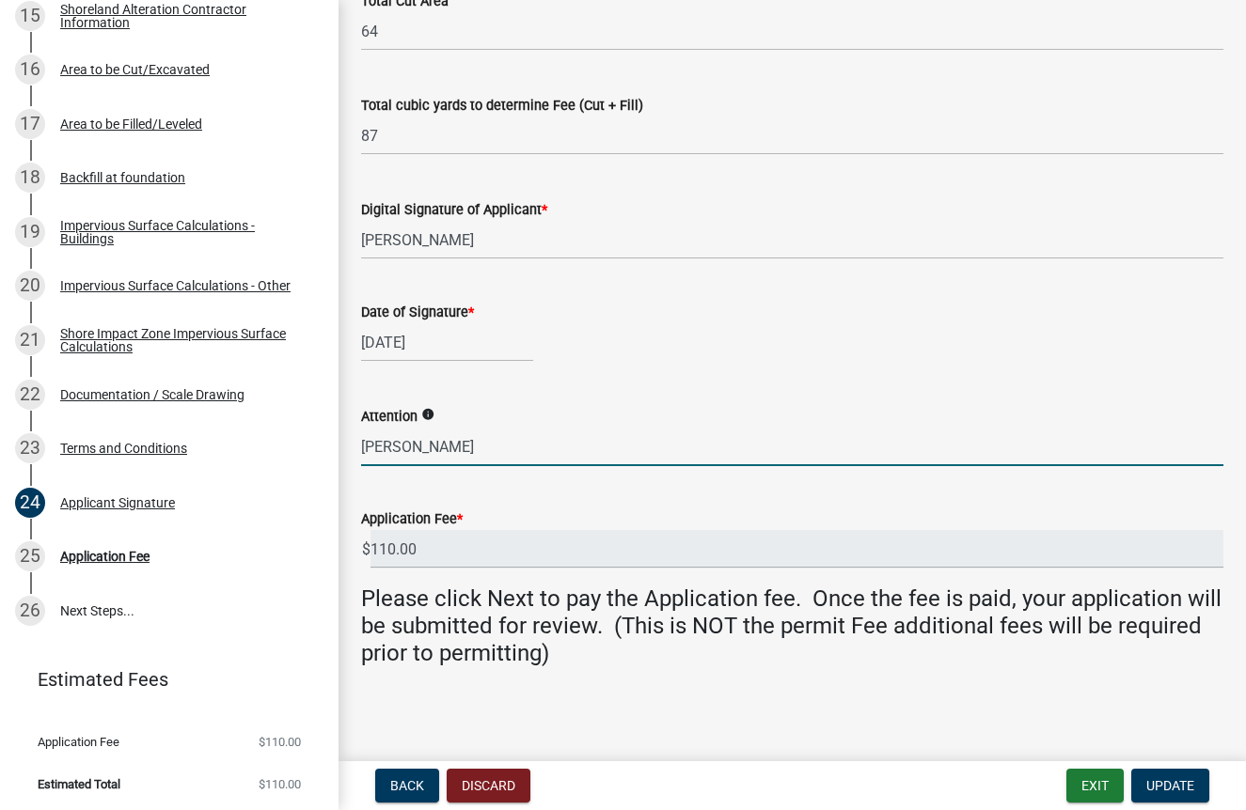
type input "[PERSON_NAME]"
click at [587, 695] on div "Applicant Signature Fees are based off of the total sq. footage and earth-movin…" at bounding box center [792, 171] width 890 height 1057
click at [1168, 794] on button "Update" at bounding box center [1170, 786] width 78 height 34
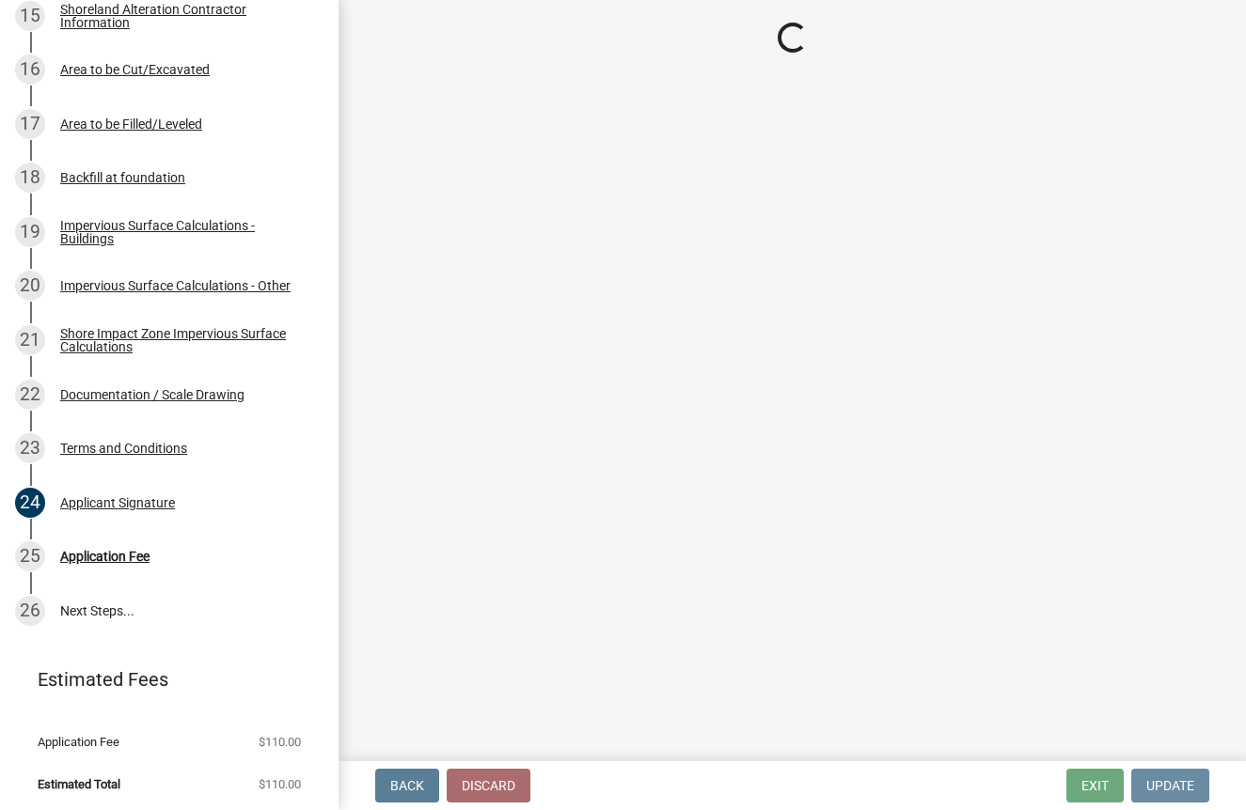
scroll to position [0, 0]
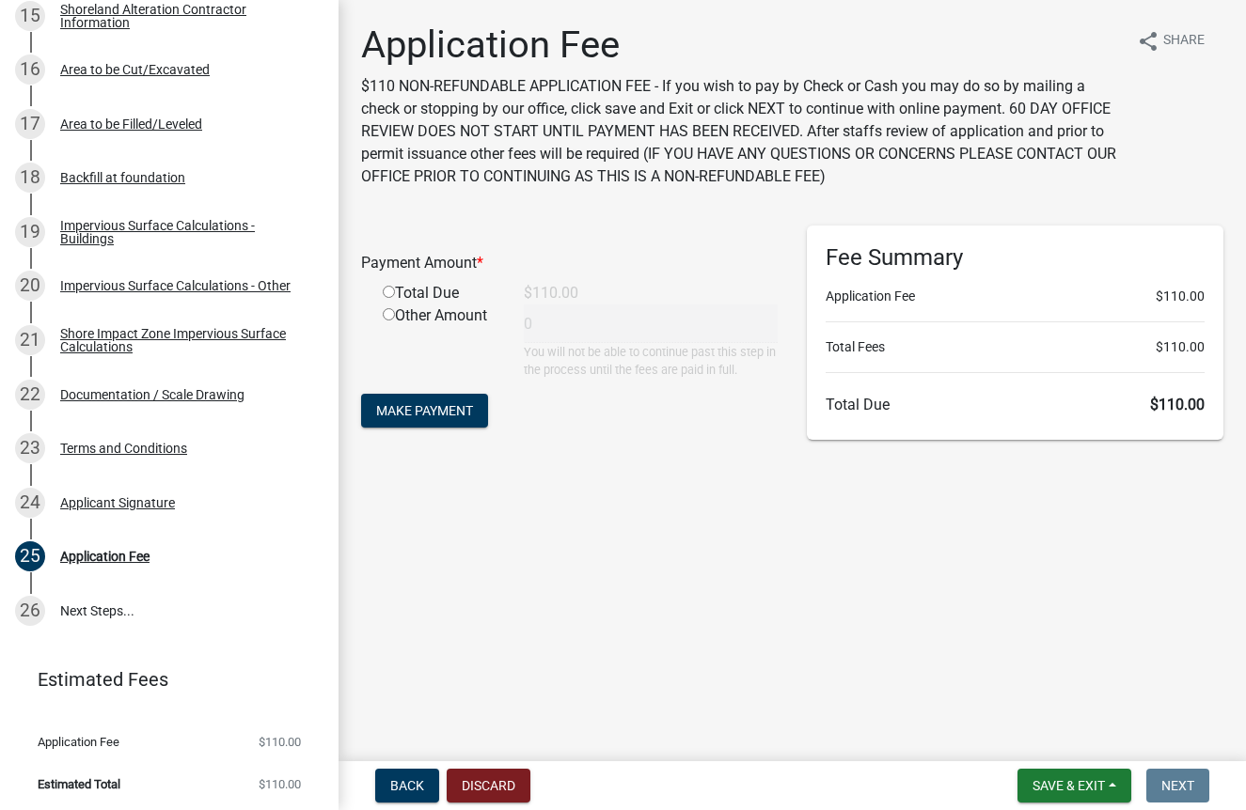
click at [387, 289] on input "radio" at bounding box center [389, 292] width 12 height 12
radio input "true"
type input "110"
click at [432, 417] on span "Make Payment" at bounding box center [424, 410] width 97 height 15
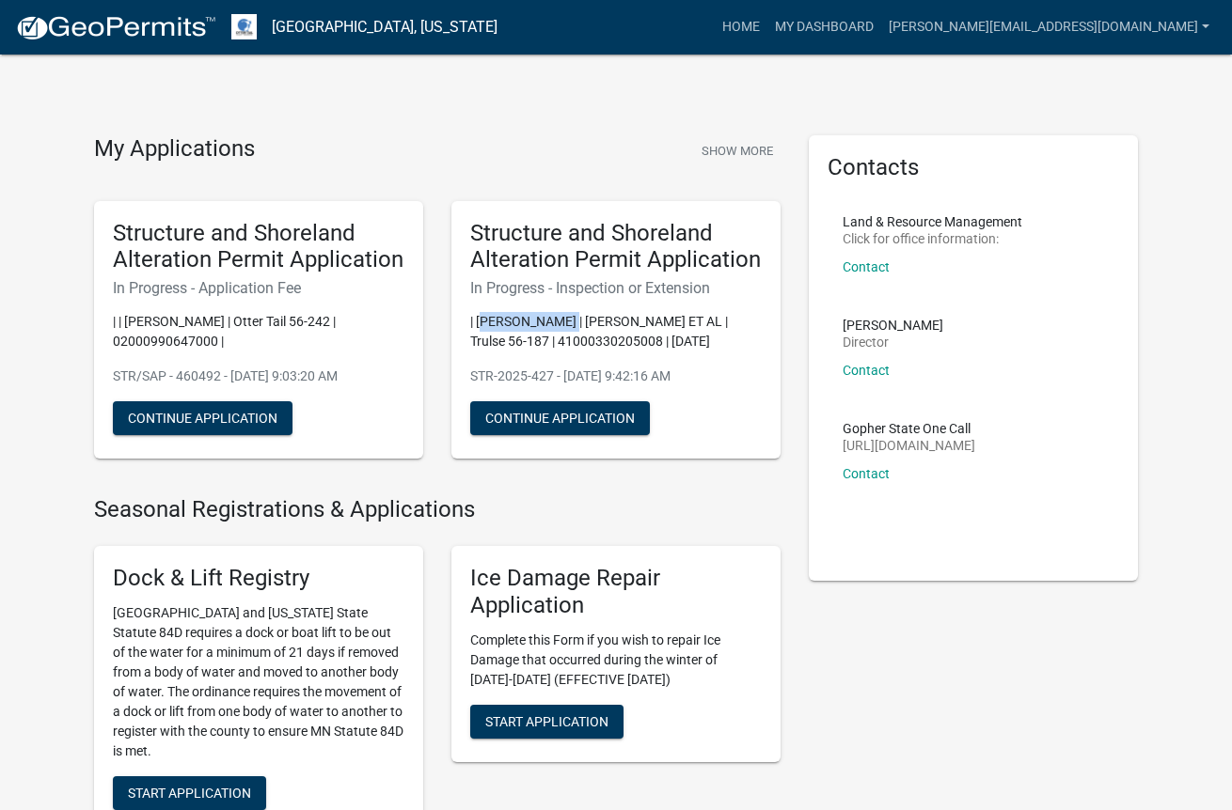
drag, startPoint x: 477, startPoint y: 319, endPoint x: 552, endPoint y: 322, distance: 75.3
click at [552, 322] on p "| [PERSON_NAME] | [PERSON_NAME] ET AL | Trulse 56-187 | 41000330205008 | [DATE]" at bounding box center [615, 331] width 291 height 39
copy p "[PERSON_NAME]"
